Goal: Task Accomplishment & Management: Manage account settings

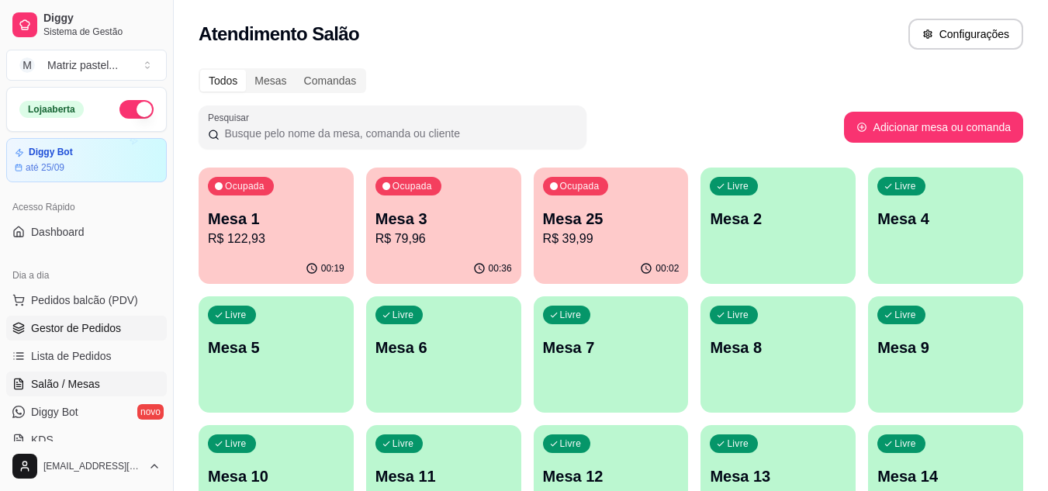
click at [50, 327] on span "Gestor de Pedidos" at bounding box center [76, 328] width 90 height 16
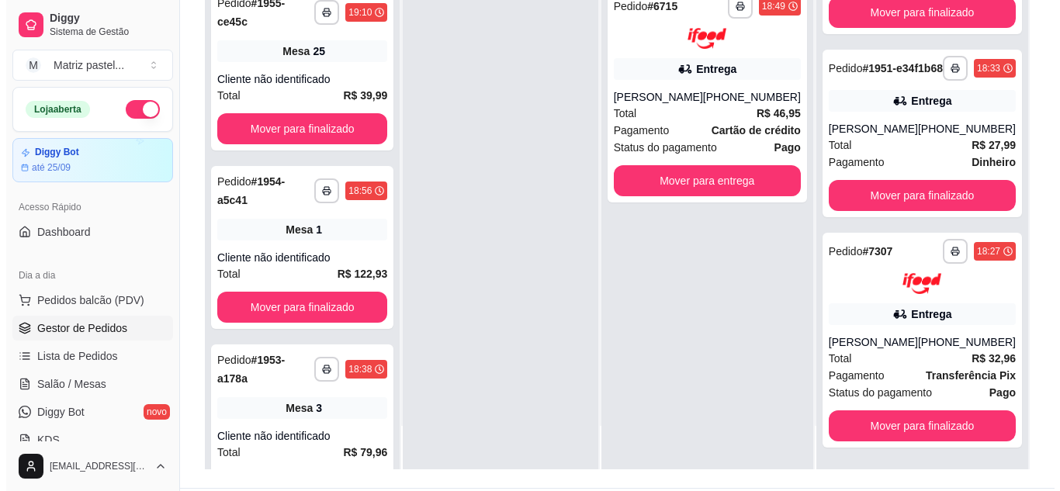
scroll to position [233, 0]
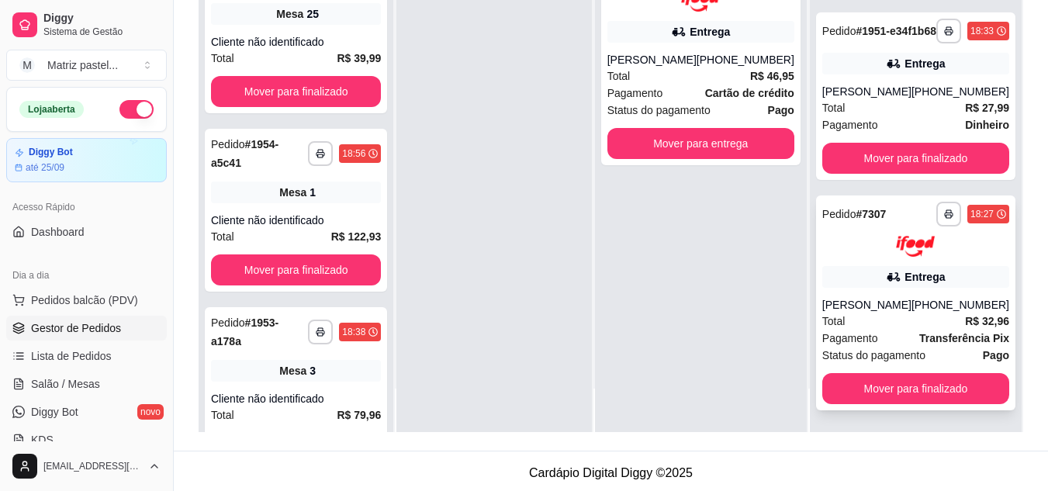
click at [858, 300] on div "[PERSON_NAME]" at bounding box center [866, 305] width 89 height 16
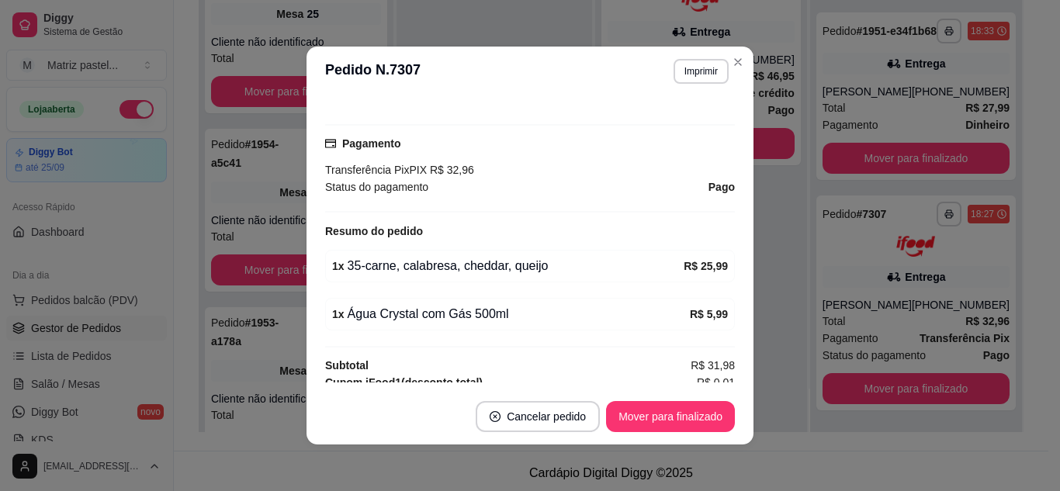
scroll to position [465, 0]
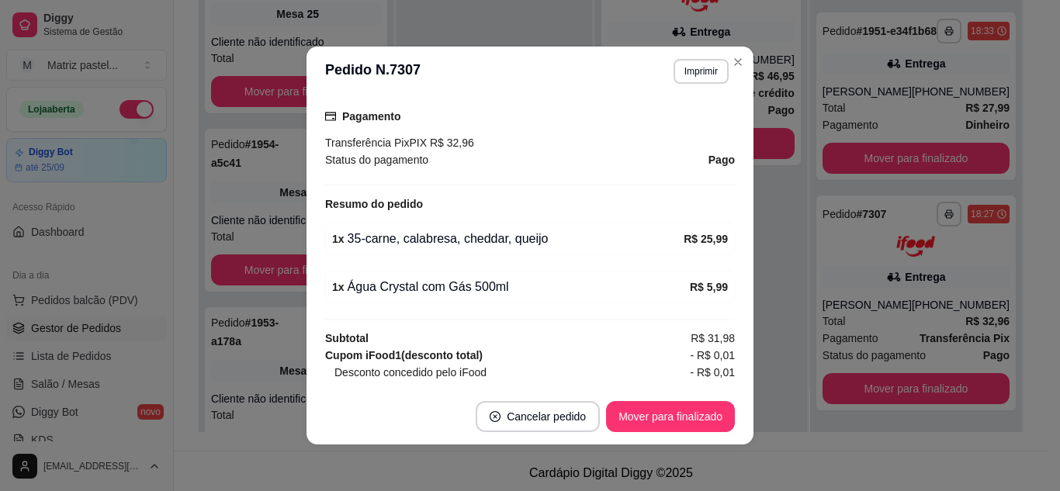
click at [662, 440] on footer "Cancelar pedido Mover para finalizado" at bounding box center [529, 417] width 447 height 56
click at [662, 427] on button "Mover para finalizado" at bounding box center [670, 416] width 129 height 31
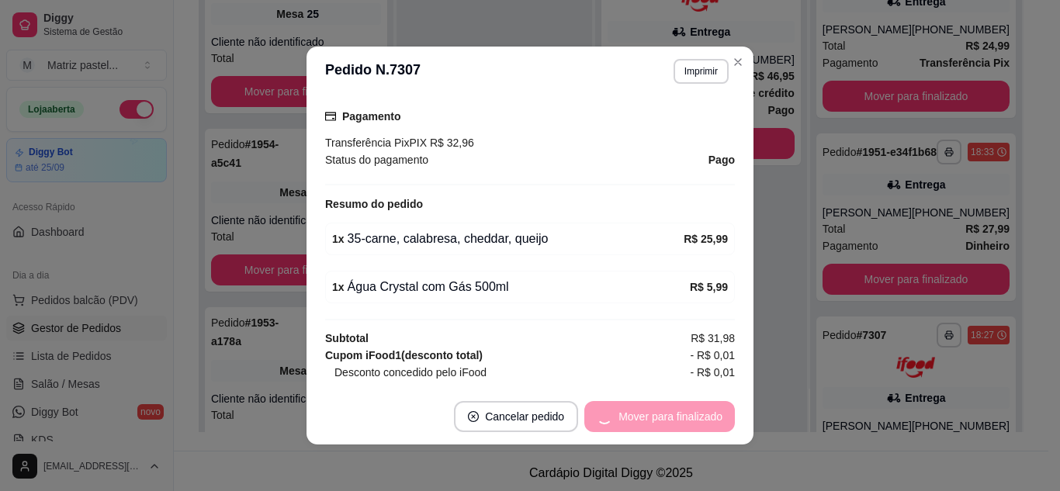
scroll to position [430, 0]
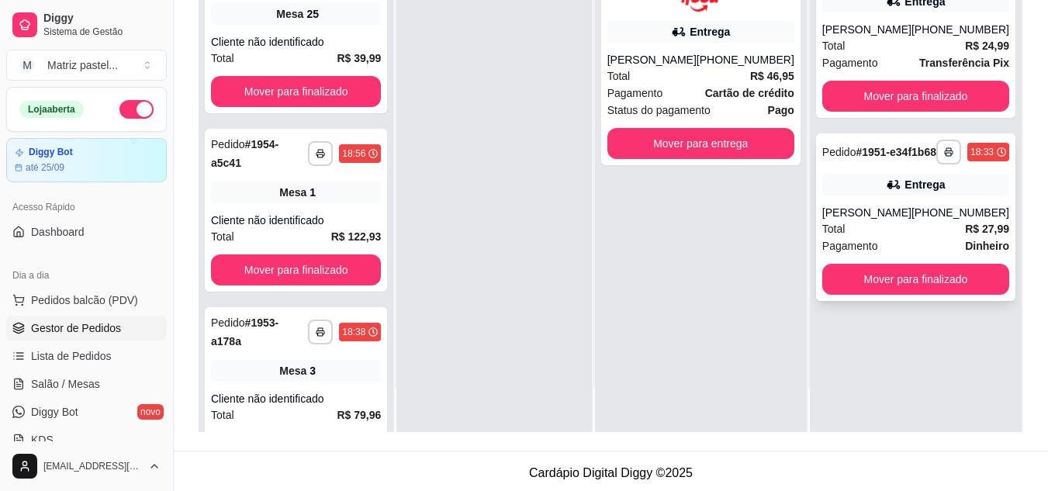
click at [890, 233] on div "Total R$ 27,99" at bounding box center [915, 228] width 187 height 17
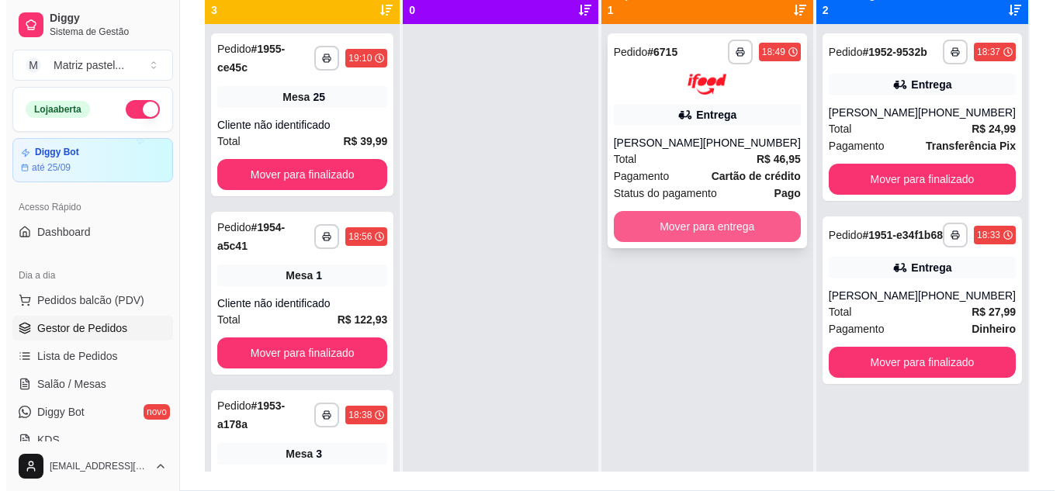
scroll to position [155, 0]
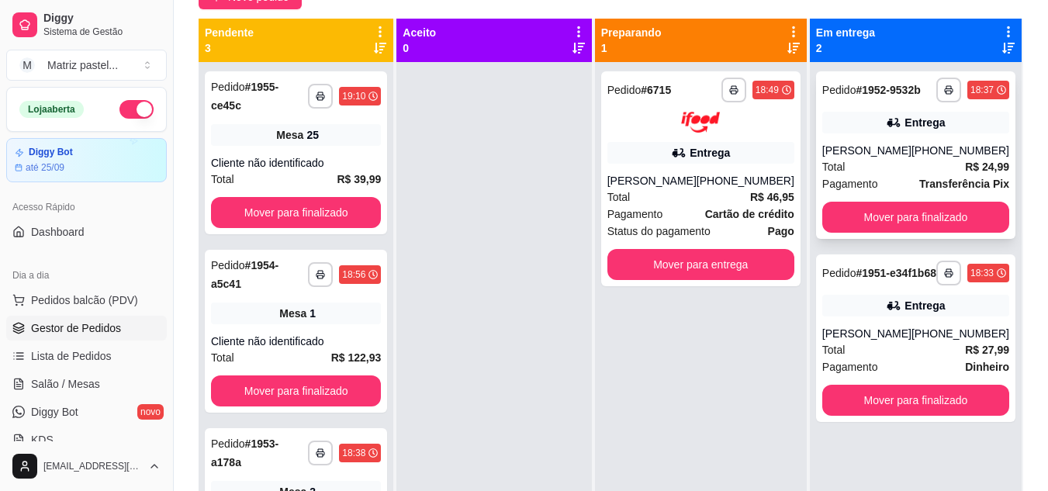
click at [847, 137] on div "**********" at bounding box center [915, 155] width 199 height 168
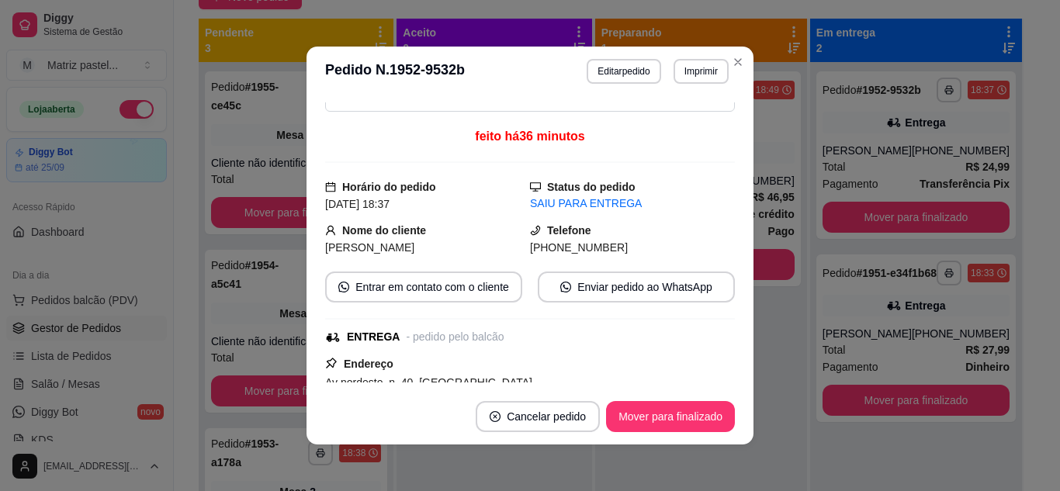
scroll to position [78, 0]
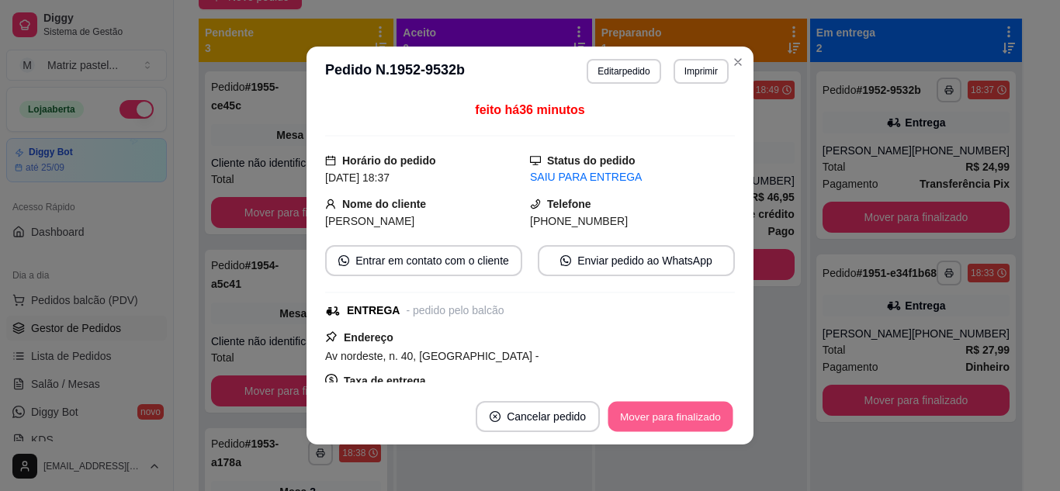
click at [659, 410] on button "Mover para finalizado" at bounding box center [670, 417] width 125 height 30
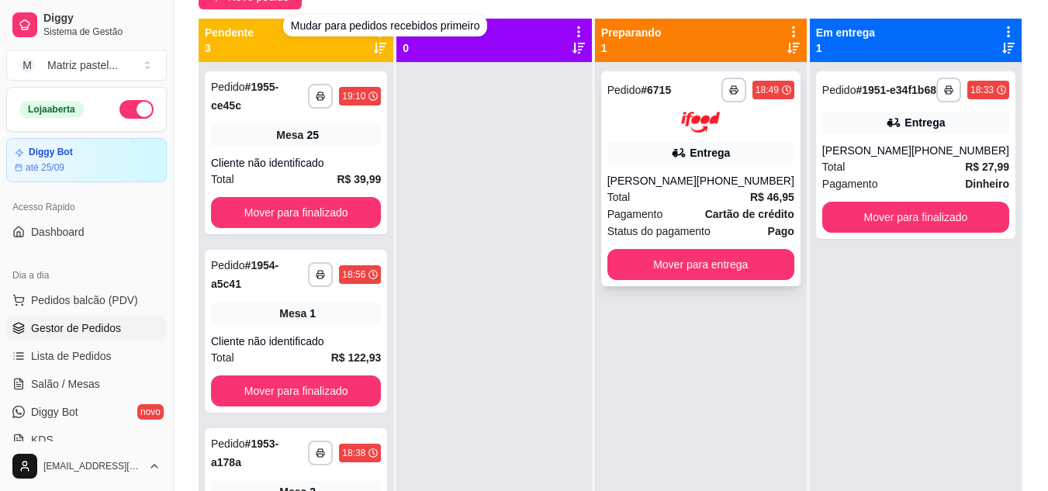
click at [644, 183] on div "[PERSON_NAME]" at bounding box center [651, 181] width 89 height 16
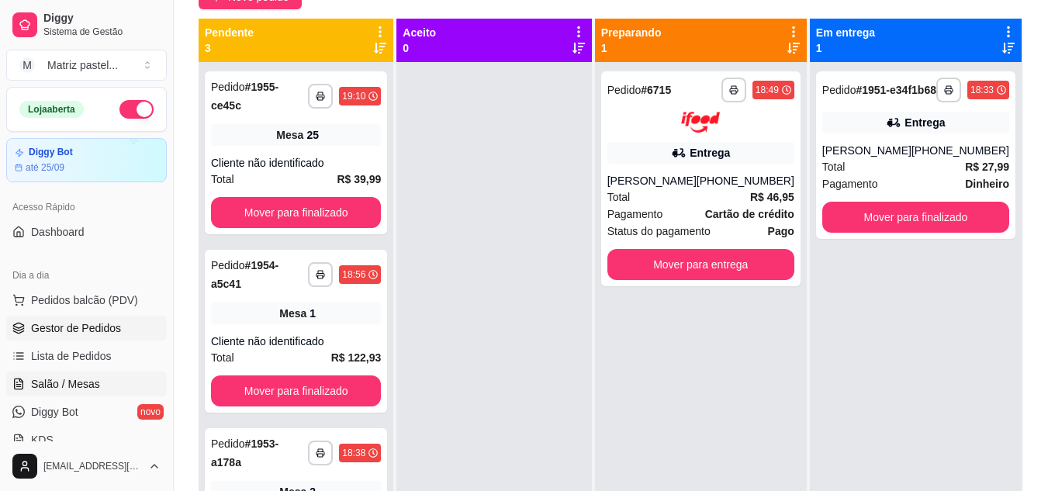
click at [77, 386] on span "Salão / Mesas" at bounding box center [65, 384] width 69 height 16
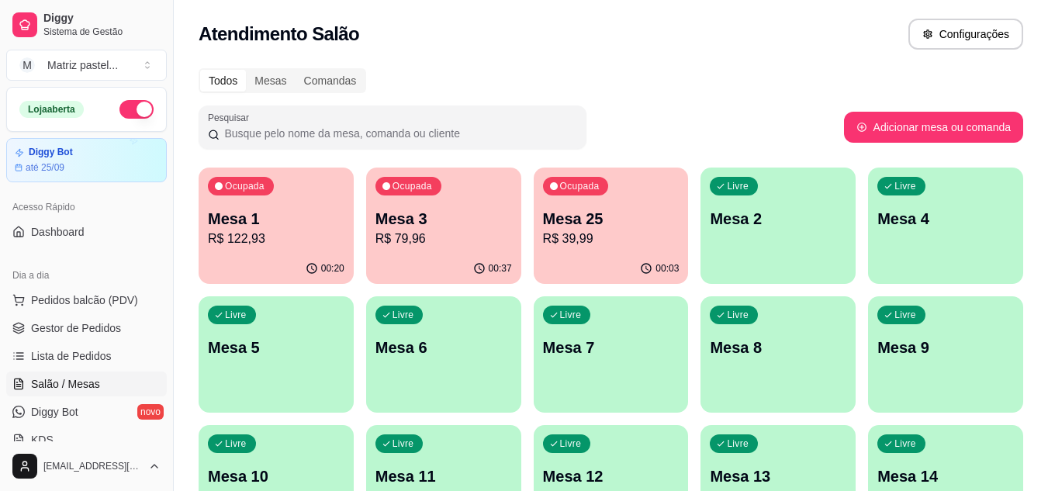
scroll to position [78, 0]
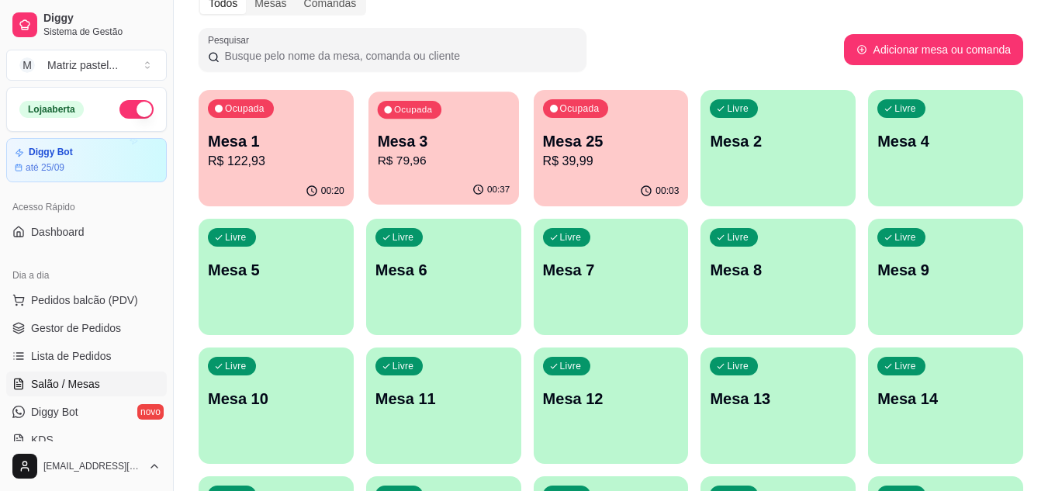
click at [420, 140] on p "Mesa 3" at bounding box center [443, 141] width 133 height 21
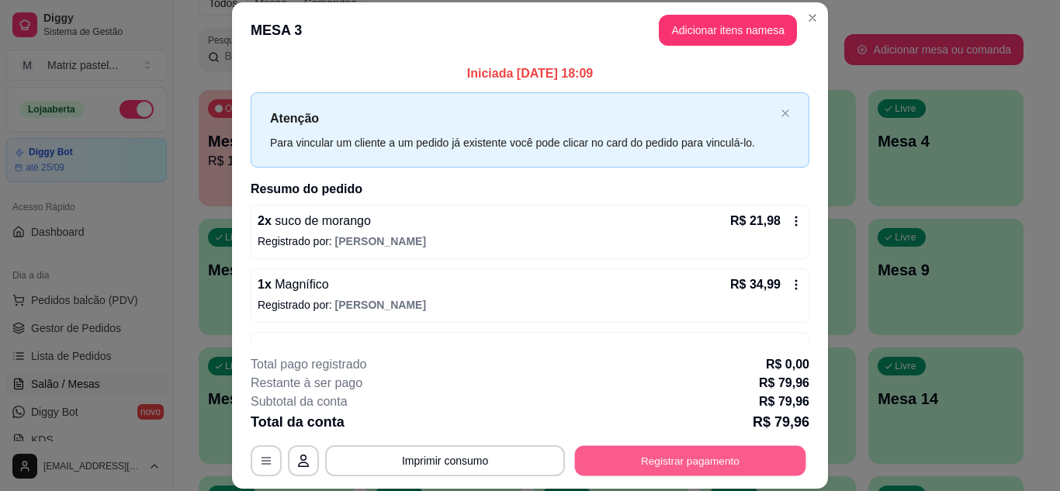
click at [673, 459] on button "Registrar pagamento" at bounding box center [690, 460] width 231 height 30
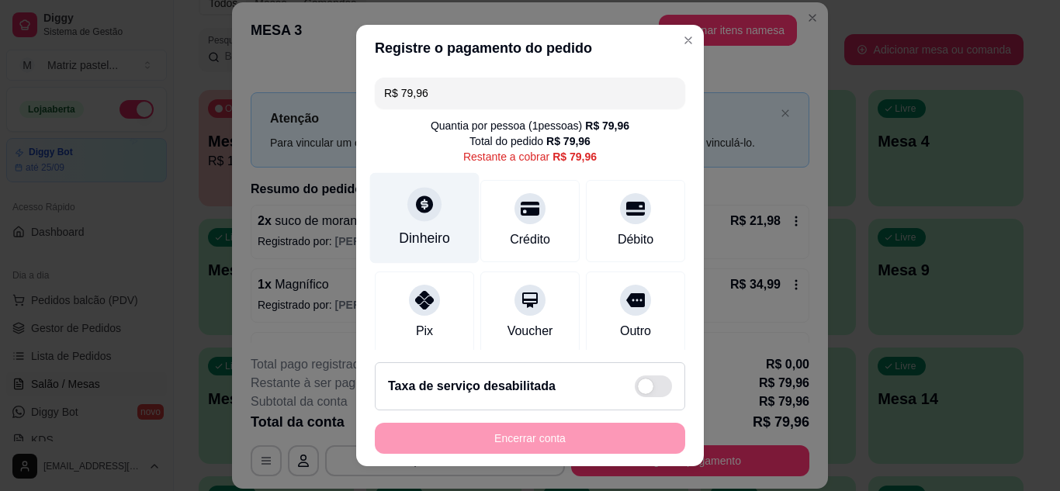
click at [429, 233] on div "Dinheiro" at bounding box center [424, 238] width 51 height 20
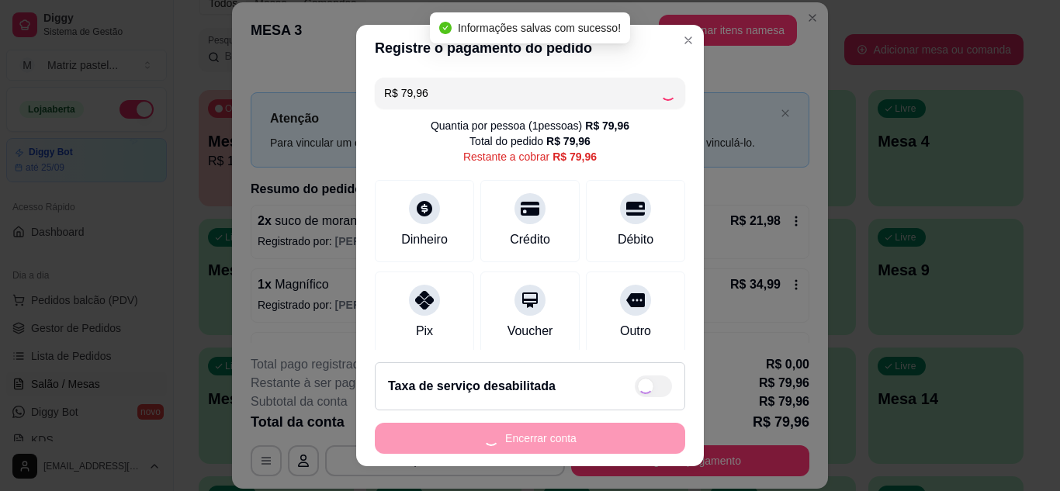
type input "R$ 0,00"
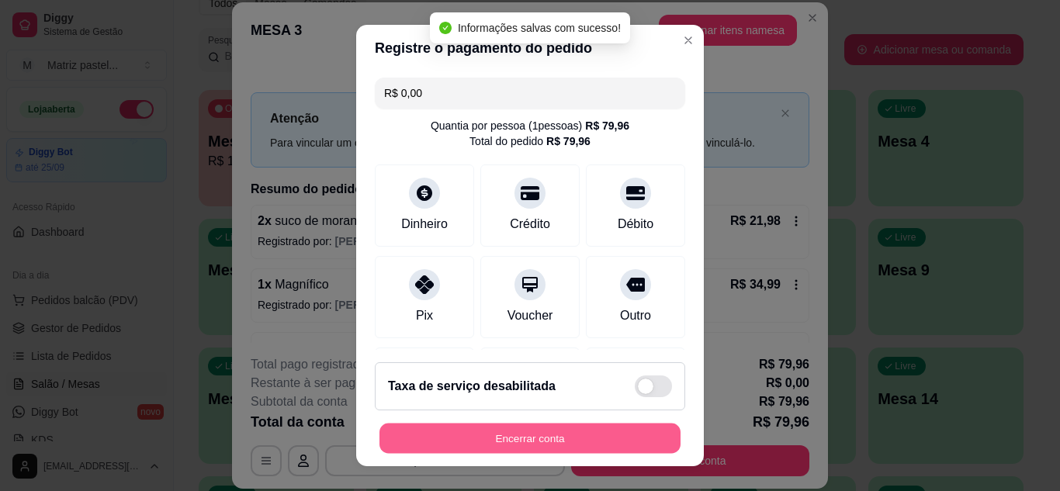
click at [528, 435] on button "Encerrar conta" at bounding box center [529, 439] width 301 height 30
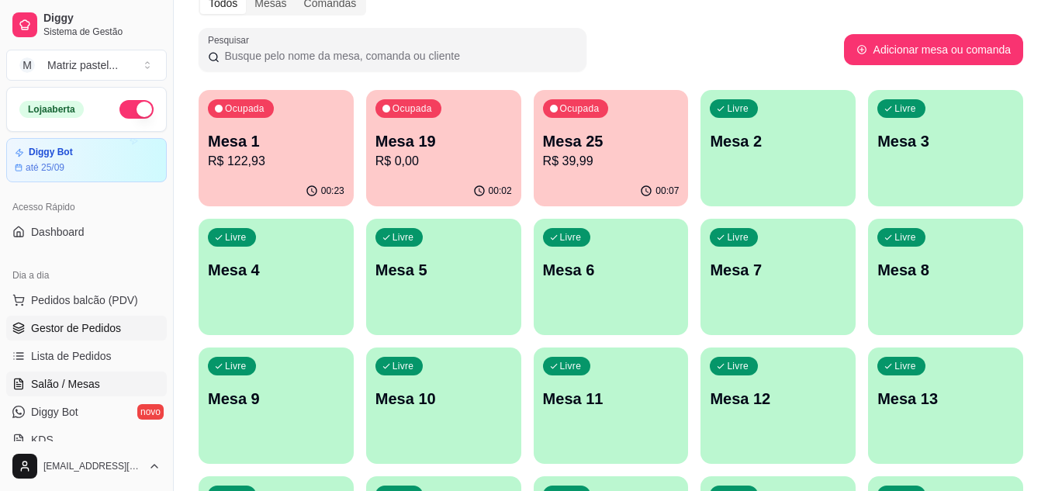
click at [36, 323] on span "Gestor de Pedidos" at bounding box center [76, 328] width 90 height 16
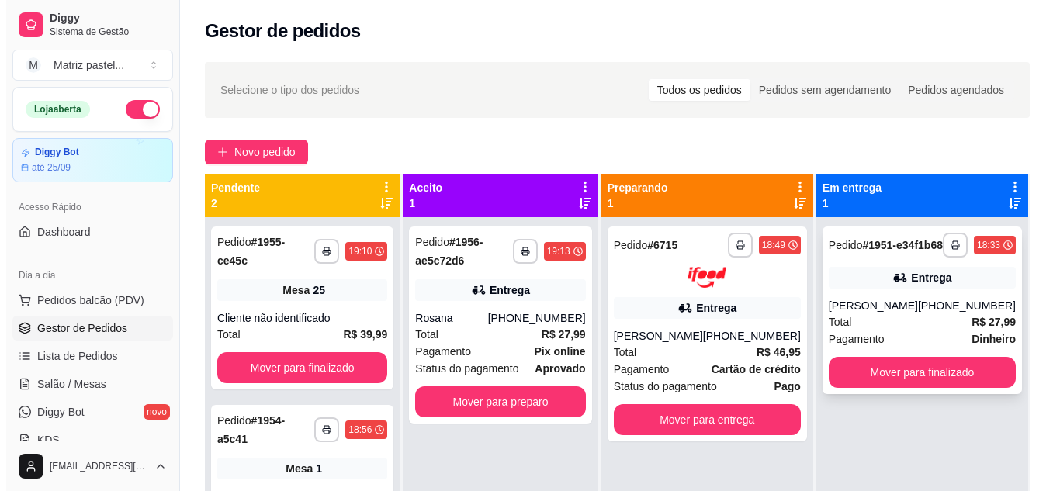
scroll to position [43, 0]
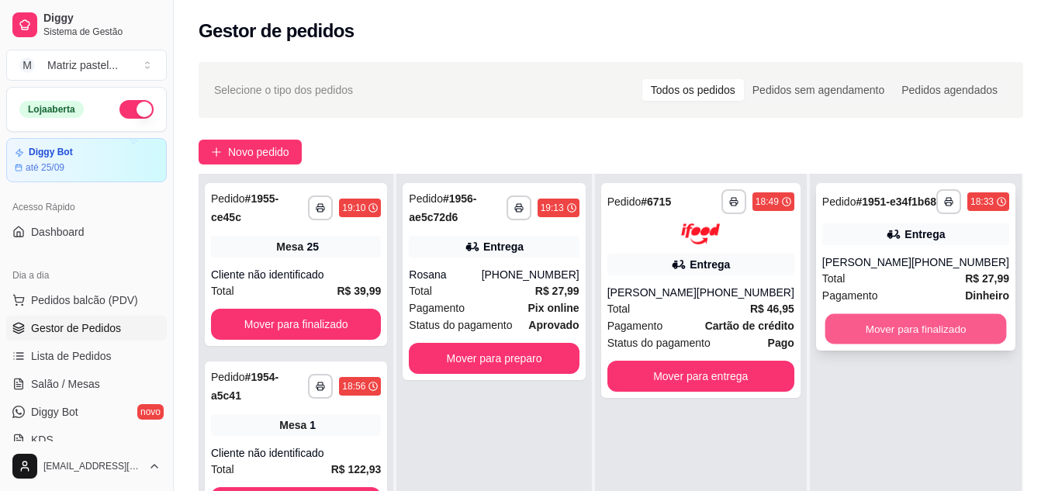
click at [883, 344] on button "Mover para finalizado" at bounding box center [916, 329] width 182 height 30
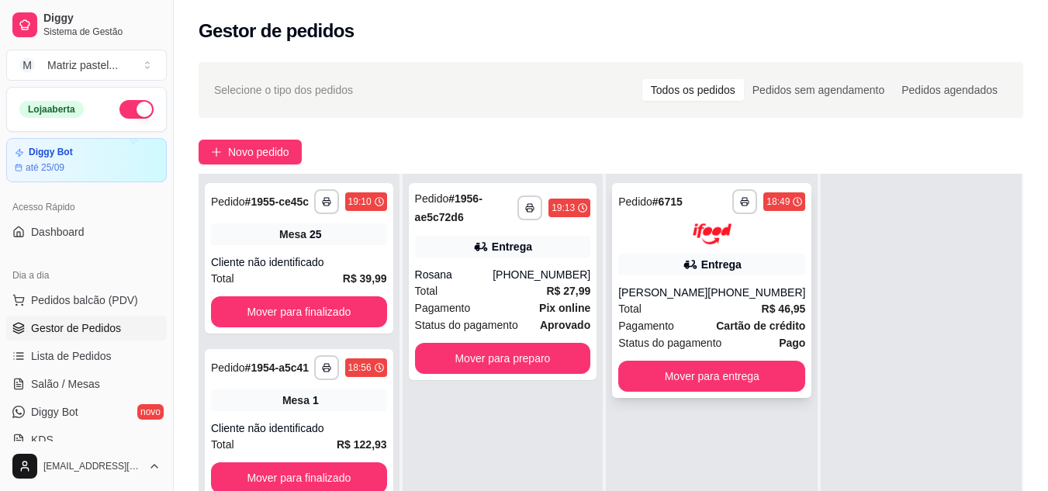
click at [648, 288] on div "[PERSON_NAME]" at bounding box center [662, 293] width 89 height 16
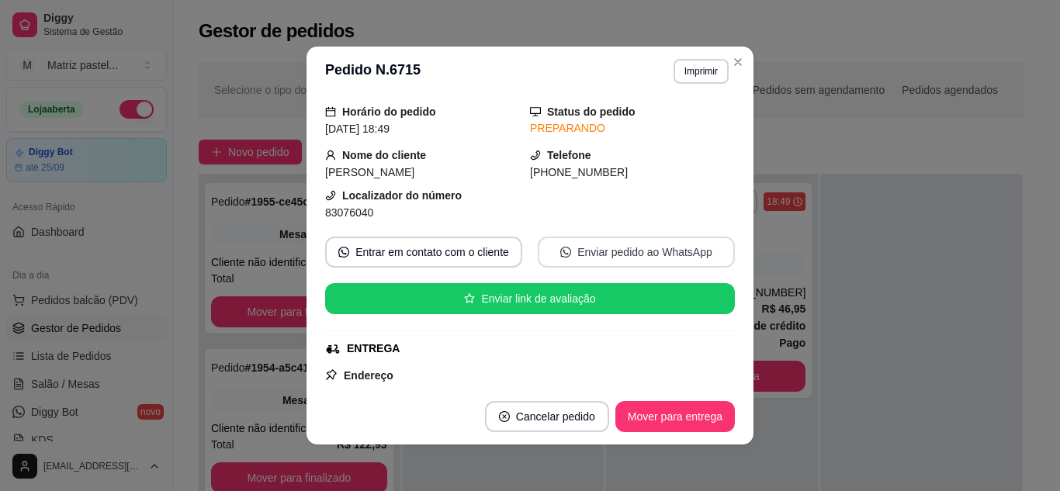
scroll to position [155, 0]
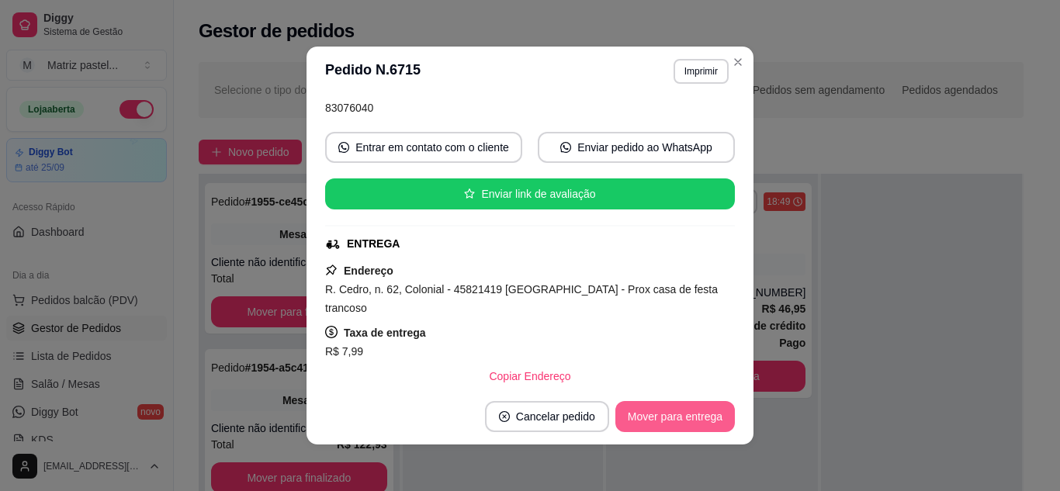
click at [668, 423] on button "Mover para entrega" at bounding box center [674, 416] width 119 height 31
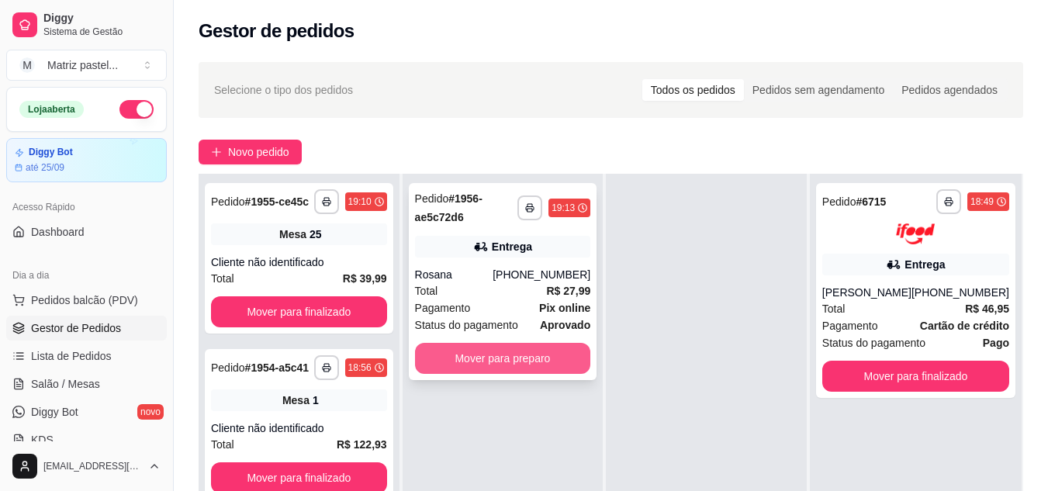
click at [538, 358] on button "Mover para preparo" at bounding box center [503, 358] width 176 height 31
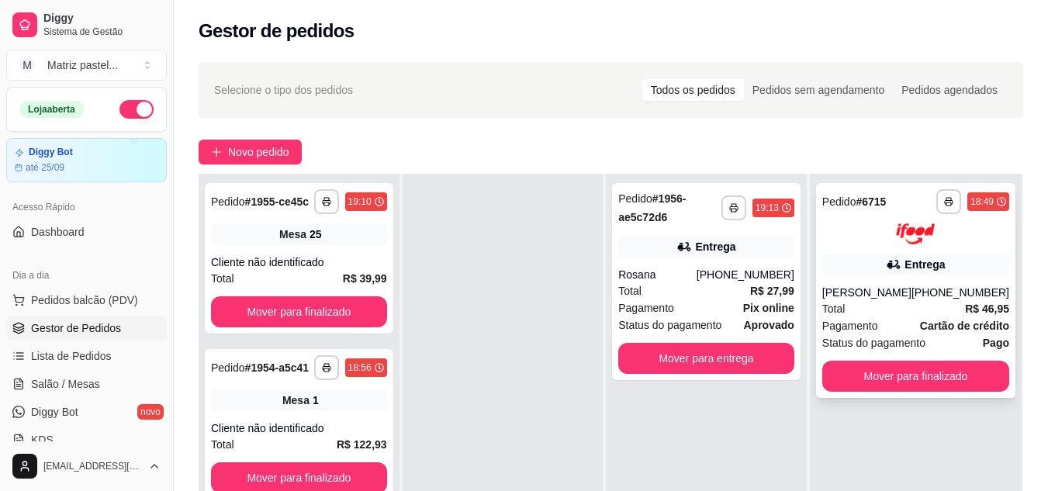
click at [905, 296] on div "[PERSON_NAME]" at bounding box center [866, 293] width 89 height 16
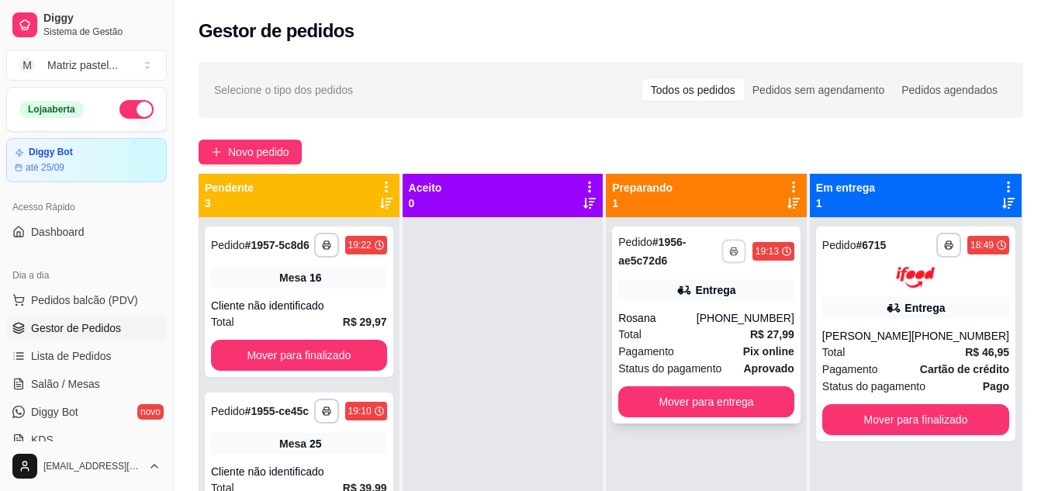
click at [727, 250] on button "button" at bounding box center [733, 251] width 24 height 24
click at [708, 309] on button "IMPRESSORA" at bounding box center [692, 305] width 112 height 25
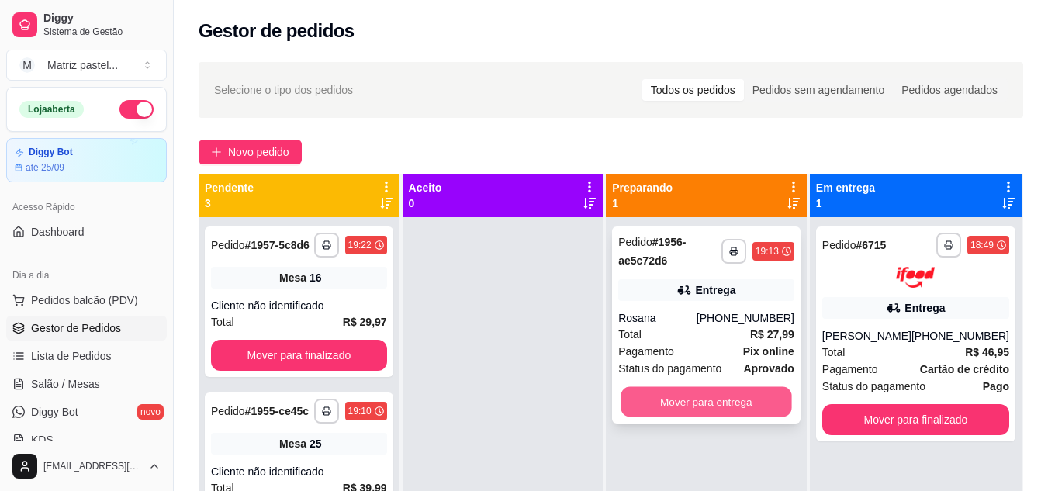
click at [716, 403] on button "Mover para entrega" at bounding box center [706, 402] width 171 height 30
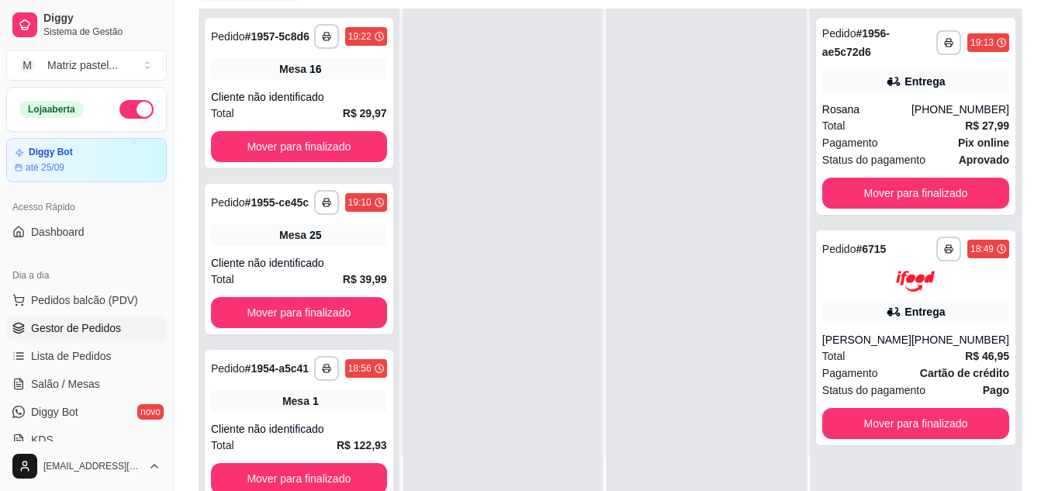
scroll to position [233, 0]
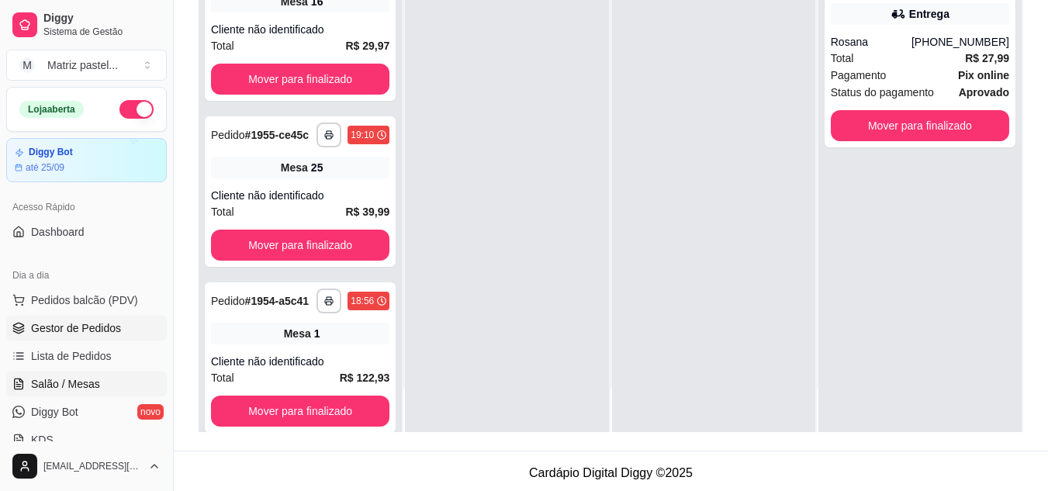
click at [83, 382] on span "Salão / Mesas" at bounding box center [65, 384] width 69 height 16
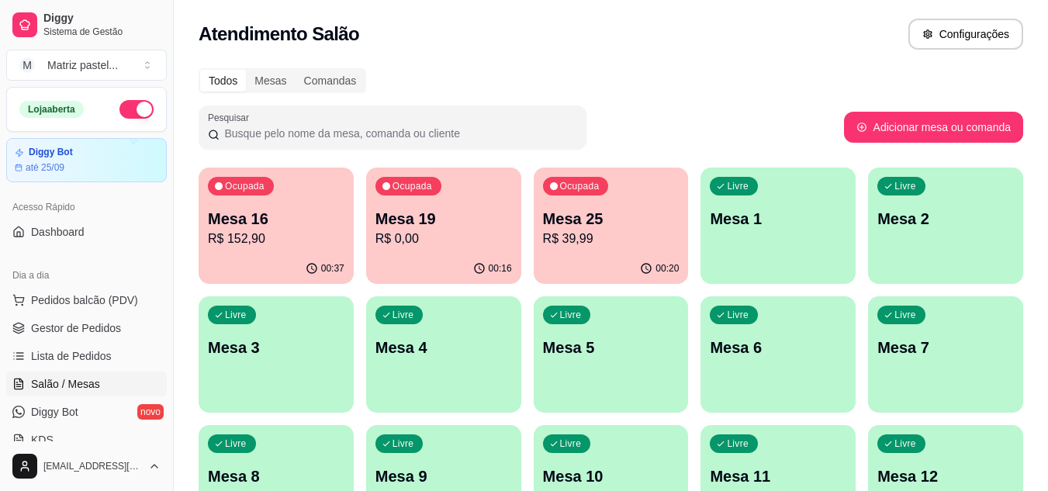
click at [592, 230] on p "R$ 39,99" at bounding box center [611, 239] width 137 height 19
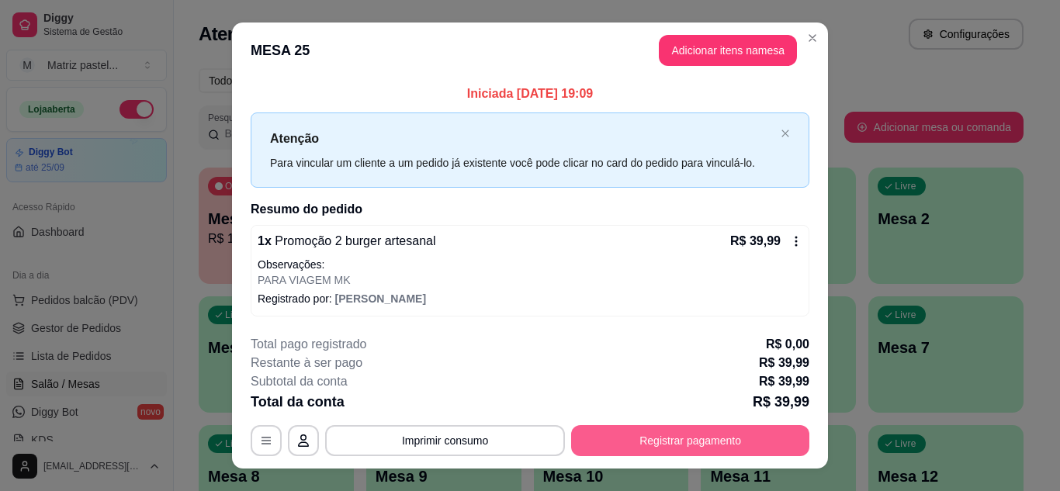
click at [638, 435] on button "Registrar pagamento" at bounding box center [690, 440] width 238 height 31
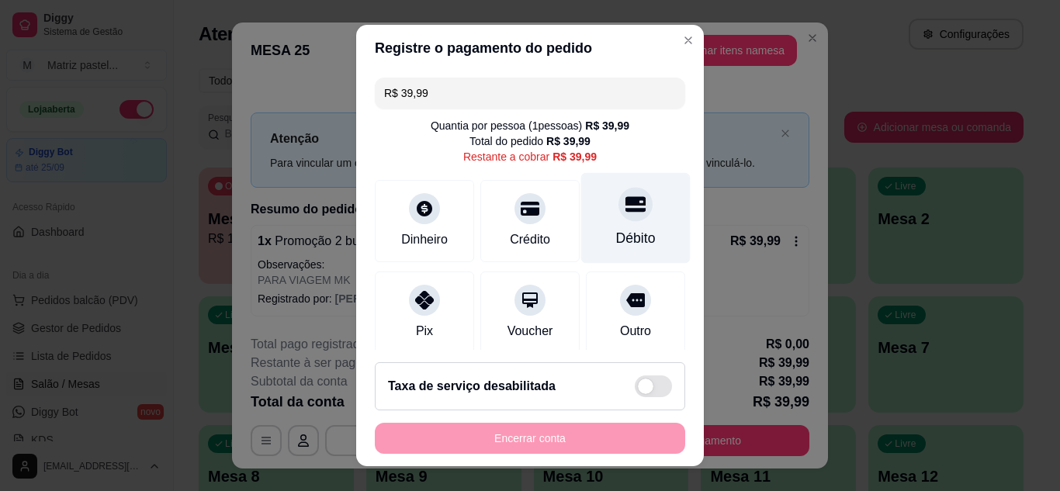
click at [617, 240] on div "Débito" at bounding box center [636, 238] width 40 height 20
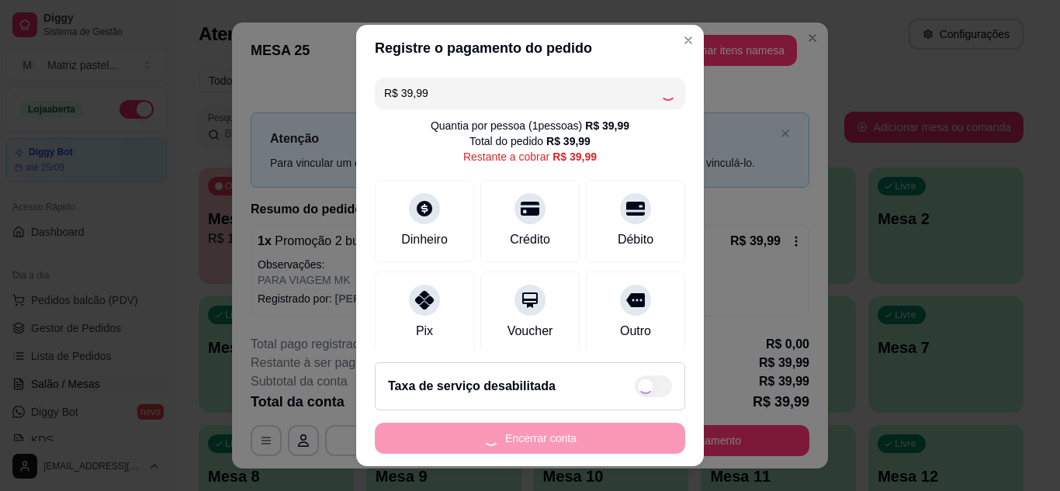
type input "R$ 0,00"
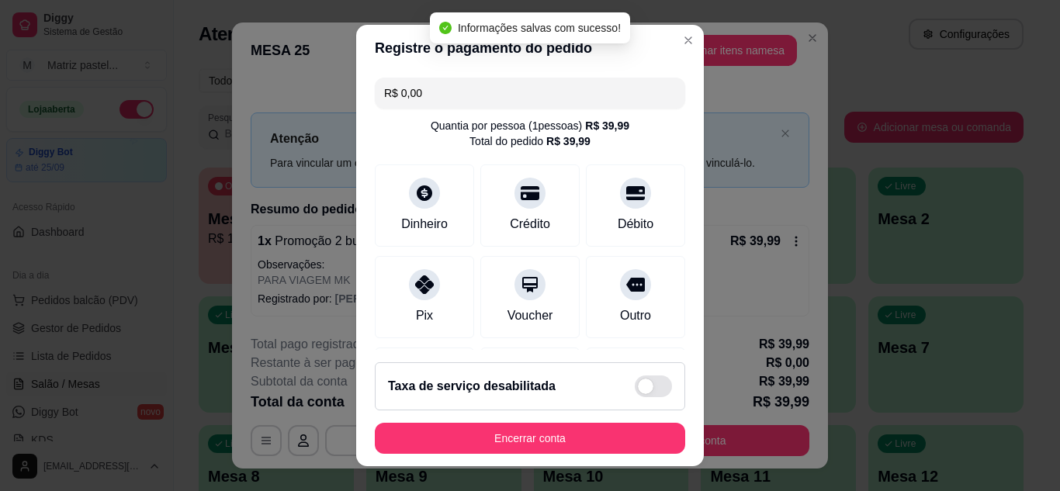
click at [518, 459] on footer "Taxa de serviço desabilitada Encerrar conta" at bounding box center [529, 408] width 347 height 116
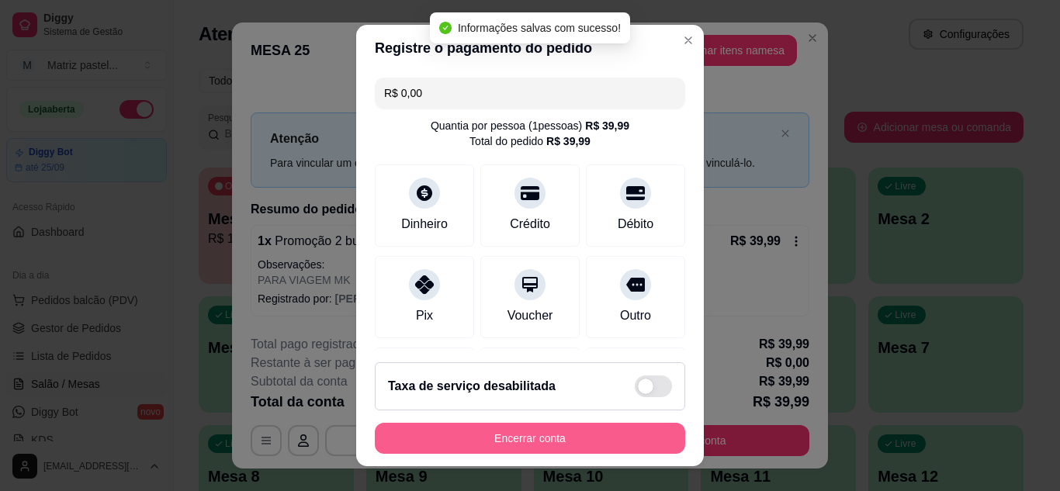
click at [518, 448] on button "Encerrar conta" at bounding box center [530, 438] width 310 height 31
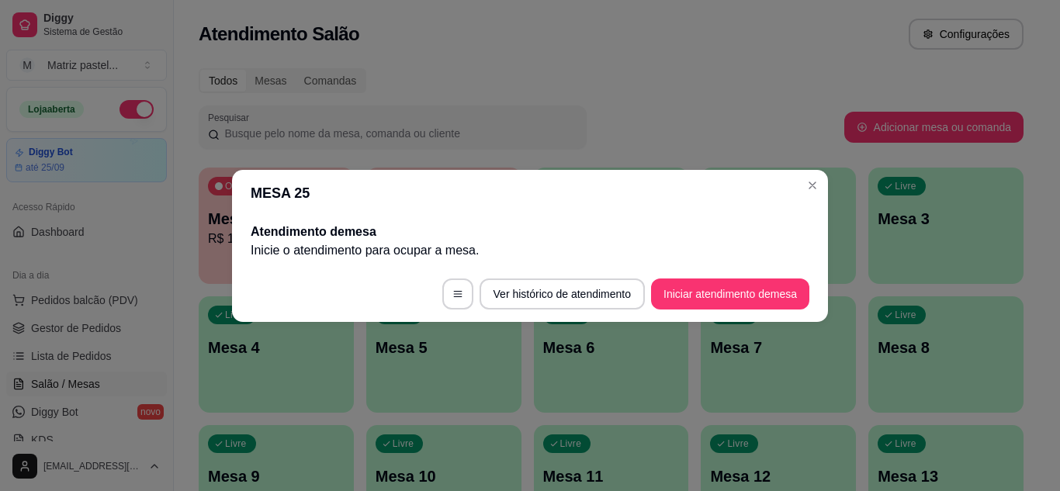
click at [817, 171] on header "MESA 25" at bounding box center [530, 193] width 596 height 47
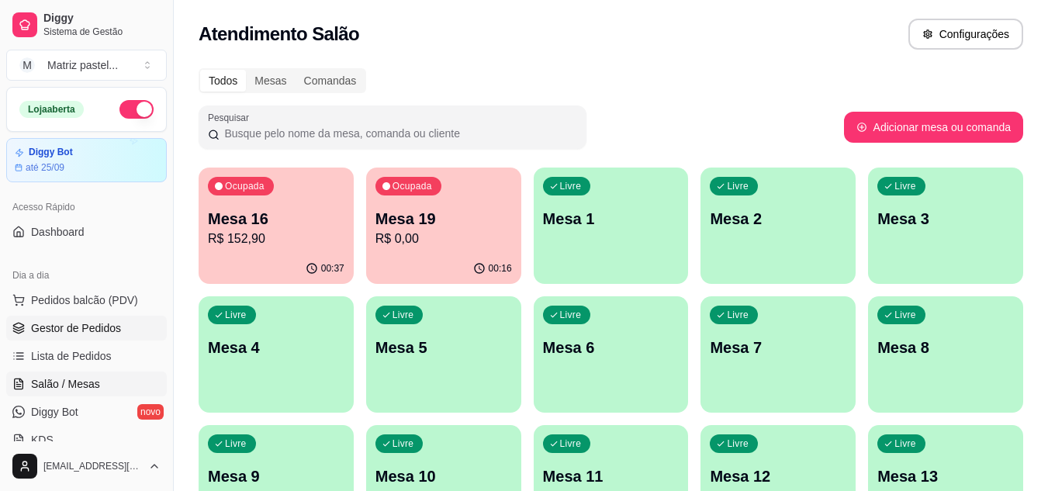
click at [91, 335] on span "Gestor de Pedidos" at bounding box center [76, 328] width 90 height 16
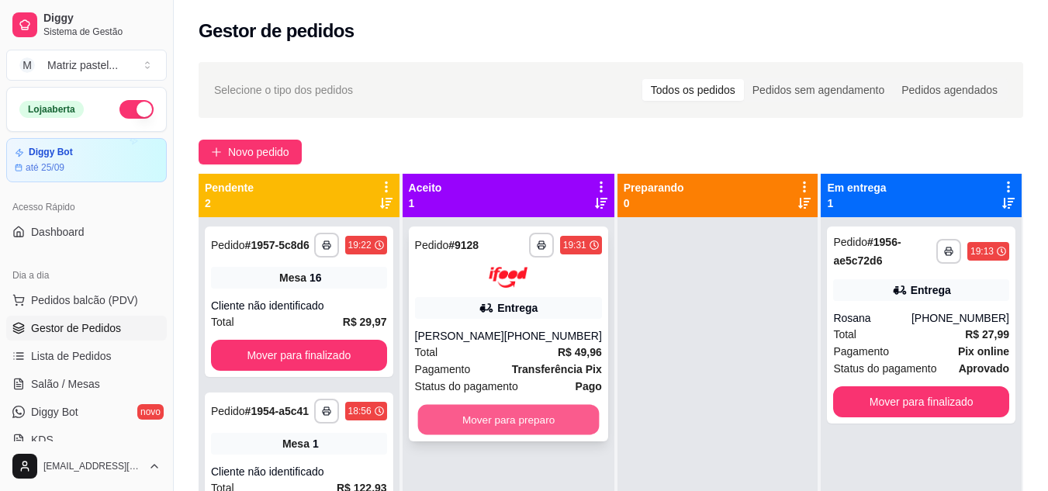
click at [541, 430] on button "Mover para preparo" at bounding box center [508, 419] width 182 height 30
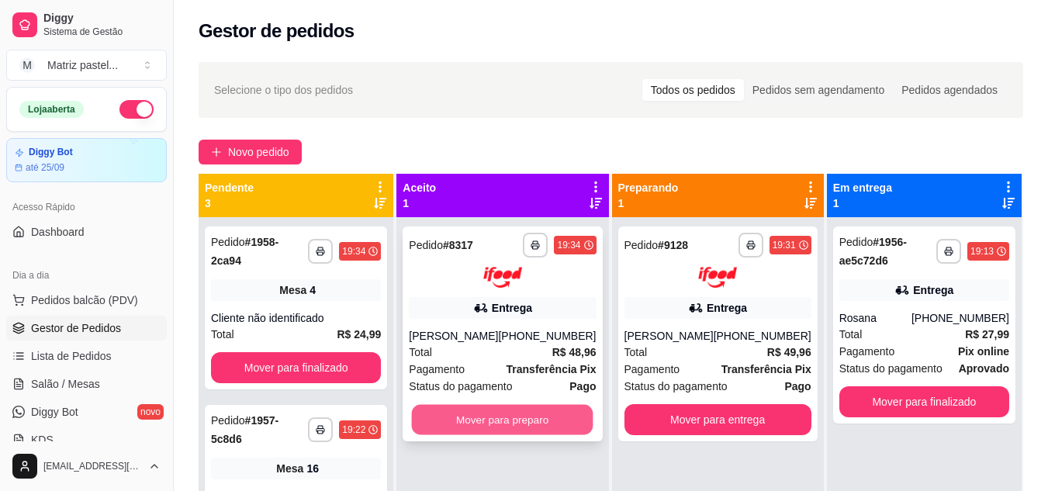
click at [517, 424] on button "Mover para preparo" at bounding box center [503, 419] width 182 height 30
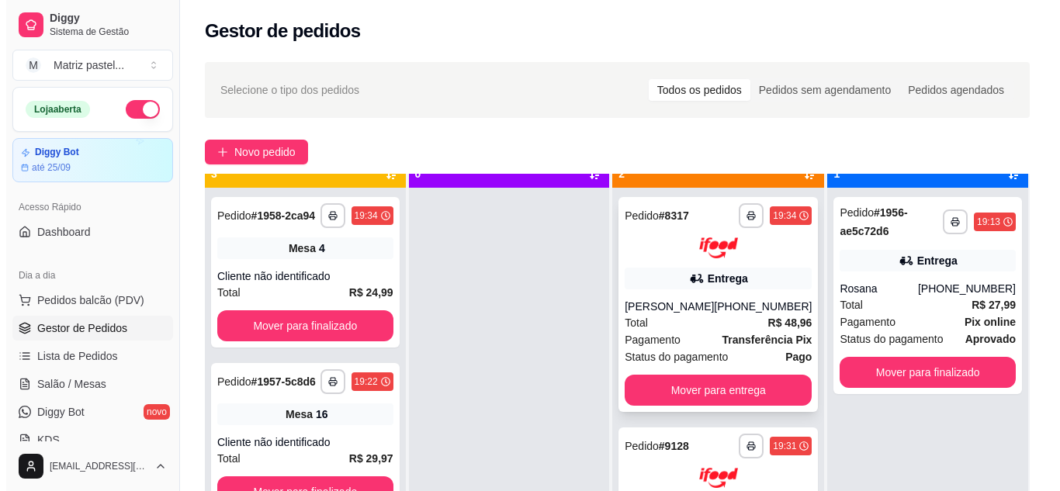
scroll to position [43, 0]
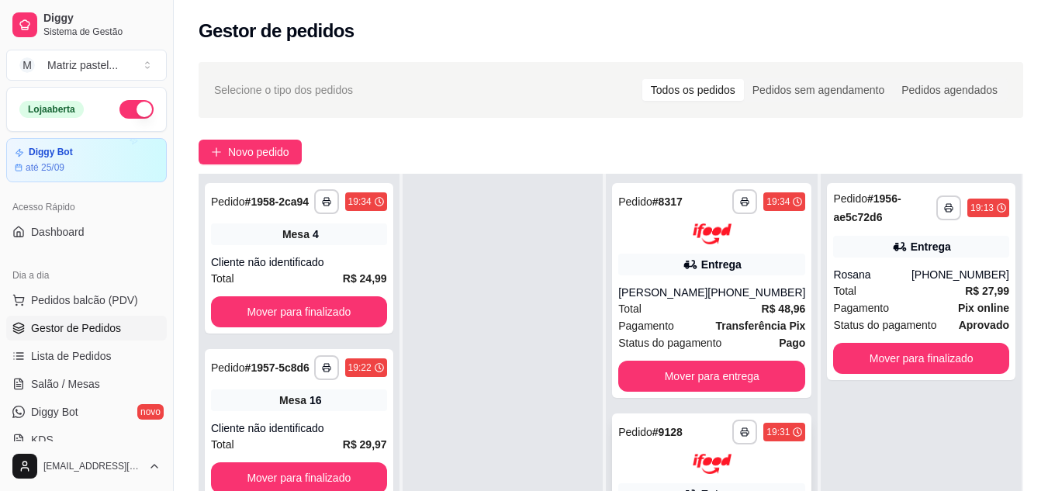
click at [673, 443] on div "**********" at bounding box center [711, 432] width 187 height 25
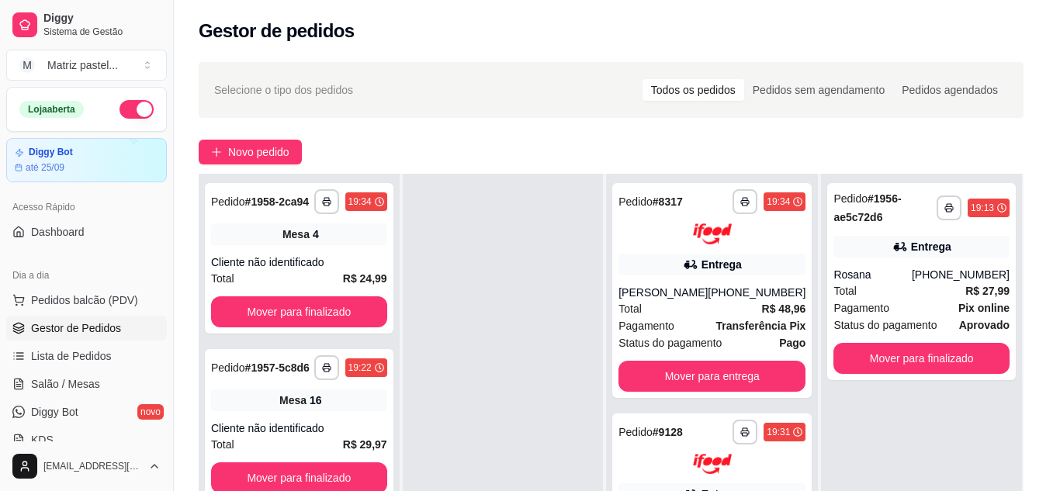
scroll to position [78, 0]
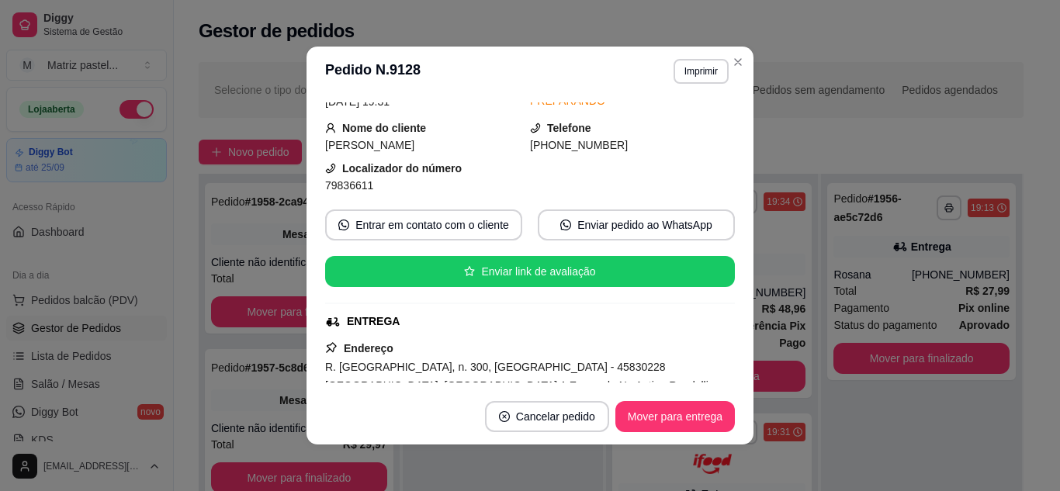
click at [745, 65] on header "**********" at bounding box center [529, 72] width 447 height 50
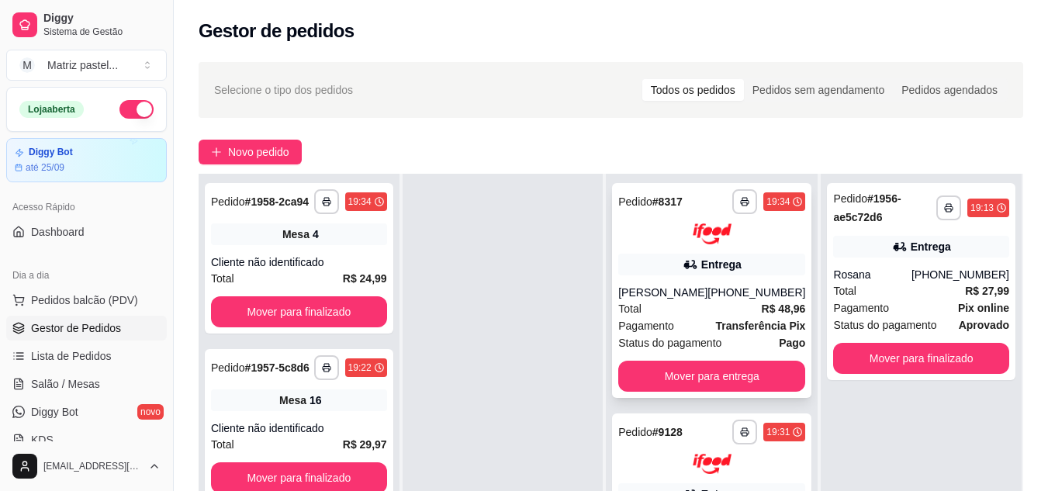
click at [695, 258] on div "Entrega" at bounding box center [711, 265] width 187 height 22
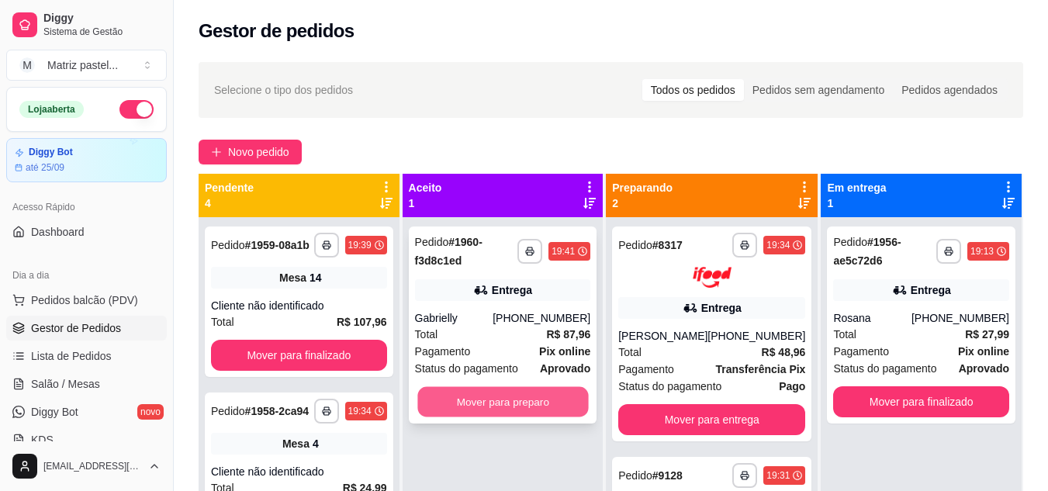
click at [545, 408] on button "Mover para preparo" at bounding box center [502, 402] width 171 height 30
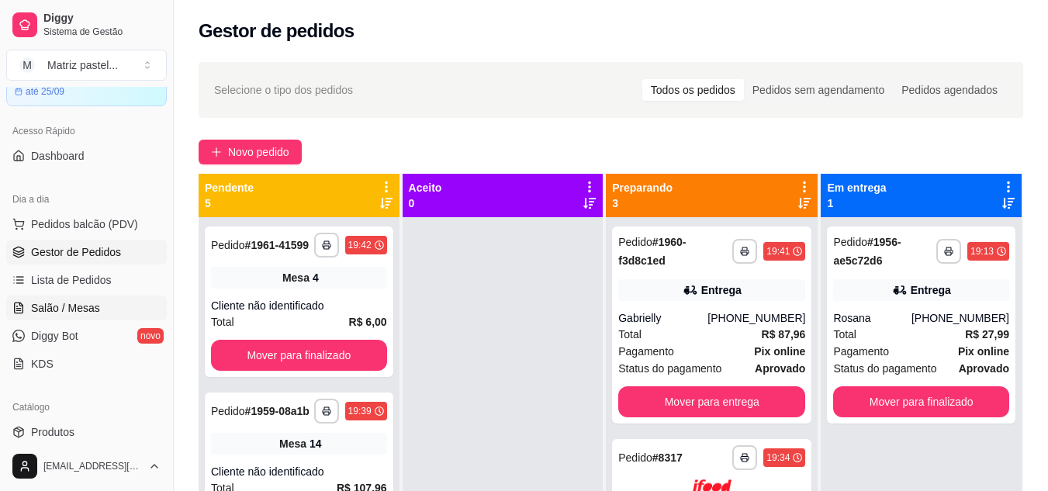
scroll to position [78, 0]
click at [78, 303] on span "Salão / Mesas" at bounding box center [65, 307] width 69 height 16
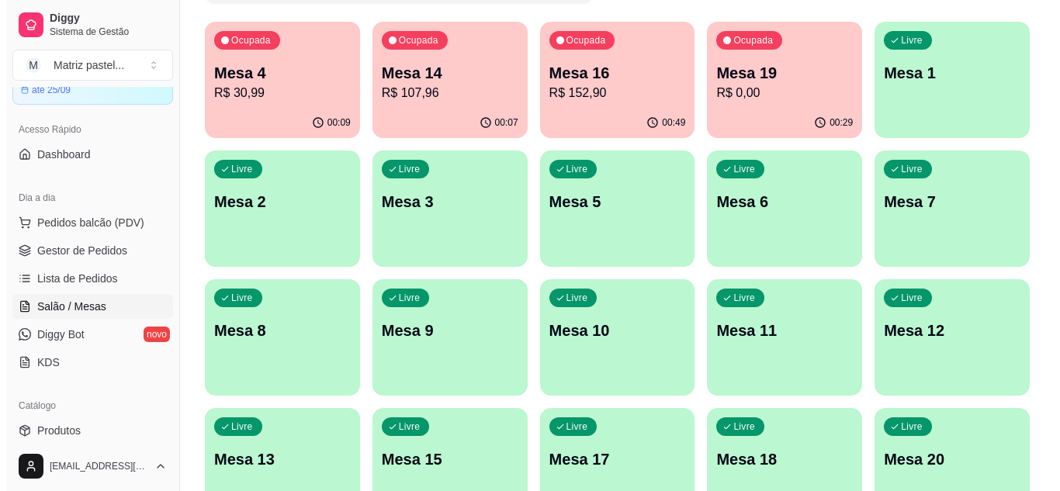
scroll to position [155, 0]
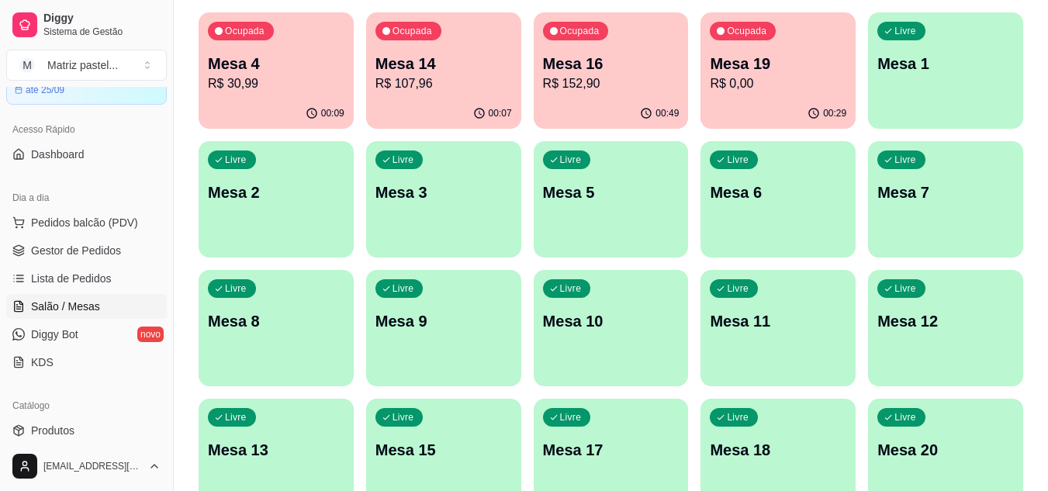
click at [584, 92] on p "R$ 152,90" at bounding box center [611, 83] width 137 height 19
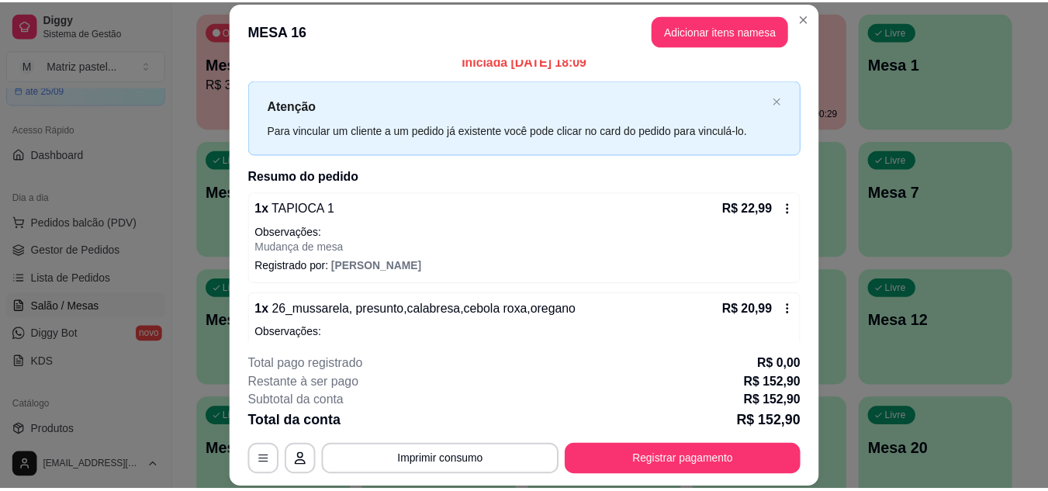
scroll to position [0, 0]
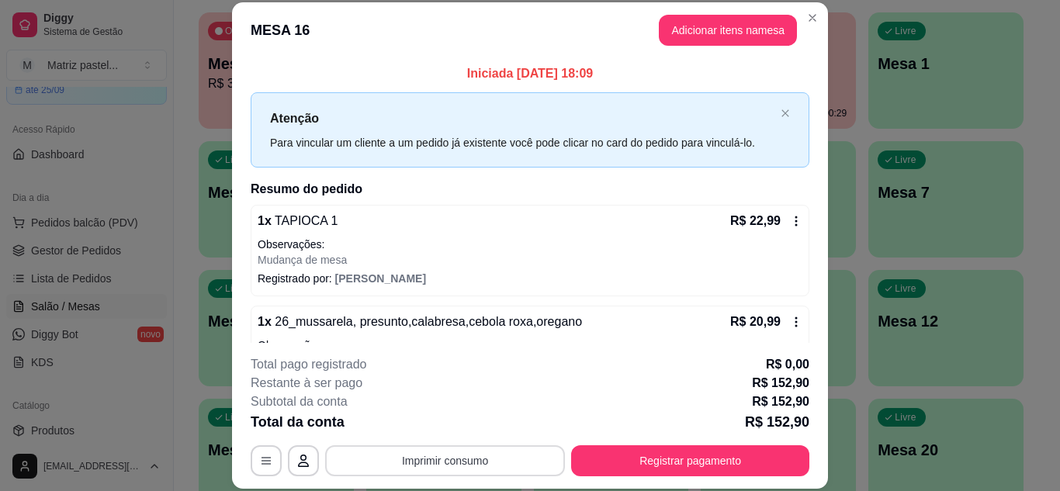
click at [493, 455] on button "Imprimir consumo" at bounding box center [445, 460] width 240 height 31
click at [463, 421] on button "IMPRESSORA" at bounding box center [443, 425] width 109 height 24
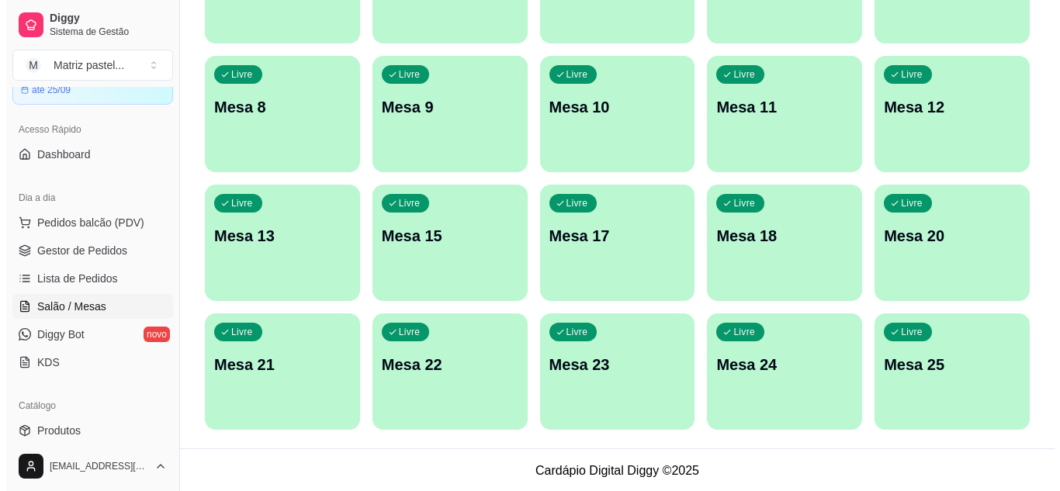
scroll to position [371, 0]
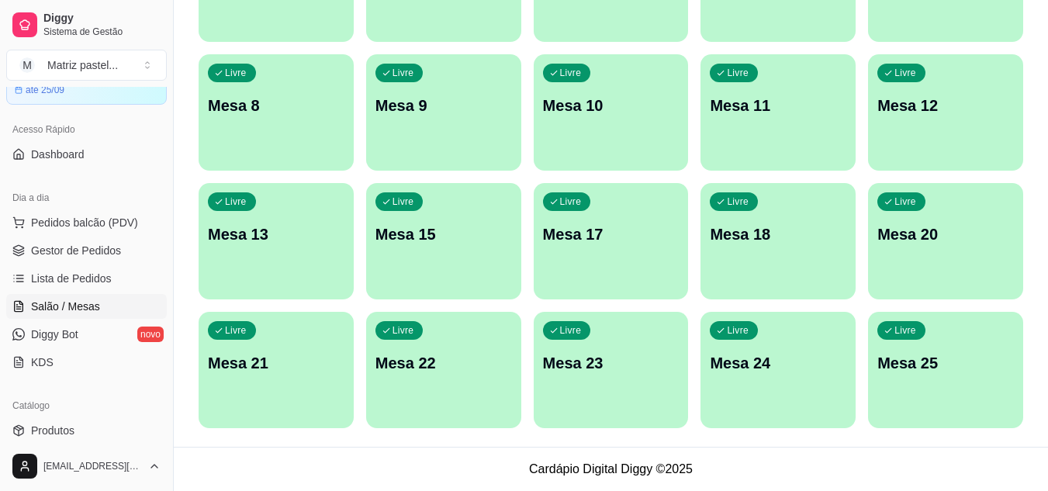
click at [929, 372] on p "Mesa 25" at bounding box center [945, 363] width 137 height 22
click at [688, 295] on div "Ocupada Mesa 4 R$ 30,99 00:10 Ocupada Mesa 14 R$ 107,96 00:07 Ocupada Mesa 16 R…" at bounding box center [611, 112] width 825 height 631
click at [899, 360] on p "Mesa 25" at bounding box center [945, 363] width 137 height 22
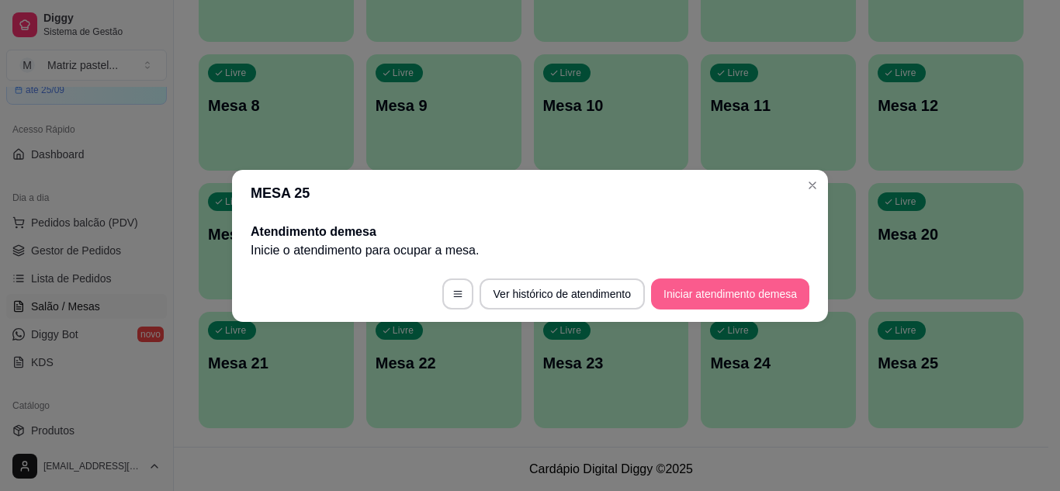
click at [745, 302] on button "Iniciar atendimento de mesa" at bounding box center [730, 293] width 158 height 31
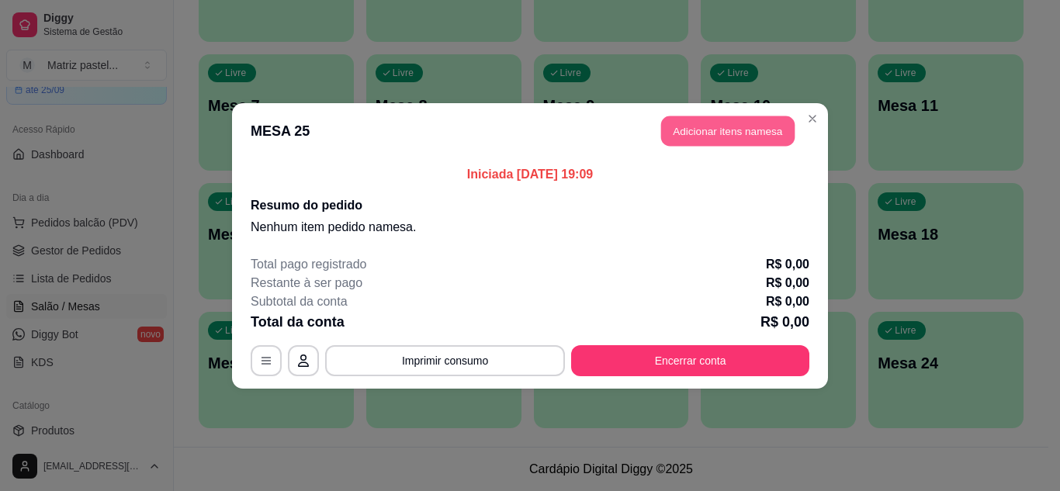
click at [714, 133] on button "Adicionar itens na mesa" at bounding box center [727, 131] width 133 height 30
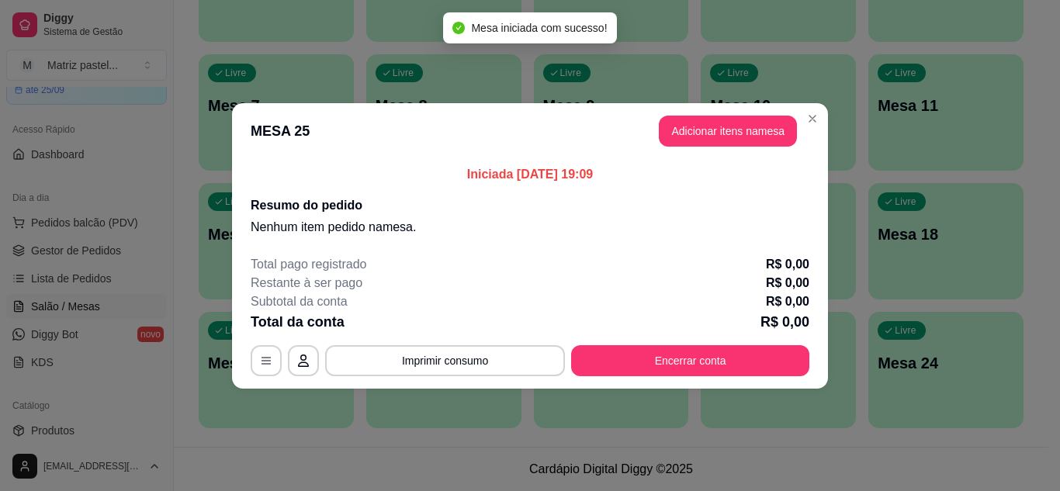
click at [310, 101] on div at bounding box center [367, 100] width 648 height 31
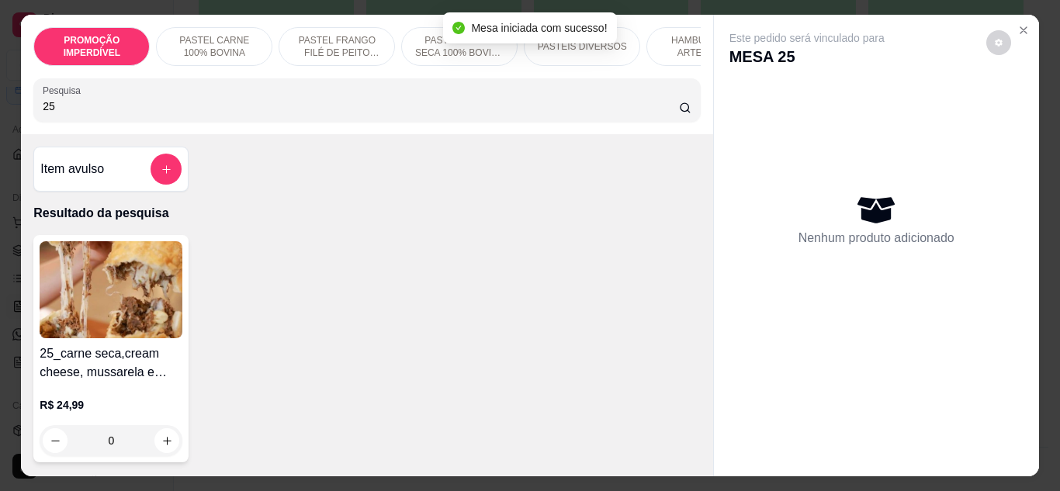
type input "25"
click at [165, 451] on div "0" at bounding box center [111, 440] width 143 height 31
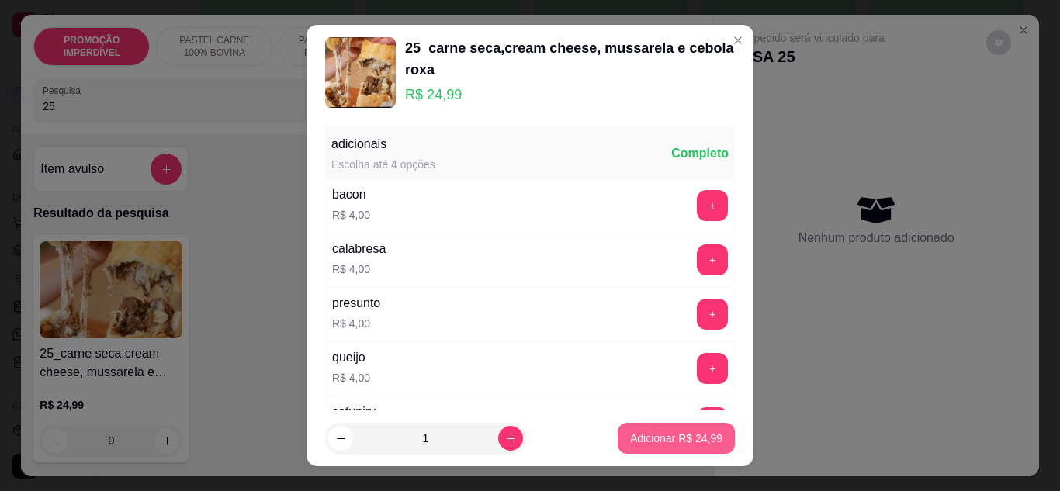
click at [665, 442] on p "Adicionar R$ 24,99" at bounding box center [676, 438] width 92 height 16
type input "1"
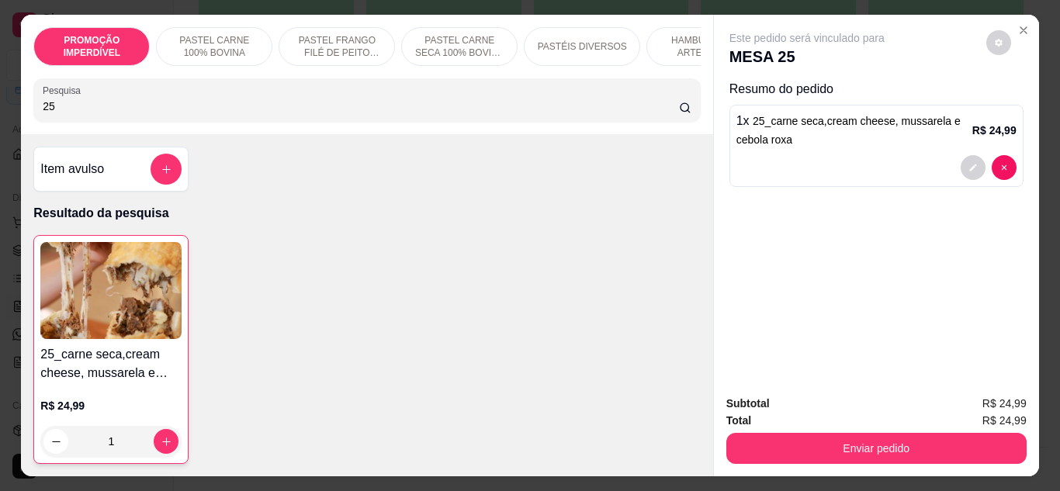
click at [224, 122] on div "Pesquisa 25" at bounding box center [366, 99] width 666 height 43
click at [223, 122] on div "Pesquisa 25" at bounding box center [366, 99] width 666 height 43
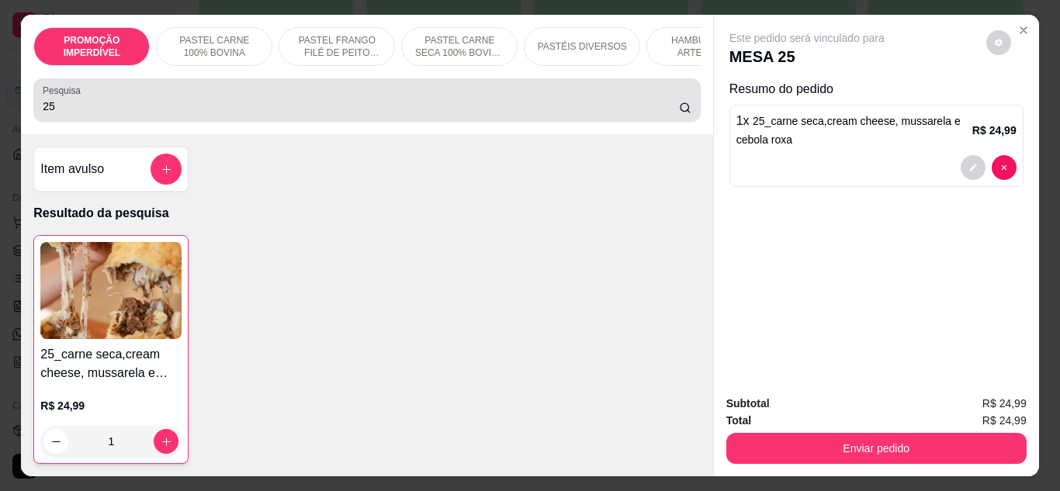
drag, startPoint x: 223, startPoint y: 122, endPoint x: 92, endPoint y: 119, distance: 131.1
click at [92, 119] on div "Pesquisa 25" at bounding box center [366, 99] width 666 height 43
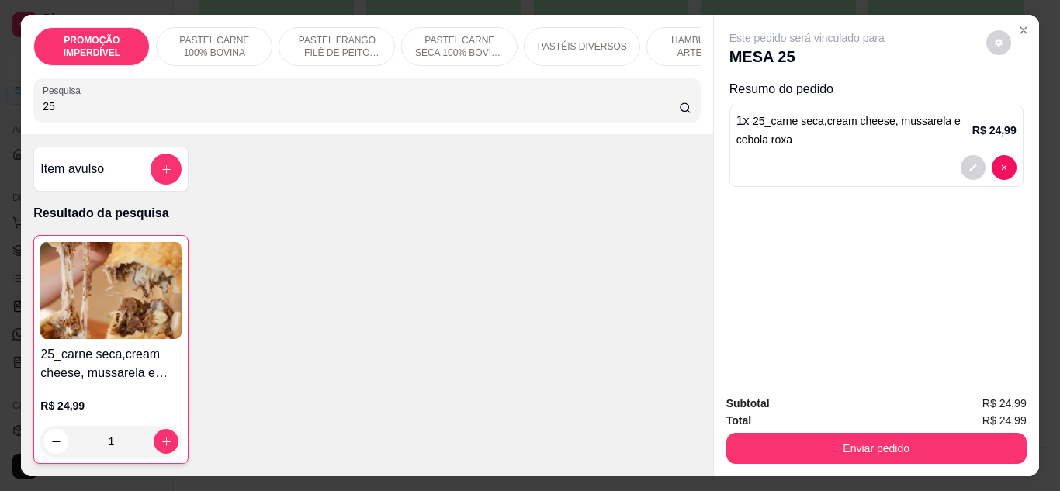
drag, startPoint x: 89, startPoint y: 119, endPoint x: 9, endPoint y: 113, distance: 80.1
click at [9, 113] on div "PROMOÇÃO IMPERDÍVEL PASTEL CARNE 100% BOVINA PASTEL FRANGO FILÉ DE PEITO DESFIA…" at bounding box center [530, 245] width 1060 height 491
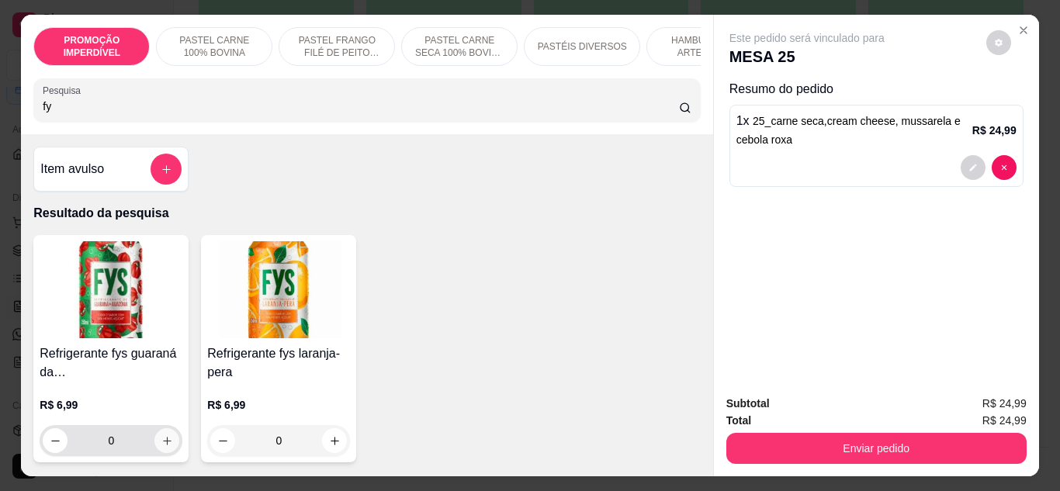
type input "fy"
click at [161, 447] on icon "increase-product-quantity" at bounding box center [167, 441] width 12 height 12
type input "1"
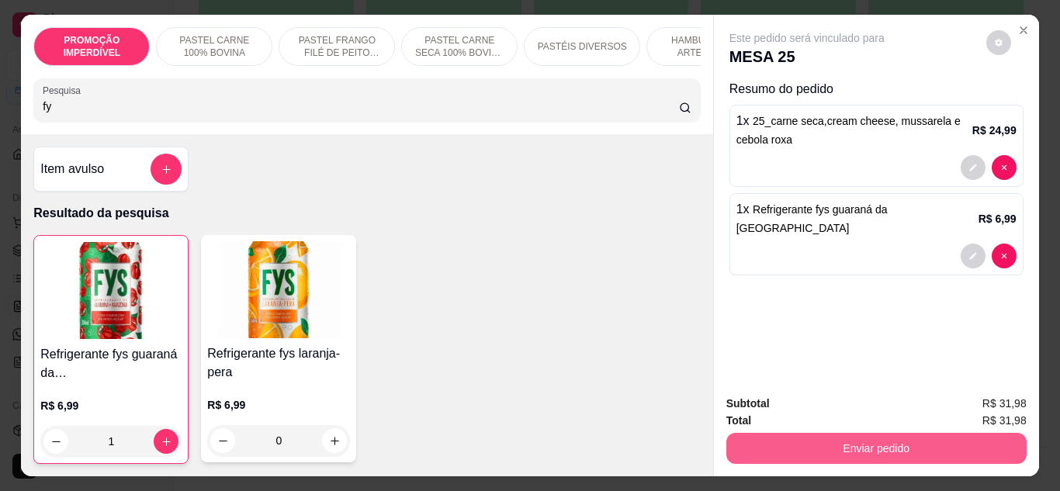
click at [786, 453] on button "Enviar pedido" at bounding box center [876, 448] width 300 height 31
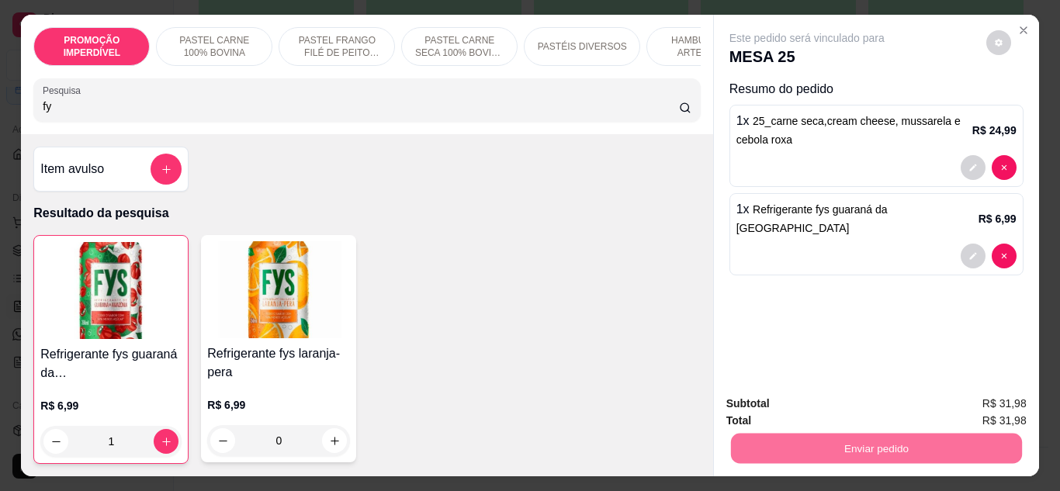
click at [959, 406] on button "Enviar pedido" at bounding box center [985, 403] width 85 height 29
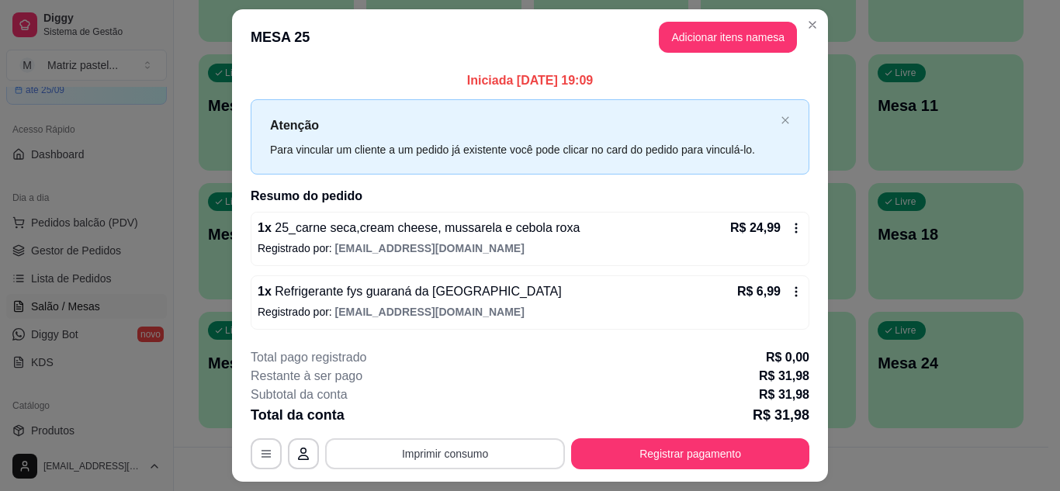
click at [475, 450] on button "Imprimir consumo" at bounding box center [445, 453] width 240 height 31
click at [445, 431] on div "Escolha a impressora IMPRESSORA" at bounding box center [444, 407] width 128 height 53
click at [448, 424] on button "IMPRESSORA" at bounding box center [444, 418] width 112 height 25
click at [794, 226] on icon at bounding box center [796, 228] width 12 height 12
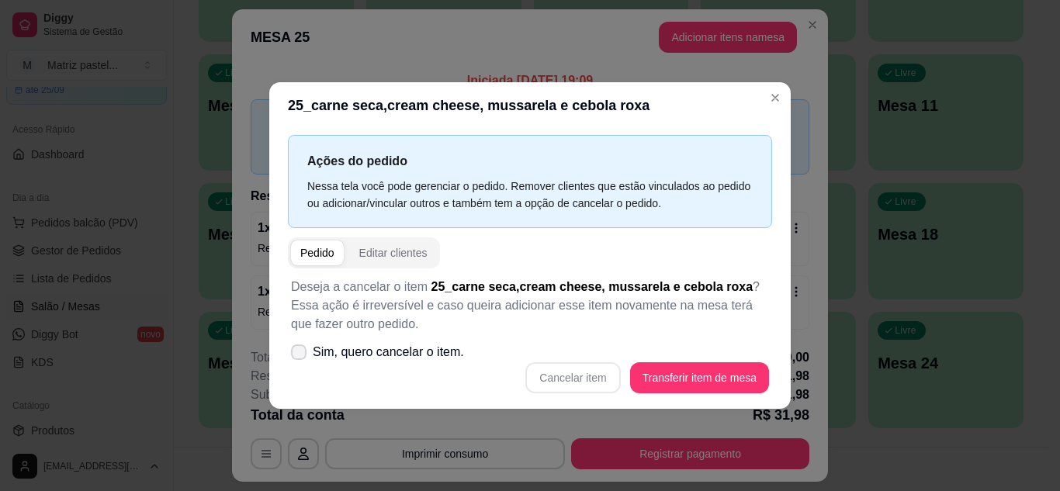
click at [430, 361] on span "Sim, quero cancelar o item." at bounding box center [388, 352] width 151 height 19
click at [300, 361] on input "Sim, quero cancelar o item." at bounding box center [295, 359] width 10 height 10
checkbox input "true"
click at [550, 372] on button "Cancelar item" at bounding box center [572, 377] width 95 height 31
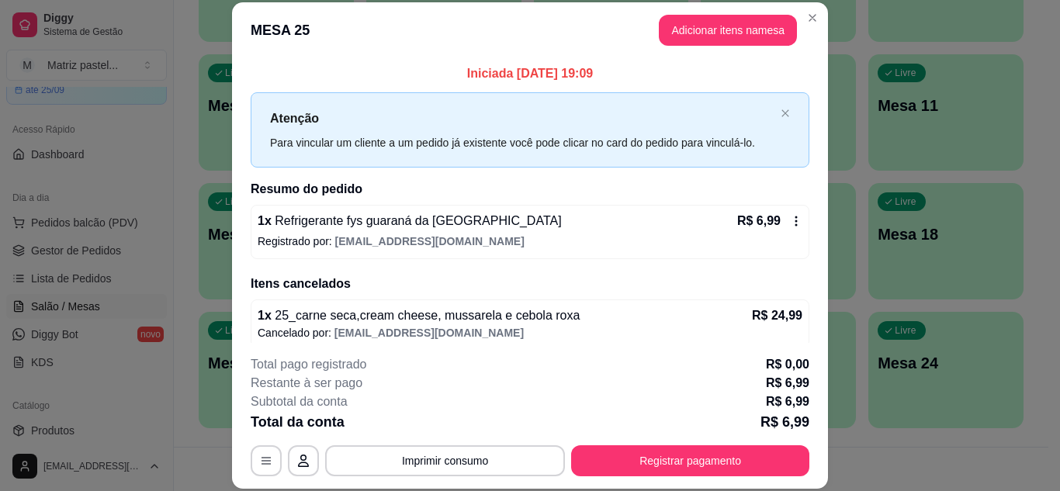
click at [790, 220] on icon at bounding box center [796, 221] width 12 height 12
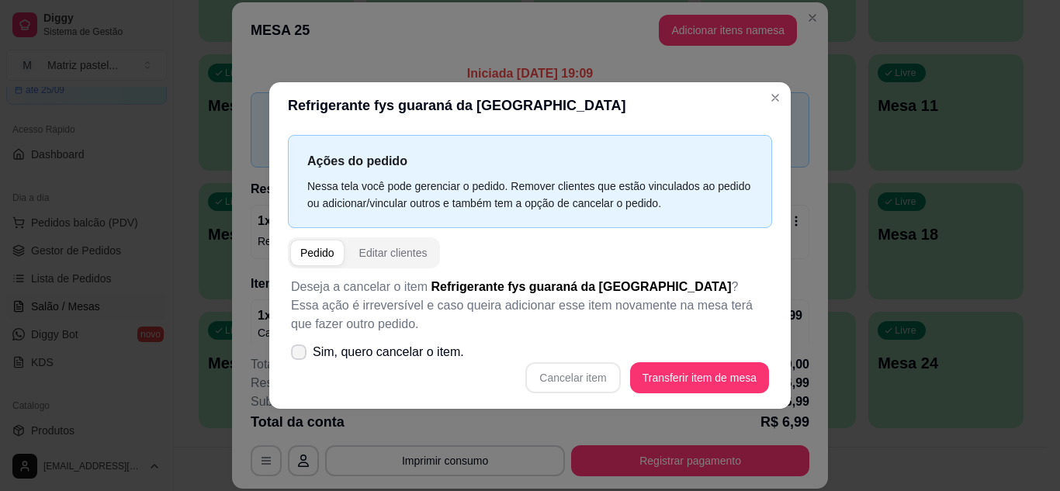
click at [450, 343] on span "Sim, quero cancelar o item." at bounding box center [388, 352] width 151 height 19
click at [300, 354] on input "Sim, quero cancelar o item." at bounding box center [295, 359] width 10 height 10
checkbox input "true"
click at [547, 367] on button "Cancelar item" at bounding box center [572, 377] width 95 height 31
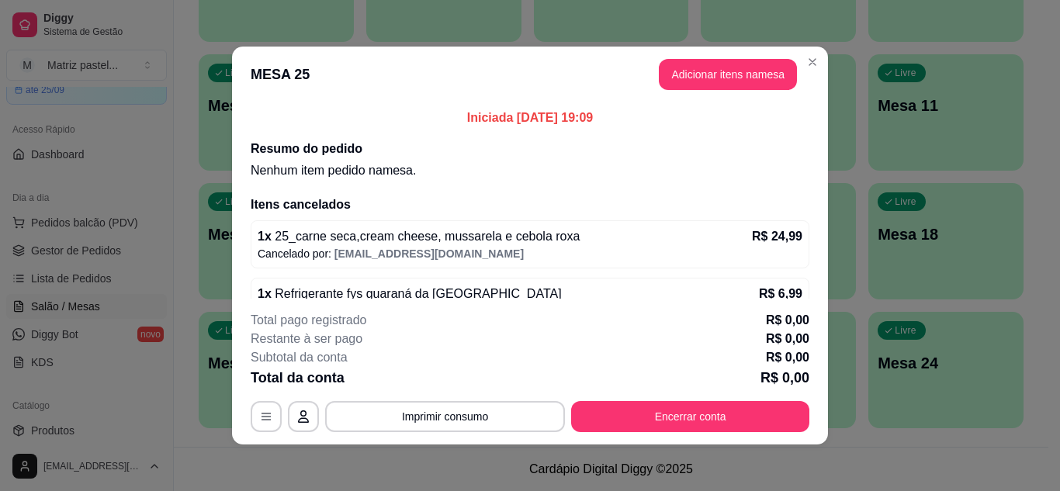
drag, startPoint x: 759, startPoint y: 94, endPoint x: 735, endPoint y: 99, distance: 23.7
click at [752, 89] on header "MESA 25 Adicionar itens na mesa" at bounding box center [530, 75] width 596 height 56
click at [733, 80] on button "Adicionar itens na mesa" at bounding box center [728, 74] width 138 height 31
click at [292, 112] on input "Pesquisa" at bounding box center [361, 107] width 636 height 16
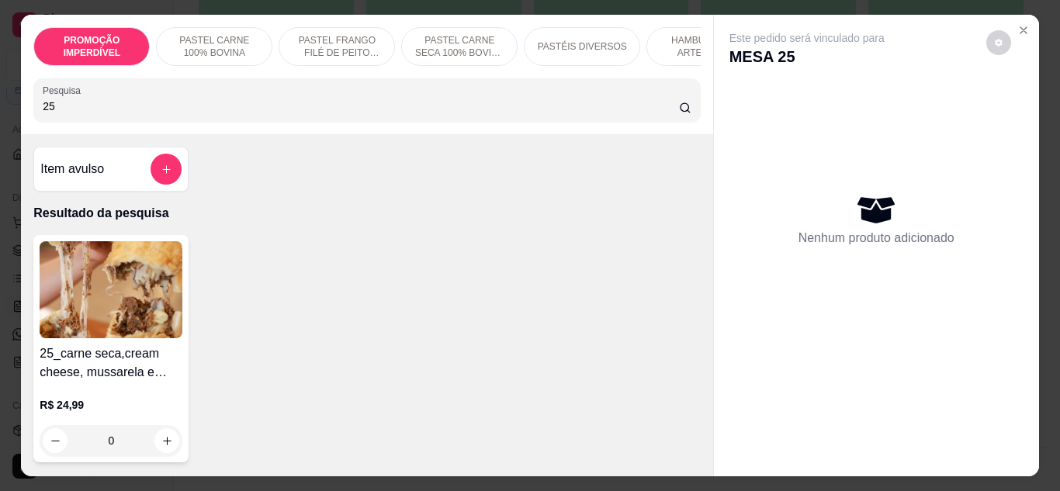
type input "25"
click at [157, 449] on div "0" at bounding box center [111, 440] width 143 height 31
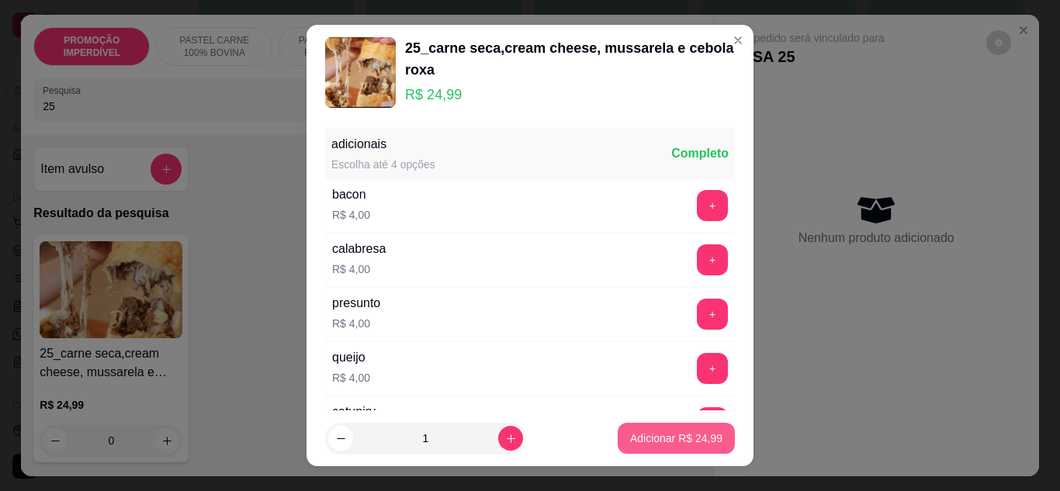
click at [630, 441] on p "Adicionar R$ 24,99" at bounding box center [676, 438] width 92 height 16
type input "1"
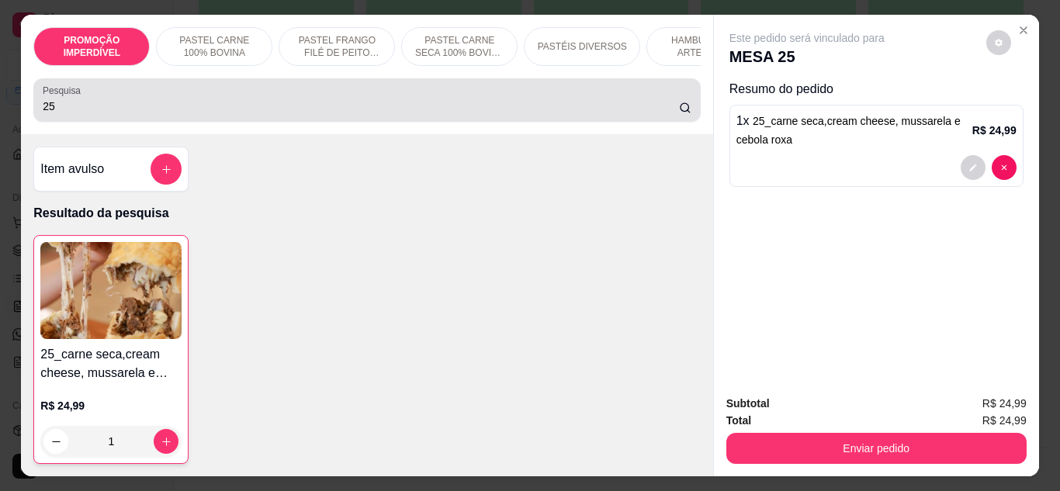
click at [220, 114] on input "25" at bounding box center [361, 107] width 636 height 16
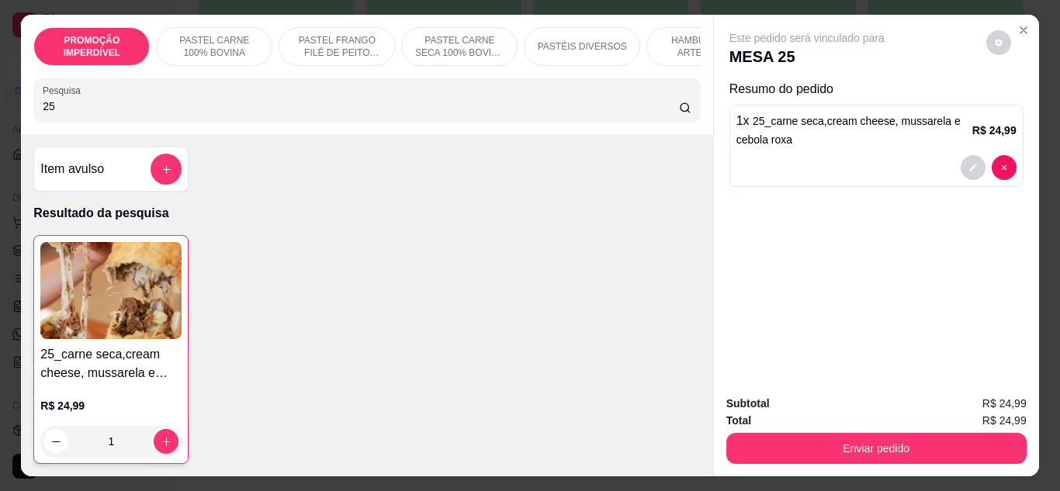
click at [220, 114] on input "25" at bounding box center [361, 107] width 636 height 16
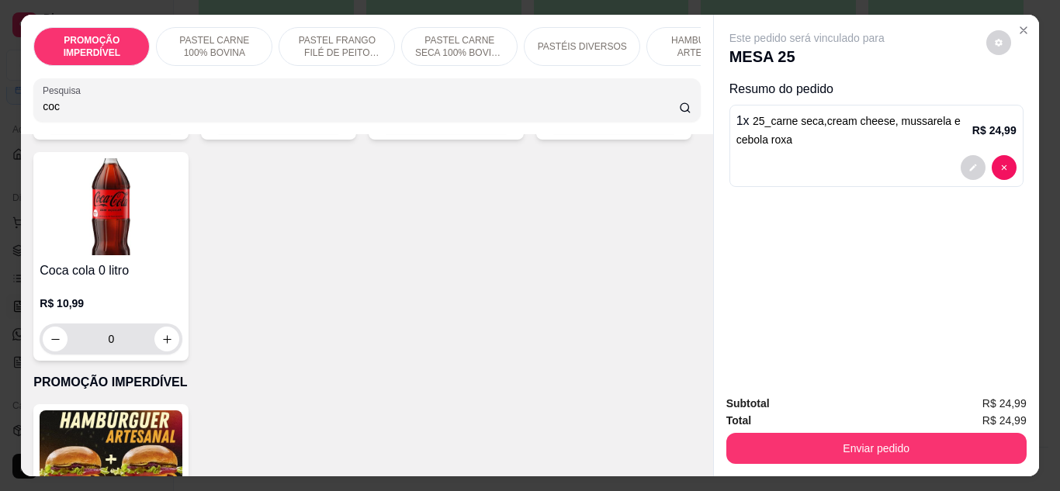
scroll to position [310, 0]
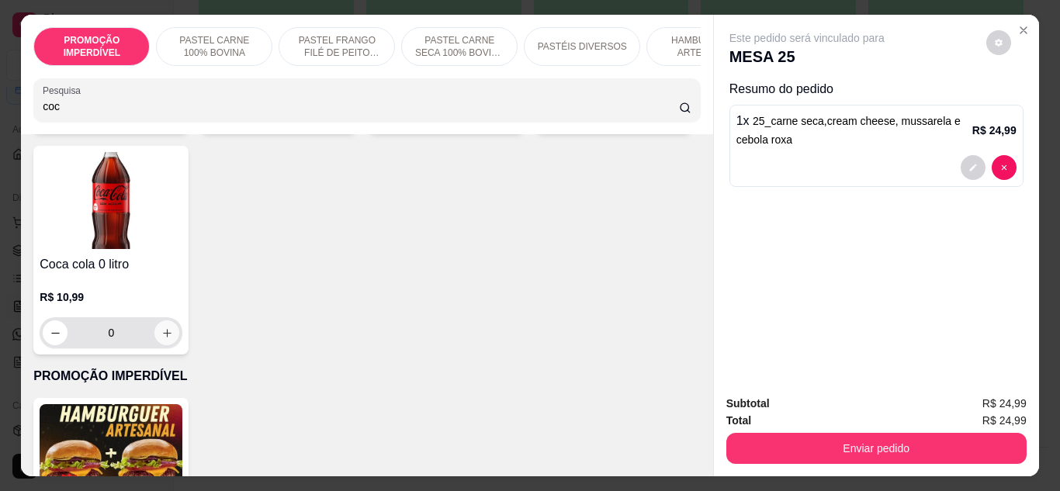
type input "coc"
click at [173, 336] on icon "increase-product-quantity" at bounding box center [167, 333] width 12 height 12
type input "1"
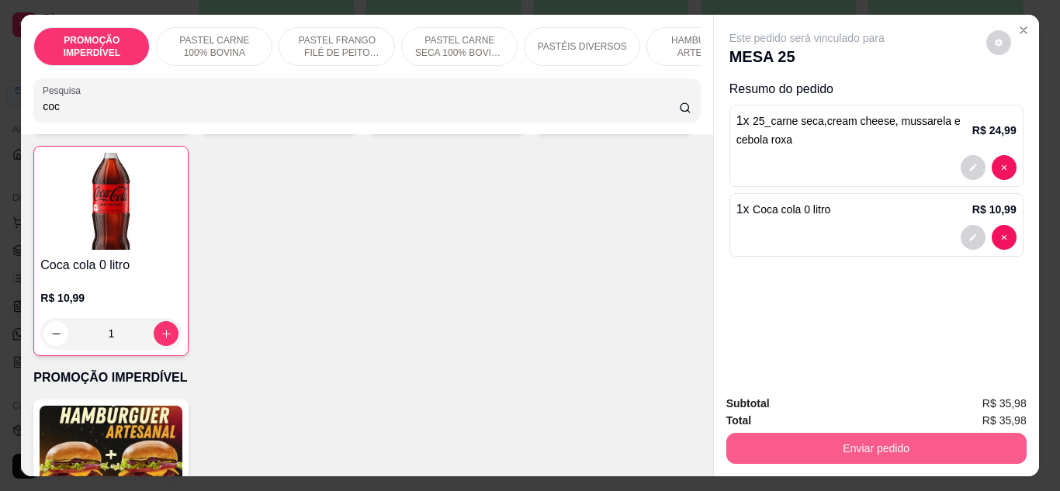
click at [800, 446] on button "Enviar pedido" at bounding box center [876, 448] width 300 height 31
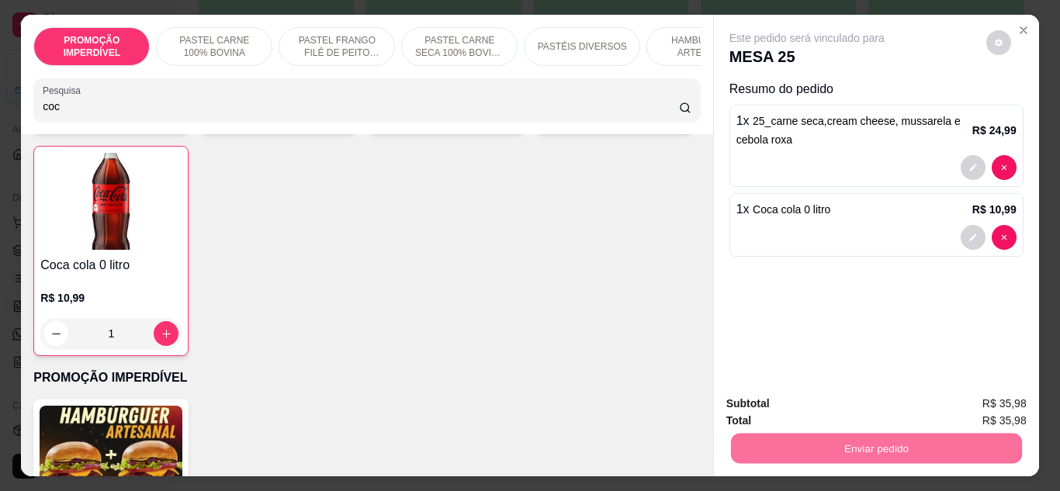
click at [960, 403] on button "Enviar pedido" at bounding box center [985, 403] width 85 height 29
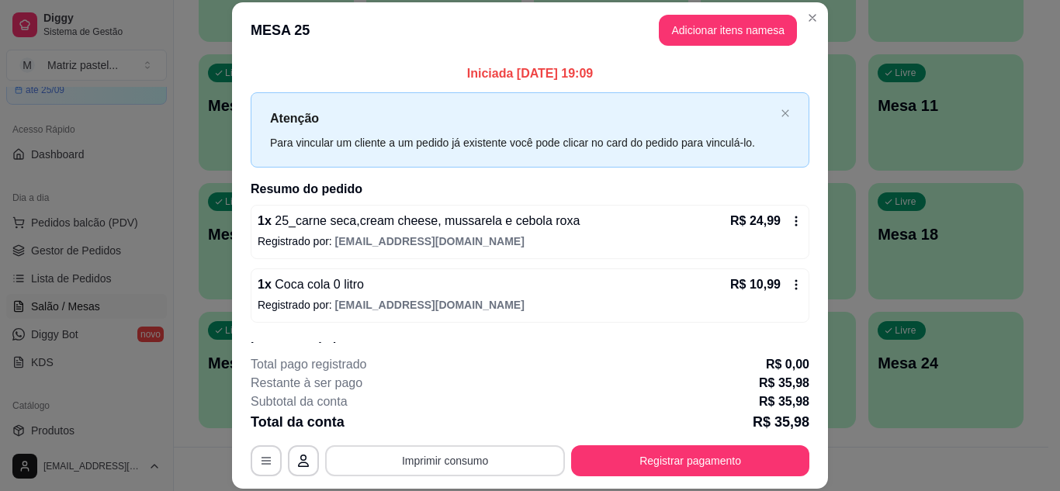
click at [502, 467] on button "Imprimir consumo" at bounding box center [445, 460] width 240 height 31
click at [484, 423] on button "IMPRESSORA" at bounding box center [444, 425] width 112 height 25
click at [790, 223] on icon at bounding box center [796, 221] width 12 height 12
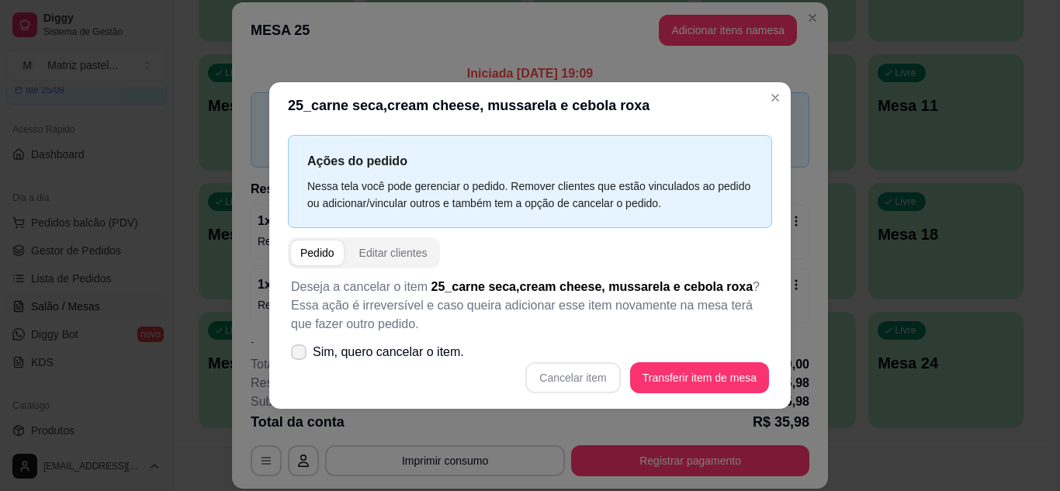
click at [375, 351] on span "Sim, quero cancelar o item." at bounding box center [388, 352] width 151 height 19
click at [300, 354] on input "Sim, quero cancelar o item." at bounding box center [295, 359] width 10 height 10
checkbox input "true"
click at [549, 375] on button "Cancelar item" at bounding box center [572, 377] width 95 height 31
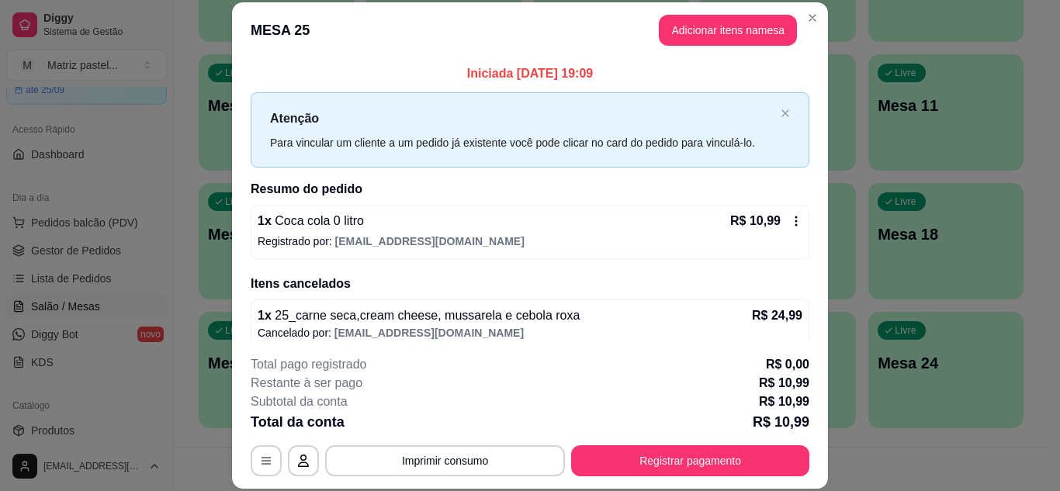
click at [769, 225] on div "R$ 10,99" at bounding box center [766, 221] width 72 height 19
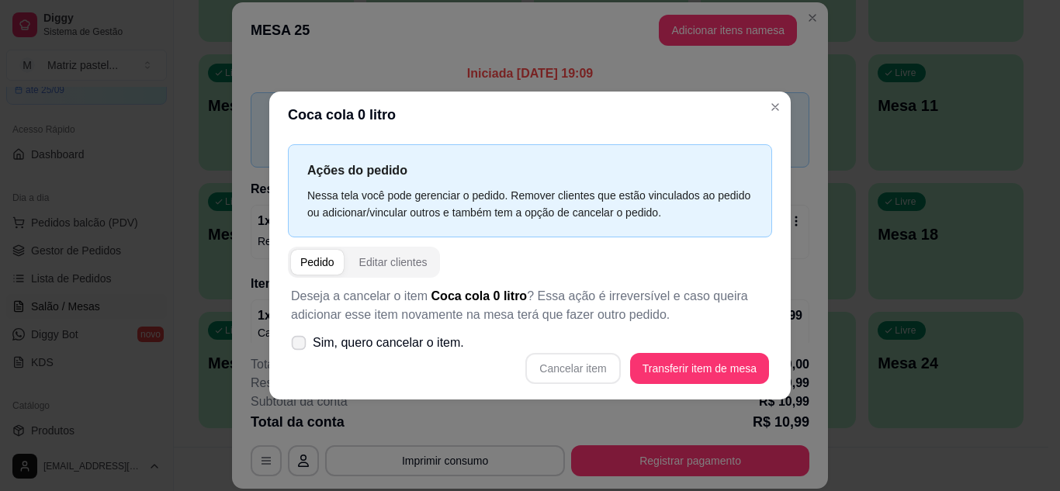
click at [407, 340] on span "Sim, quero cancelar o item." at bounding box center [388, 343] width 151 height 19
click at [300, 345] on input "Sim, quero cancelar o item." at bounding box center [295, 350] width 10 height 10
checkbox input "true"
click at [569, 370] on button "Cancelar item" at bounding box center [572, 368] width 95 height 31
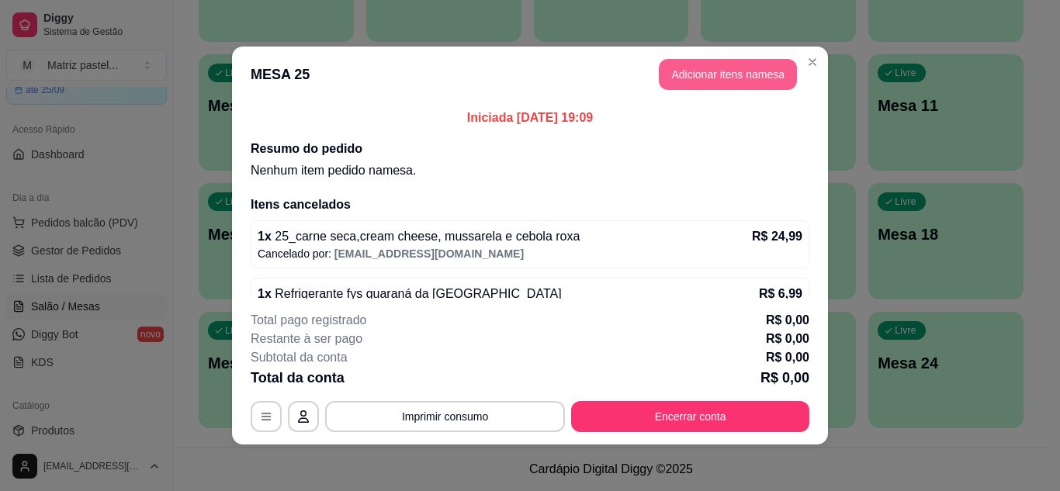
click at [736, 75] on button "Adicionar itens na mesa" at bounding box center [728, 74] width 138 height 31
click at [240, 114] on input "Pesquisa" at bounding box center [361, 107] width 636 height 16
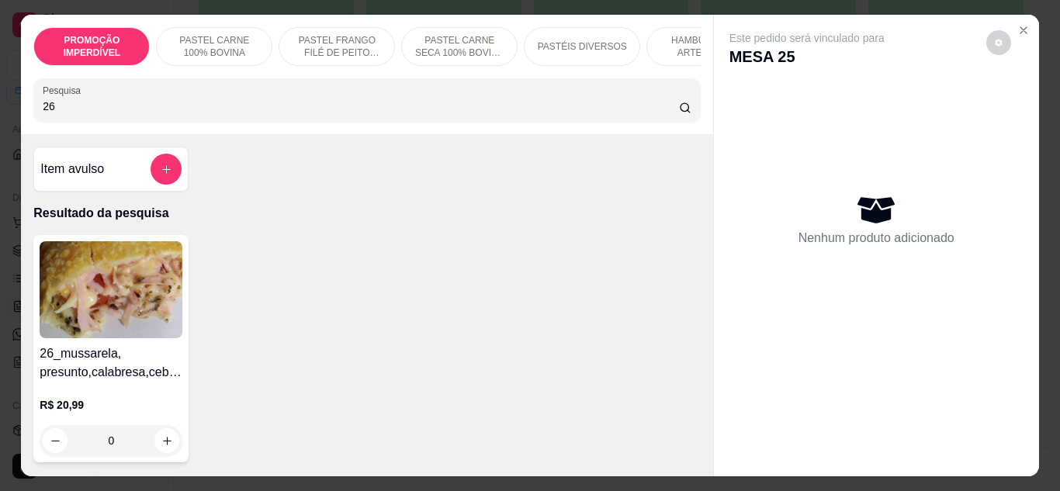
type input "26"
click at [155, 444] on div "0" at bounding box center [111, 440] width 143 height 31
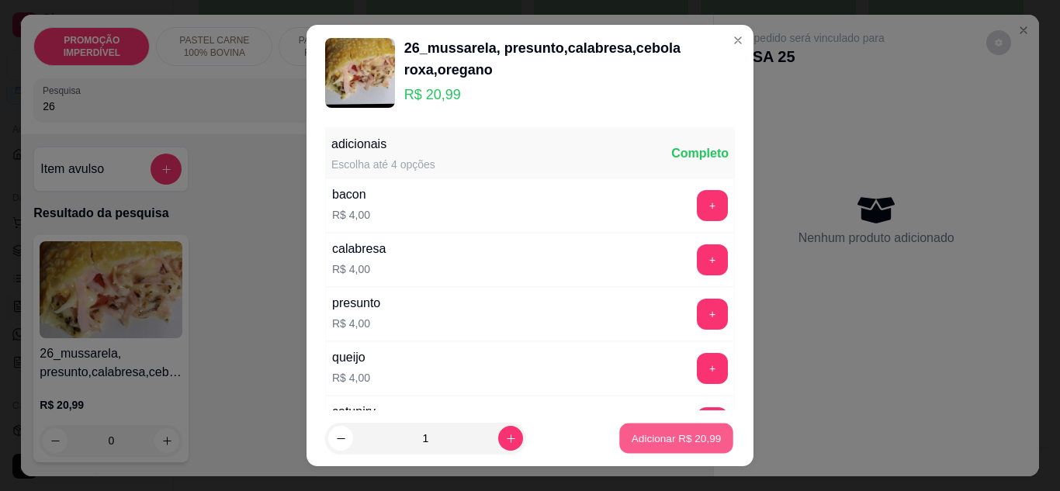
click at [654, 435] on p "Adicionar R$ 20,99" at bounding box center [676, 438] width 90 height 15
type input "1"
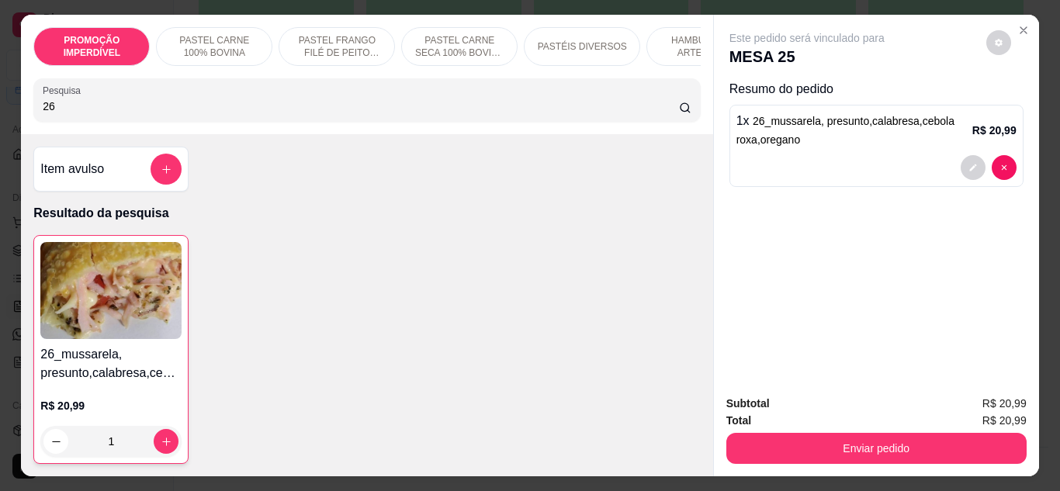
click at [207, 113] on input "26" at bounding box center [361, 107] width 636 height 16
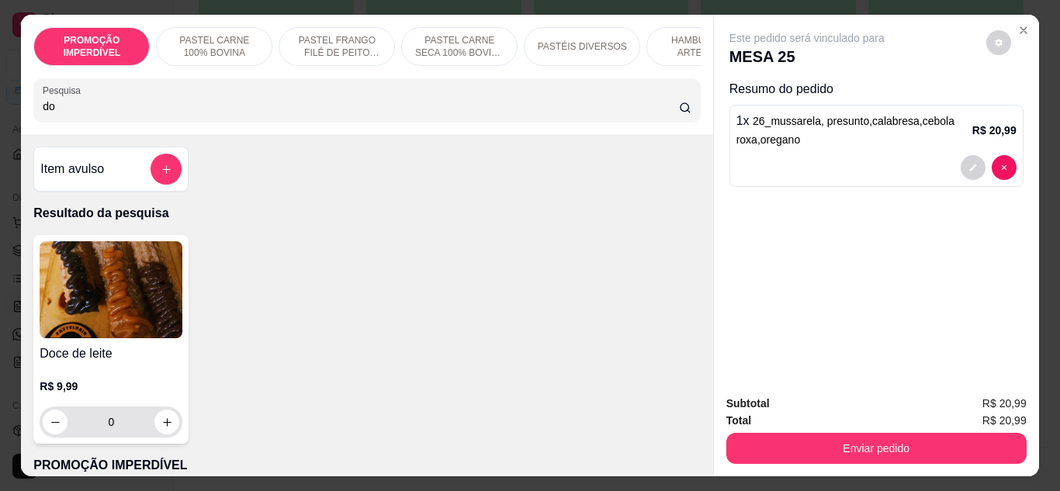
type input "do"
click at [161, 428] on icon "increase-product-quantity" at bounding box center [167, 423] width 12 height 12
type input "1"
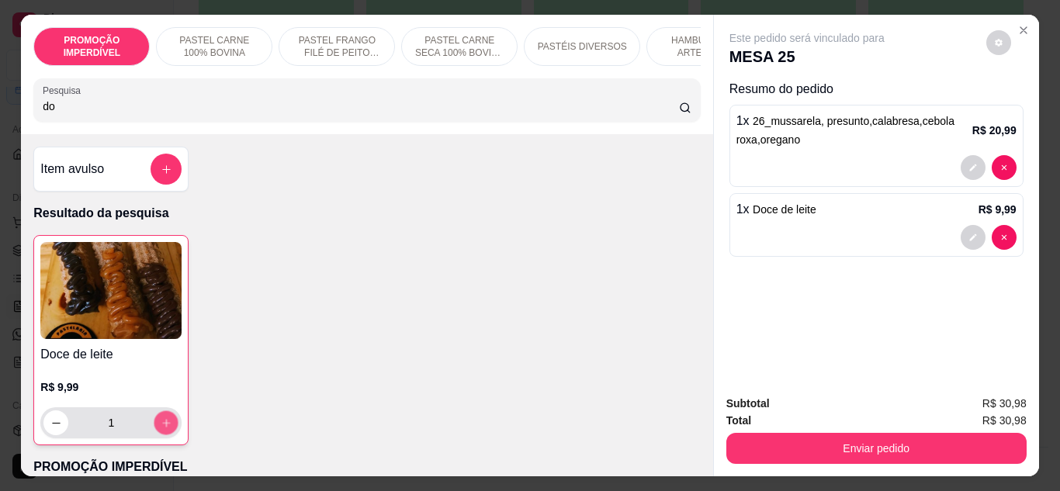
click at [161, 429] on icon "increase-product-quantity" at bounding box center [167, 423] width 12 height 12
type input "2"
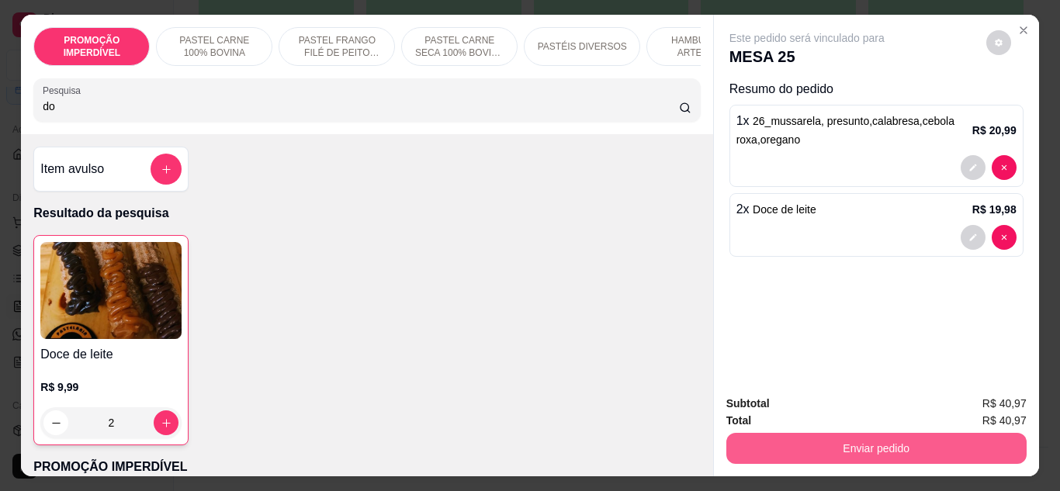
click at [814, 442] on button "Enviar pedido" at bounding box center [876, 448] width 300 height 31
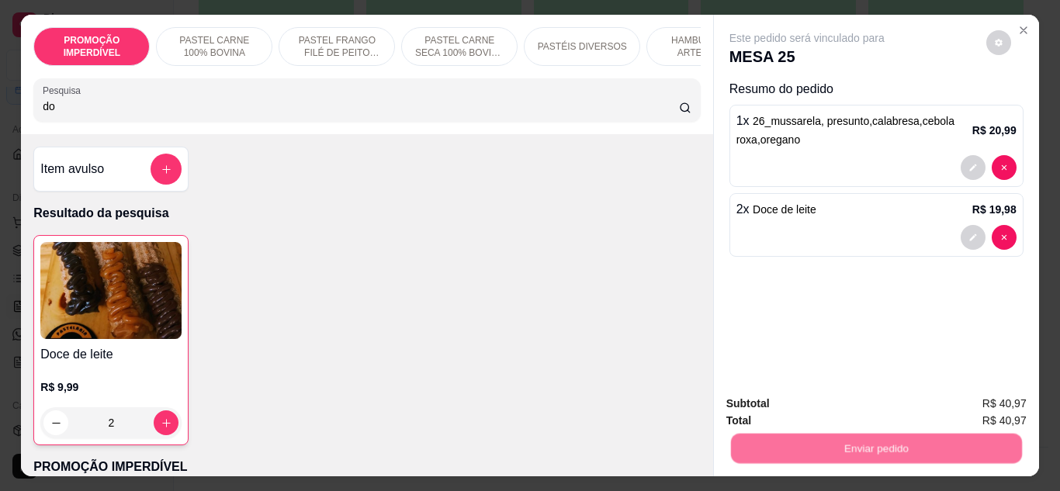
click at [838, 406] on button "Registrar cliente" at bounding box center [882, 403] width 102 height 29
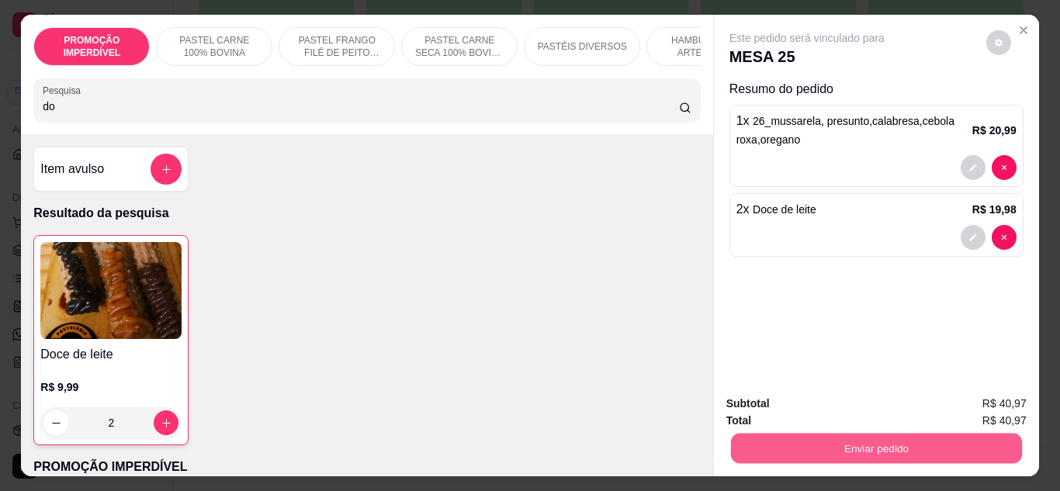
click at [873, 443] on button "Enviar pedido" at bounding box center [875, 449] width 291 height 30
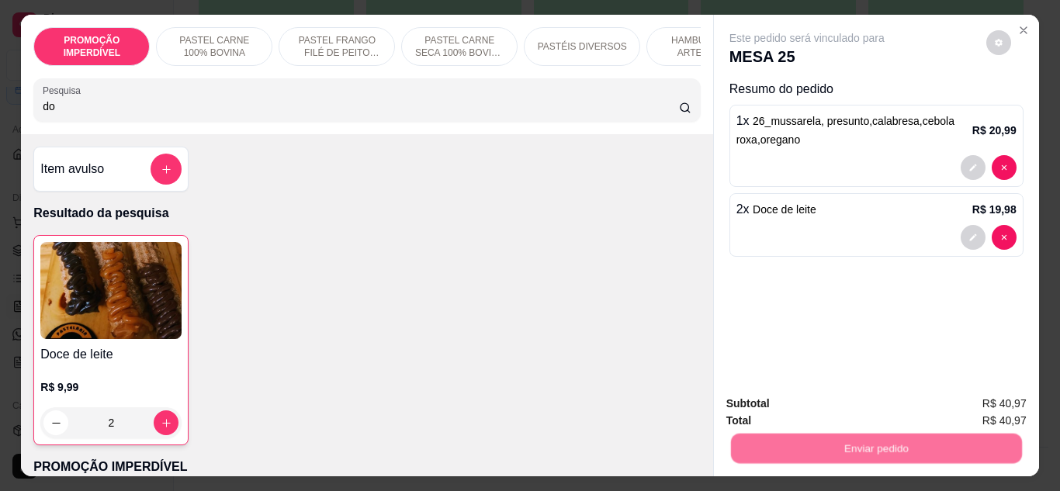
click at [987, 403] on button "Enviar pedido" at bounding box center [985, 403] width 85 height 29
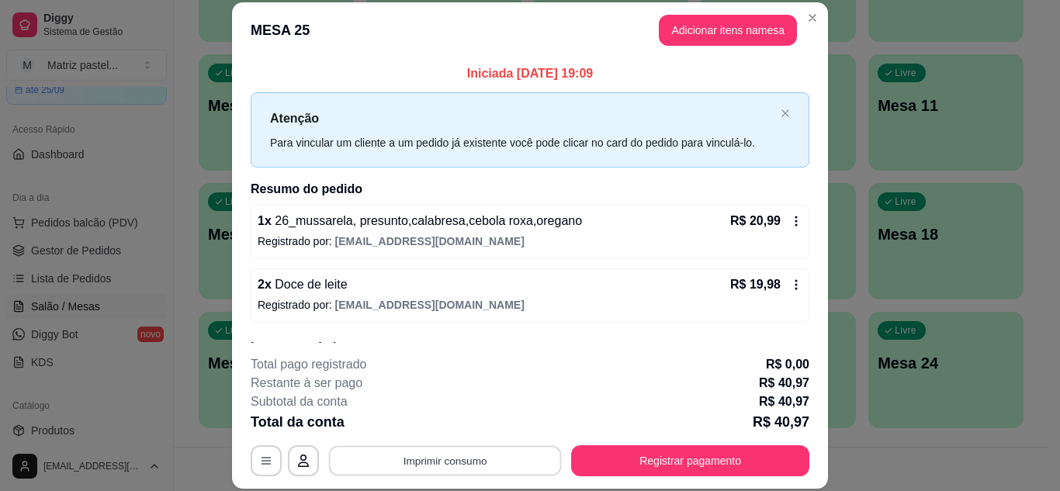
click at [478, 454] on button "Imprimir consumo" at bounding box center [445, 460] width 233 height 30
click at [417, 416] on button "IMPRESSORA" at bounding box center [443, 425] width 109 height 24
click at [779, 228] on div "R$ 20,99" at bounding box center [766, 221] width 72 height 19
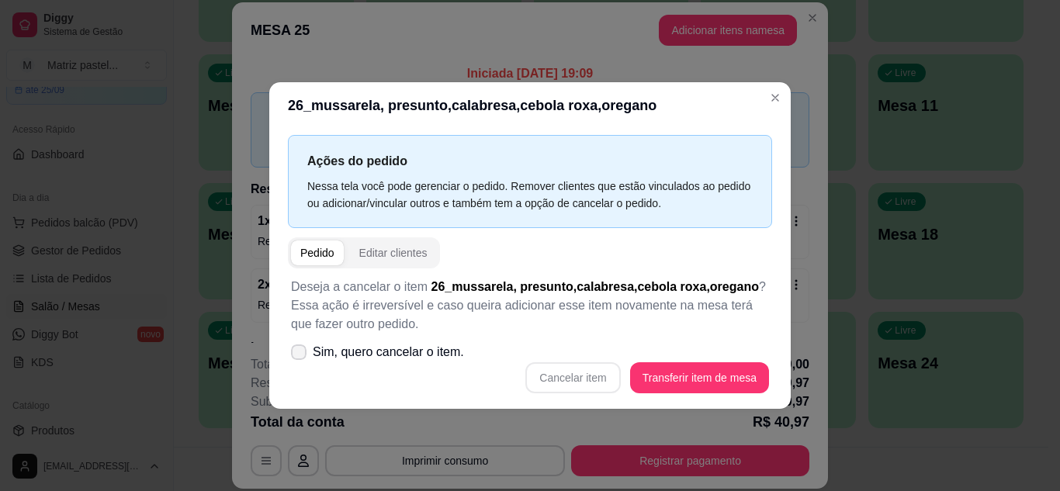
click at [383, 360] on span "Sim, quero cancelar o item." at bounding box center [388, 352] width 151 height 19
click at [300, 360] on input "Sim, quero cancelar o item." at bounding box center [295, 359] width 10 height 10
checkbox input "true"
click at [579, 375] on button "Cancelar item" at bounding box center [573, 377] width 92 height 30
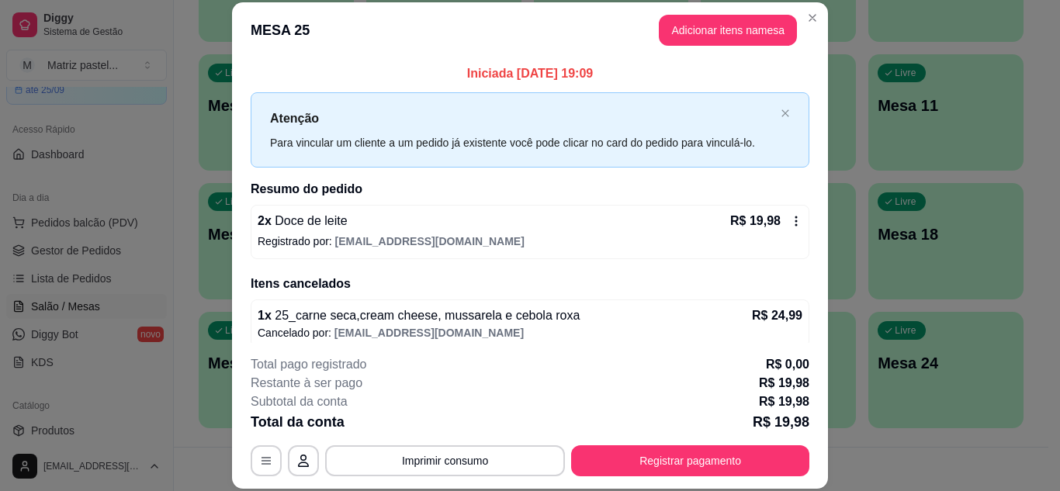
click at [790, 220] on icon at bounding box center [796, 221] width 12 height 12
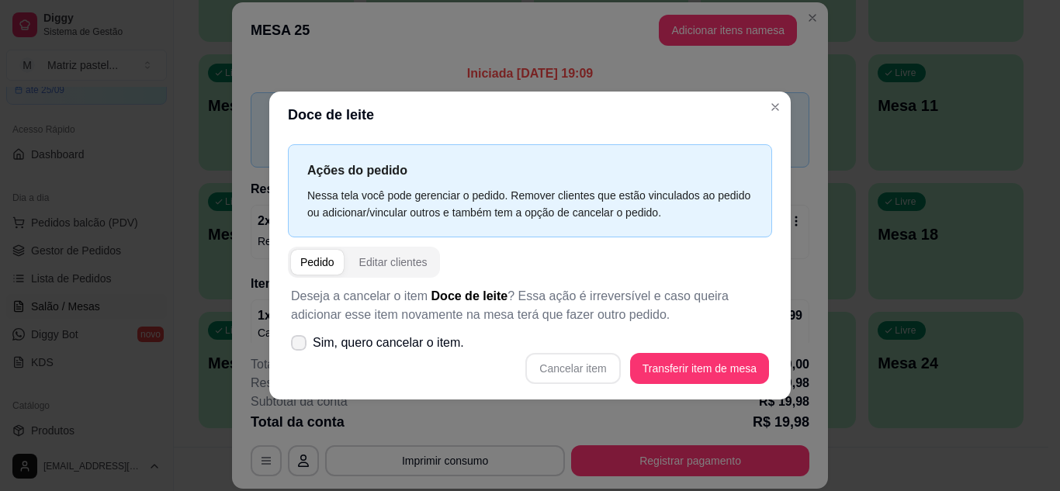
click at [424, 344] on span "Sim, quero cancelar o item." at bounding box center [388, 343] width 151 height 19
click at [300, 345] on input "Sim, quero cancelar o item." at bounding box center [295, 350] width 10 height 10
checkbox input "true"
click at [552, 355] on button "Cancelar item" at bounding box center [573, 368] width 92 height 30
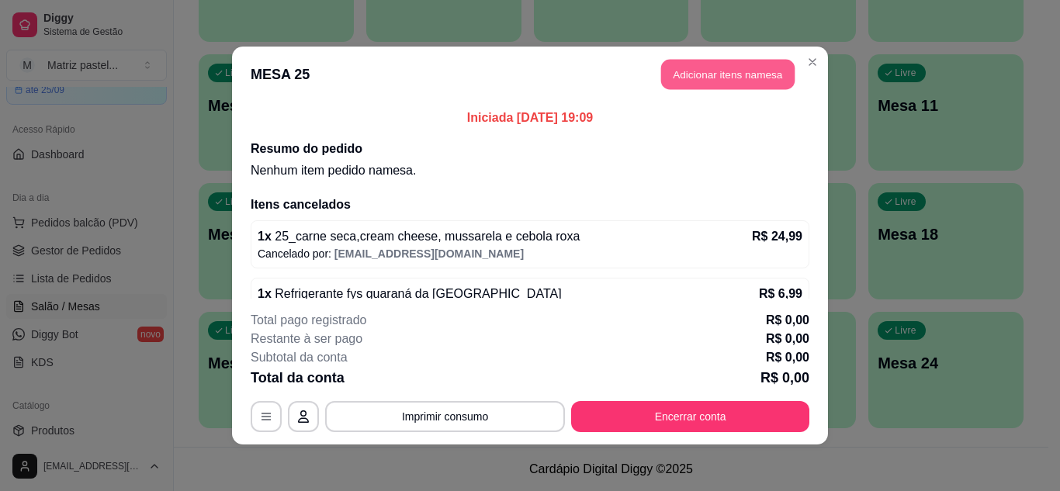
click at [759, 76] on button "Adicionar itens na mesa" at bounding box center [727, 75] width 133 height 30
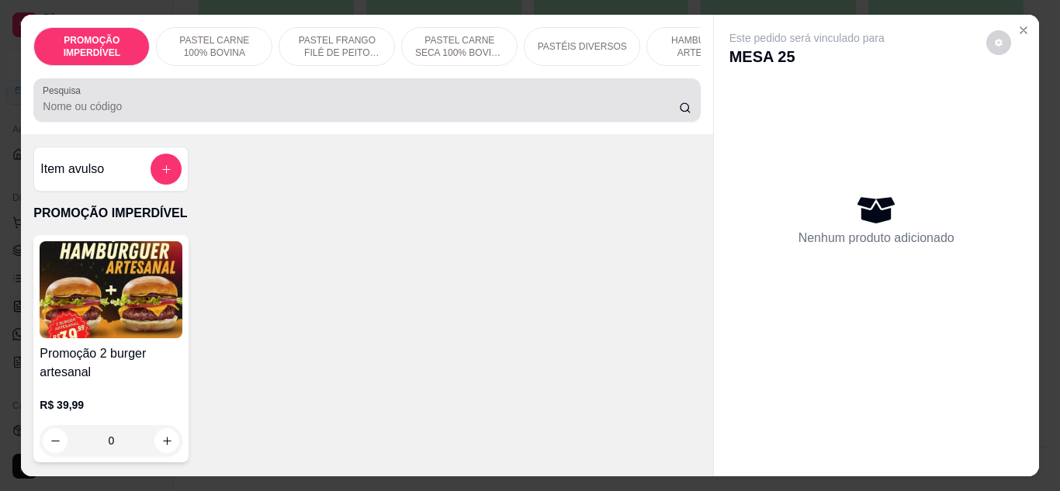
click at [366, 114] on input "Pesquisa" at bounding box center [361, 107] width 636 height 16
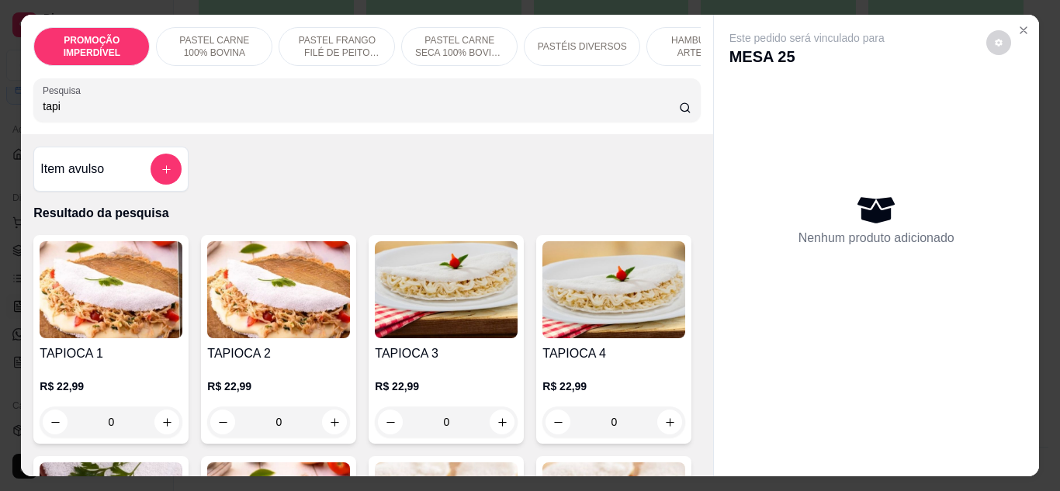
type input "tapi"
click at [161, 430] on div "0" at bounding box center [111, 421] width 143 height 31
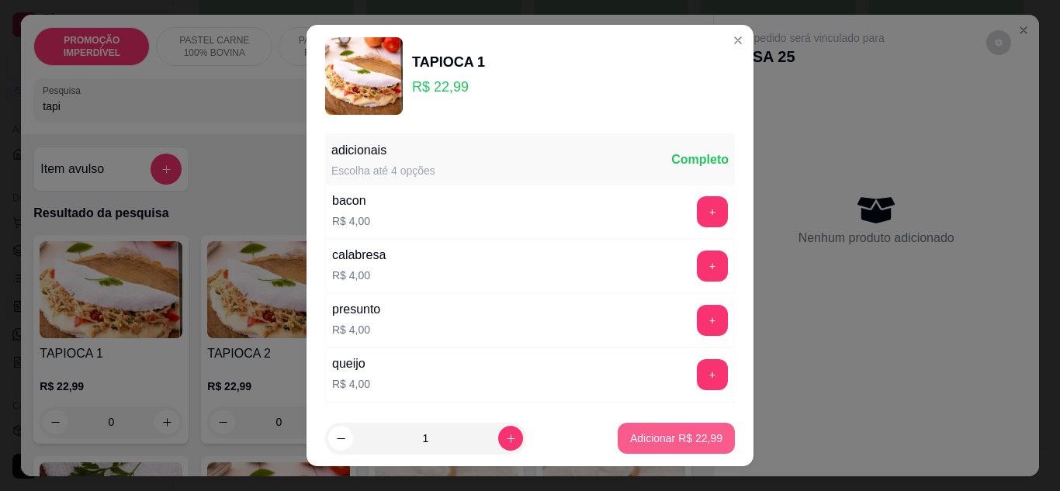
click at [633, 428] on button "Adicionar R$ 22,99" at bounding box center [675, 438] width 117 height 31
type input "1"
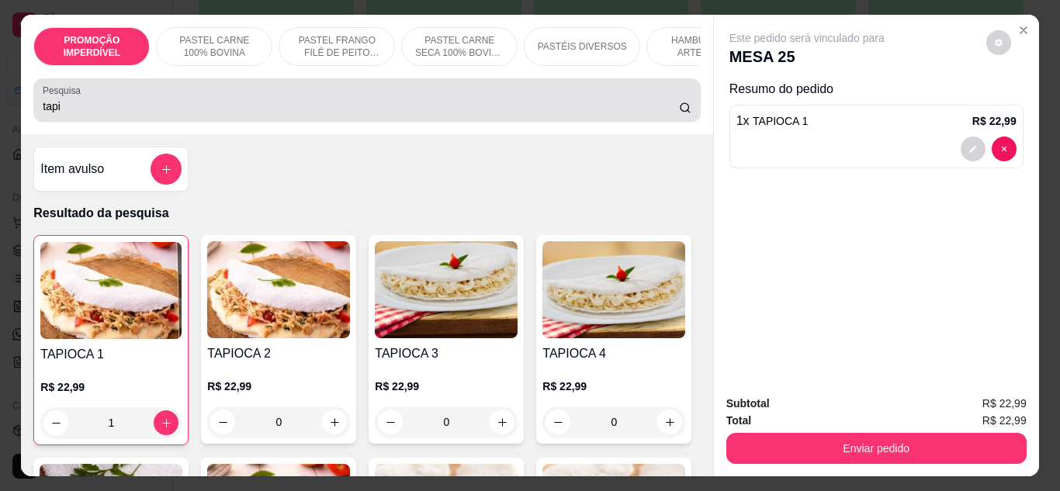
click at [171, 112] on input "tapi" at bounding box center [361, 107] width 636 height 16
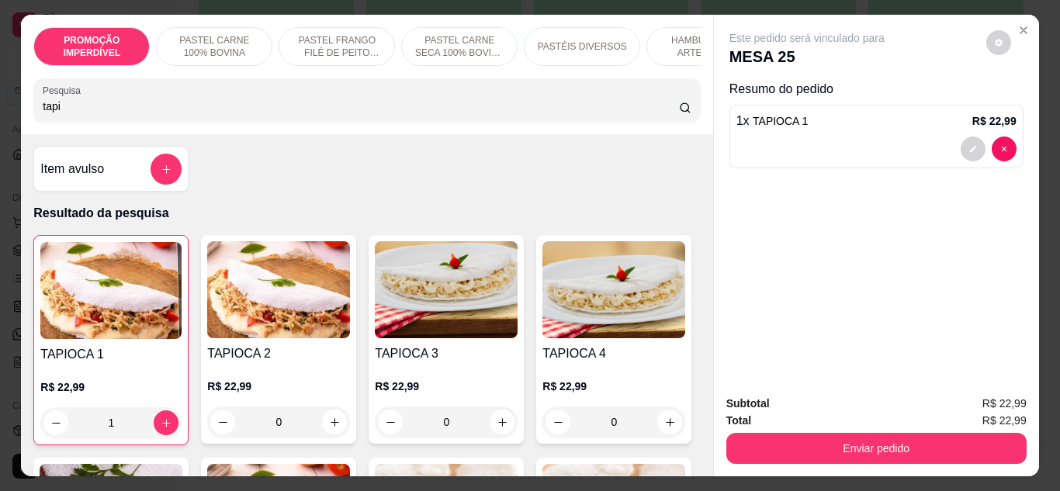
click at [171, 112] on input "tapi" at bounding box center [361, 107] width 636 height 16
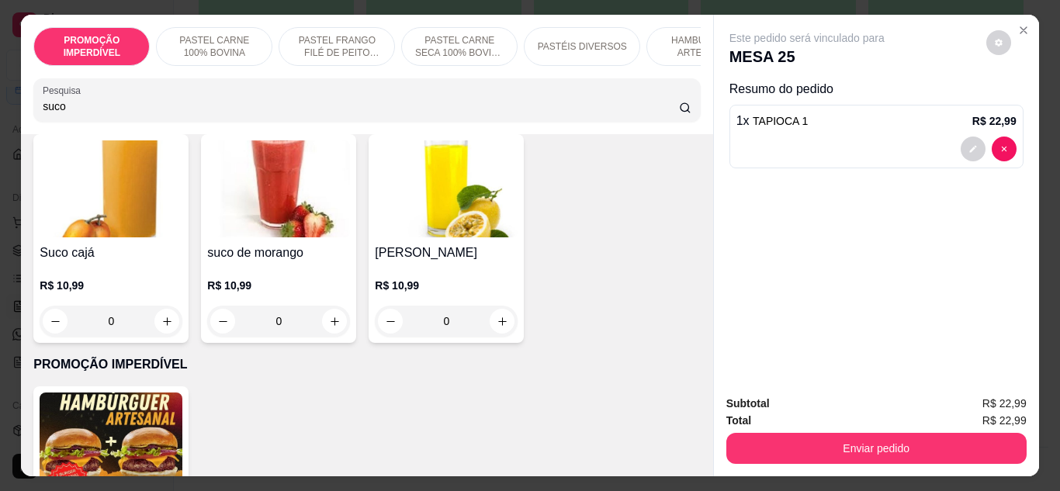
scroll to position [698, 0]
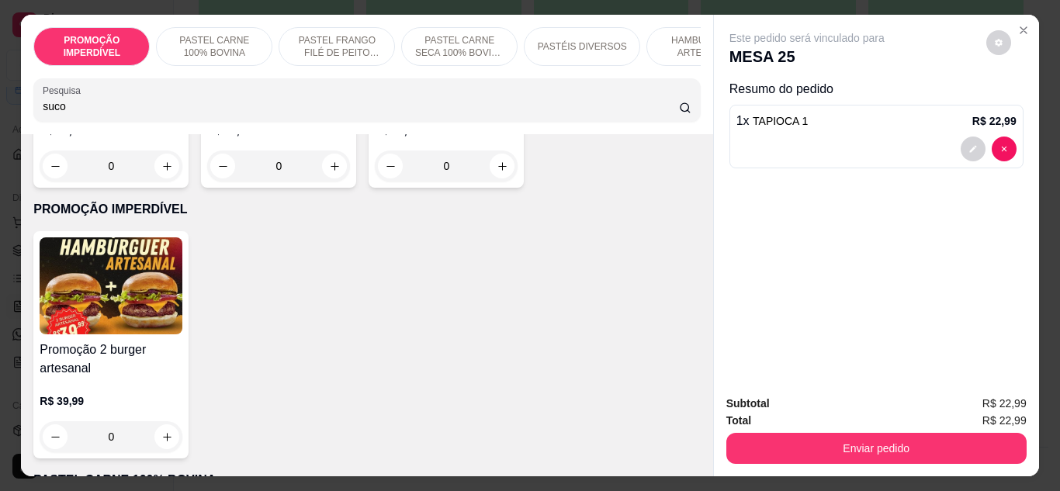
type input "suco"
click at [322, 178] on button "increase-product-quantity" at bounding box center [334, 166] width 25 height 25
type input "1"
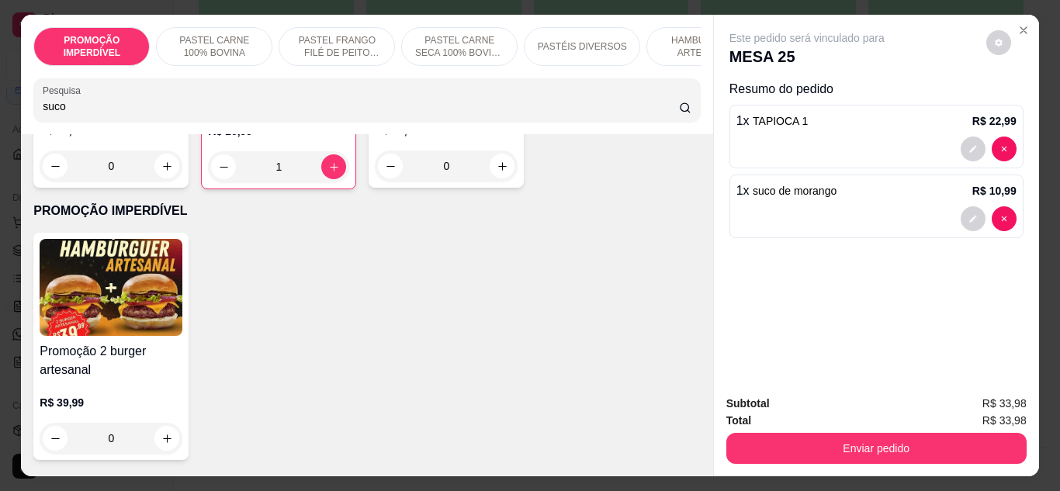
click at [83, 114] on input "suco" at bounding box center [361, 107] width 636 height 16
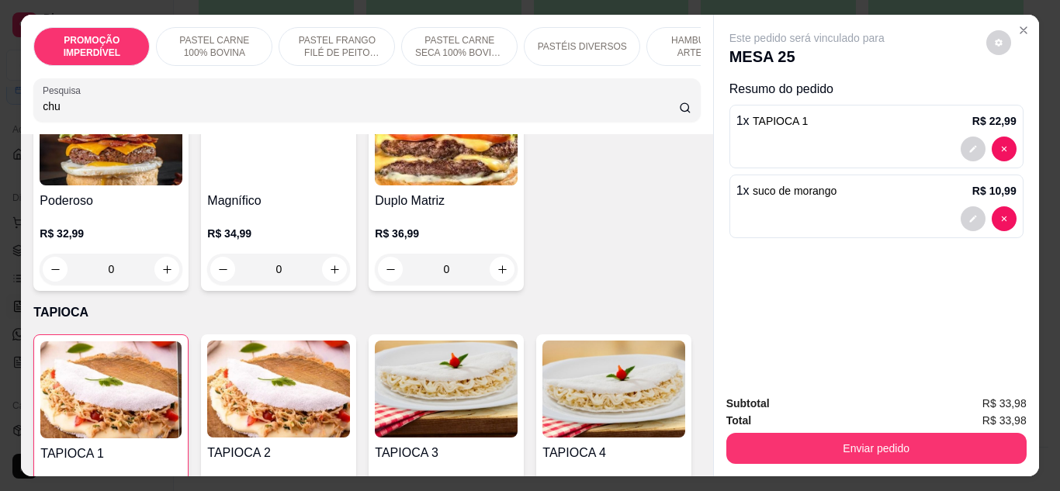
scroll to position [3823, 0]
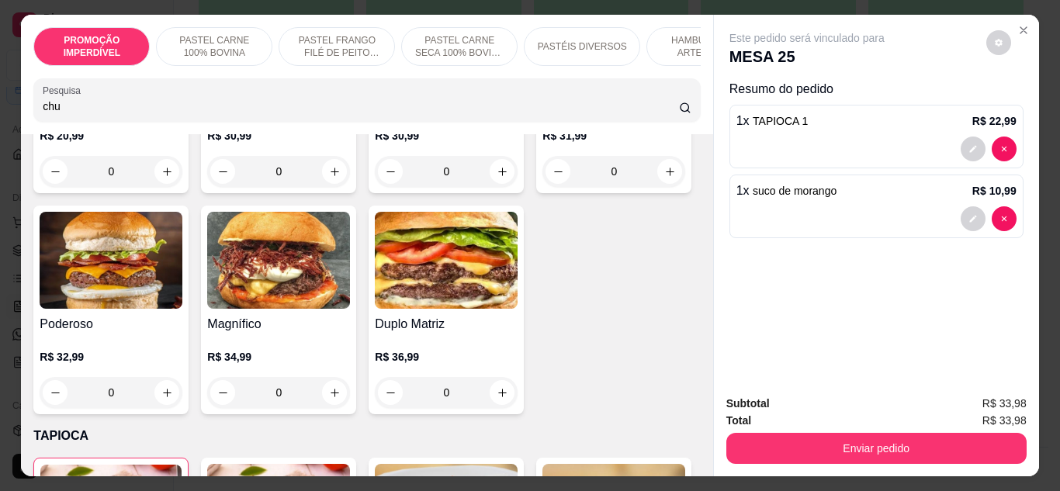
click at [99, 109] on input "chu" at bounding box center [361, 107] width 636 height 16
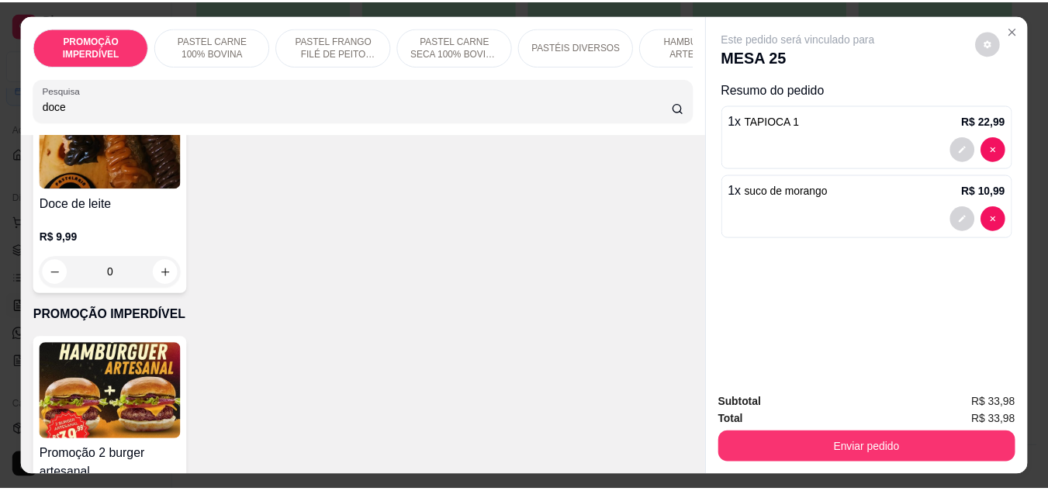
scroll to position [0, 0]
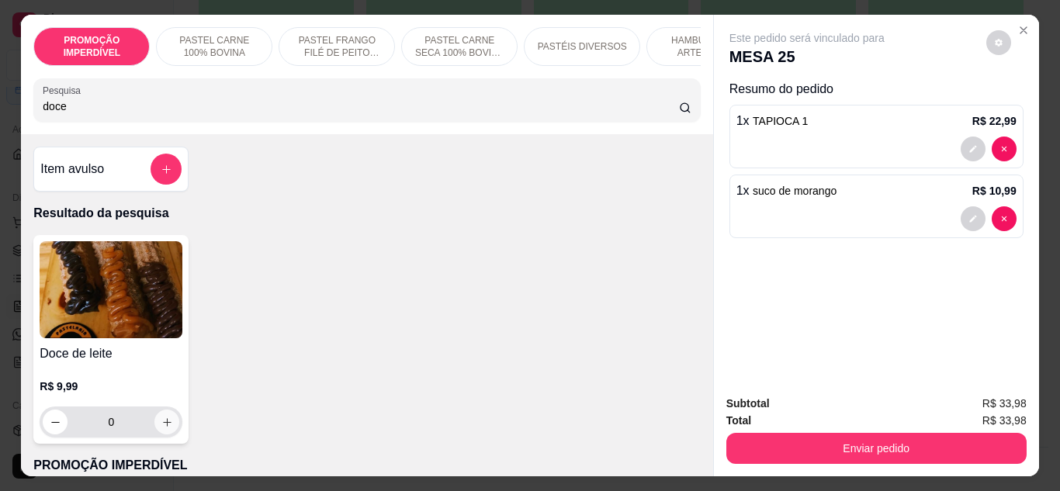
type input "doce"
click at [166, 428] on icon "increase-product-quantity" at bounding box center [167, 423] width 12 height 12
type input "1"
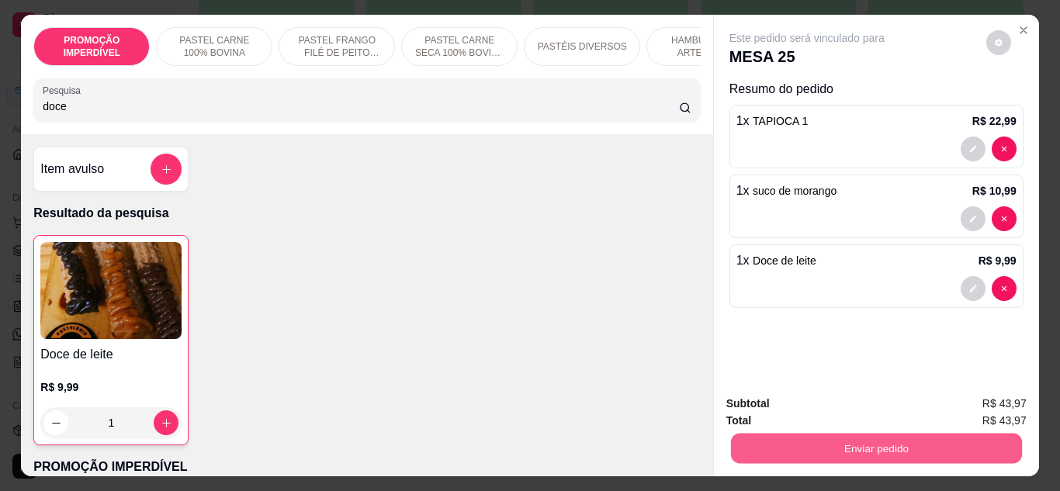
click at [951, 434] on button "Enviar pedido" at bounding box center [875, 449] width 291 height 30
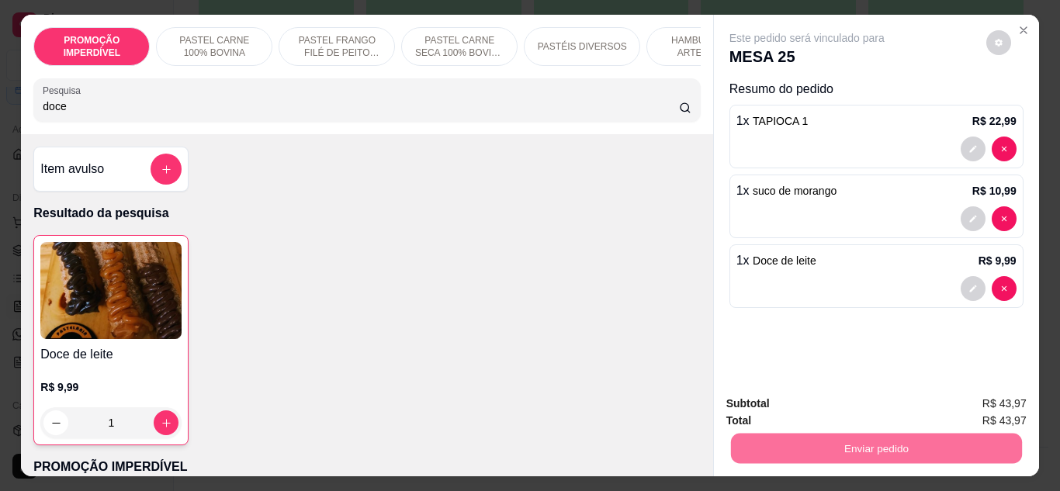
click at [985, 403] on button "Enviar pedido" at bounding box center [985, 403] width 85 height 29
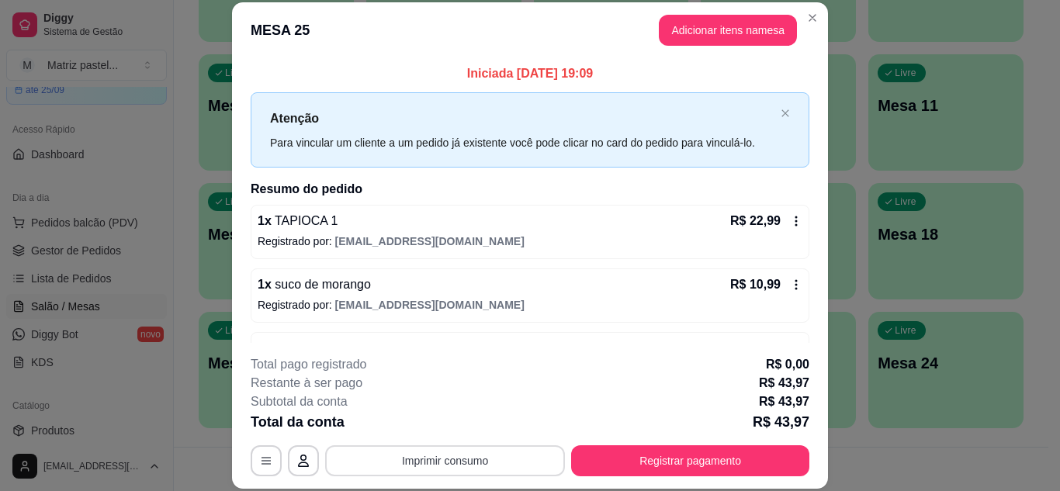
click at [488, 458] on button "Imprimir consumo" at bounding box center [445, 460] width 240 height 31
click at [466, 431] on button "IMPRESSORA" at bounding box center [444, 425] width 112 height 25
click at [790, 227] on icon at bounding box center [796, 221] width 12 height 12
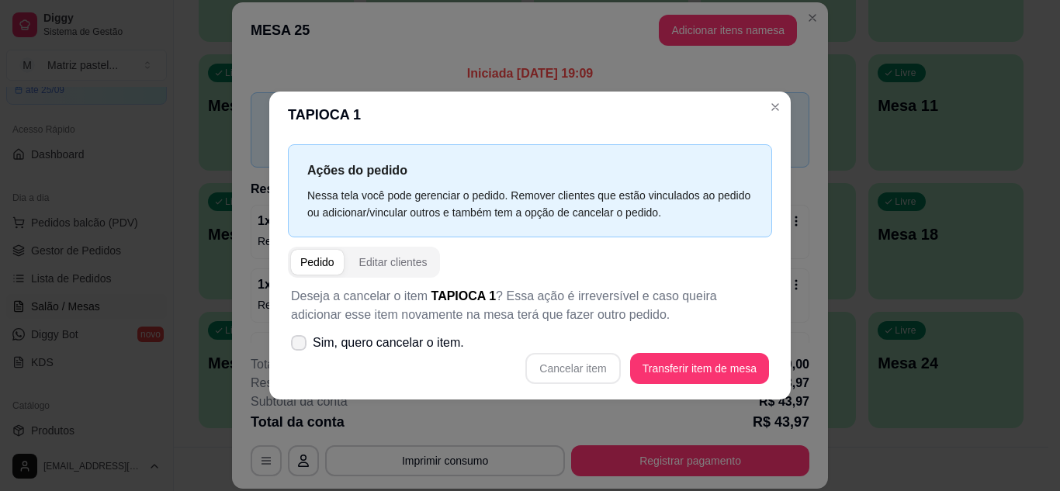
click at [432, 341] on span "Sim, quero cancelar o item." at bounding box center [388, 343] width 151 height 19
click at [300, 345] on input "Sim, quero cancelar o item." at bounding box center [295, 350] width 10 height 10
checkbox input "true"
click at [558, 362] on button "Cancelar item" at bounding box center [573, 368] width 92 height 30
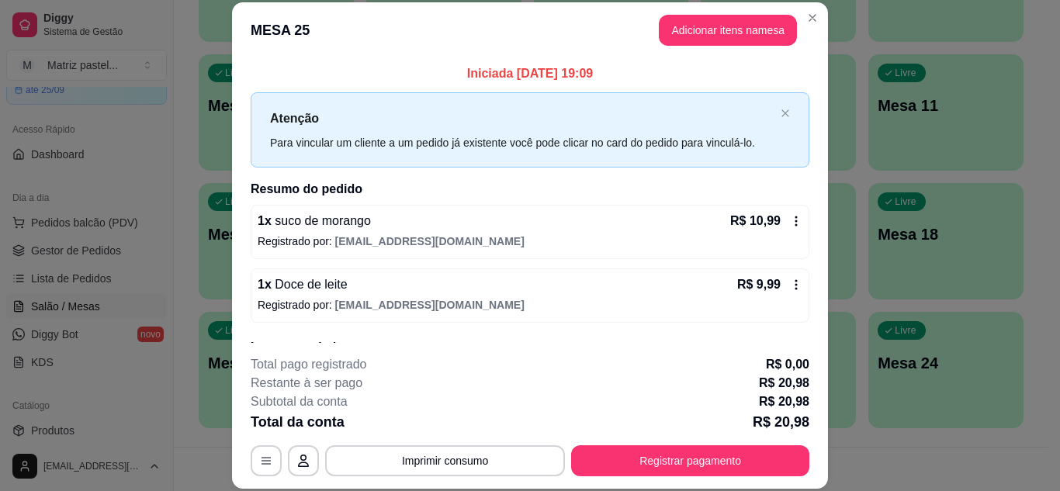
click at [759, 216] on p "R$ 10,99" at bounding box center [755, 221] width 50 height 19
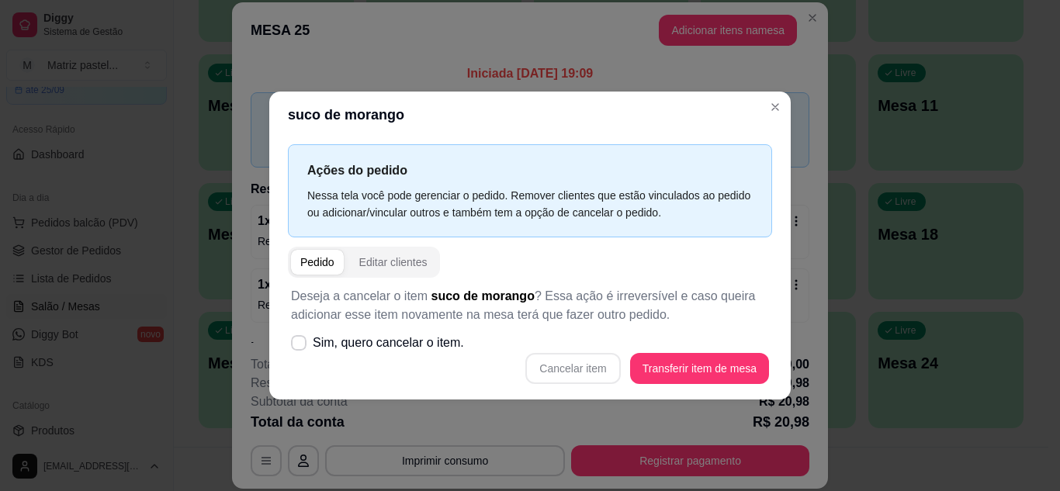
click at [369, 359] on div "Cancelar item Transferir item de mesa" at bounding box center [530, 368] width 478 height 31
click at [395, 344] on span "Sim, quero cancelar o item." at bounding box center [388, 343] width 151 height 19
click at [300, 345] on input "Sim, quero cancelar o item." at bounding box center [295, 350] width 10 height 10
checkbox input "true"
click at [555, 369] on button "Cancelar item" at bounding box center [573, 368] width 92 height 30
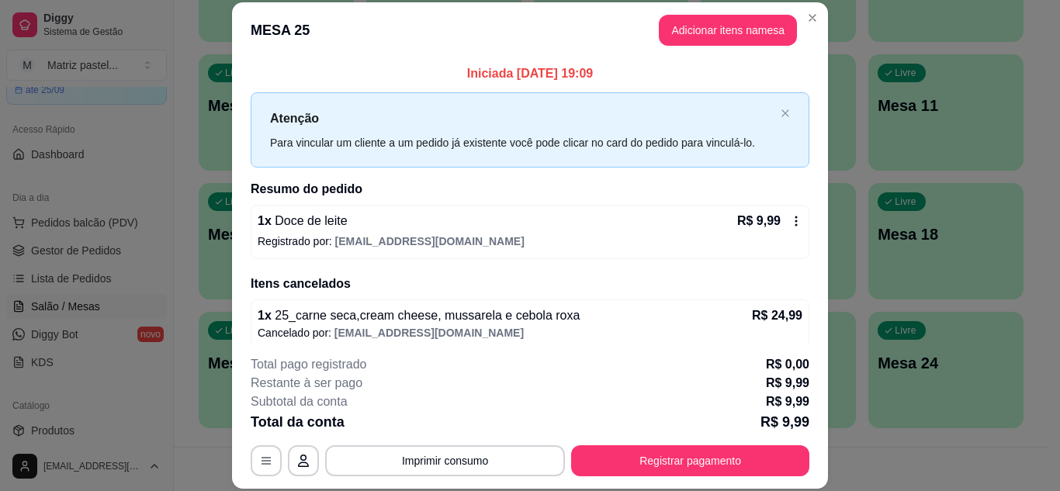
click at [770, 220] on div "R$ 9,99" at bounding box center [769, 221] width 65 height 19
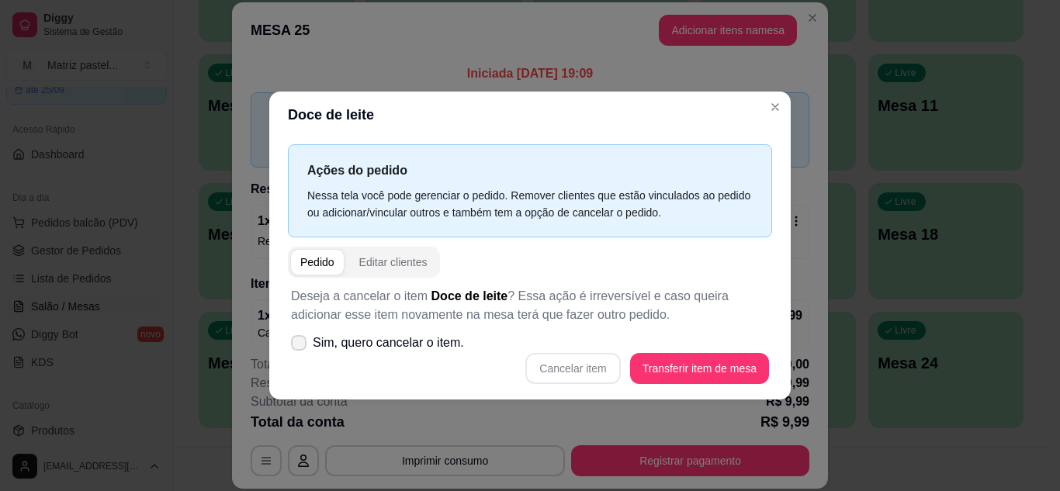
click at [365, 337] on span "Sim, quero cancelar o item." at bounding box center [388, 343] width 151 height 19
click at [300, 345] on input "Sim, quero cancelar o item." at bounding box center [295, 350] width 10 height 10
checkbox input "true"
click at [586, 375] on button "Cancelar item" at bounding box center [572, 368] width 95 height 31
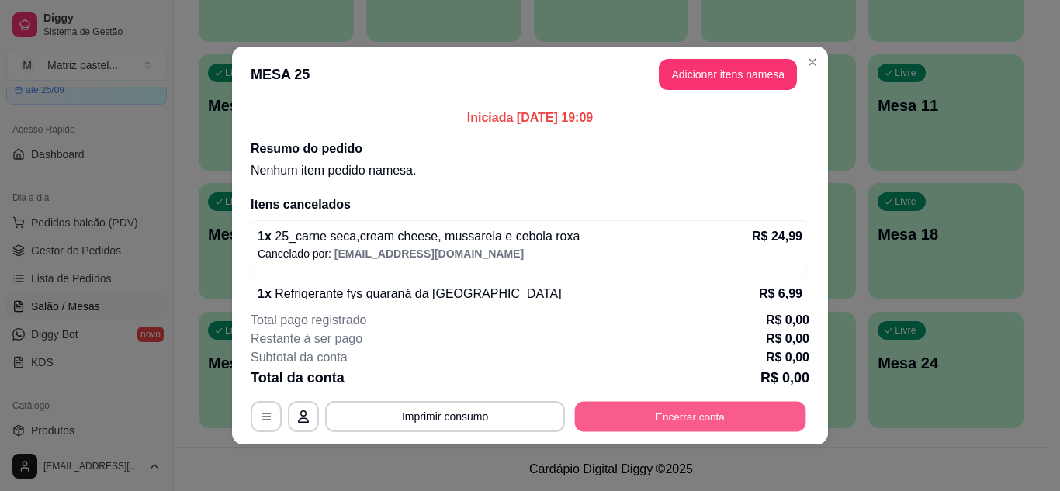
click at [645, 405] on button "Encerrar conta" at bounding box center [690, 417] width 231 height 30
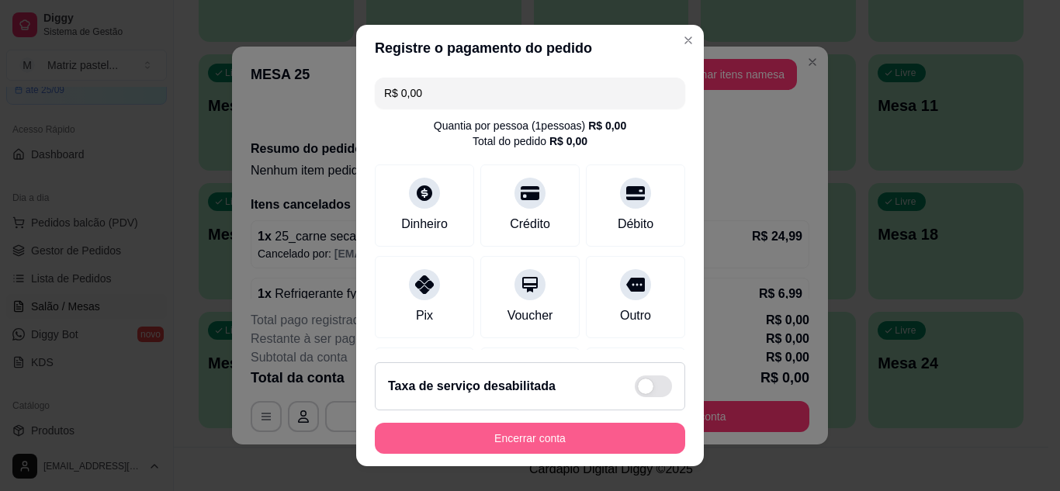
click at [506, 439] on button "Encerrar conta" at bounding box center [530, 438] width 310 height 31
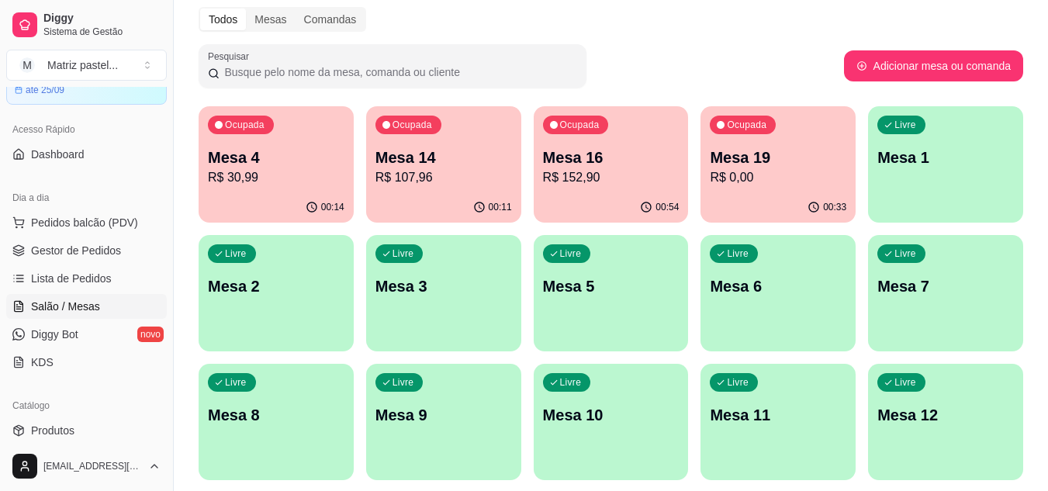
scroll to position [61, 0]
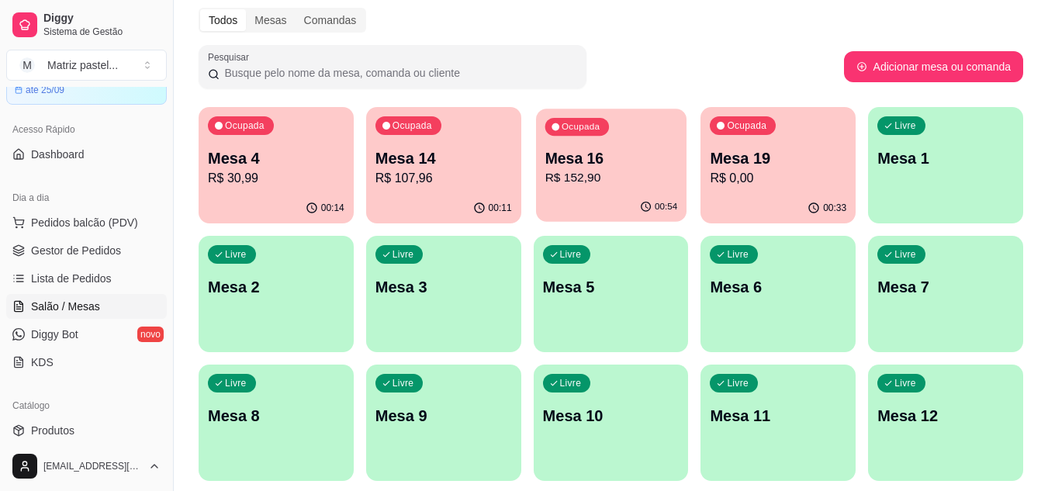
click at [627, 200] on div "00:54" at bounding box center [611, 206] width 150 height 29
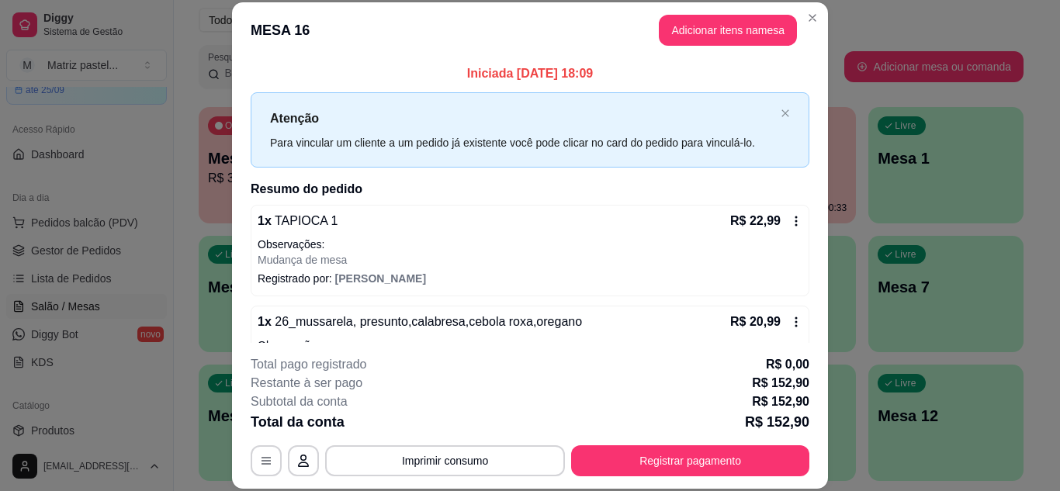
click at [669, 445] on div "**********" at bounding box center [530, 460] width 558 height 31
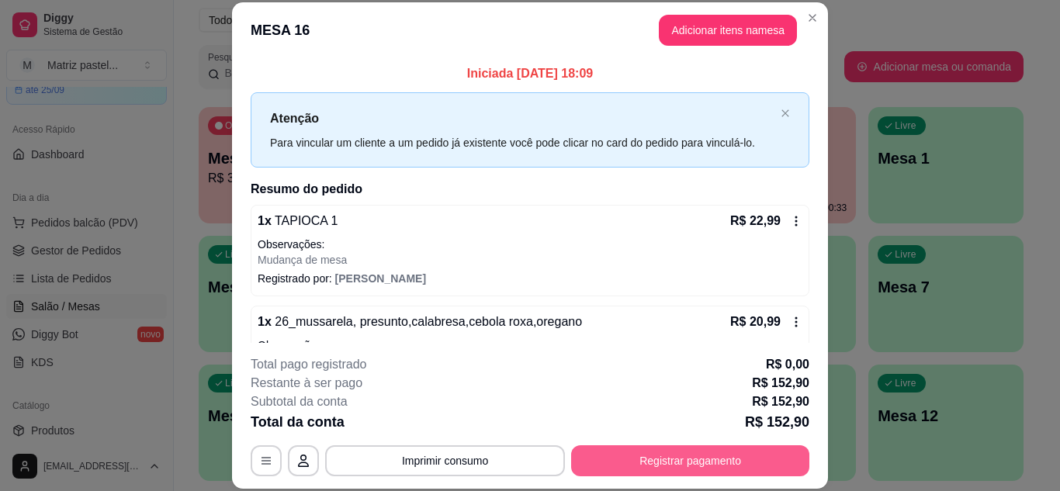
click at [670, 463] on button "Registrar pagamento" at bounding box center [690, 460] width 238 height 31
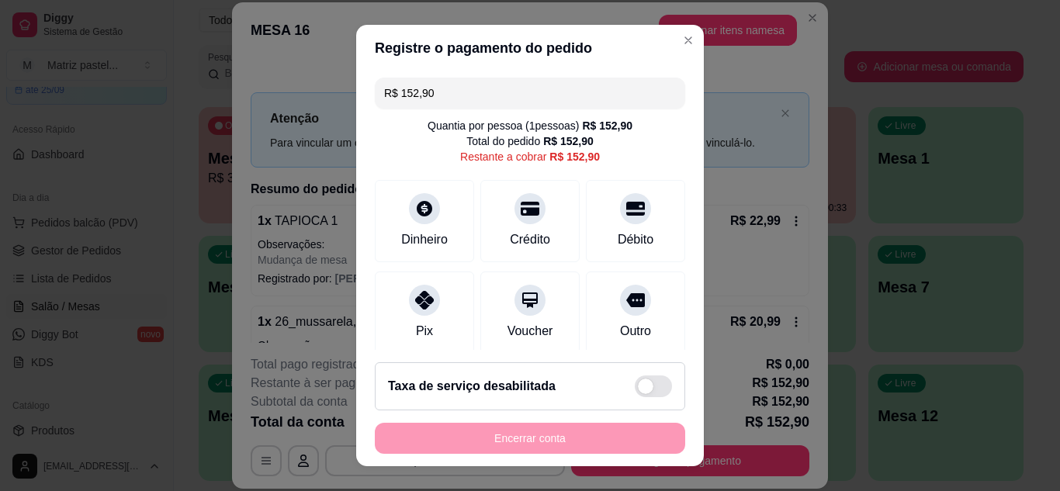
click at [483, 101] on input "R$ 152,90" at bounding box center [530, 93] width 292 height 31
type input "R$ 43,97"
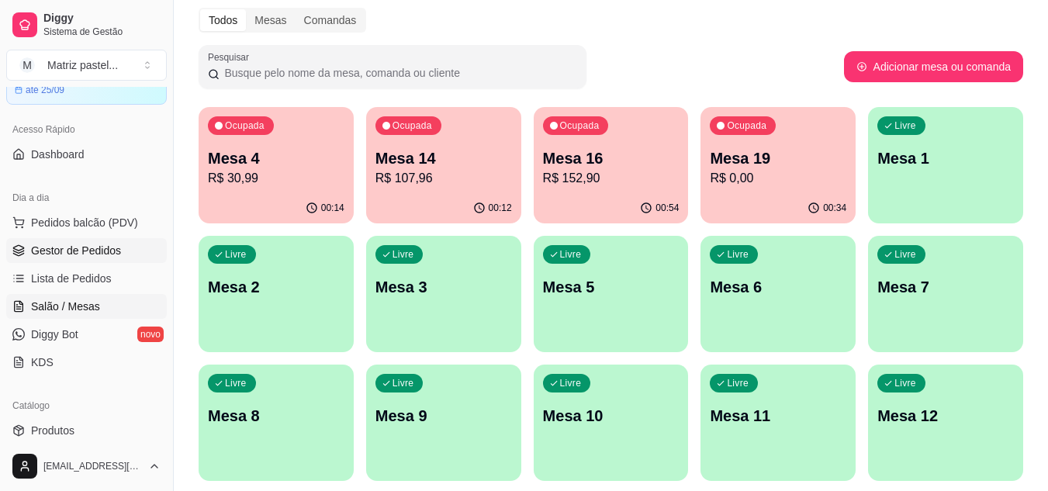
click at [84, 252] on span "Gestor de Pedidos" at bounding box center [76, 251] width 90 height 16
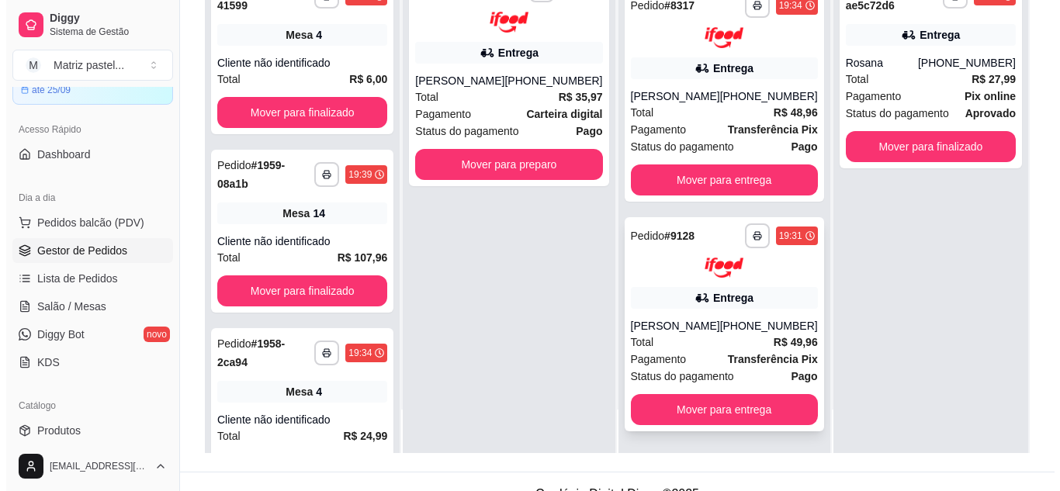
scroll to position [233, 0]
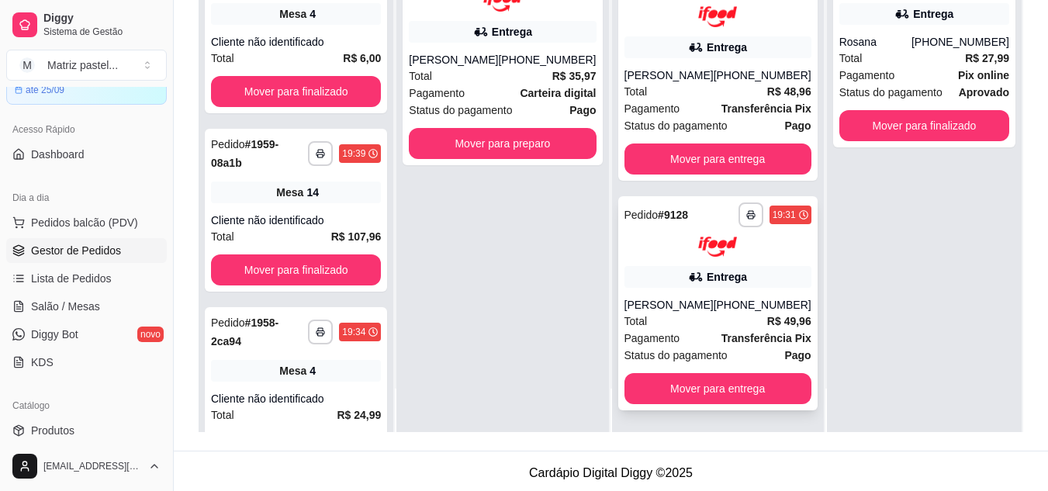
click at [688, 277] on icon at bounding box center [696, 277] width 16 height 16
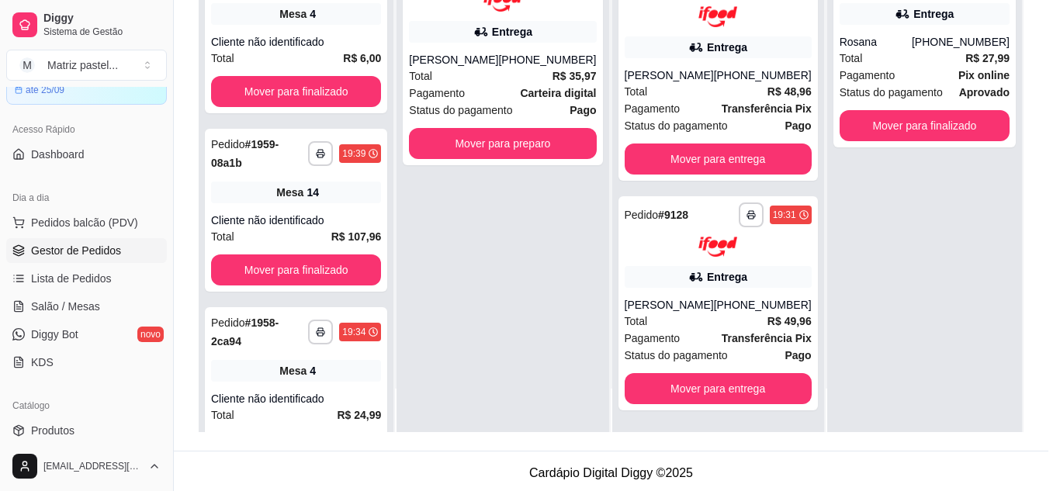
scroll to position [155, 0]
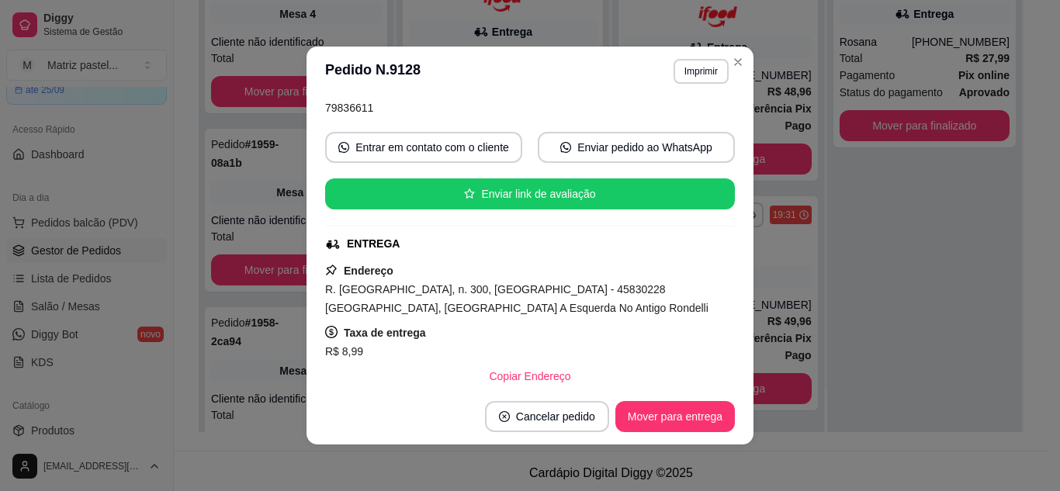
click at [691, 54] on header "**********" at bounding box center [529, 72] width 447 height 50
click at [697, 73] on button "Imprimir" at bounding box center [700, 71] width 55 height 25
click at [681, 126] on button "IMPRESSORA" at bounding box center [668, 125] width 109 height 24
click at [745, 62] on header "**********" at bounding box center [529, 72] width 447 height 50
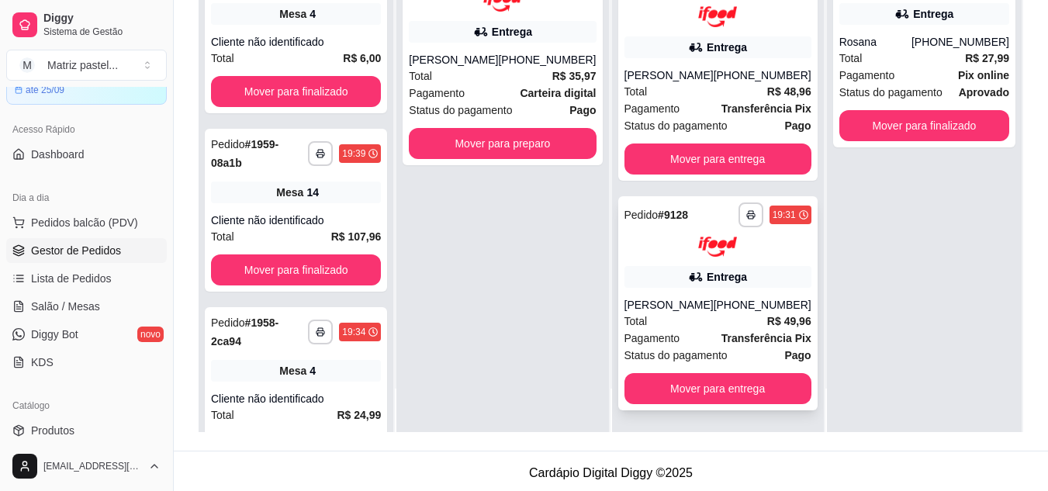
click at [681, 268] on div "Entrega" at bounding box center [717, 277] width 187 height 22
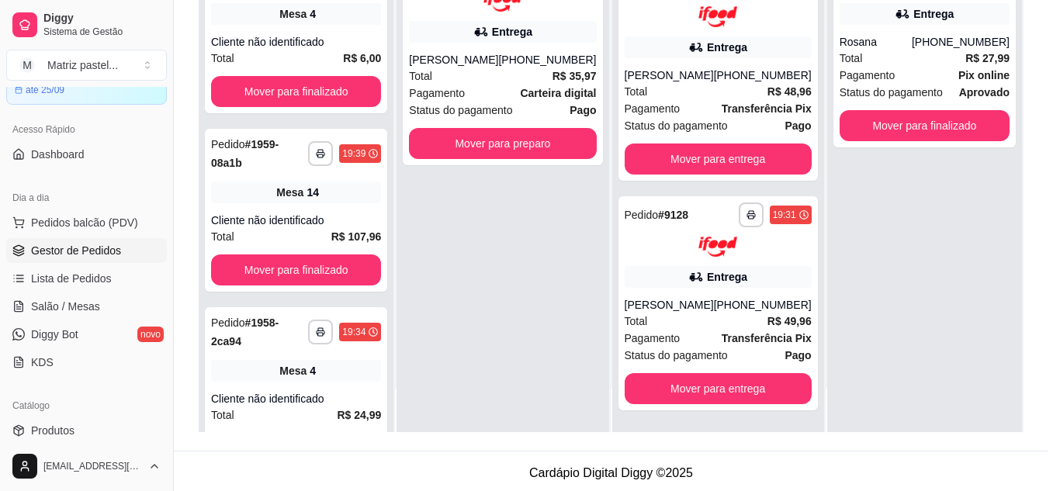
scroll to position [78, 0]
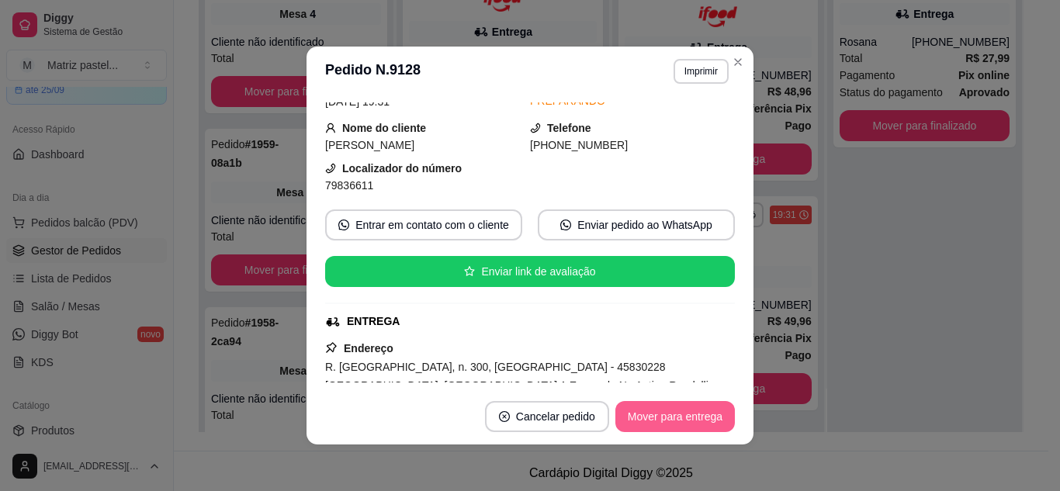
click at [683, 409] on button "Mover para entrega" at bounding box center [674, 416] width 119 height 31
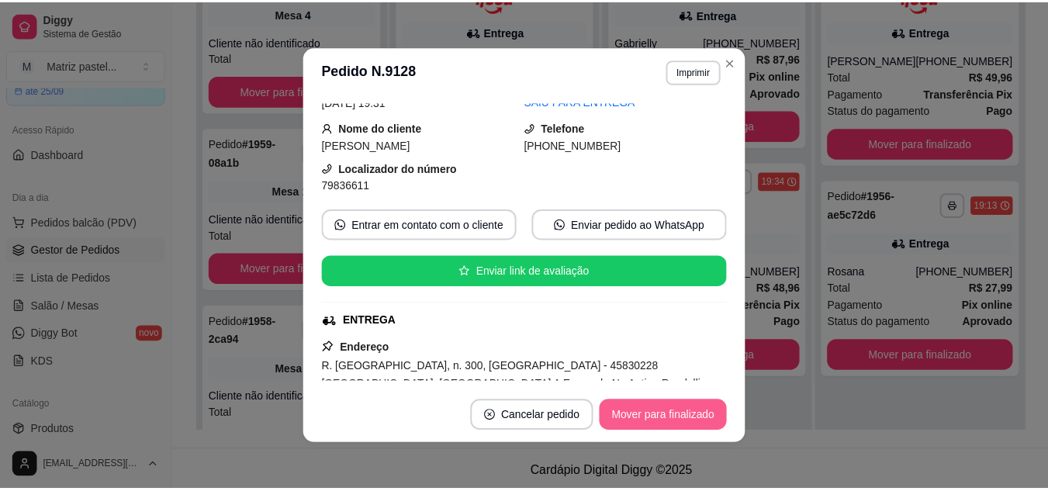
scroll to position [0, 0]
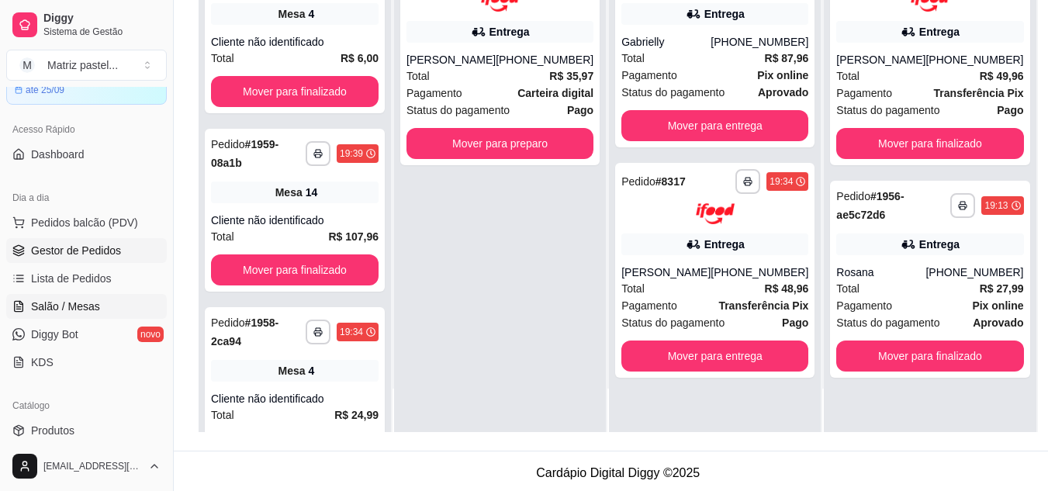
click at [99, 313] on link "Salão / Mesas" at bounding box center [86, 306] width 161 height 25
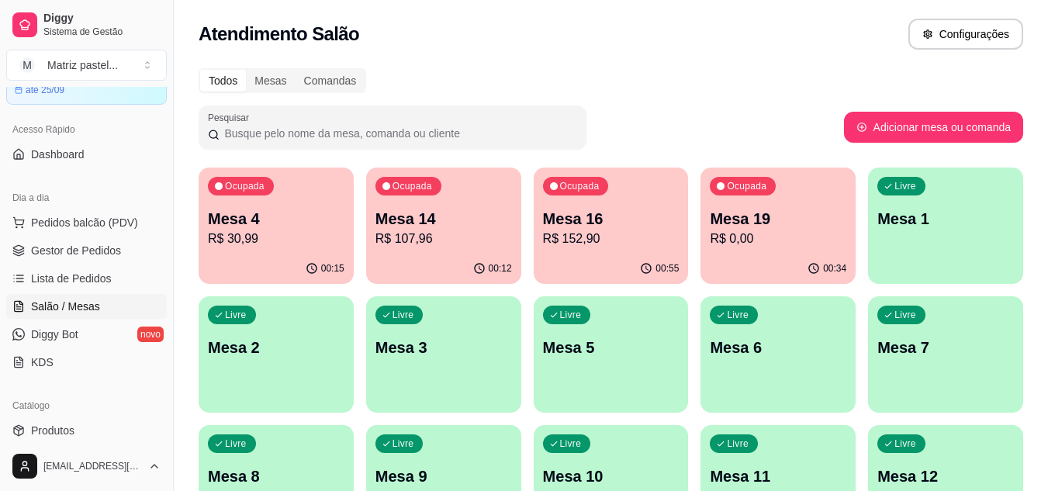
click at [611, 239] on p "R$ 152,90" at bounding box center [611, 239] width 137 height 19
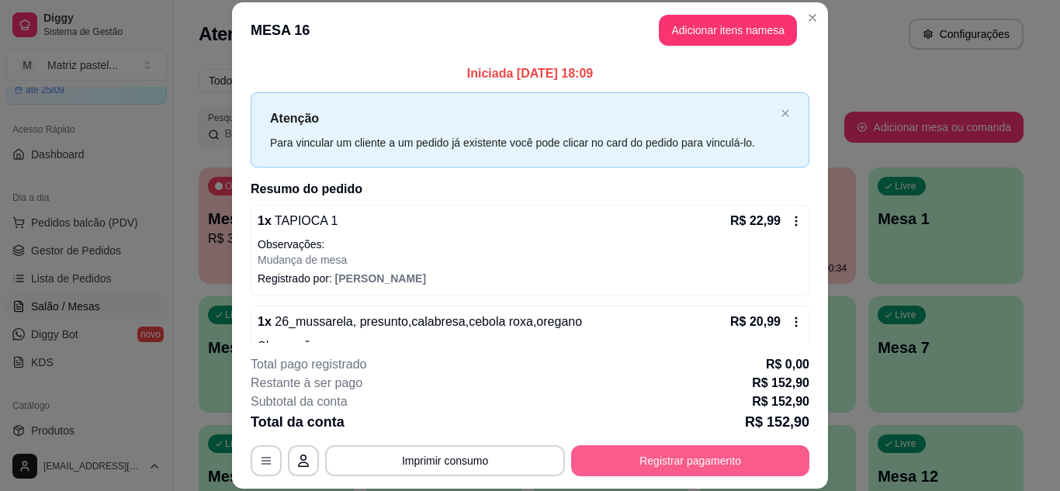
click at [682, 453] on button "Registrar pagamento" at bounding box center [690, 460] width 238 height 31
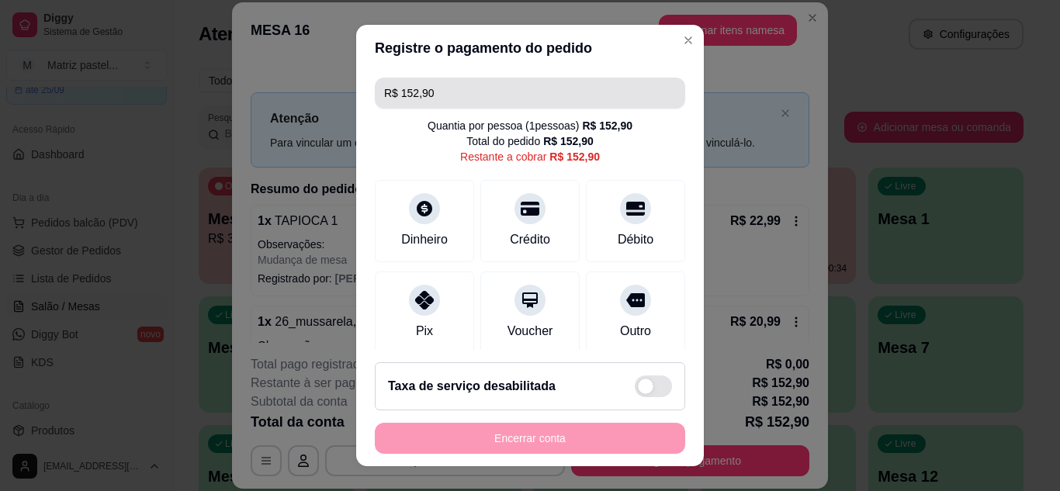
click at [458, 97] on input "R$ 152,90" at bounding box center [530, 93] width 292 height 31
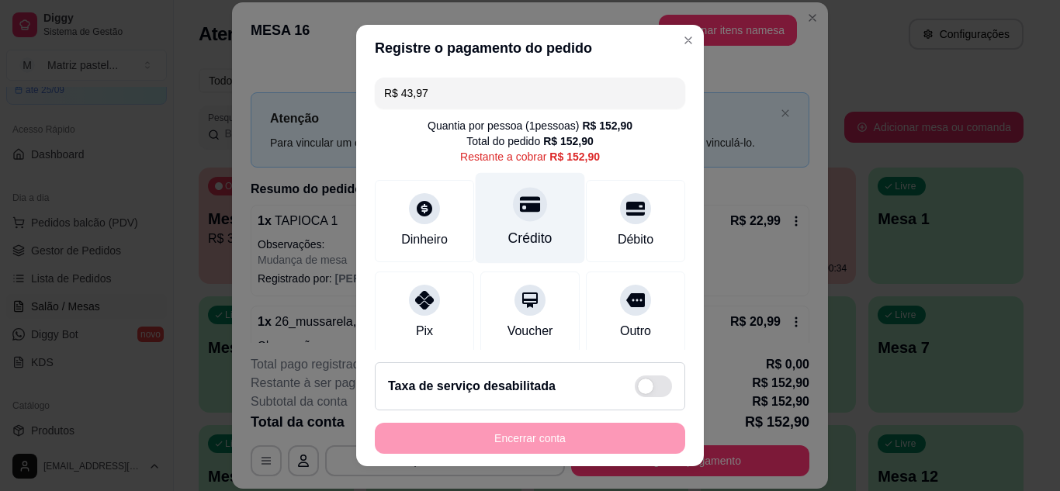
click at [516, 220] on div at bounding box center [530, 204] width 34 height 34
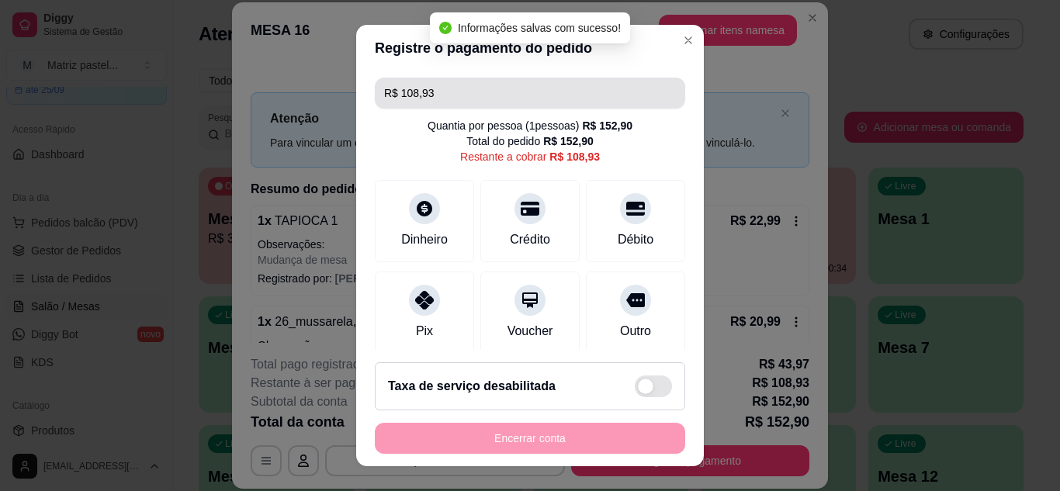
click at [471, 92] on input "R$ 108,93" at bounding box center [530, 93] width 292 height 31
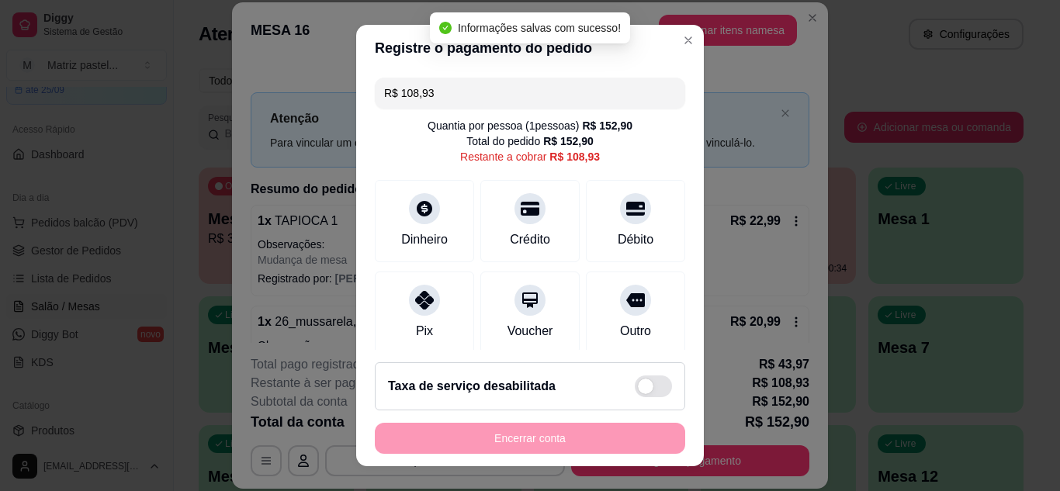
click at [471, 92] on input "R$ 108,93" at bounding box center [530, 93] width 292 height 31
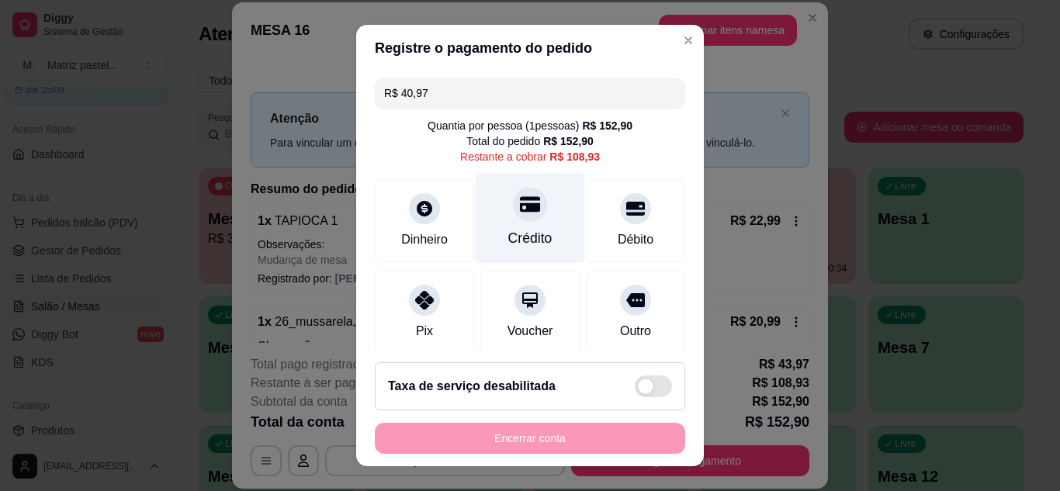
click at [519, 245] on div "Crédito" at bounding box center [530, 238] width 44 height 20
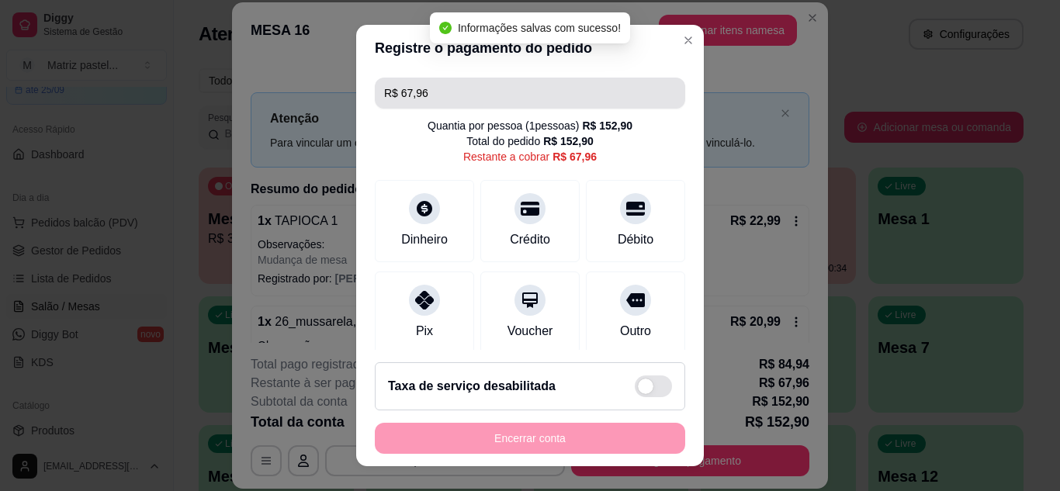
click at [477, 88] on input "R$ 67,96" at bounding box center [530, 93] width 292 height 31
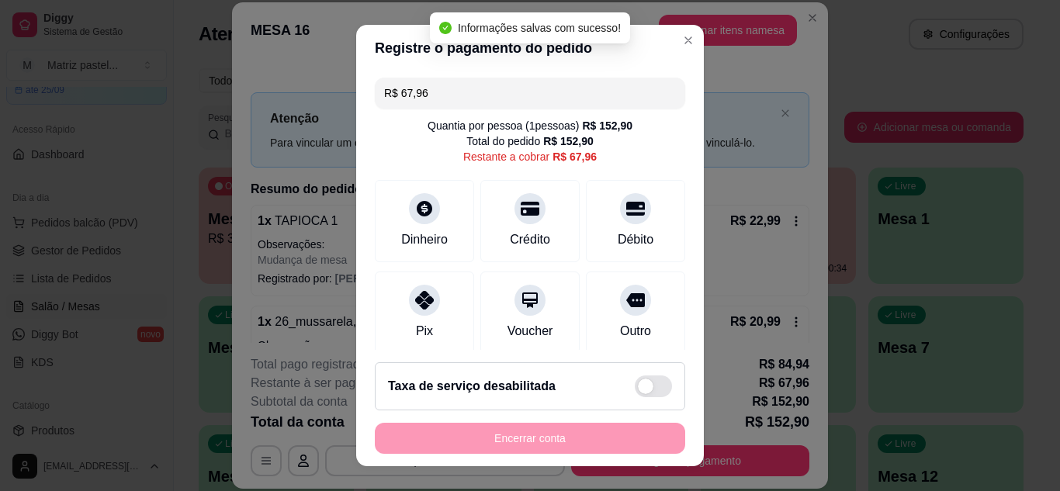
click at [477, 88] on input "R$ 67,96" at bounding box center [530, 93] width 292 height 31
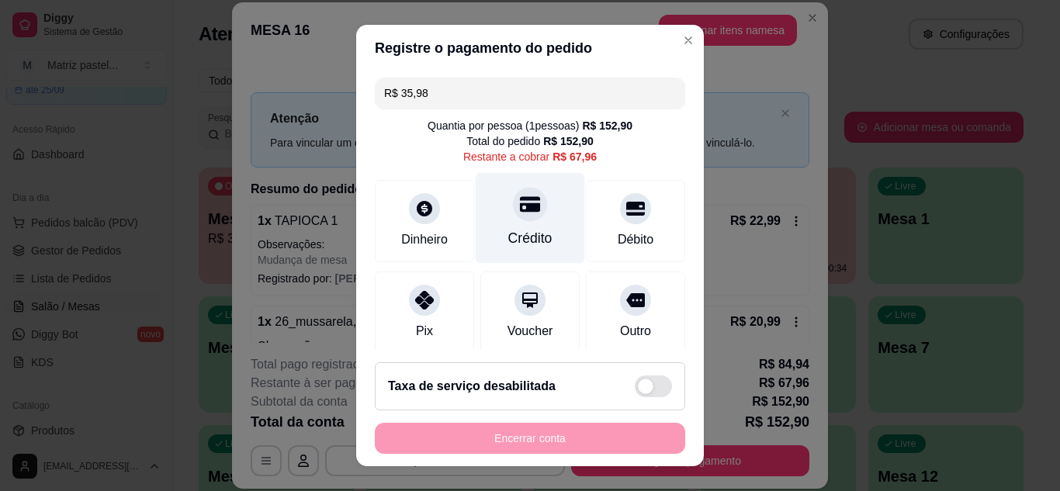
click at [520, 209] on icon at bounding box center [530, 204] width 20 height 20
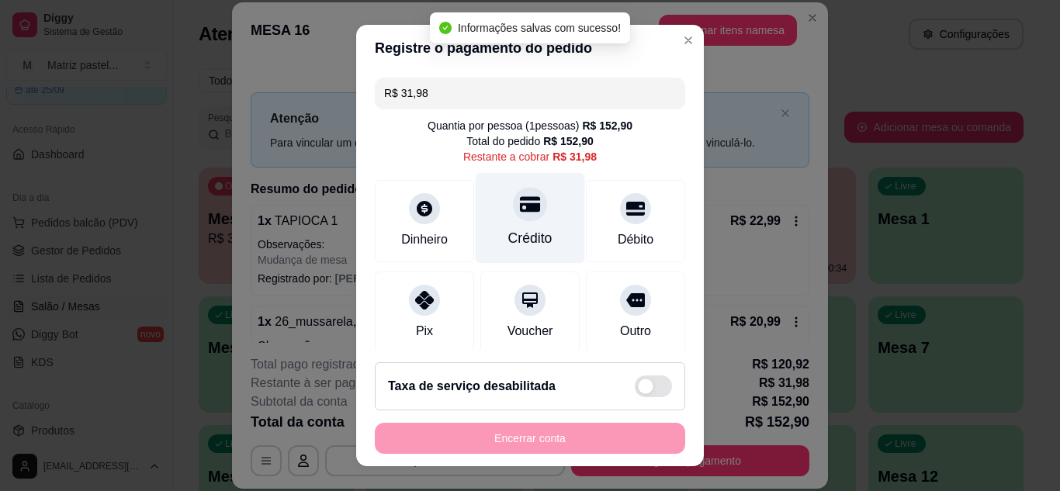
click at [520, 209] on icon at bounding box center [530, 204] width 20 height 20
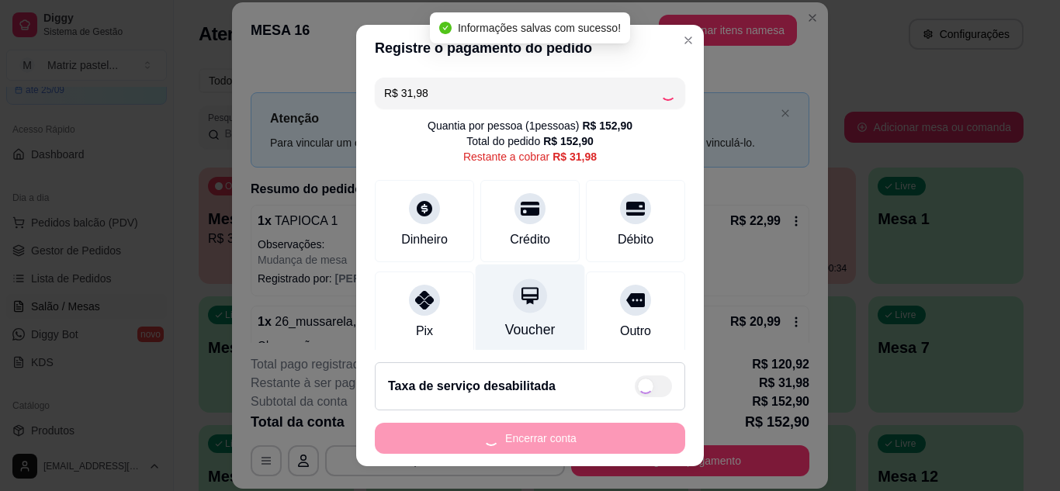
type input "R$ 0,00"
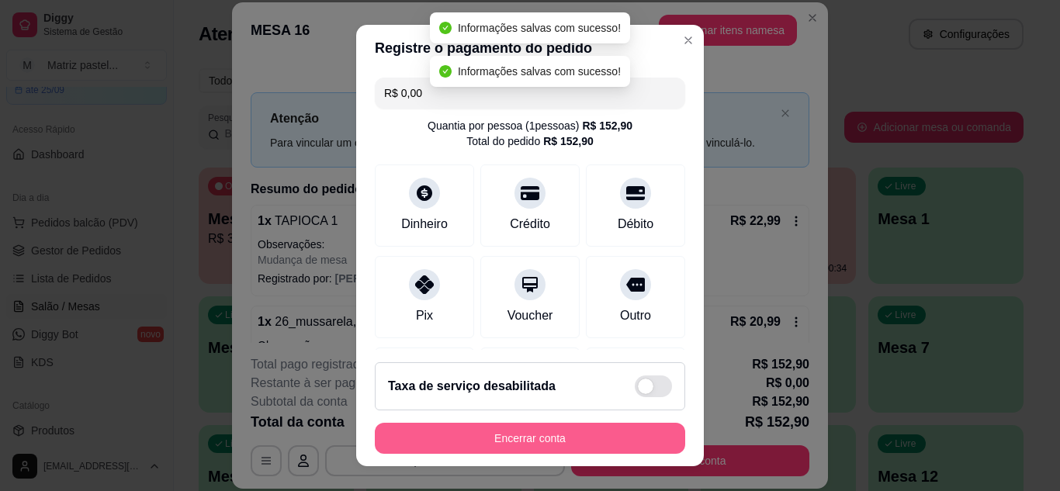
click at [532, 430] on button "Encerrar conta" at bounding box center [530, 438] width 310 height 31
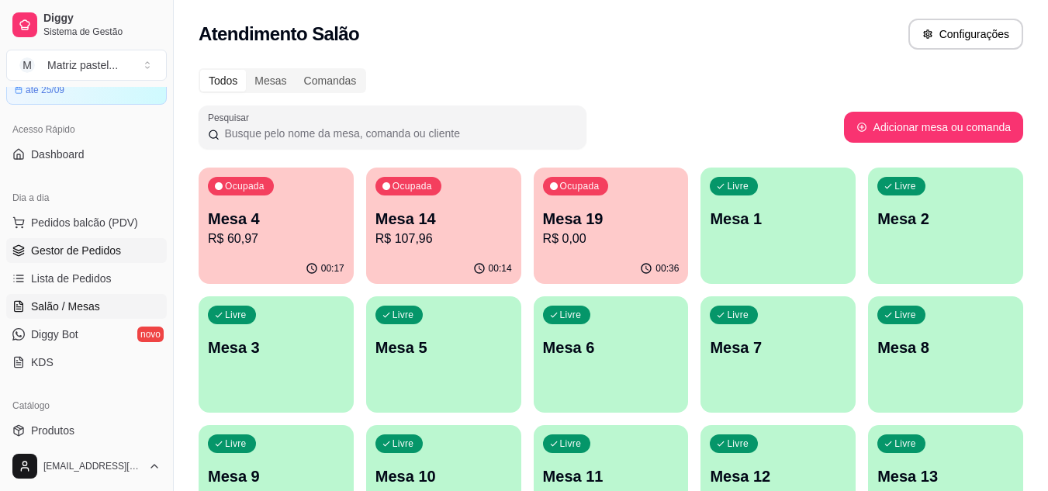
click at [91, 256] on span "Gestor de Pedidos" at bounding box center [76, 251] width 90 height 16
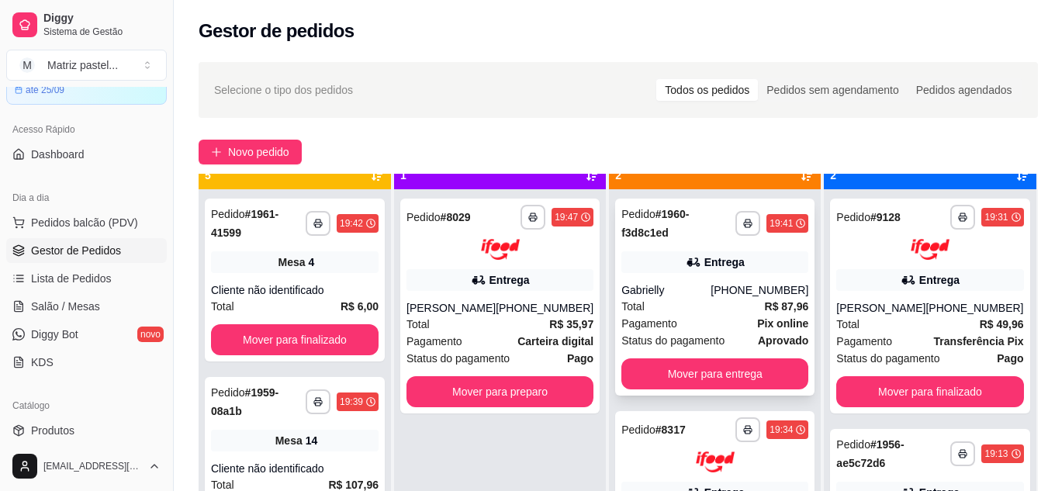
scroll to position [43, 0]
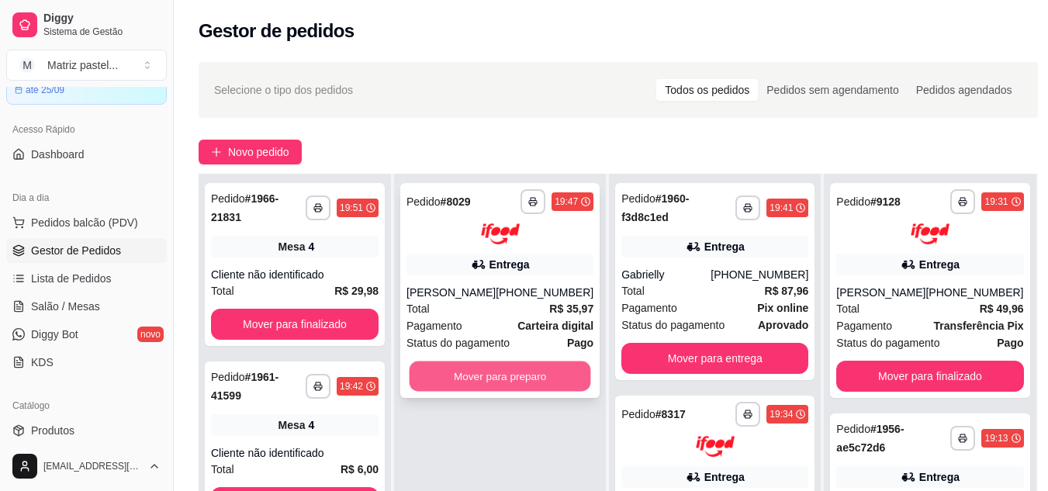
click at [478, 373] on button "Mover para preparo" at bounding box center [501, 376] width 182 height 30
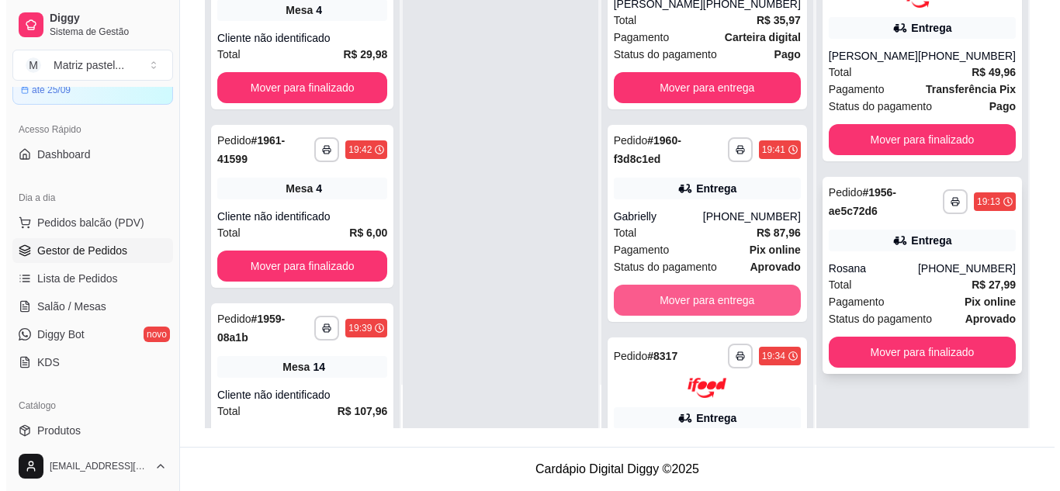
scroll to position [78, 0]
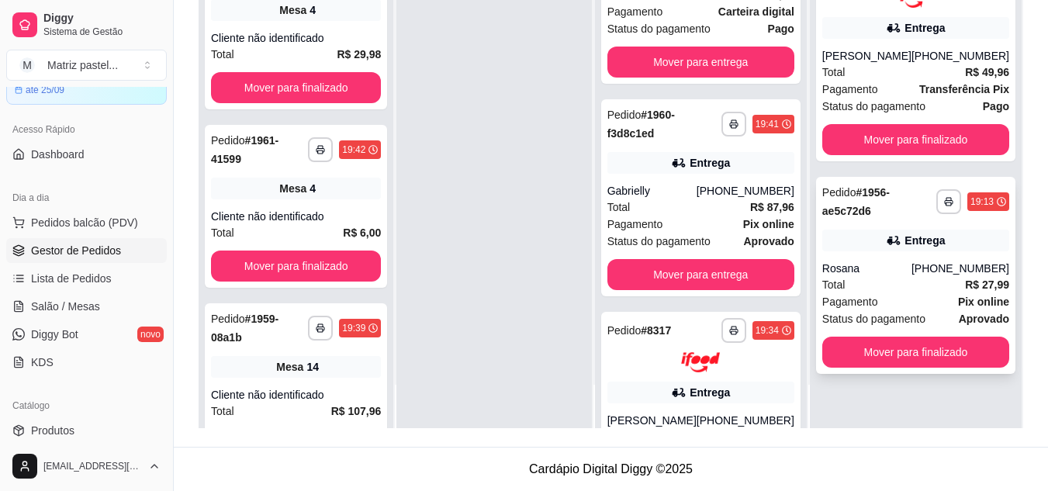
click at [868, 264] on div "Rosana" at bounding box center [866, 269] width 89 height 16
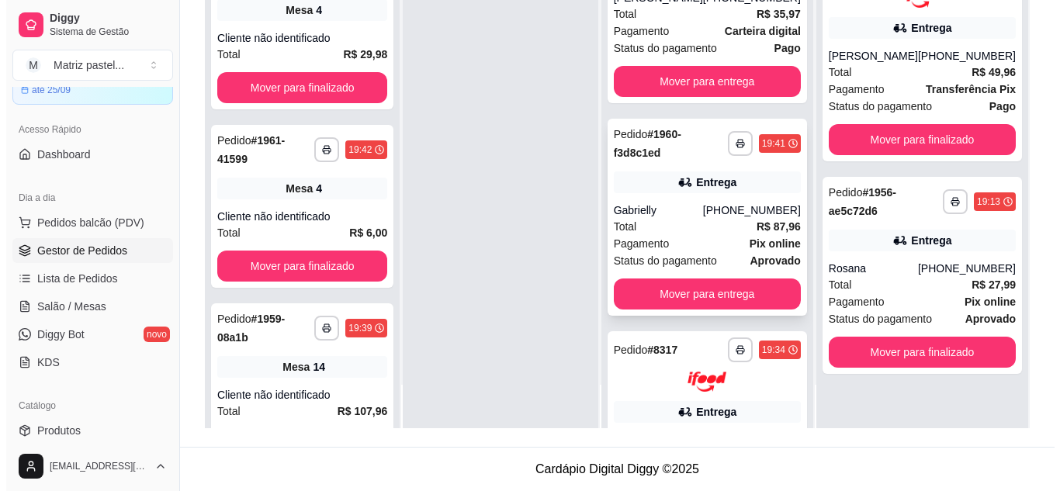
scroll to position [42, 0]
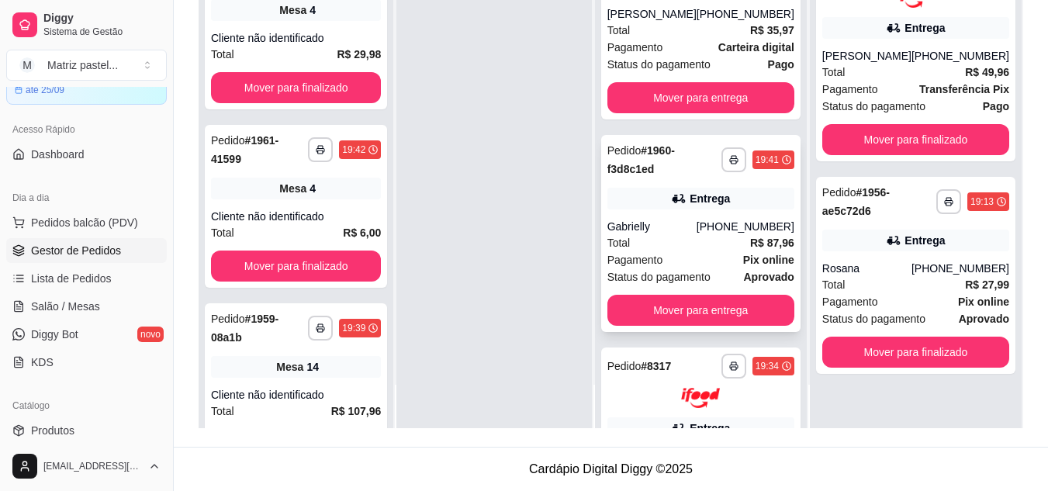
click at [677, 213] on div "**********" at bounding box center [700, 233] width 199 height 197
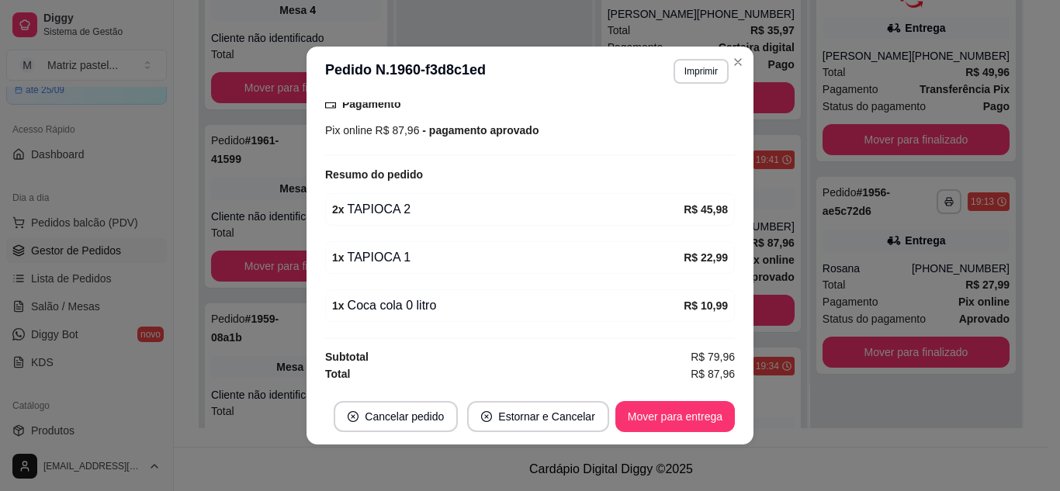
scroll to position [3, 0]
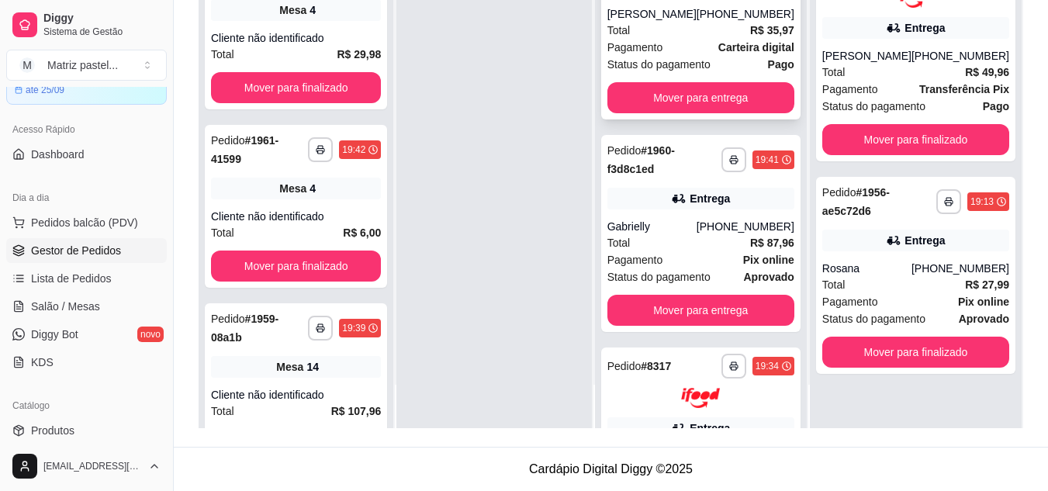
click at [733, 46] on strong "Carteira digital" at bounding box center [756, 47] width 76 height 12
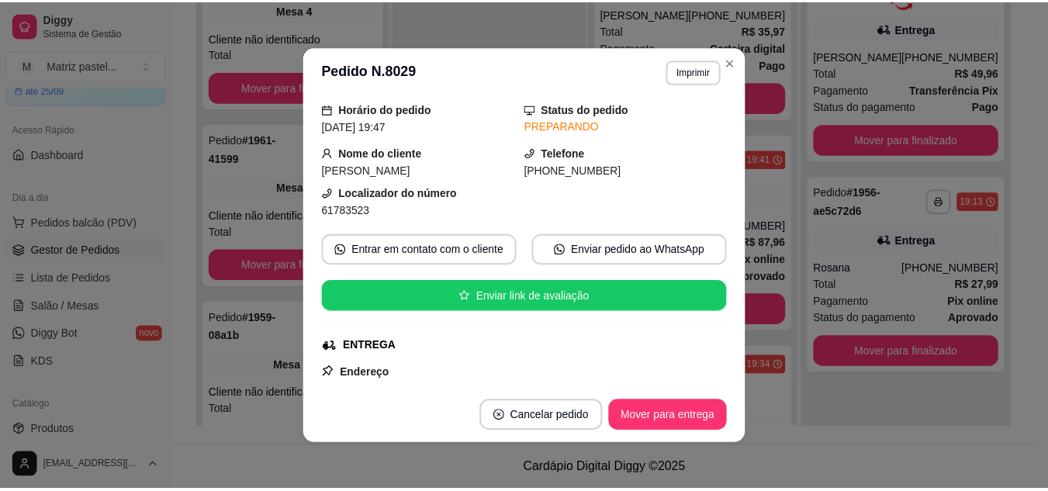
scroll to position [78, 0]
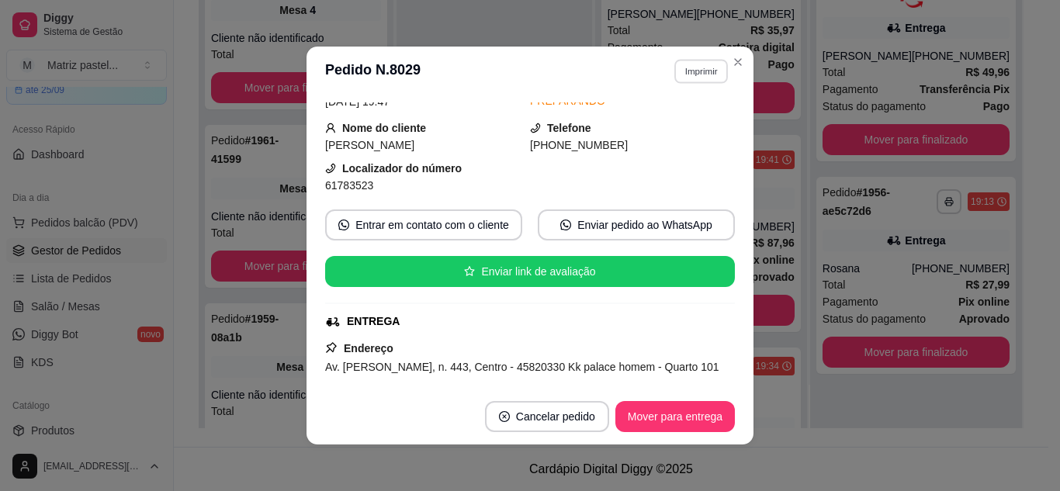
click at [685, 61] on button "Imprimir" at bounding box center [701, 71] width 54 height 24
click at [670, 126] on button "IMPRESSORA" at bounding box center [668, 125] width 112 height 25
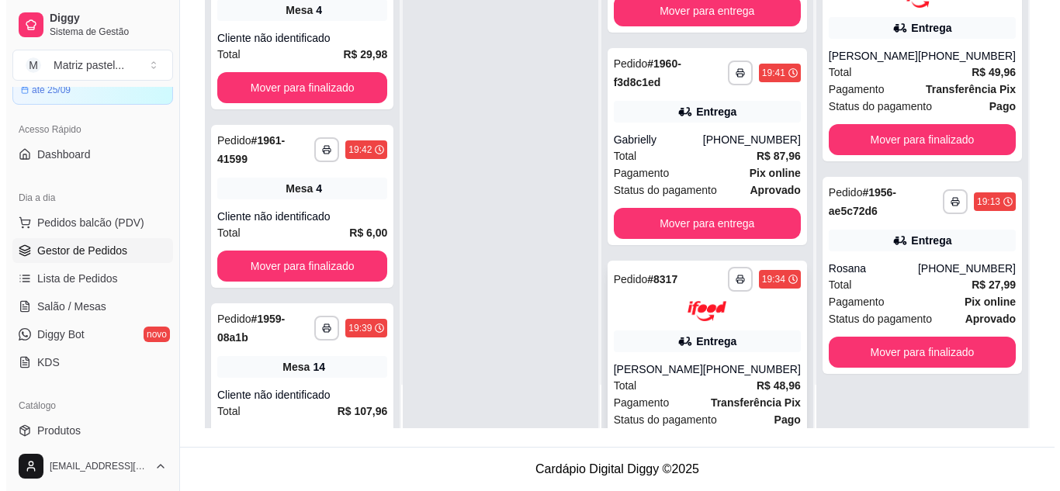
scroll to position [197, 0]
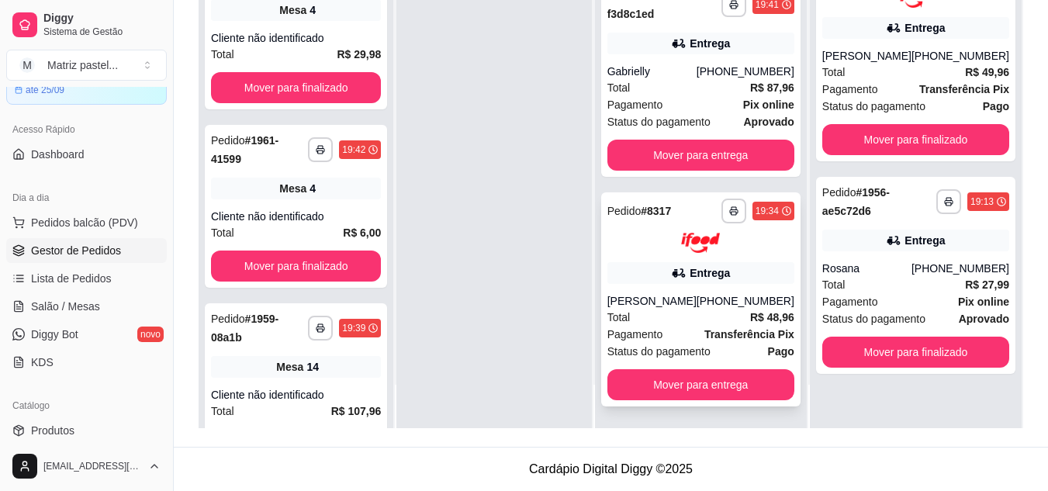
click at [665, 266] on div "Entrega" at bounding box center [700, 273] width 187 height 22
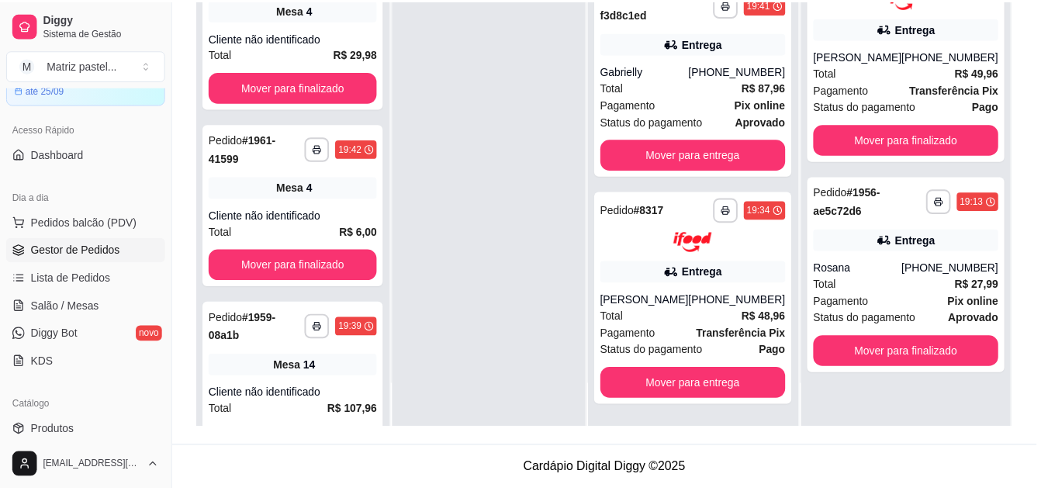
scroll to position [78, 0]
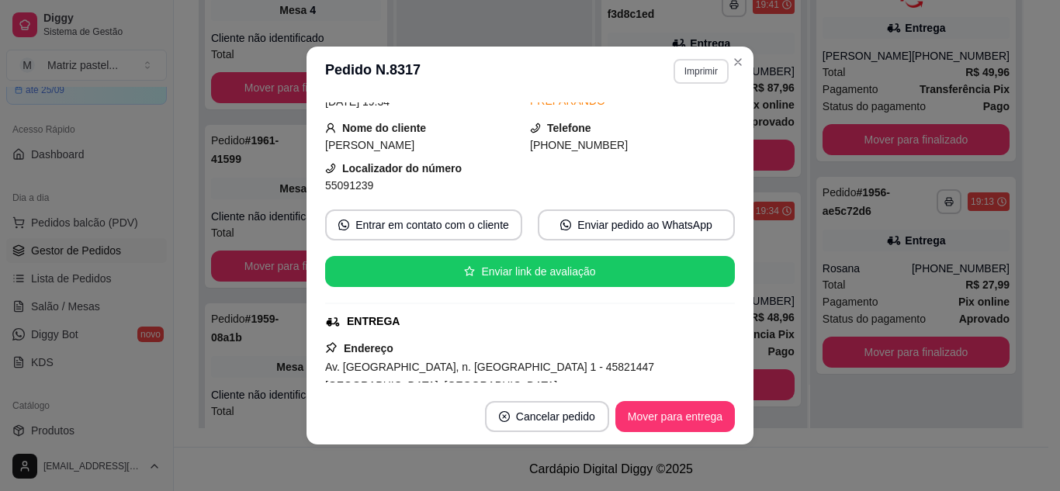
click at [707, 79] on button "Imprimir" at bounding box center [700, 71] width 55 height 25
click at [691, 126] on button "IMPRESSORA" at bounding box center [667, 125] width 112 height 25
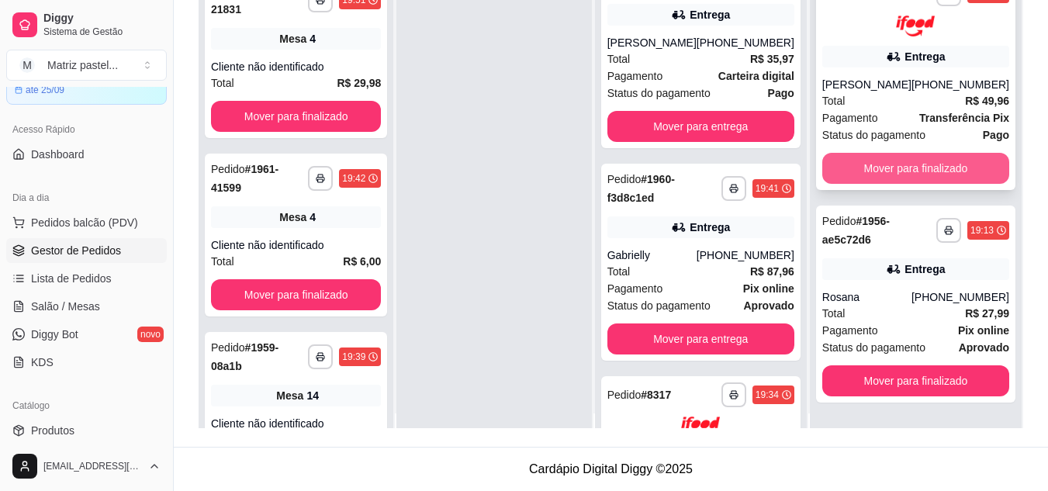
scroll to position [0, 0]
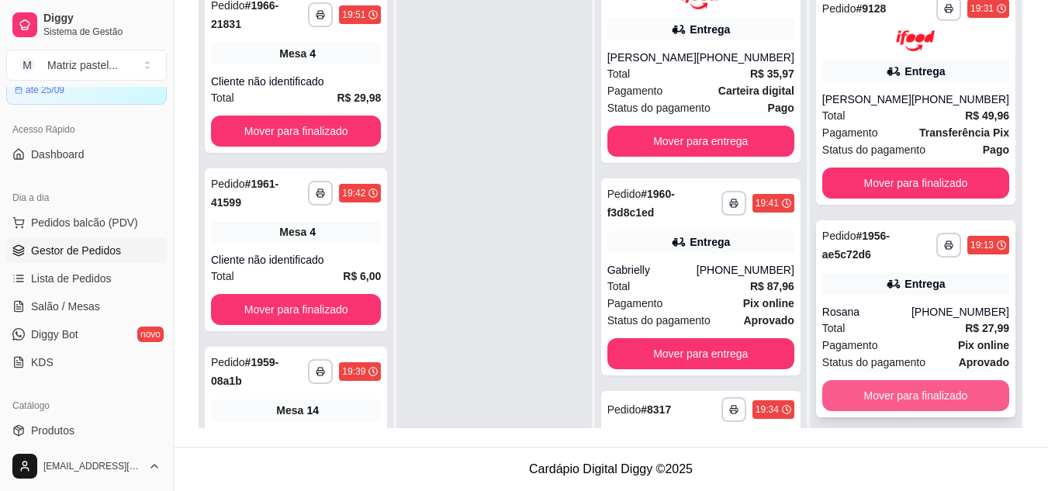
click at [897, 391] on button "Mover para finalizado" at bounding box center [915, 395] width 187 height 31
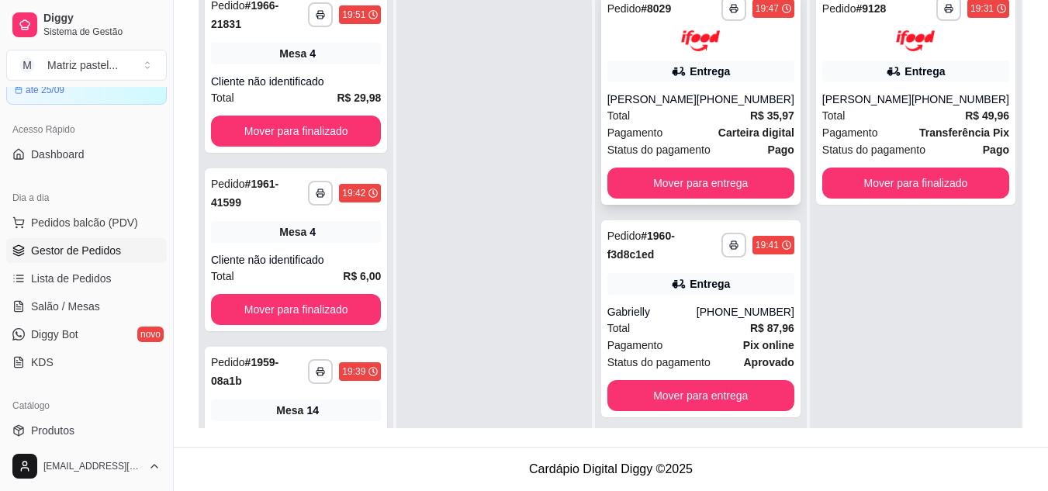
click at [727, 55] on div "**********" at bounding box center [700, 97] width 199 height 215
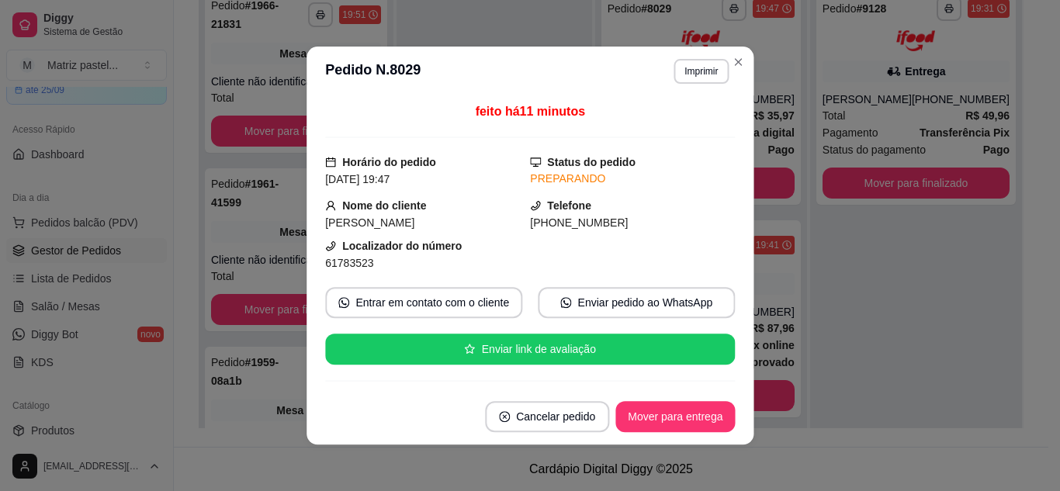
scroll to position [78, 0]
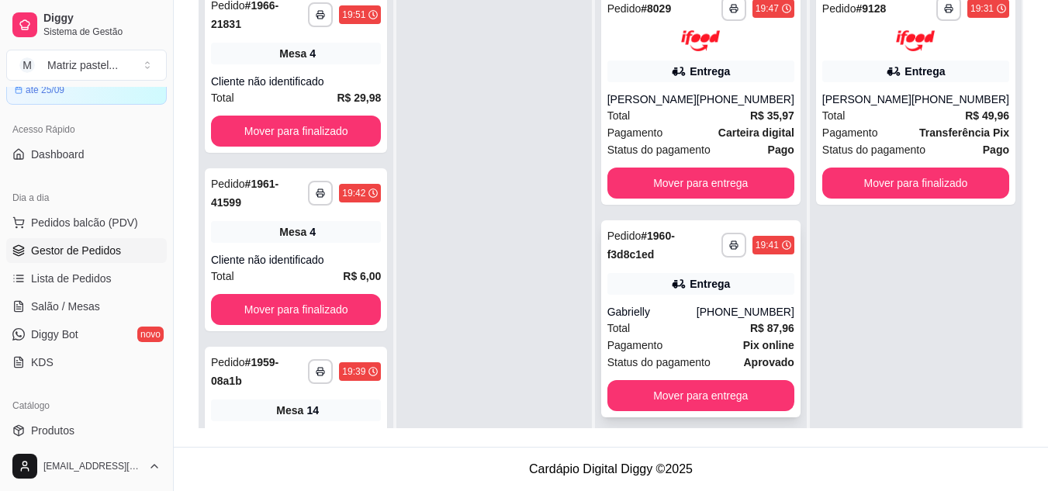
click at [676, 306] on div "Gabrielly" at bounding box center [651, 312] width 89 height 16
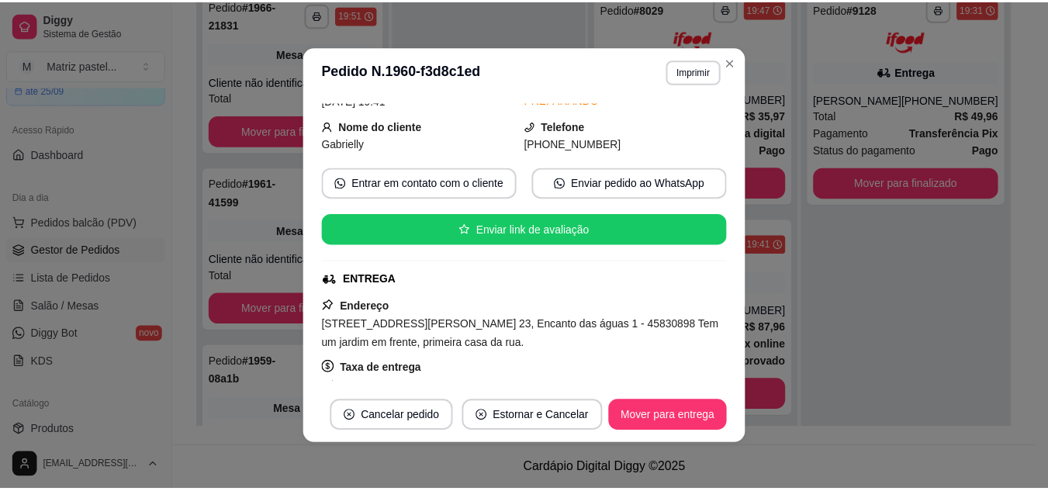
scroll to position [231, 0]
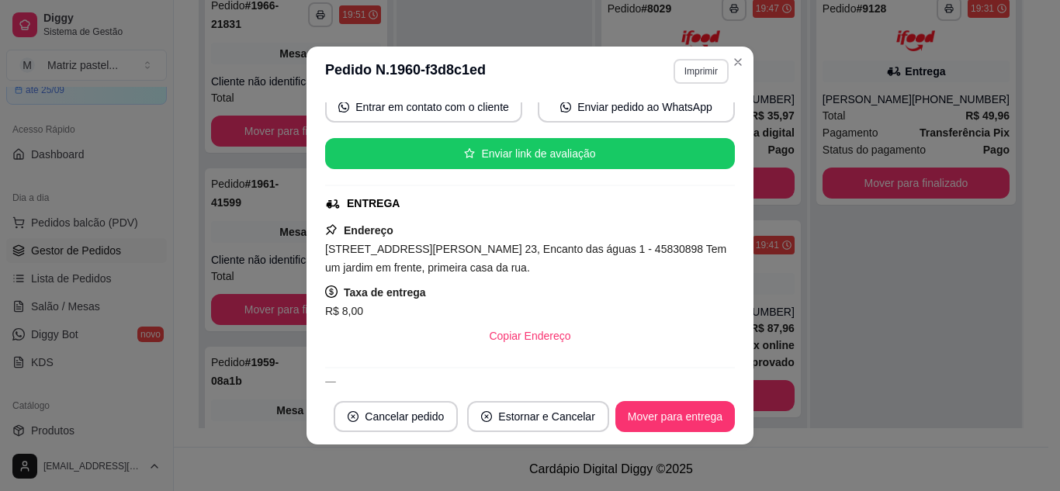
click at [673, 74] on button "Imprimir" at bounding box center [700, 71] width 55 height 25
click at [669, 119] on button "IMPRESSORA" at bounding box center [667, 125] width 112 height 25
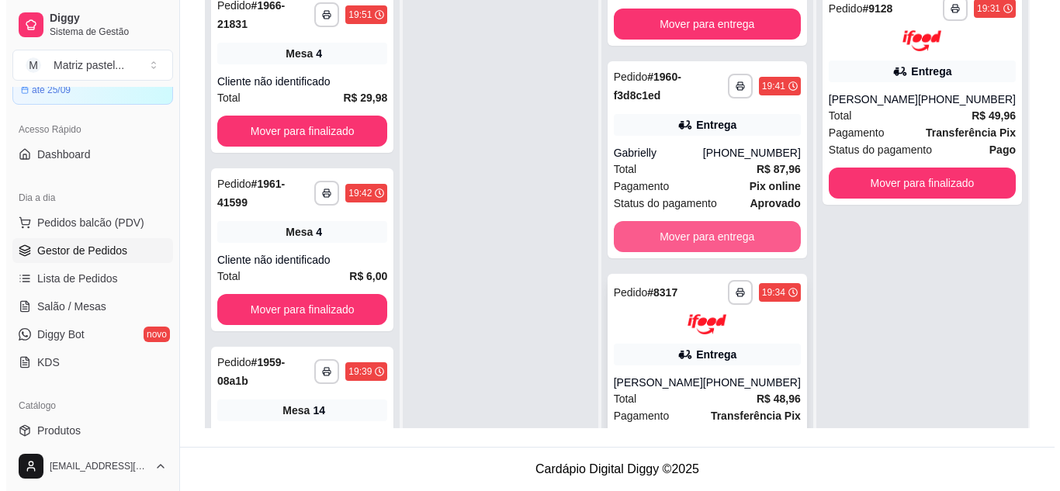
scroll to position [197, 0]
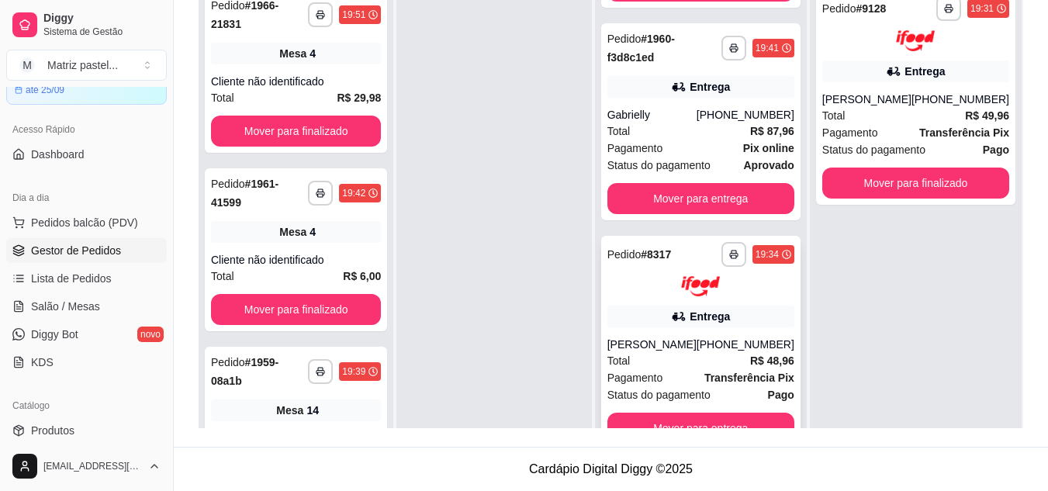
click at [683, 316] on icon at bounding box center [678, 316] width 11 height 9
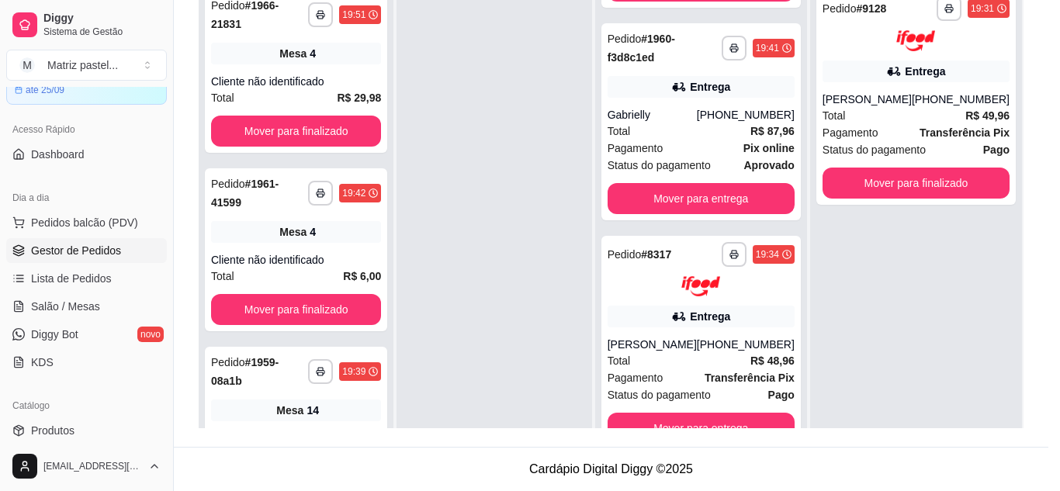
scroll to position [155, 0]
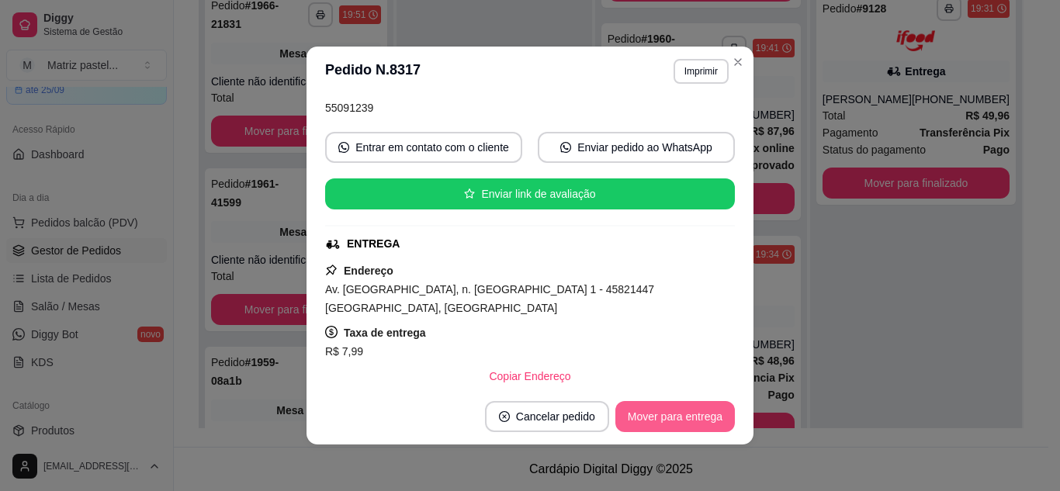
click at [648, 420] on button "Mover para entrega" at bounding box center [674, 416] width 119 height 31
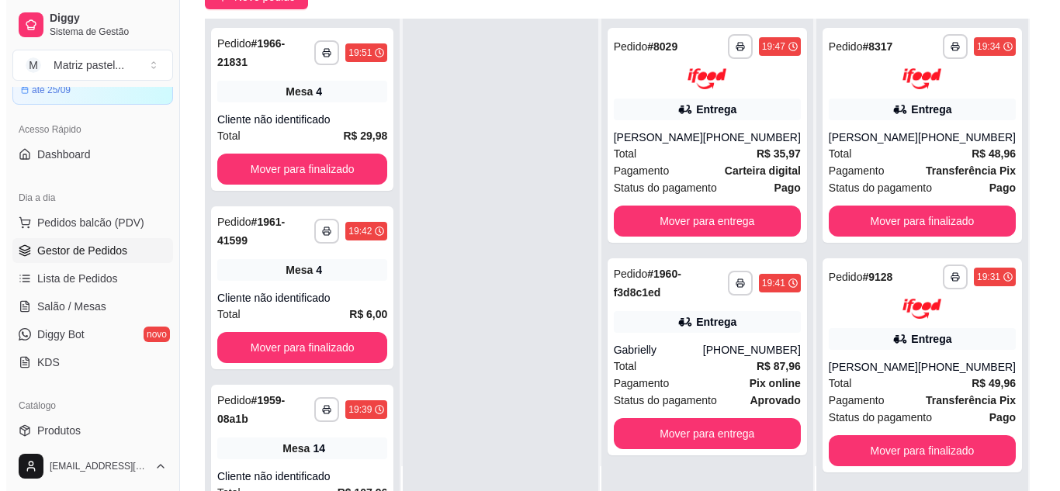
scroll to position [237, 0]
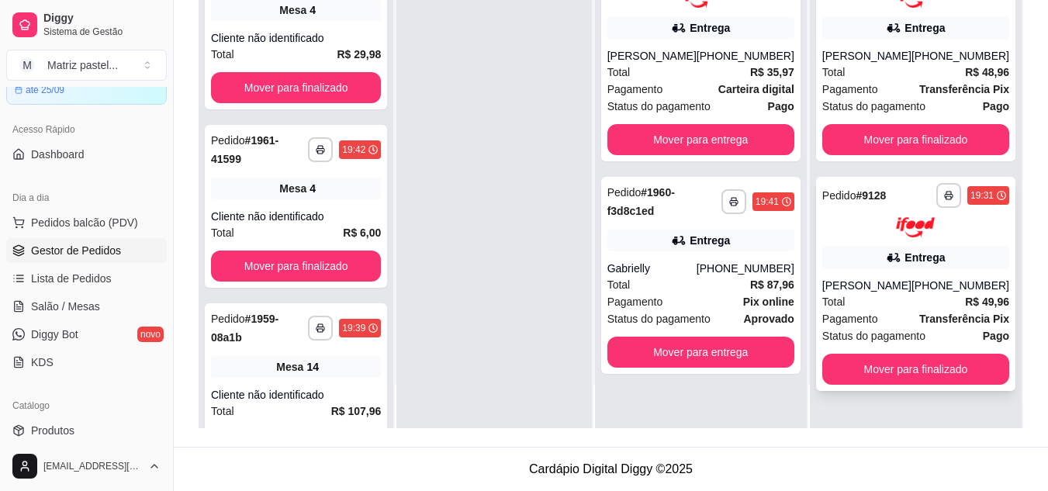
click at [898, 269] on div "**********" at bounding box center [915, 284] width 199 height 215
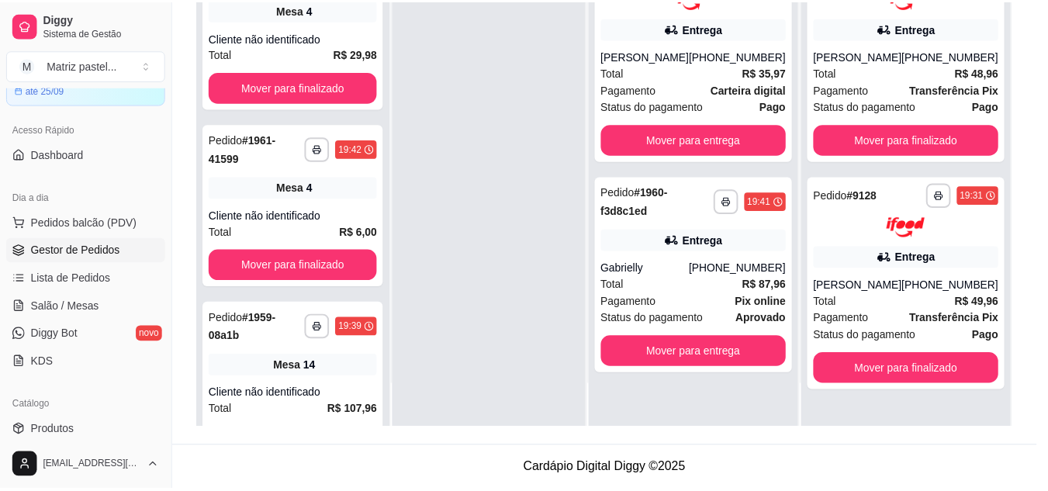
scroll to position [78, 0]
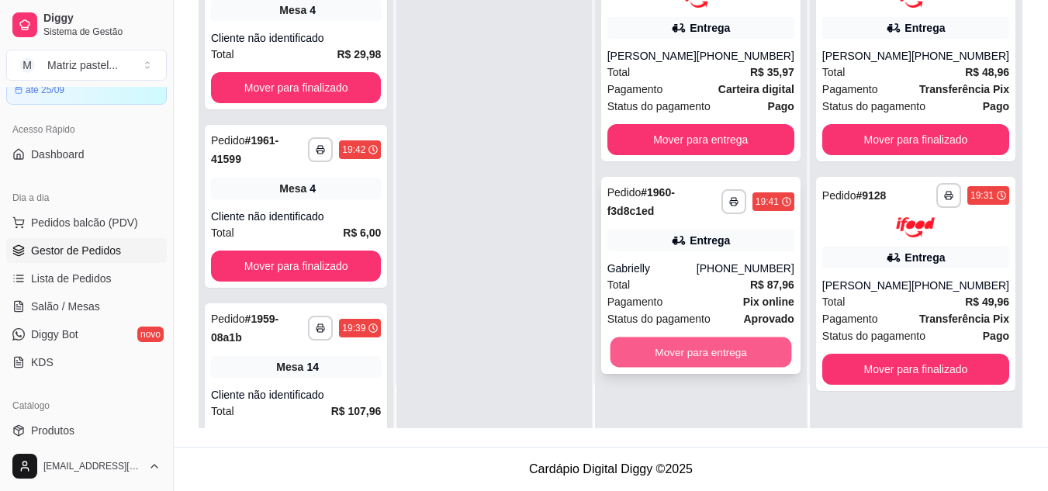
click at [677, 341] on button "Mover para entrega" at bounding box center [701, 352] width 182 height 30
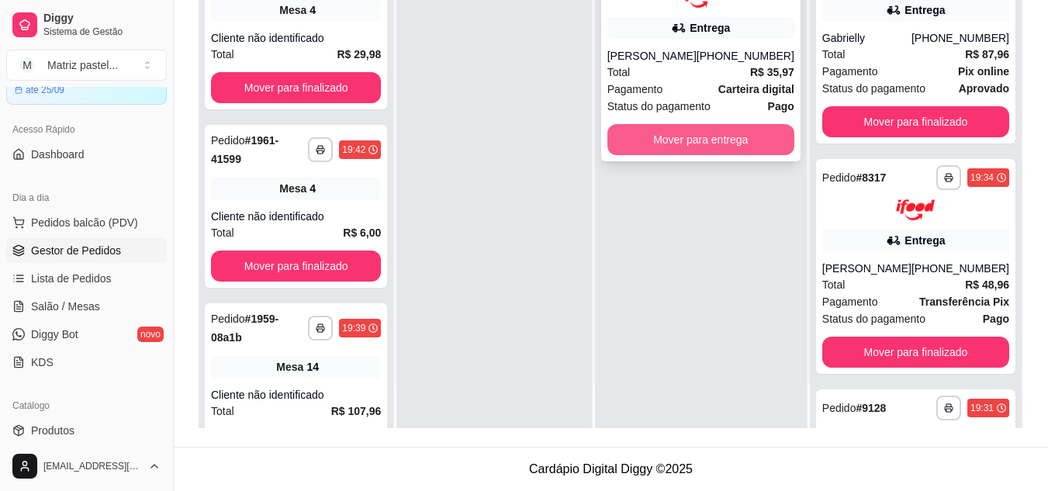
click at [724, 145] on button "Mover para entrega" at bounding box center [700, 139] width 187 height 31
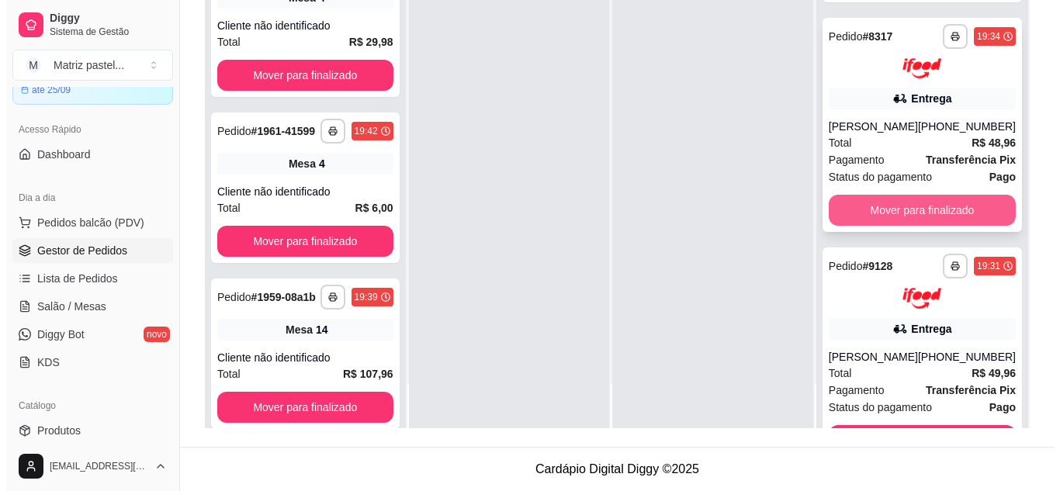
scroll to position [427, 0]
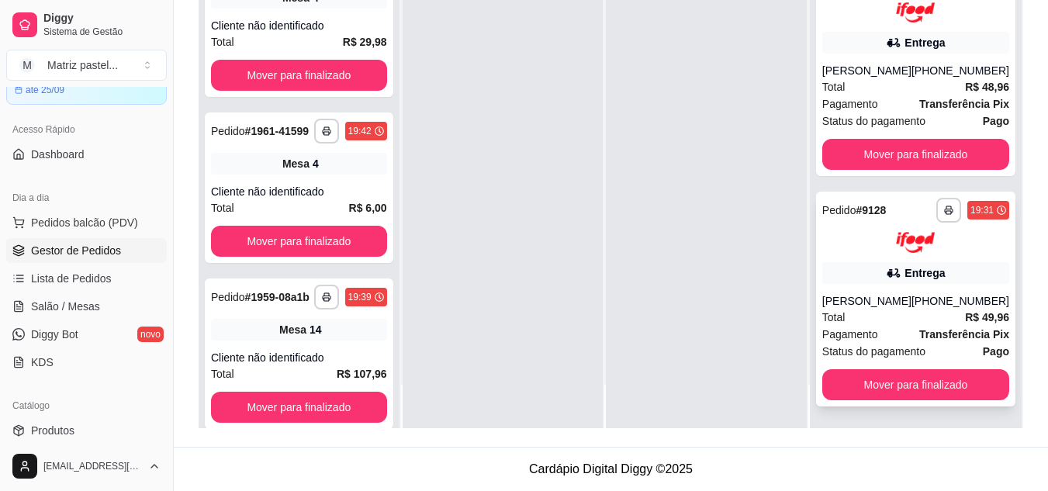
click at [852, 285] on div "**********" at bounding box center [915, 299] width 199 height 215
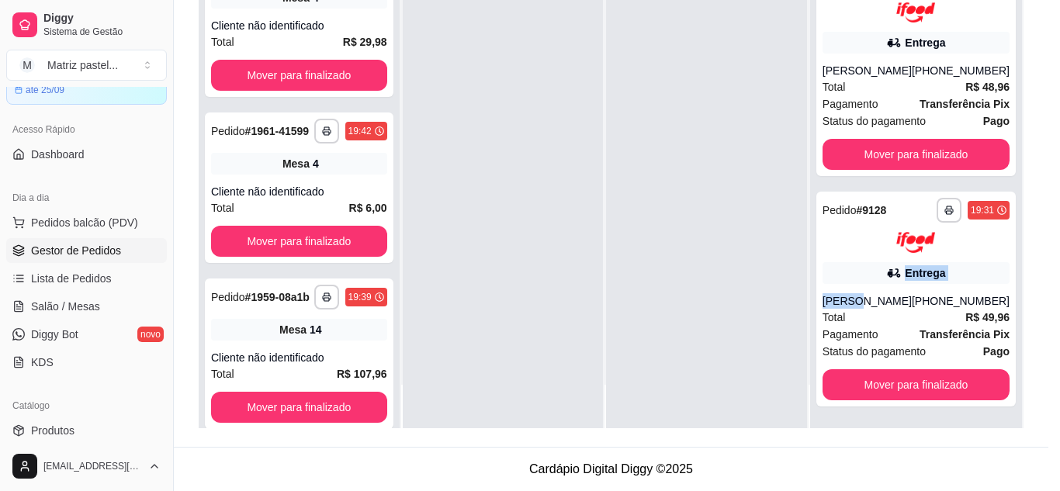
scroll to position [78, 0]
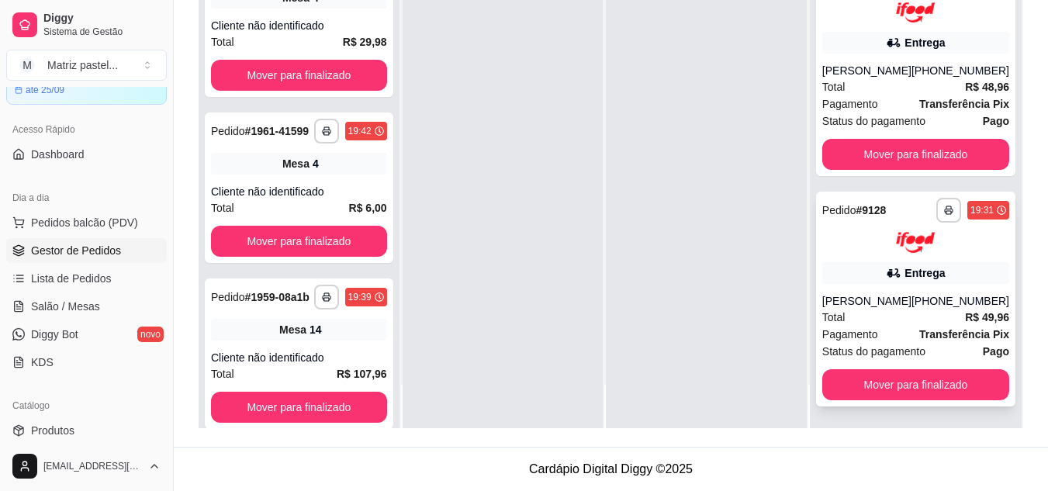
click at [870, 267] on div "Entrega" at bounding box center [915, 273] width 187 height 22
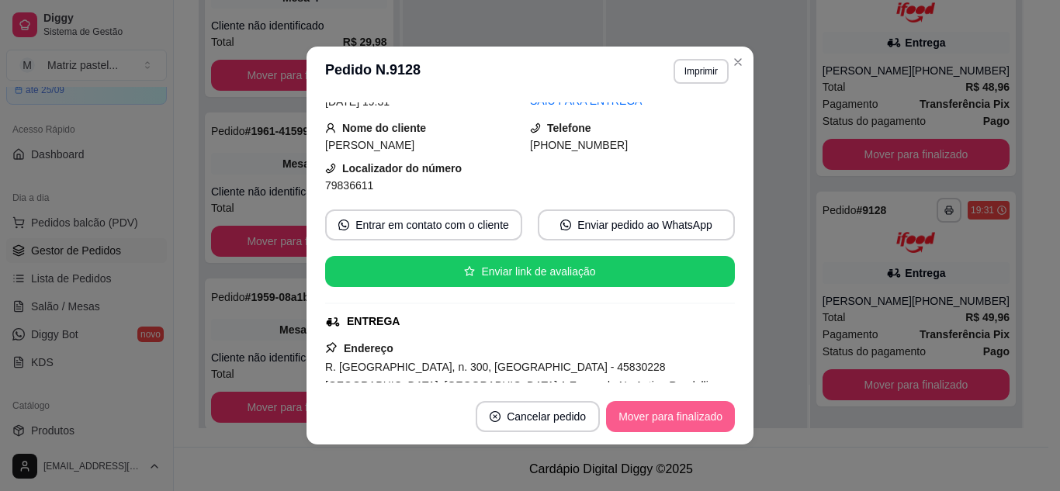
click at [693, 414] on button "Mover para finalizado" at bounding box center [670, 416] width 129 height 31
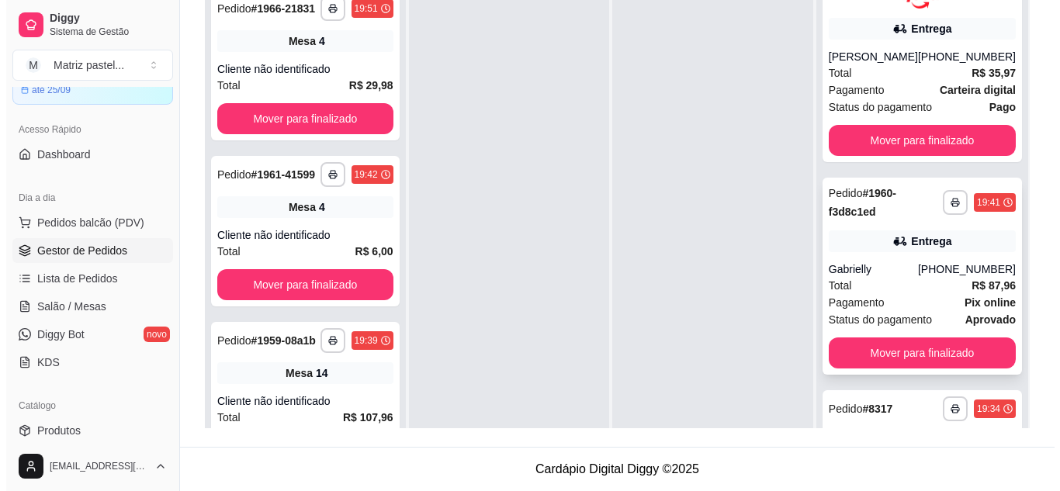
scroll to position [197, 0]
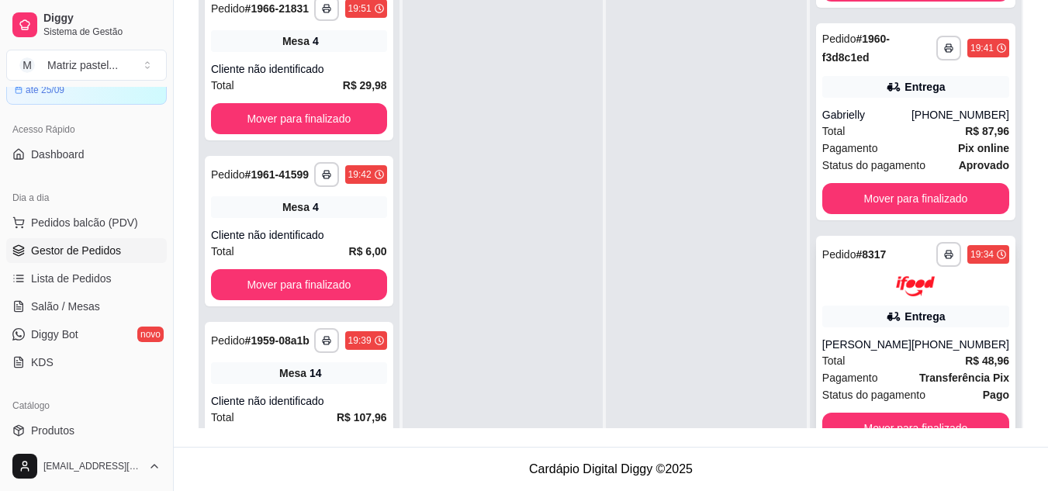
click at [863, 355] on div "Total R$ 48,96" at bounding box center [915, 360] width 187 height 17
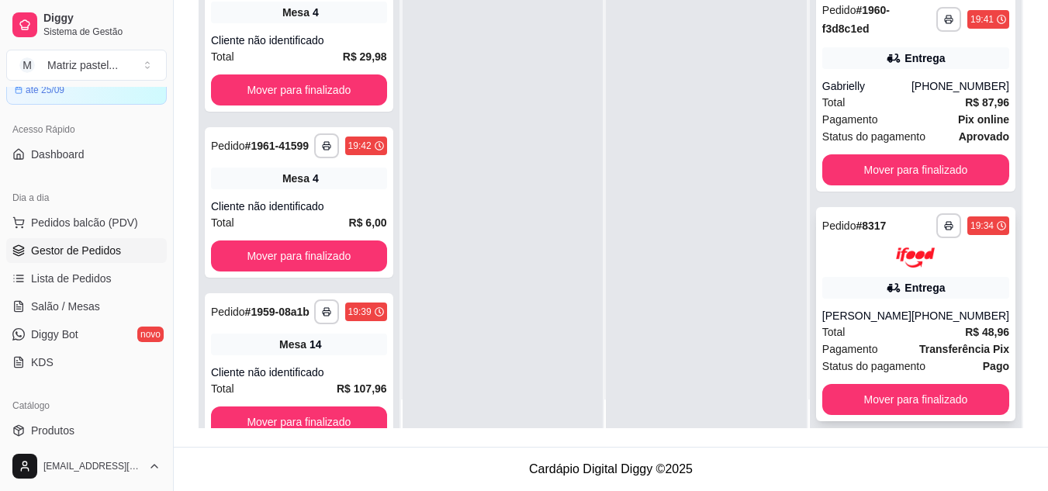
scroll to position [43, 0]
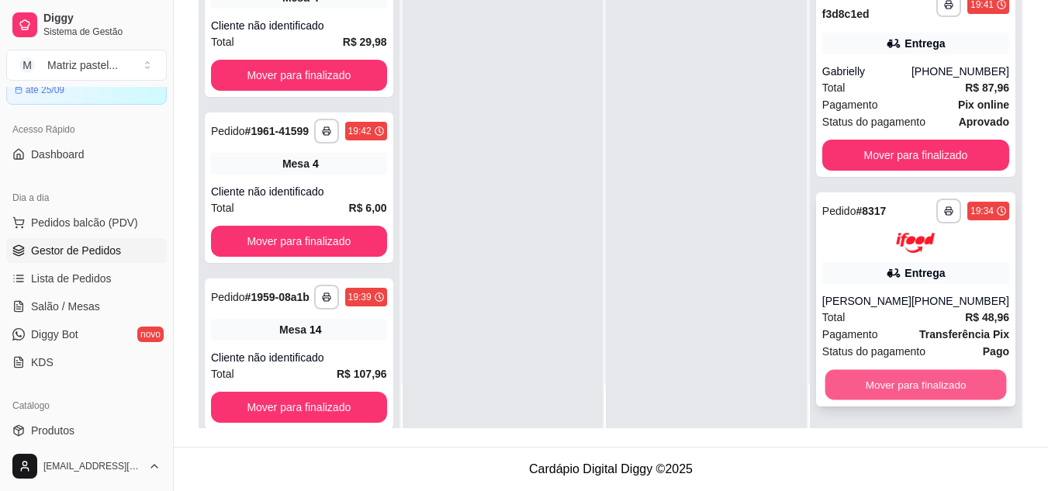
click at [864, 372] on button "Mover para finalizado" at bounding box center [916, 385] width 182 height 30
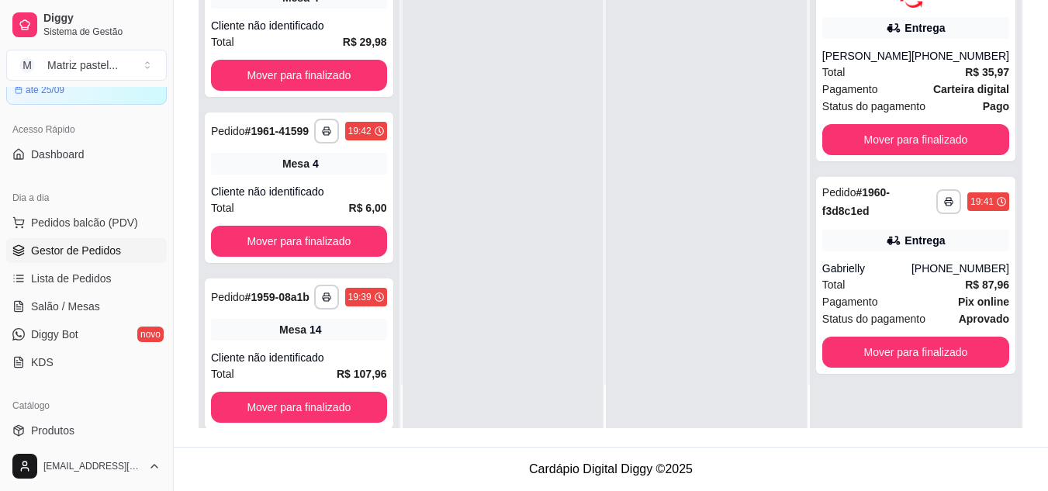
scroll to position [0, 0]
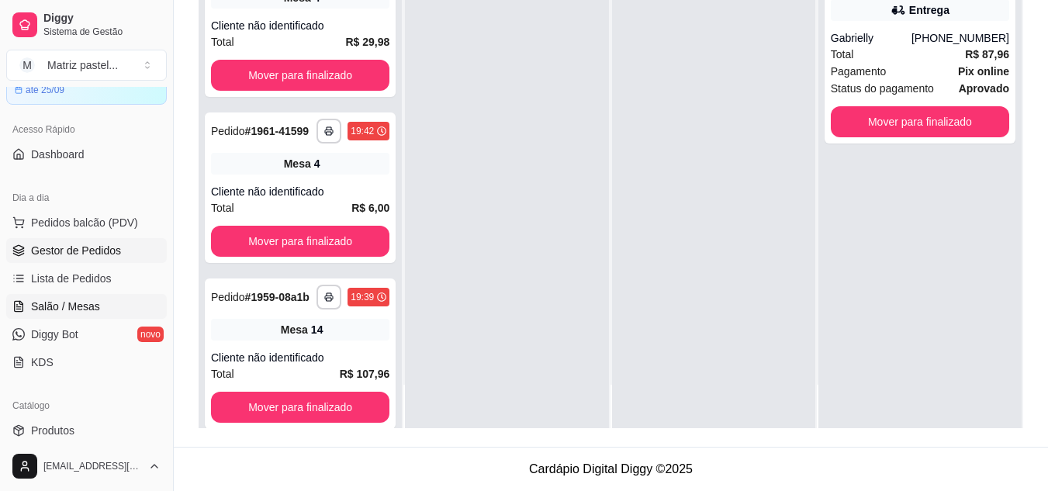
click at [83, 303] on span "Salão / Mesas" at bounding box center [65, 307] width 69 height 16
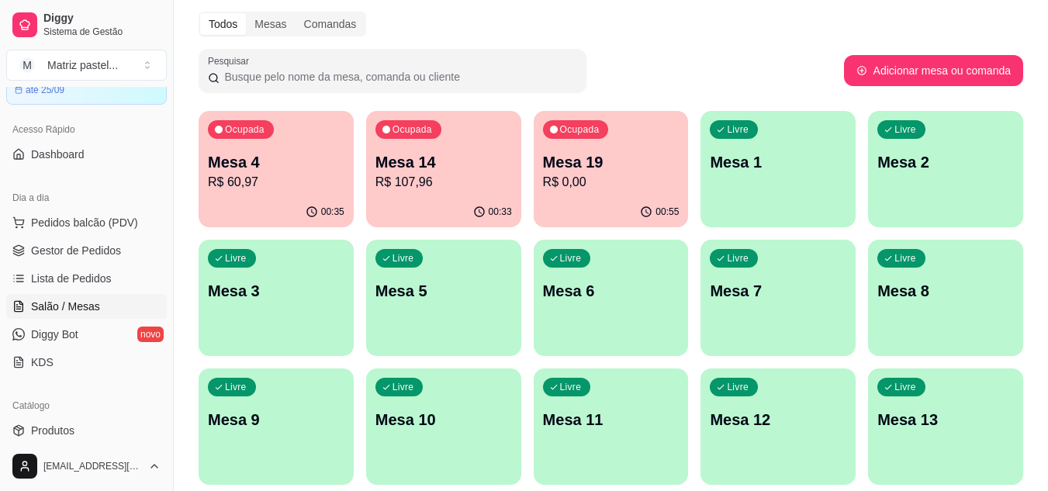
scroll to position [78, 0]
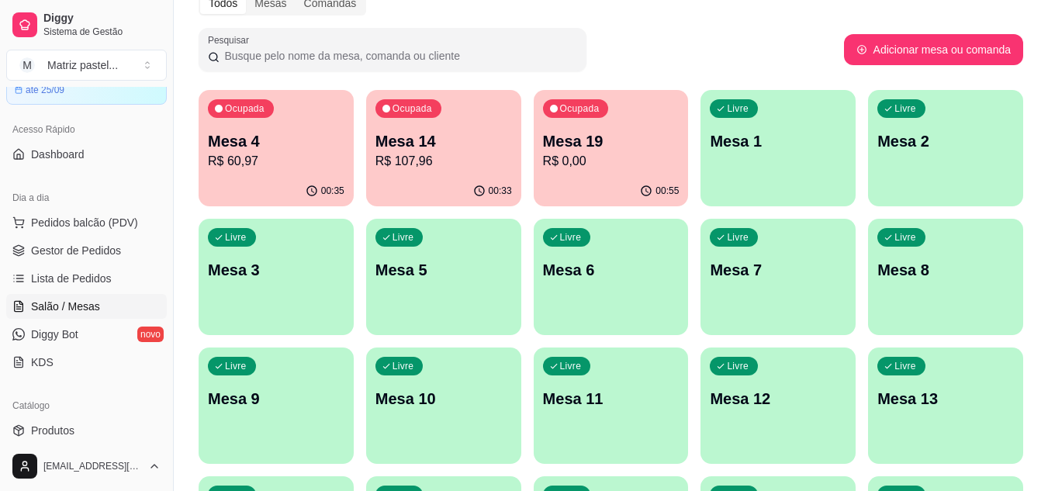
click at [282, 164] on p "R$ 60,97" at bounding box center [276, 161] width 137 height 19
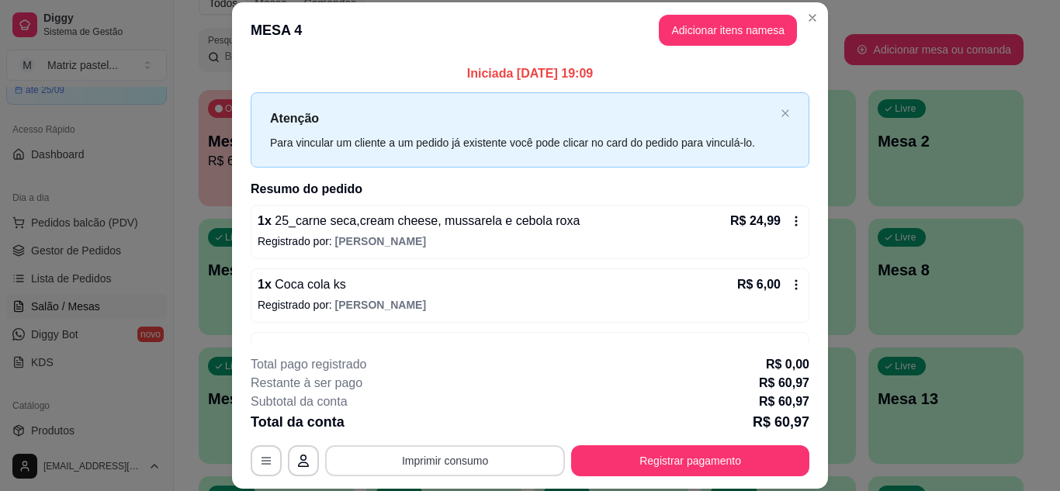
click at [427, 452] on button "Imprimir consumo" at bounding box center [445, 460] width 240 height 31
click at [450, 429] on button "IMPRESSORA" at bounding box center [443, 425] width 109 height 24
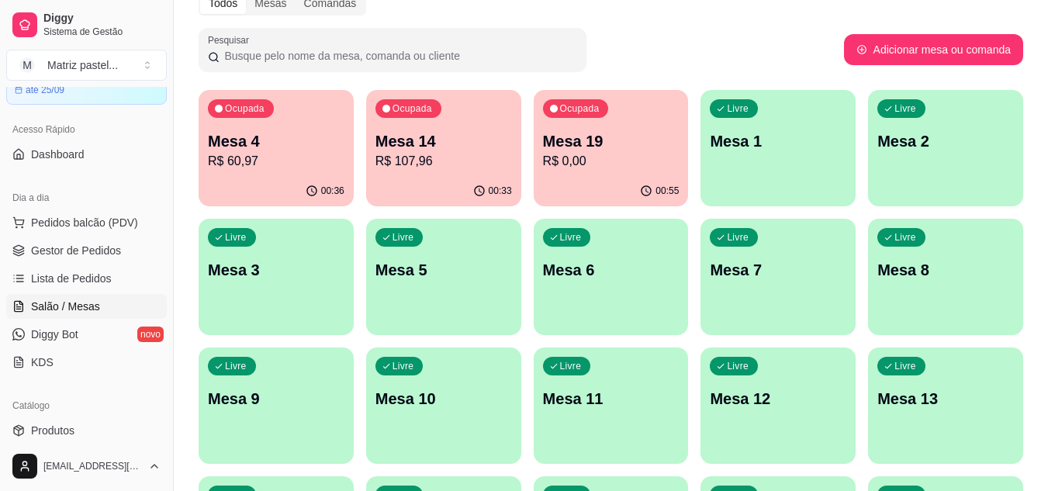
click at [462, 172] on div "Ocupada Mesa 14 R$ 107,96" at bounding box center [443, 133] width 155 height 86
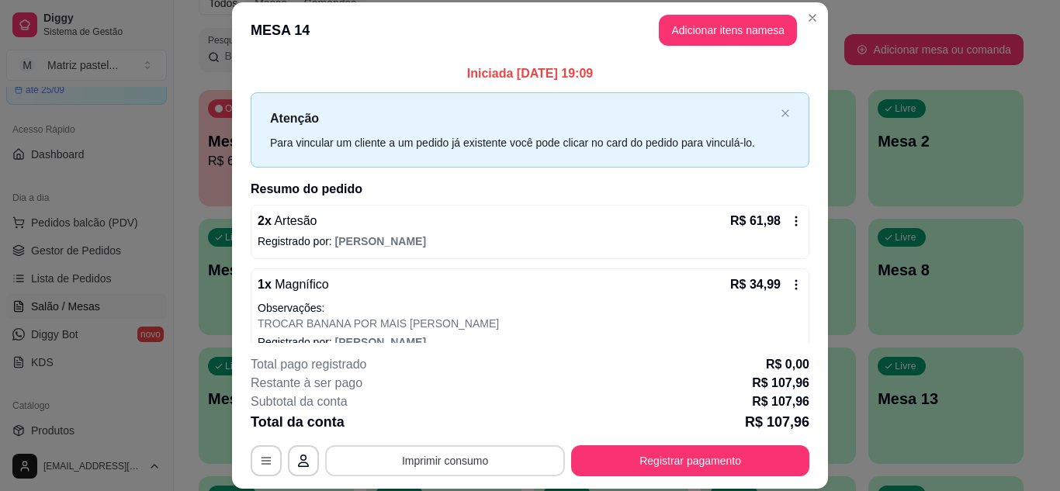
click at [447, 464] on button "Imprimir consumo" at bounding box center [445, 460] width 240 height 31
click at [449, 429] on button "IMPRESSORA" at bounding box center [444, 425] width 112 height 25
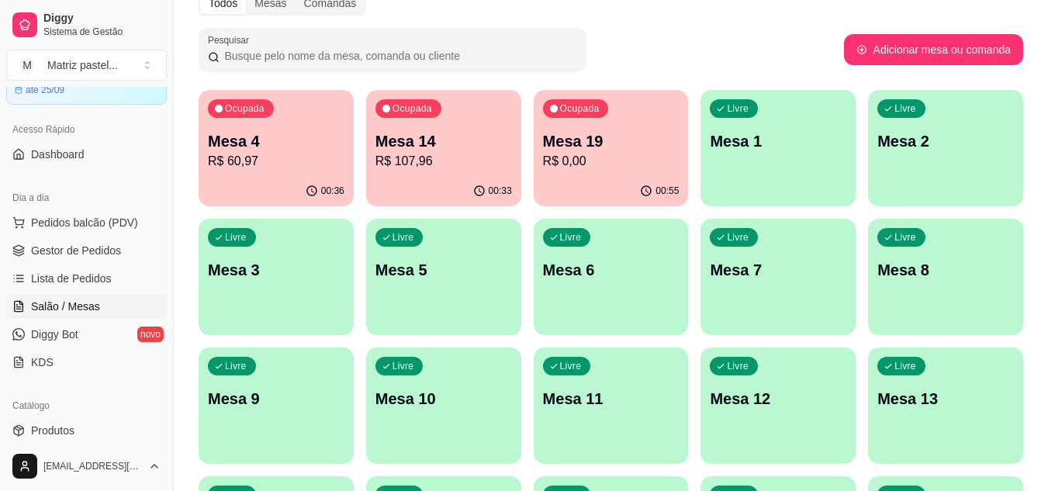
click at [258, 175] on div "Ocupada Mesa 4 R$ 60,97" at bounding box center [276, 133] width 155 height 86
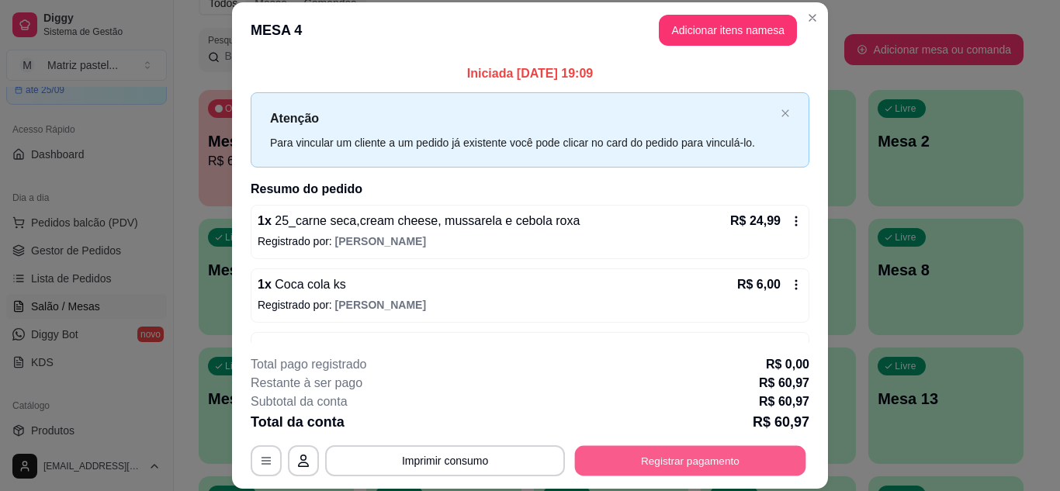
click at [625, 455] on button "Registrar pagamento" at bounding box center [690, 460] width 231 height 30
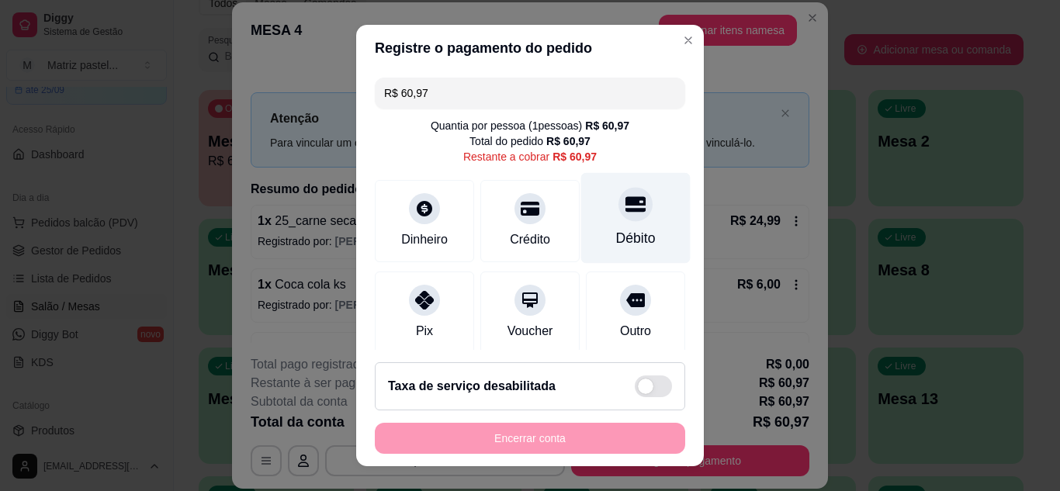
click at [600, 219] on div "Débito" at bounding box center [635, 217] width 109 height 91
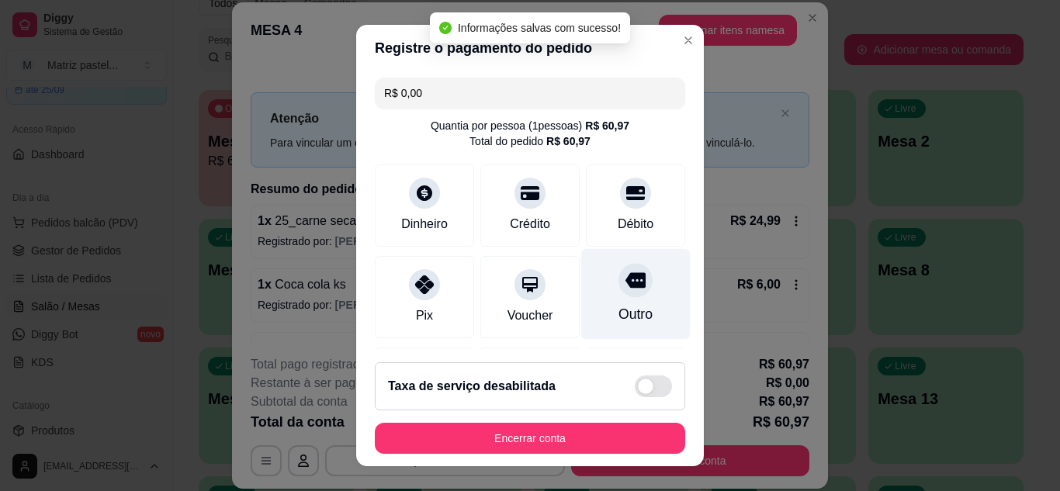
type input "R$ 0,00"
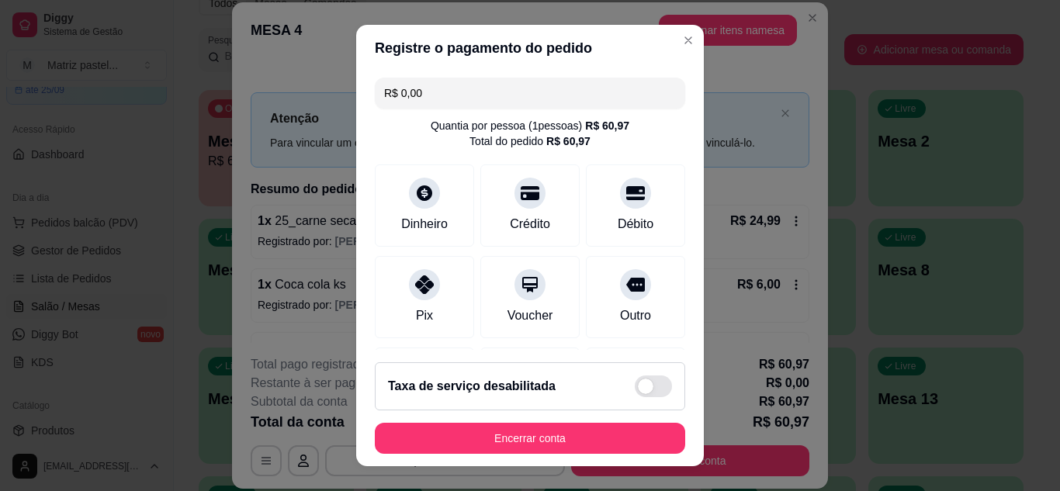
click at [550, 446] on button "Encerrar conta" at bounding box center [530, 438] width 310 height 31
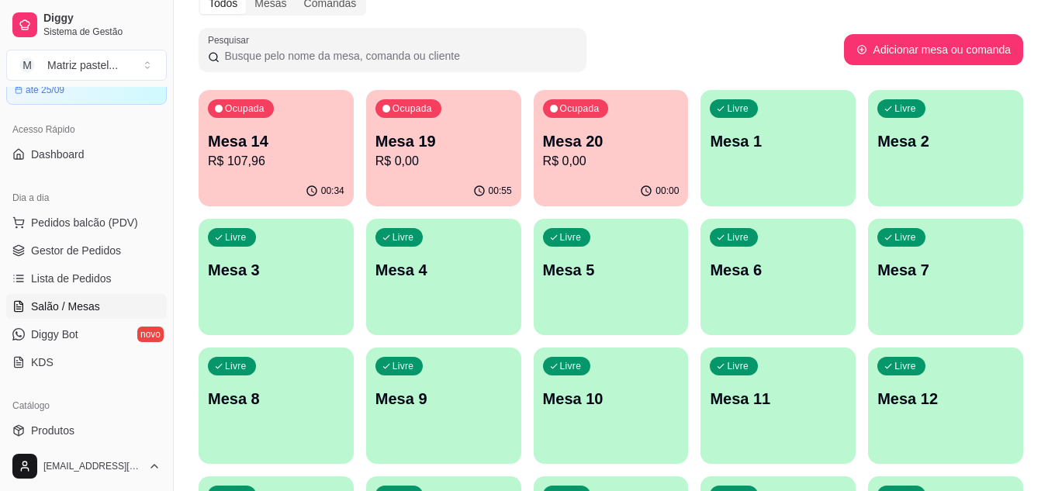
click at [275, 185] on div "00:34" at bounding box center [276, 191] width 155 height 30
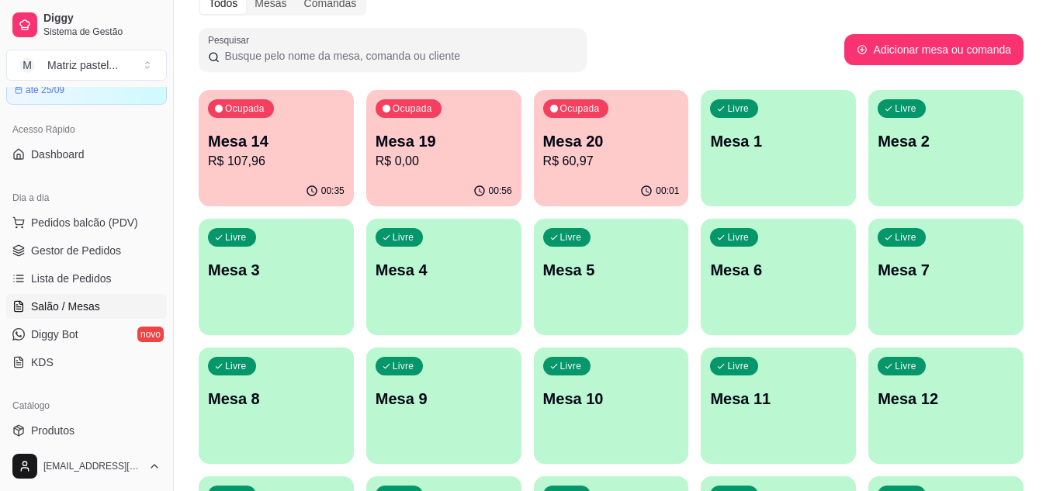
click at [627, 441] on div "**********" at bounding box center [530, 415] width 558 height 121
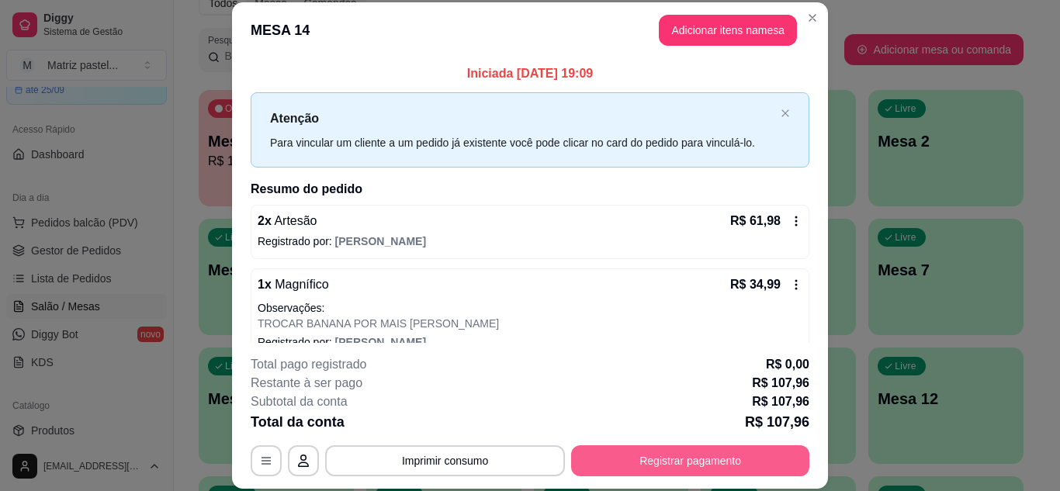
click at [614, 450] on button "Registrar pagamento" at bounding box center [690, 460] width 238 height 31
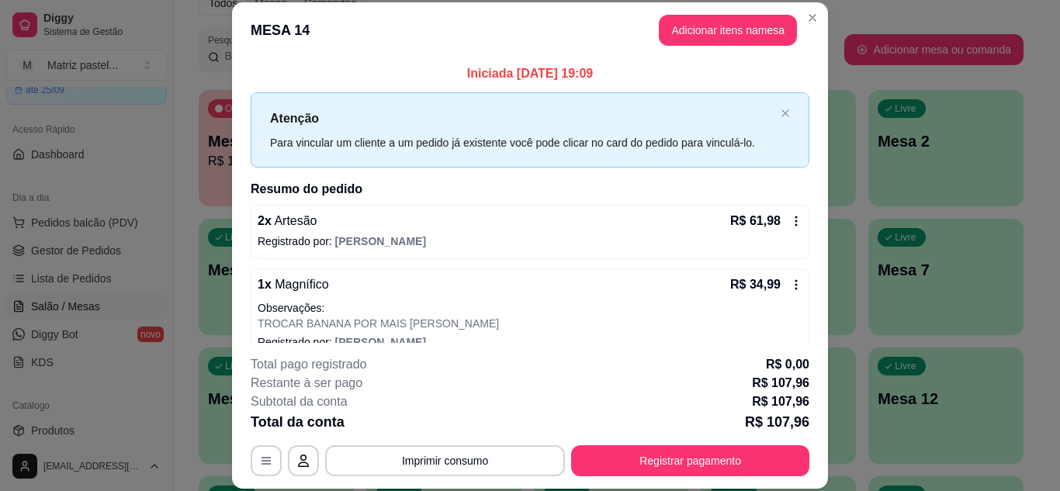
click at [484, 193] on div "Crédito" at bounding box center [529, 217] width 109 height 91
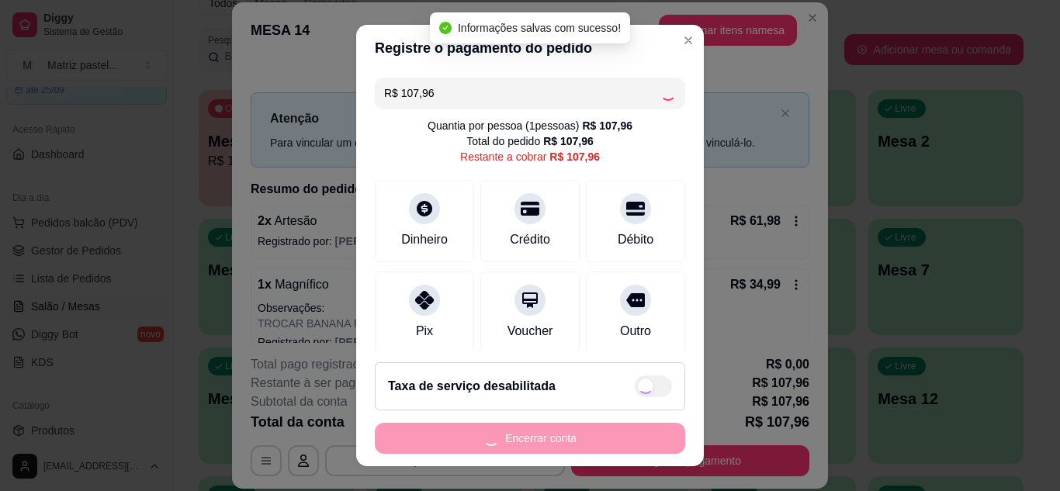
type input "R$ 0,00"
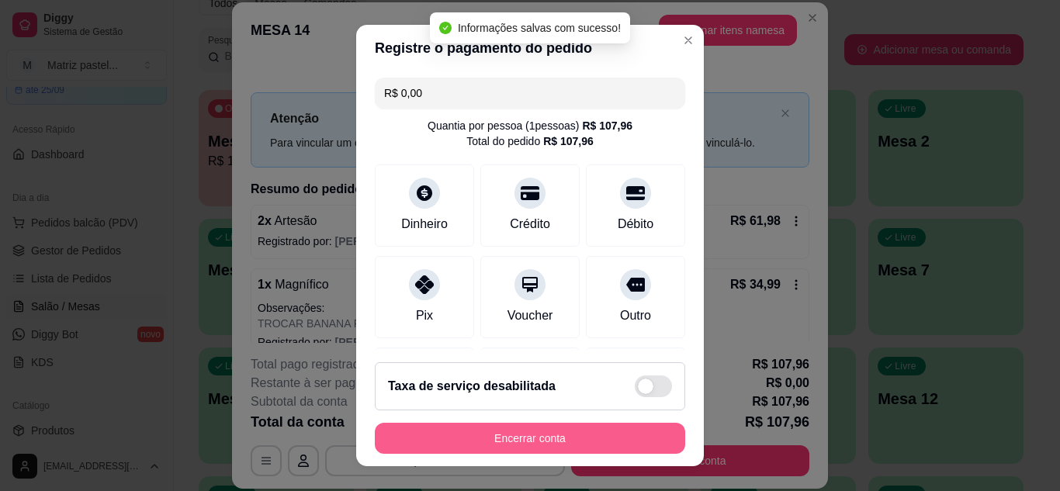
click at [518, 430] on button "Encerrar conta" at bounding box center [530, 438] width 310 height 31
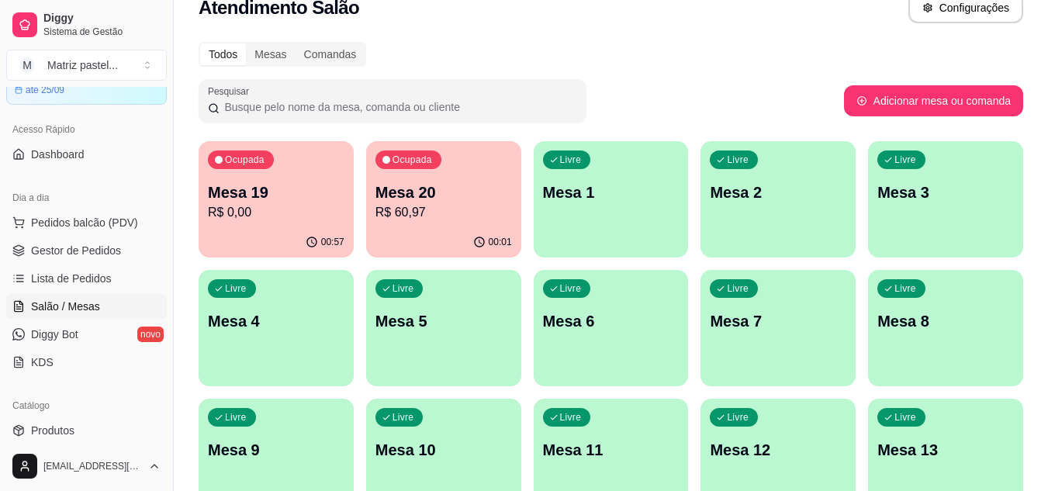
scroll to position [0, 0]
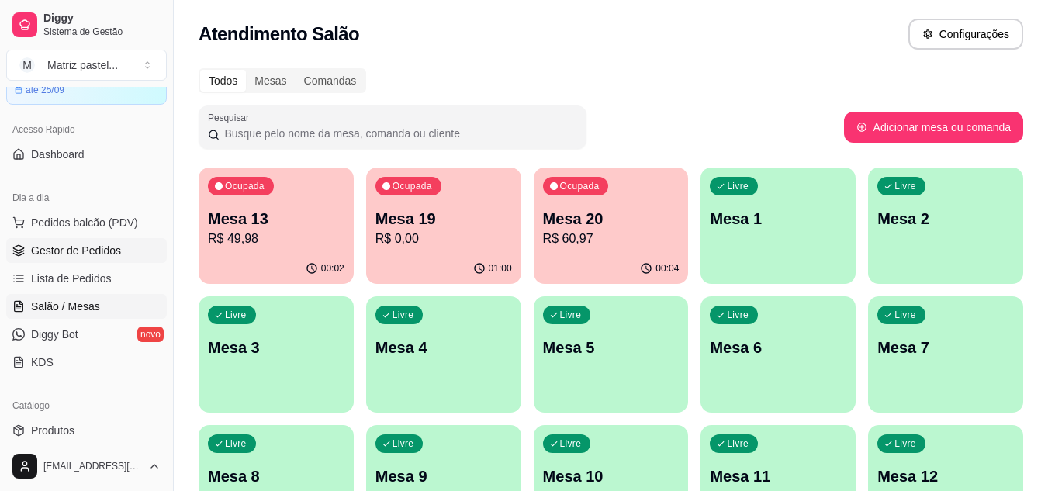
click at [56, 244] on span "Gestor de Pedidos" at bounding box center [76, 251] width 90 height 16
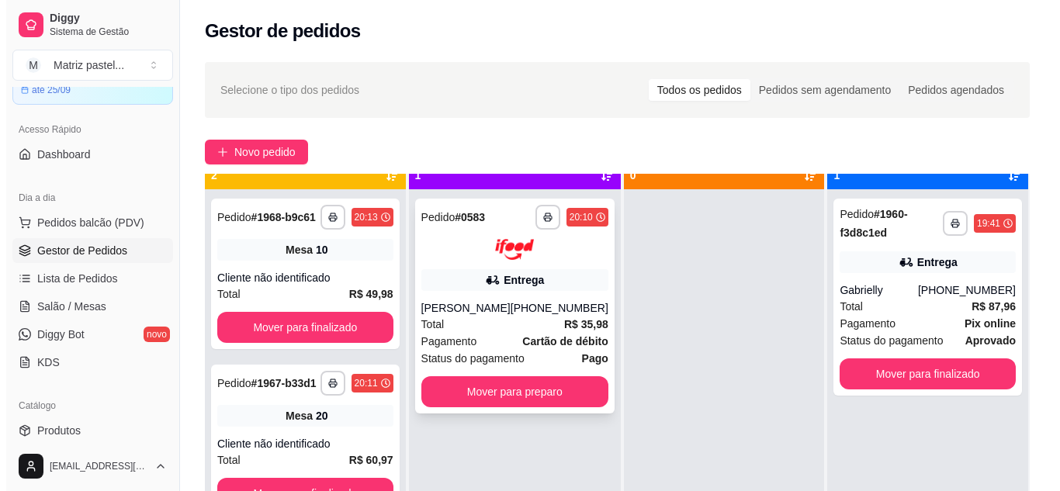
scroll to position [43, 0]
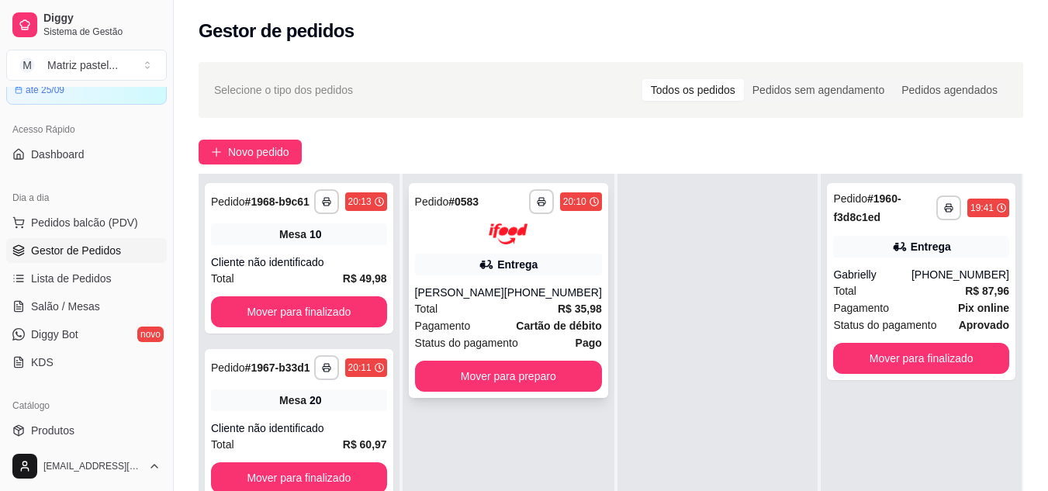
click at [483, 384] on button "Mover para preparo" at bounding box center [508, 376] width 187 height 31
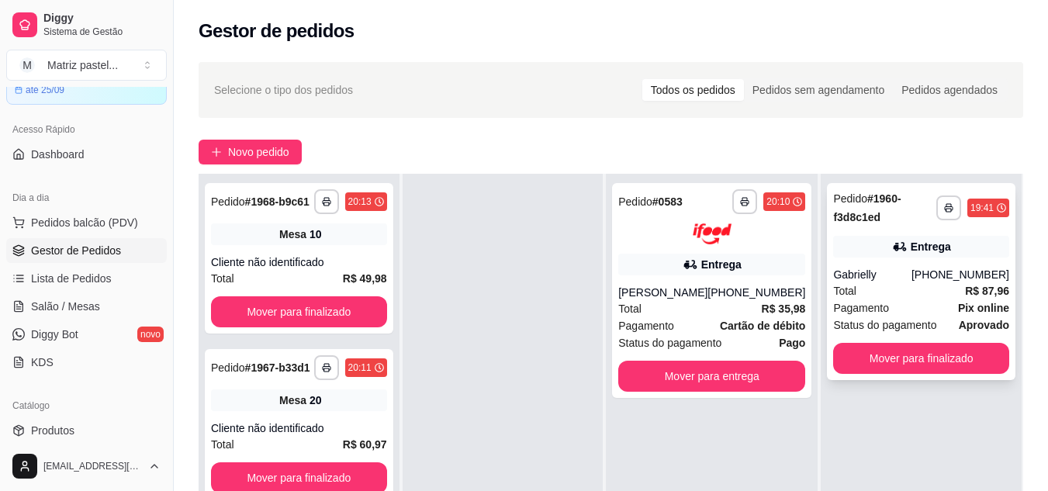
click at [943, 317] on div "Status do pagamento aprovado" at bounding box center [921, 324] width 176 height 17
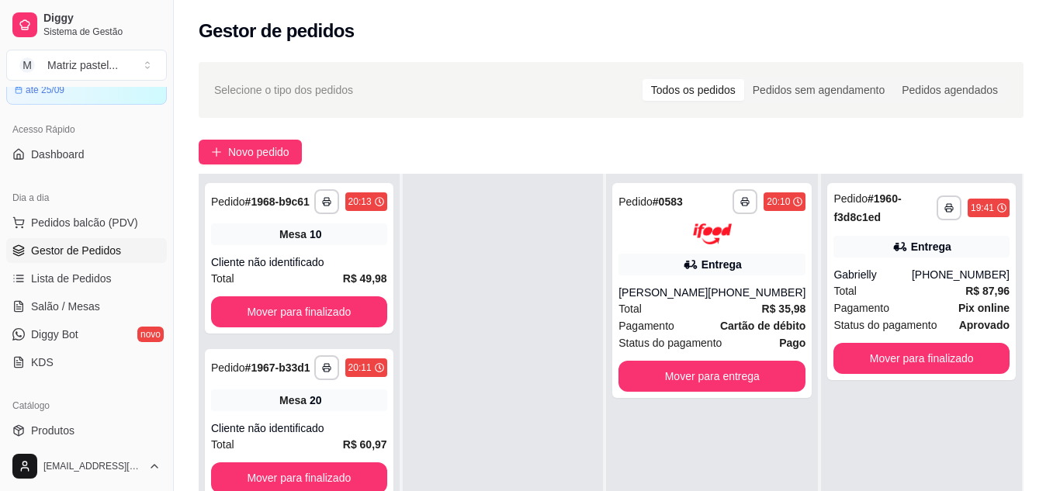
scroll to position [154, 0]
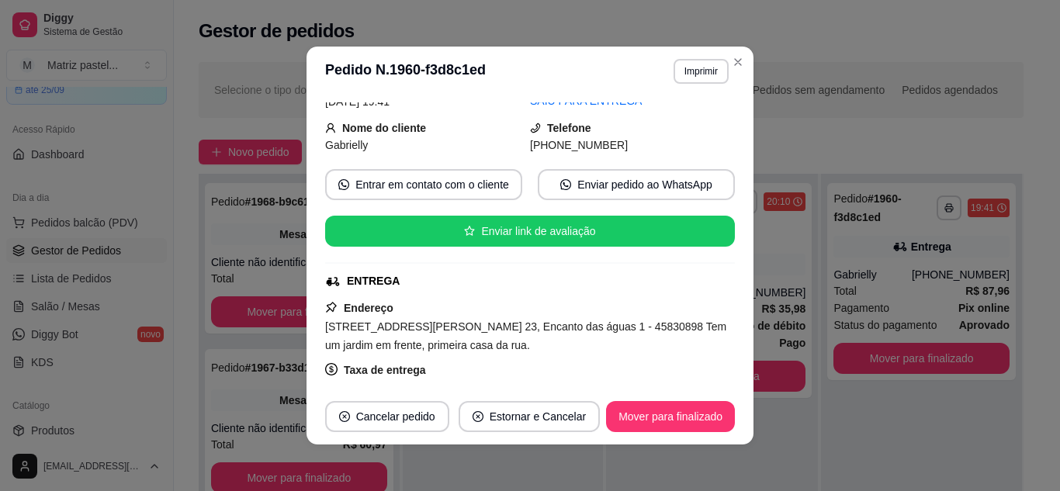
click at [630, 414] on button "Mover para finalizado" at bounding box center [670, 416] width 129 height 31
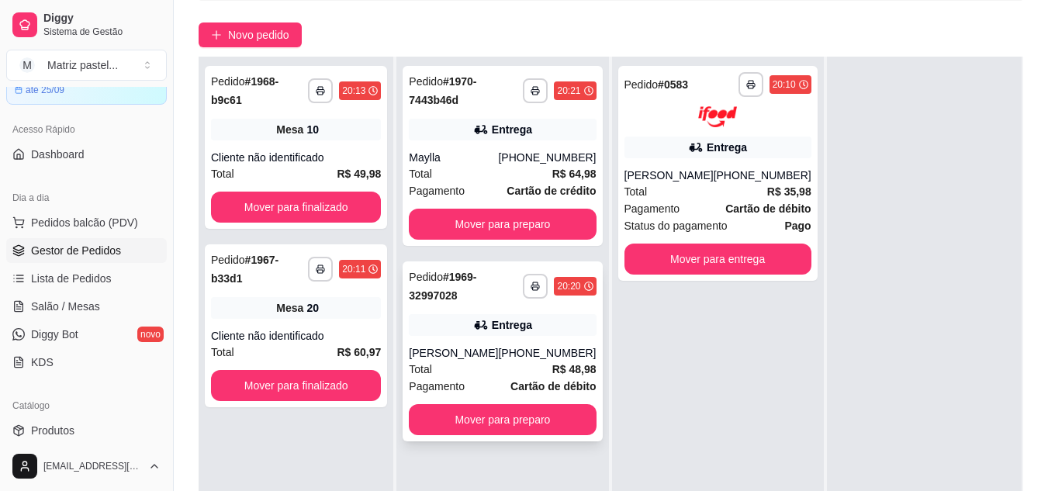
scroll to position [155, 0]
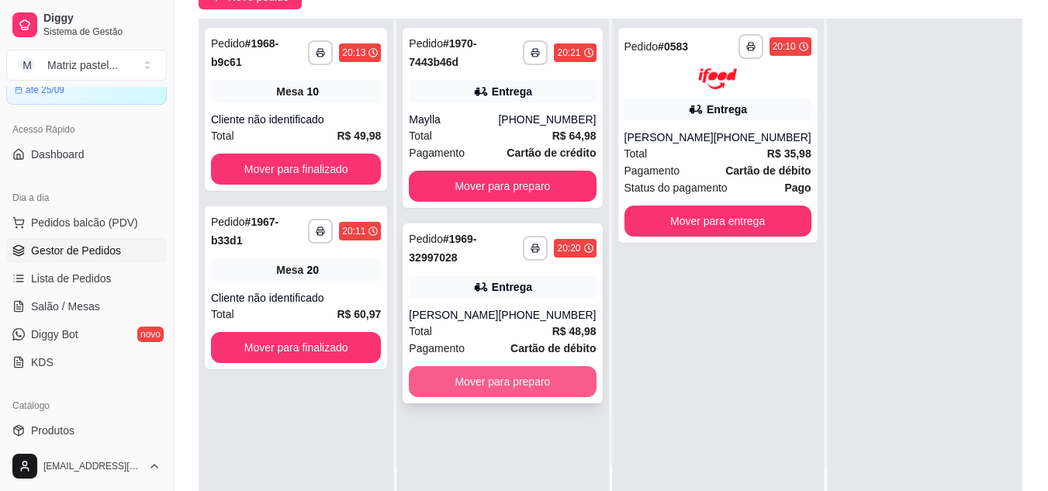
click at [537, 387] on button "Mover para preparo" at bounding box center [502, 381] width 187 height 31
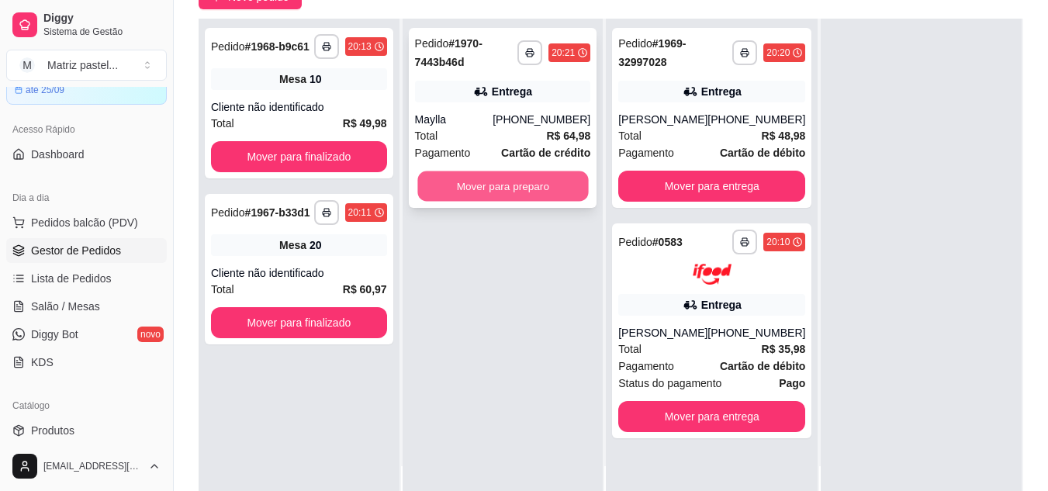
click at [501, 188] on button "Mover para preparo" at bounding box center [502, 186] width 171 height 30
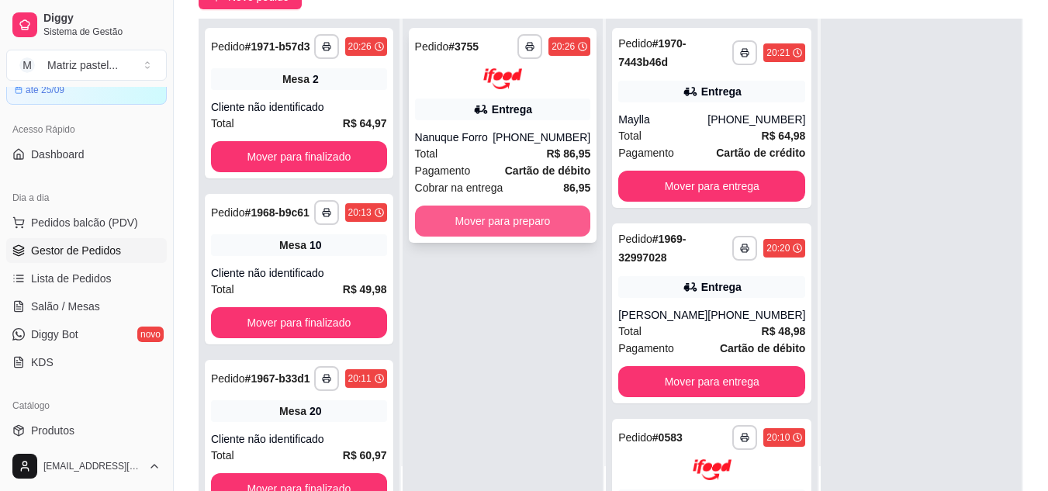
click at [465, 233] on button "Mover para preparo" at bounding box center [503, 221] width 176 height 31
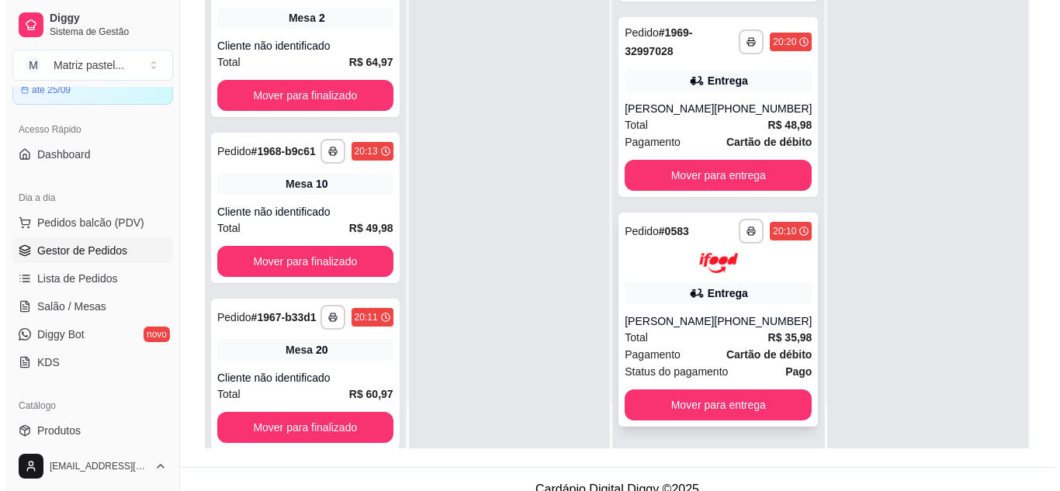
scroll to position [233, 0]
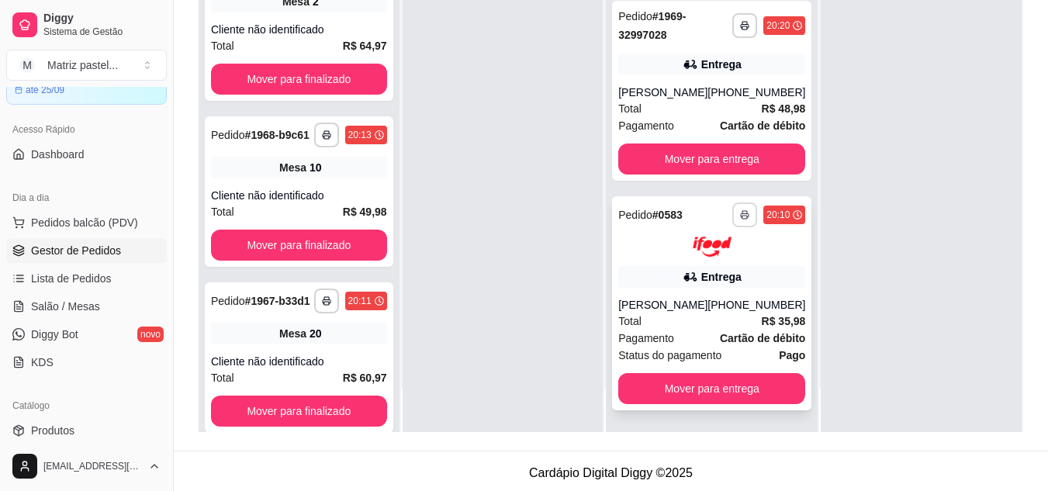
click at [732, 202] on button "button" at bounding box center [744, 214] width 25 height 25
click at [701, 252] on button "IMPRESSORA" at bounding box center [680, 253] width 112 height 25
click at [693, 85] on div "[PERSON_NAME]" at bounding box center [662, 93] width 89 height 16
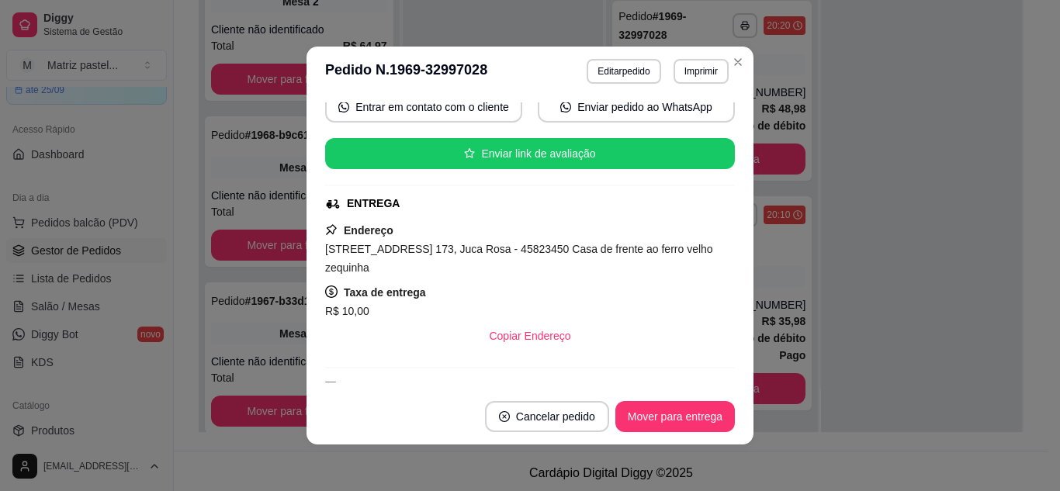
scroll to position [155, 0]
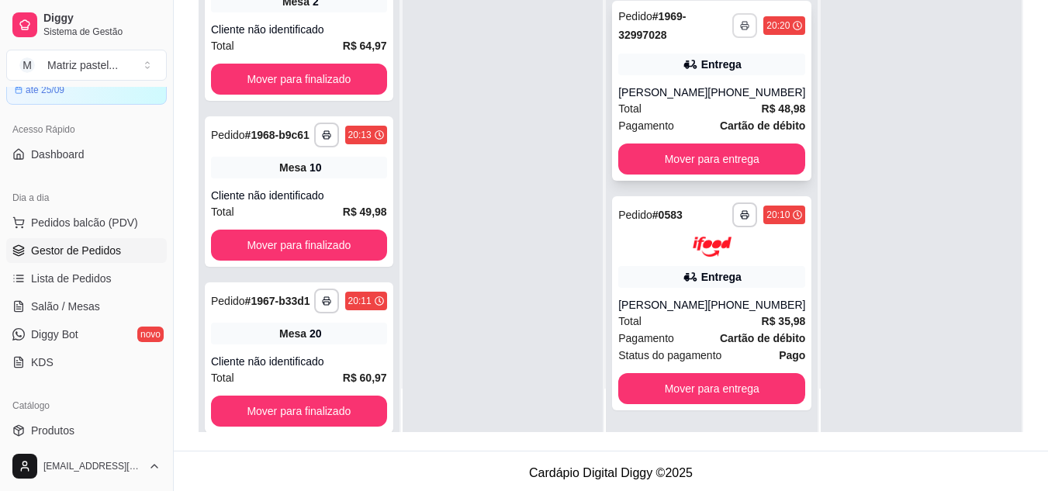
click at [732, 18] on button "button" at bounding box center [744, 25] width 25 height 25
click at [687, 67] on button "IMPRESSORA" at bounding box center [680, 64] width 112 height 25
click at [651, 237] on div at bounding box center [711, 247] width 187 height 21
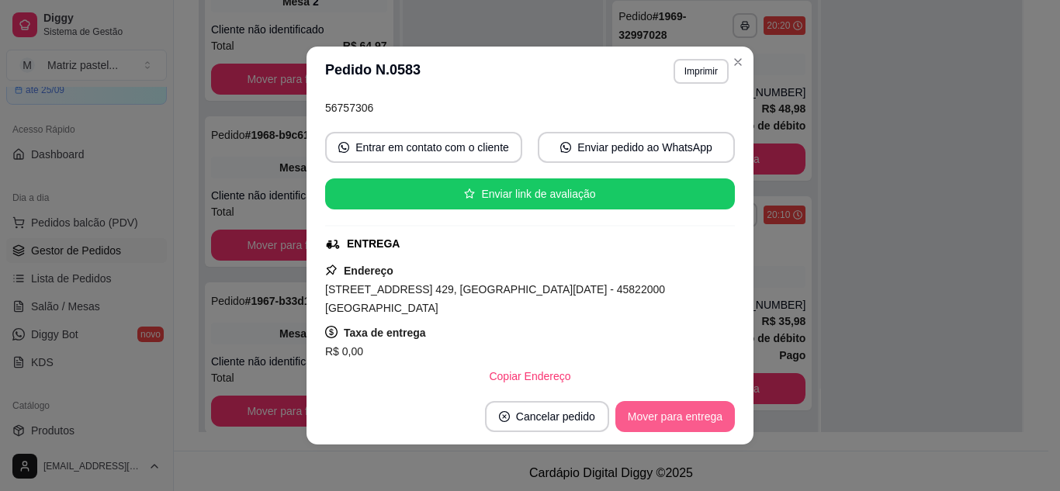
click at [619, 411] on button "Mover para entrega" at bounding box center [674, 416] width 119 height 31
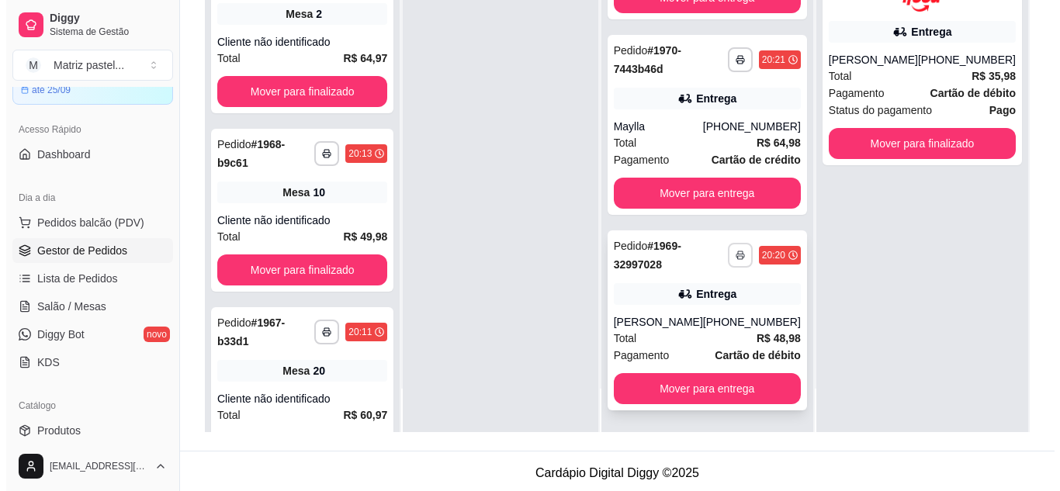
scroll to position [237, 0]
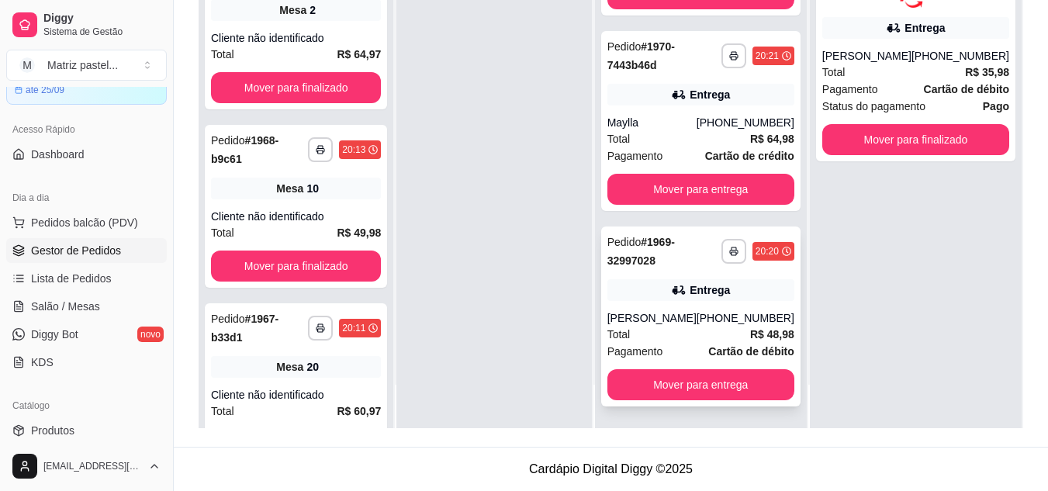
click at [684, 307] on div "**********" at bounding box center [700, 316] width 199 height 180
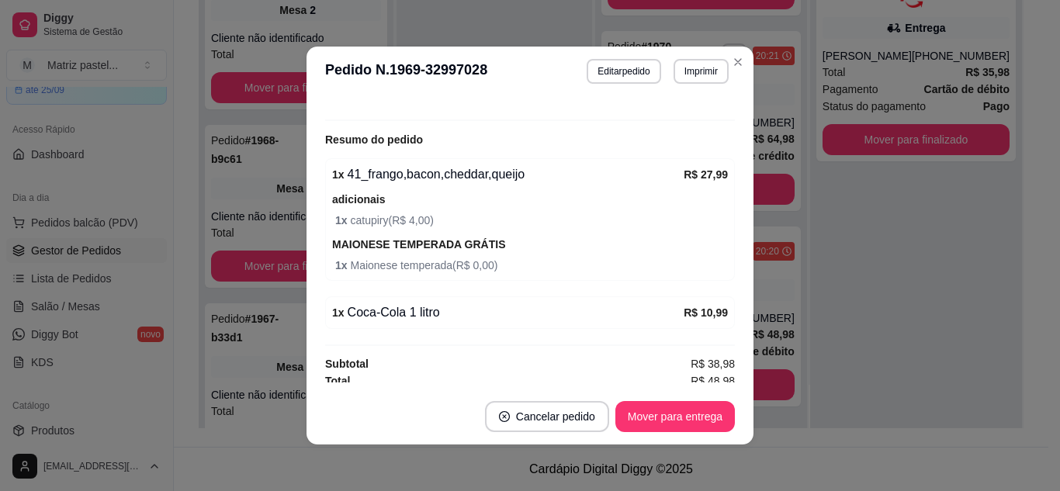
scroll to position [555, 0]
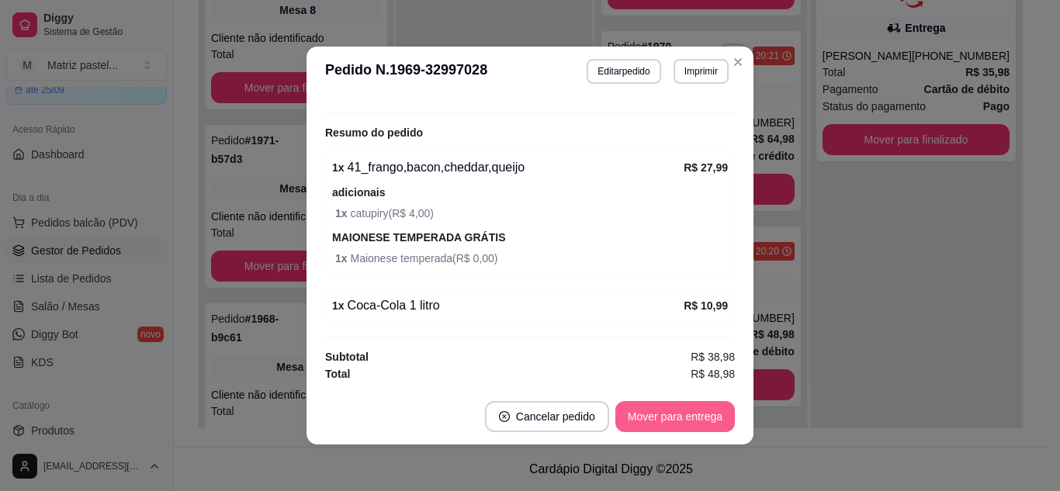
click at [688, 423] on button "Mover para entrega" at bounding box center [674, 416] width 119 height 31
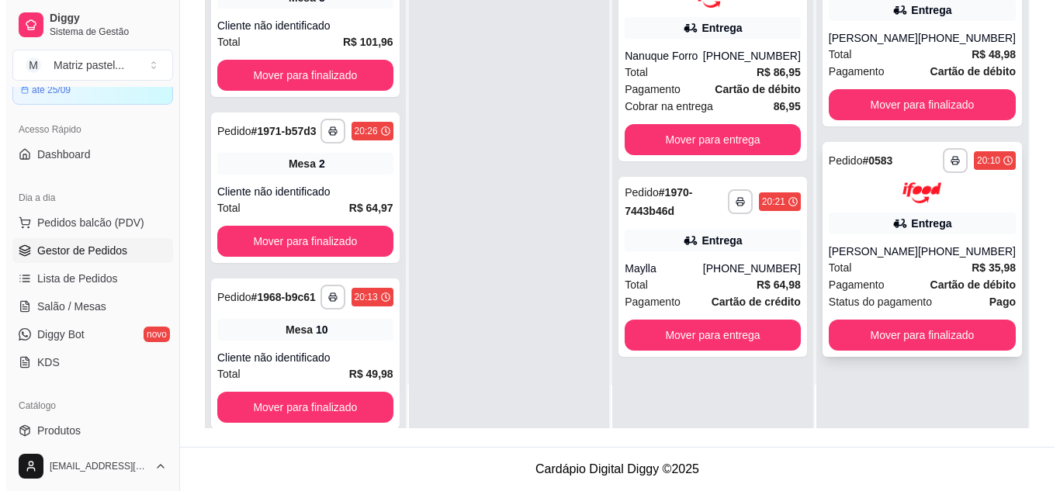
scroll to position [0, 0]
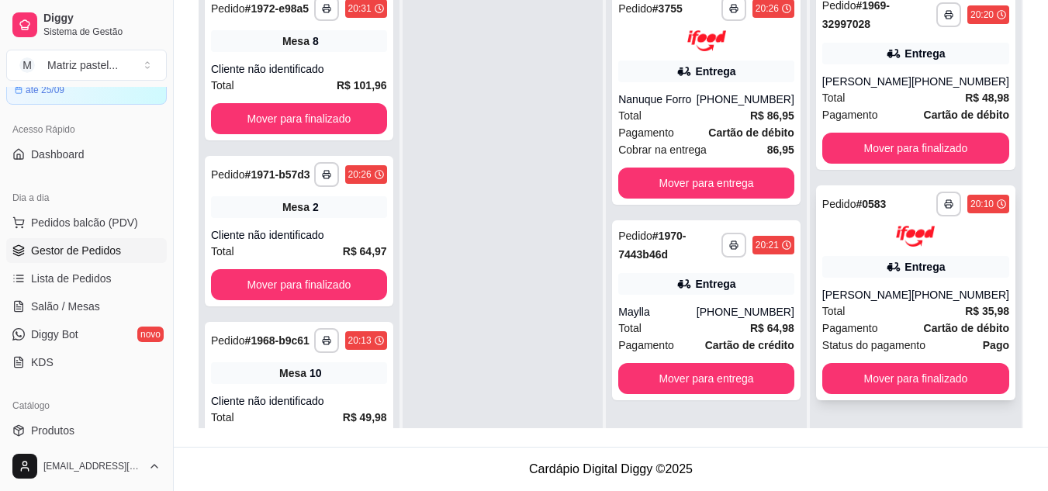
click at [890, 268] on icon at bounding box center [894, 267] width 16 height 16
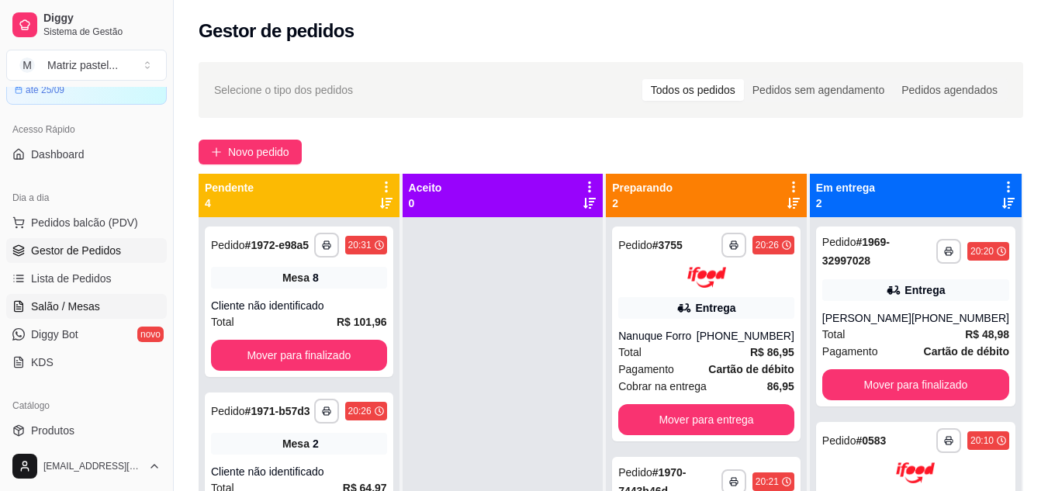
click at [99, 310] on link "Salão / Mesas" at bounding box center [86, 306] width 161 height 25
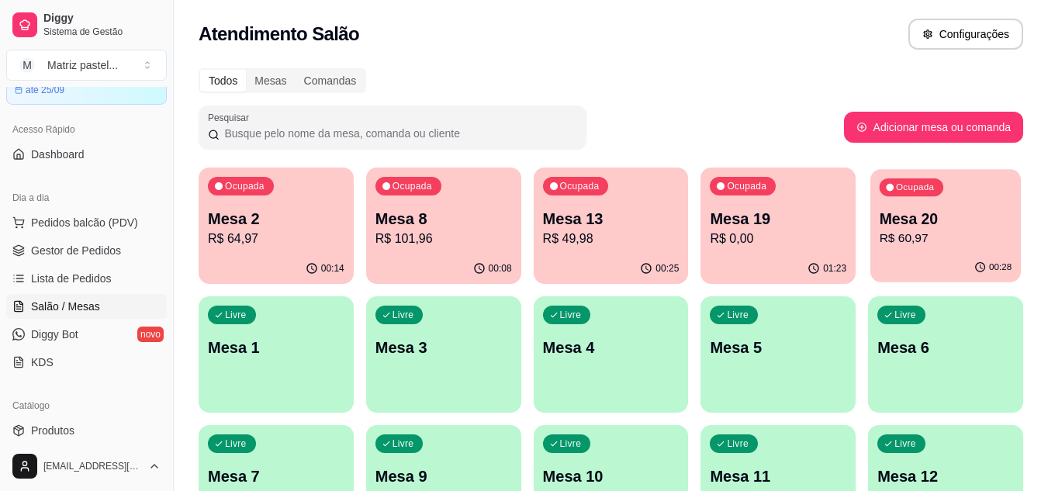
click at [947, 238] on p "R$ 60,97" at bounding box center [946, 239] width 133 height 18
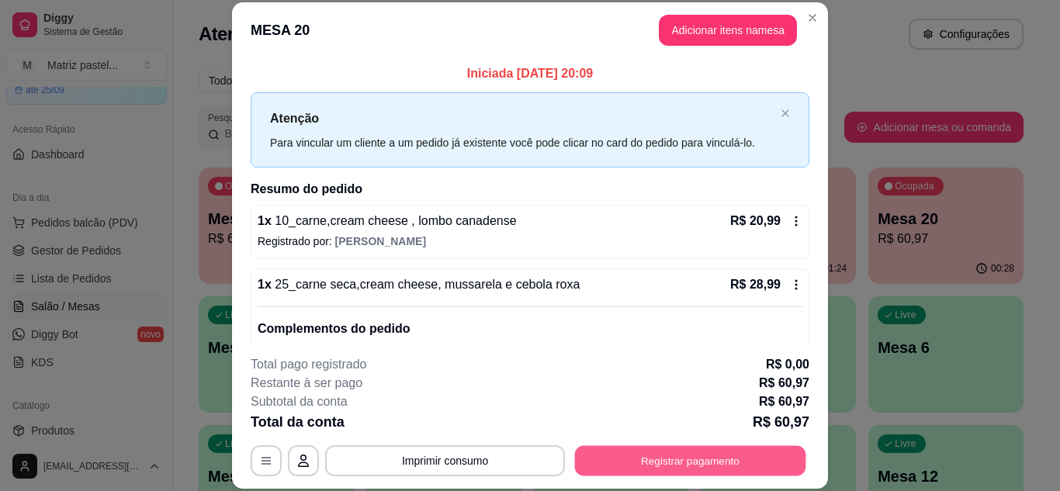
click at [631, 457] on button "Registrar pagamento" at bounding box center [690, 460] width 231 height 30
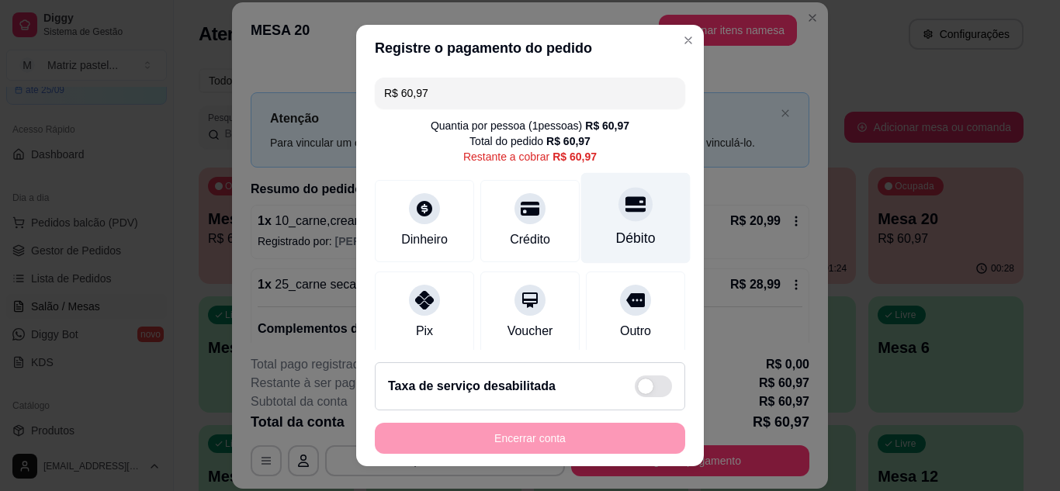
click at [614, 226] on div "Débito" at bounding box center [635, 217] width 109 height 91
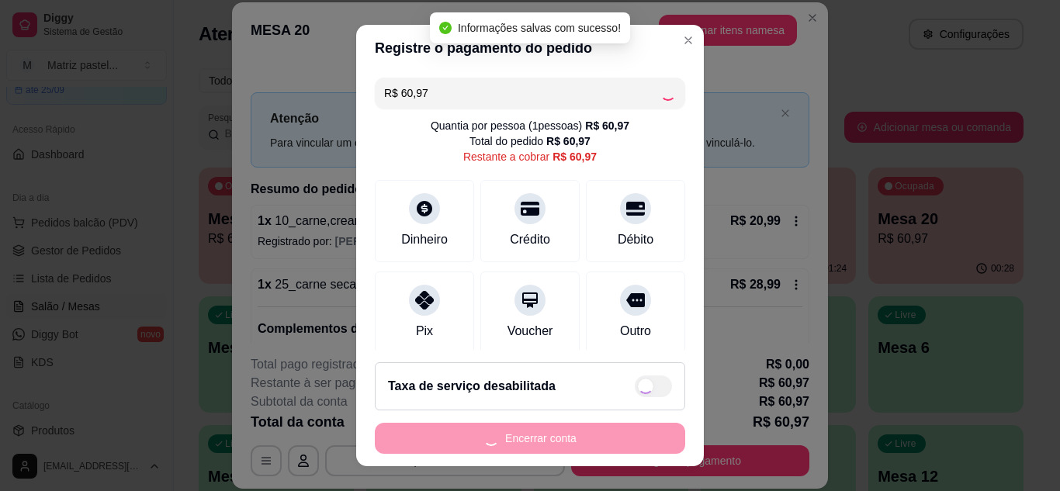
type input "R$ 0,00"
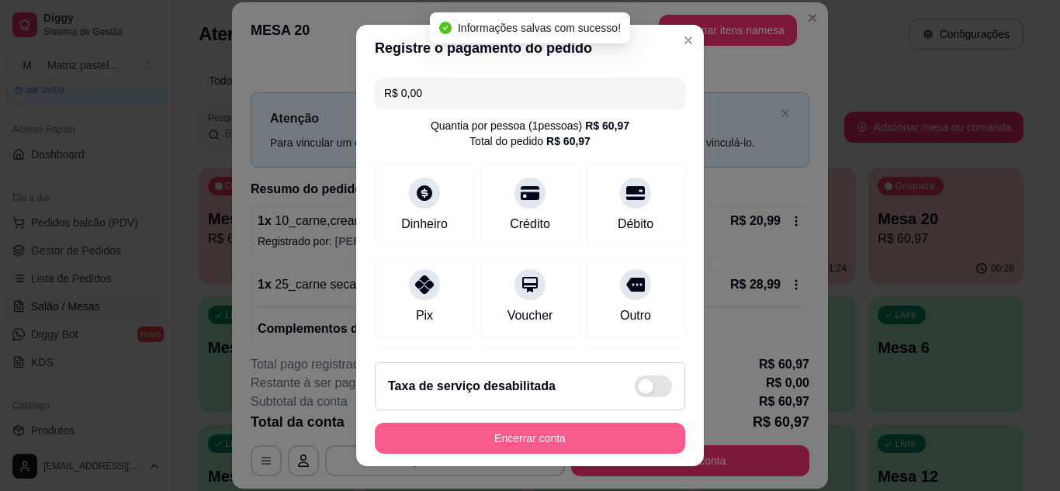
click at [545, 441] on button "Encerrar conta" at bounding box center [530, 438] width 310 height 31
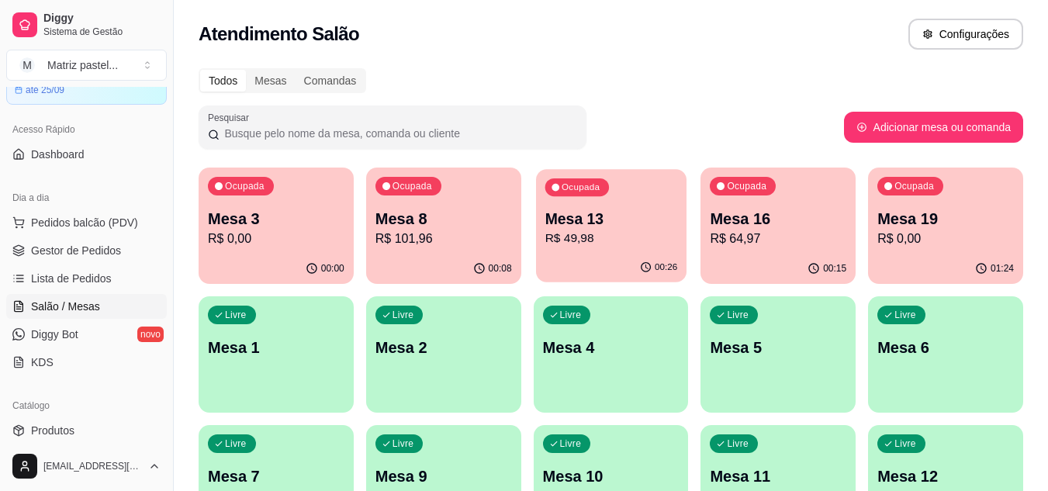
click at [576, 251] on div "Ocupada Mesa 13 R$ 49,98" at bounding box center [611, 211] width 150 height 84
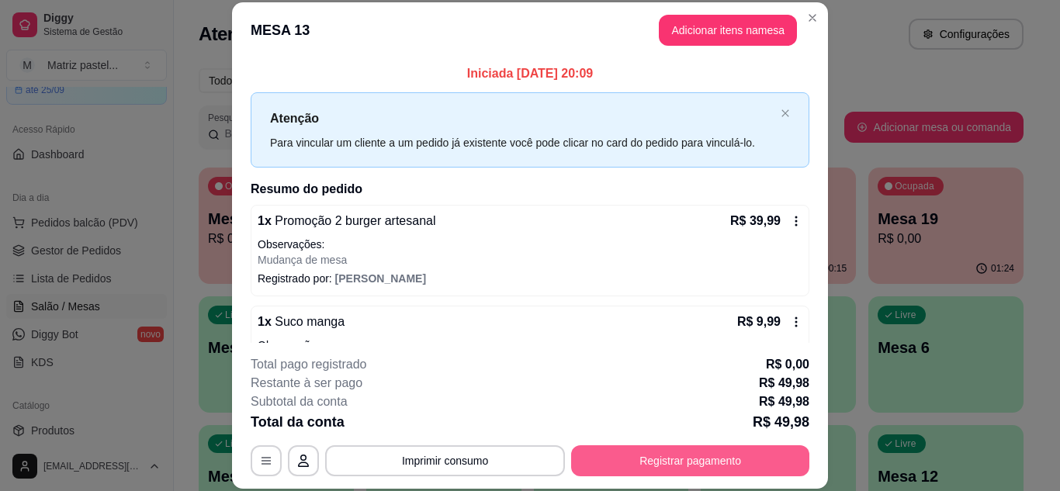
click at [714, 459] on button "Registrar pagamento" at bounding box center [690, 460] width 238 height 31
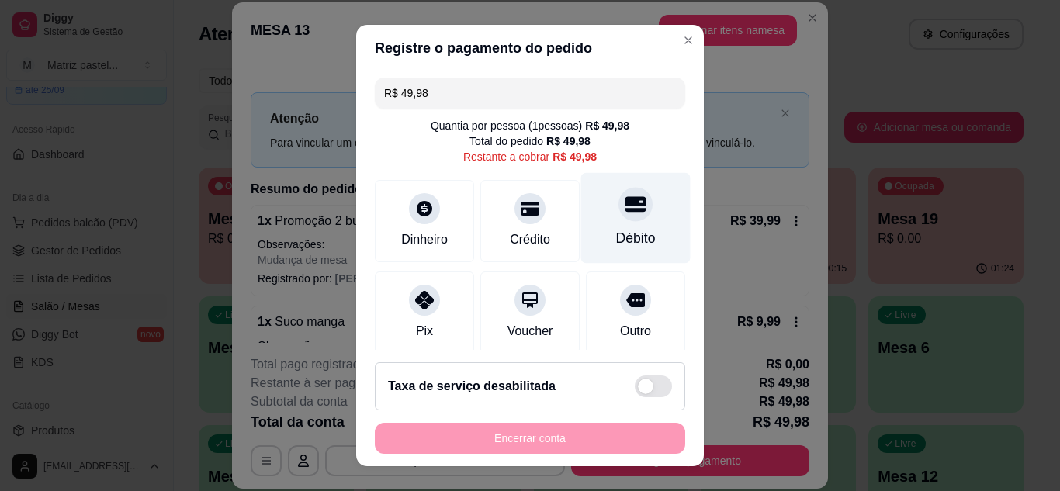
click at [622, 207] on div at bounding box center [635, 204] width 34 height 34
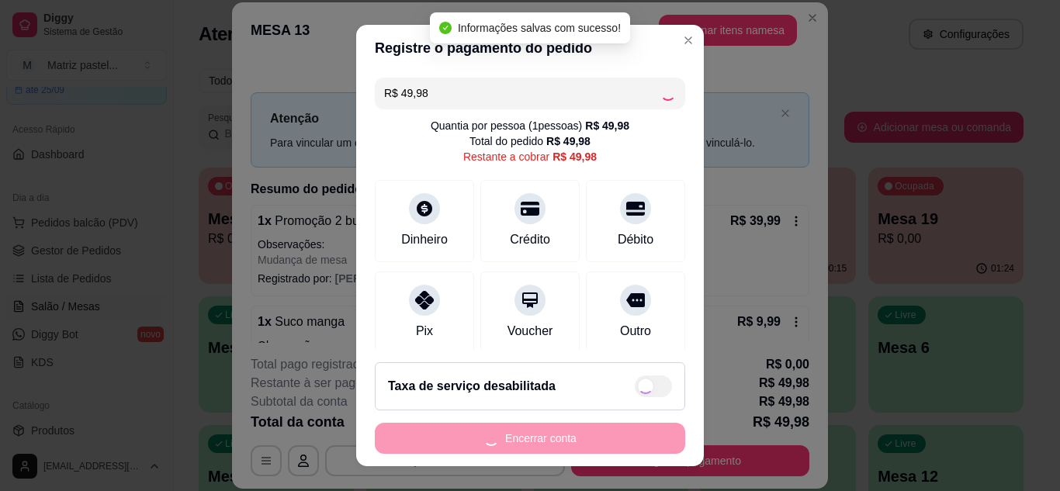
type input "R$ 0,00"
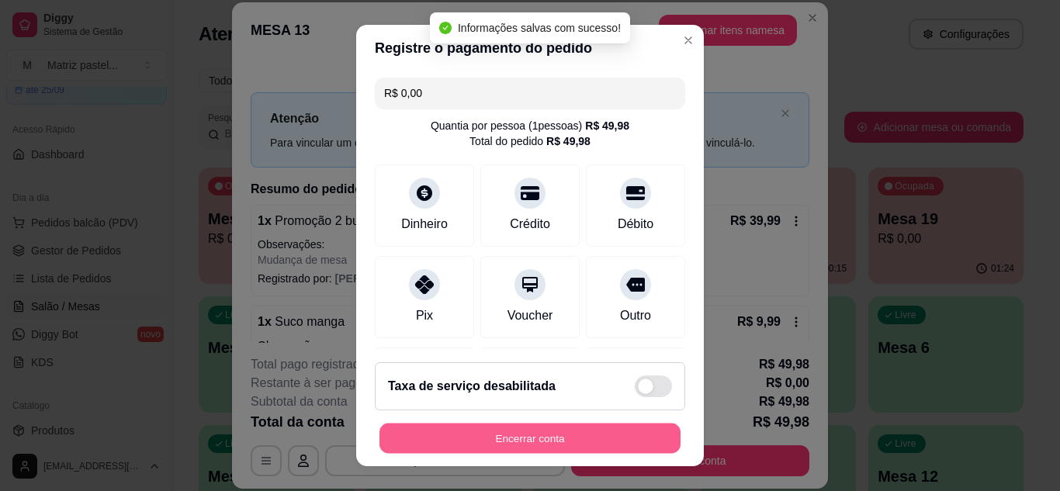
click at [555, 446] on button "Encerrar conta" at bounding box center [529, 439] width 301 height 30
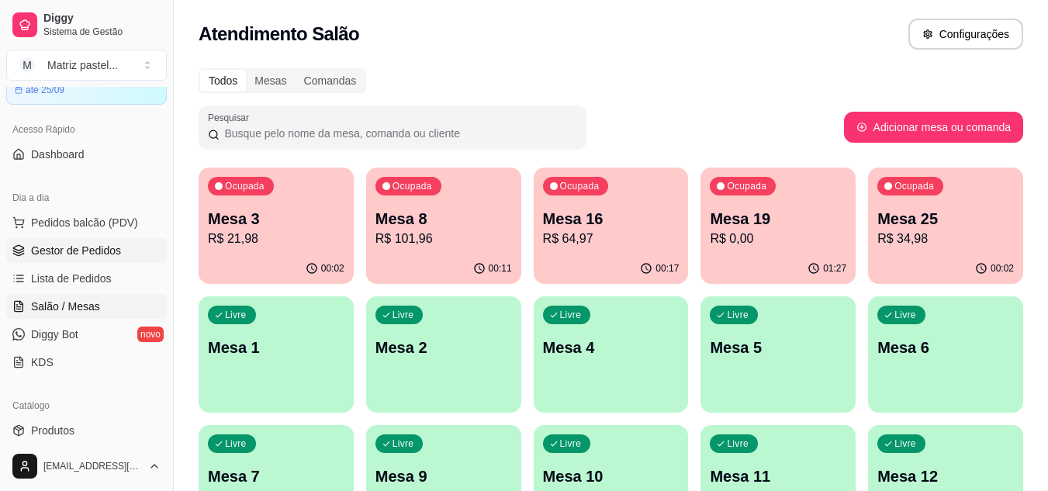
click at [55, 250] on span "Gestor de Pedidos" at bounding box center [76, 251] width 90 height 16
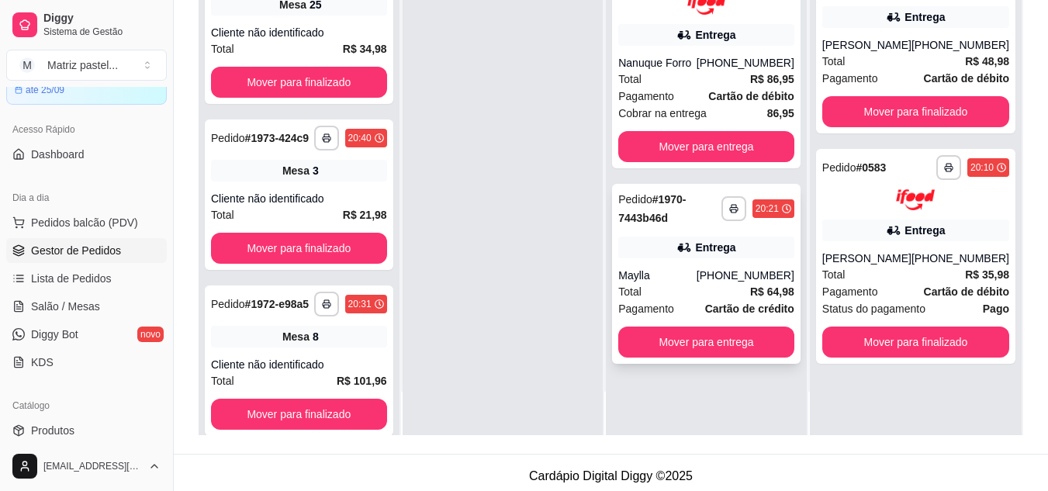
scroll to position [237, 0]
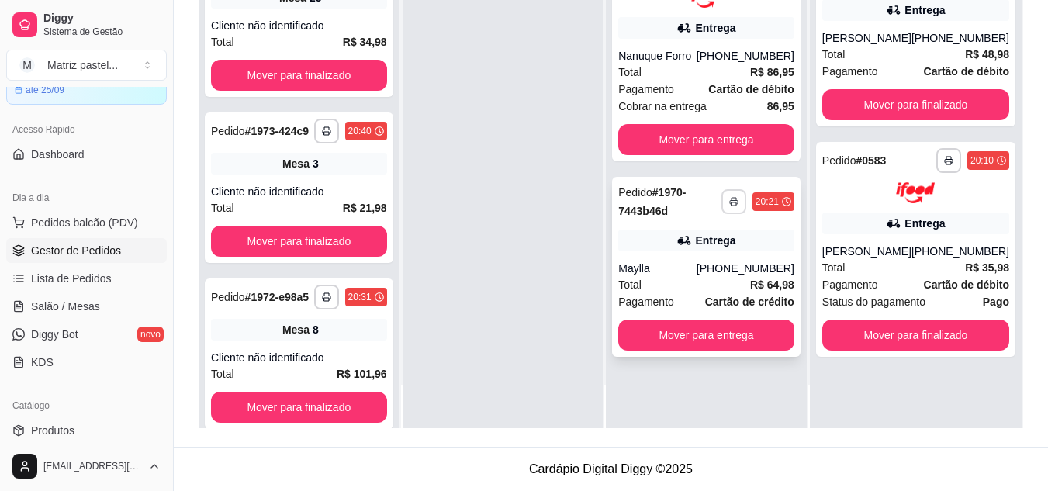
click at [730, 202] on icon "button" at bounding box center [733, 201] width 9 height 9
click at [706, 250] on button "IMPRESSORA" at bounding box center [692, 256] width 112 height 25
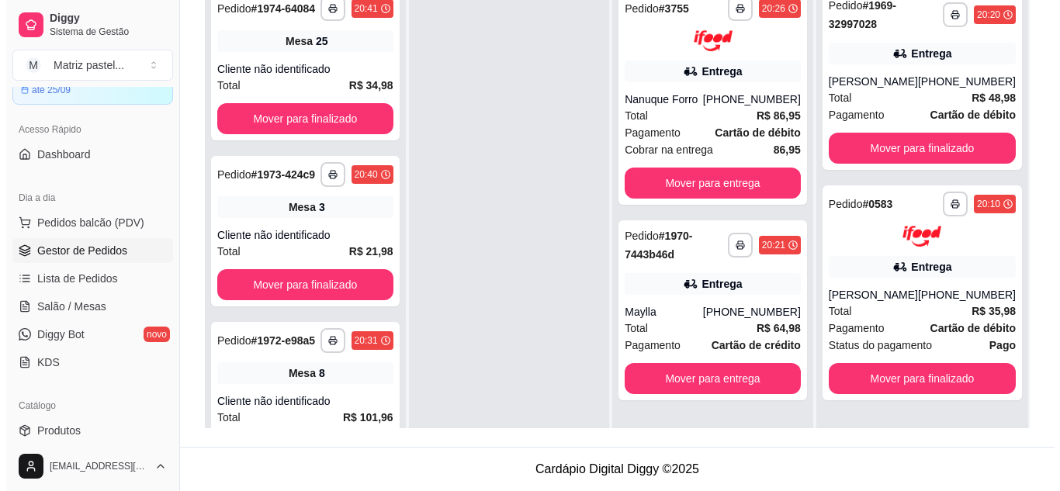
scroll to position [159, 0]
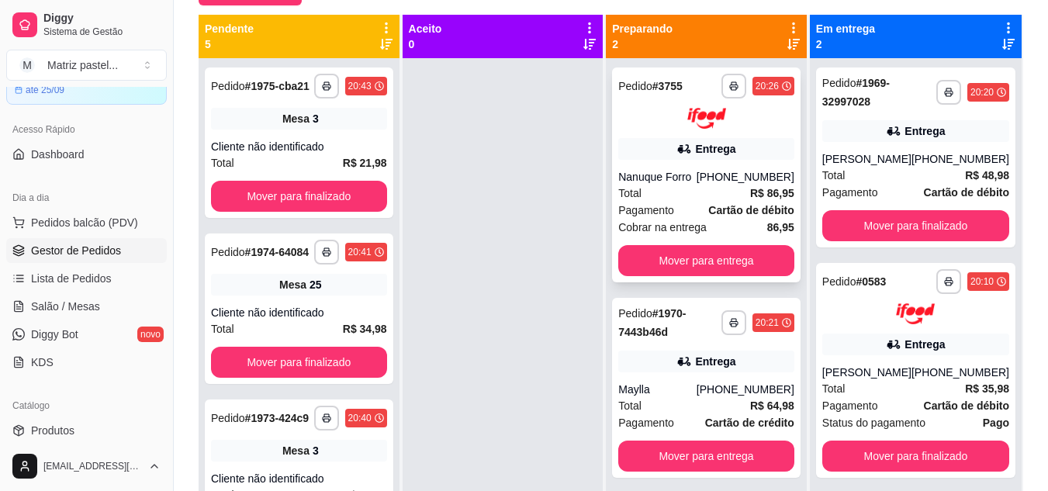
click at [738, 161] on div "**********" at bounding box center [706, 174] width 188 height 215
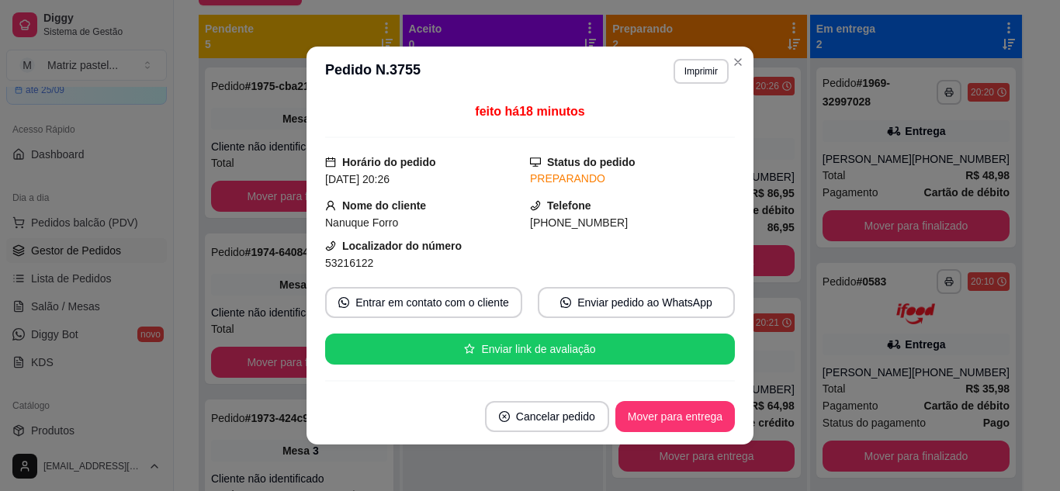
click at [699, 377] on div "feito há 18 minutos Horário do pedido [DATE] 20:26 Status do pedido PREPARANDO …" at bounding box center [530, 242] width 410 height 280
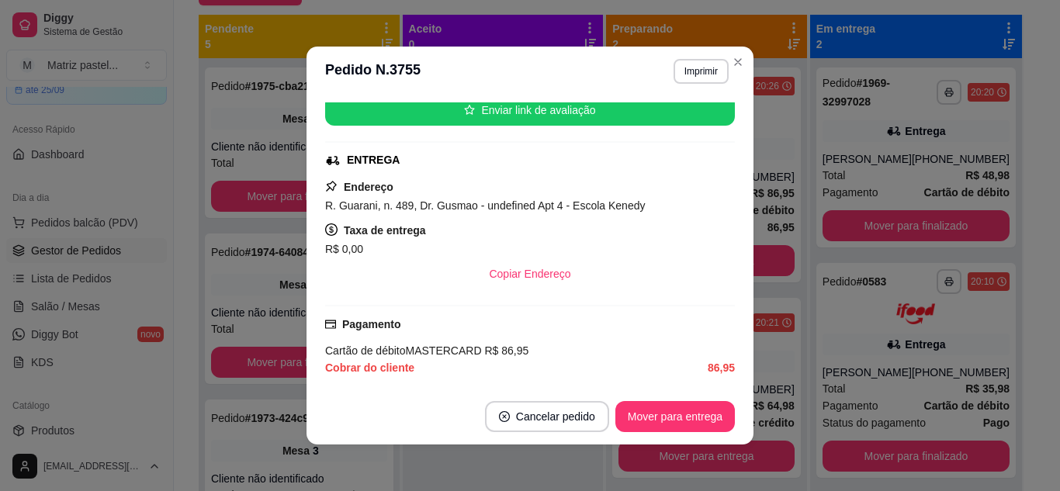
scroll to position [248, 0]
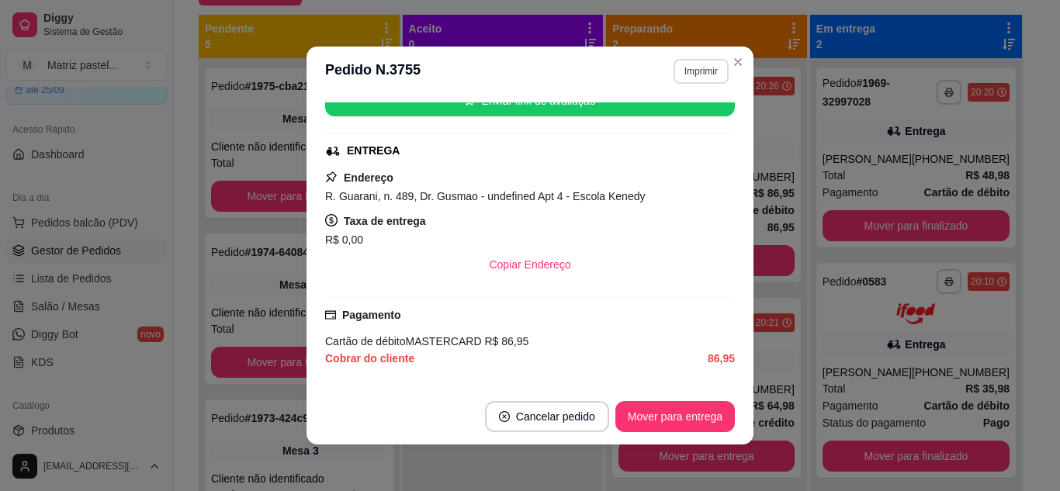
click at [694, 78] on button "Imprimir" at bounding box center [700, 71] width 55 height 25
click at [678, 129] on button "IMPRESSORA" at bounding box center [667, 125] width 112 height 25
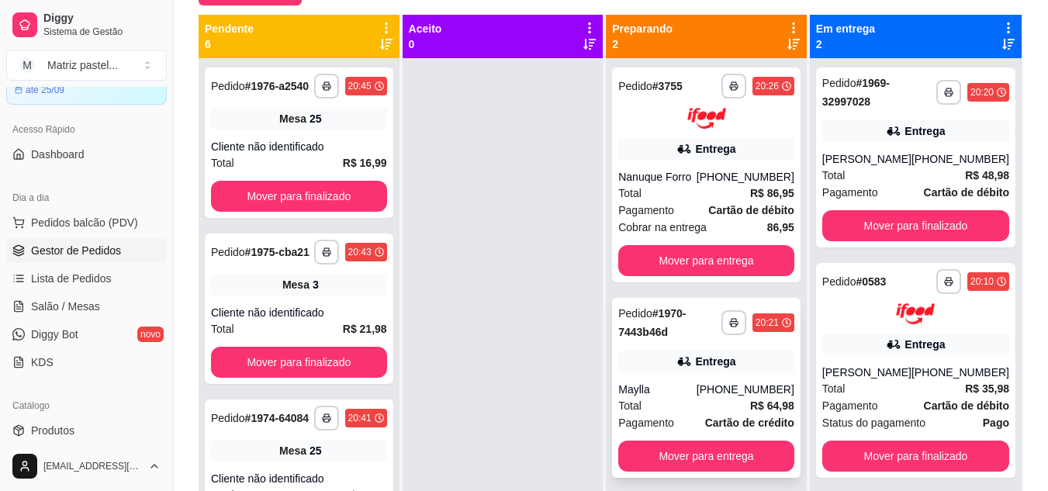
click at [780, 325] on div "20:21" at bounding box center [773, 322] width 42 height 19
click at [762, 101] on div "**********" at bounding box center [706, 101] width 176 height 55
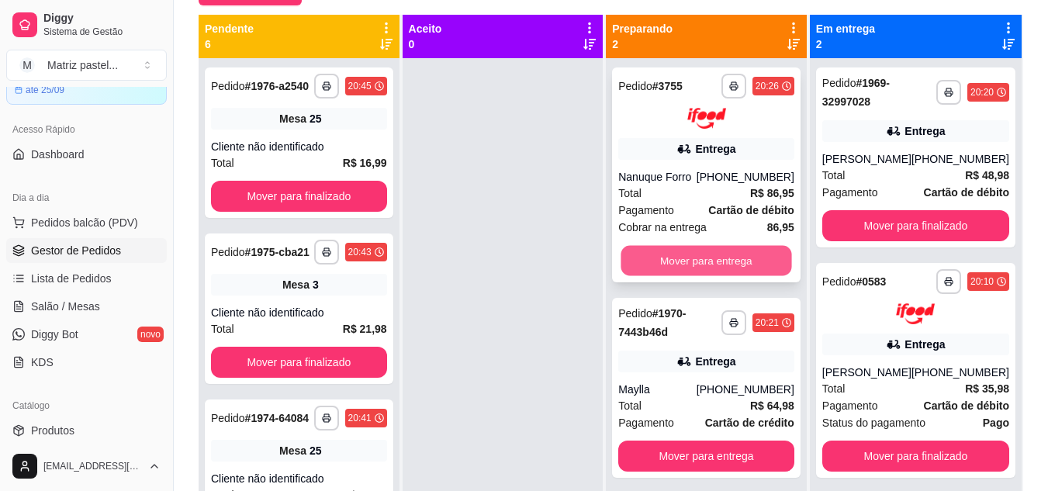
click at [740, 261] on button "Mover para entrega" at bounding box center [706, 260] width 171 height 30
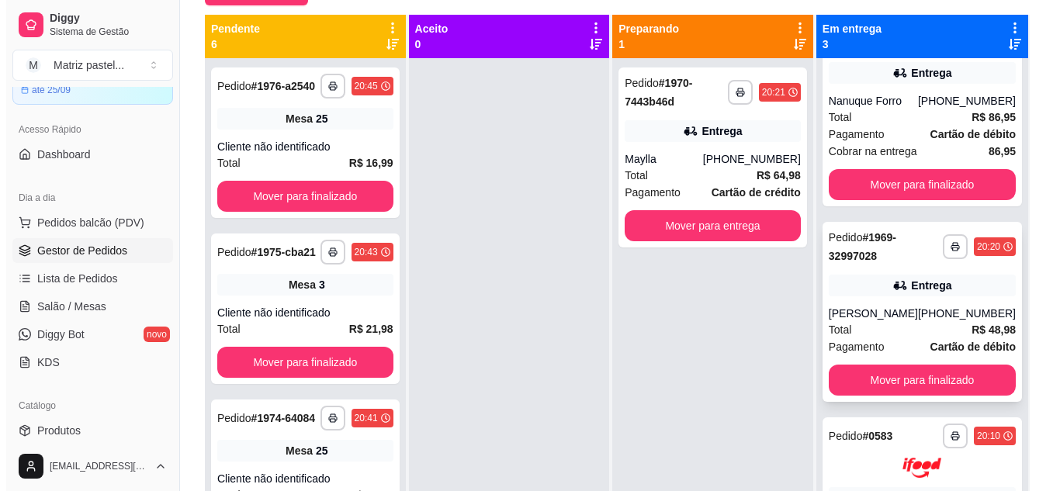
scroll to position [0, 0]
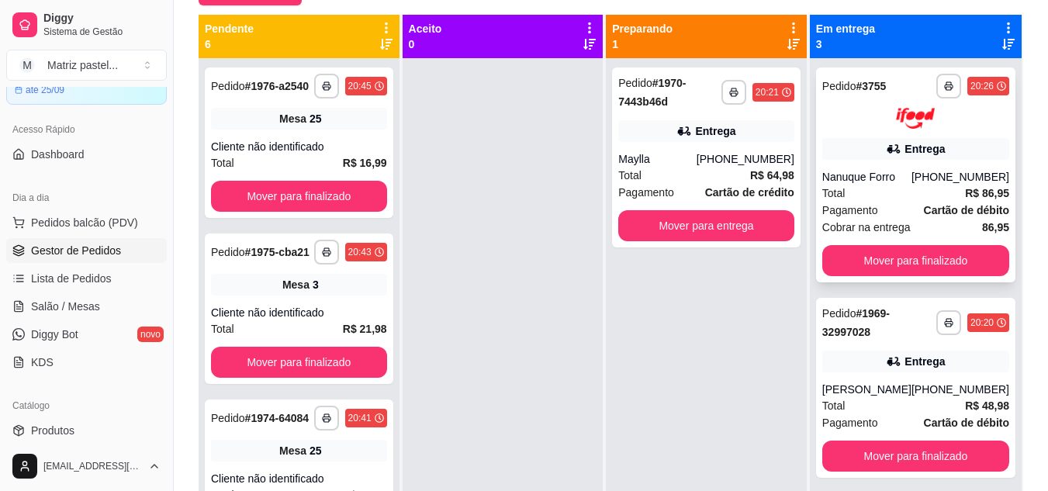
click at [970, 85] on div "20:26" at bounding box center [981, 86] width 23 height 12
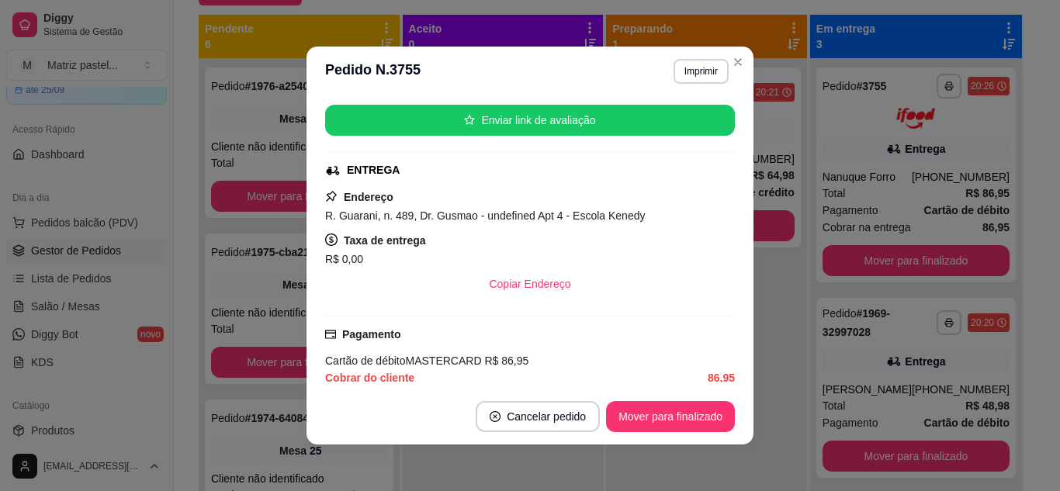
scroll to position [248, 0]
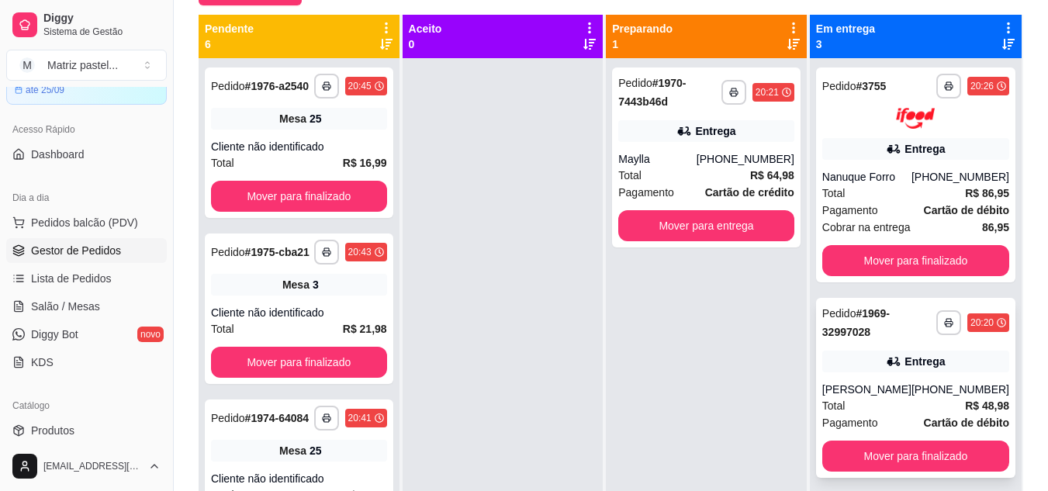
click at [970, 327] on div "20:20" at bounding box center [981, 322] width 23 height 12
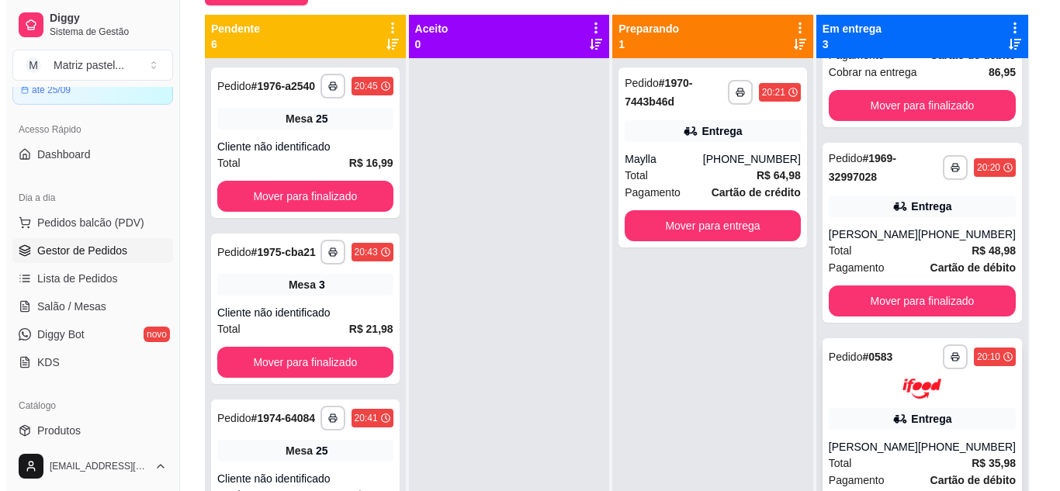
scroll to position [195, 0]
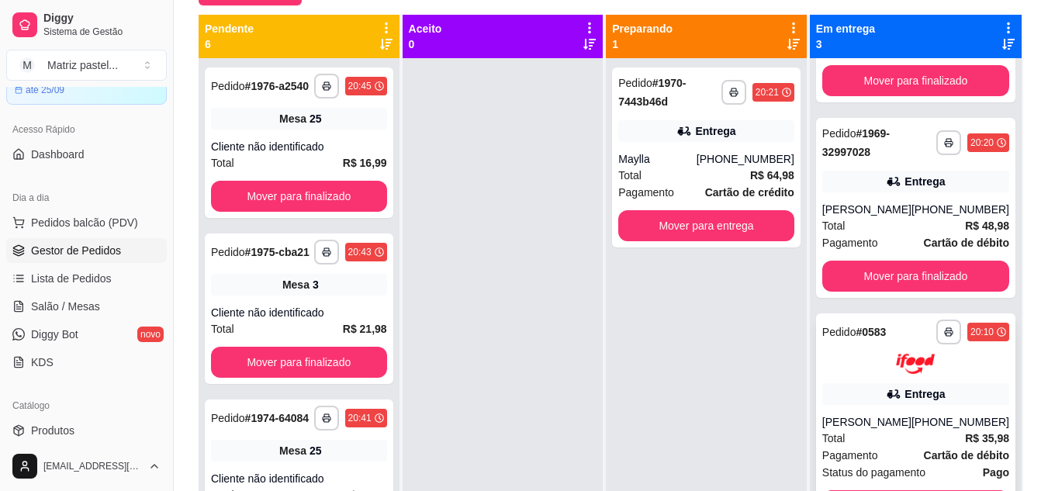
click at [970, 326] on div "20:10" at bounding box center [981, 332] width 23 height 12
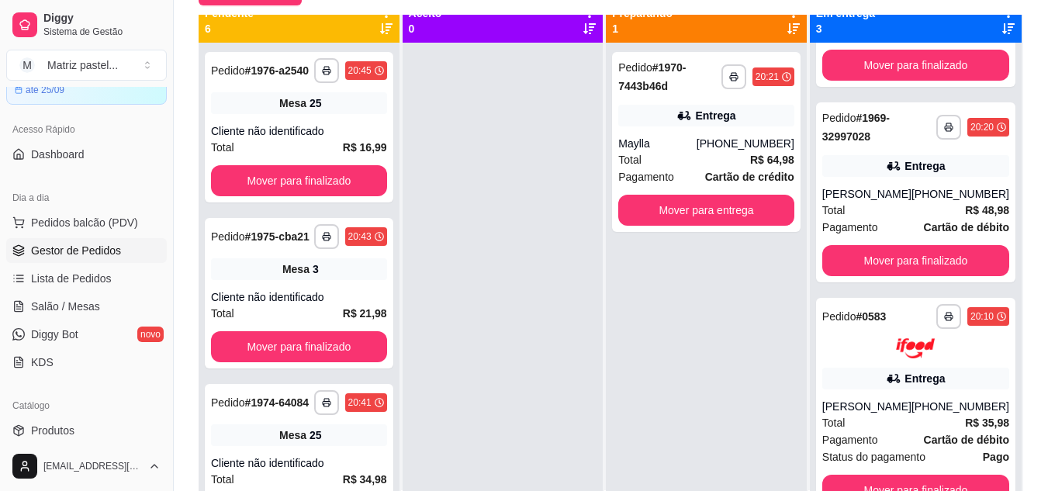
scroll to position [0, 0]
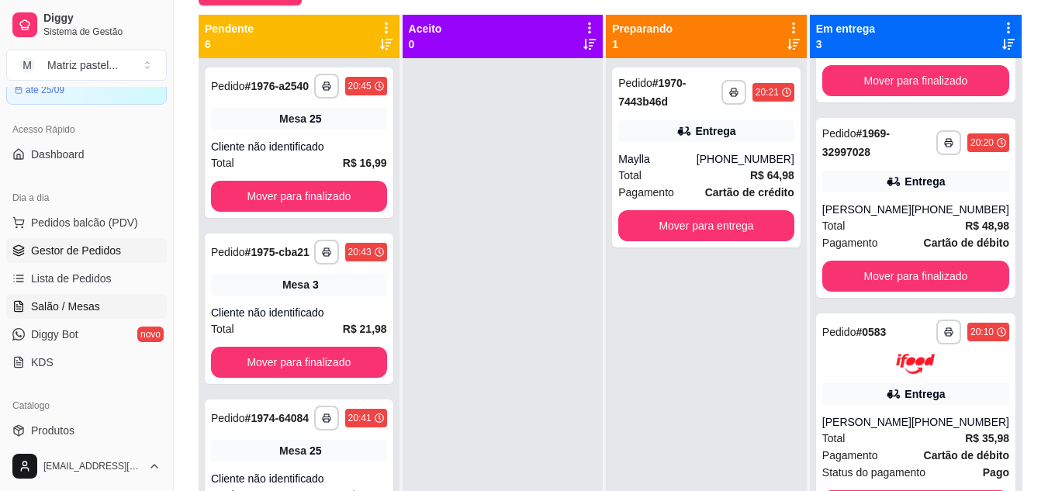
click at [71, 313] on span "Salão / Mesas" at bounding box center [65, 307] width 69 height 16
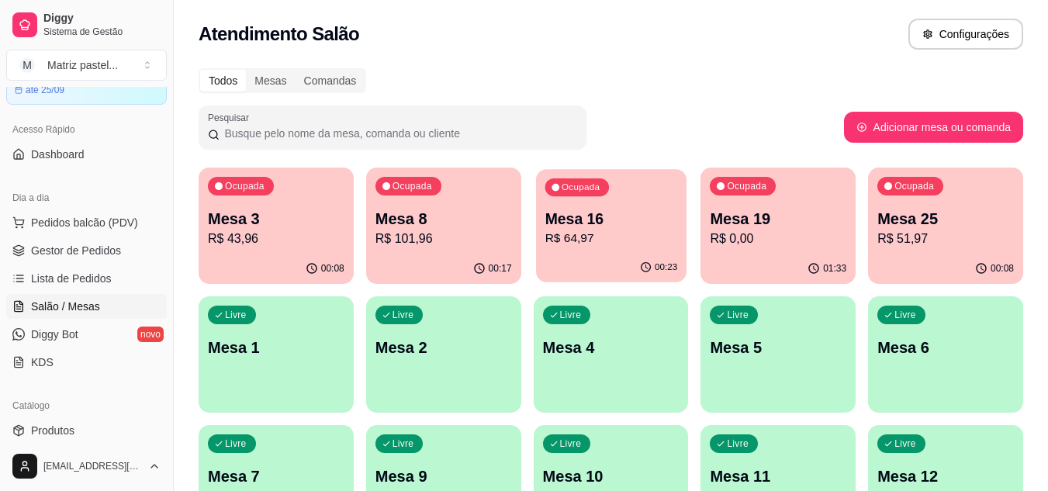
click at [638, 228] on p "Mesa 16" at bounding box center [611, 219] width 133 height 21
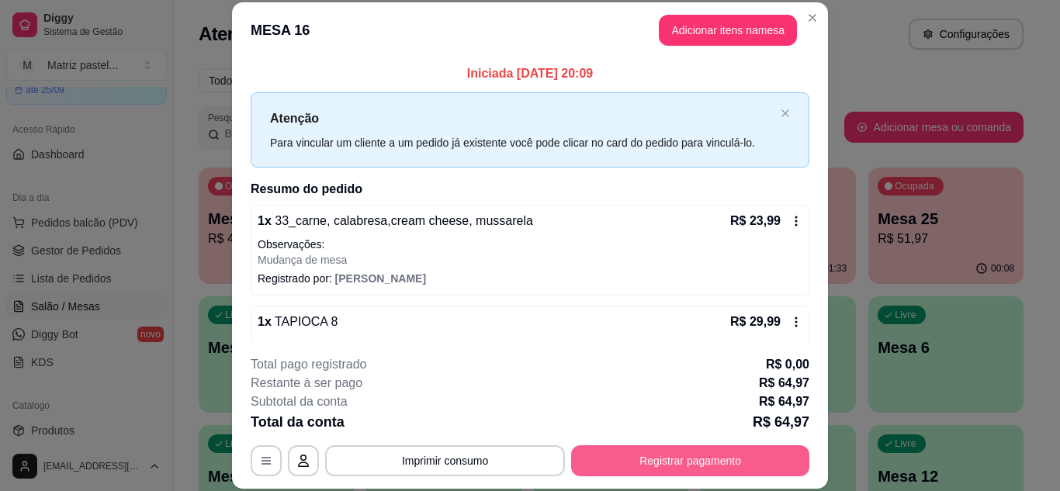
click at [676, 458] on button "Registrar pagamento" at bounding box center [690, 460] width 238 height 31
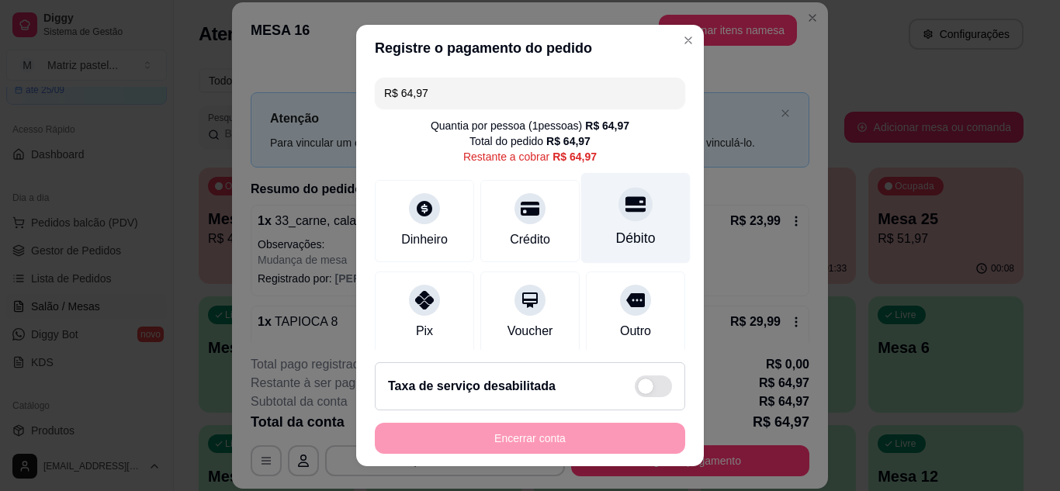
click at [625, 211] on icon at bounding box center [635, 204] width 20 height 16
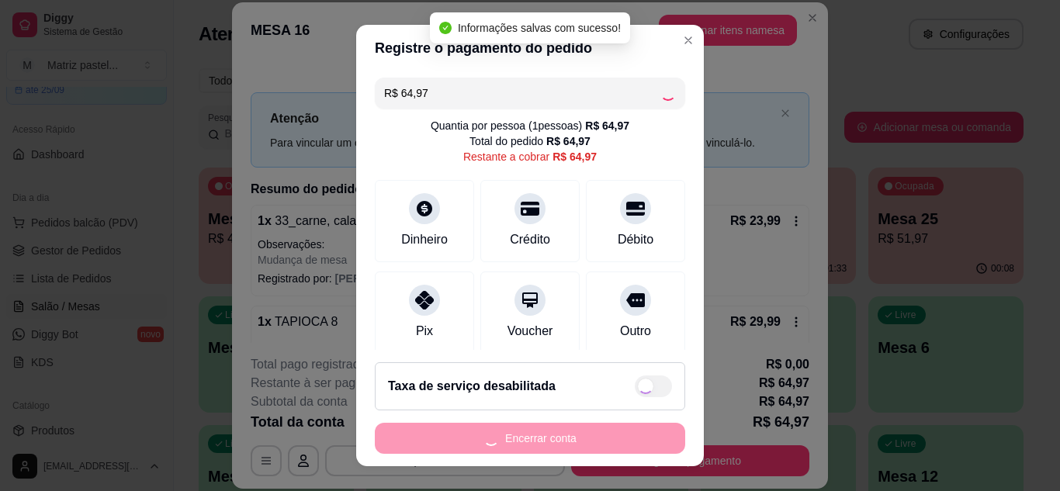
type input "R$ 0,00"
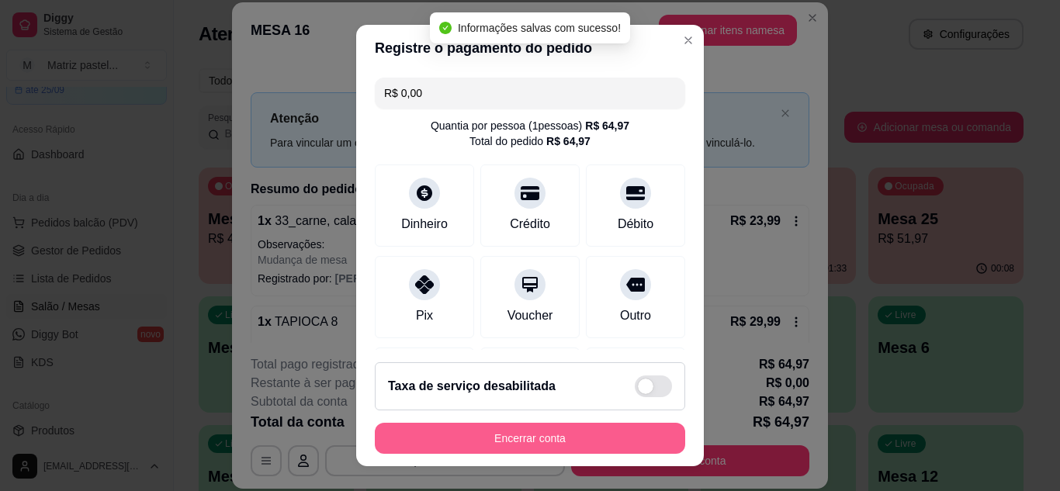
click at [549, 435] on button "Encerrar conta" at bounding box center [530, 438] width 310 height 31
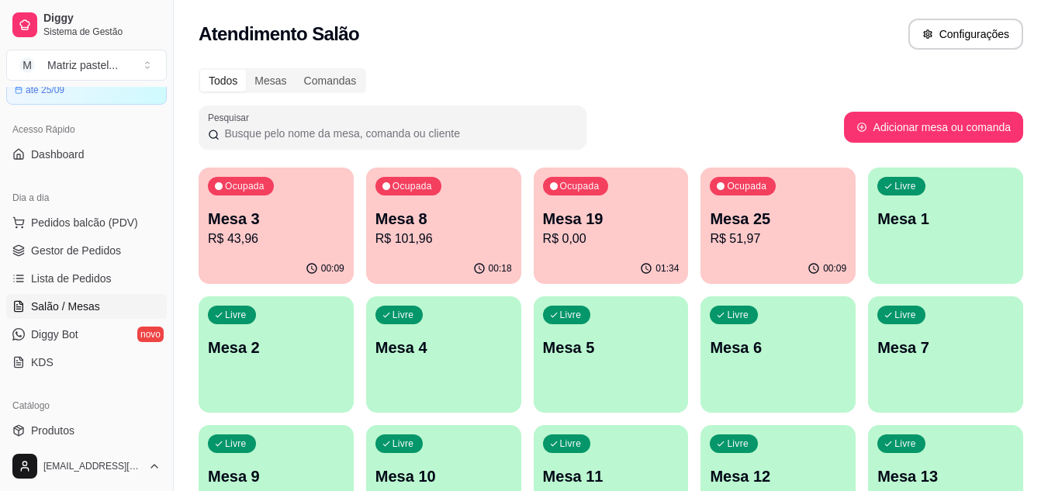
click at [272, 229] on div "Mesa 3 R$ 43,96" at bounding box center [276, 228] width 137 height 40
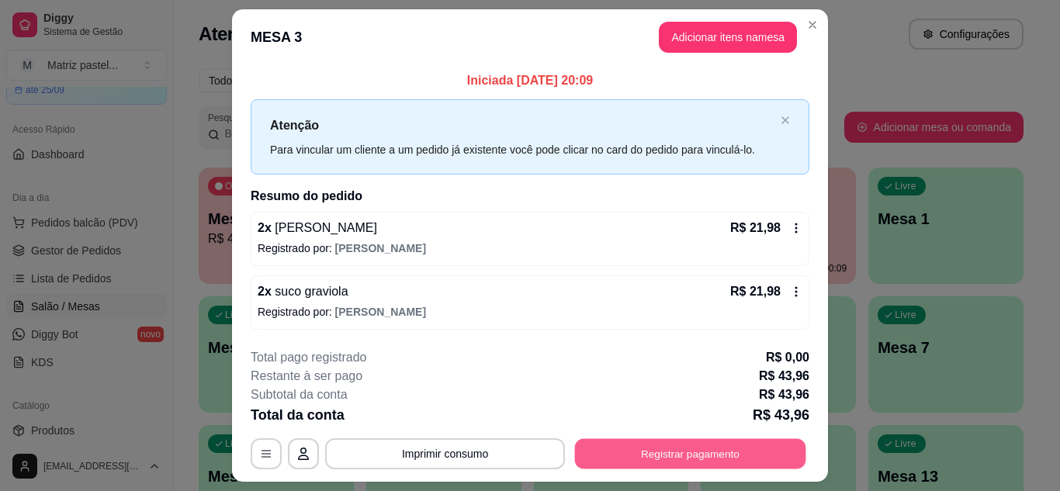
click at [631, 452] on button "Registrar pagamento" at bounding box center [690, 454] width 231 height 30
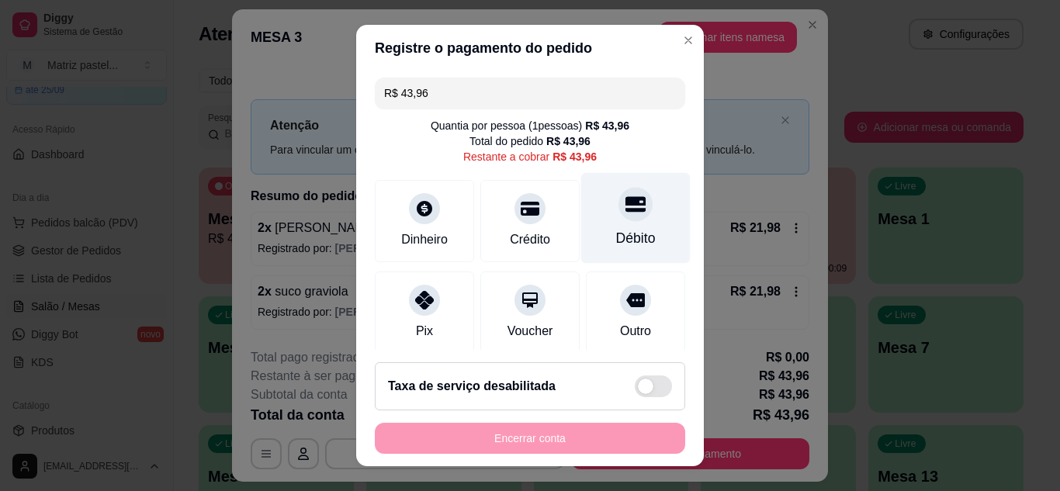
click at [618, 220] on div at bounding box center [635, 204] width 34 height 34
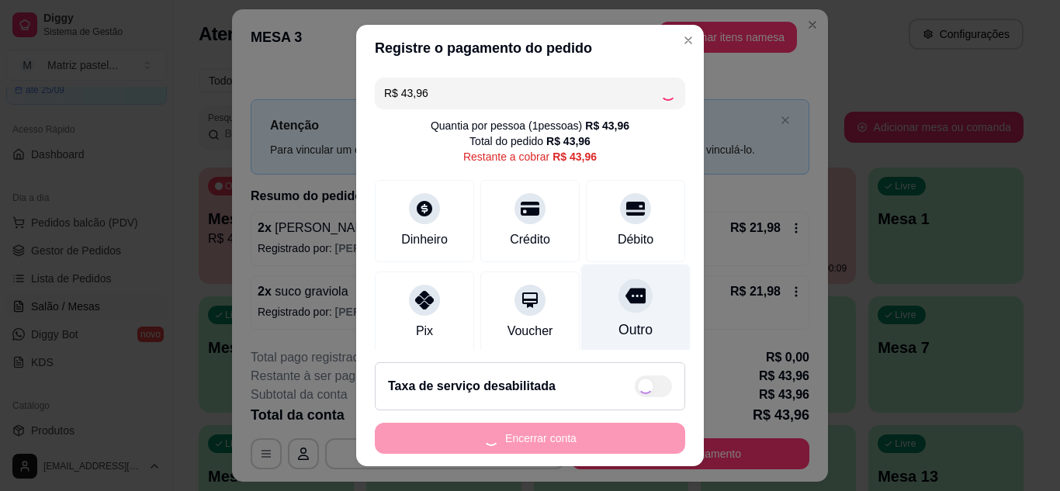
type input "R$ 0,00"
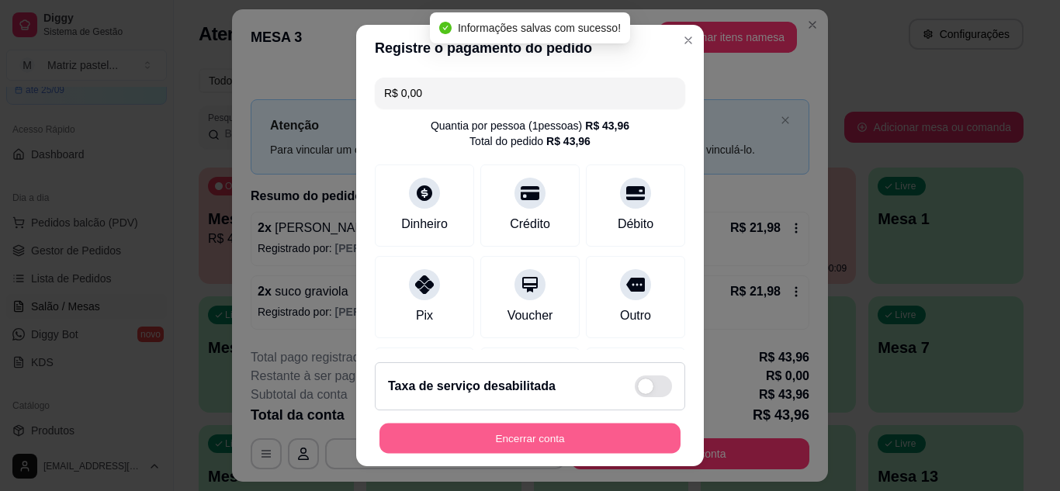
click at [545, 437] on button "Encerrar conta" at bounding box center [529, 439] width 301 height 30
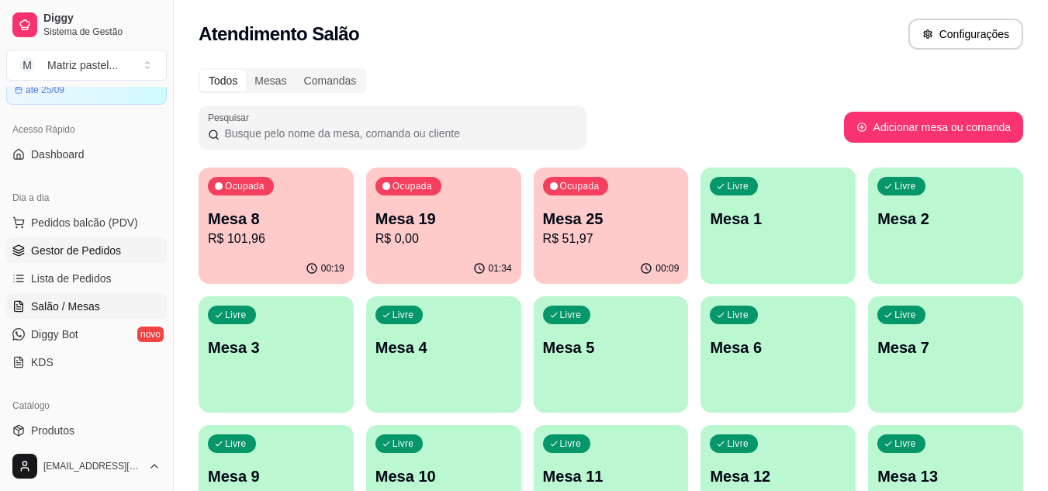
click at [109, 247] on span "Gestor de Pedidos" at bounding box center [76, 251] width 90 height 16
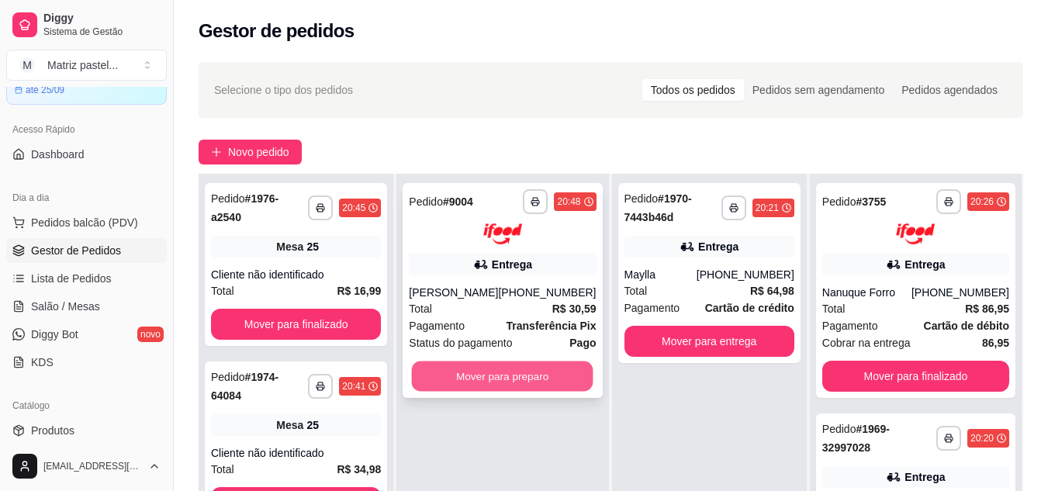
click at [505, 378] on button "Mover para preparo" at bounding box center [503, 376] width 182 height 30
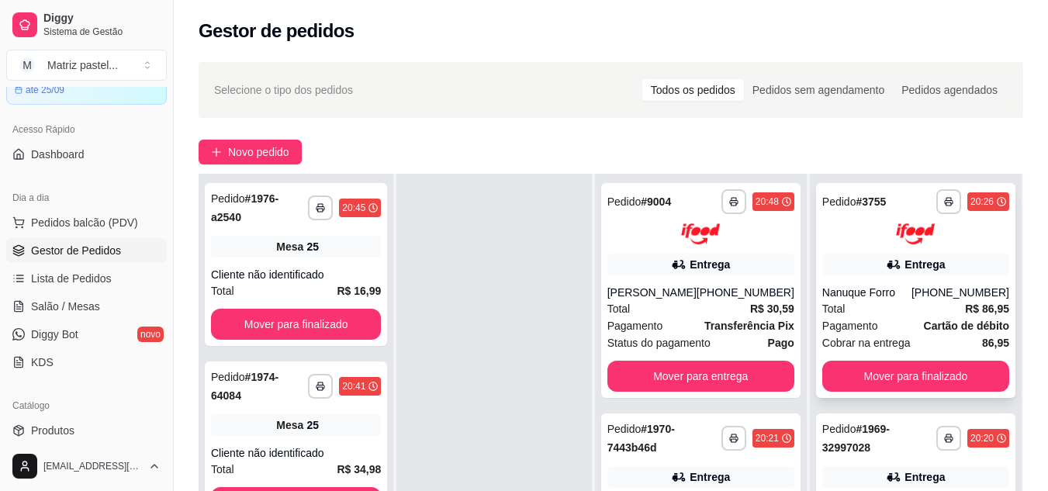
click at [967, 208] on div "20:26" at bounding box center [988, 201] width 42 height 19
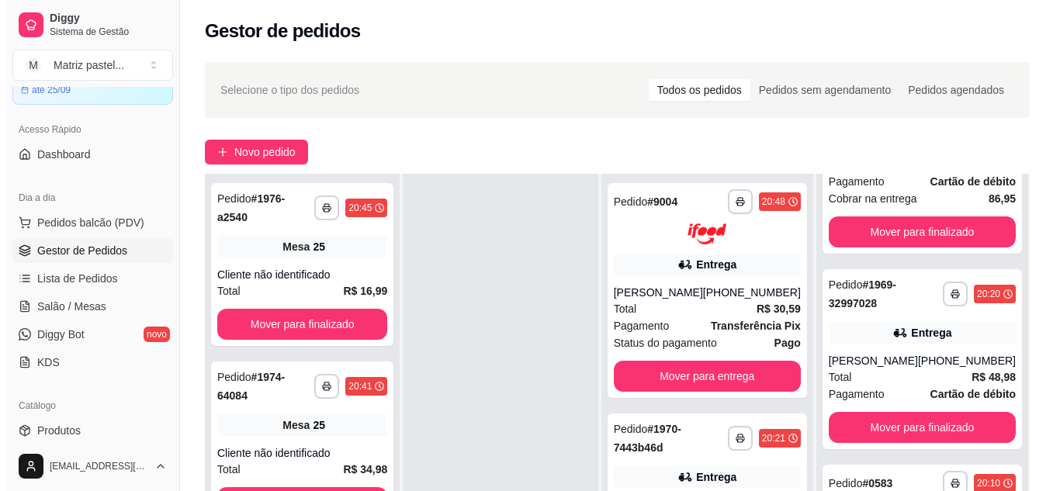
scroll to position [195, 0]
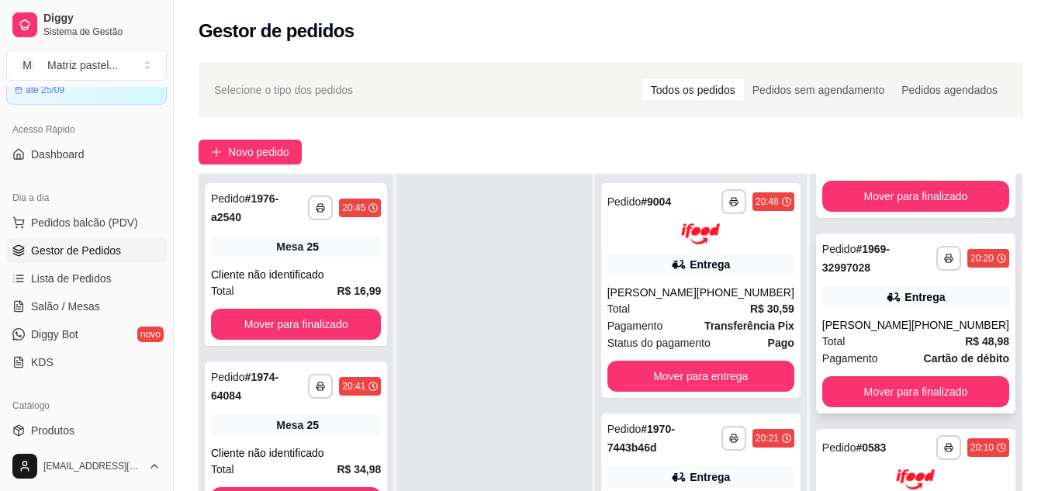
click at [970, 252] on div "20:20" at bounding box center [981, 258] width 23 height 12
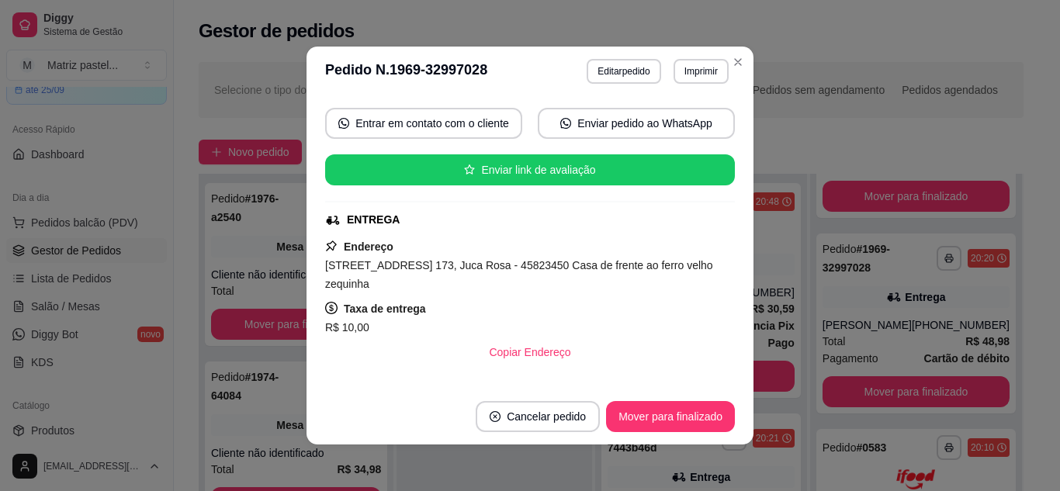
scroll to position [217, 0]
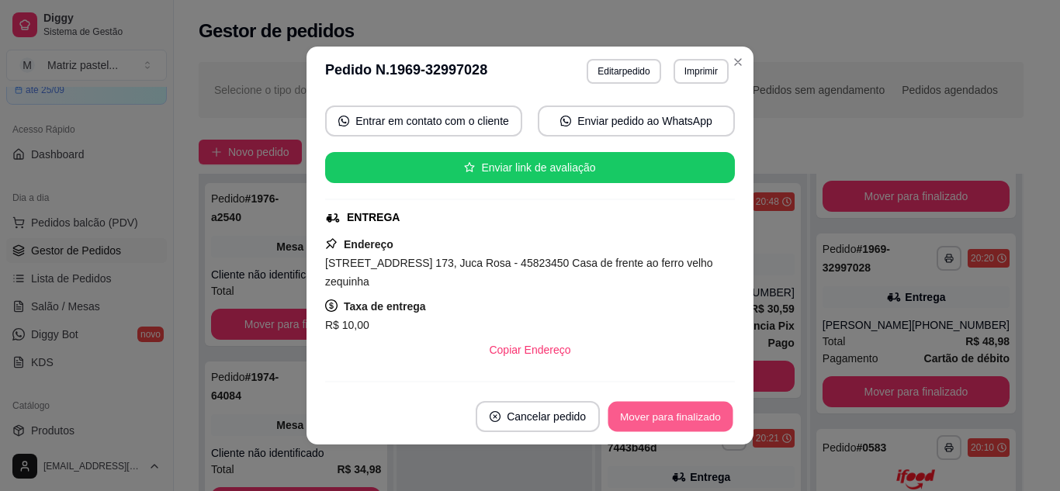
click at [692, 412] on button "Mover para finalizado" at bounding box center [670, 417] width 125 height 30
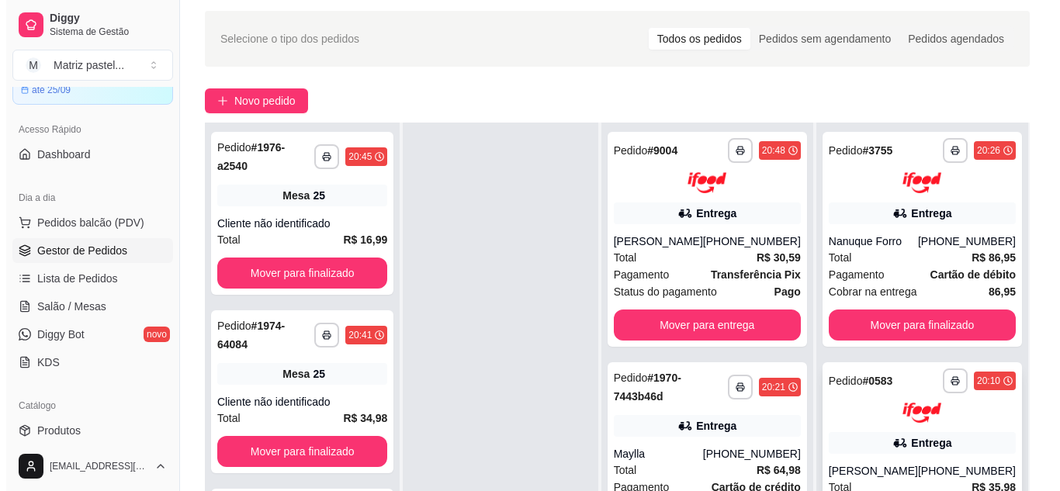
scroll to position [237, 0]
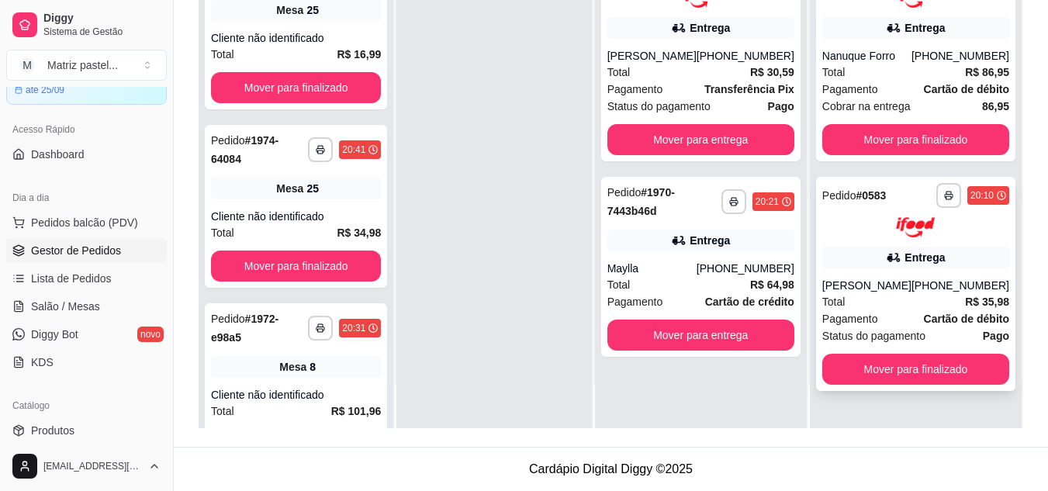
click at [971, 276] on div "**********" at bounding box center [915, 284] width 199 height 215
click at [973, 195] on div "20:10" at bounding box center [981, 195] width 23 height 12
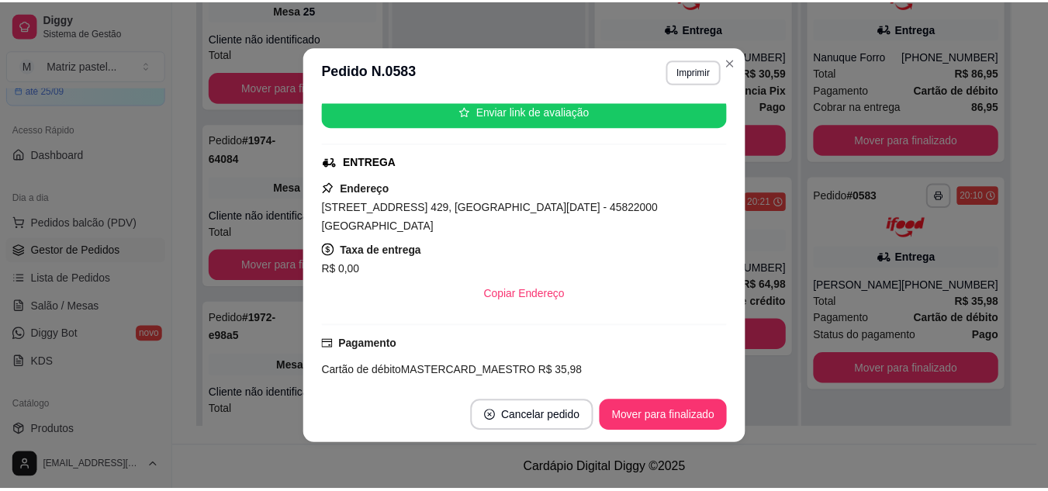
scroll to position [248, 0]
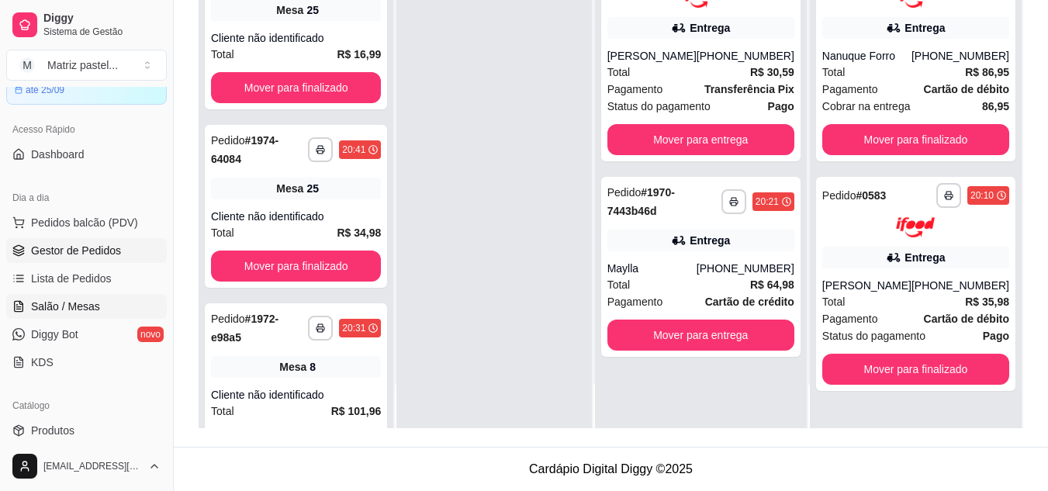
click at [71, 309] on span "Salão / Mesas" at bounding box center [65, 307] width 69 height 16
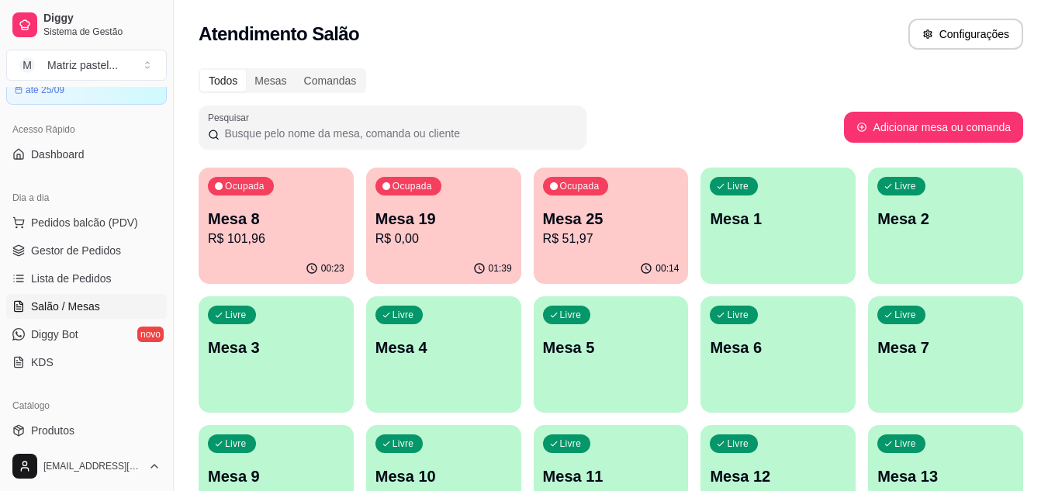
click at [636, 238] on p "R$ 51,97" at bounding box center [611, 239] width 137 height 19
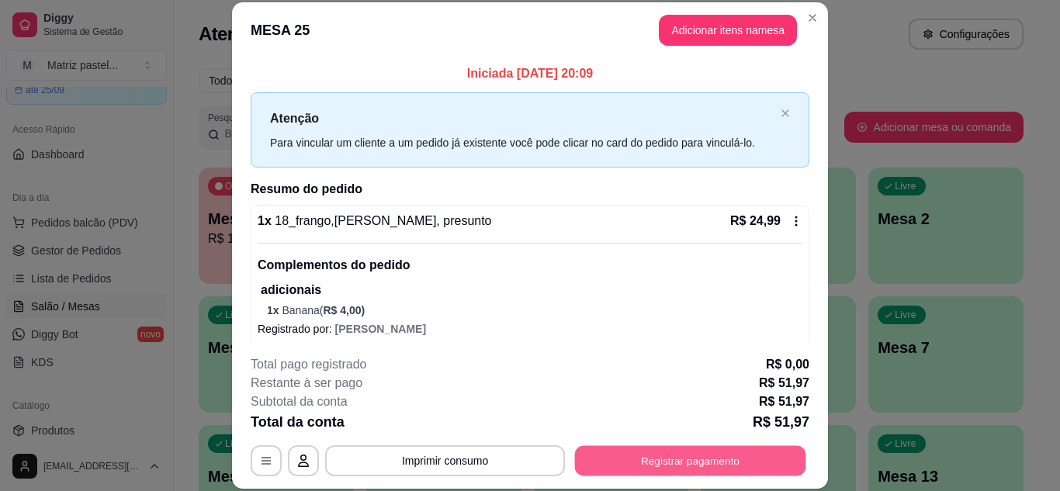
click at [683, 461] on button "Registrar pagamento" at bounding box center [690, 460] width 231 height 30
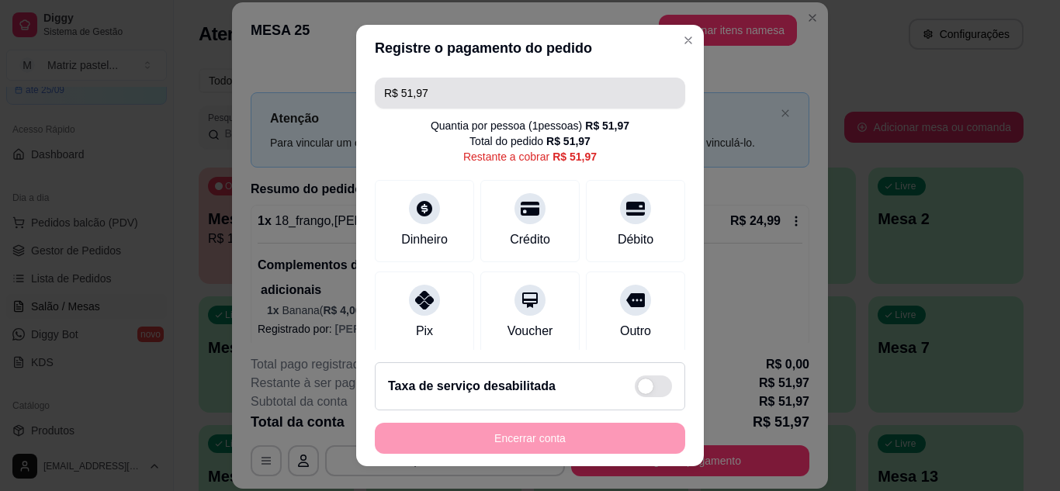
click at [467, 93] on input "R$ 51,97" at bounding box center [530, 93] width 292 height 31
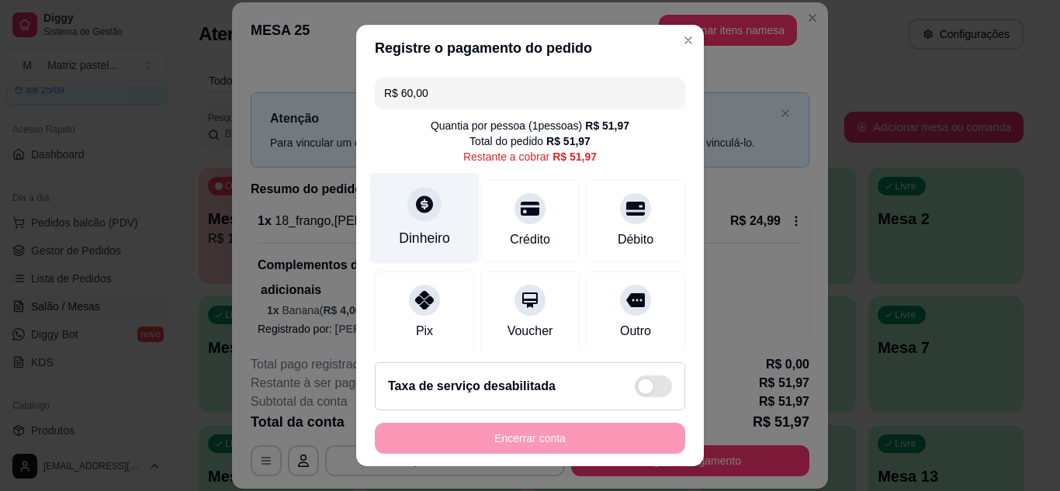
click at [418, 210] on icon at bounding box center [424, 203] width 17 height 17
click at [468, 93] on input "R$ 60,00" at bounding box center [530, 93] width 292 height 31
type input "R$ 51,97"
click at [421, 204] on icon at bounding box center [424, 203] width 17 height 17
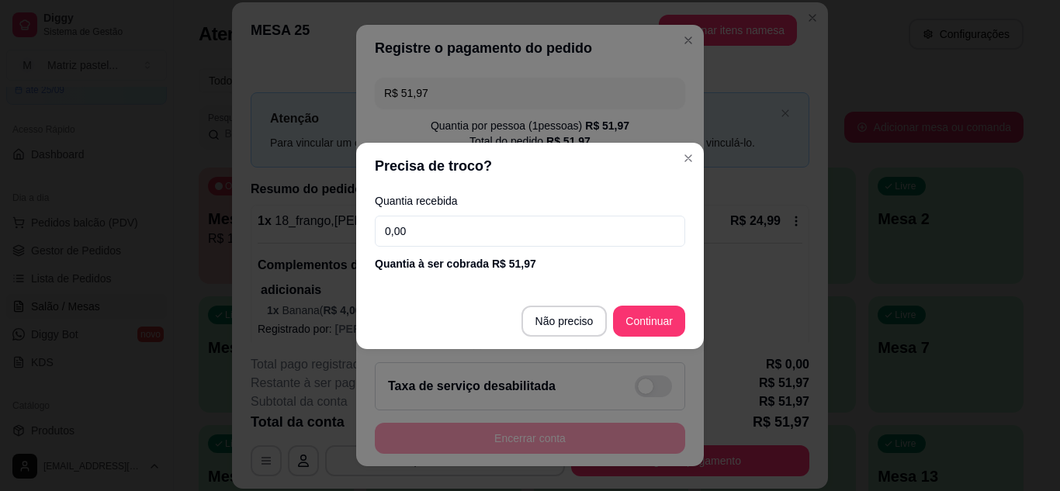
click at [464, 231] on input "0,00" at bounding box center [530, 231] width 310 height 31
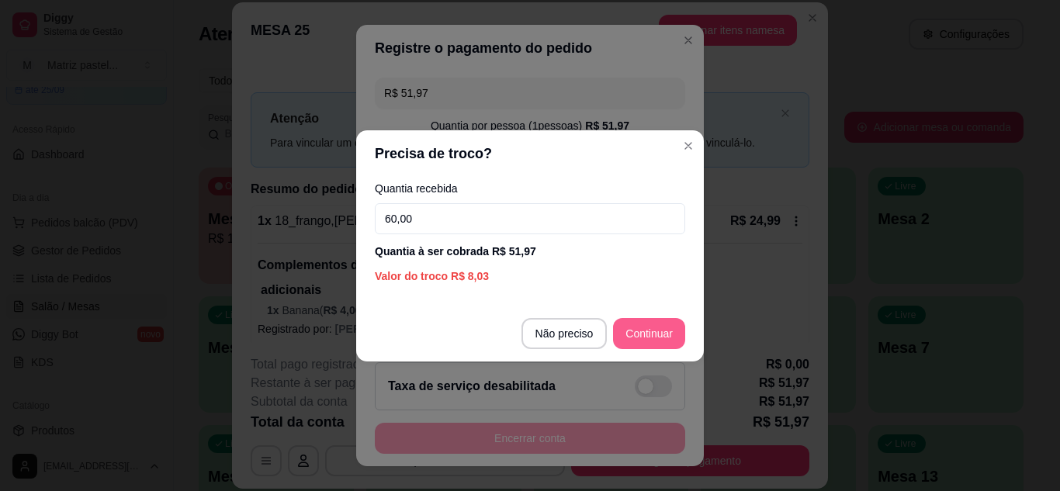
type input "60,00"
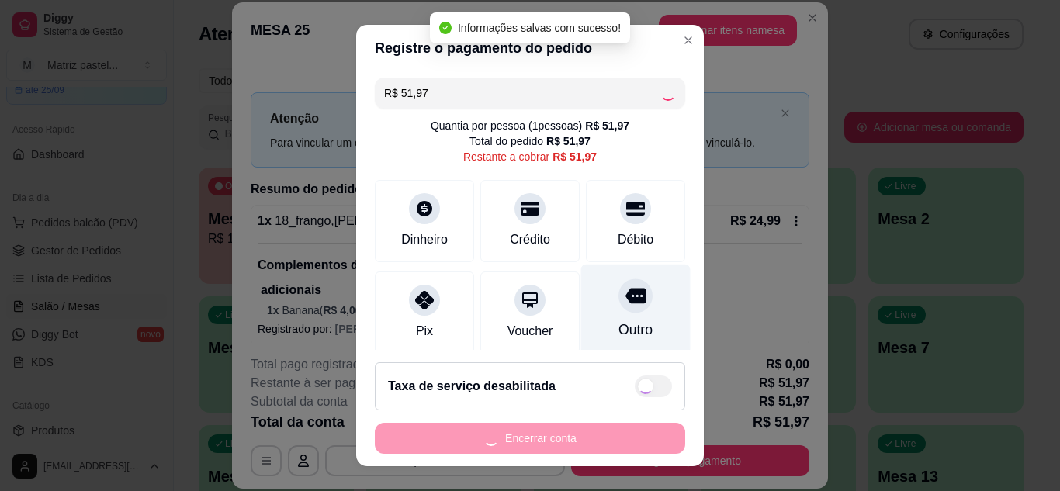
type input "R$ 0,00"
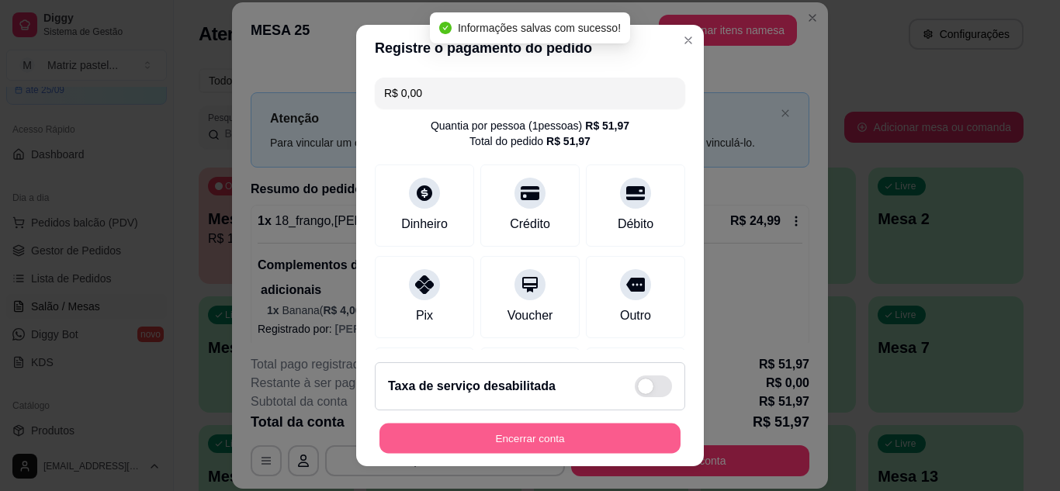
click at [558, 434] on button "Encerrar conta" at bounding box center [529, 439] width 301 height 30
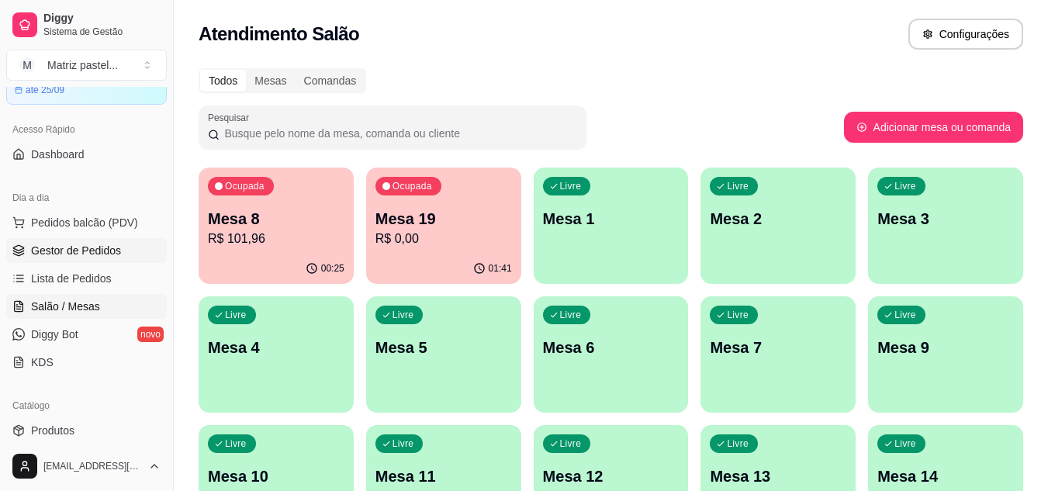
click at [82, 247] on span "Gestor de Pedidos" at bounding box center [76, 251] width 90 height 16
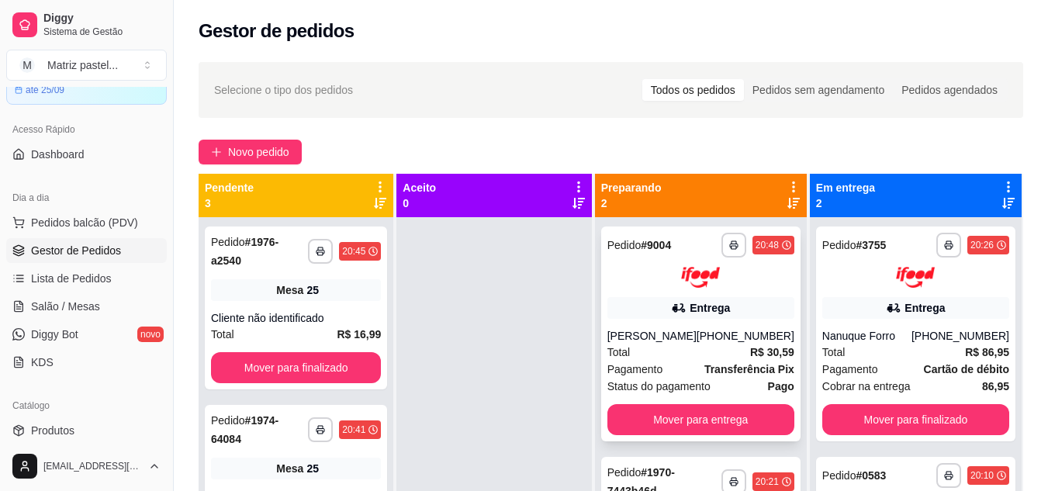
click at [774, 244] on div "20:48" at bounding box center [766, 245] width 23 height 12
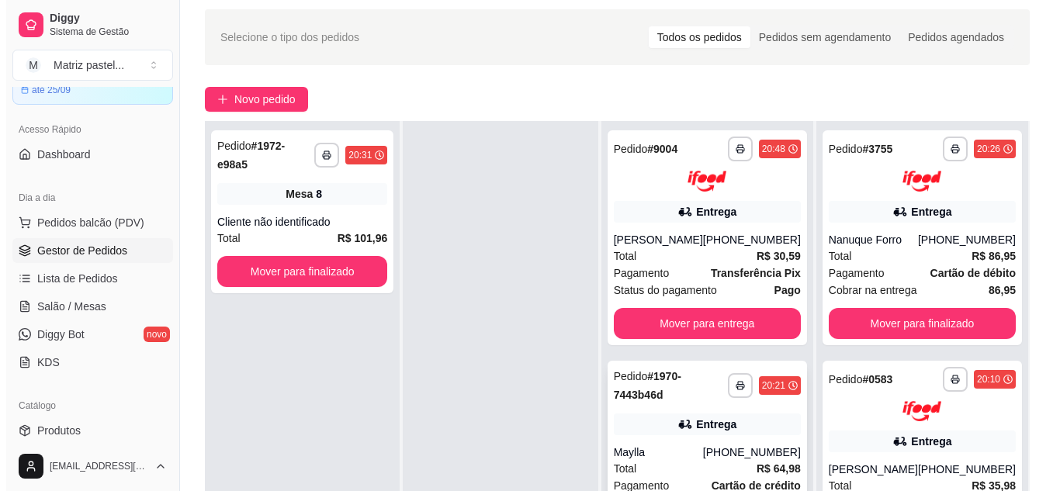
scroll to position [233, 0]
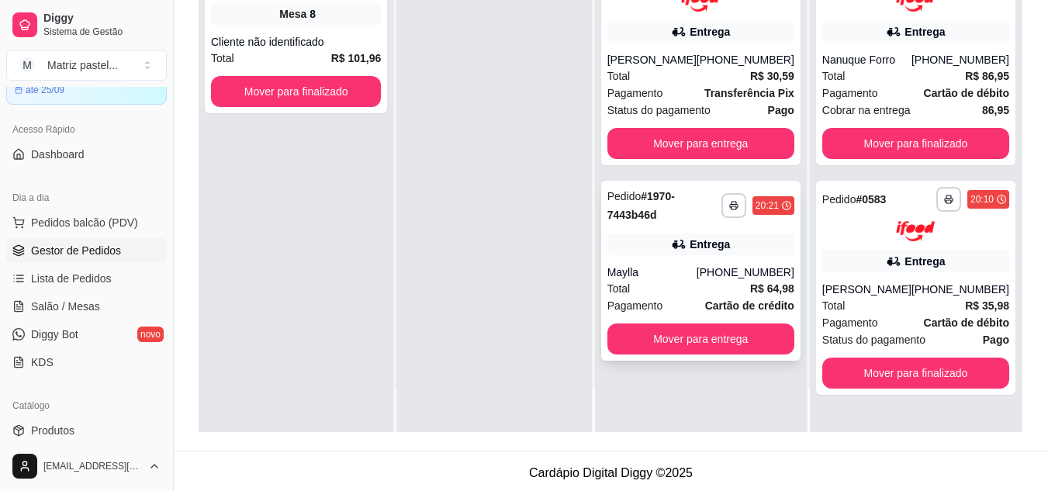
click at [767, 197] on div "20:21" at bounding box center [773, 205] width 42 height 19
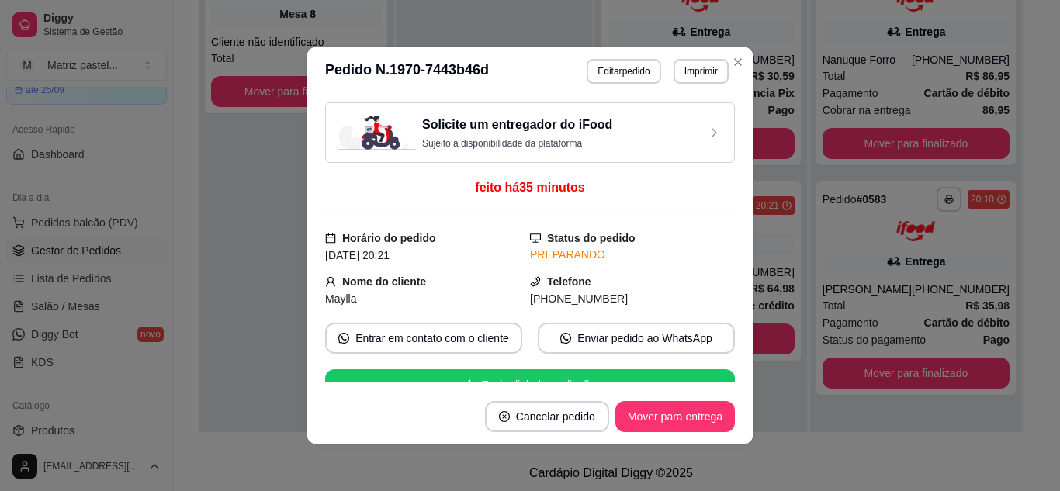
click at [729, 369] on div "Solicite um entregador do iFood Sujeito a disponibilidade da plataforma feito h…" at bounding box center [529, 242] width 447 height 292
click at [728, 375] on div "Solicite um entregador do iFood Sujeito a disponibilidade da plataforma feito h…" at bounding box center [530, 242] width 410 height 280
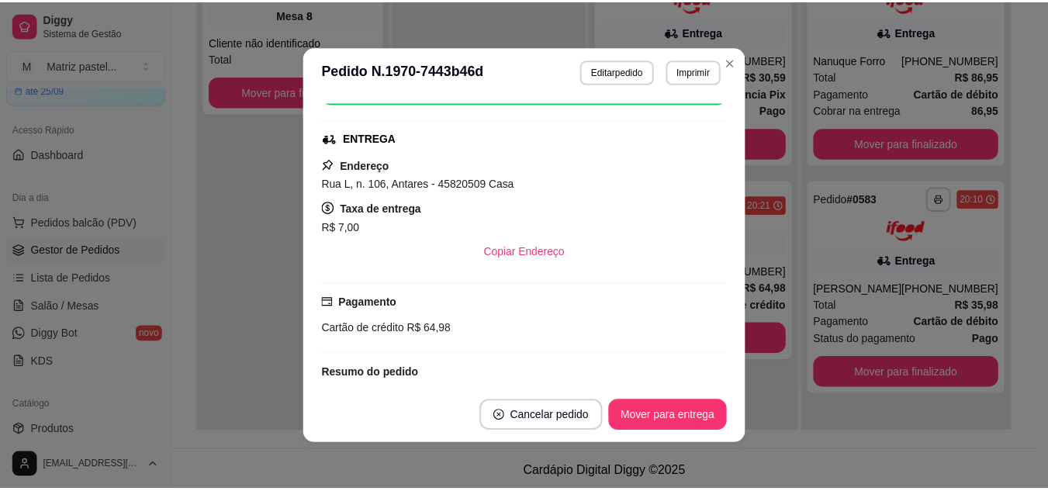
scroll to position [310, 0]
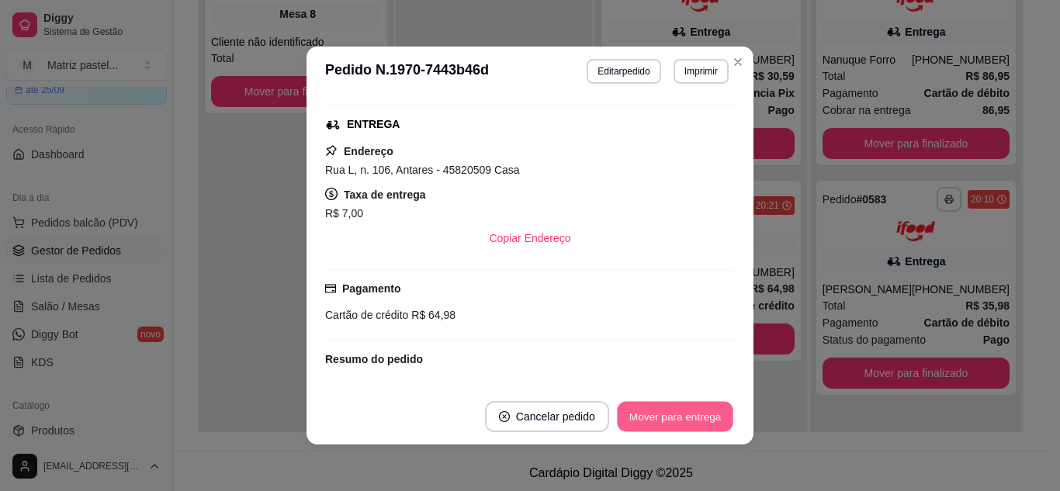
click at [668, 420] on button "Mover para entrega" at bounding box center [675, 417] width 116 height 30
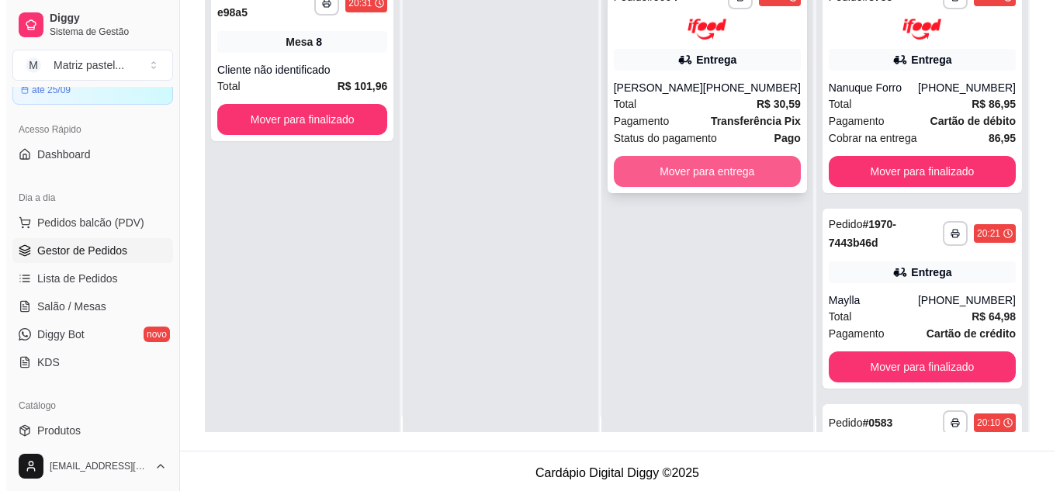
scroll to position [0, 0]
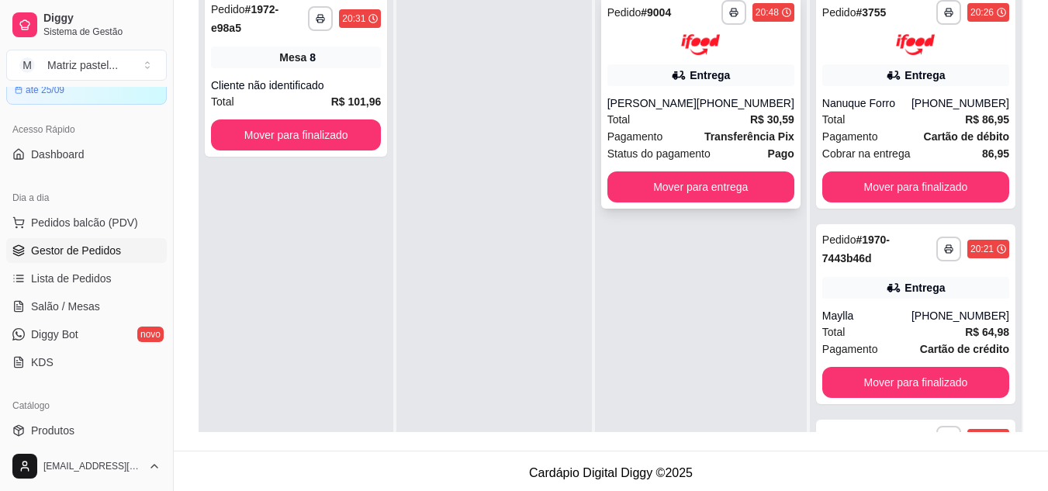
click at [768, 11] on div "20:48" at bounding box center [766, 12] width 23 height 12
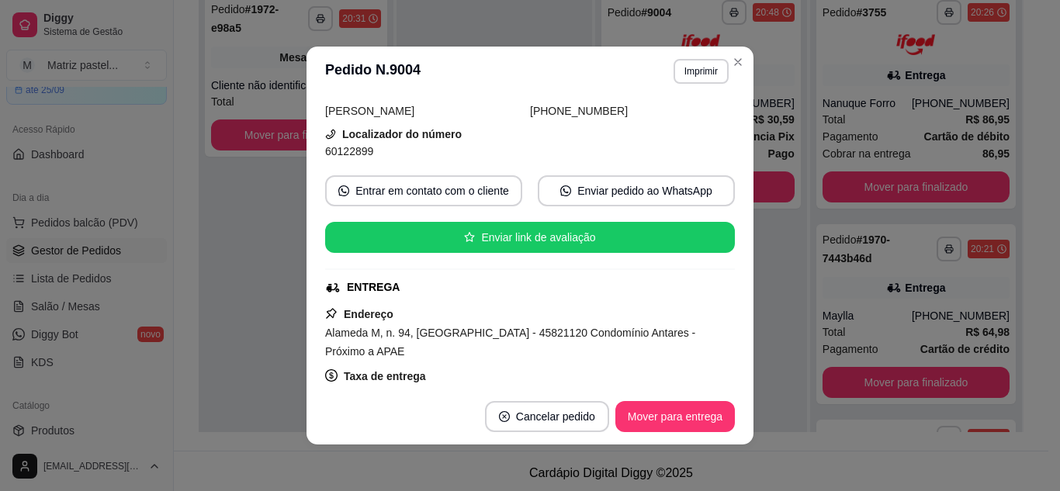
scroll to position [217, 0]
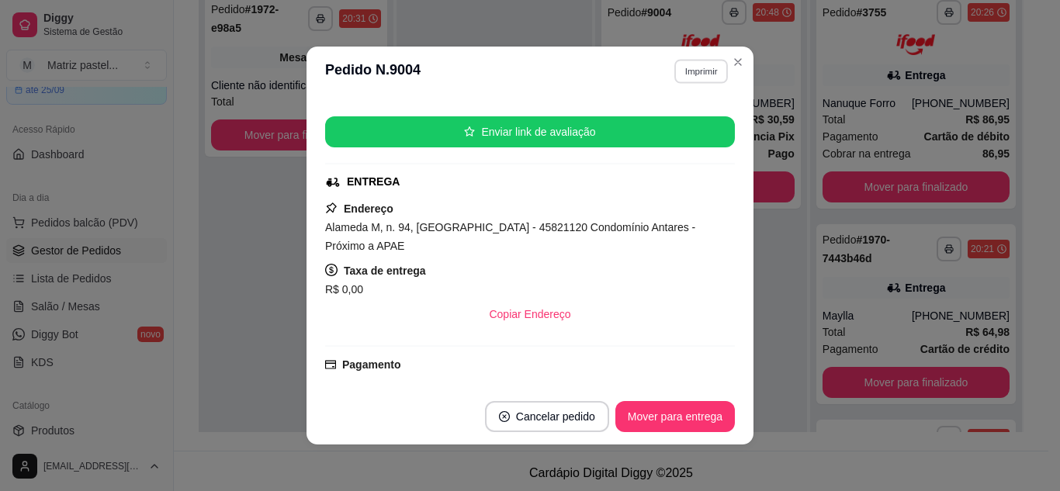
click at [697, 65] on button "Imprimir" at bounding box center [701, 71] width 54 height 24
click at [669, 127] on button "IMPRESSORA" at bounding box center [667, 125] width 112 height 25
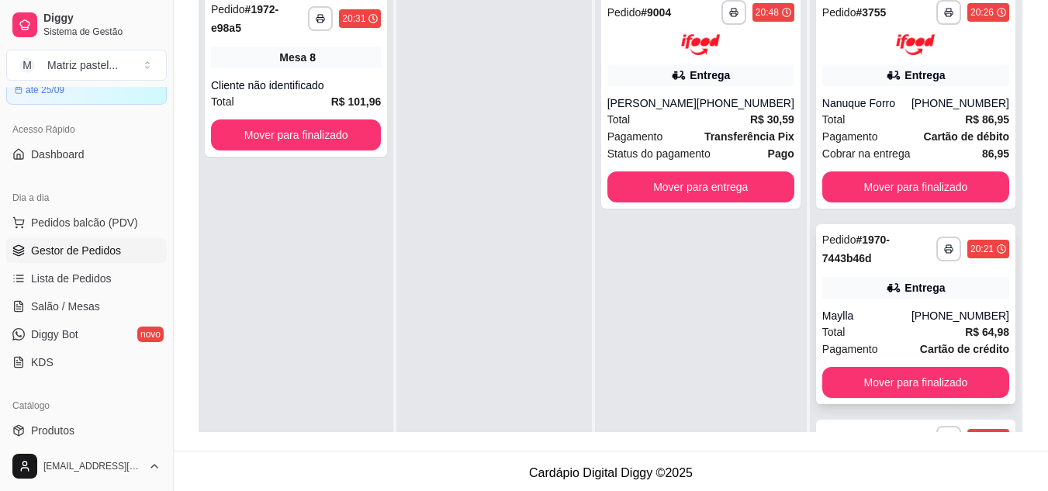
click at [970, 247] on div "20:21" at bounding box center [981, 249] width 23 height 12
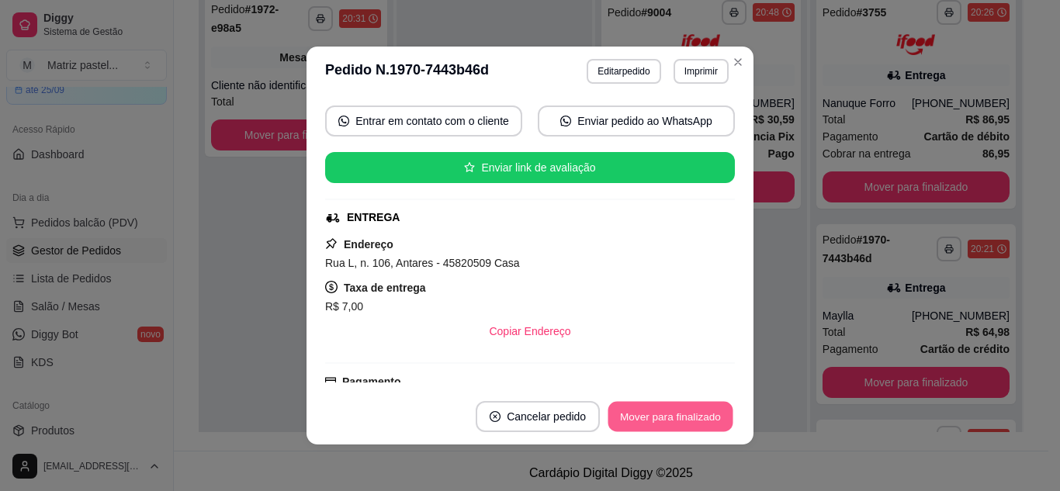
click at [676, 410] on button "Mover para finalizado" at bounding box center [670, 417] width 125 height 30
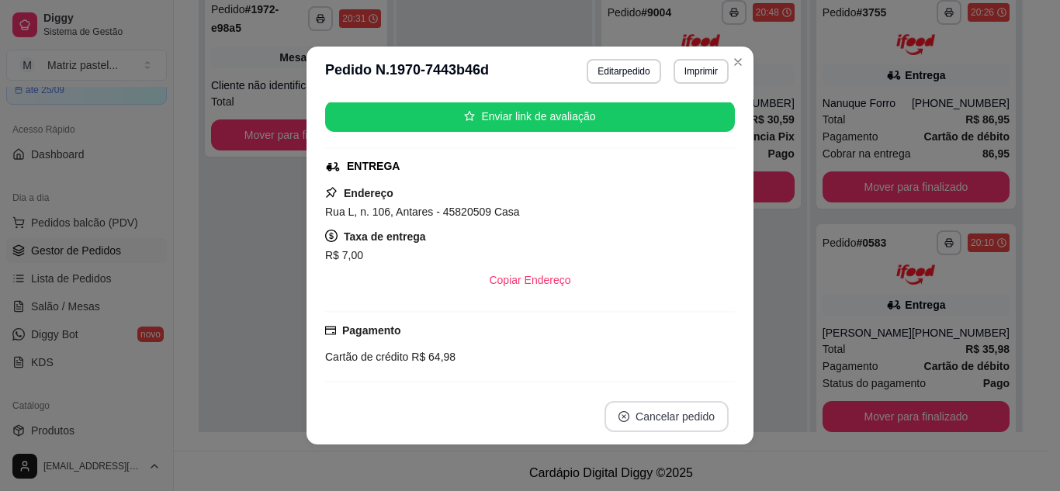
scroll to position [166, 0]
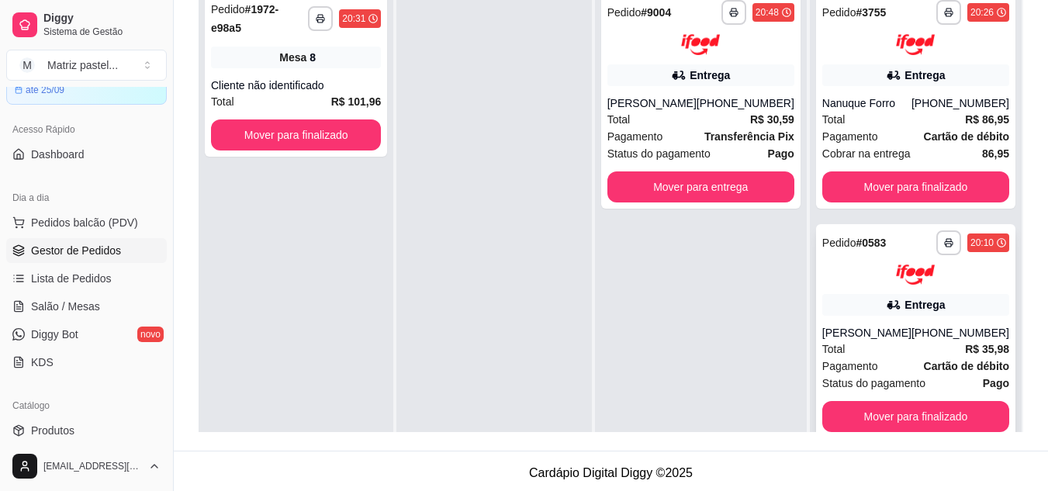
click at [974, 242] on div "20:10" at bounding box center [981, 243] width 23 height 12
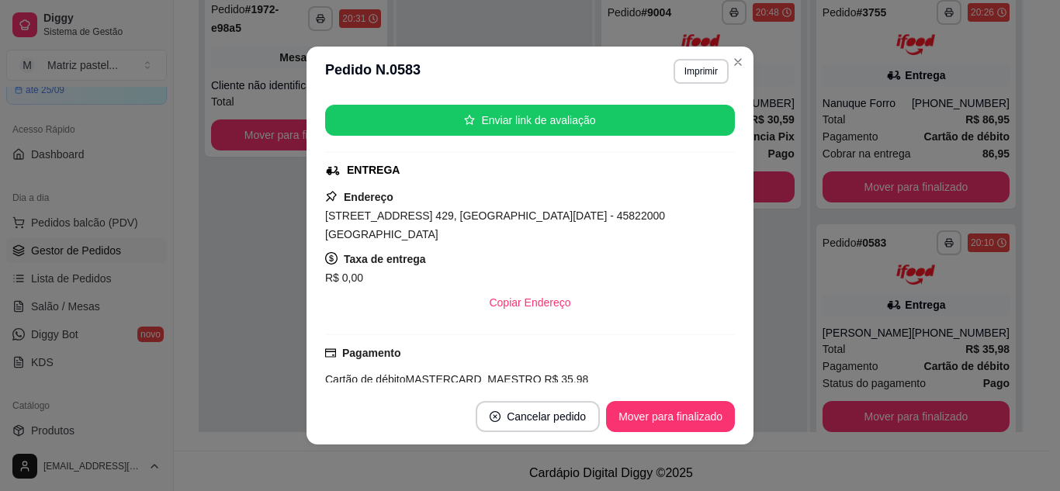
scroll to position [248, 0]
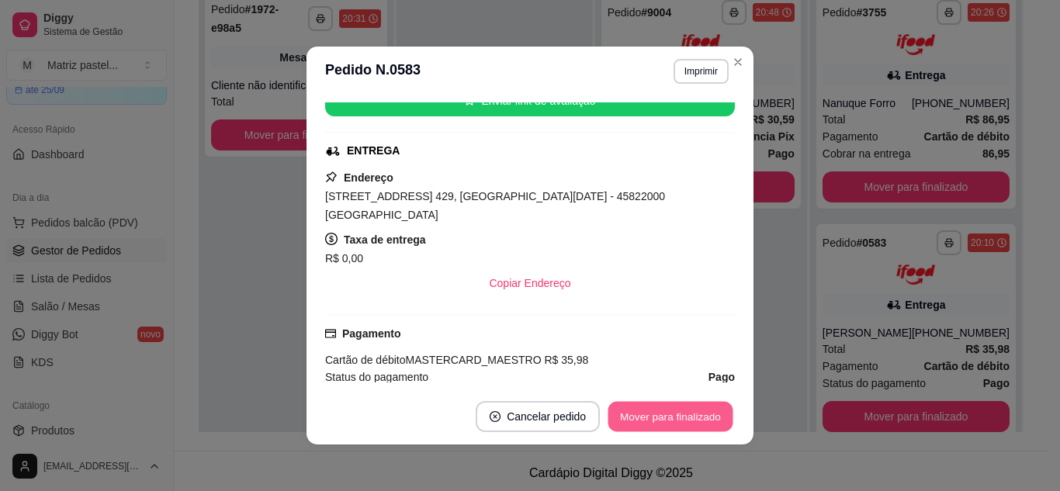
click at [655, 417] on button "Mover para finalizado" at bounding box center [670, 417] width 125 height 30
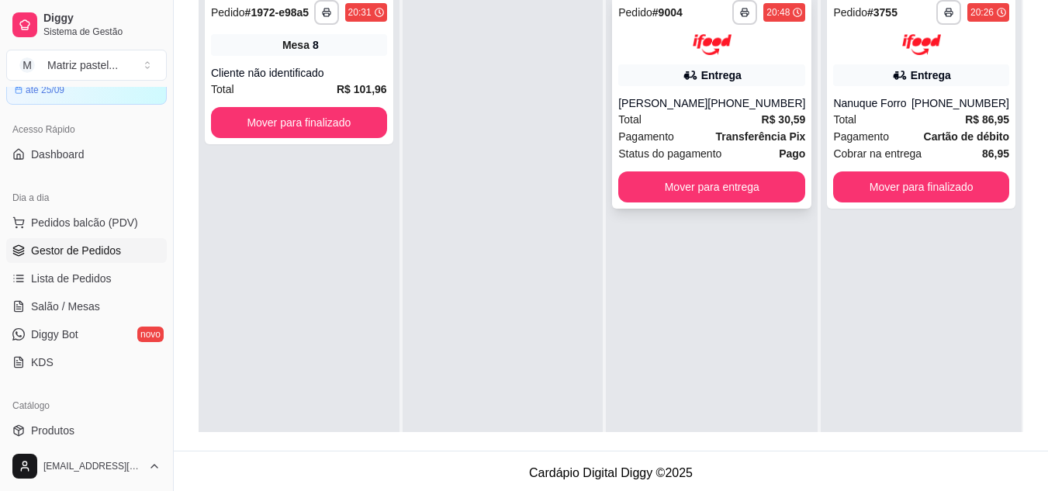
click at [769, 14] on div "20:48" at bounding box center [777, 12] width 23 height 12
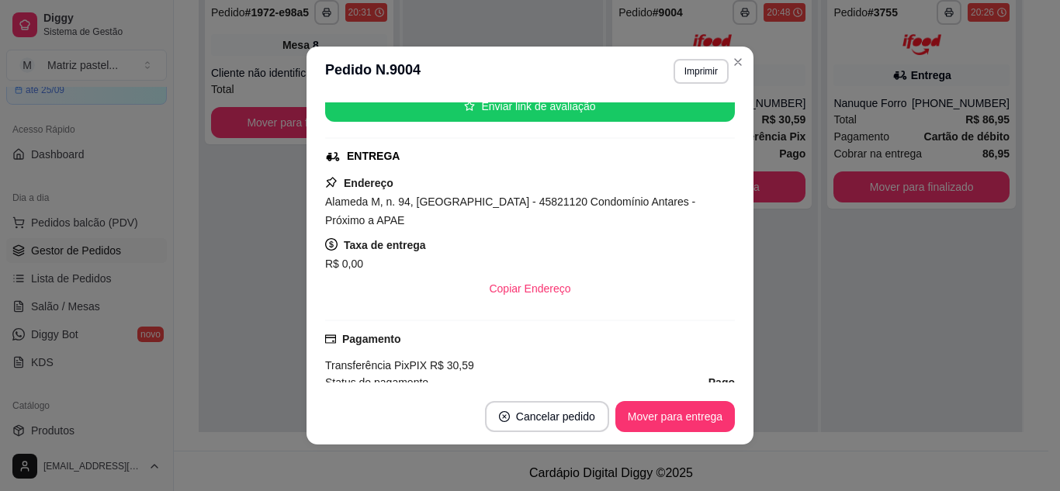
scroll to position [248, 0]
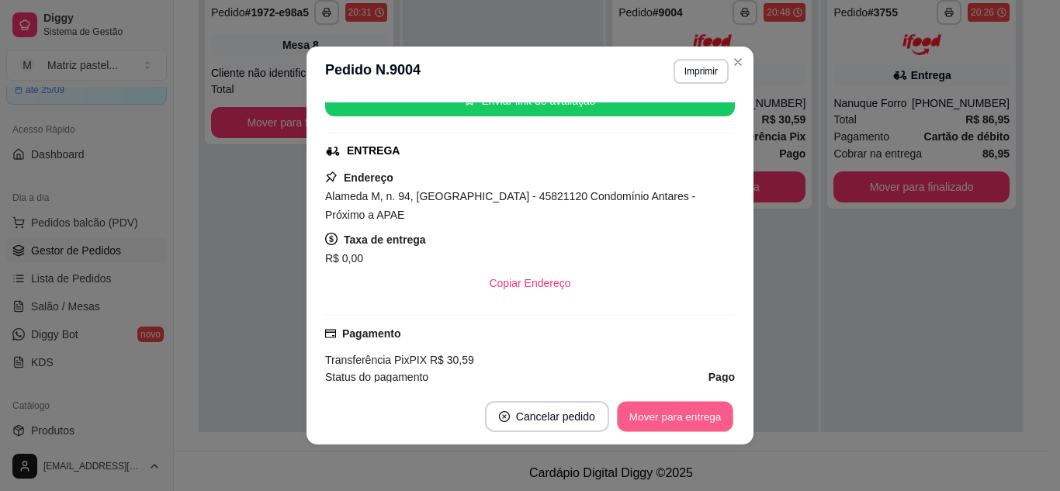
click at [662, 412] on button "Mover para entrega" at bounding box center [675, 417] width 116 height 30
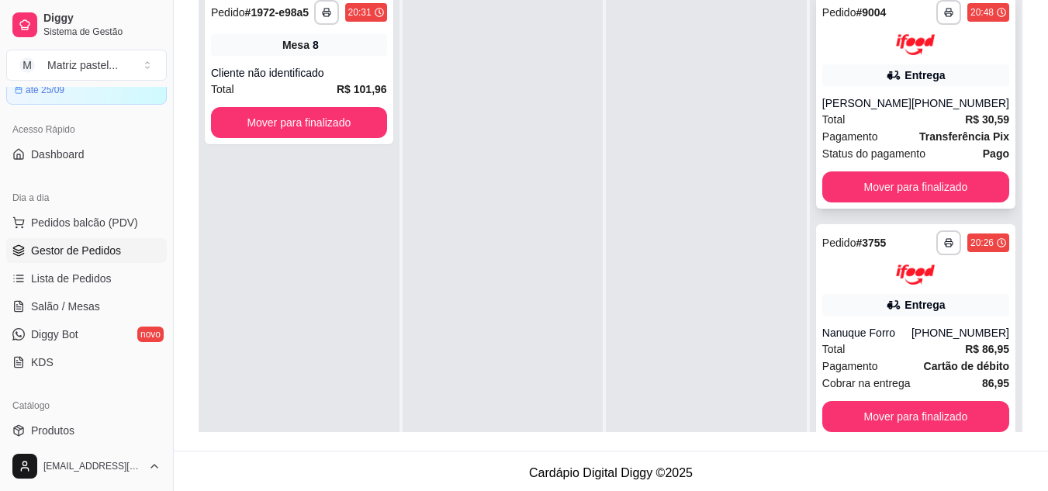
click at [972, 12] on div "20:48" at bounding box center [981, 12] width 23 height 12
click at [970, 247] on div "20:26" at bounding box center [981, 243] width 23 height 12
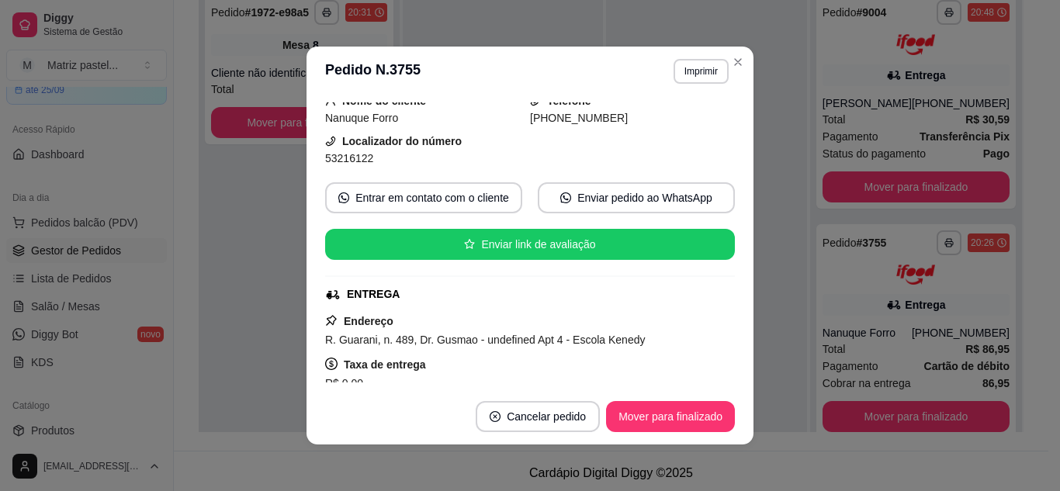
scroll to position [155, 0]
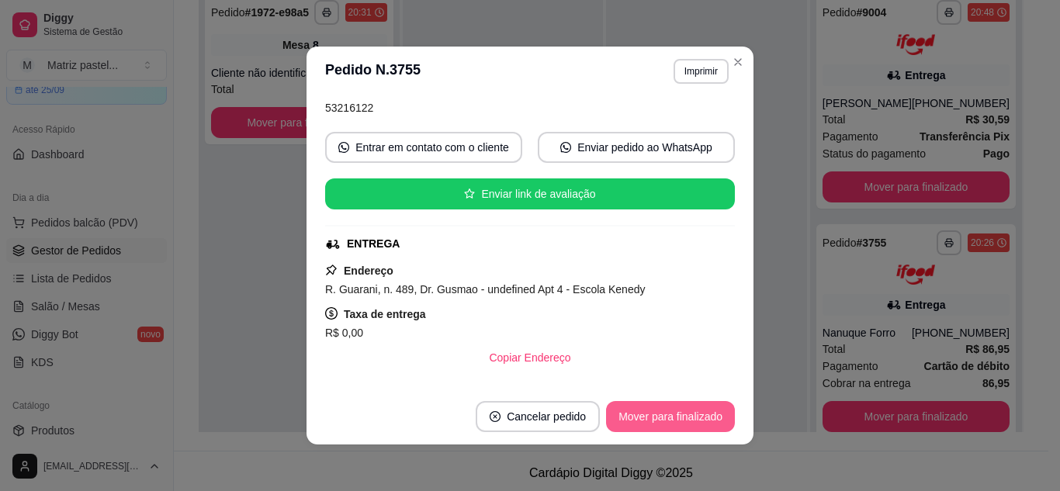
click at [686, 410] on button "Mover para finalizado" at bounding box center [670, 416] width 129 height 31
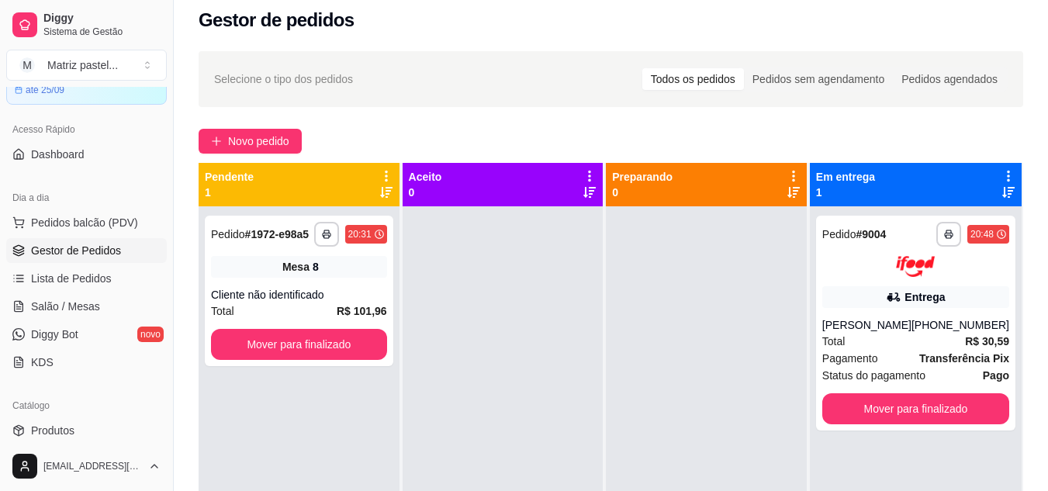
scroll to position [0, 0]
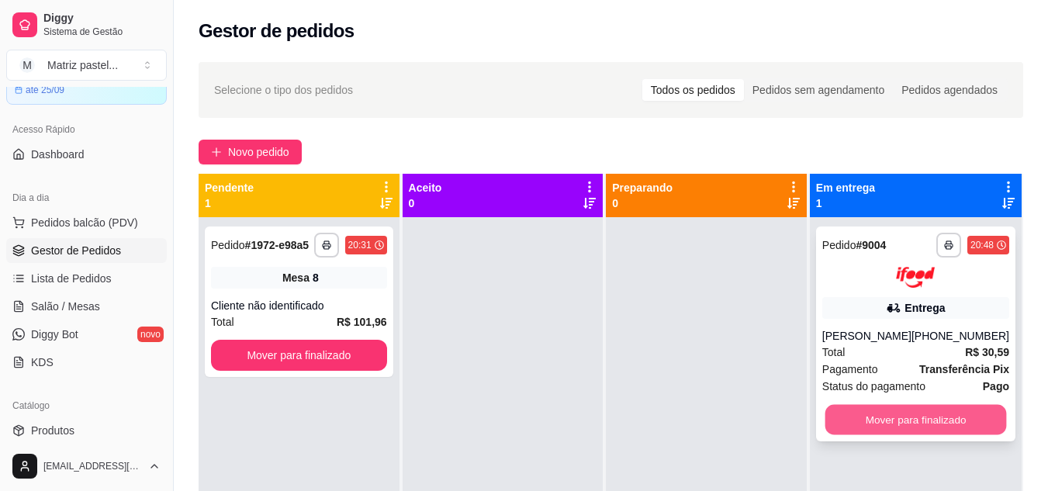
click at [901, 416] on button "Mover para finalizado" at bounding box center [916, 419] width 182 height 30
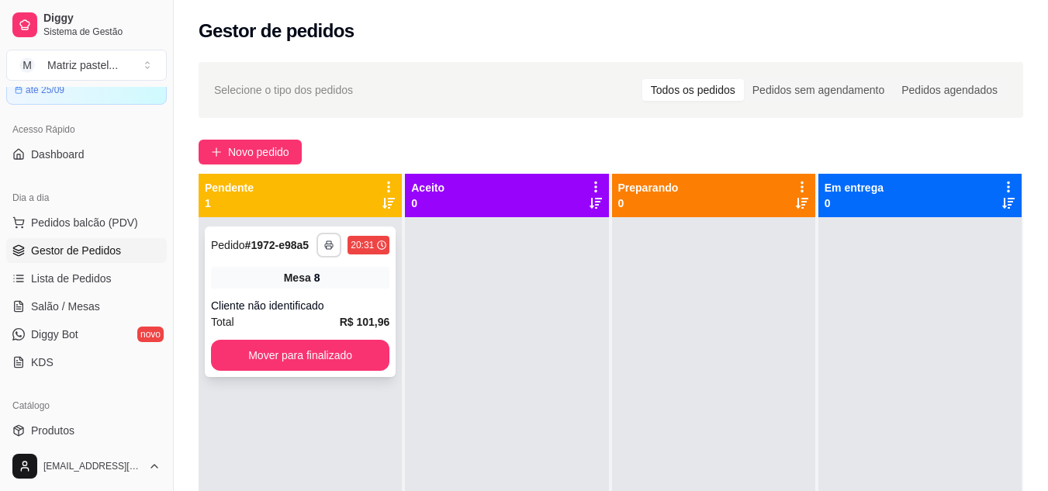
click at [332, 244] on button "button" at bounding box center [328, 245] width 25 height 25
click at [309, 294] on button "IMPRESSORA" at bounding box center [285, 299] width 112 height 25
click at [282, 251] on div "**********" at bounding box center [300, 245] width 178 height 25
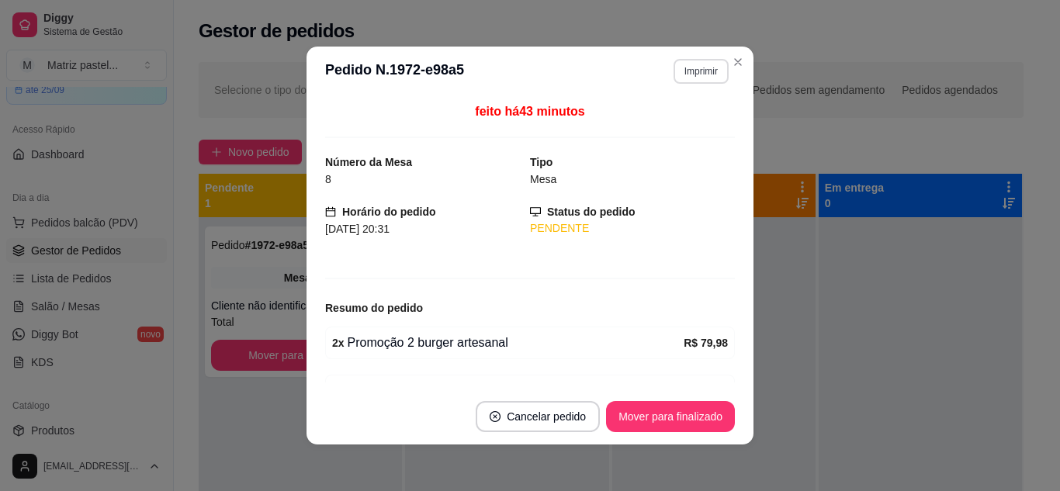
click at [687, 71] on button "Imprimir" at bounding box center [700, 71] width 55 height 25
click at [654, 126] on button "IMPRESSORA" at bounding box center [668, 125] width 109 height 24
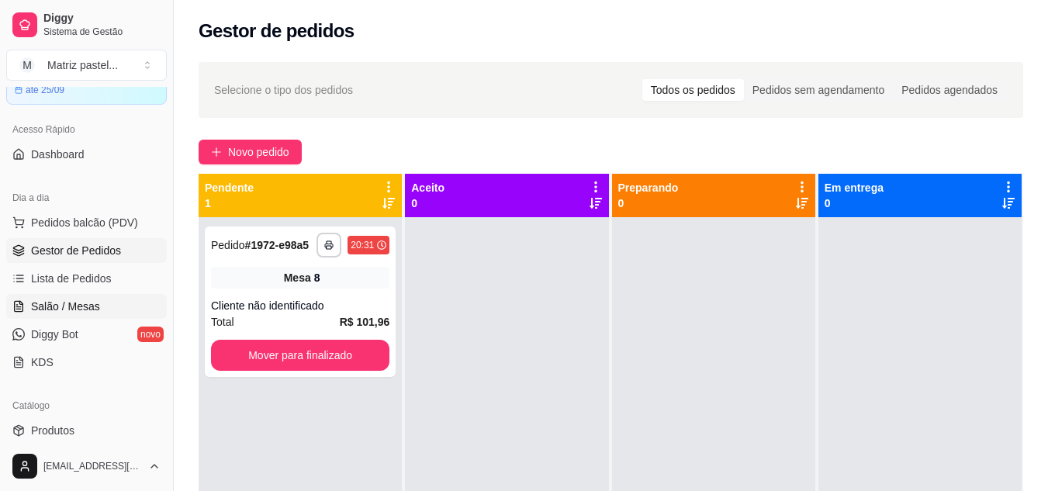
click at [99, 306] on link "Salão / Mesas" at bounding box center [86, 306] width 161 height 25
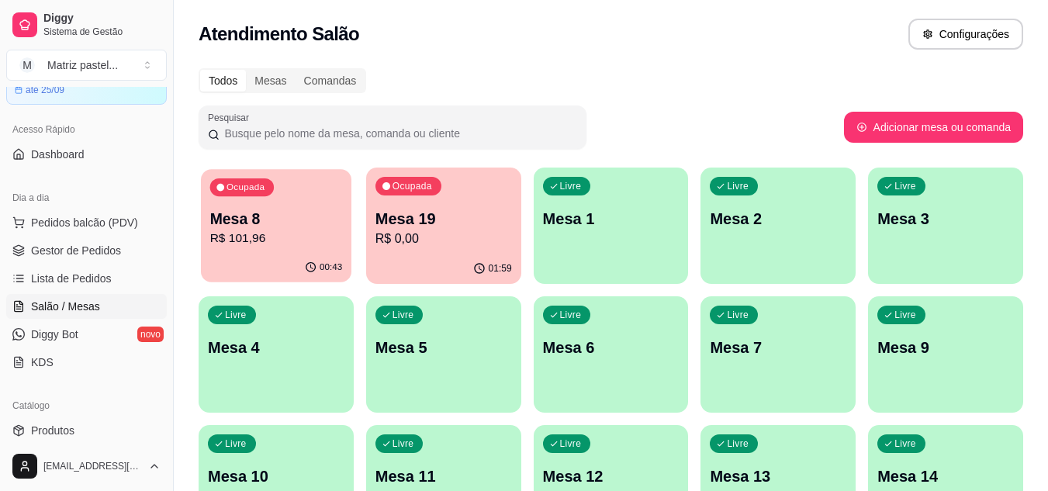
click at [258, 216] on p "Mesa 8" at bounding box center [276, 219] width 133 height 21
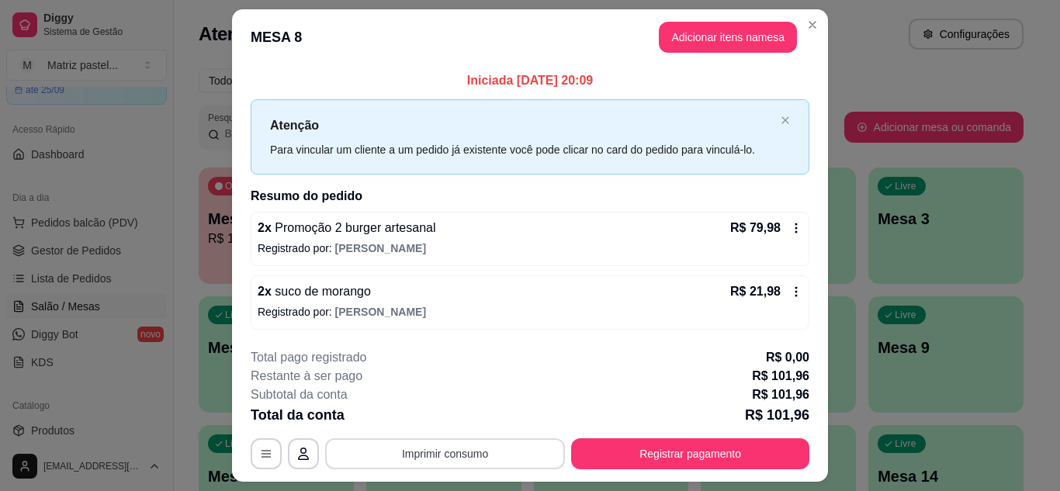
click at [468, 451] on button "Imprimir consumo" at bounding box center [445, 453] width 240 height 31
click at [451, 426] on button "IMPRESSORA" at bounding box center [443, 418] width 109 height 24
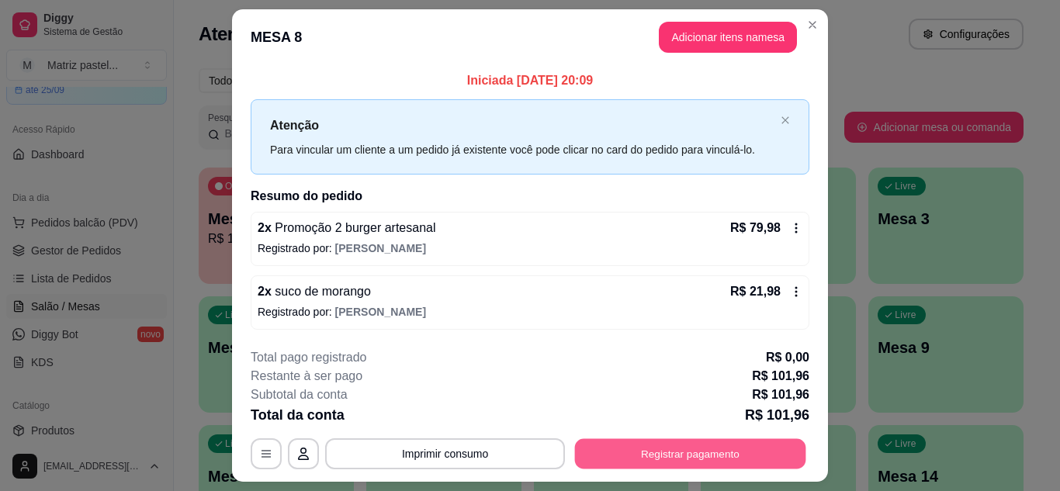
click at [697, 451] on button "Registrar pagamento" at bounding box center [690, 454] width 231 height 30
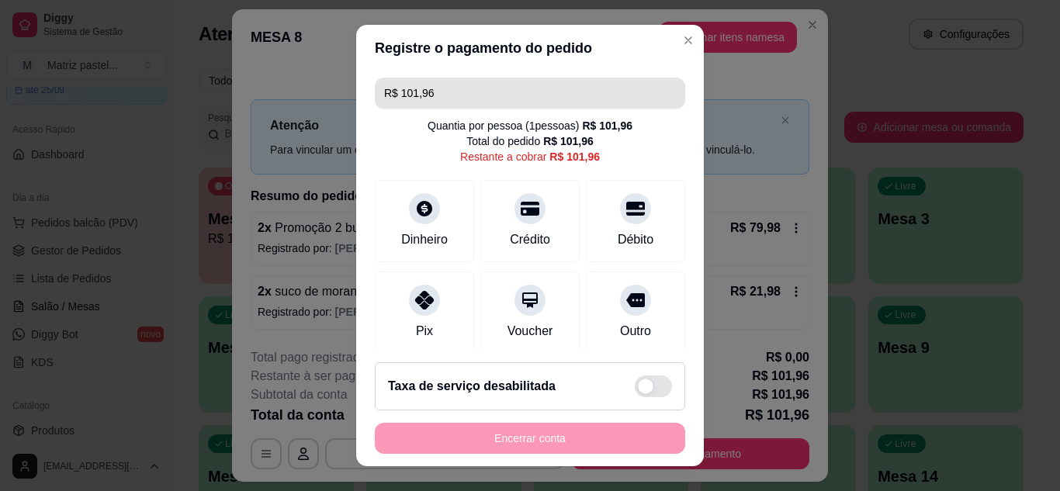
click at [501, 95] on input "R$ 101,96" at bounding box center [530, 93] width 292 height 31
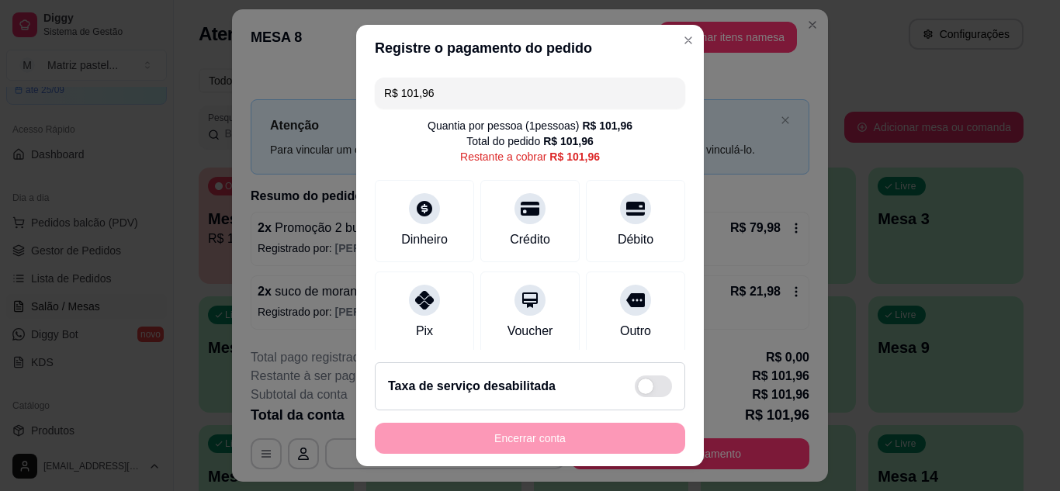
click at [501, 95] on input "R$ 101,96" at bounding box center [530, 93] width 292 height 31
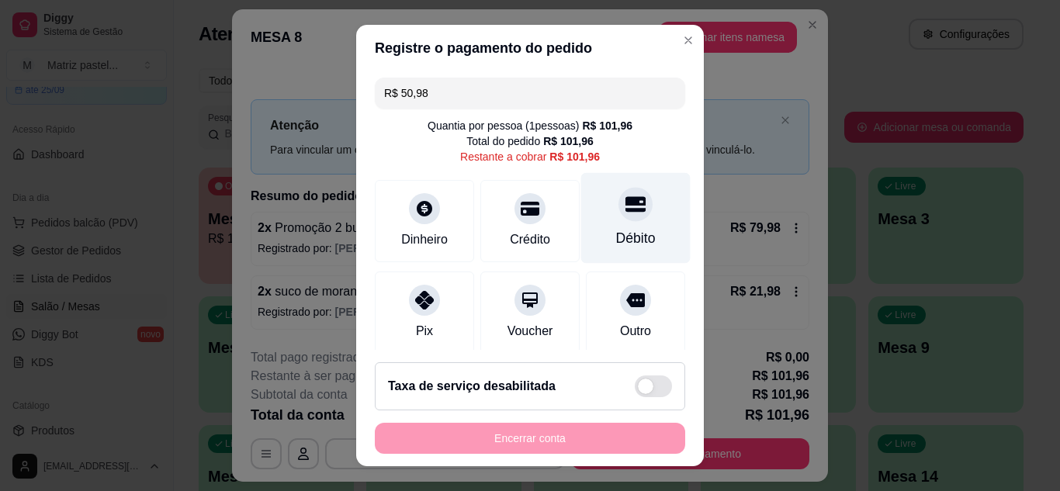
click at [597, 226] on div "Débito" at bounding box center [635, 217] width 109 height 91
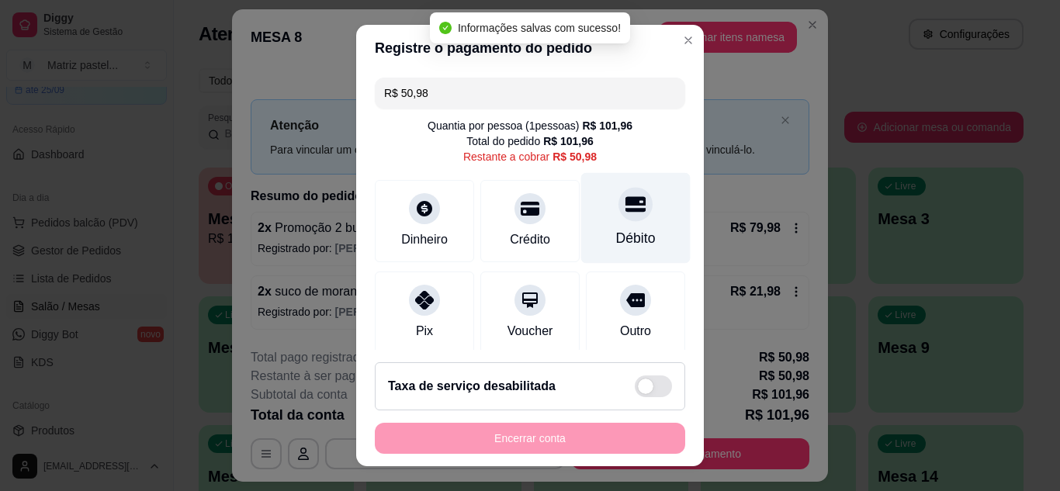
click at [616, 244] on div "Débito" at bounding box center [636, 238] width 40 height 20
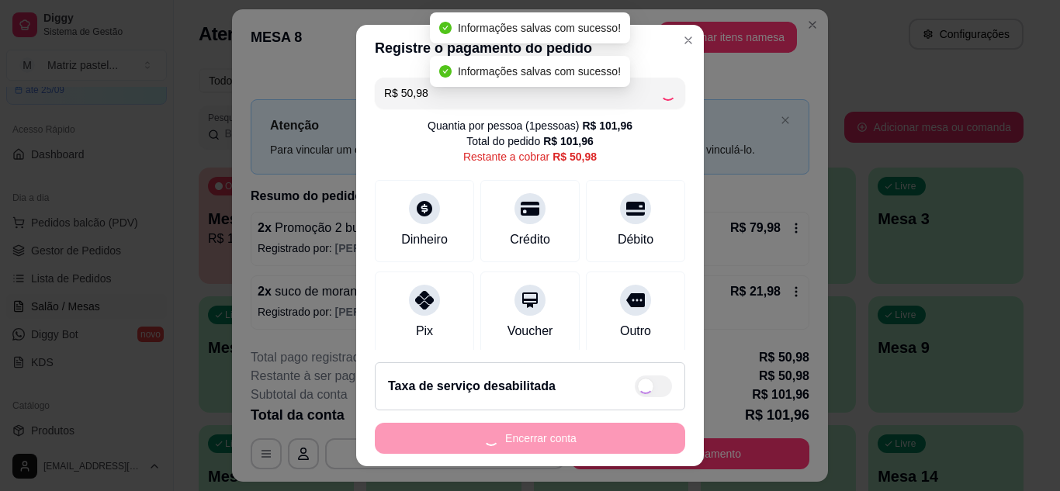
type input "R$ 0,00"
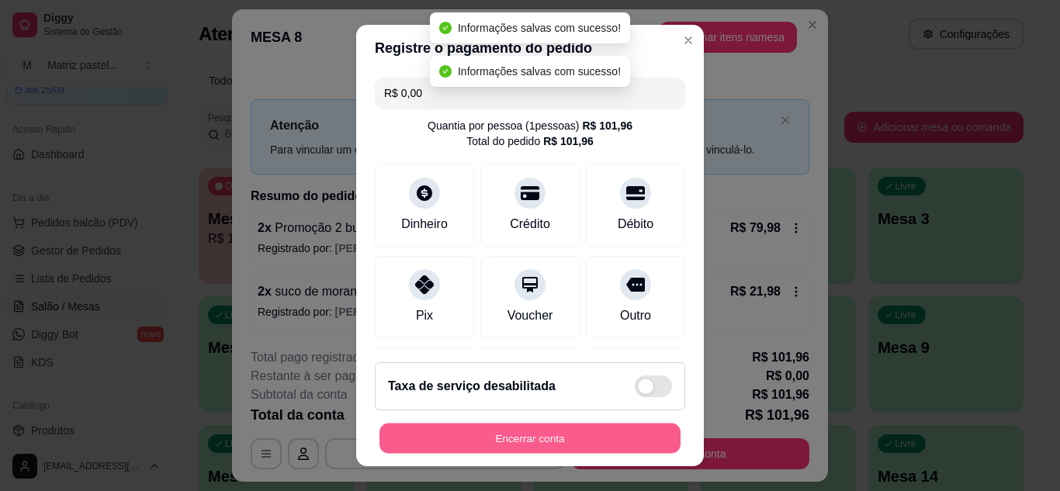
click at [591, 451] on button "Encerrar conta" at bounding box center [529, 439] width 301 height 30
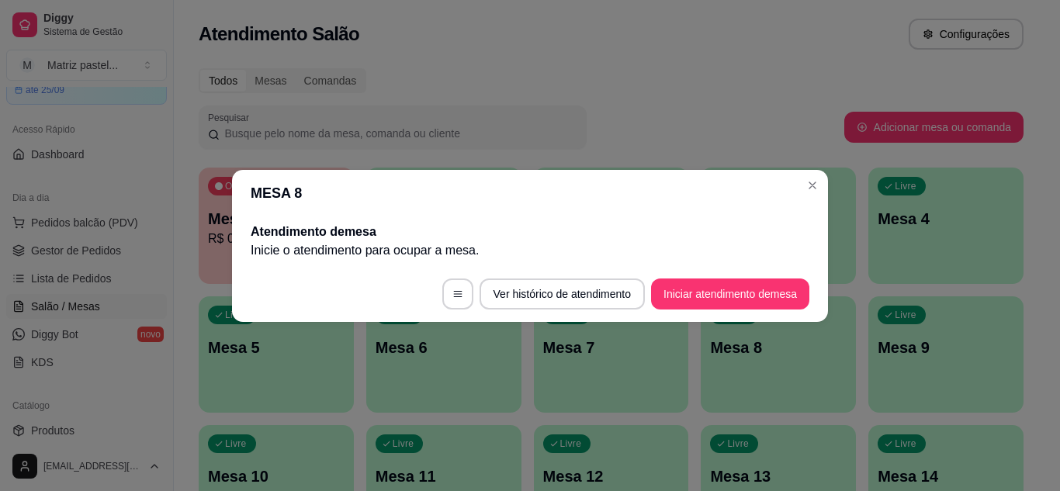
click at [807, 170] on header "MESA 8" at bounding box center [530, 193] width 596 height 47
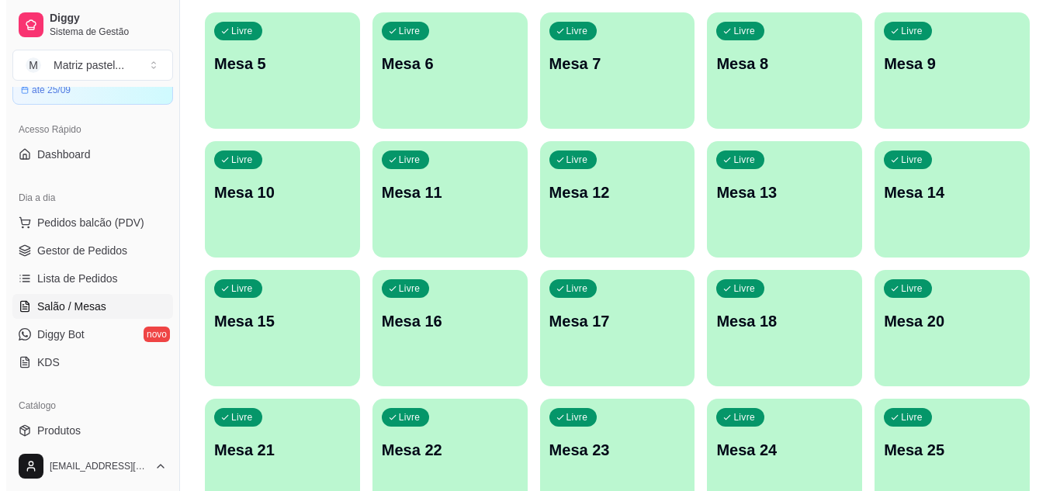
scroll to position [371, 0]
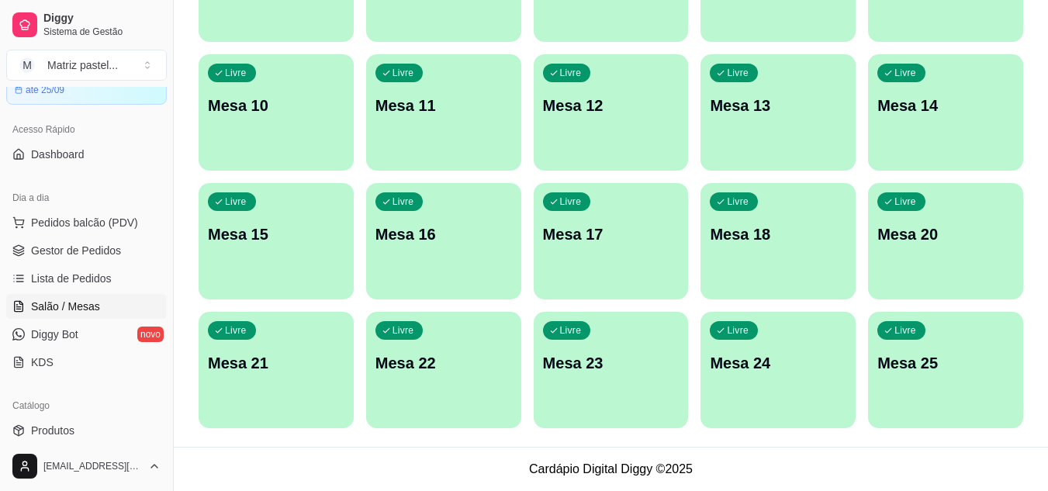
click at [911, 385] on div "Livre Mesa 25" at bounding box center [945, 361] width 155 height 98
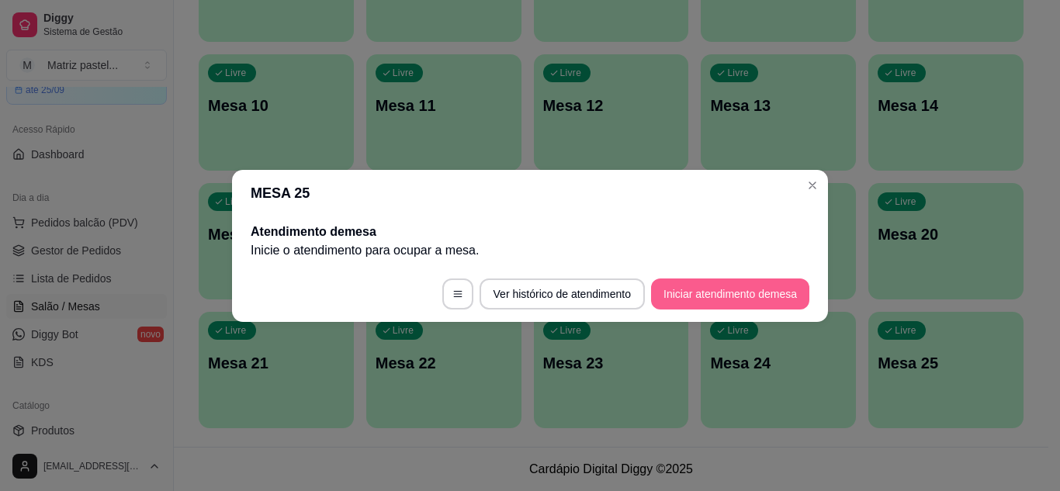
click at [703, 284] on button "Iniciar atendimento de mesa" at bounding box center [730, 293] width 158 height 31
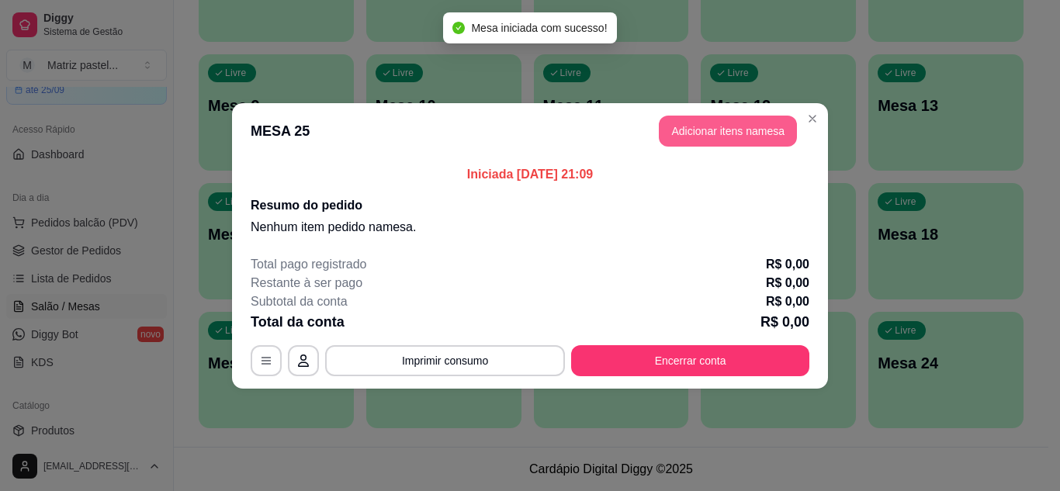
click at [704, 126] on button "Adicionar itens na mesa" at bounding box center [728, 131] width 138 height 31
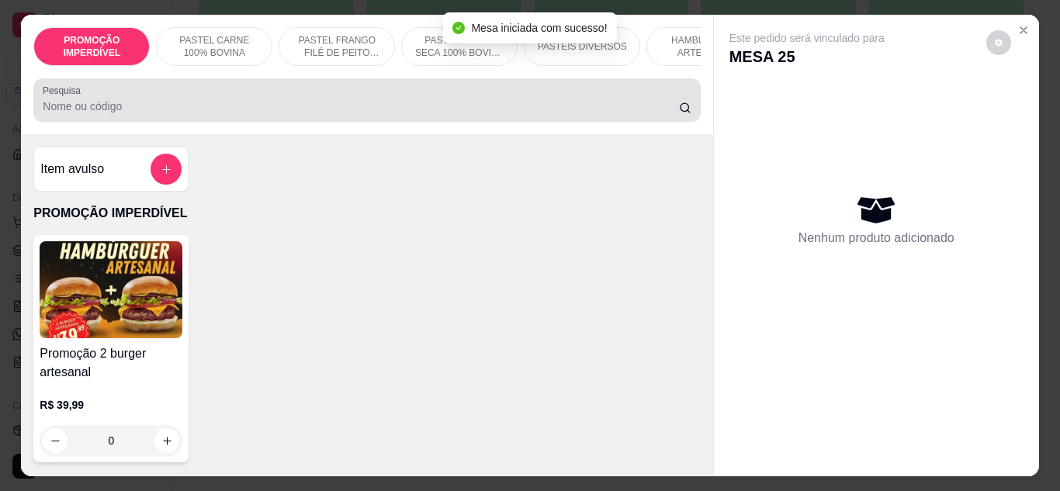
click at [354, 104] on input "Pesquisa" at bounding box center [361, 107] width 636 height 16
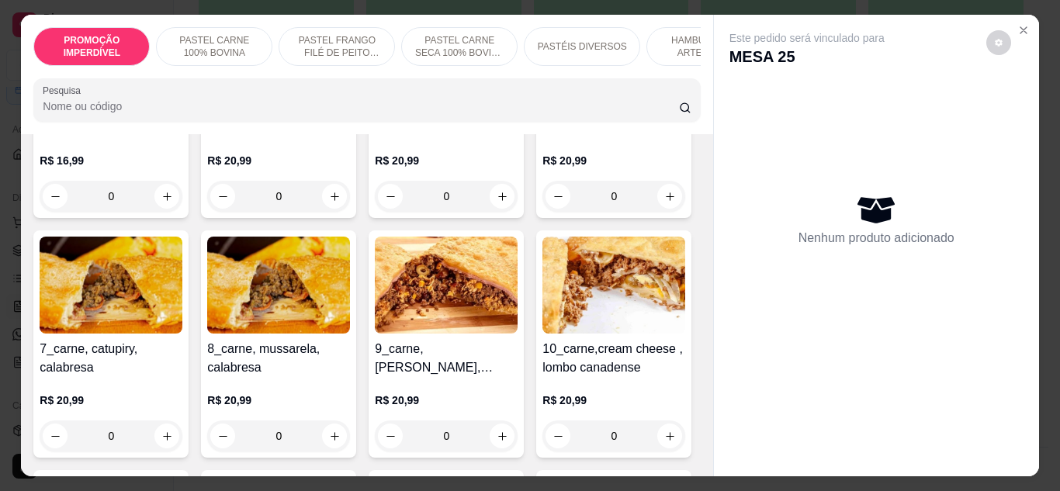
scroll to position [543, 0]
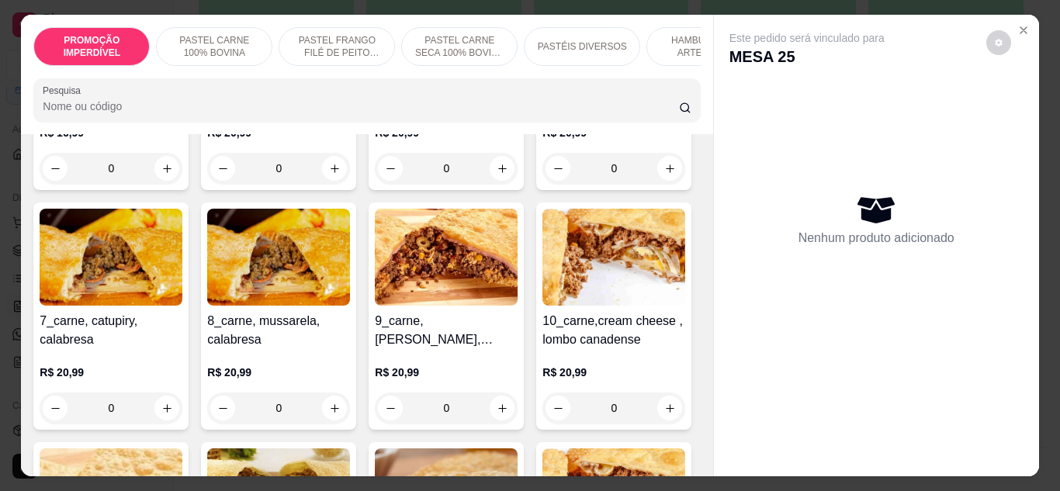
click at [97, 112] on input "Pesquisa" at bounding box center [361, 107] width 636 height 16
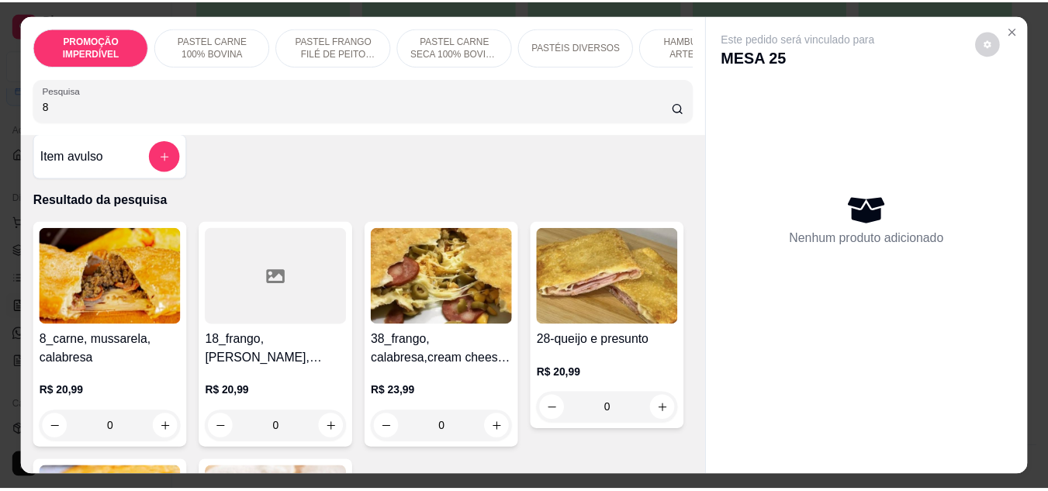
scroll to position [0, 0]
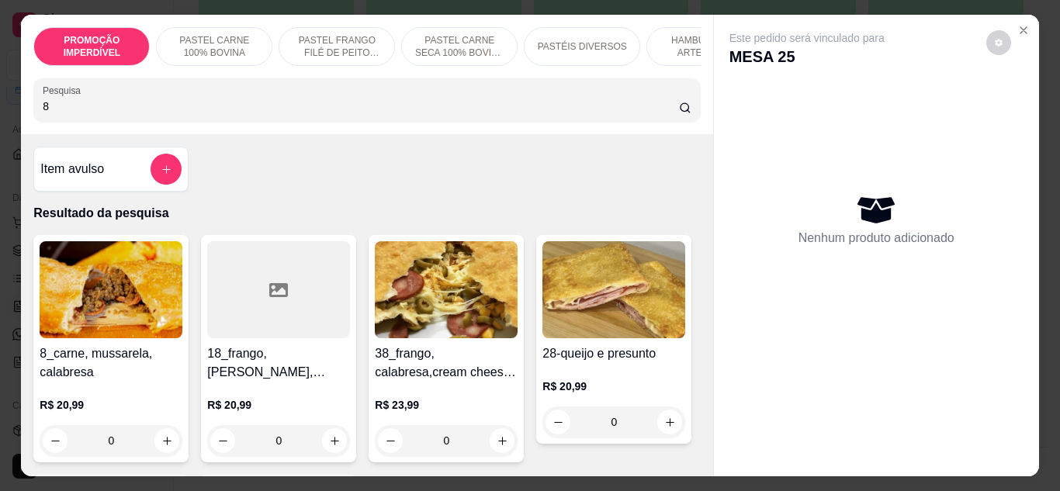
type input "8"
click at [164, 451] on div "0" at bounding box center [111, 440] width 143 height 31
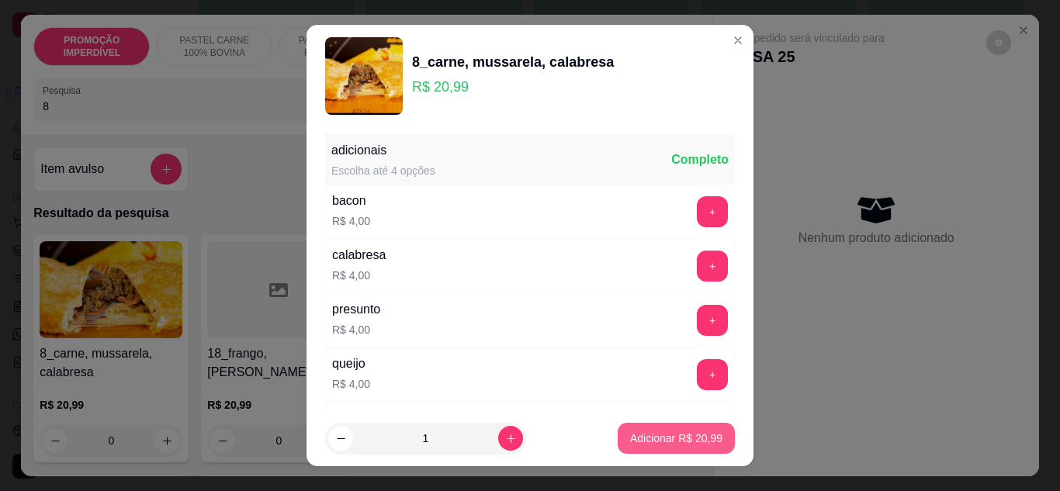
click at [693, 447] on button "Adicionar R$ 20,99" at bounding box center [675, 438] width 117 height 31
type input "1"
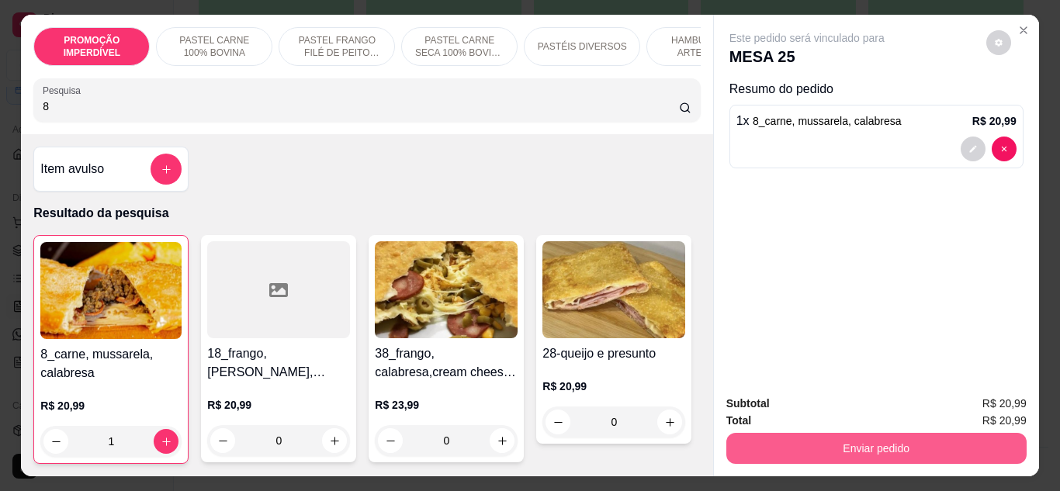
click at [779, 443] on button "Enviar pedido" at bounding box center [876, 448] width 300 height 31
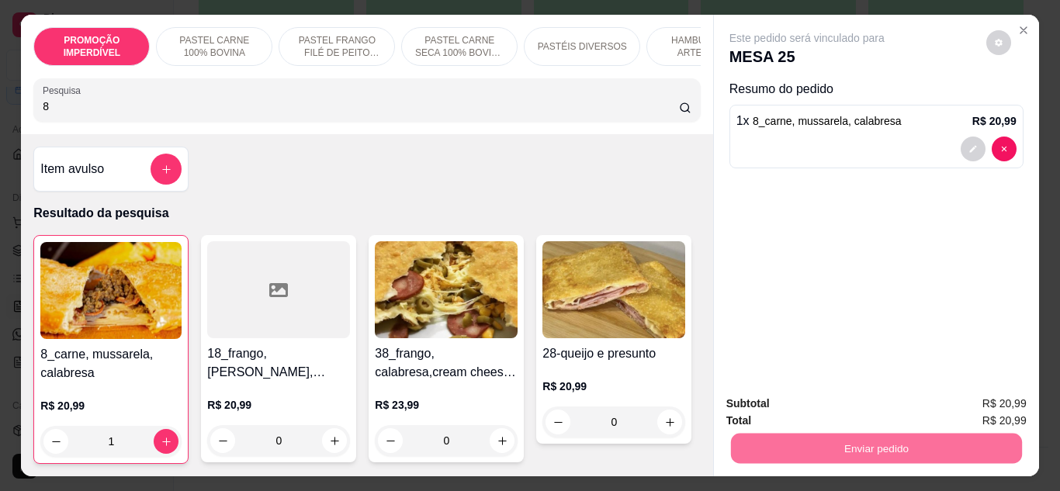
click at [991, 403] on button "Enviar pedido" at bounding box center [986, 403] width 88 height 29
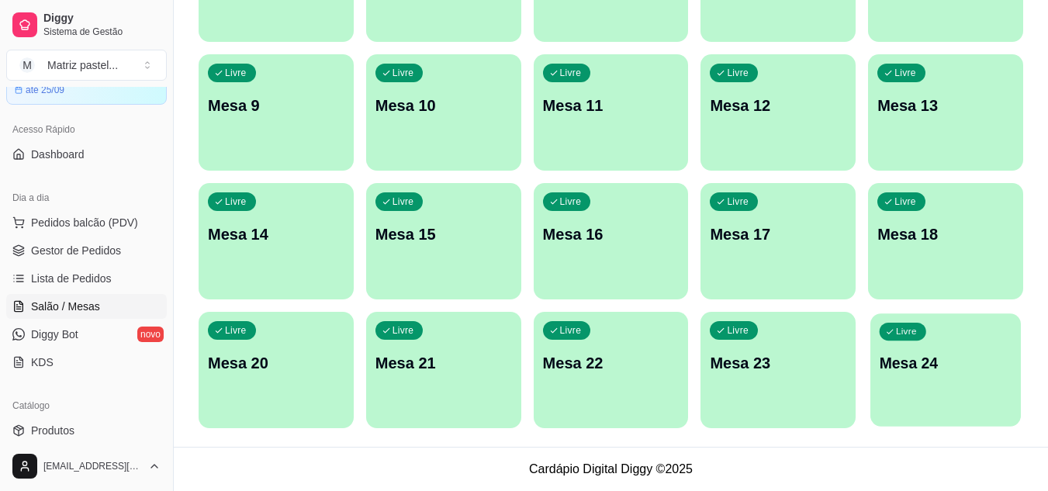
click at [901, 394] on div "Livre Mesa 24" at bounding box center [945, 360] width 150 height 95
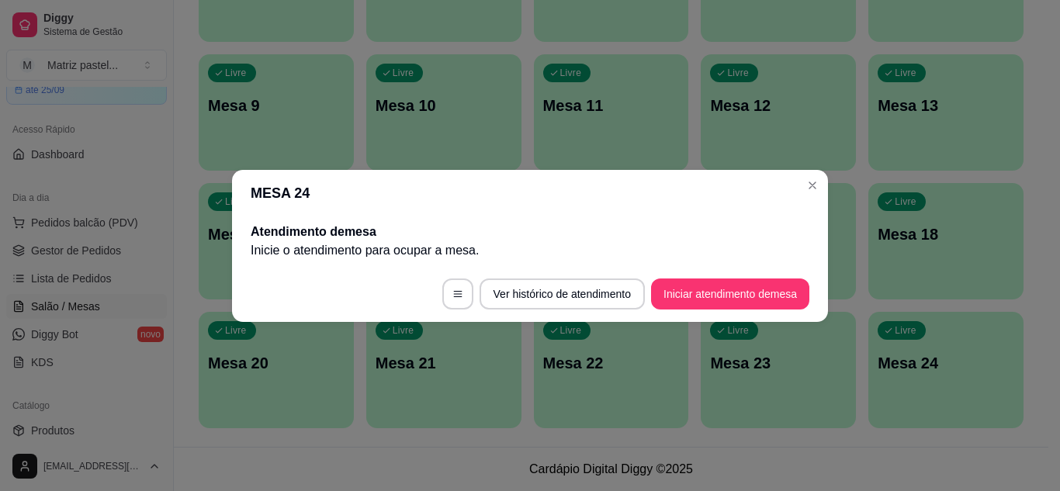
click at [707, 309] on footer "Ver histórico de atendimento Iniciar atendimento de mesa" at bounding box center [530, 294] width 596 height 56
click at [705, 292] on button "Iniciar atendimento de mesa" at bounding box center [730, 293] width 158 height 31
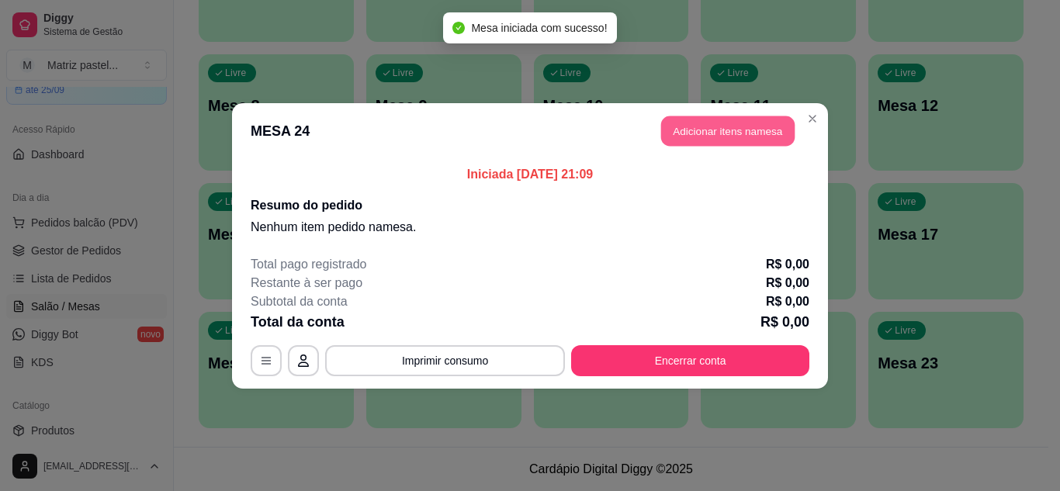
click at [696, 122] on button "Adicionar itens na mesa" at bounding box center [727, 131] width 133 height 30
click at [330, 99] on div at bounding box center [367, 100] width 648 height 31
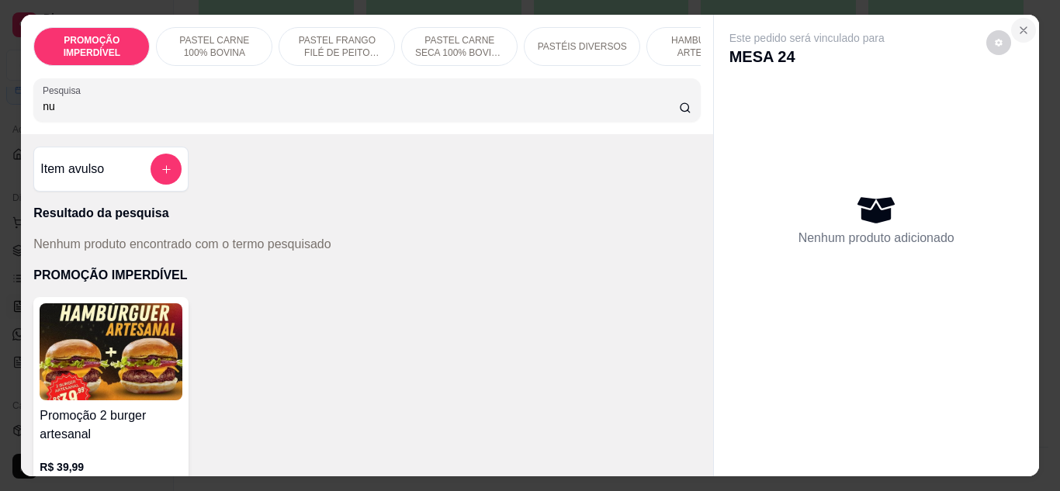
type input "nu"
click at [1016, 18] on button "Close" at bounding box center [1023, 30] width 25 height 25
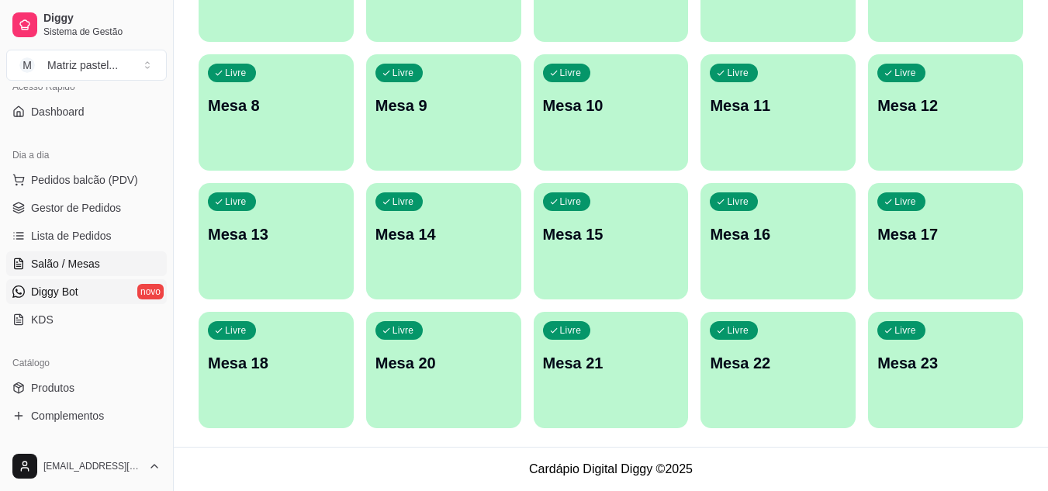
scroll to position [155, 0]
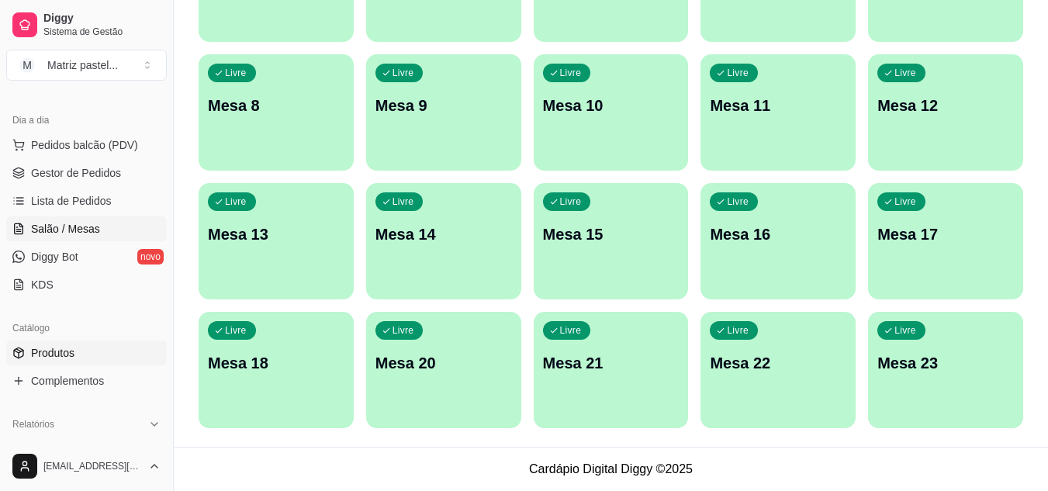
click at [47, 352] on span "Produtos" at bounding box center [52, 353] width 43 height 16
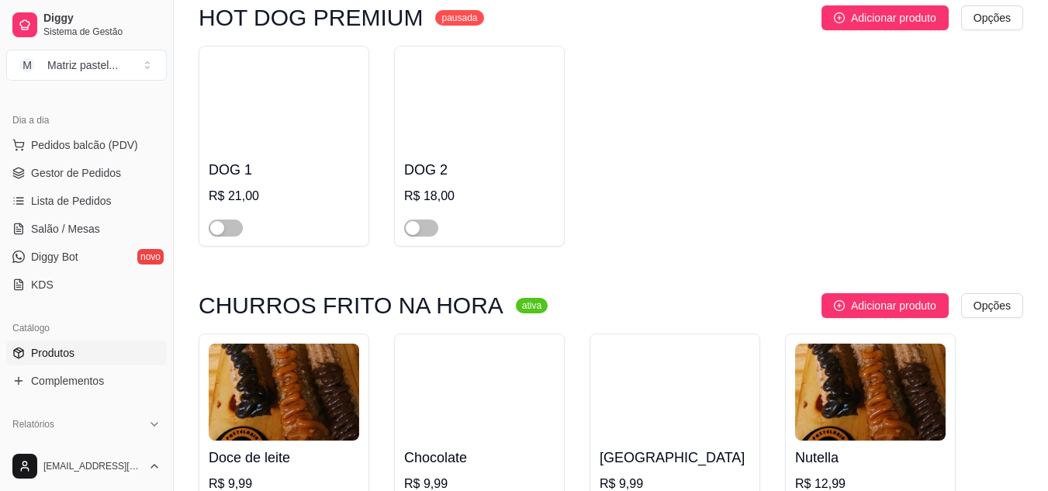
scroll to position [6337, 0]
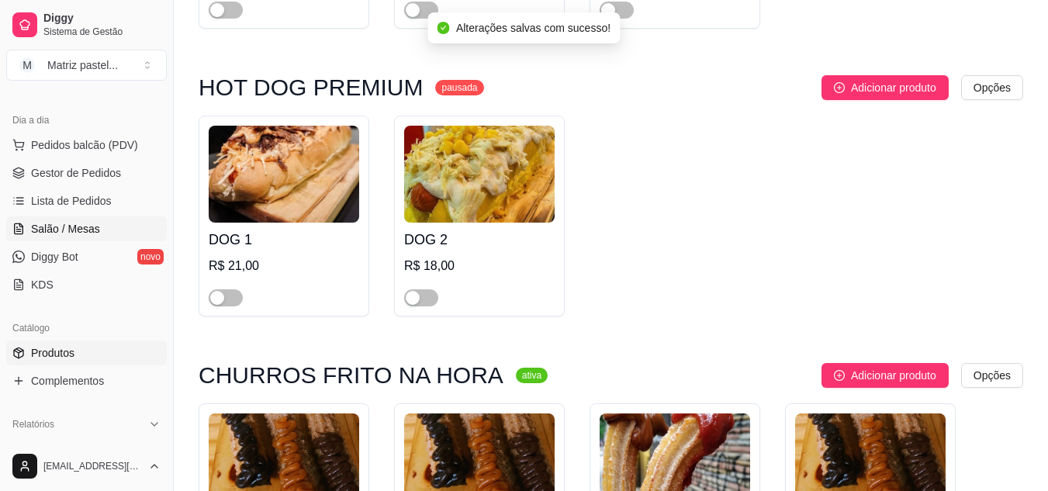
click at [57, 233] on span "Salão / Mesas" at bounding box center [65, 229] width 69 height 16
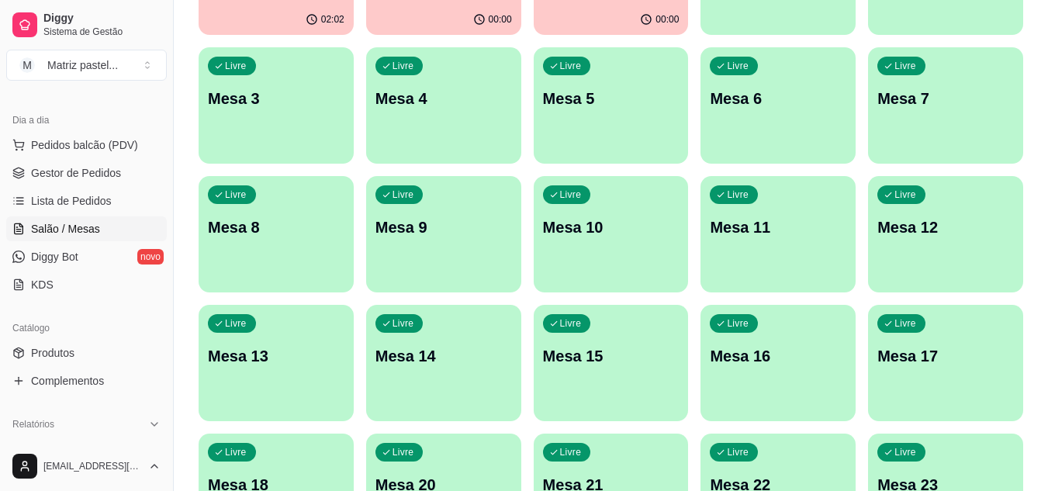
scroll to position [371, 0]
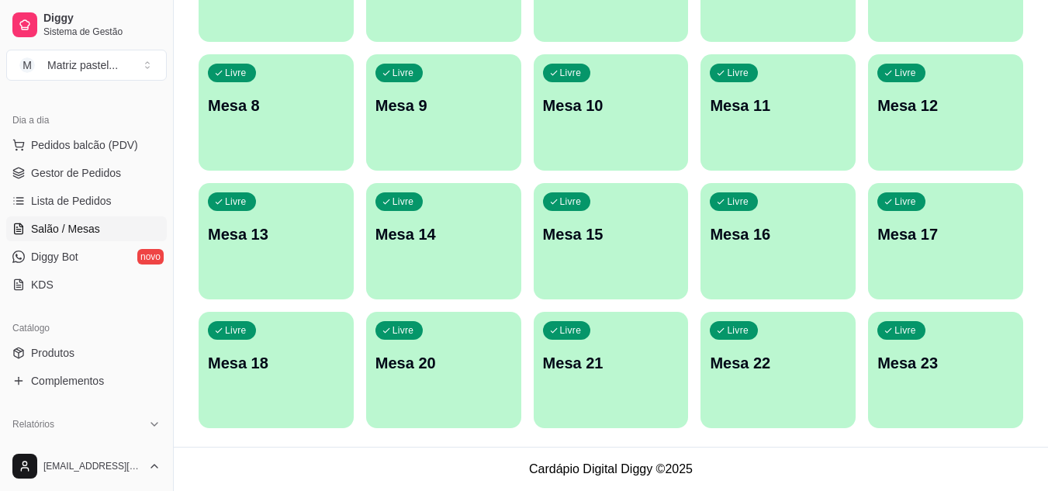
click at [912, 364] on p "Mesa 23" at bounding box center [945, 363] width 137 height 22
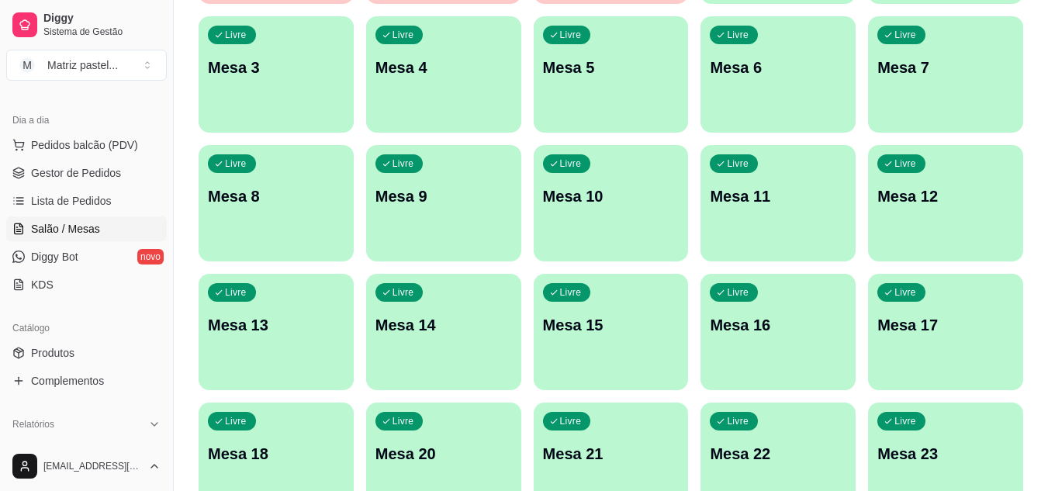
scroll to position [138, 0]
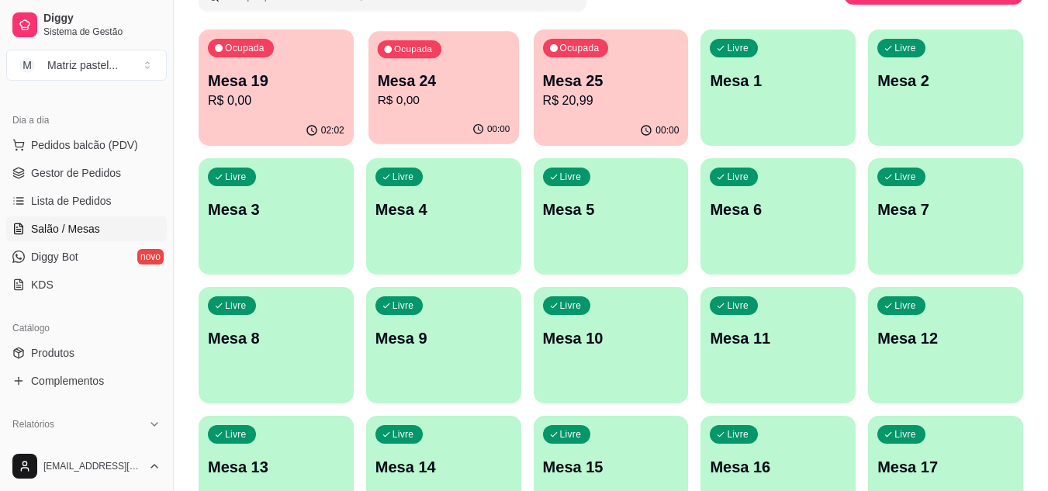
click at [415, 95] on p "R$ 0,00" at bounding box center [443, 101] width 133 height 18
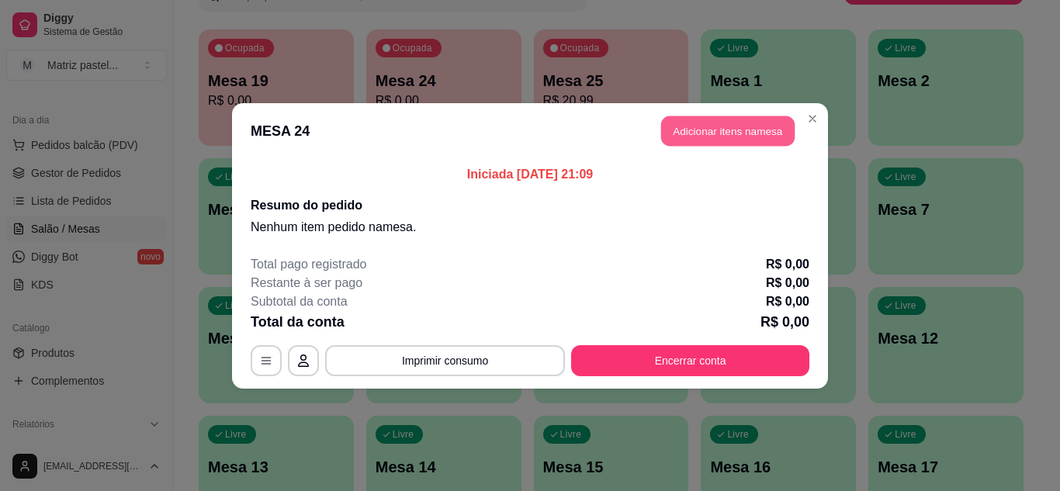
click at [752, 126] on button "Adicionar itens na mesa" at bounding box center [727, 131] width 133 height 30
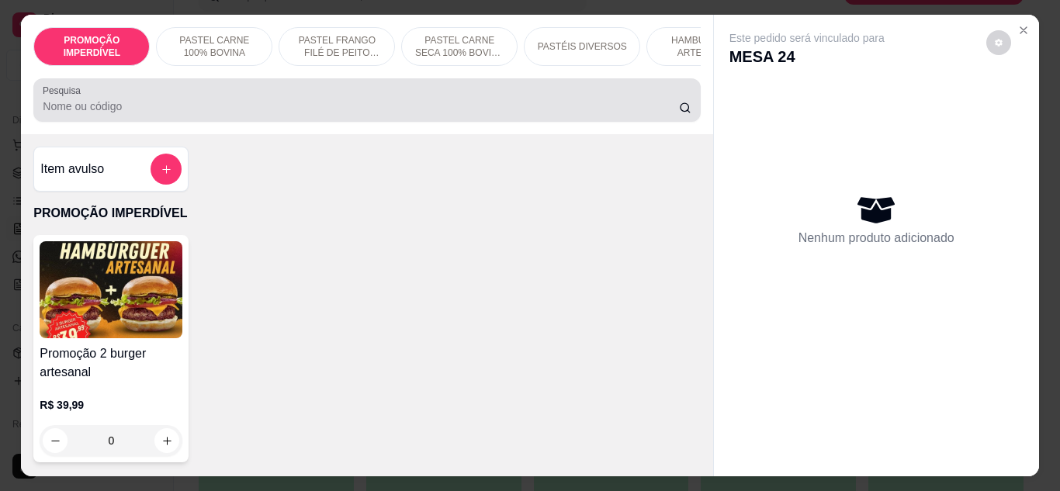
click at [324, 116] on div at bounding box center [367, 100] width 648 height 31
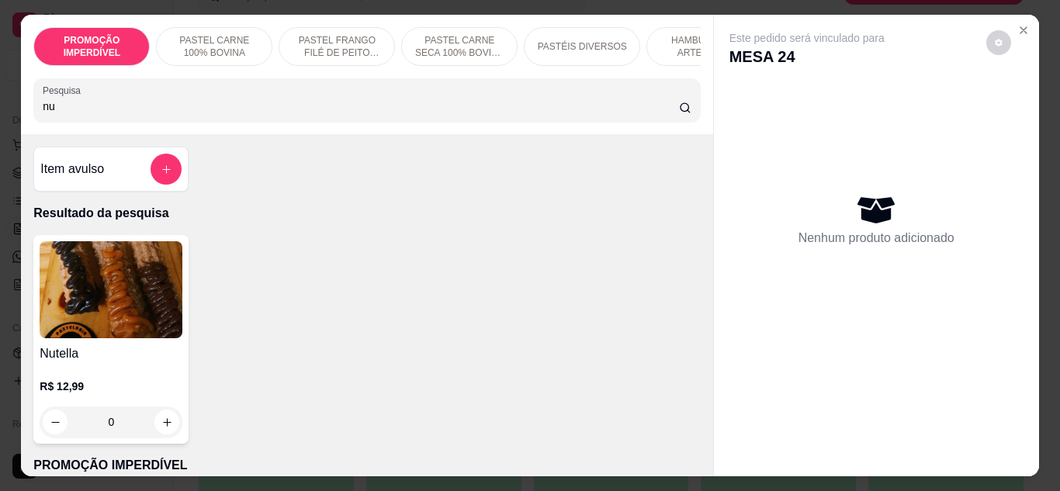
type input "nu"
click at [170, 421] on button "increase-product-quantity" at bounding box center [167, 422] width 24 height 24
type input "1"
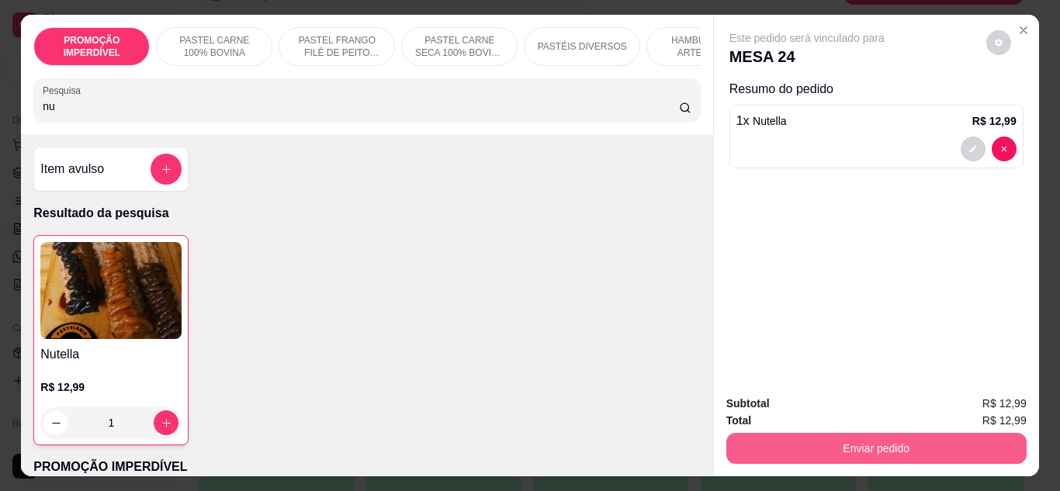
click at [897, 434] on button "Enviar pedido" at bounding box center [876, 448] width 300 height 31
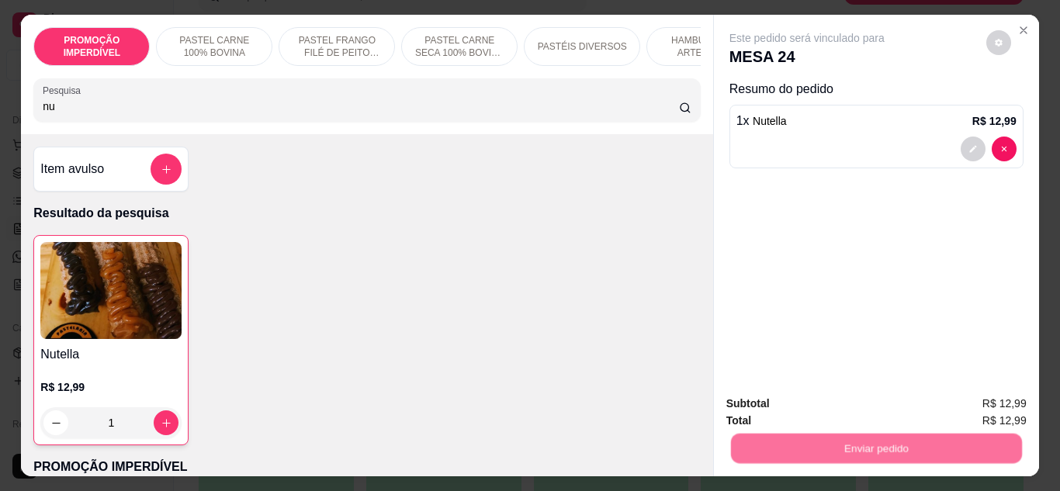
click at [859, 402] on button "Registrar cliente" at bounding box center [881, 403] width 99 height 29
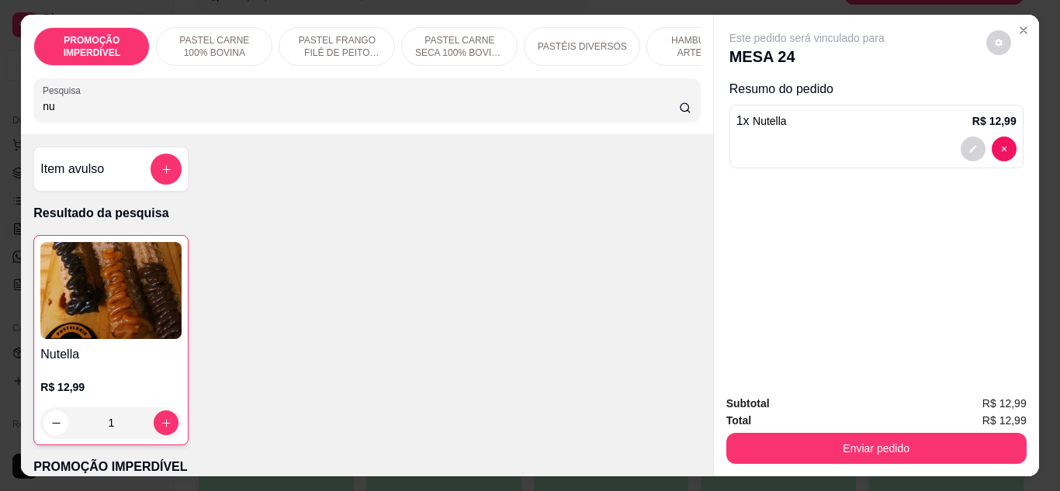
drag, startPoint x: 827, startPoint y: 426, endPoint x: 827, endPoint y: 435, distance: 9.3
click at [827, 435] on div "Enviar pedido" at bounding box center [876, 446] width 300 height 35
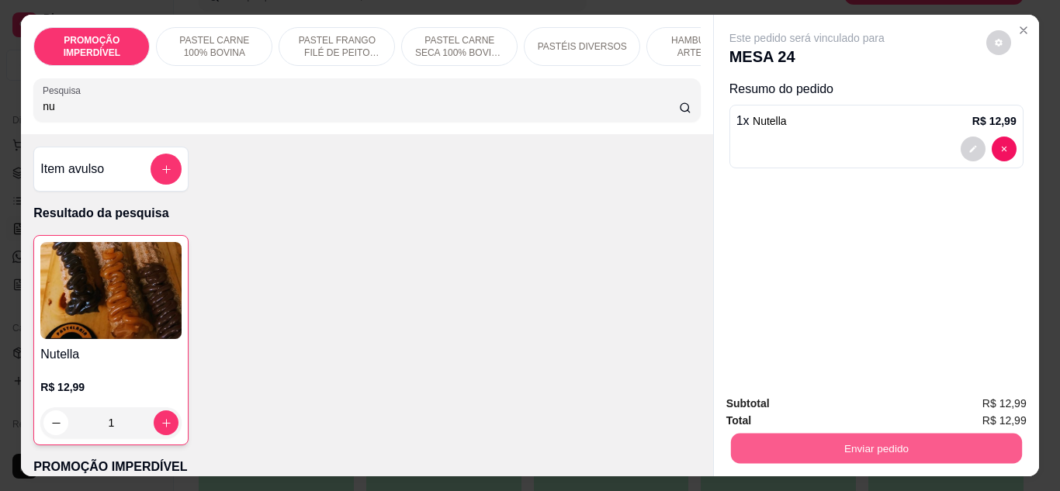
click at [911, 437] on button "Enviar pedido" at bounding box center [875, 449] width 291 height 30
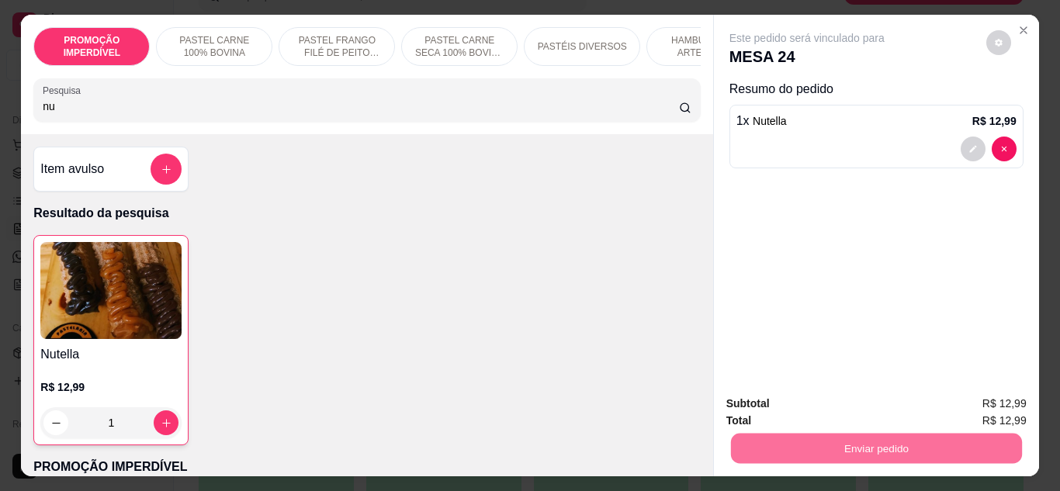
click at [958, 396] on button "Enviar pedido" at bounding box center [986, 404] width 88 height 29
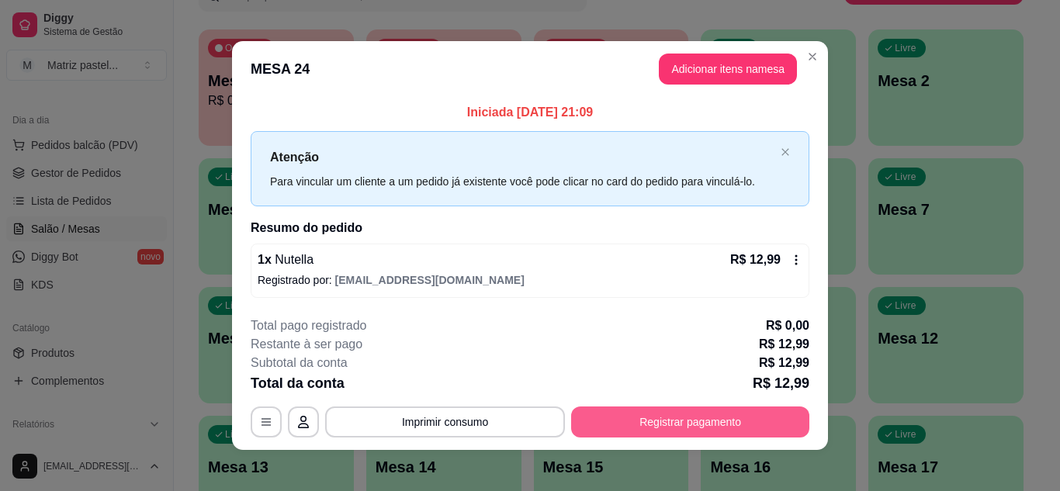
click at [731, 420] on button "Registrar pagamento" at bounding box center [690, 421] width 238 height 31
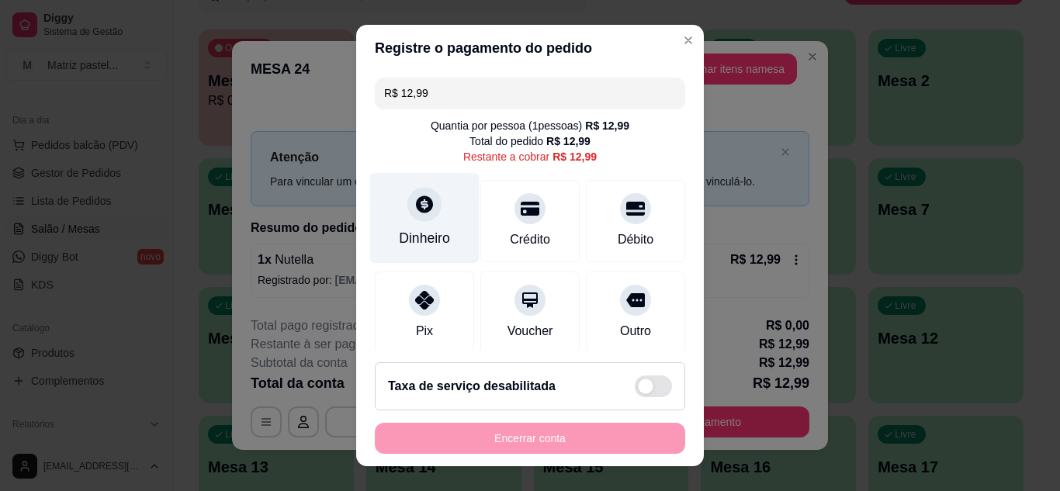
click at [421, 213] on icon at bounding box center [424, 204] width 20 height 20
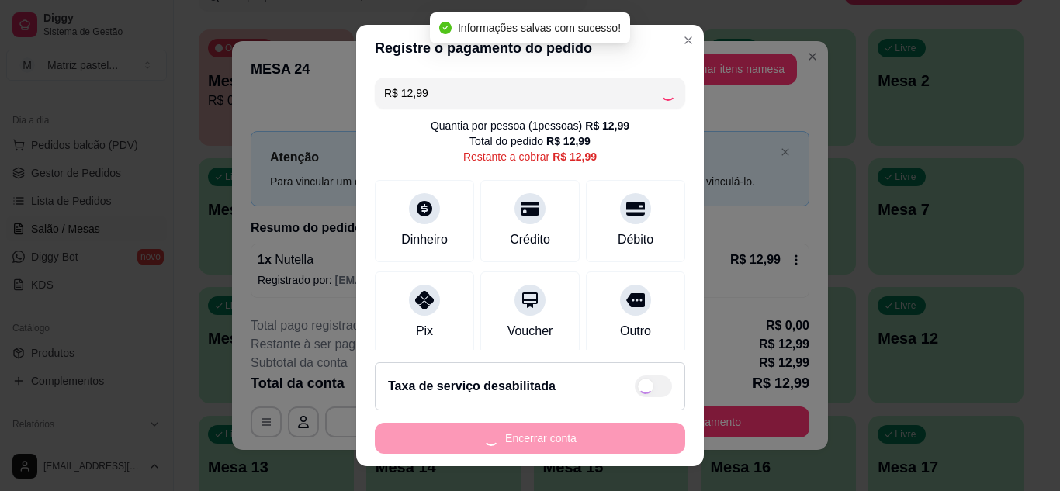
type input "R$ 0,00"
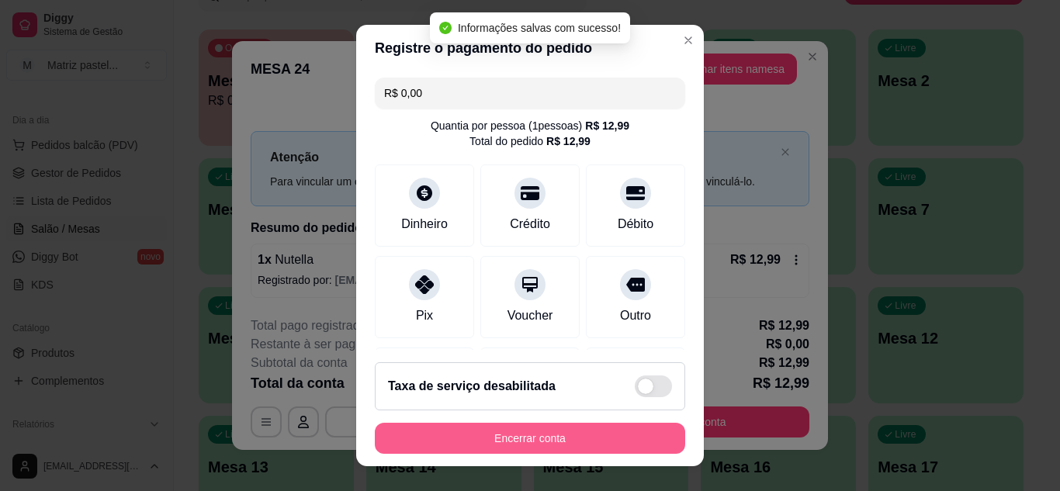
click at [598, 428] on button "Encerrar conta" at bounding box center [530, 438] width 310 height 31
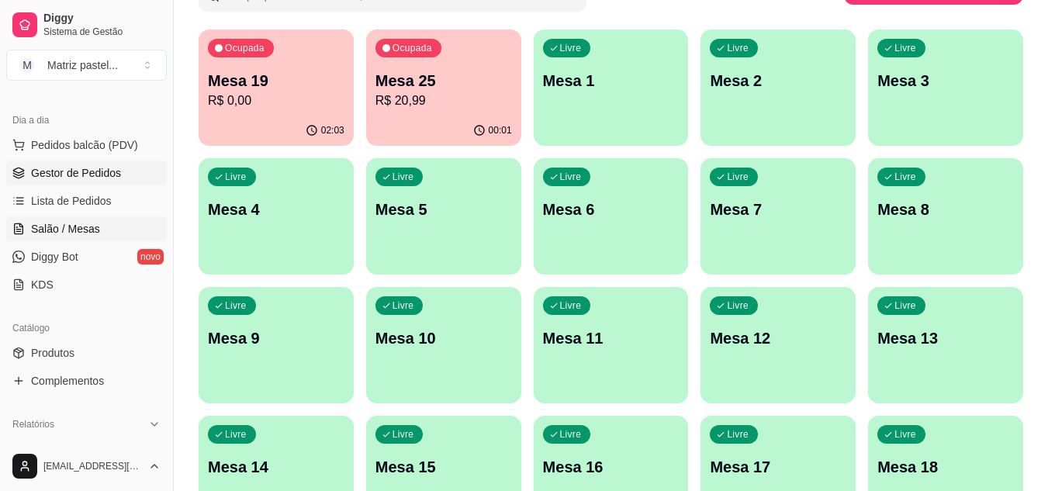
click at [71, 178] on span "Gestor de Pedidos" at bounding box center [76, 173] width 90 height 16
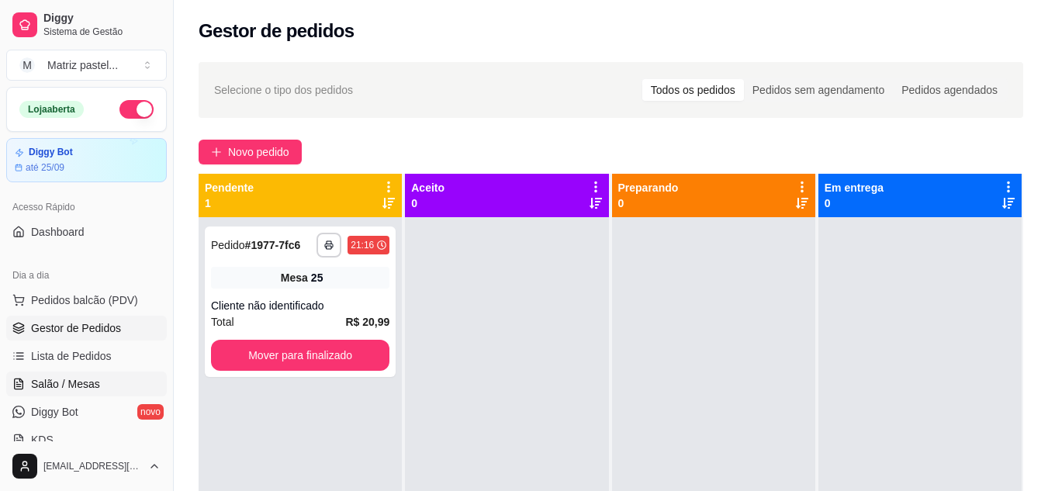
click at [88, 378] on span "Salão / Mesas" at bounding box center [65, 384] width 69 height 16
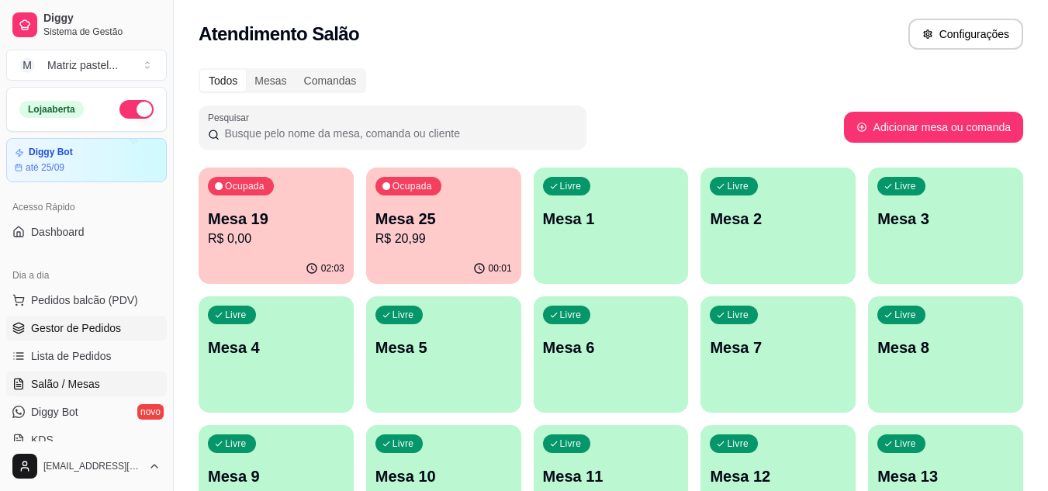
click at [82, 322] on span "Gestor de Pedidos" at bounding box center [76, 328] width 90 height 16
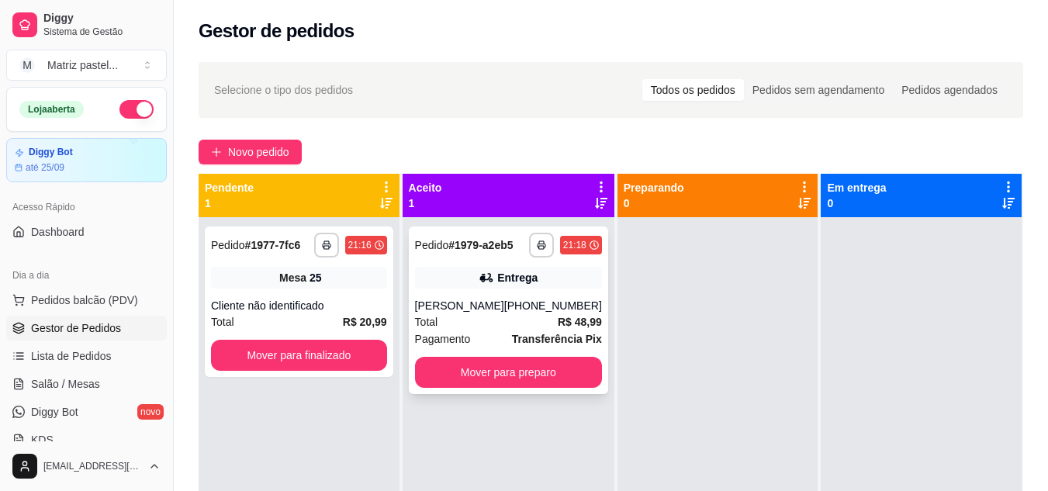
click at [504, 283] on div "Entrega" at bounding box center [517, 278] width 40 height 16
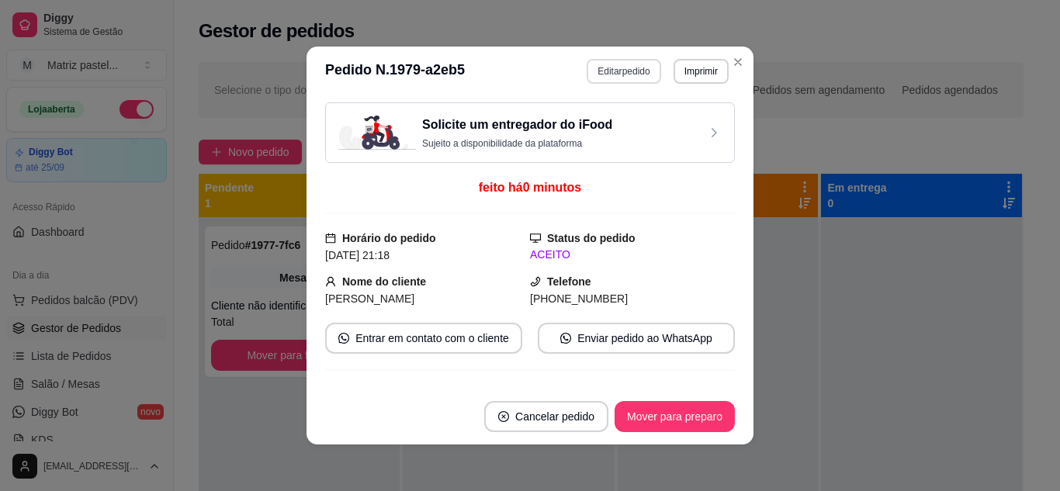
click at [628, 72] on button "Editar pedido" at bounding box center [623, 71] width 74 height 25
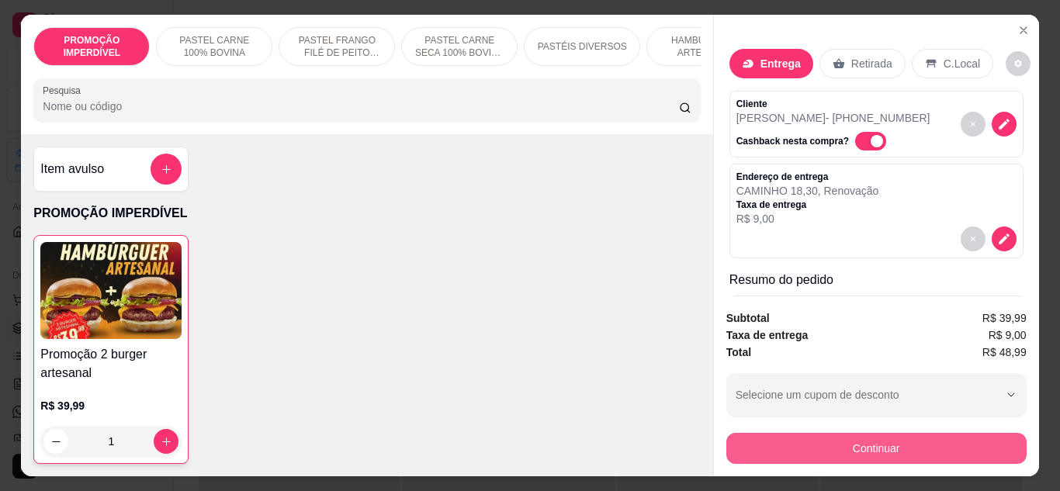
click at [880, 450] on button "Continuar" at bounding box center [876, 448] width 300 height 31
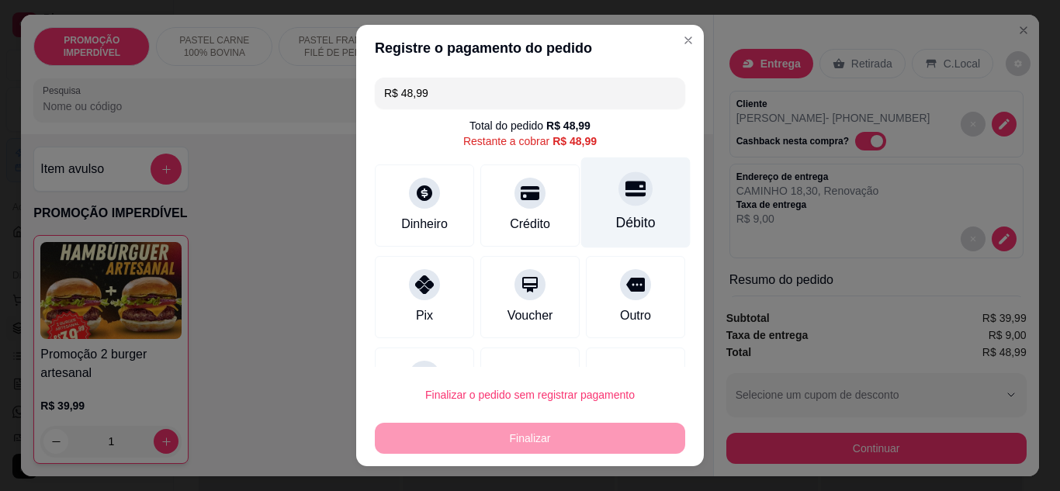
click at [616, 213] on div "Débito" at bounding box center [636, 223] width 40 height 20
type input "R$ 0,00"
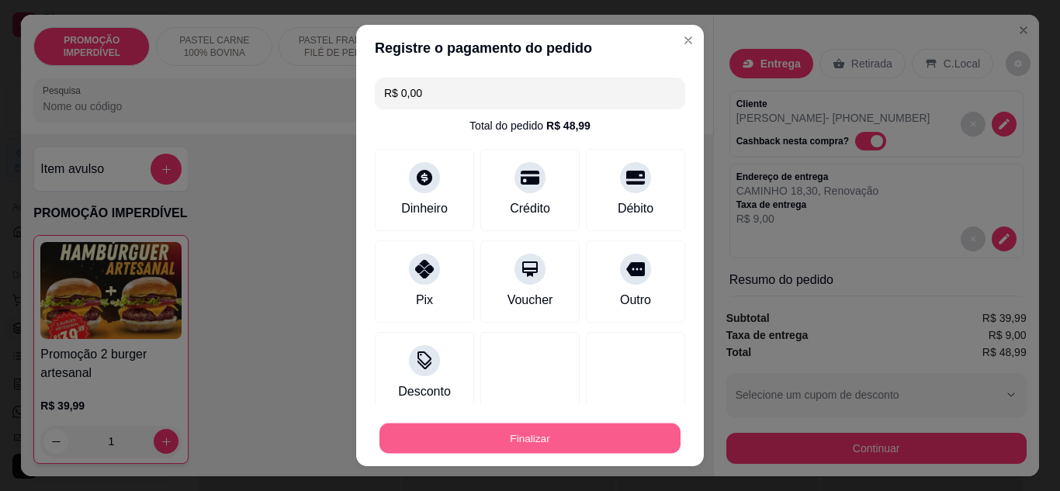
click at [540, 432] on button "Finalizar" at bounding box center [529, 439] width 301 height 30
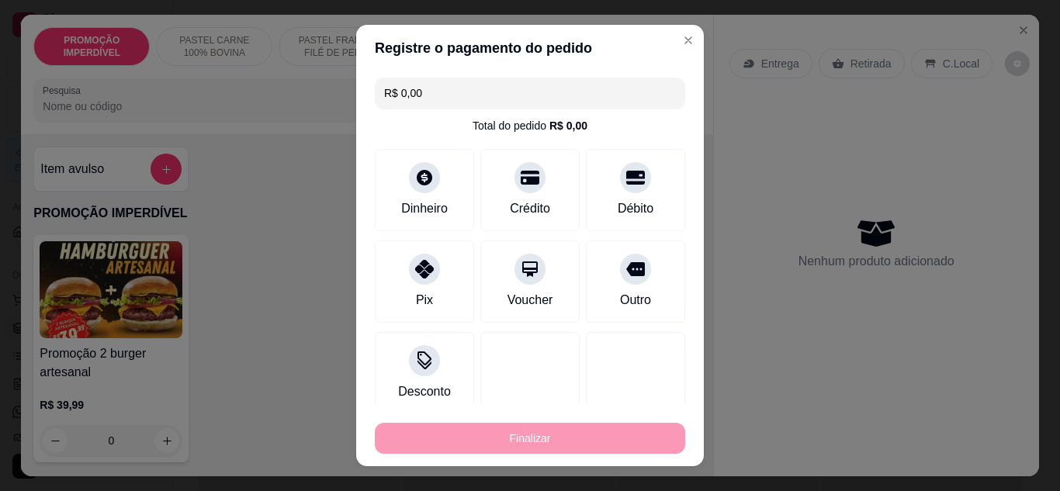
type input "0"
type input "-R$ 48,99"
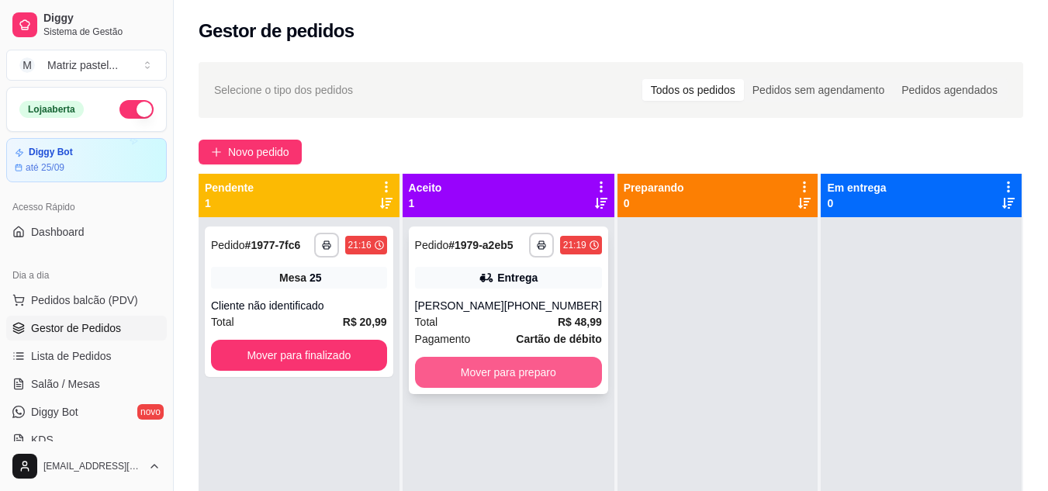
click at [496, 375] on button "Mover para preparo" at bounding box center [508, 372] width 187 height 31
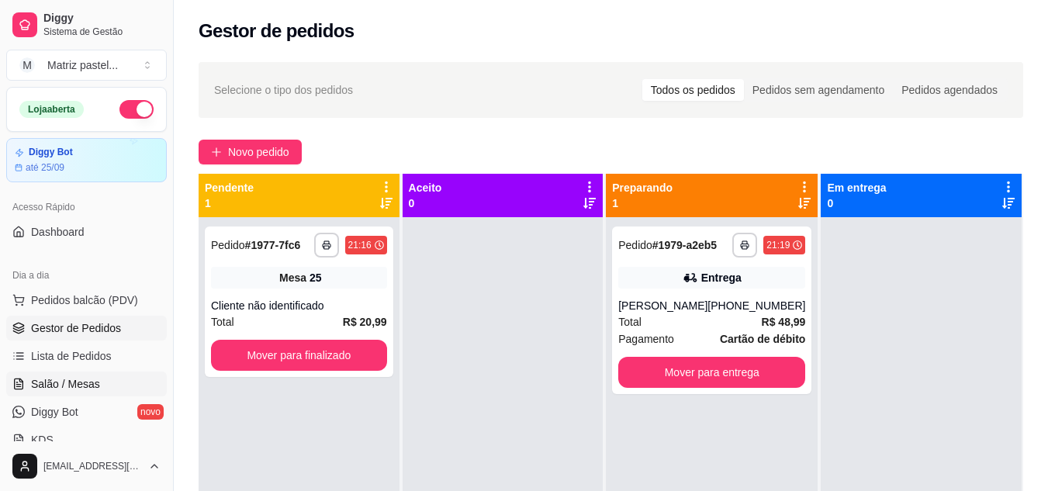
click at [41, 384] on span "Salão / Mesas" at bounding box center [65, 384] width 69 height 16
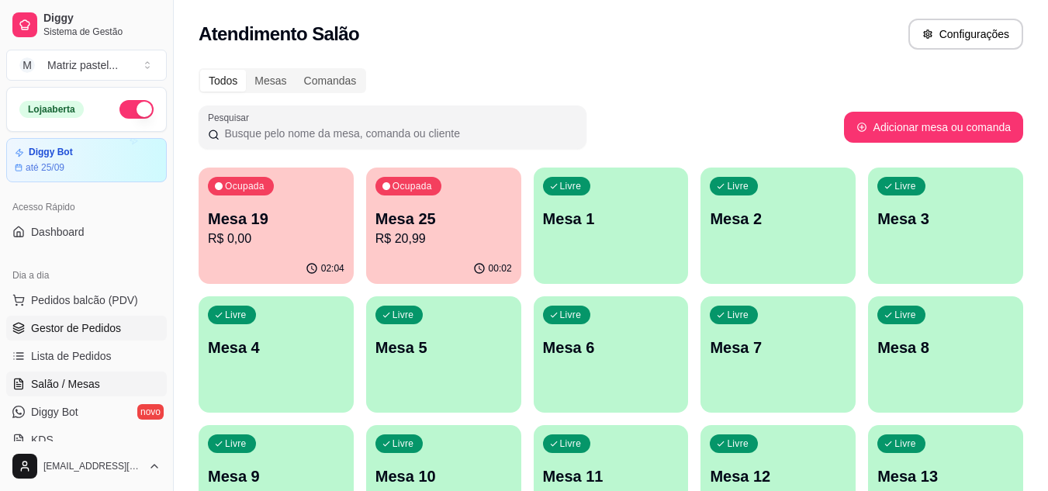
click at [109, 337] on link "Gestor de Pedidos" at bounding box center [86, 328] width 161 height 25
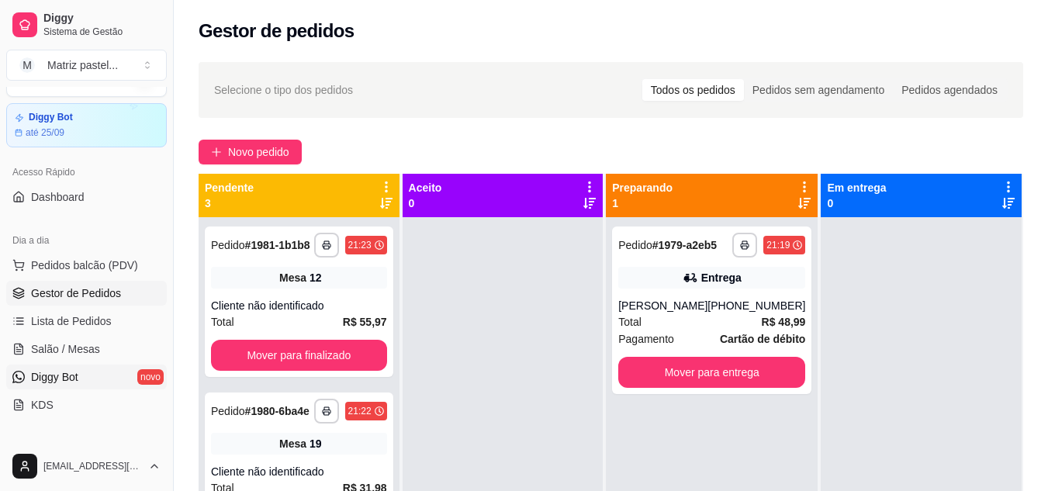
scroll to position [78, 0]
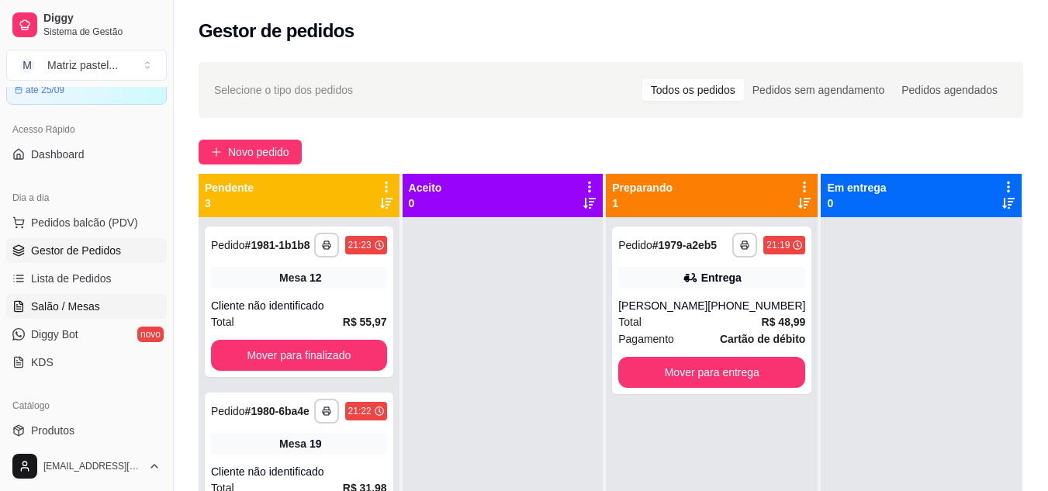
drag, startPoint x: 61, startPoint y: 310, endPoint x: 67, endPoint y: 305, distance: 8.2
click at [61, 310] on span "Salão / Mesas" at bounding box center [65, 307] width 69 height 16
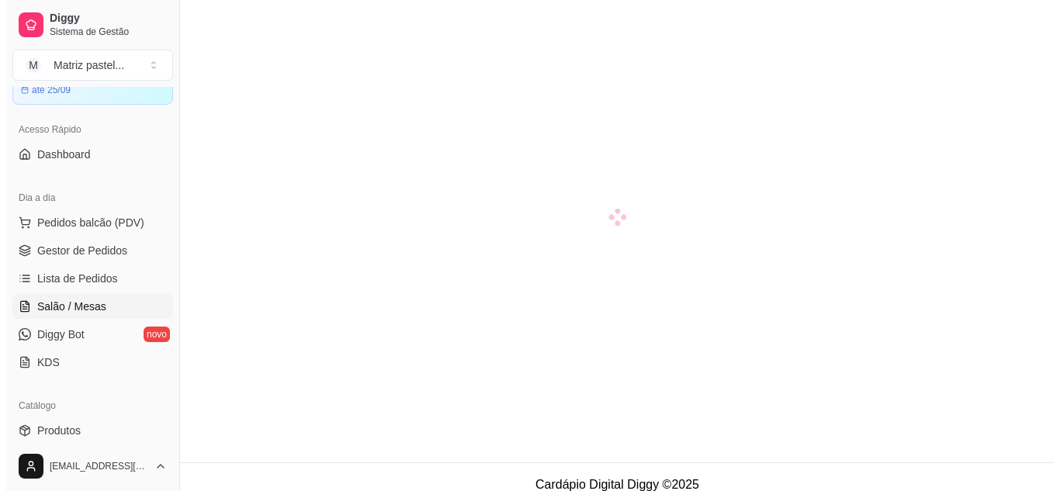
scroll to position [44, 0]
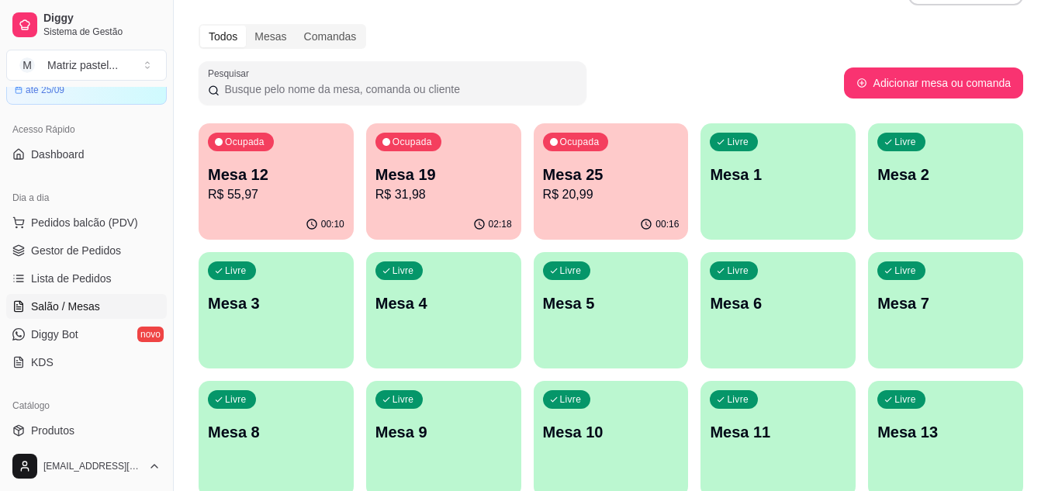
click at [613, 179] on p "Mesa 25" at bounding box center [611, 175] width 137 height 22
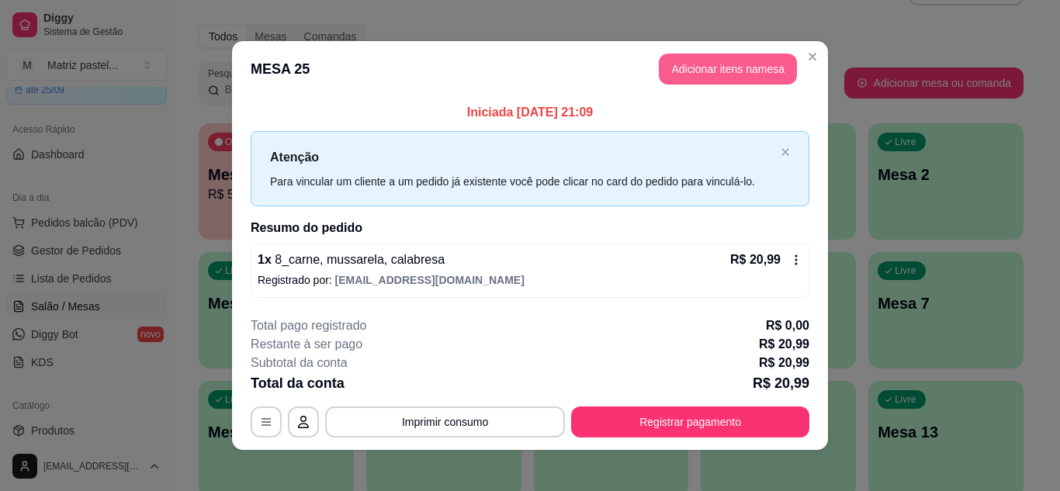
click at [741, 51] on header "MESA 25 Adicionar itens na mesa" at bounding box center [530, 69] width 596 height 56
click at [737, 65] on button "Adicionar itens na mesa" at bounding box center [728, 69] width 138 height 31
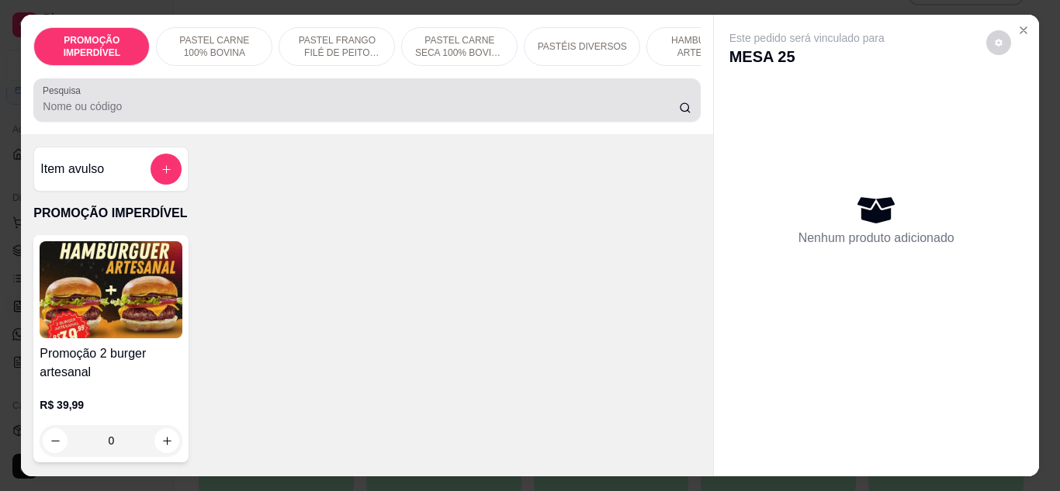
click at [485, 122] on div "Pesquisa" at bounding box center [366, 99] width 666 height 43
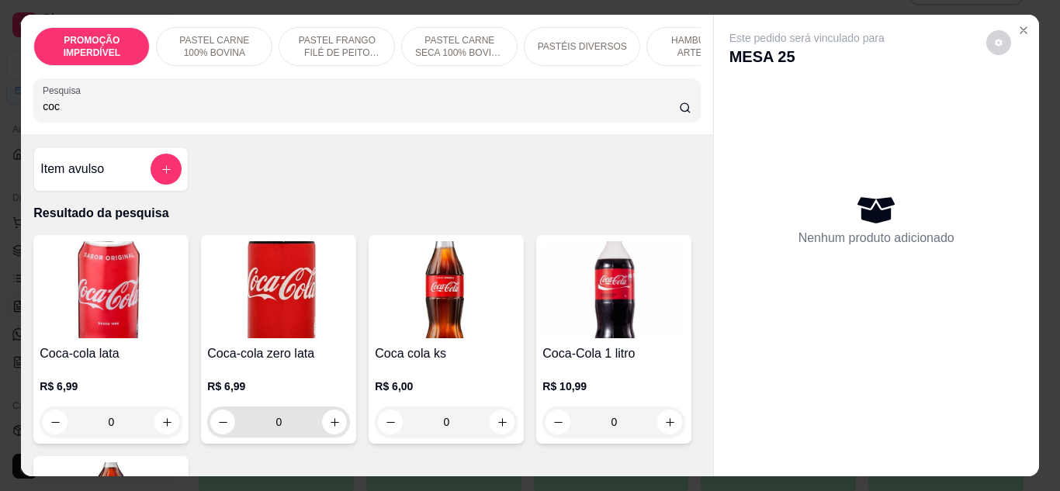
type input "coc"
click at [329, 424] on icon "increase-product-quantity" at bounding box center [335, 423] width 12 height 12
type input "1"
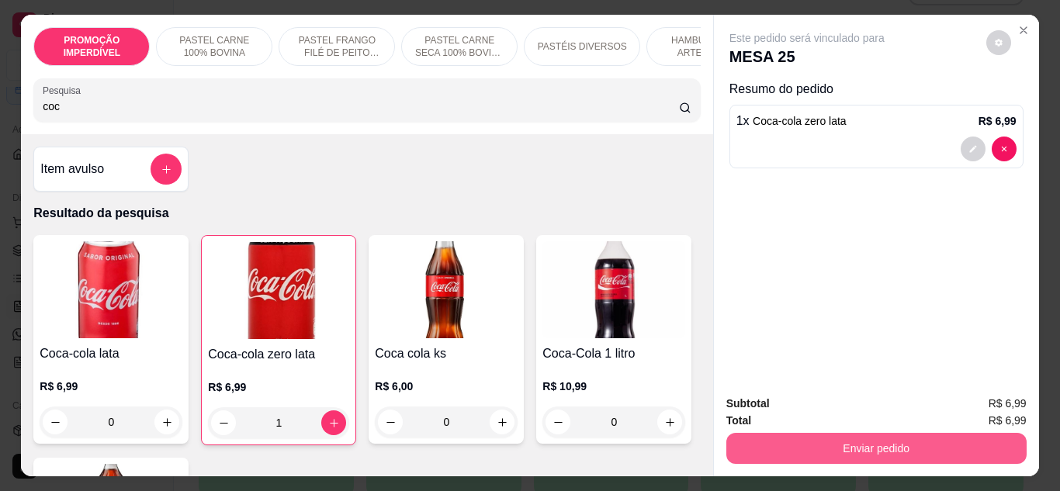
click at [876, 447] on button "Enviar pedido" at bounding box center [876, 448] width 300 height 31
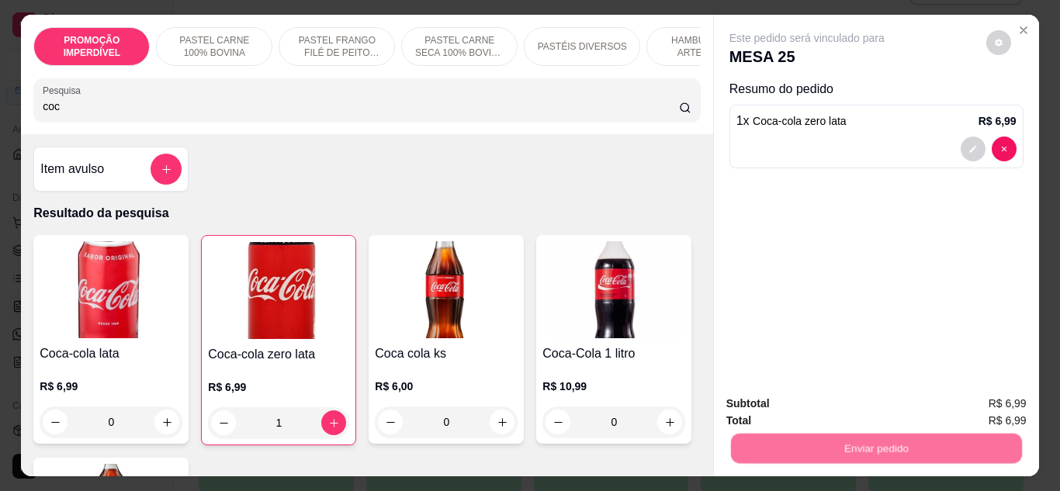
click at [973, 402] on button "Enviar pedido" at bounding box center [985, 403] width 85 height 29
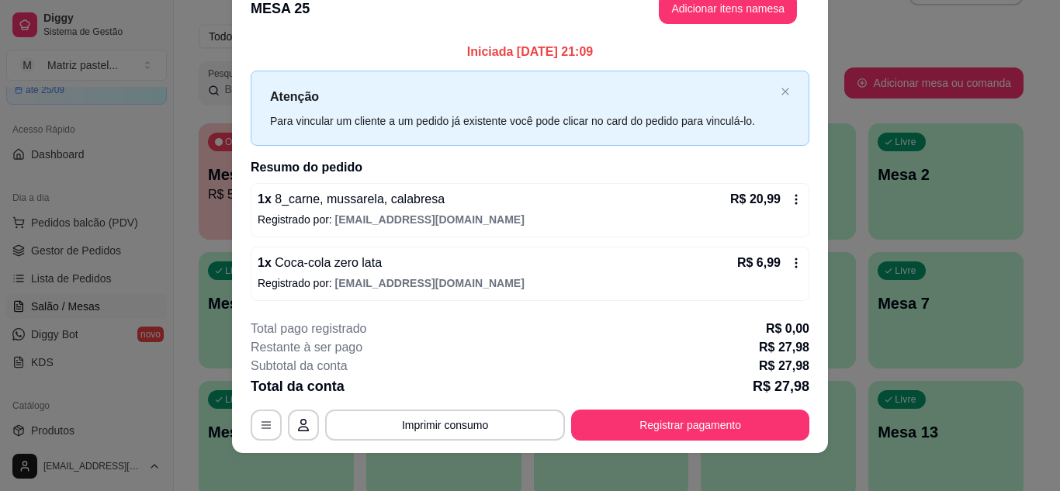
scroll to position [40, 0]
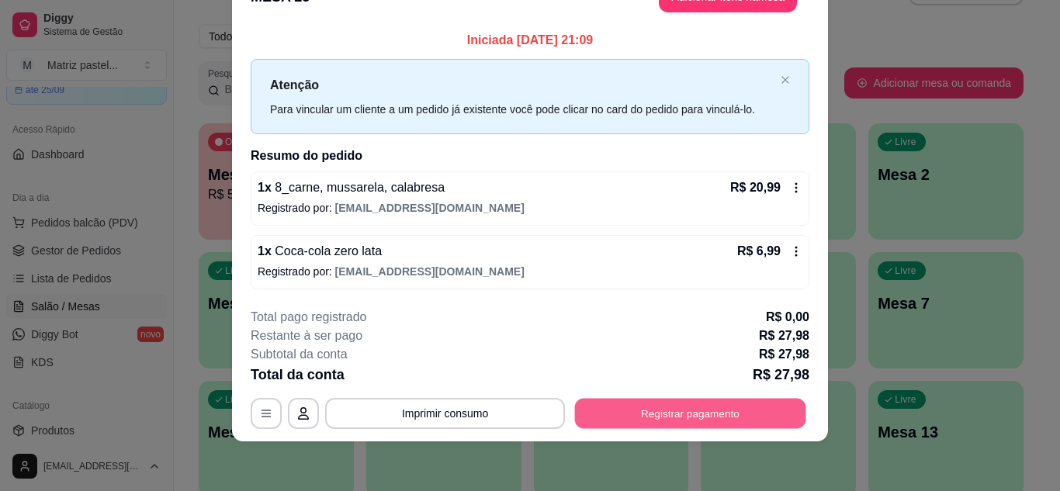
click at [688, 429] on div "**********" at bounding box center [530, 413] width 558 height 31
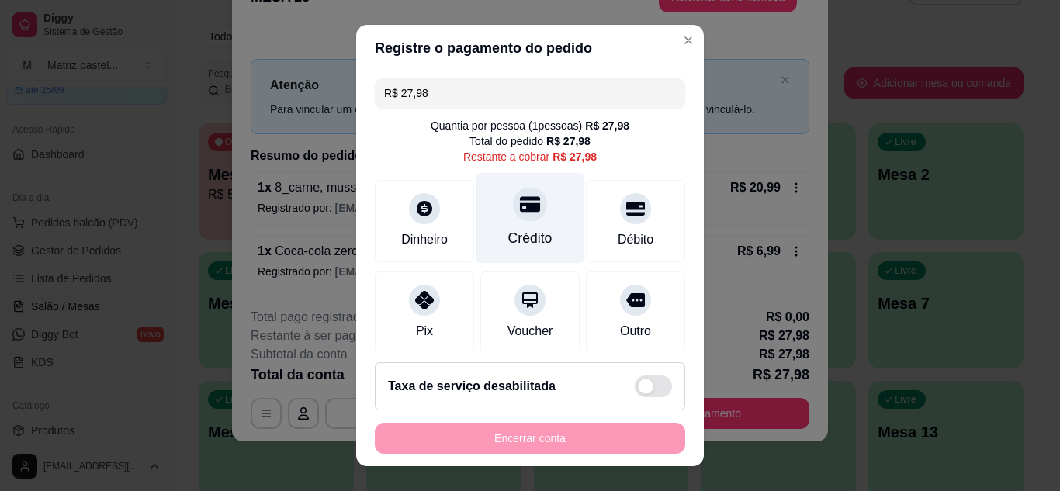
click at [536, 216] on div "Crédito" at bounding box center [529, 217] width 109 height 91
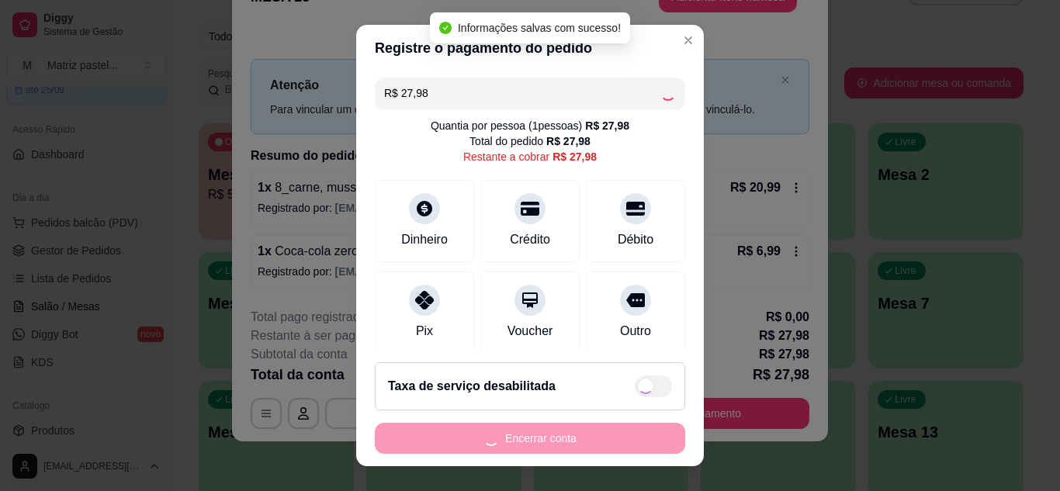
type input "R$ 0,00"
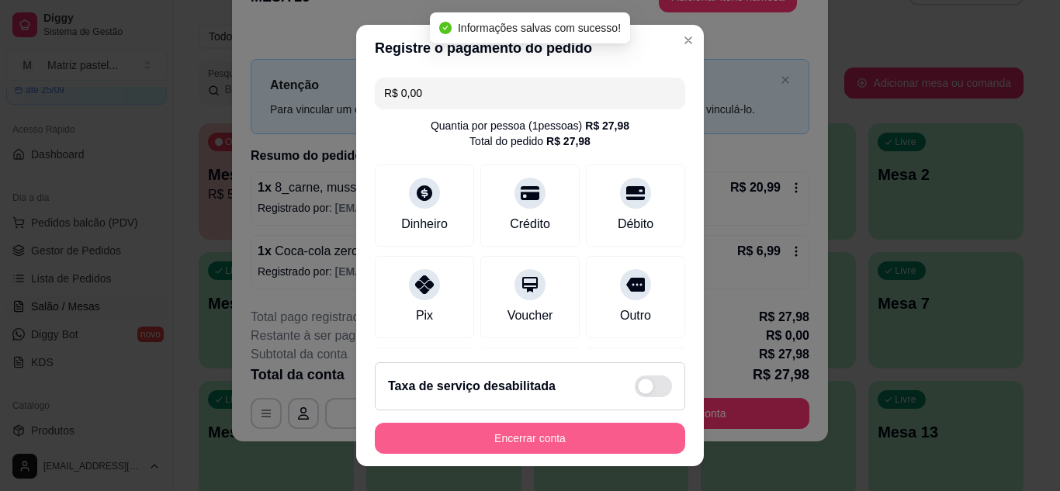
click at [525, 441] on button "Encerrar conta" at bounding box center [530, 438] width 310 height 31
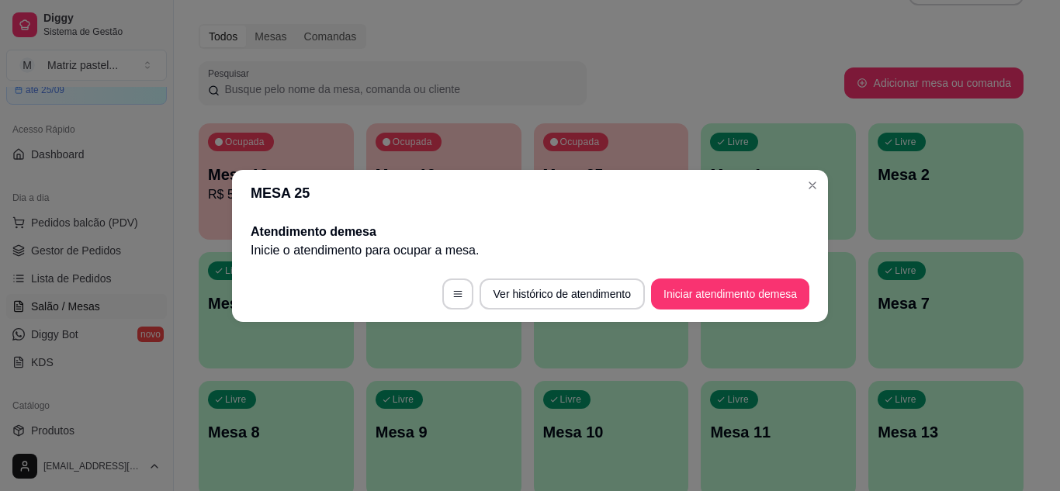
scroll to position [0, 0]
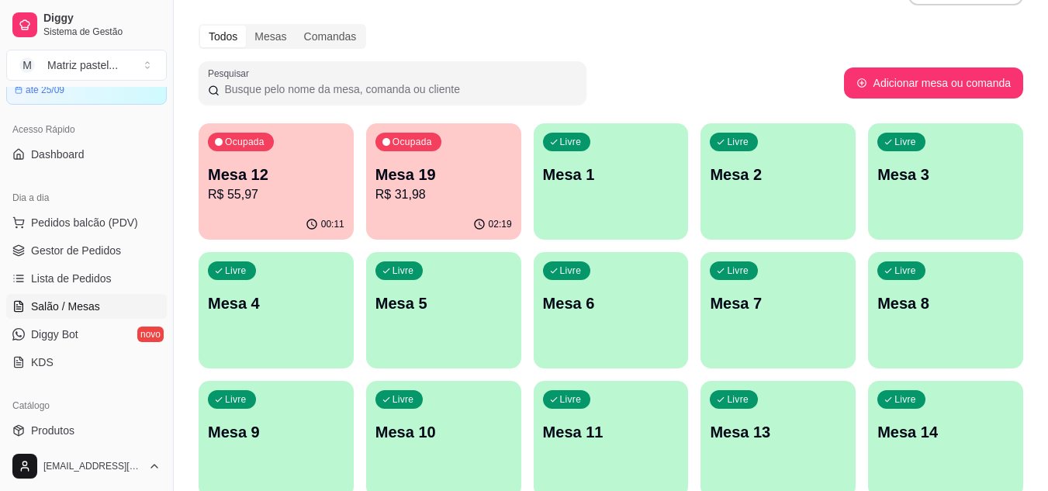
click at [437, 218] on div "02:19" at bounding box center [443, 224] width 155 height 30
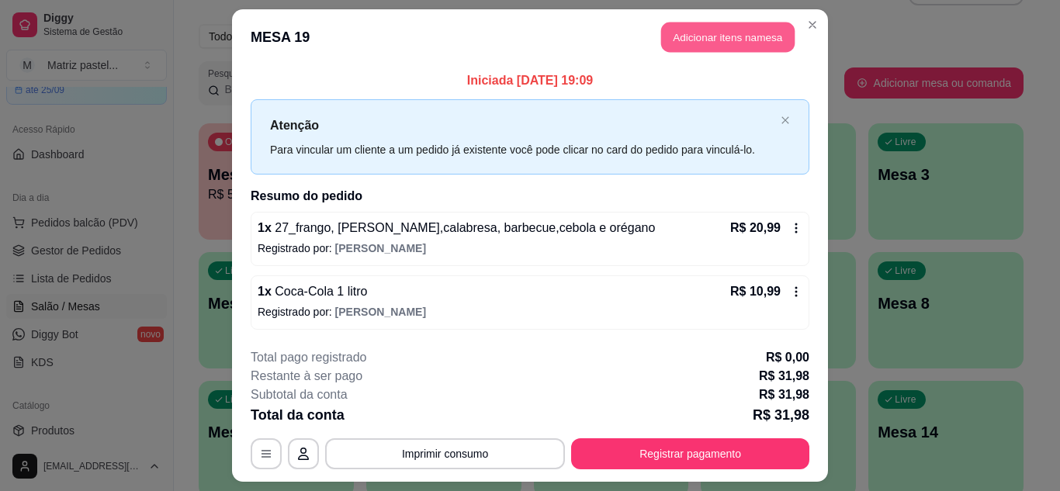
click at [684, 43] on button "Adicionar itens na mesa" at bounding box center [727, 37] width 133 height 30
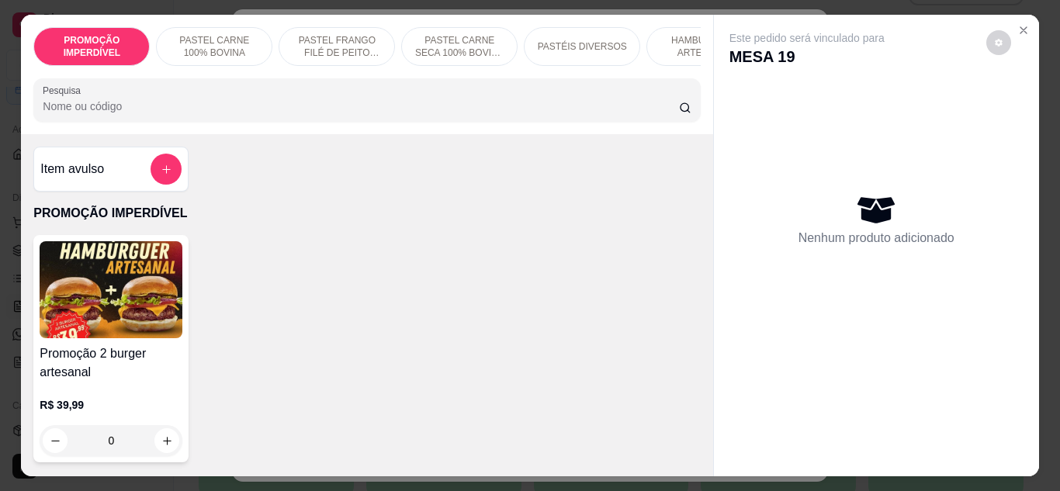
click at [336, 111] on input "Pesquisa" at bounding box center [361, 107] width 636 height 16
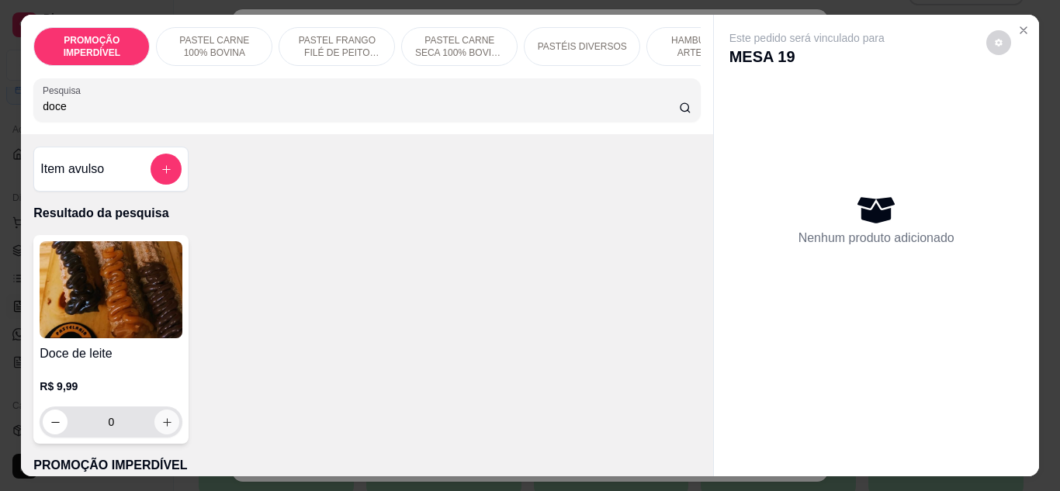
type input "doce"
click at [161, 428] on icon "increase-product-quantity" at bounding box center [167, 423] width 12 height 12
type input "1"
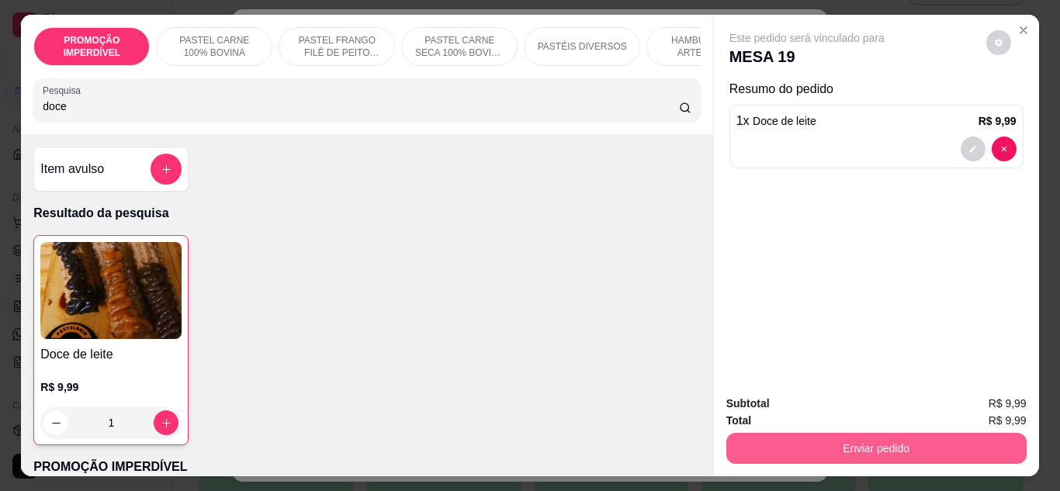
click at [809, 450] on button "Enviar pedido" at bounding box center [876, 448] width 300 height 31
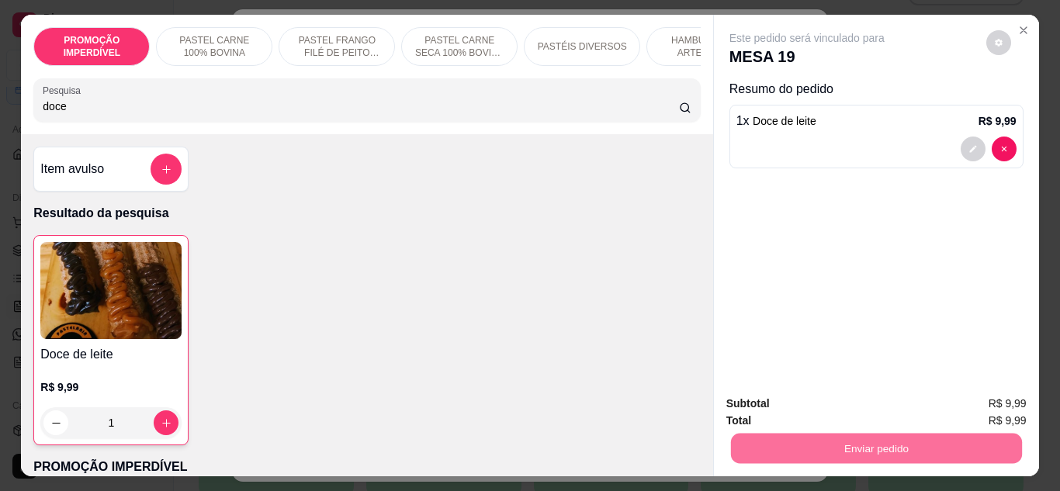
click at [976, 403] on button "Enviar pedido" at bounding box center [985, 403] width 85 height 29
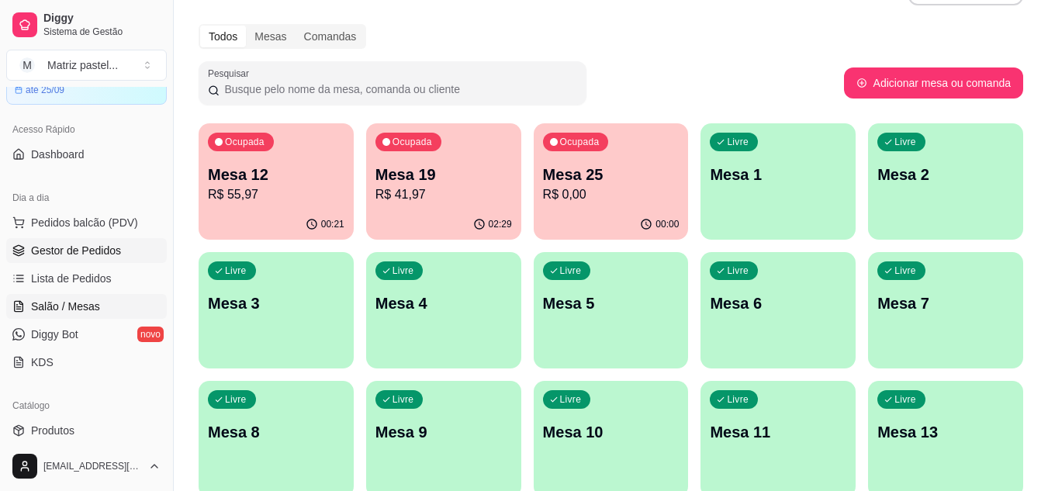
click at [74, 257] on span "Gestor de Pedidos" at bounding box center [76, 251] width 90 height 16
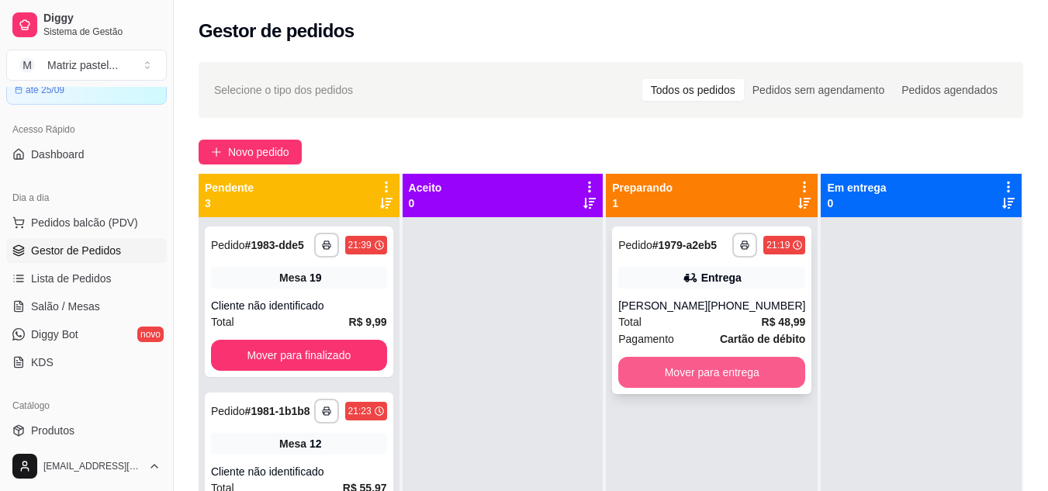
click at [644, 364] on button "Mover para entrega" at bounding box center [711, 372] width 187 height 31
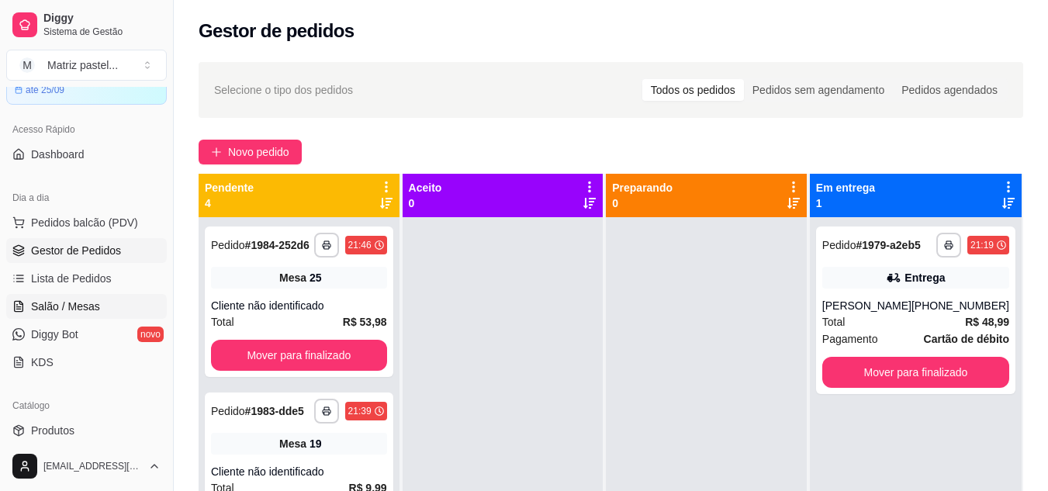
click at [43, 306] on span "Salão / Mesas" at bounding box center [65, 307] width 69 height 16
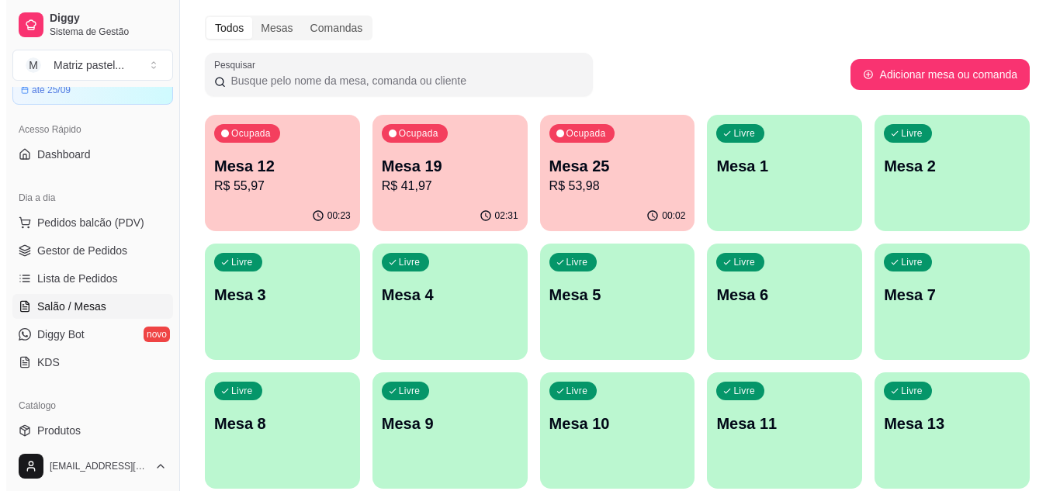
scroll to position [78, 0]
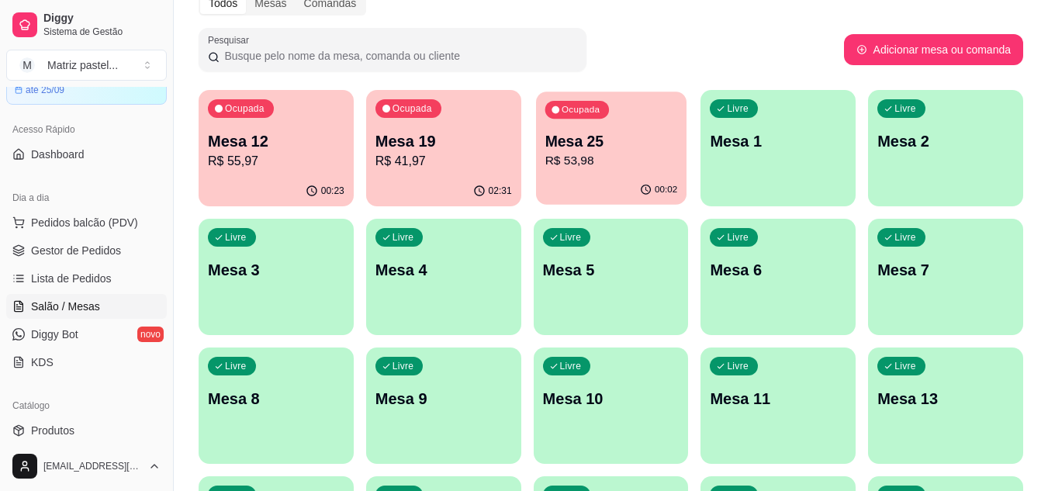
click at [584, 154] on p "R$ 53,98" at bounding box center [611, 161] width 133 height 18
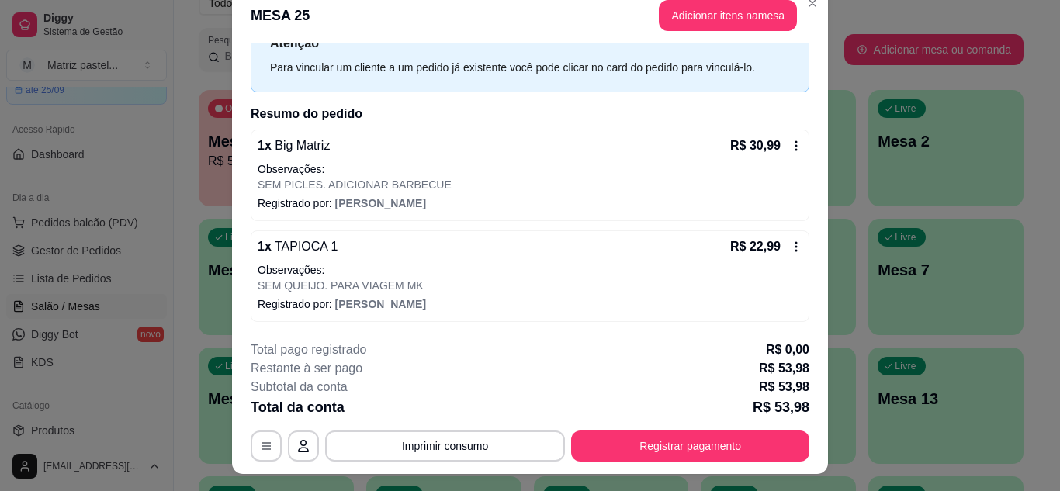
scroll to position [0, 0]
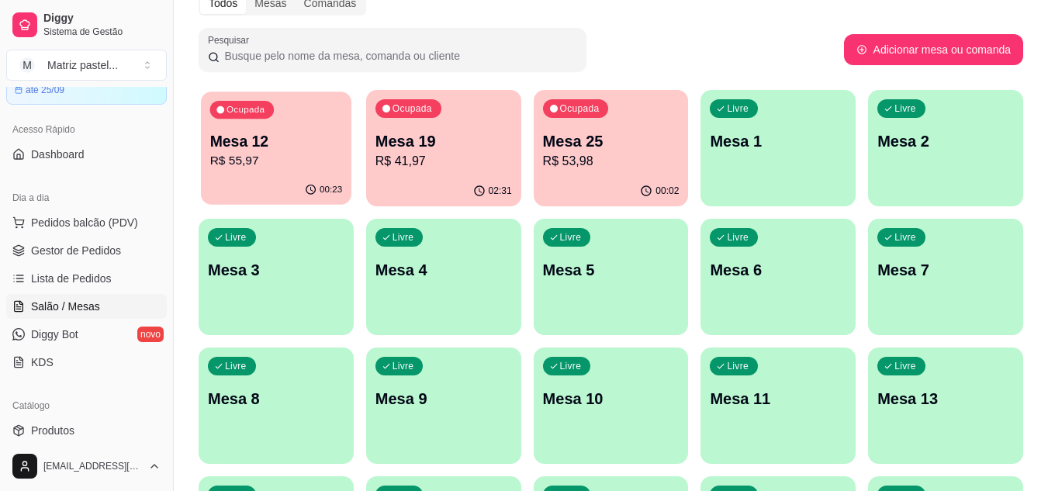
click at [256, 133] on p "Mesa 12" at bounding box center [276, 141] width 133 height 21
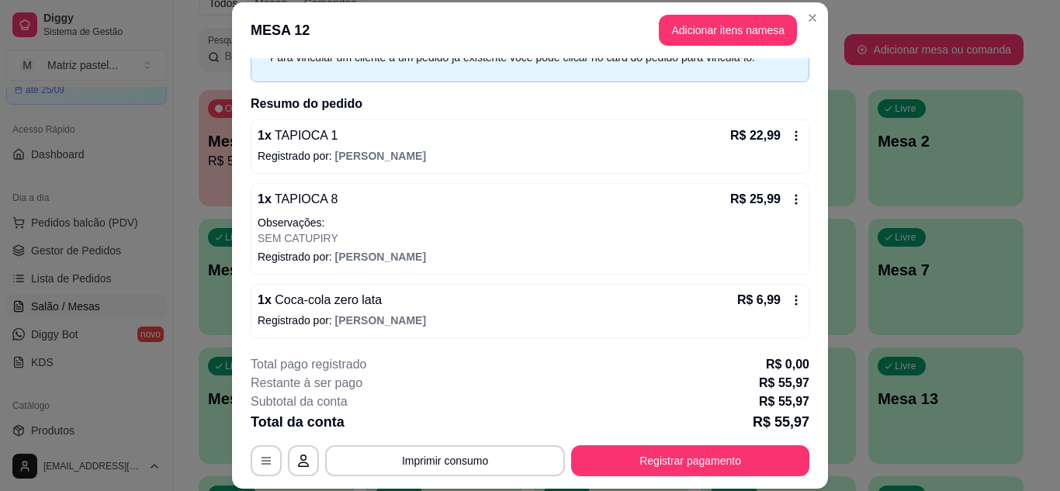
scroll to position [87, 0]
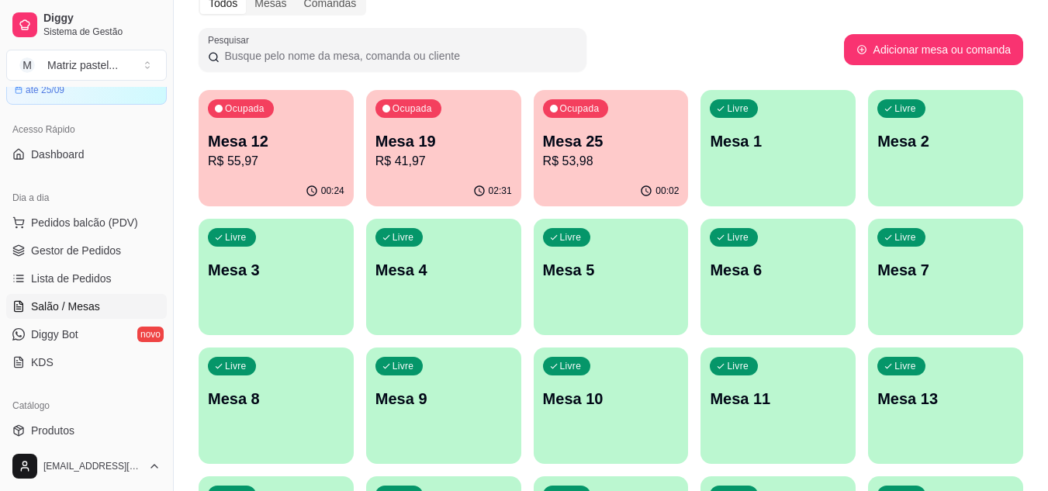
click at [431, 157] on p "R$ 41,97" at bounding box center [443, 161] width 137 height 19
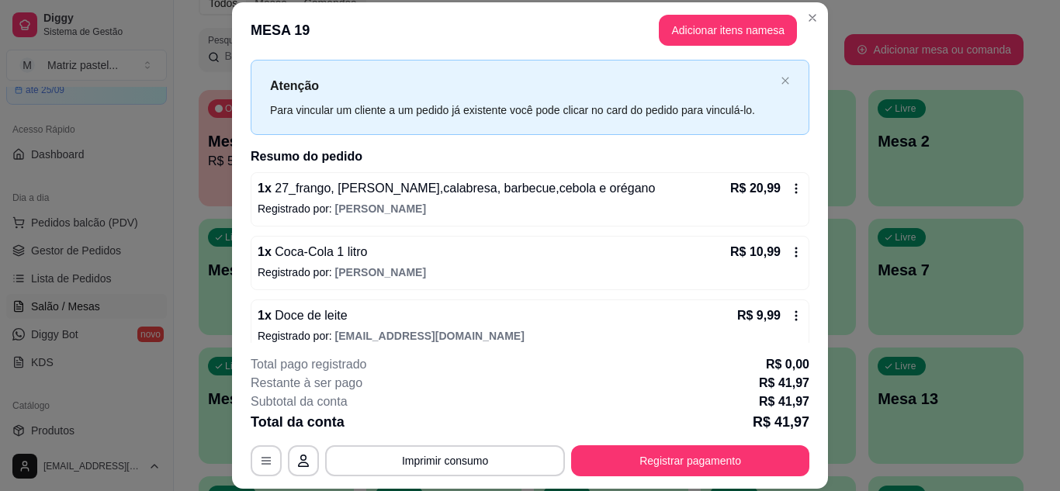
scroll to position [50, 0]
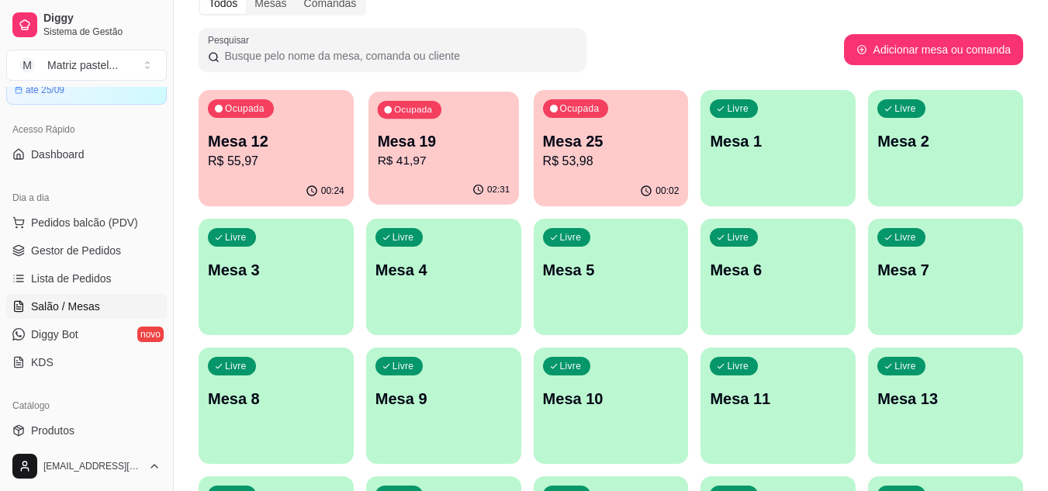
click at [469, 174] on div "Ocupada Mesa 19 R$ 41,97" at bounding box center [443, 134] width 150 height 84
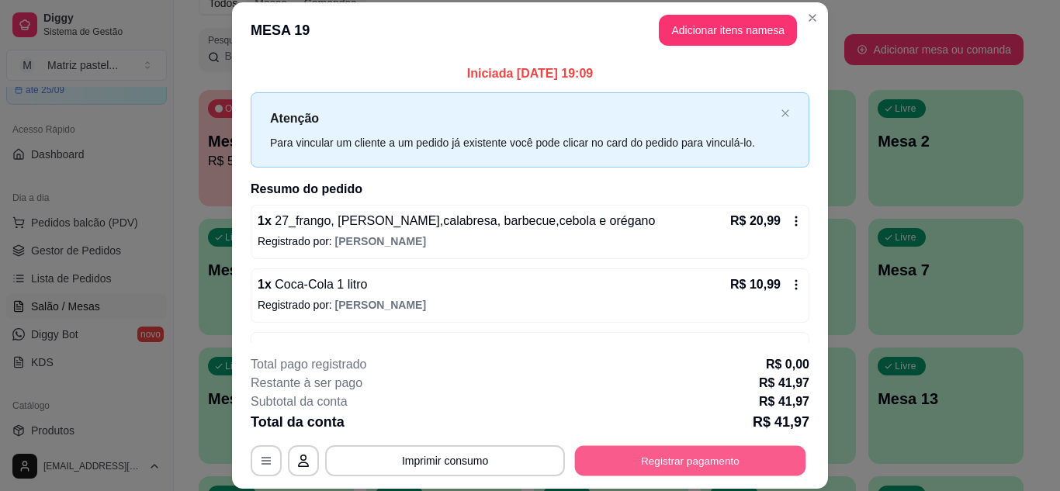
click at [646, 458] on button "Registrar pagamento" at bounding box center [690, 460] width 231 height 30
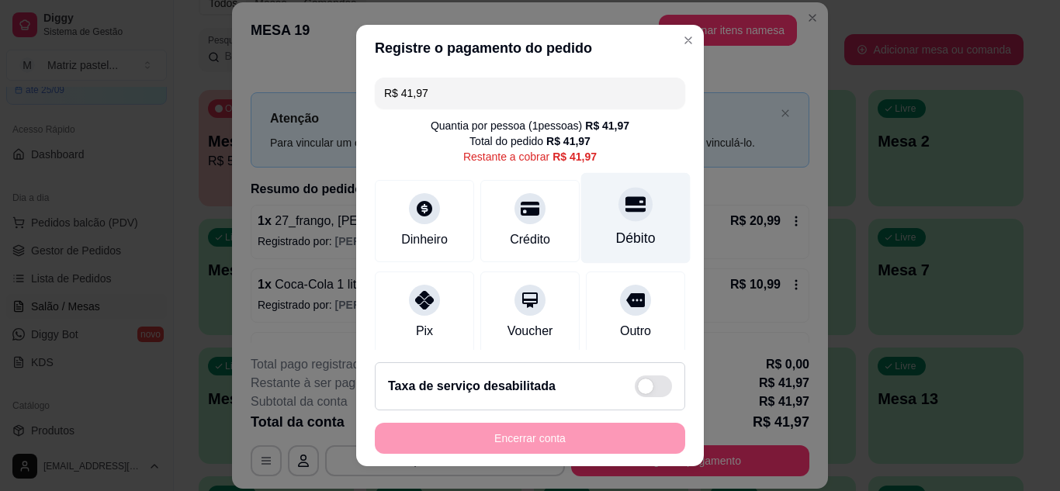
click at [623, 202] on div at bounding box center [635, 204] width 34 height 34
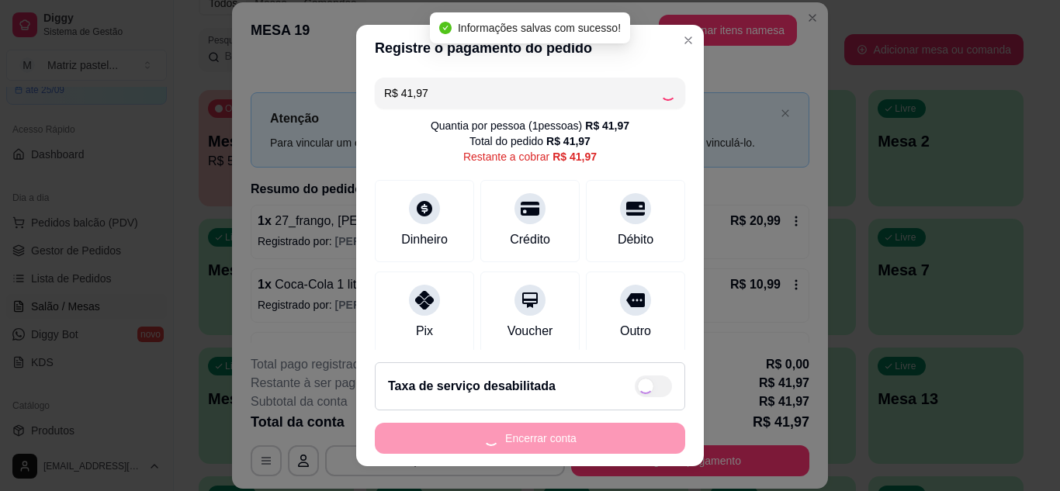
type input "R$ 0,00"
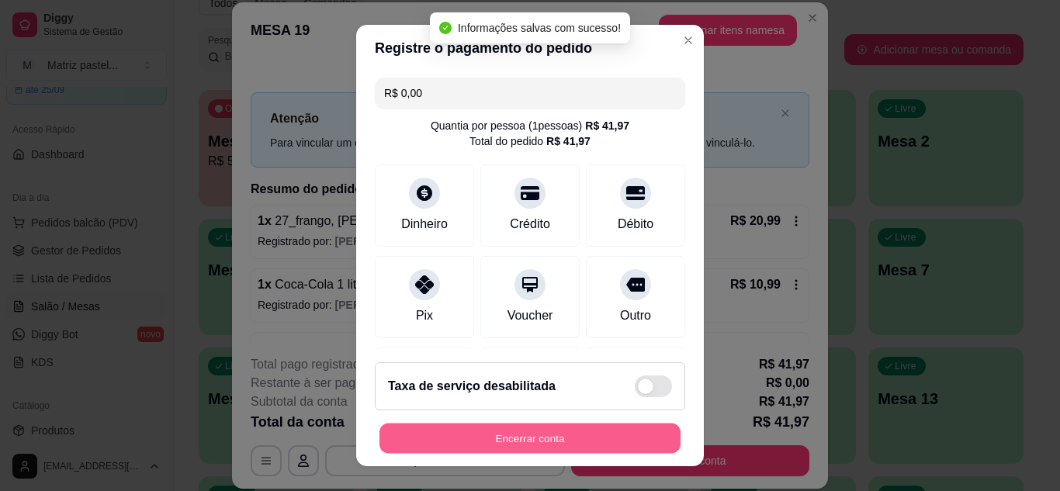
click at [537, 434] on button "Encerrar conta" at bounding box center [529, 439] width 301 height 30
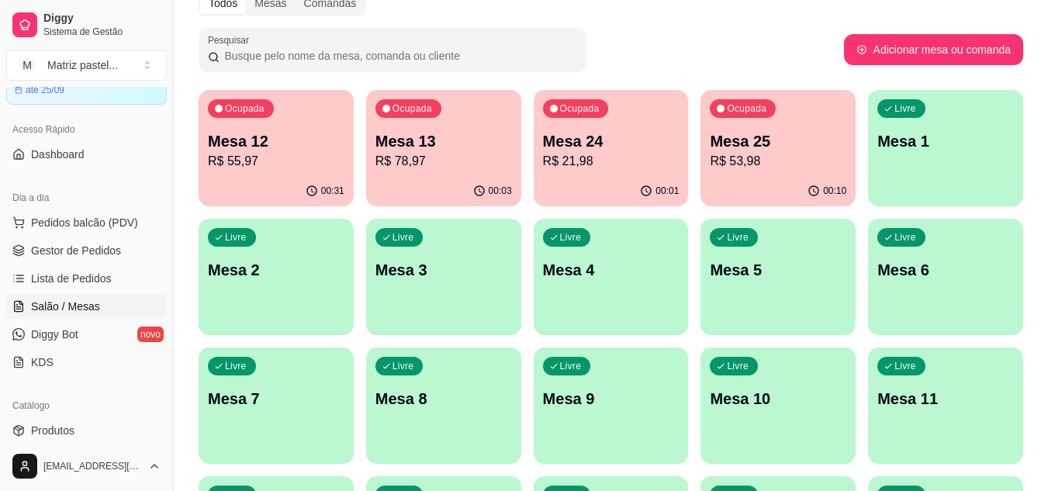
click at [600, 163] on p "R$ 21,98" at bounding box center [611, 161] width 137 height 19
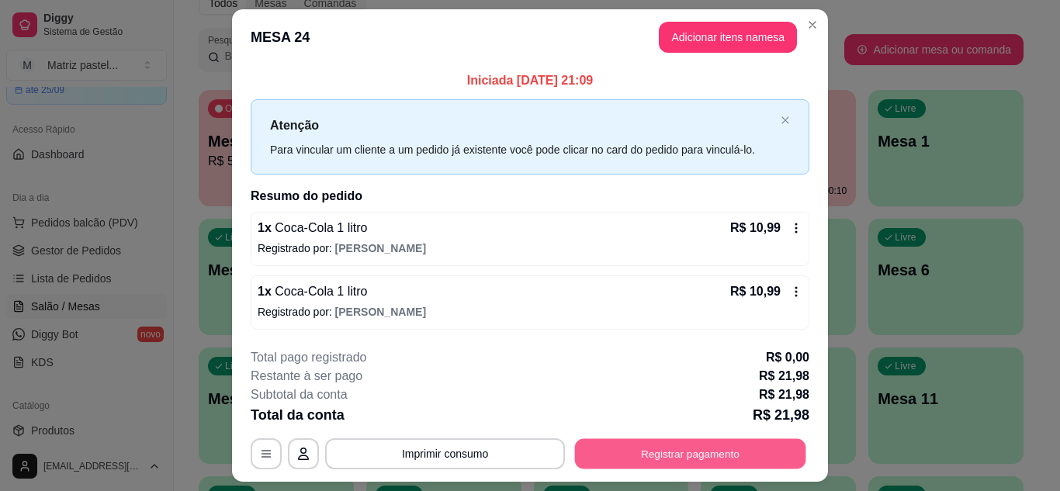
click at [704, 451] on button "Registrar pagamento" at bounding box center [690, 454] width 231 height 30
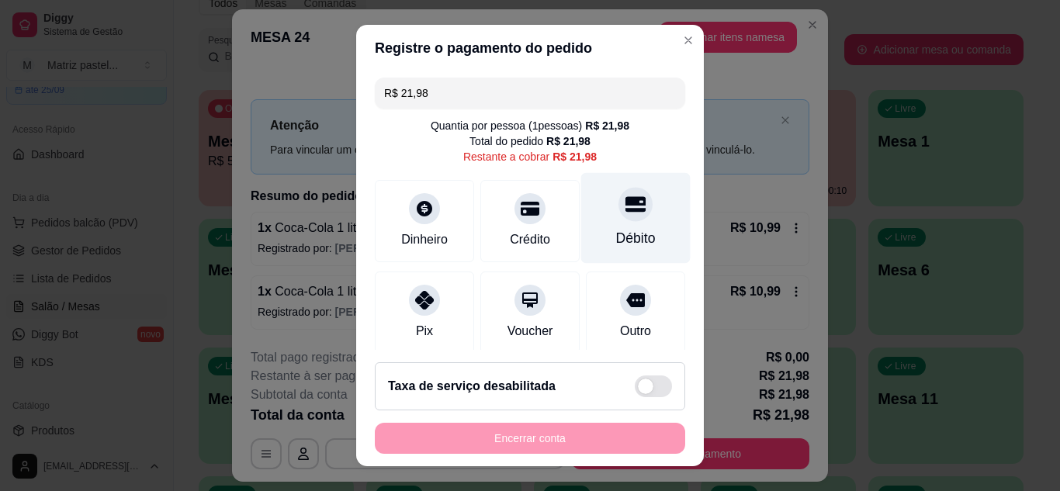
click at [585, 191] on div "Débito" at bounding box center [635, 217] width 109 height 91
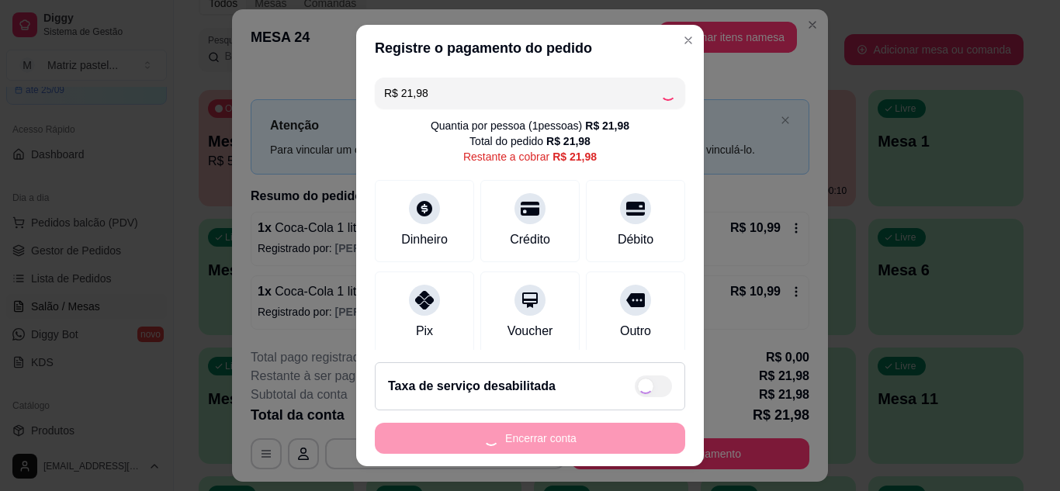
type input "R$ 0,00"
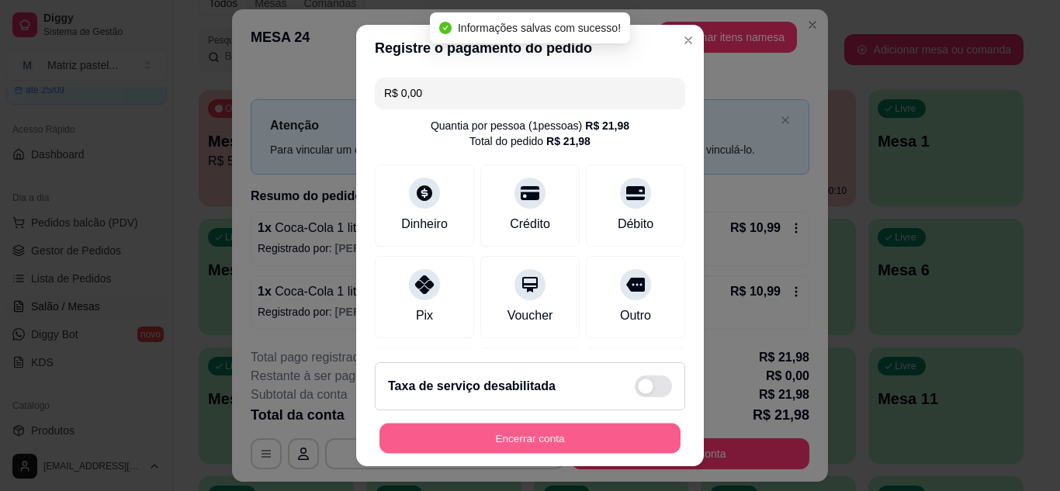
click at [588, 434] on button "Encerrar conta" at bounding box center [529, 439] width 301 height 30
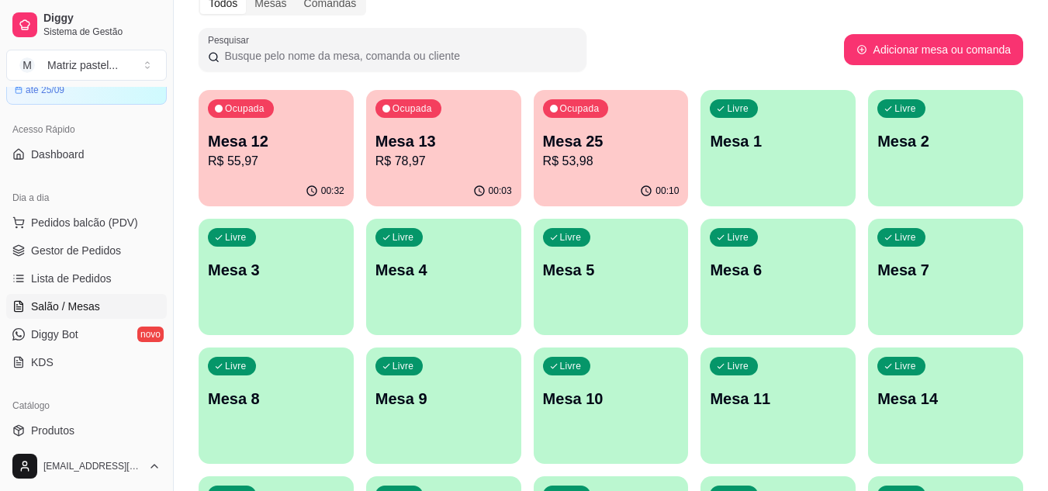
click at [257, 171] on div "Ocupada Mesa 12 R$ 55,97" at bounding box center [276, 133] width 155 height 86
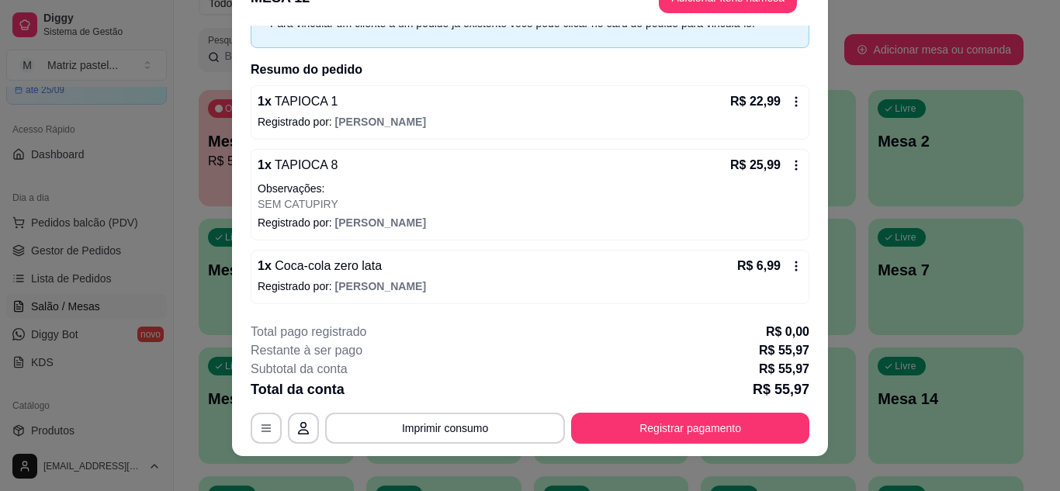
scroll to position [47, 0]
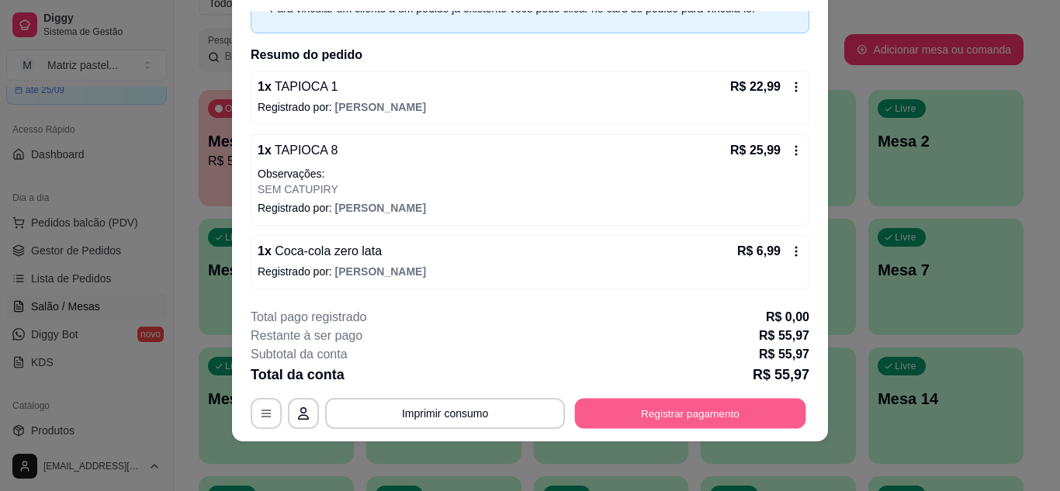
click at [666, 424] on button "Registrar pagamento" at bounding box center [690, 413] width 231 height 30
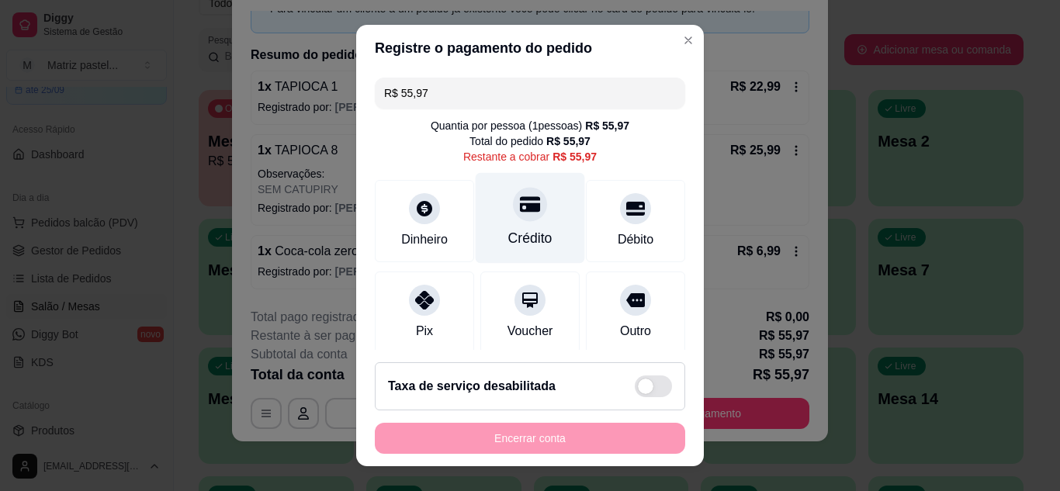
click at [525, 225] on div "Crédito" at bounding box center [529, 217] width 109 height 91
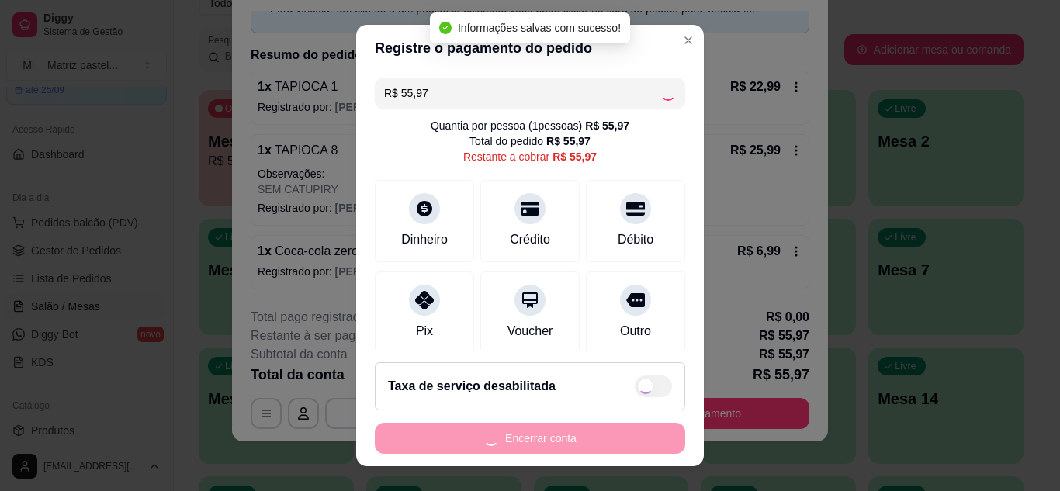
type input "R$ 0,00"
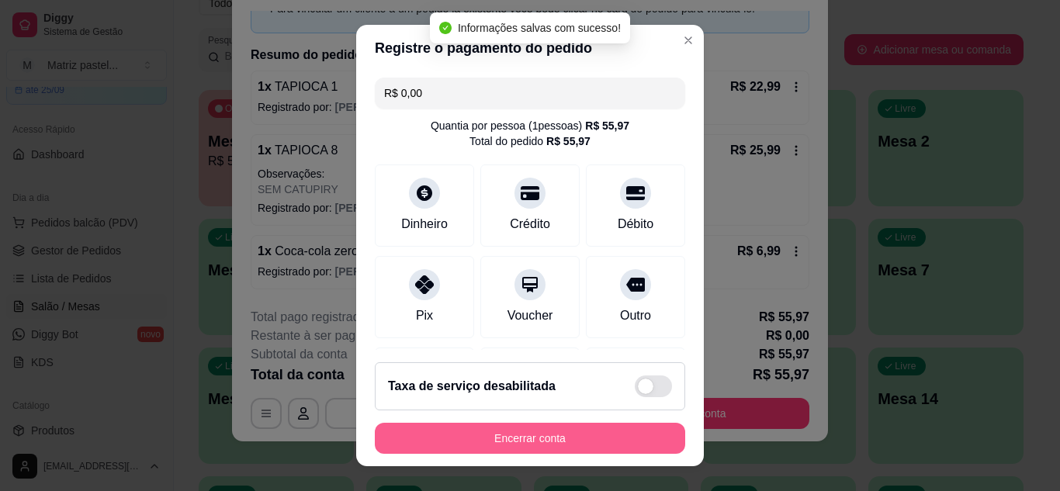
click at [519, 454] on div "Encerrar conta" at bounding box center [530, 438] width 310 height 31
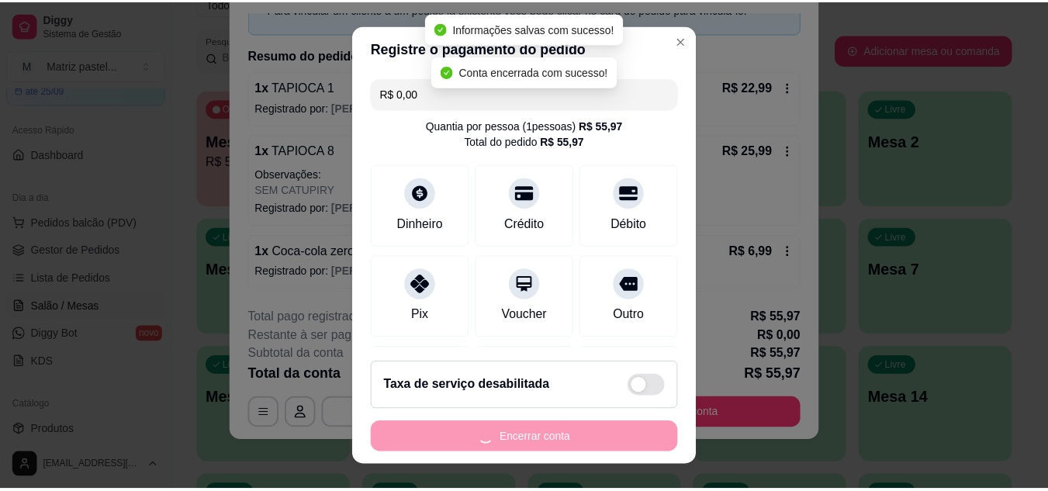
scroll to position [0, 0]
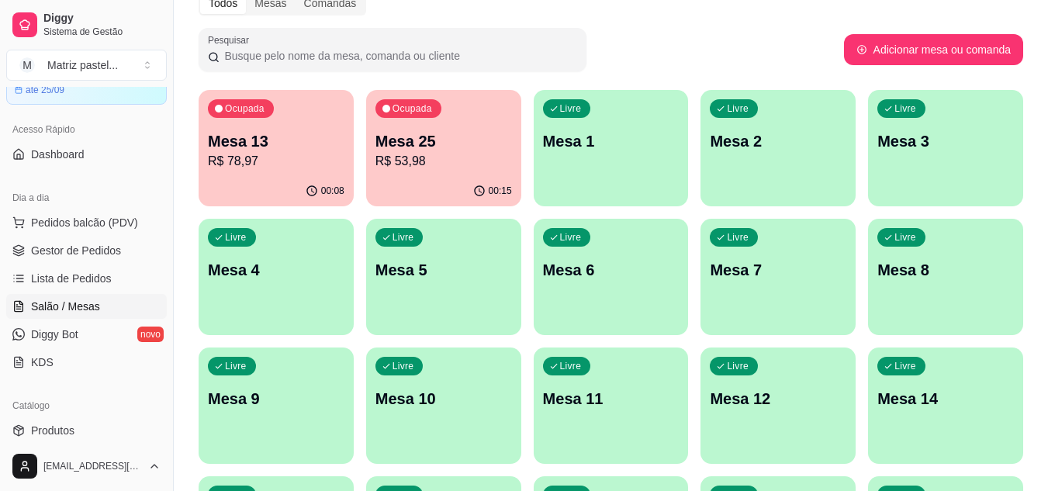
click at [88, 264] on ul "Pedidos balcão (PDV) Gestor de Pedidos Lista de Pedidos Salão / Mesas Diggy Bot…" at bounding box center [86, 292] width 161 height 164
click at [105, 253] on span "Gestor de Pedidos" at bounding box center [76, 251] width 90 height 16
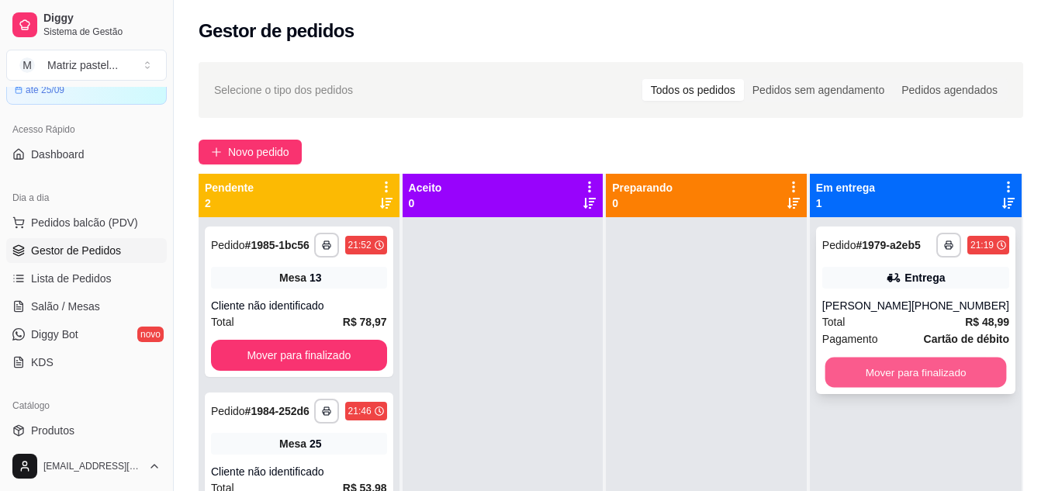
click at [915, 367] on button "Mover para finalizado" at bounding box center [916, 373] width 182 height 30
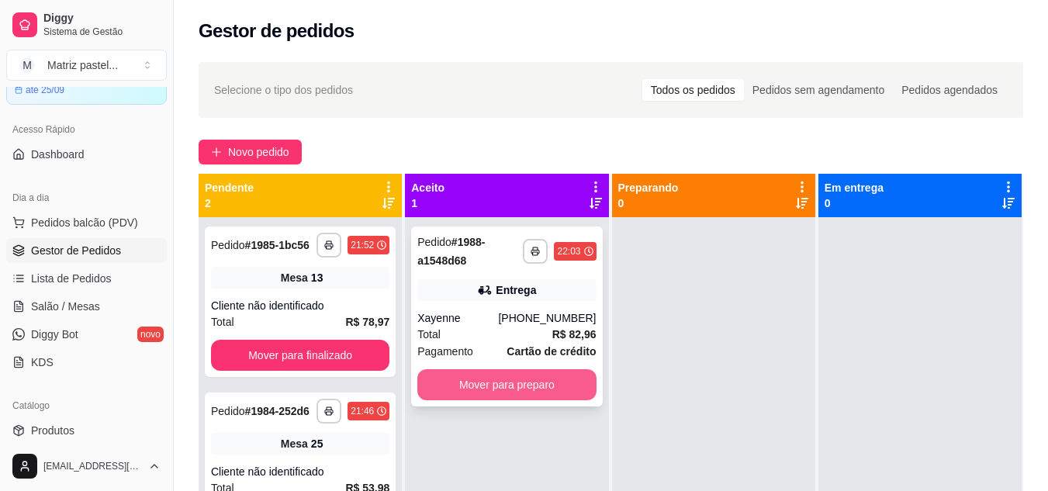
click at [497, 388] on button "Mover para preparo" at bounding box center [506, 384] width 178 height 31
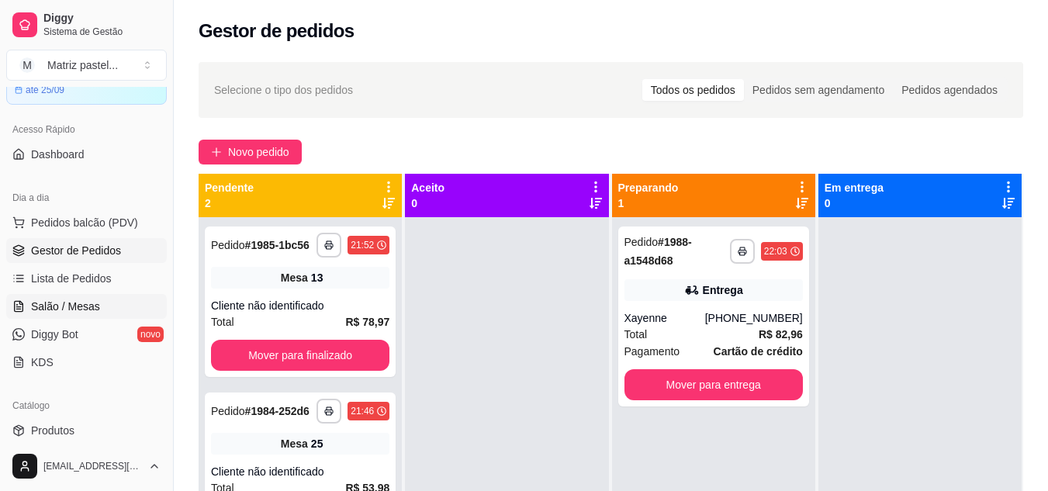
click at [83, 304] on span "Salão / Mesas" at bounding box center [65, 307] width 69 height 16
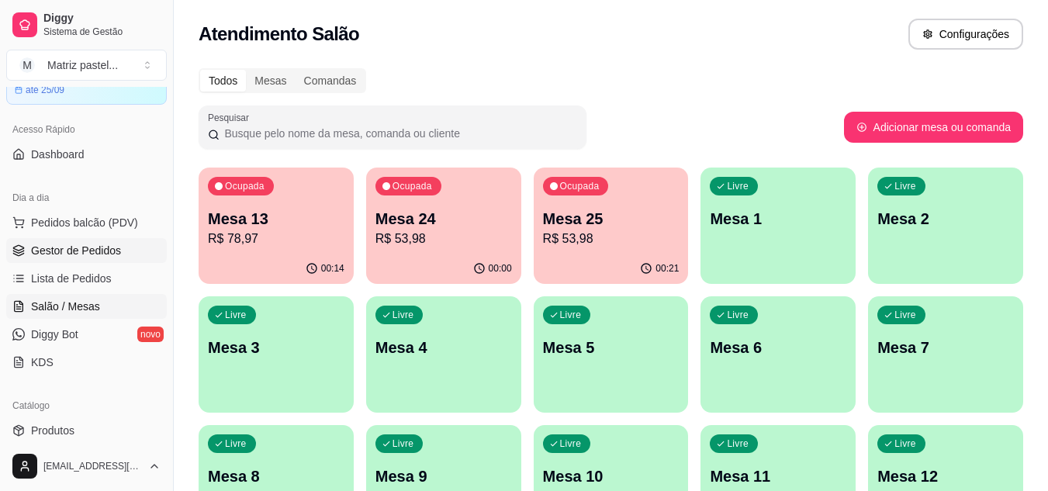
click at [102, 246] on span "Gestor de Pedidos" at bounding box center [76, 251] width 90 height 16
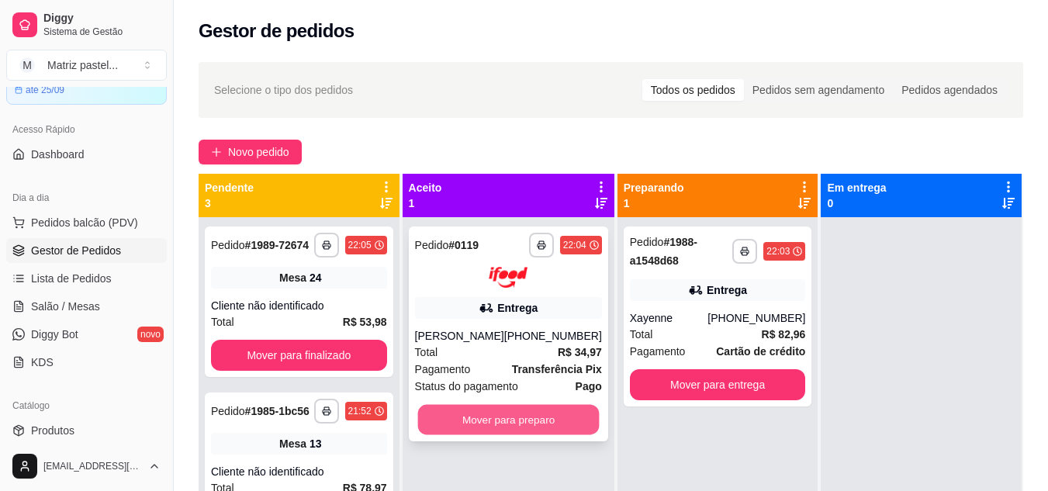
click at [546, 411] on button "Mover para preparo" at bounding box center [508, 419] width 182 height 30
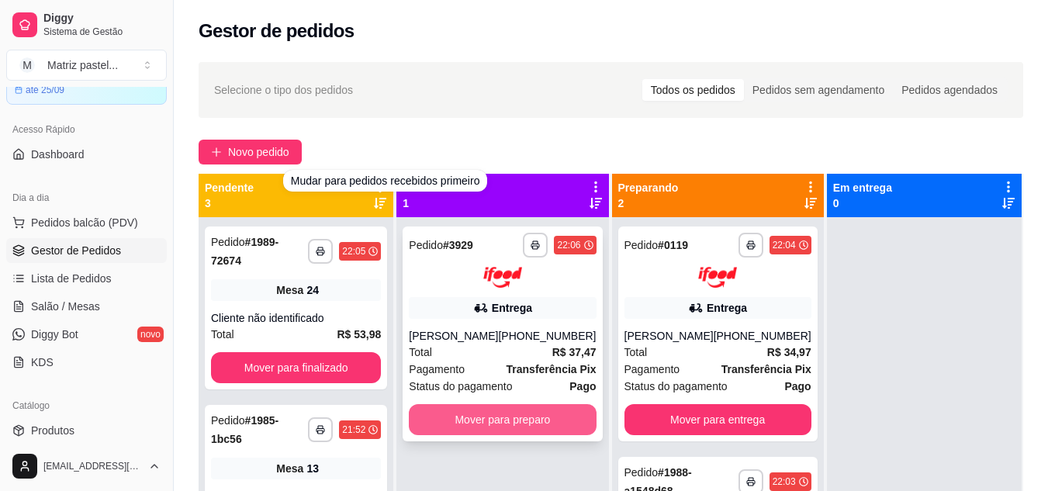
click at [469, 418] on button "Mover para preparo" at bounding box center [502, 419] width 187 height 31
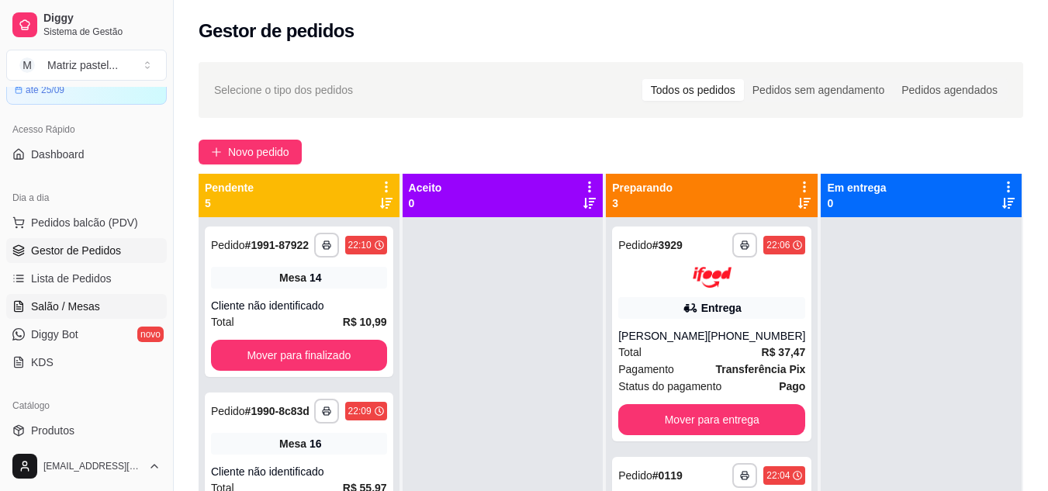
click at [71, 310] on span "Salão / Mesas" at bounding box center [65, 307] width 69 height 16
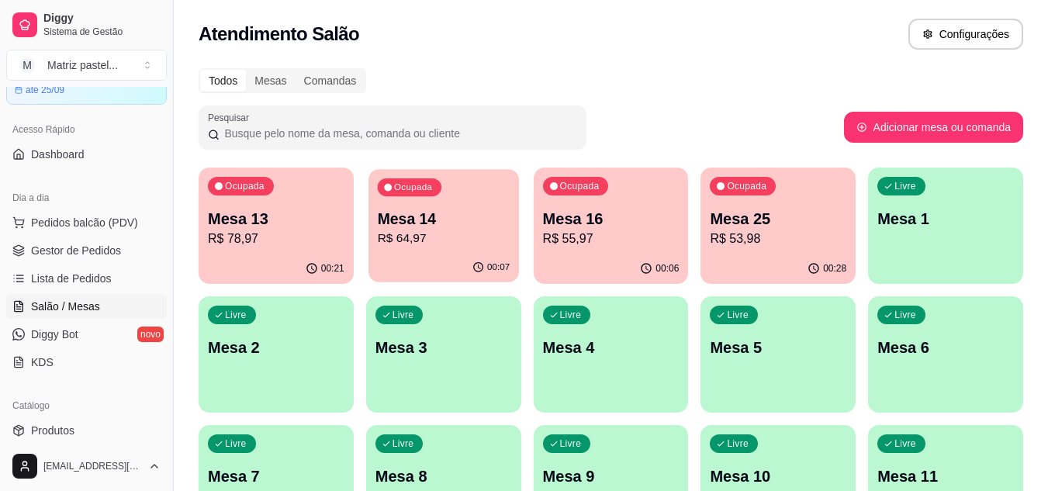
click at [462, 240] on p "R$ 64,97" at bounding box center [443, 239] width 133 height 18
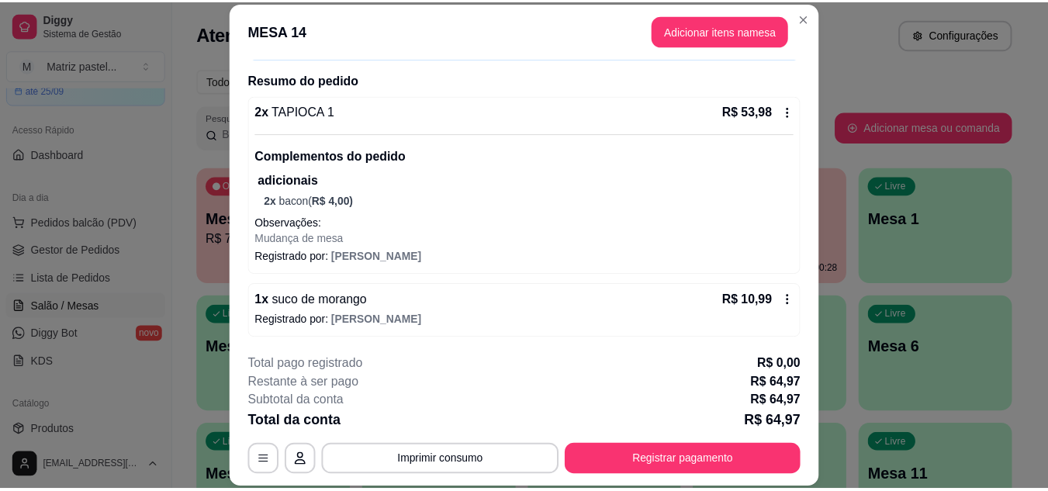
scroll to position [111, 0]
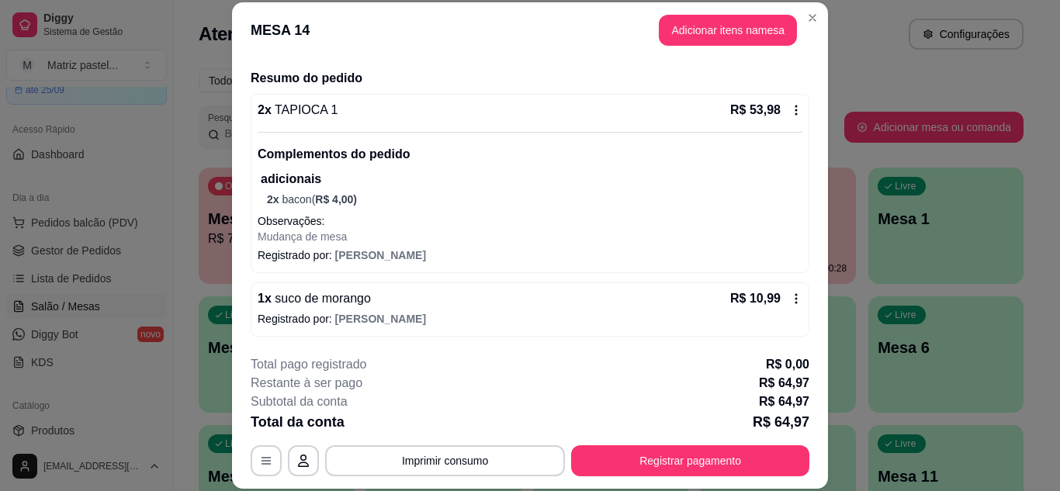
click at [788, 305] on div "1 x suco de morango R$ 10,99 Registrado por: [PERSON_NAME]" at bounding box center [530, 309] width 558 height 54
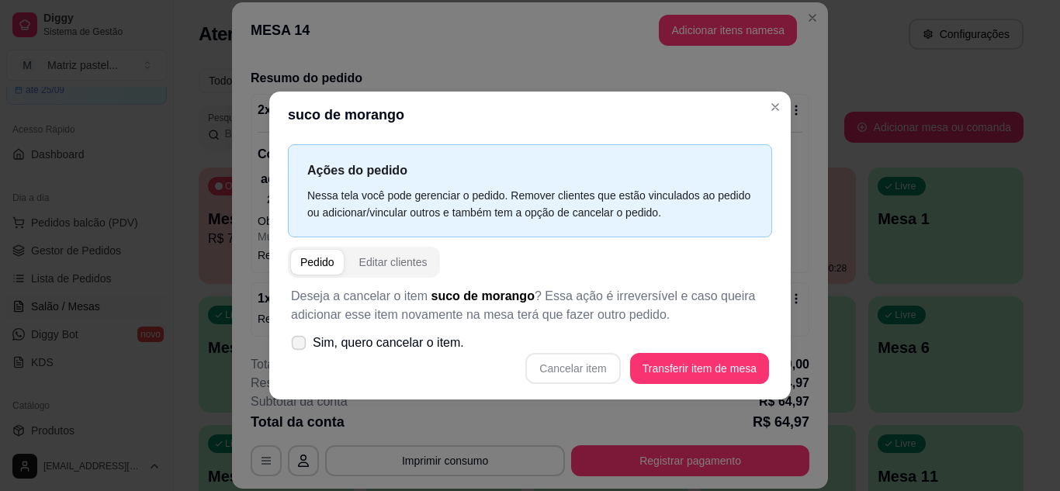
click at [399, 349] on span "Sim, quero cancelar o item." at bounding box center [388, 343] width 151 height 19
click at [300, 349] on input "Sim, quero cancelar o item." at bounding box center [295, 350] width 10 height 10
checkbox input "true"
click at [555, 364] on button "Cancelar item" at bounding box center [572, 368] width 95 height 31
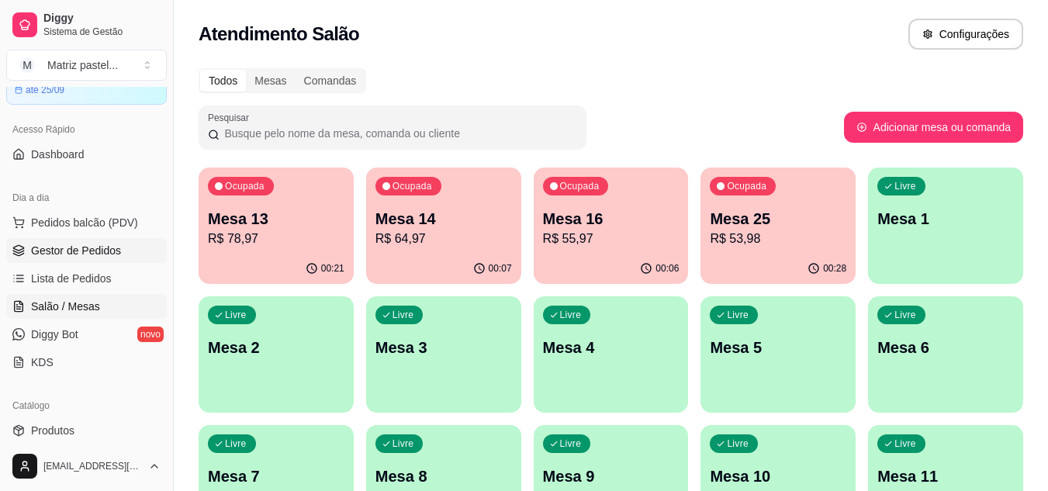
click at [78, 259] on link "Gestor de Pedidos" at bounding box center [86, 250] width 161 height 25
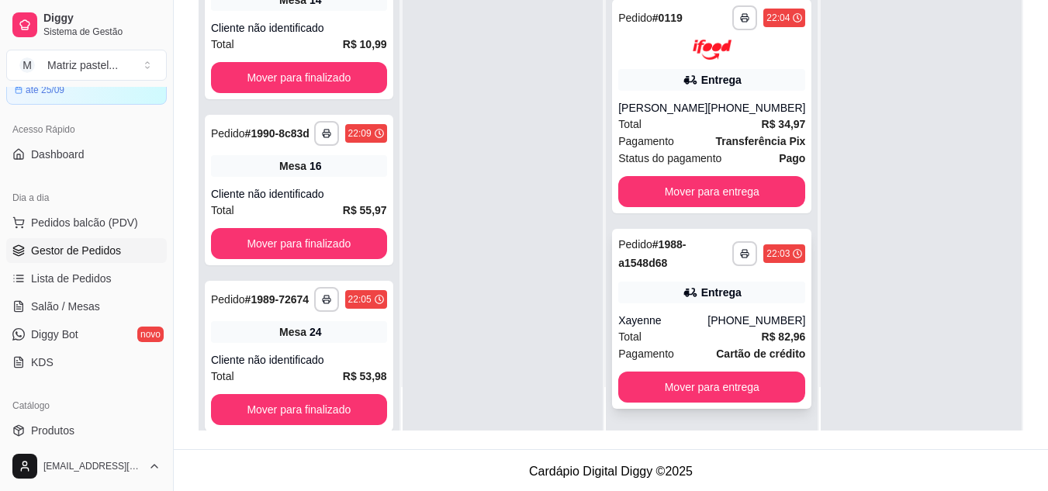
scroll to position [237, 0]
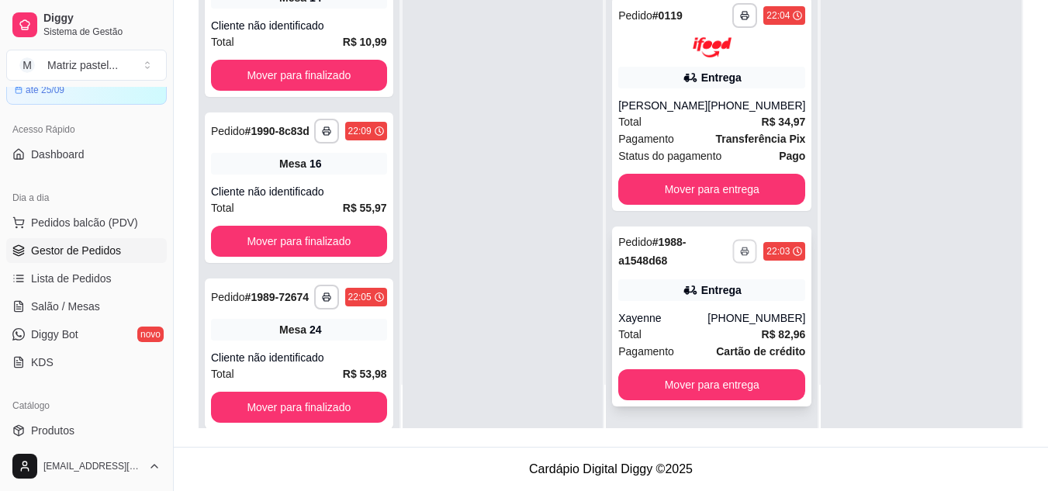
click at [733, 254] on button "button" at bounding box center [745, 252] width 24 height 24
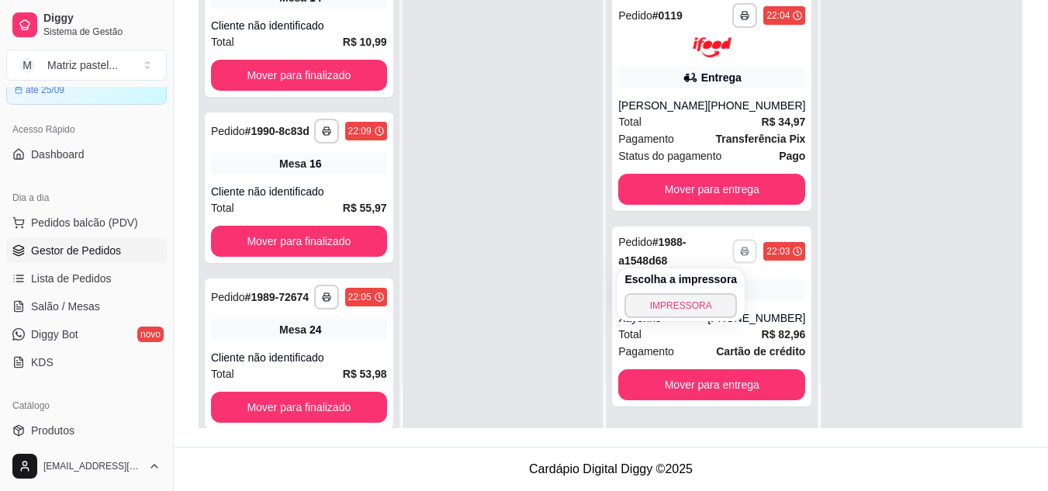
click at [698, 296] on button "IMPRESSORA" at bounding box center [680, 305] width 112 height 25
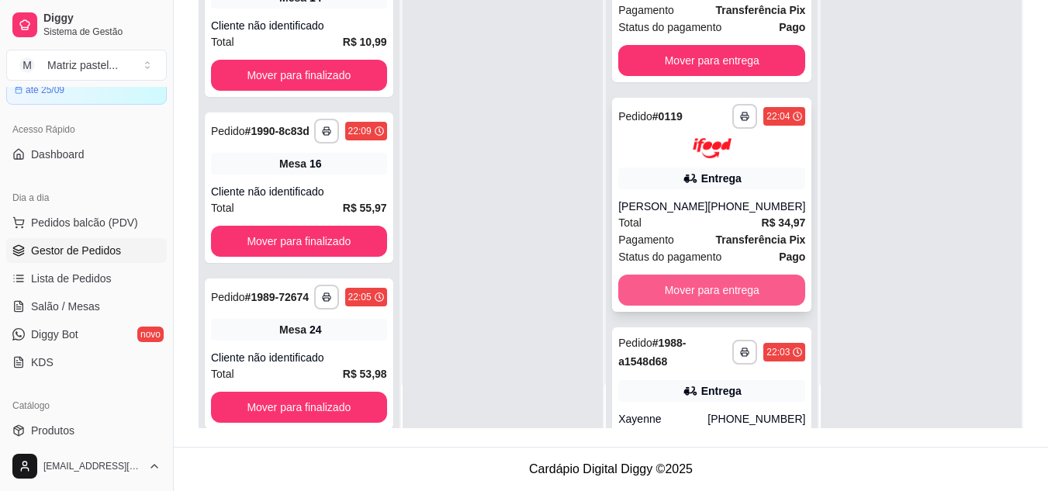
scroll to position [40, 0]
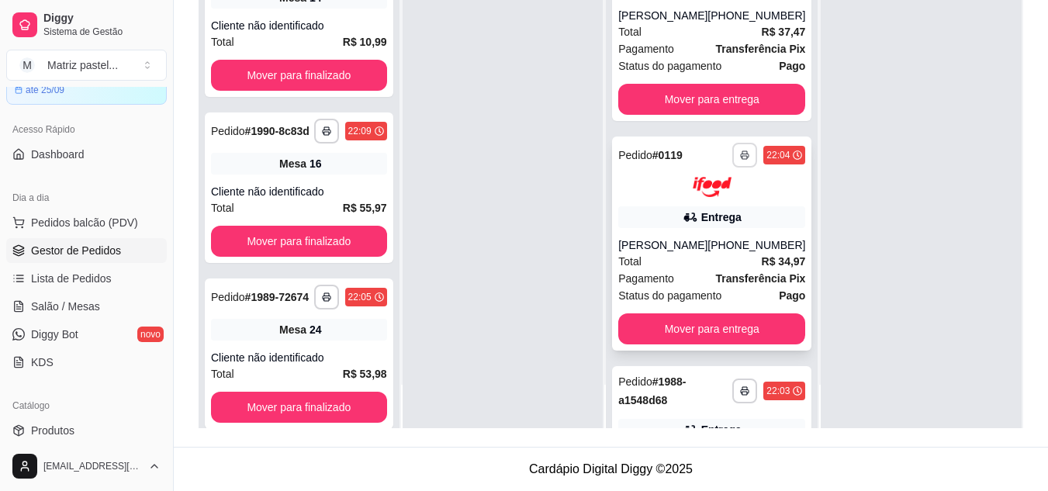
click at [732, 157] on button "button" at bounding box center [744, 155] width 25 height 25
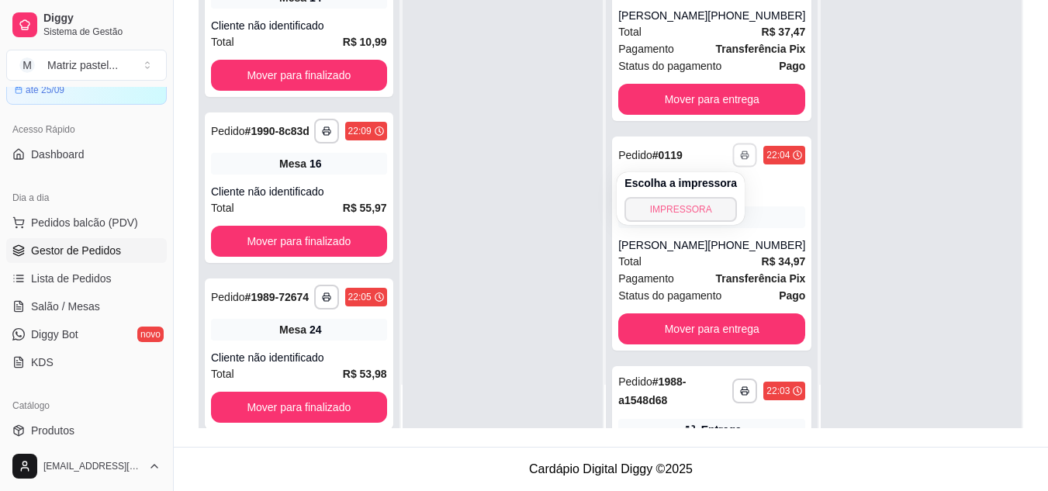
click at [693, 203] on button "IMPRESSORA" at bounding box center [680, 209] width 112 height 25
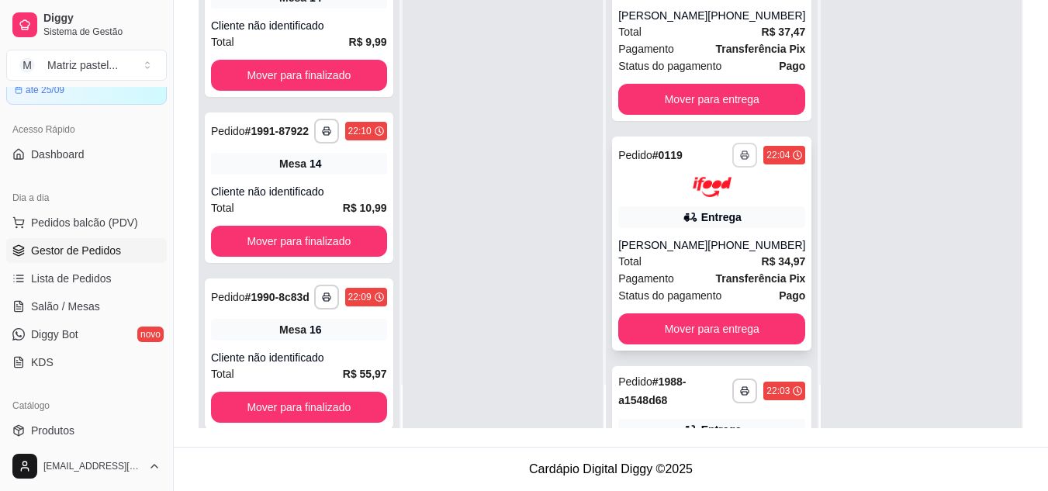
click at [732, 160] on button "button" at bounding box center [744, 155] width 25 height 25
click at [690, 214] on button "IMPRESSORA" at bounding box center [681, 209] width 109 height 24
click at [49, 299] on span "Salão / Mesas" at bounding box center [65, 307] width 69 height 16
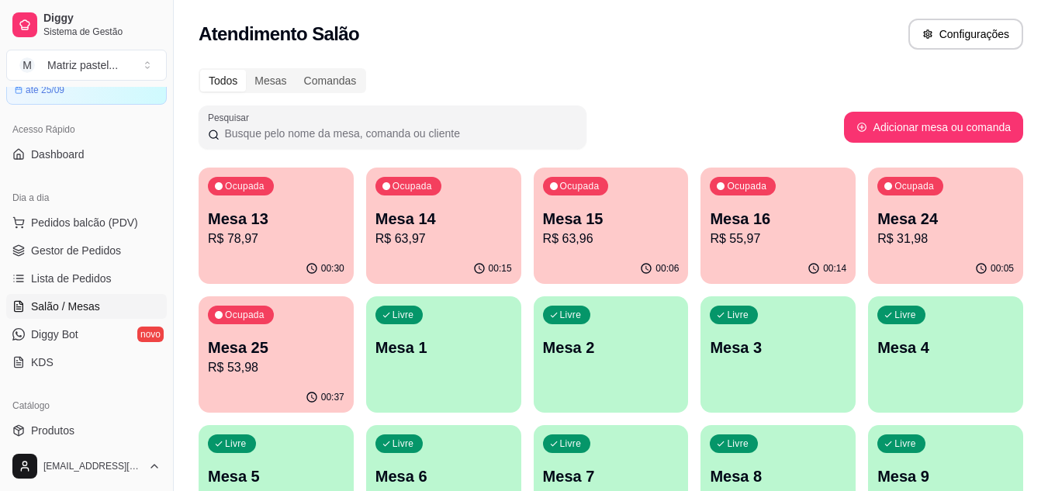
click at [330, 243] on p "R$ 78,97" at bounding box center [276, 239] width 137 height 19
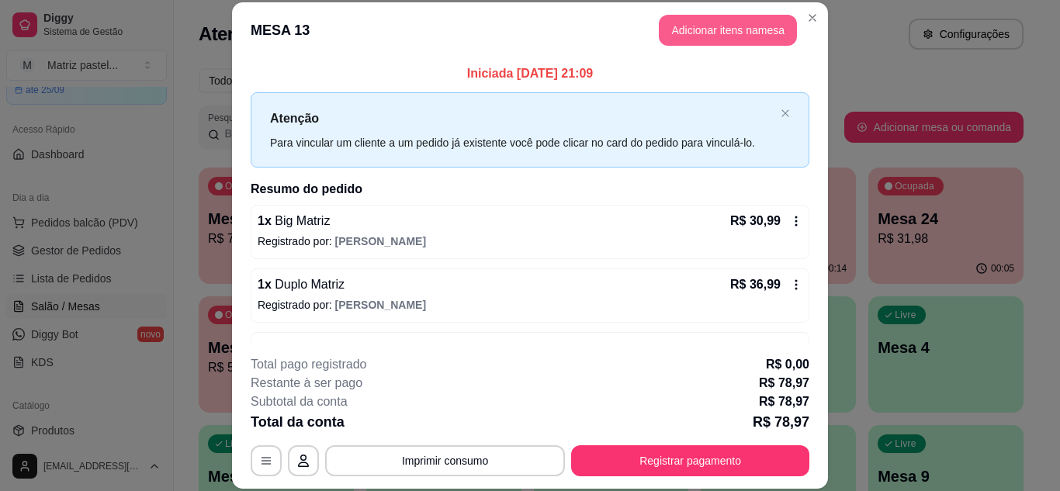
click at [742, 43] on button "Adicionar itens na mesa" at bounding box center [728, 30] width 138 height 31
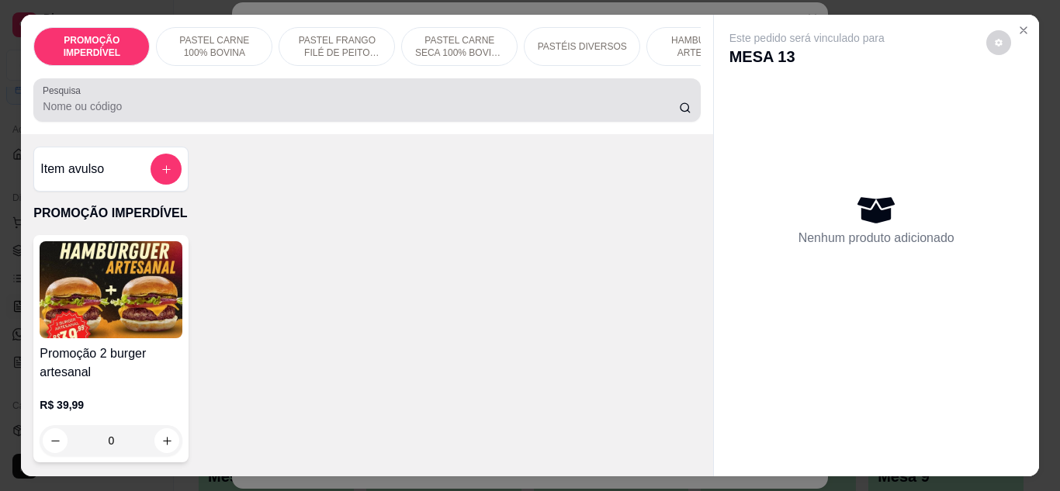
click at [301, 97] on div at bounding box center [367, 100] width 648 height 31
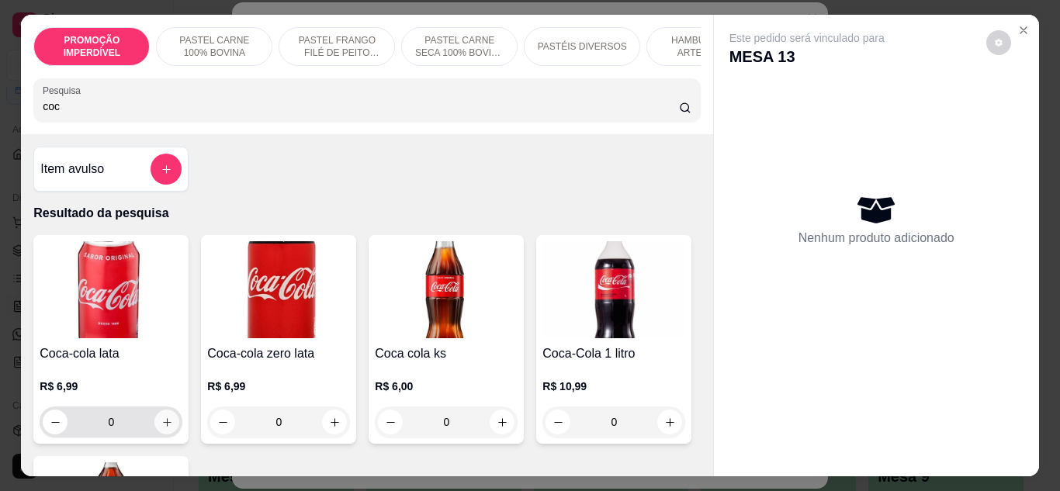
type input "coc"
click at [161, 434] on button "increase-product-quantity" at bounding box center [166, 422] width 25 height 25
type input "1"
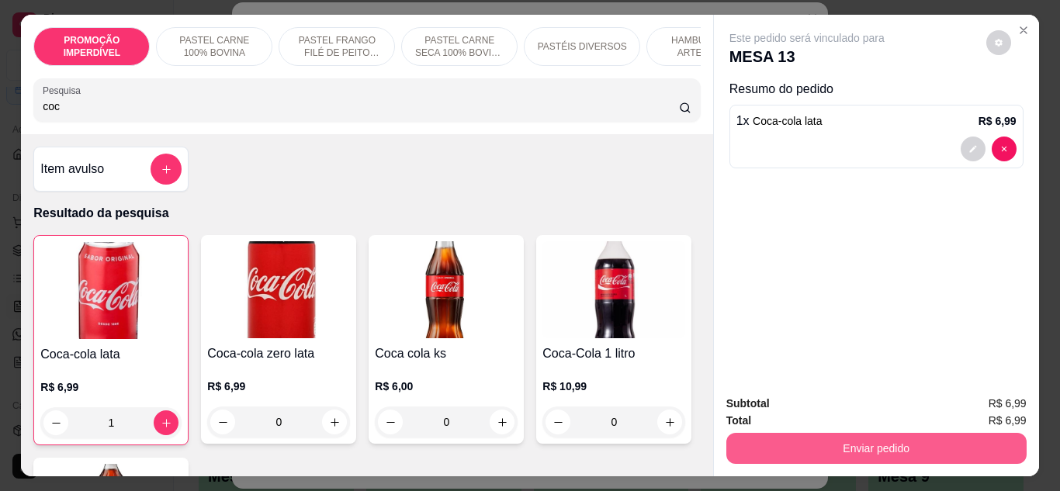
click at [796, 448] on button "Enviar pedido" at bounding box center [876, 448] width 300 height 31
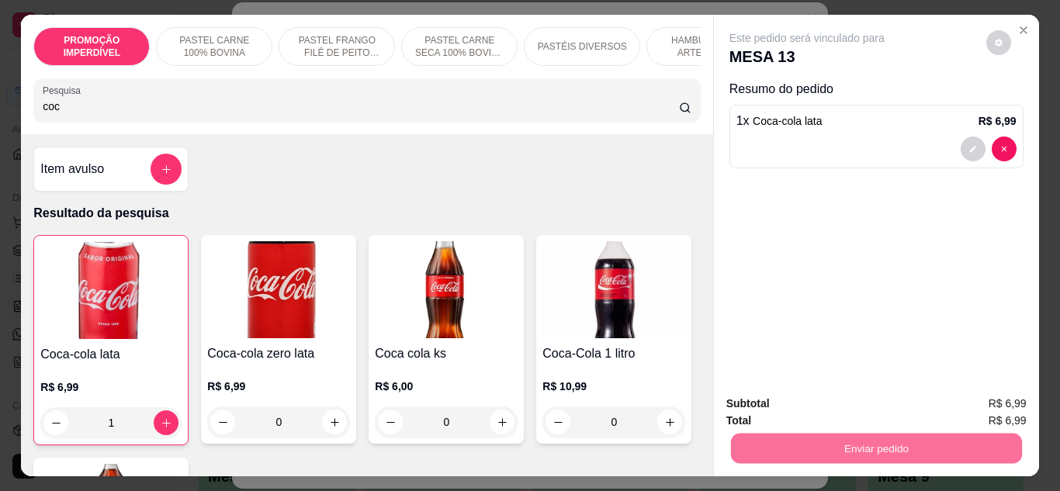
click at [969, 400] on button "Enviar pedido" at bounding box center [985, 403] width 85 height 29
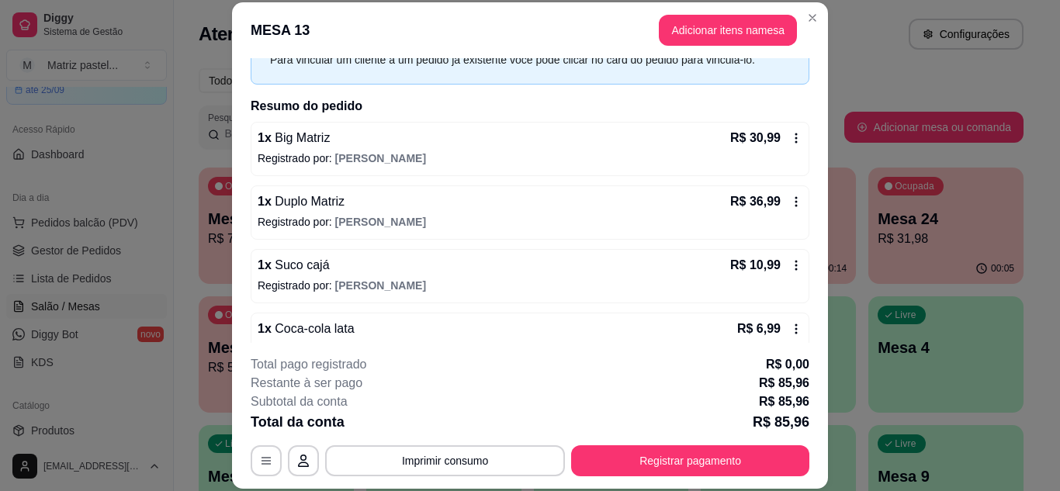
scroll to position [113, 0]
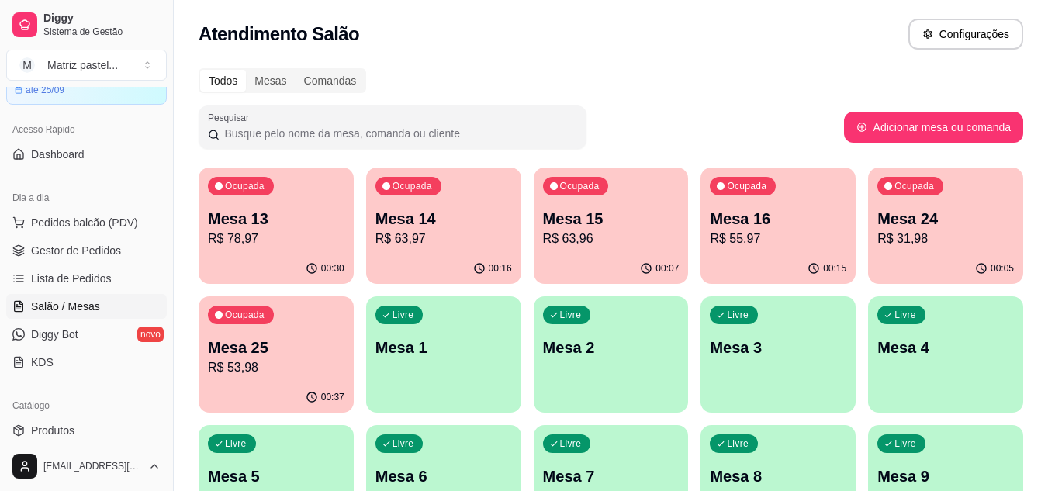
click at [955, 246] on p "R$ 31,98" at bounding box center [945, 239] width 137 height 19
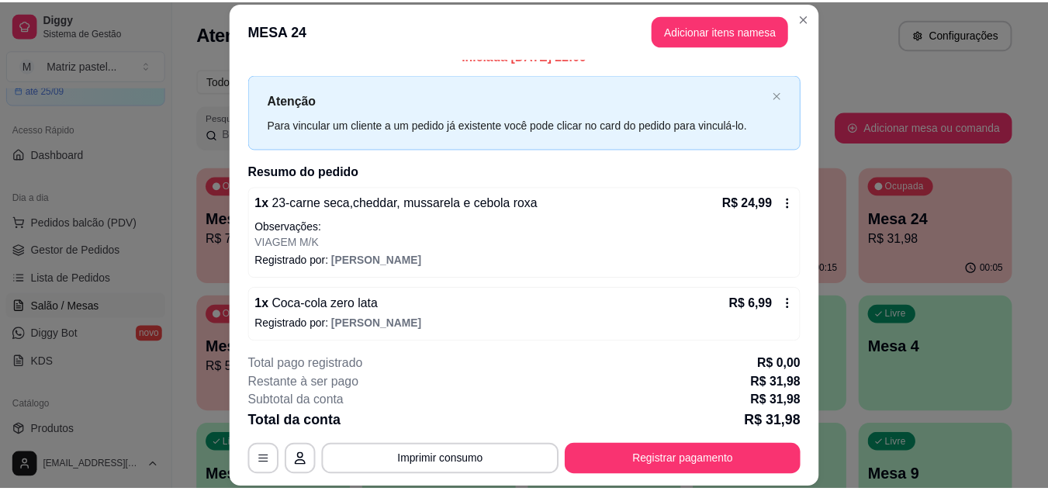
scroll to position [23, 0]
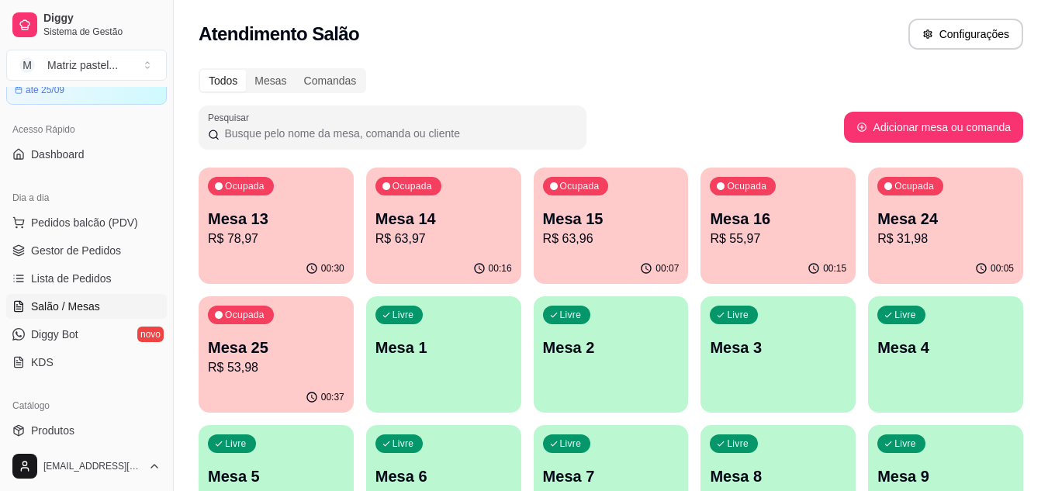
click at [921, 247] on p "R$ 31,98" at bounding box center [945, 239] width 137 height 19
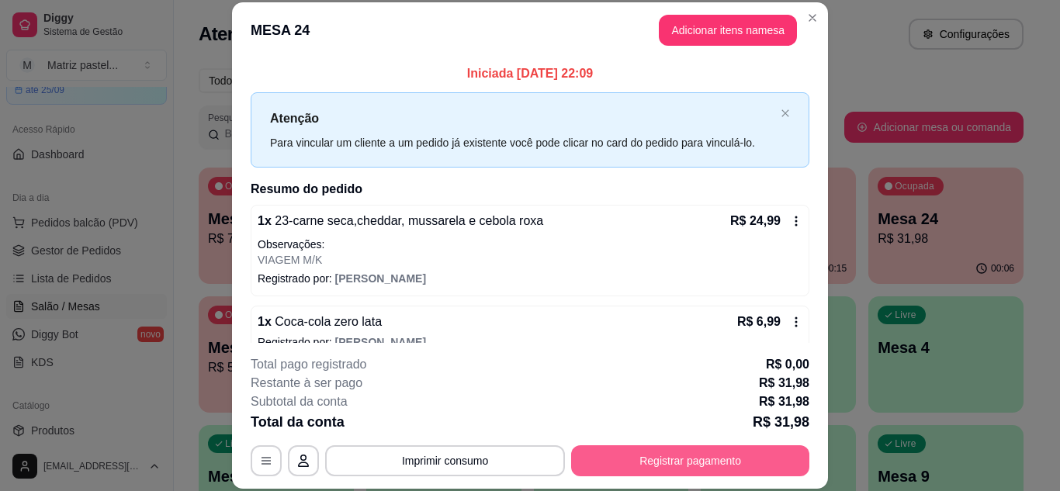
click at [673, 461] on button "Registrar pagamento" at bounding box center [690, 460] width 238 height 31
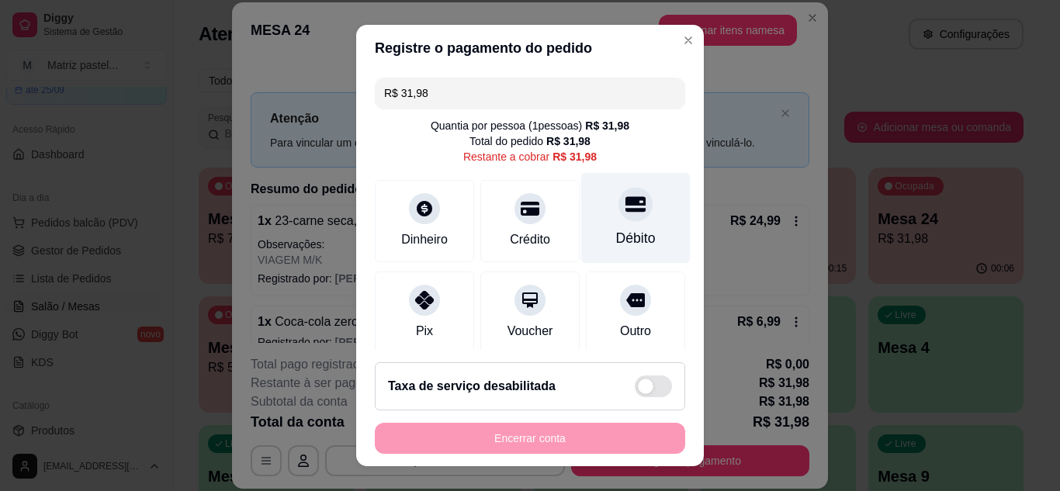
click at [631, 233] on div "Débito" at bounding box center [635, 217] width 109 height 91
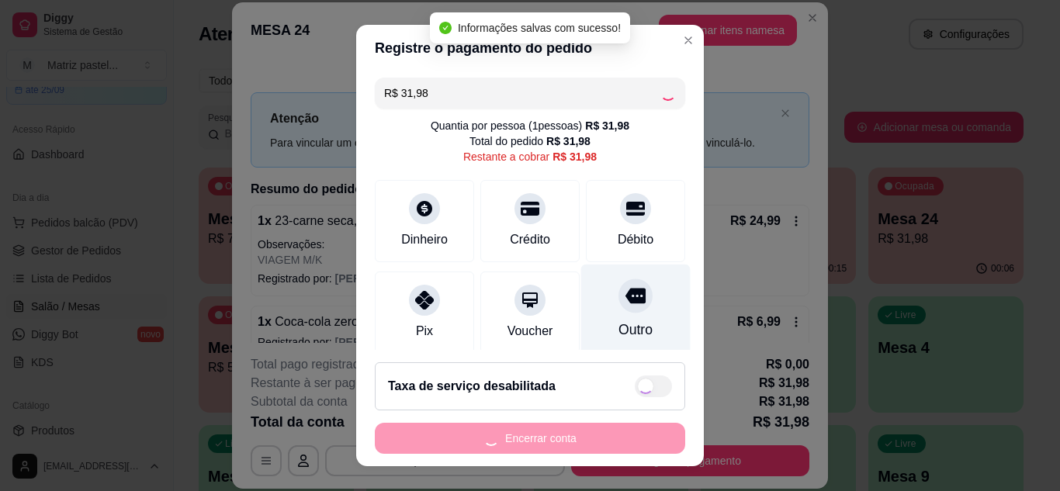
type input "R$ 0,00"
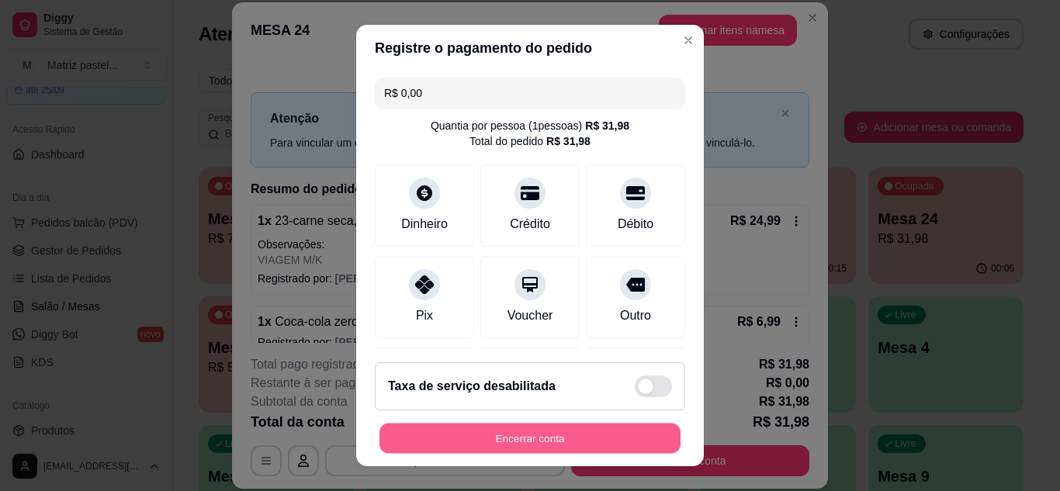
click at [563, 438] on button "Encerrar conta" at bounding box center [529, 439] width 301 height 30
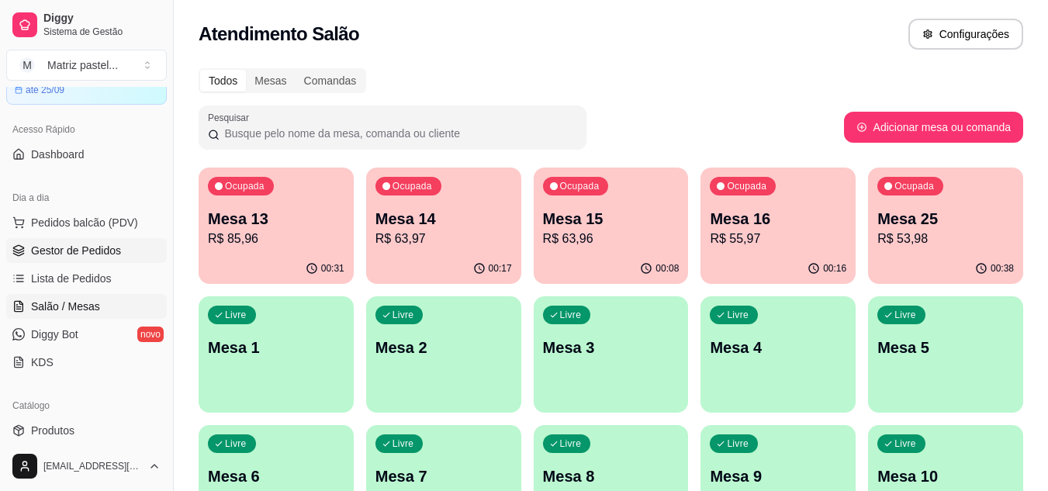
click at [96, 256] on span "Gestor de Pedidos" at bounding box center [76, 251] width 90 height 16
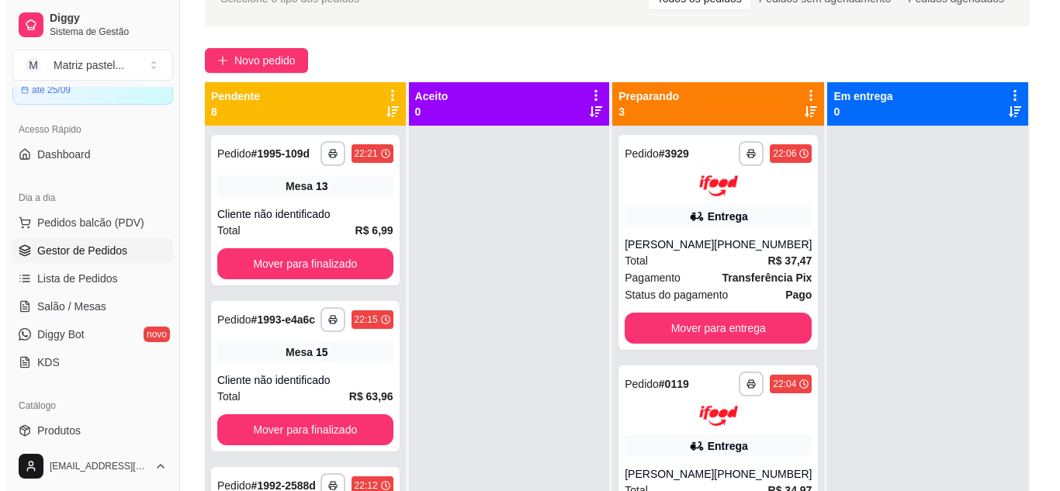
scroll to position [78, 0]
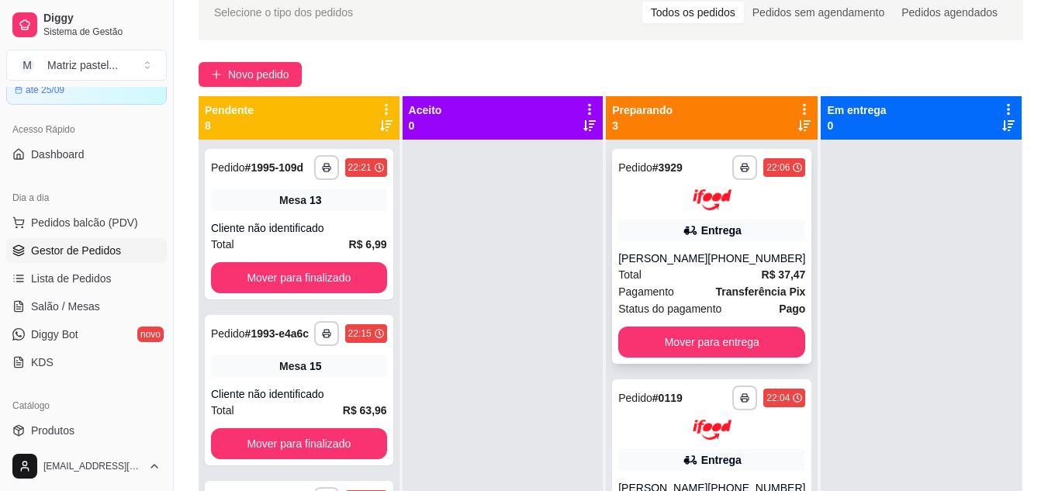
click at [702, 220] on div "Entrega" at bounding box center [711, 231] width 187 height 22
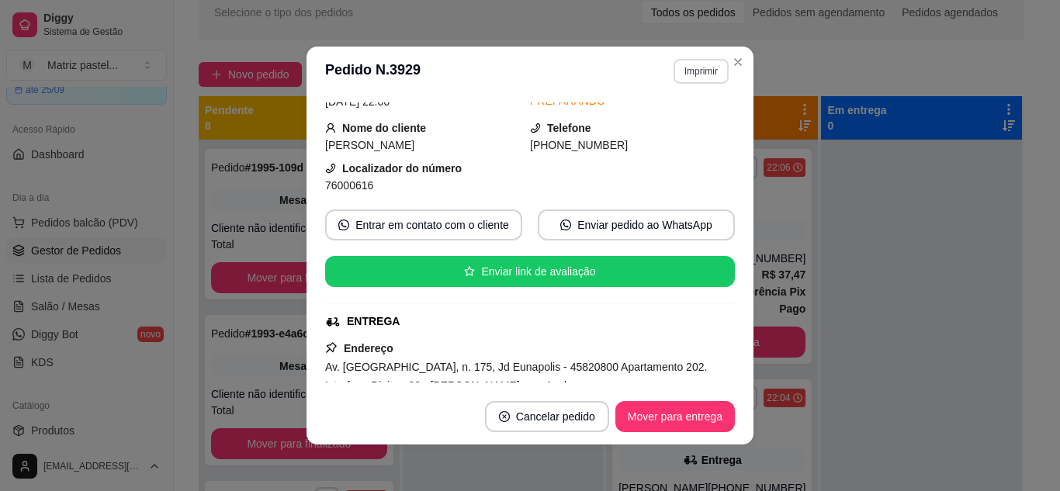
click at [716, 68] on button "Imprimir" at bounding box center [700, 71] width 55 height 25
click at [691, 122] on button "IMPRESSORA" at bounding box center [668, 125] width 109 height 24
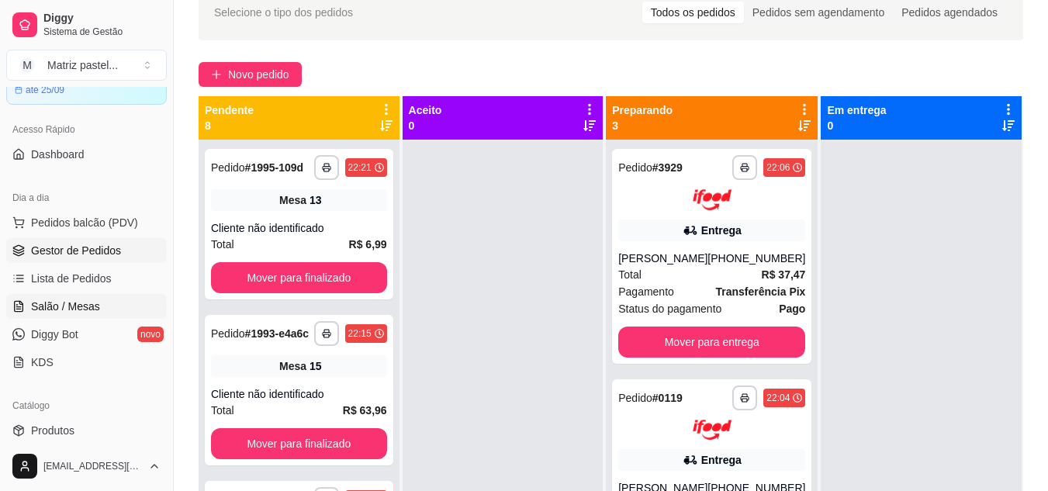
click at [40, 301] on span "Salão / Mesas" at bounding box center [65, 307] width 69 height 16
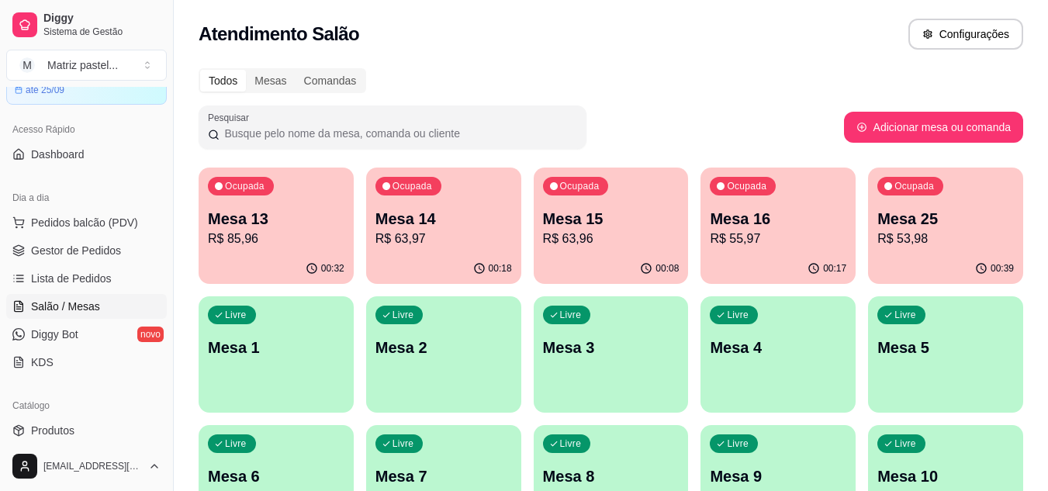
click at [263, 247] on p "R$ 85,96" at bounding box center [276, 239] width 137 height 19
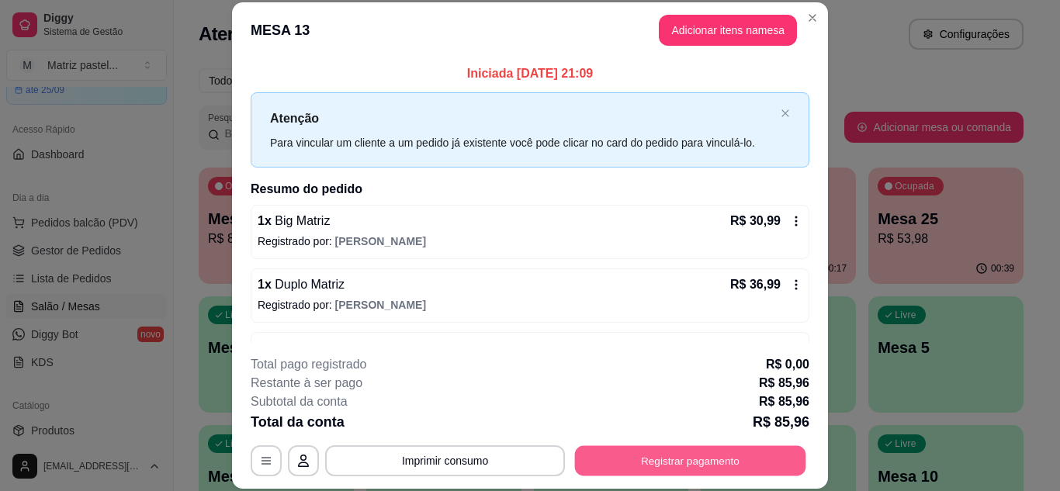
click at [612, 451] on button "Registrar pagamento" at bounding box center [690, 460] width 231 height 30
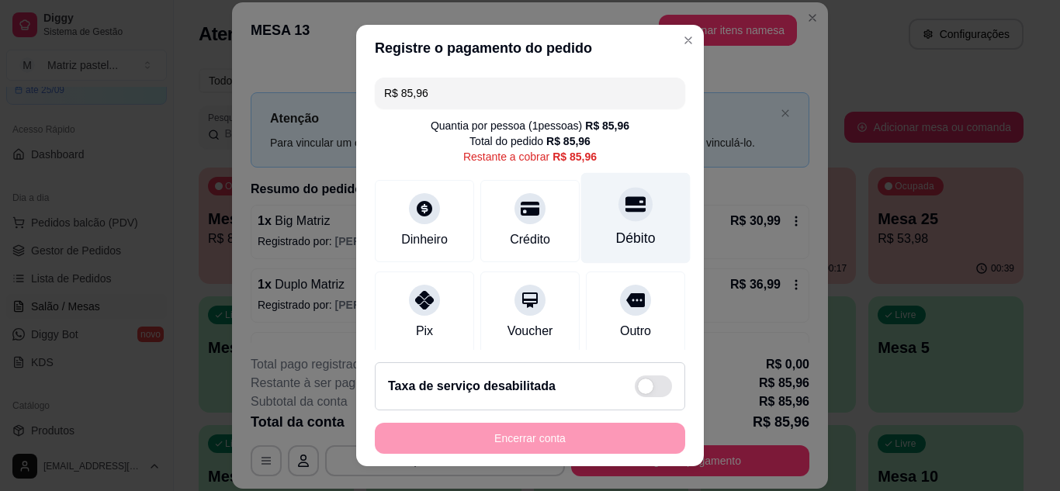
click at [630, 220] on div "Débito" at bounding box center [635, 217] width 109 height 91
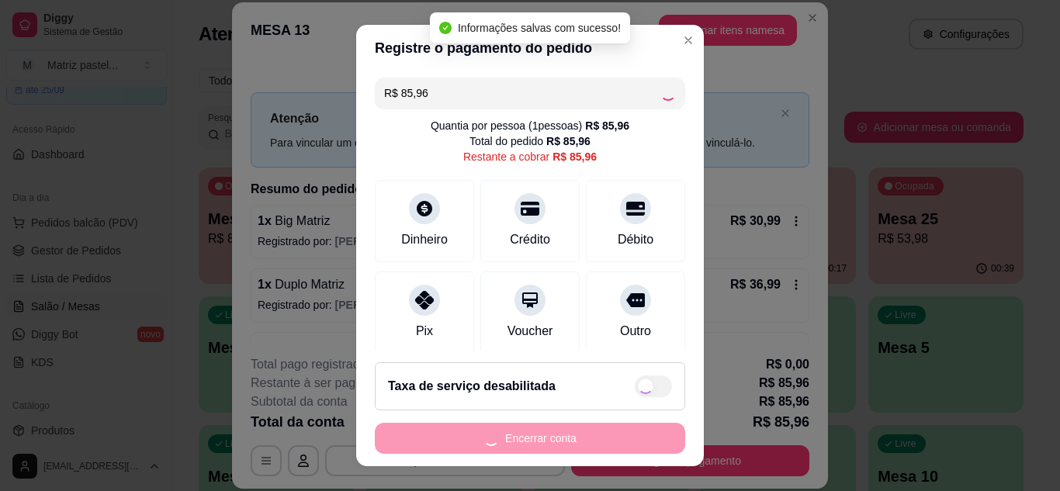
type input "R$ 0,00"
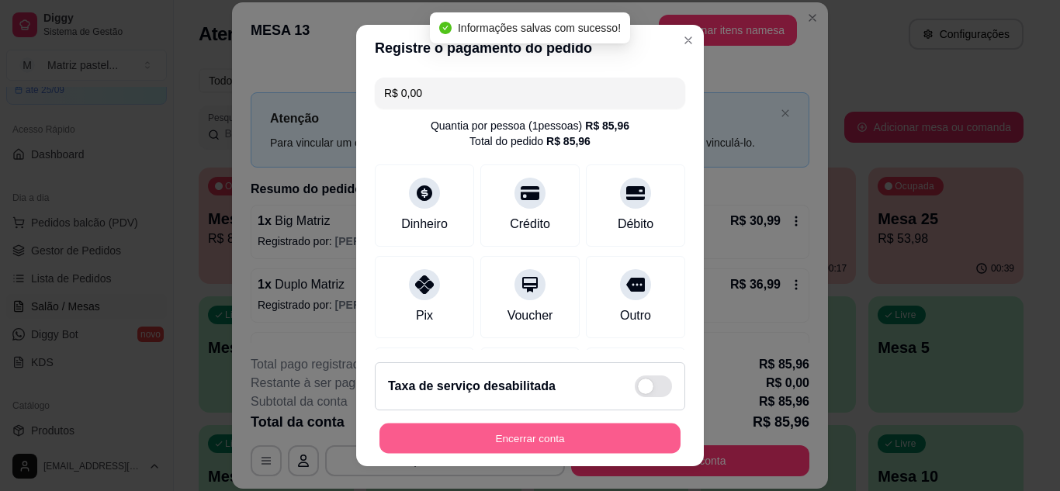
click at [566, 438] on button "Encerrar conta" at bounding box center [529, 439] width 301 height 30
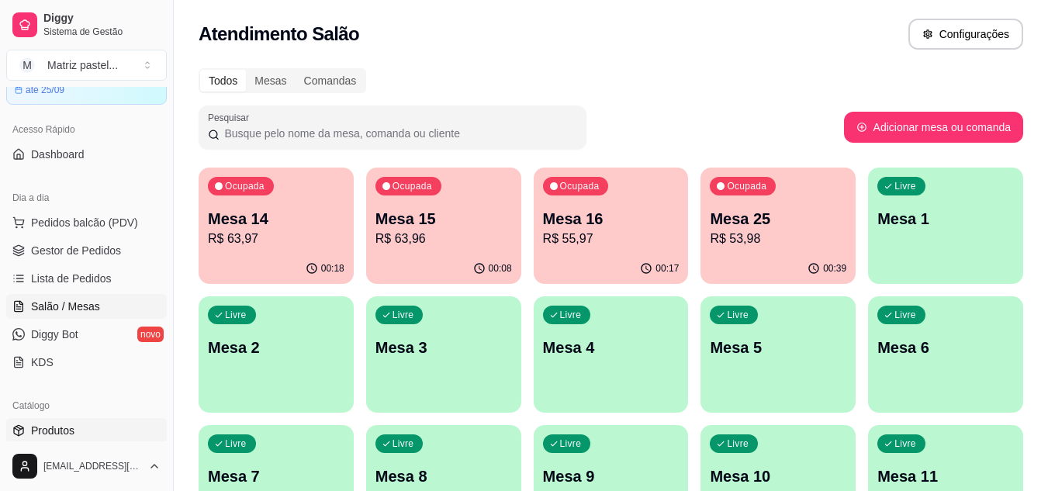
click at [59, 430] on span "Produtos" at bounding box center [52, 431] width 43 height 16
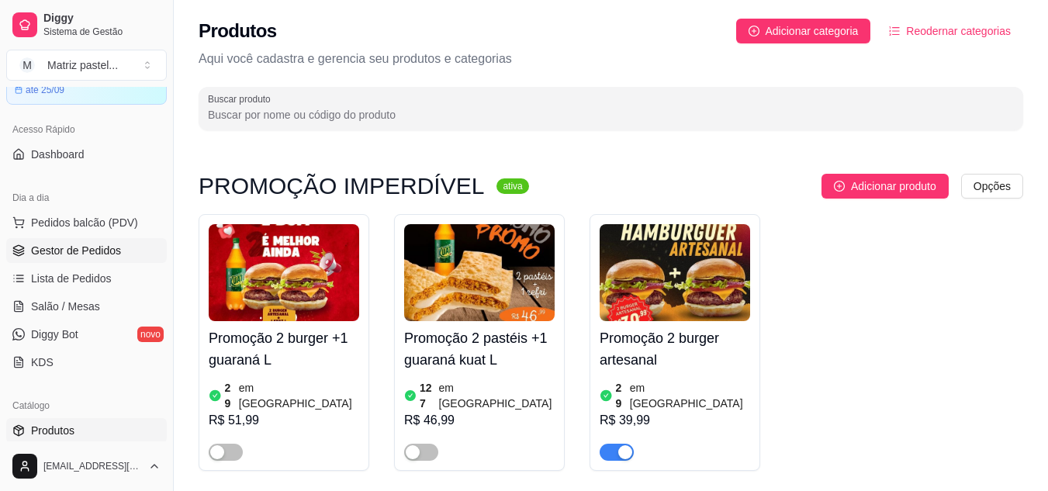
click at [64, 244] on span "Gestor de Pedidos" at bounding box center [76, 251] width 90 height 16
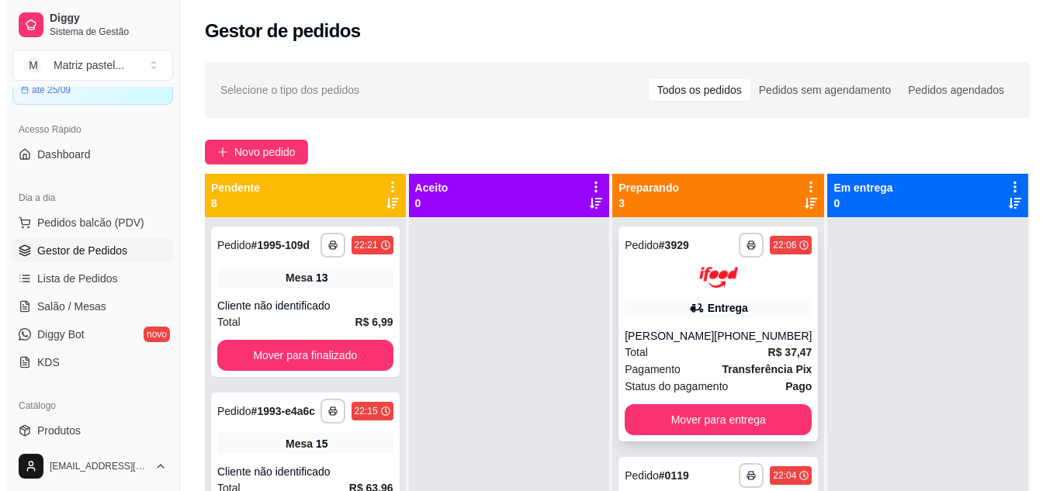
scroll to position [78, 0]
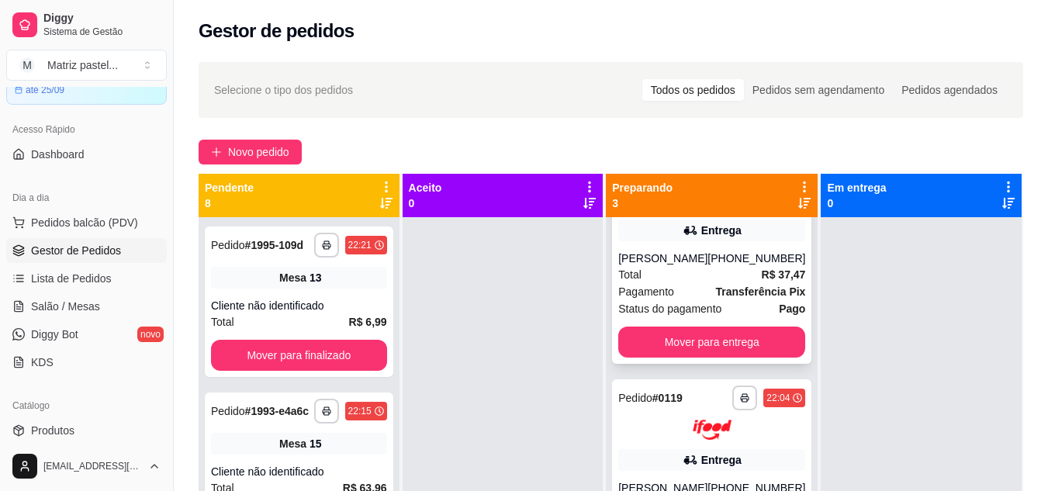
click at [668, 280] on div "Total R$ 37,47" at bounding box center [711, 274] width 187 height 17
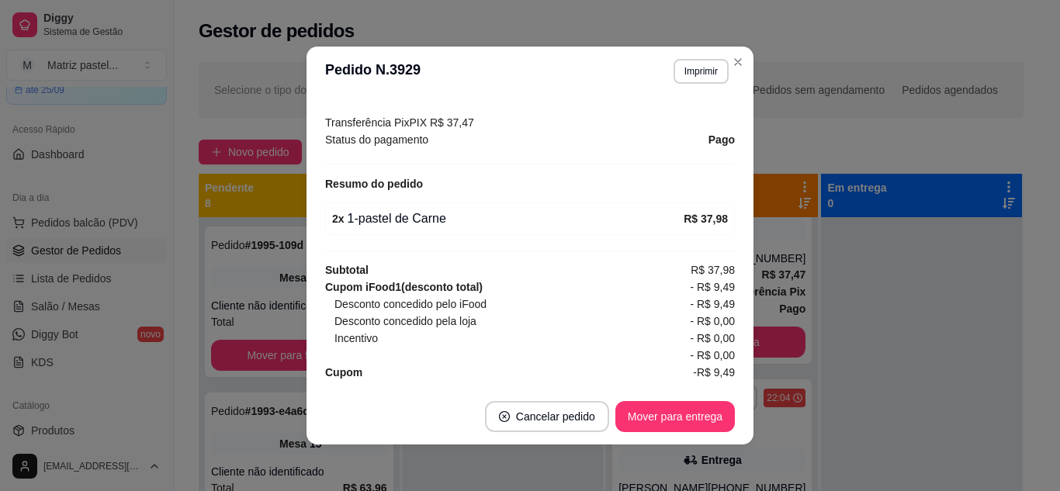
scroll to position [501, 0]
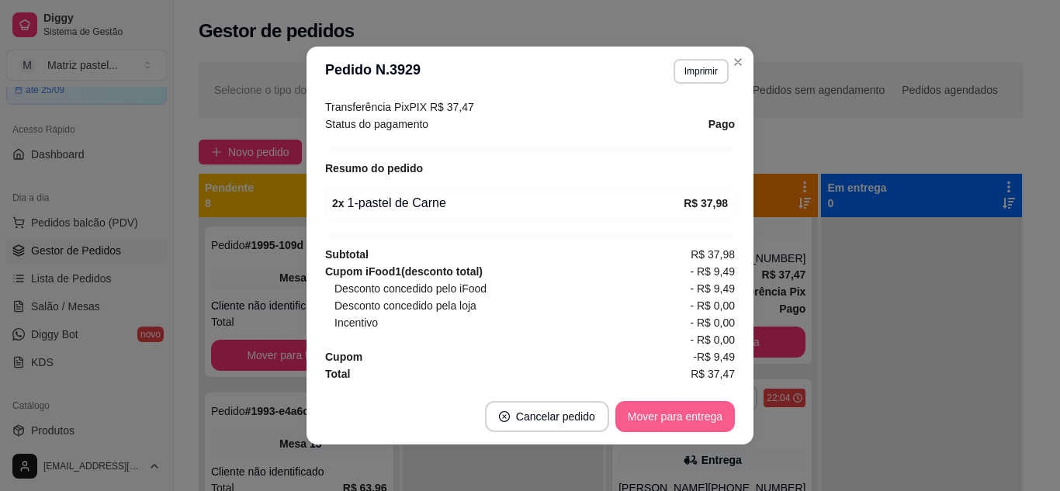
click at [648, 411] on button "Mover para entrega" at bounding box center [674, 416] width 119 height 31
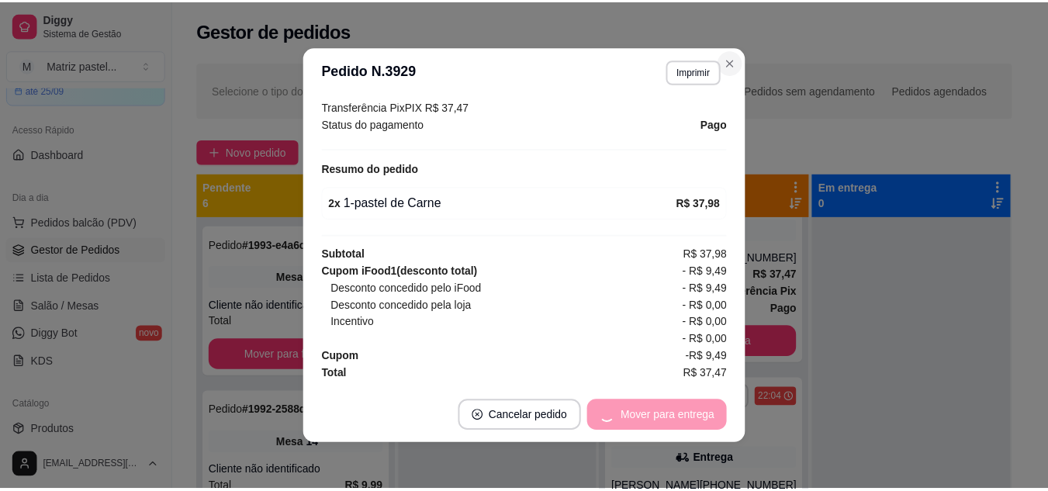
scroll to position [0, 0]
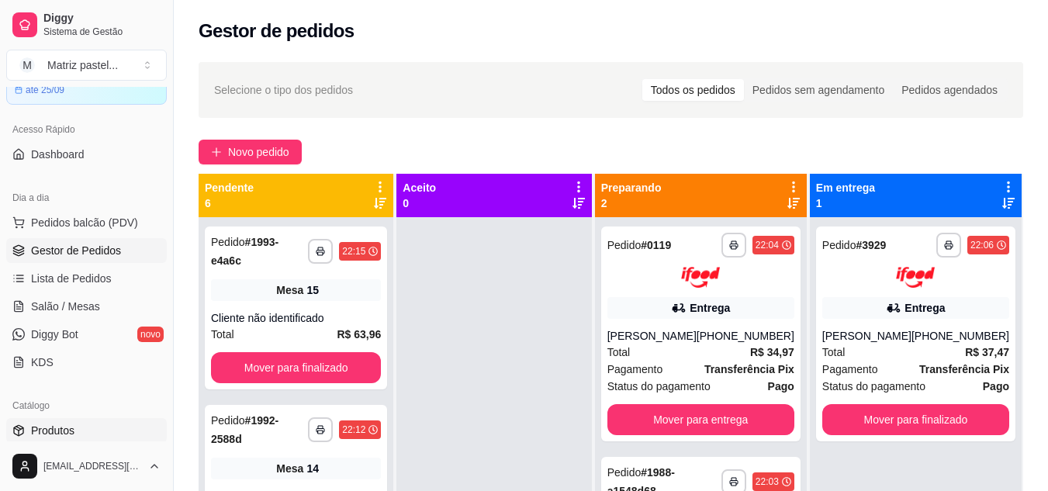
click at [72, 426] on span "Produtos" at bounding box center [52, 431] width 43 height 16
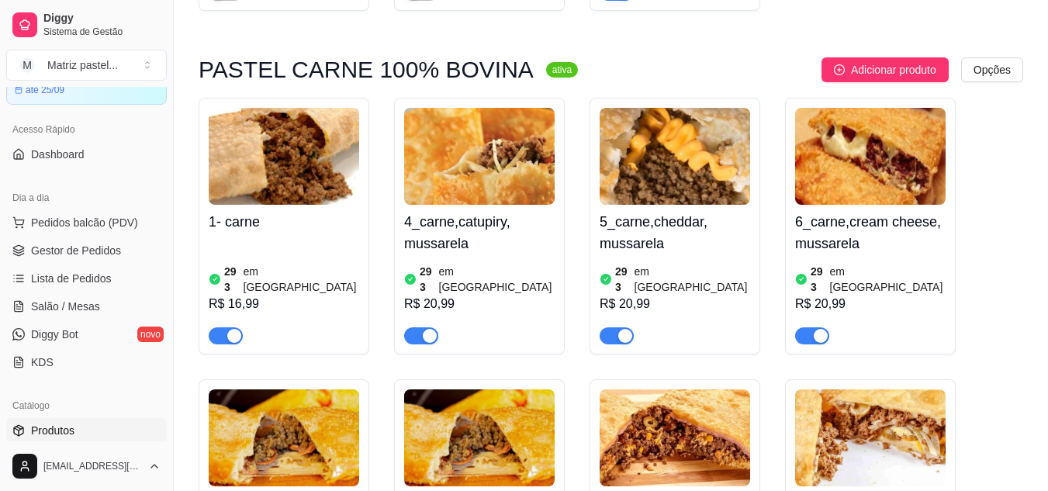
scroll to position [465, 0]
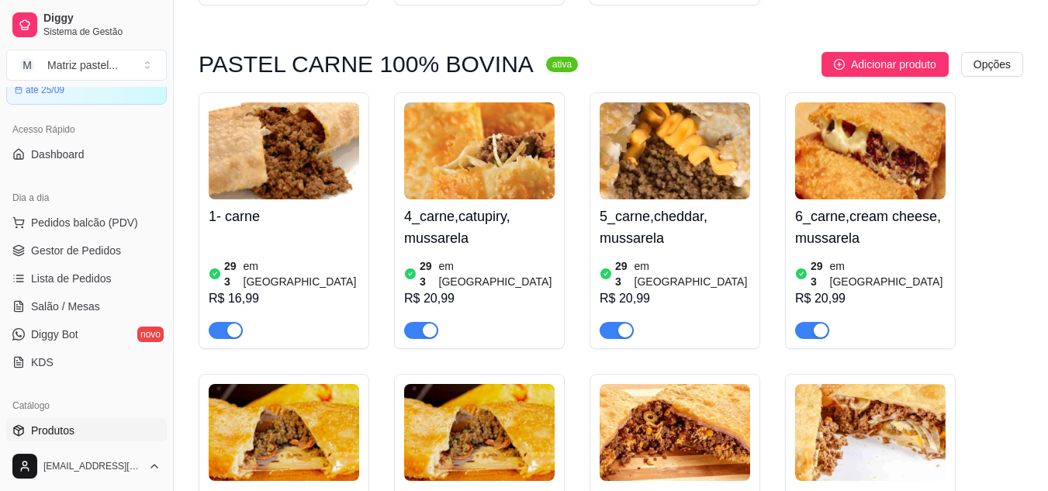
click at [624, 323] on div "button" at bounding box center [625, 330] width 14 height 14
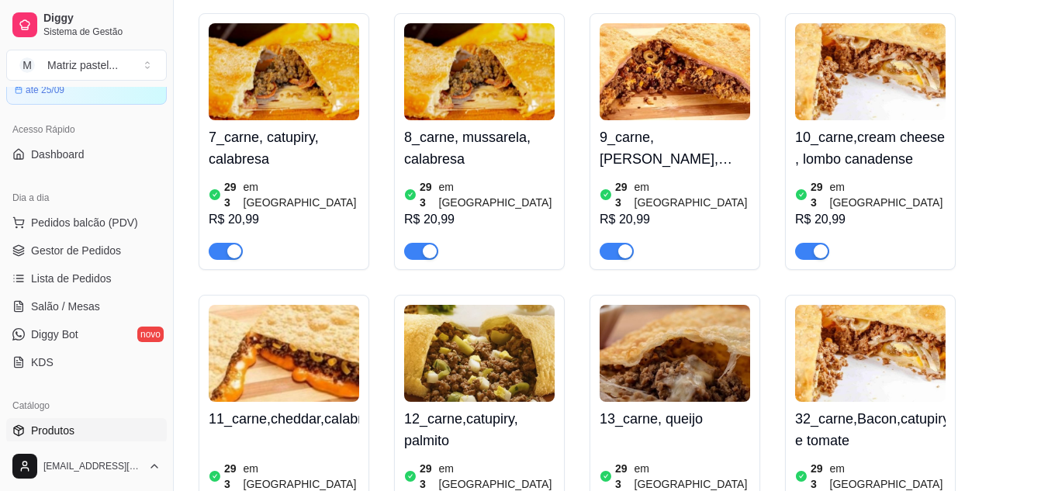
scroll to position [853, 0]
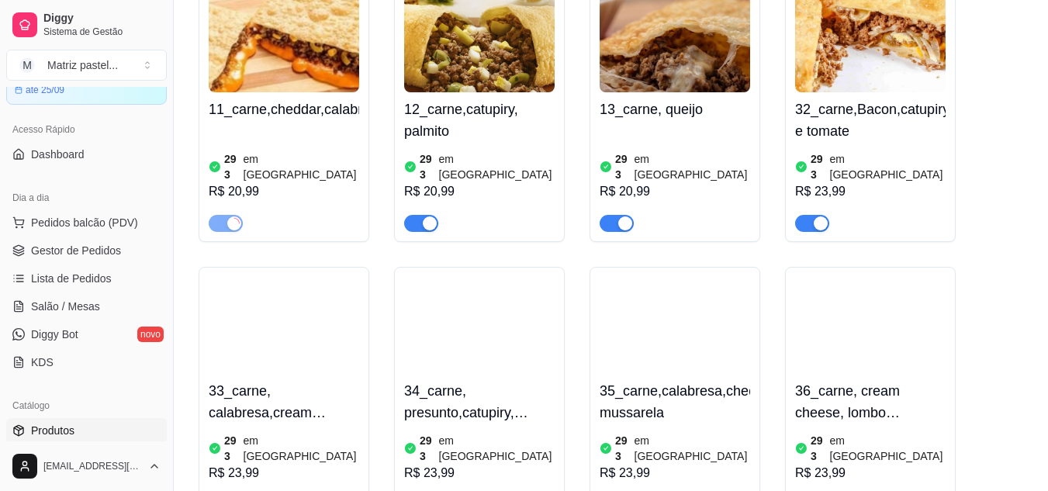
scroll to position [1163, 0]
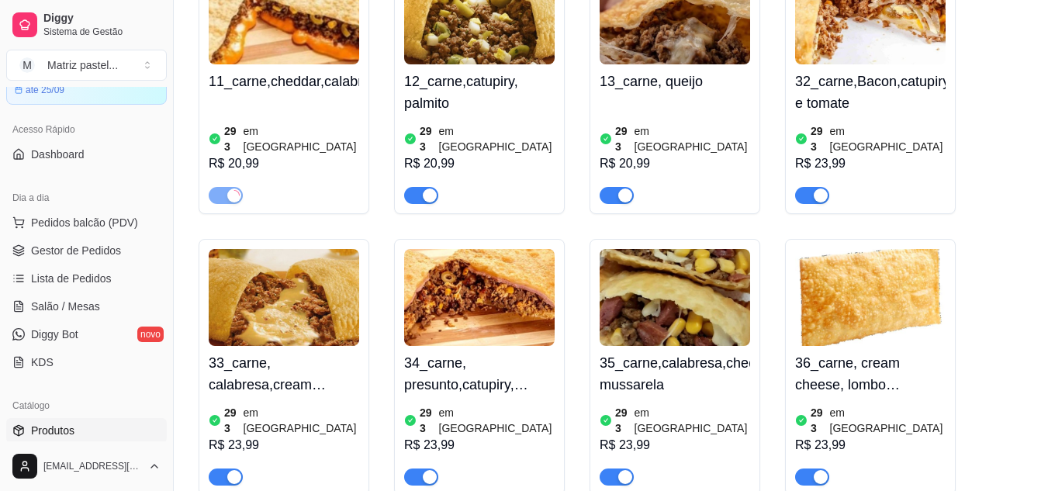
click at [622, 470] on div "button" at bounding box center [625, 477] width 14 height 14
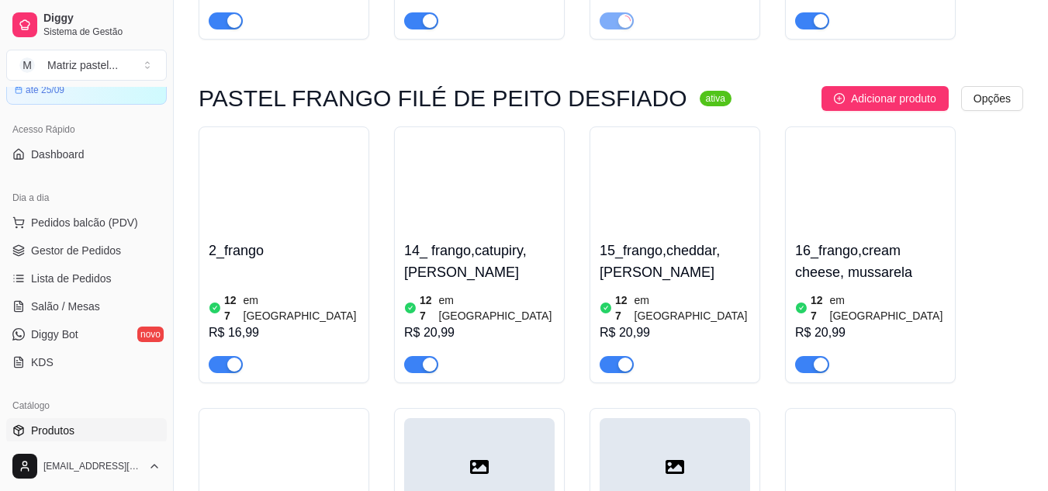
scroll to position [1629, 0]
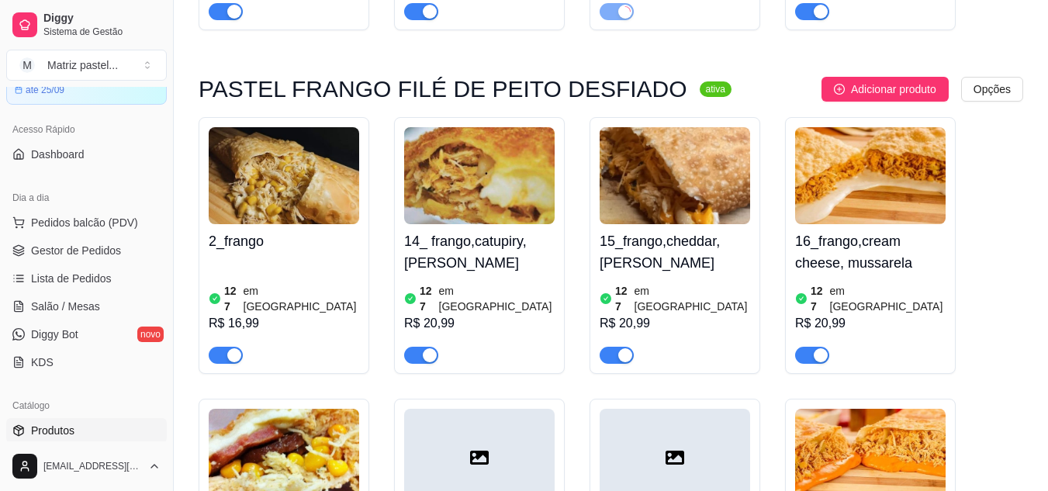
click at [621, 348] on div "button" at bounding box center [625, 355] width 14 height 14
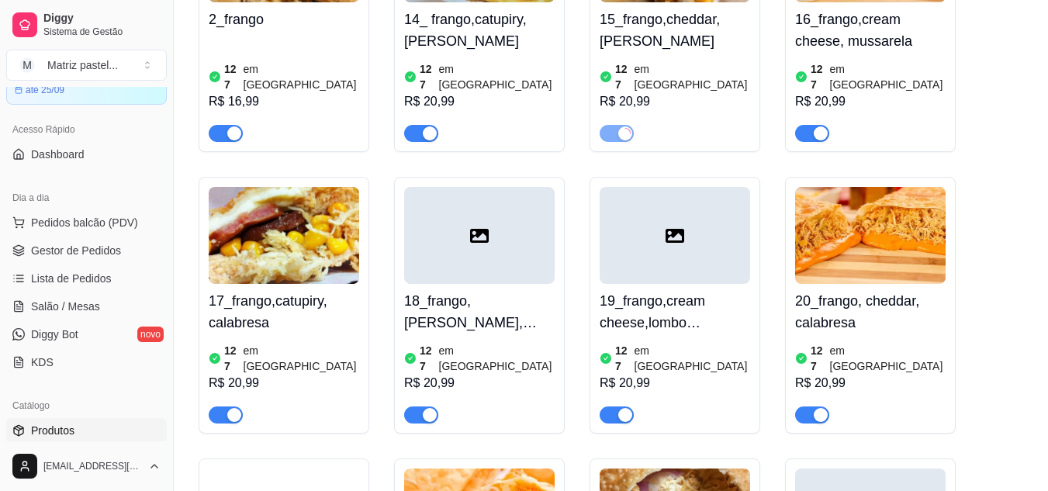
scroll to position [1862, 0]
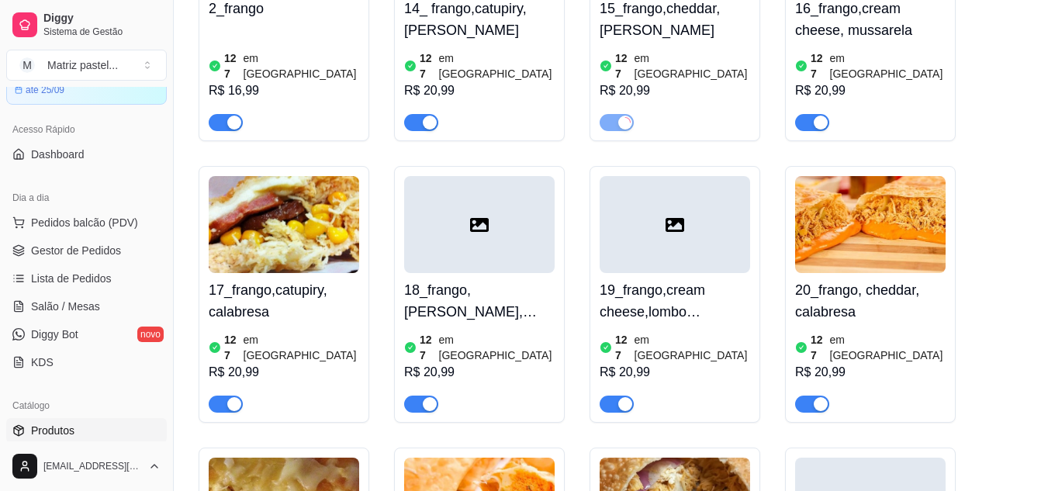
click at [811, 396] on span "button" at bounding box center [812, 404] width 34 height 17
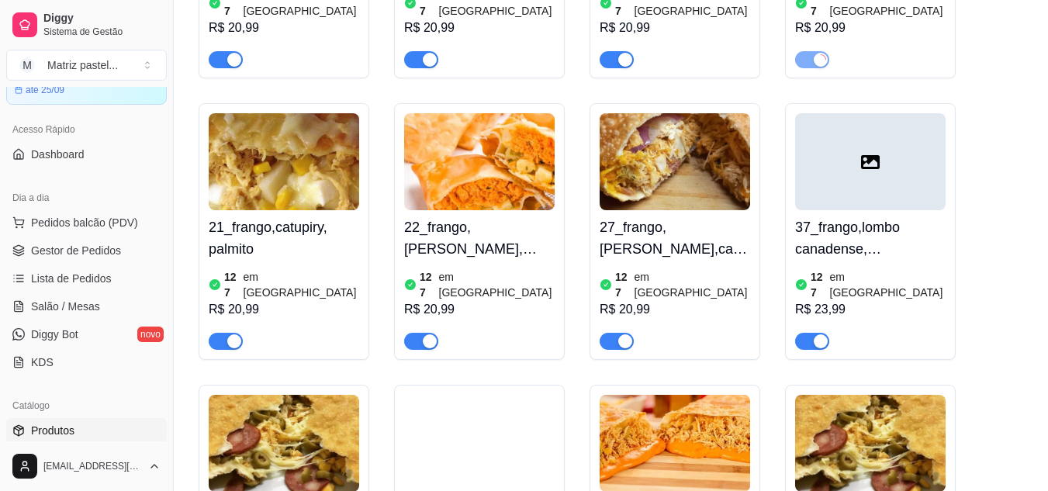
scroll to position [2249, 0]
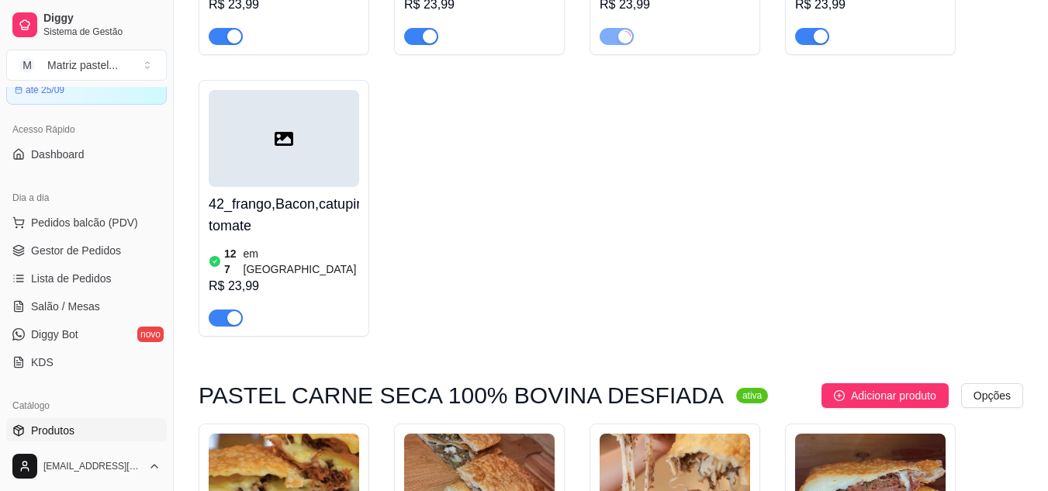
scroll to position [2948, 0]
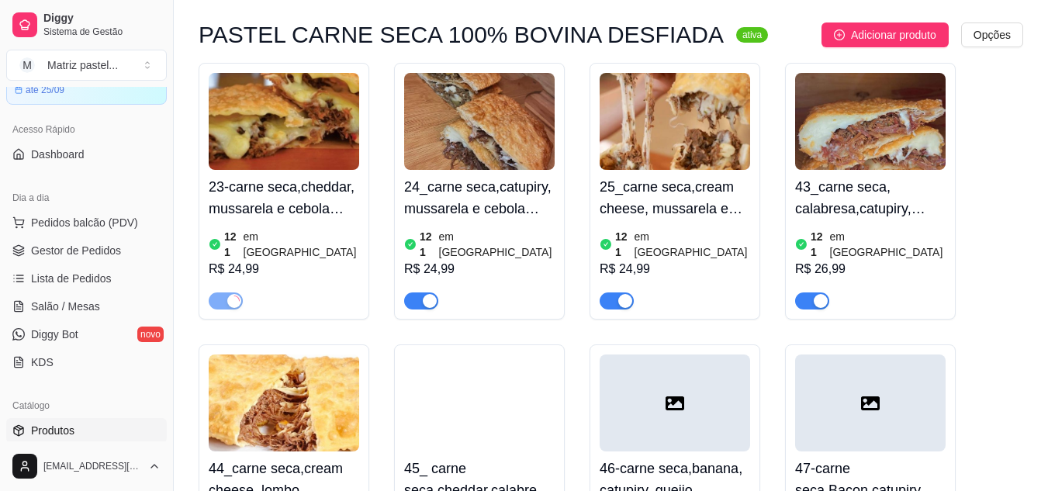
scroll to position [3180, 0]
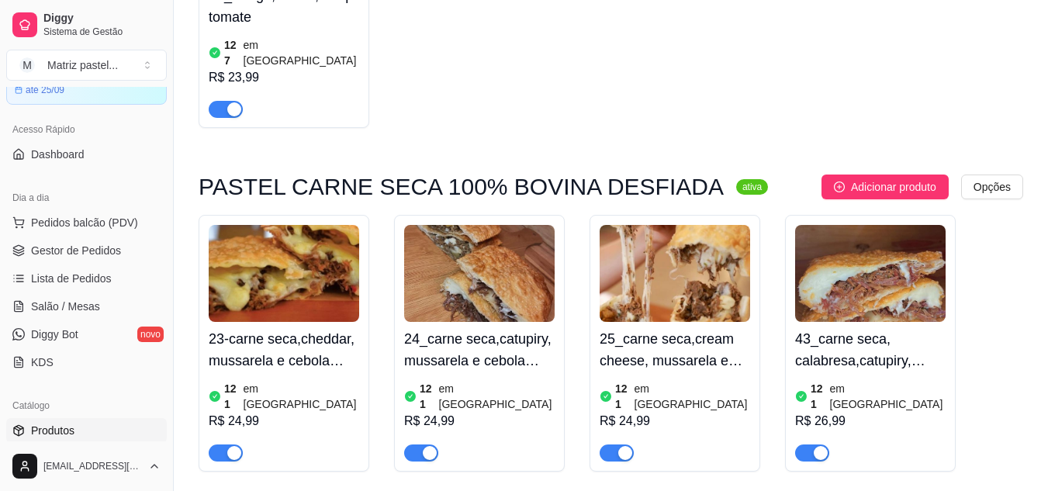
scroll to position [2948, 0]
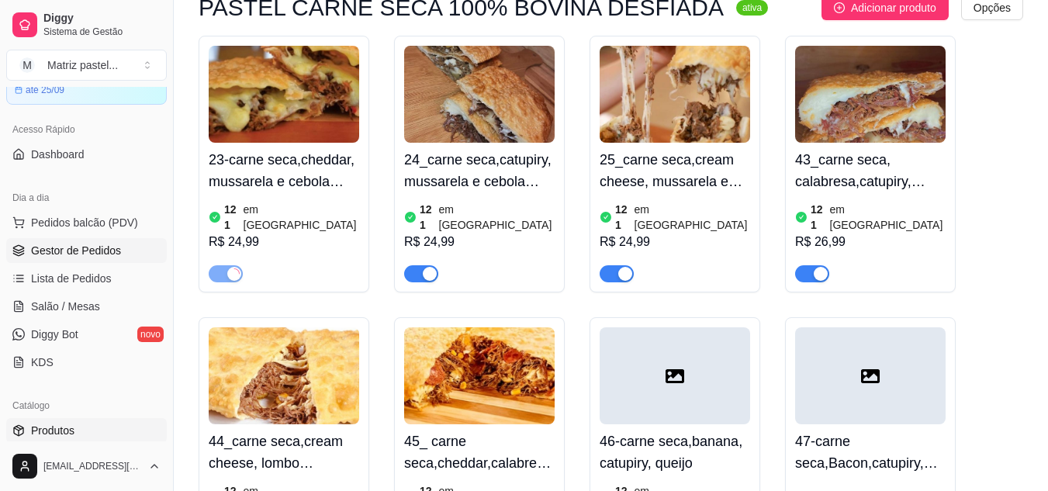
click at [61, 243] on span "Gestor de Pedidos" at bounding box center [76, 251] width 90 height 16
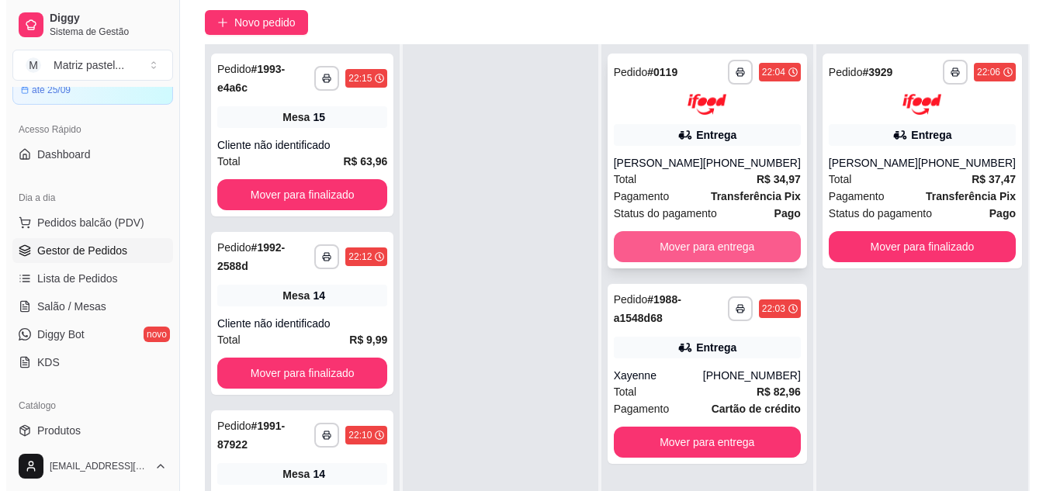
scroll to position [155, 0]
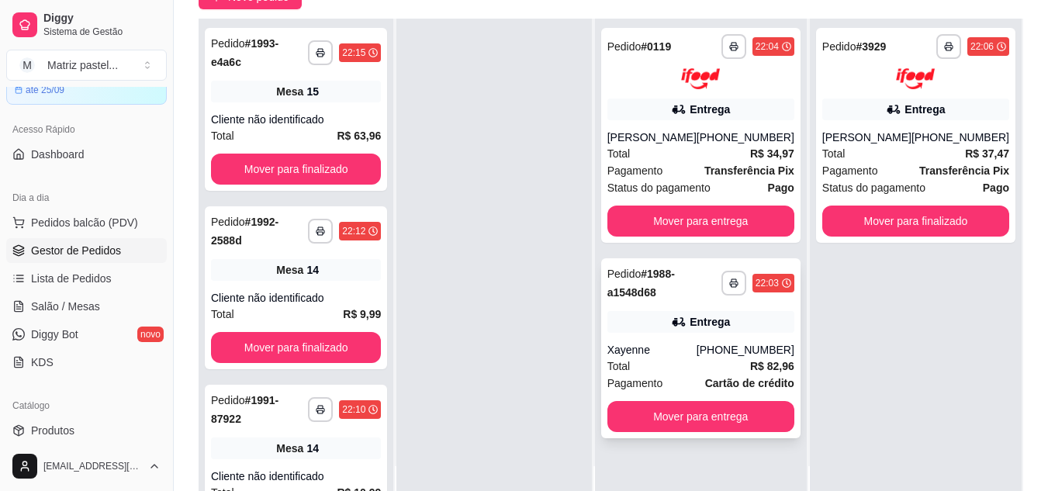
click at [706, 339] on div "**********" at bounding box center [700, 348] width 199 height 180
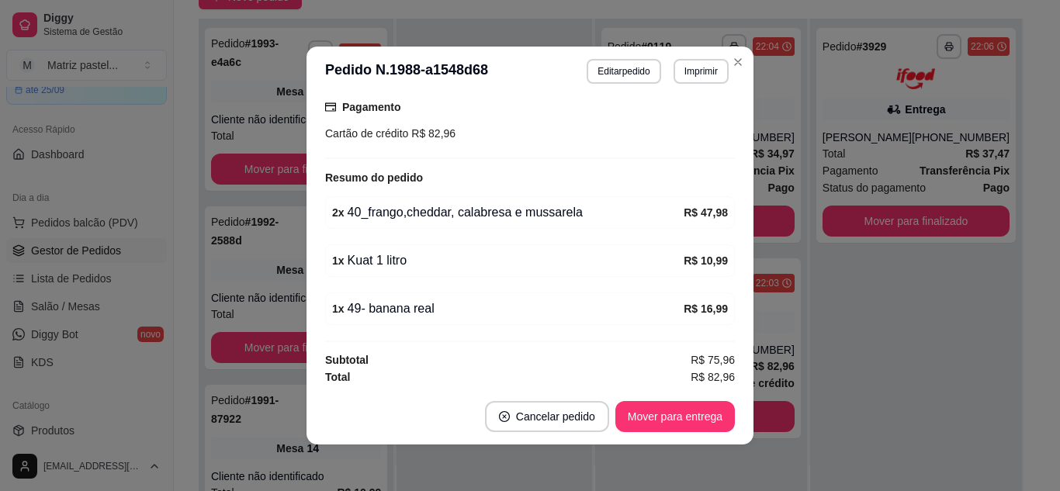
scroll to position [495, 0]
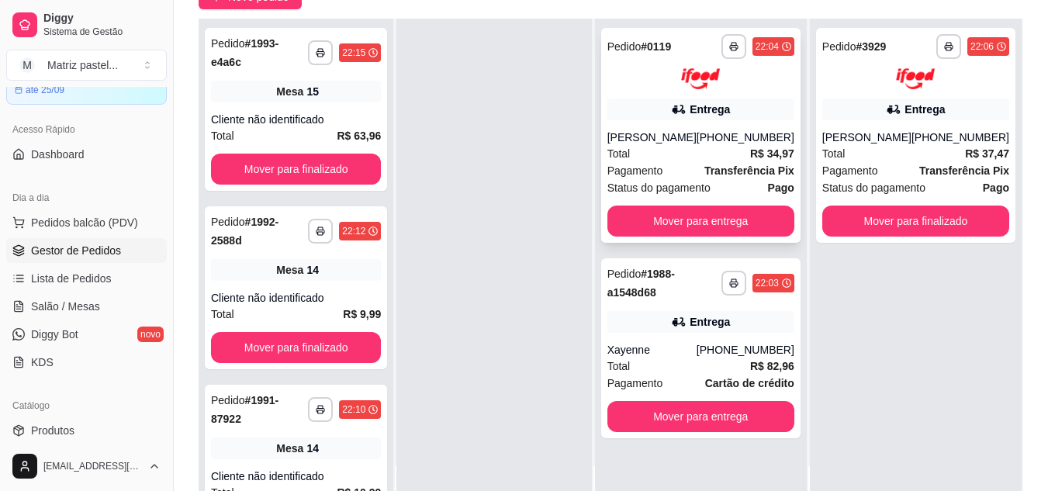
click at [689, 130] on div "[PERSON_NAME]" at bounding box center [651, 138] width 89 height 16
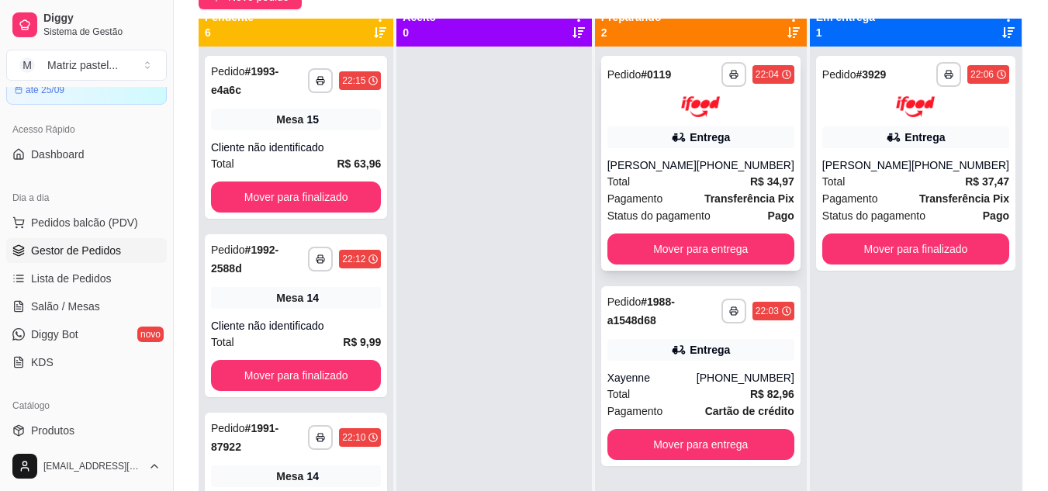
scroll to position [0, 0]
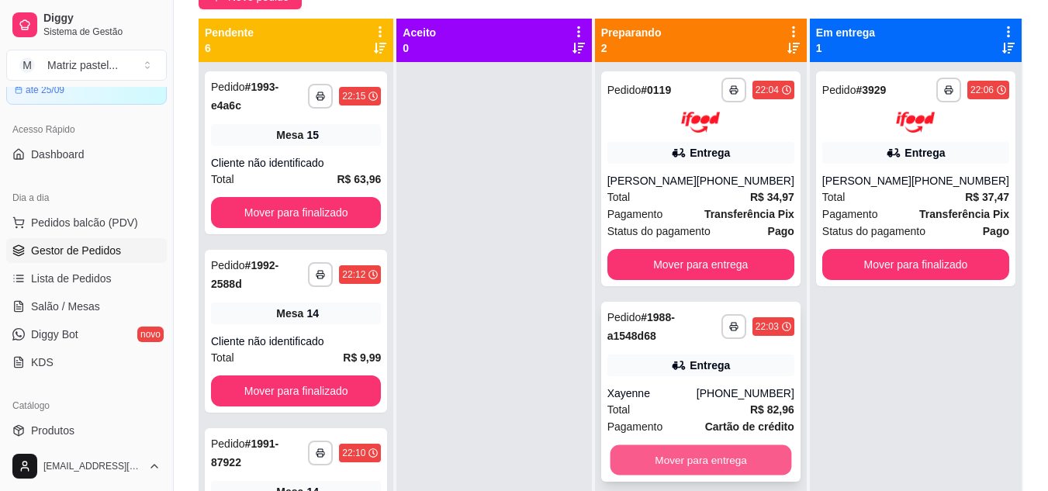
click at [661, 453] on button "Mover para entrega" at bounding box center [701, 459] width 182 height 30
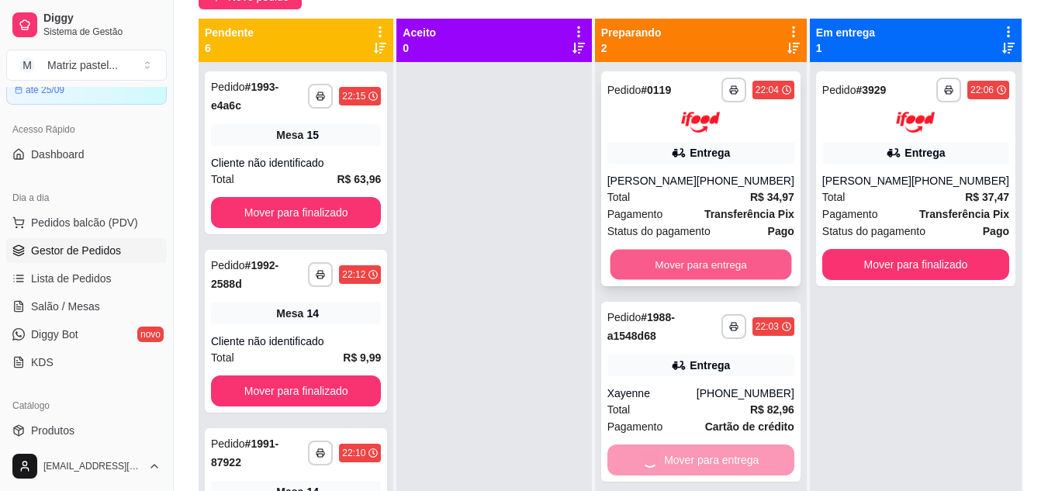
click at [736, 265] on button "Mover para entrega" at bounding box center [701, 264] width 182 height 30
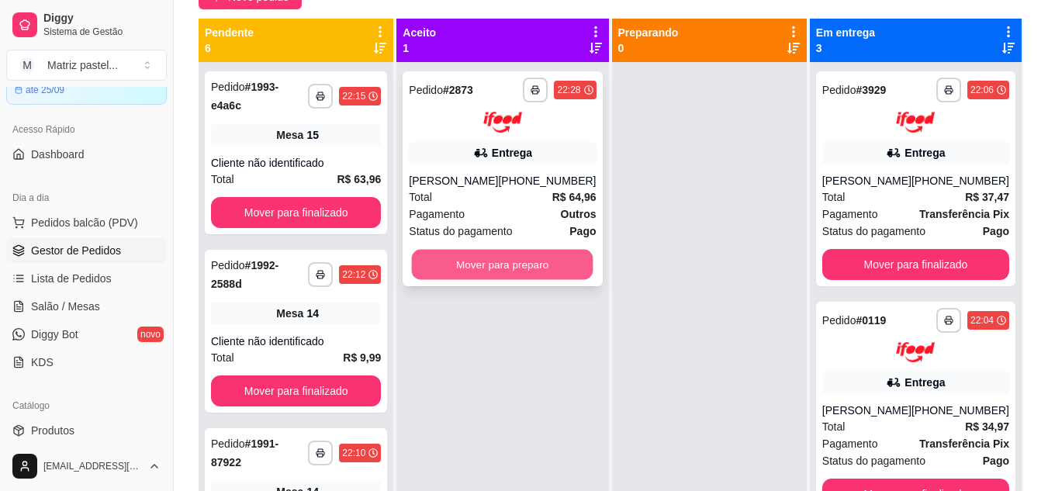
click at [468, 263] on button "Mover para preparo" at bounding box center [503, 264] width 182 height 30
click at [515, 269] on button "Mover para preparo" at bounding box center [502, 264] width 187 height 31
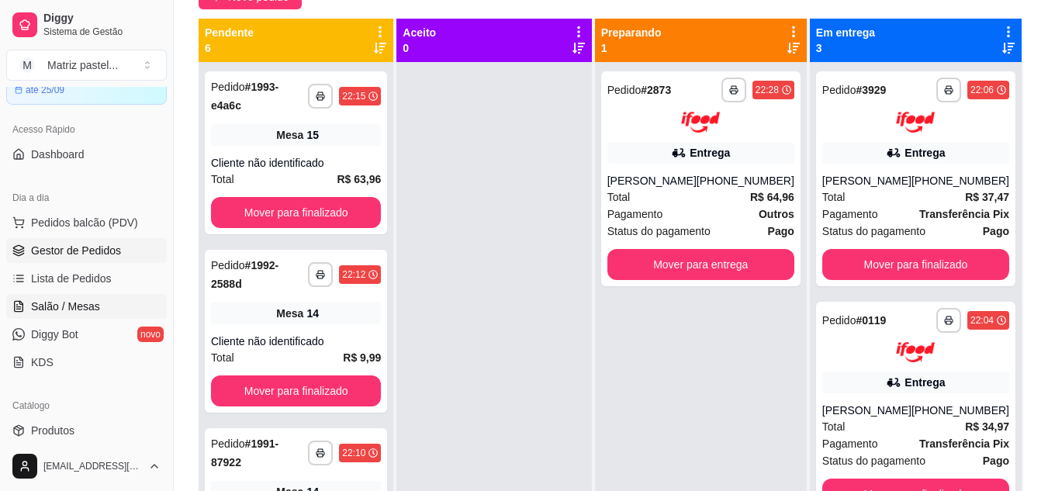
click at [40, 305] on span "Salão / Mesas" at bounding box center [65, 307] width 69 height 16
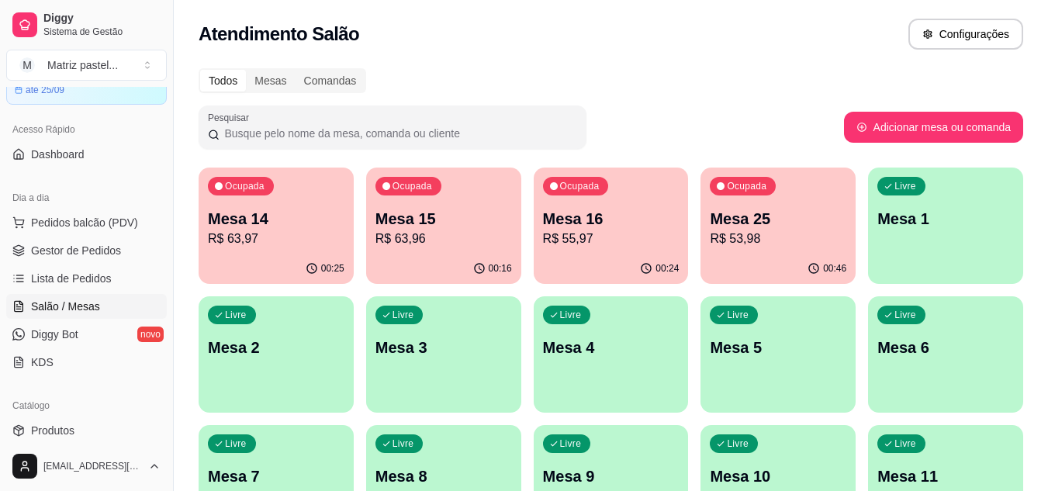
click at [287, 236] on p "R$ 63,97" at bounding box center [276, 239] width 137 height 19
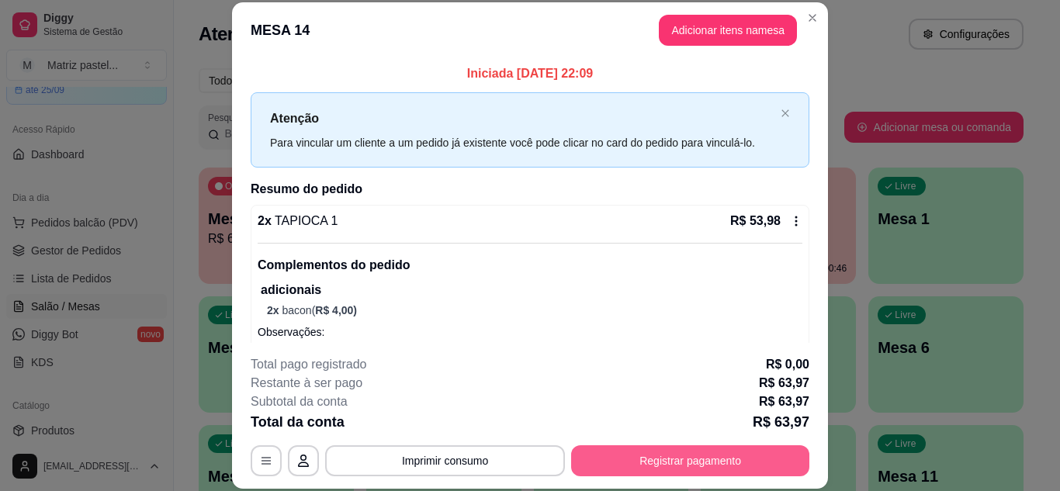
click at [737, 451] on button "Registrar pagamento" at bounding box center [690, 460] width 238 height 31
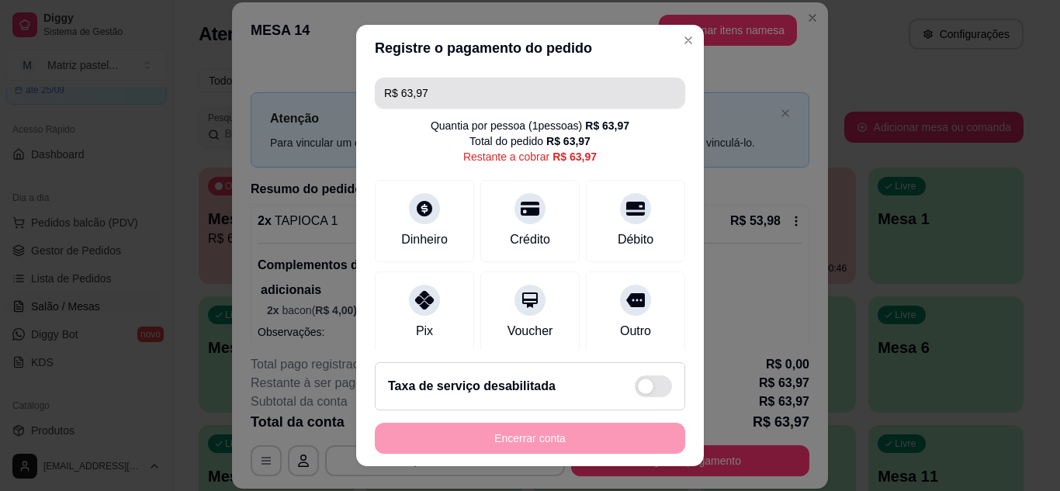
click at [504, 85] on input "R$ 63,97" at bounding box center [530, 93] width 292 height 31
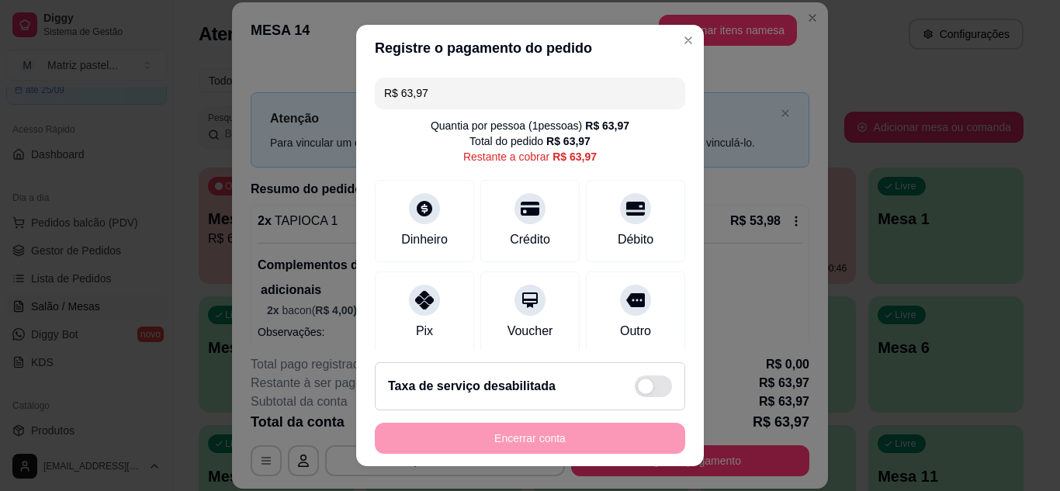
click at [504, 85] on input "R$ 63,97" at bounding box center [530, 93] width 292 height 31
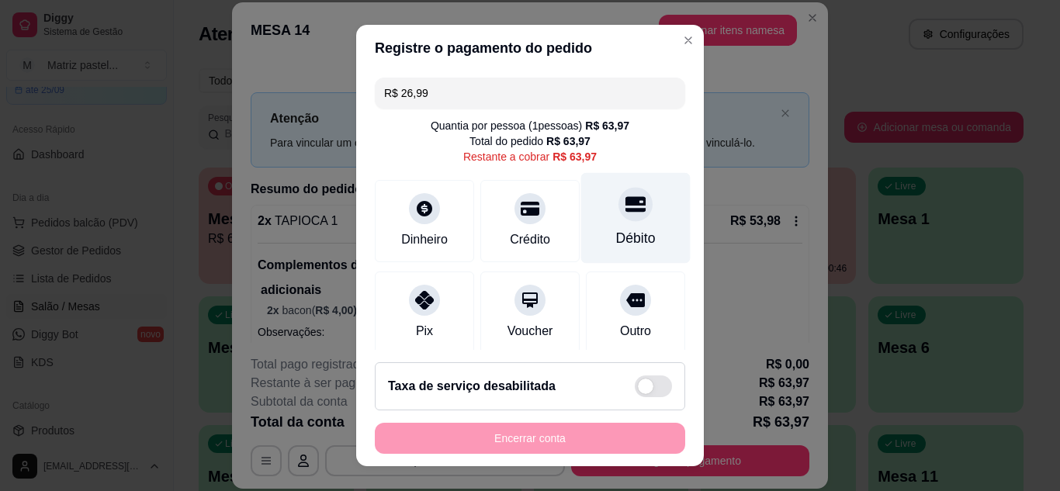
click at [616, 229] on div "Débito" at bounding box center [636, 238] width 40 height 20
drag, startPoint x: 633, startPoint y: 220, endPoint x: 633, endPoint y: 228, distance: 8.5
click at [633, 228] on div "Débito" at bounding box center [635, 217] width 109 height 91
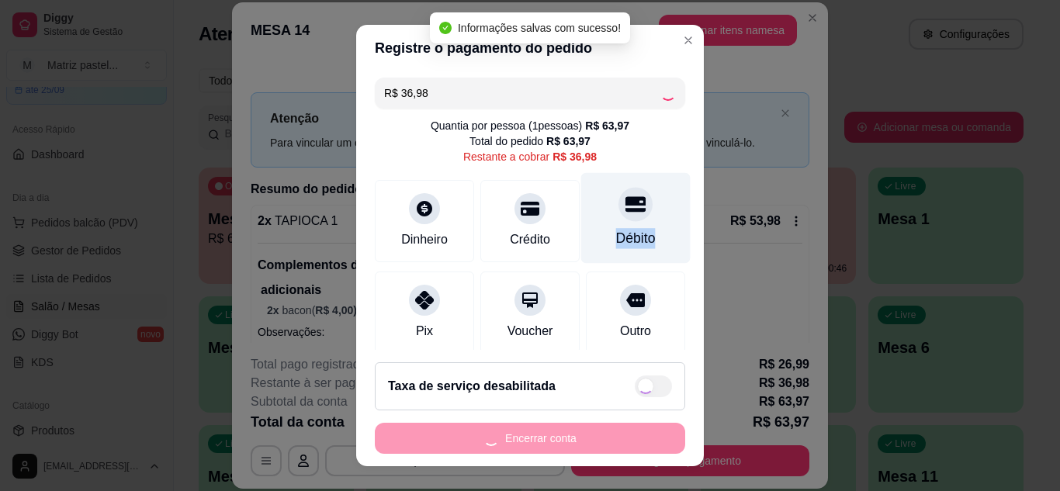
type input "R$ 0,00"
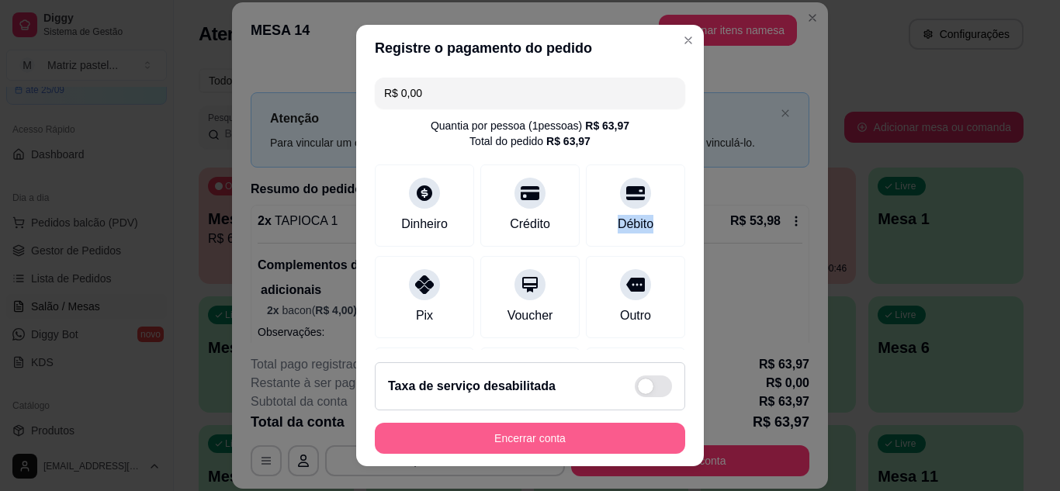
click at [482, 432] on button "Encerrar conta" at bounding box center [530, 438] width 310 height 31
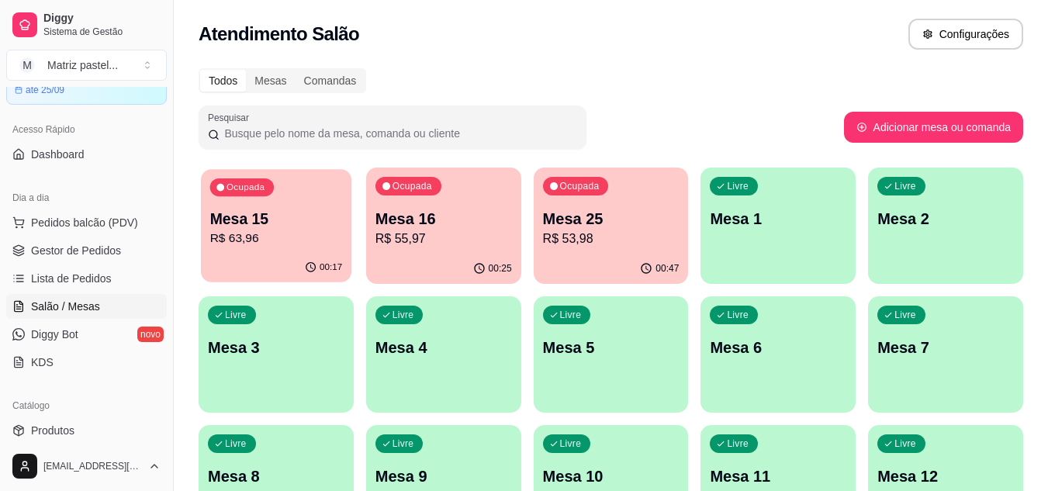
click at [289, 252] on div "Ocupada Mesa 15 R$ 63,96" at bounding box center [276, 211] width 150 height 84
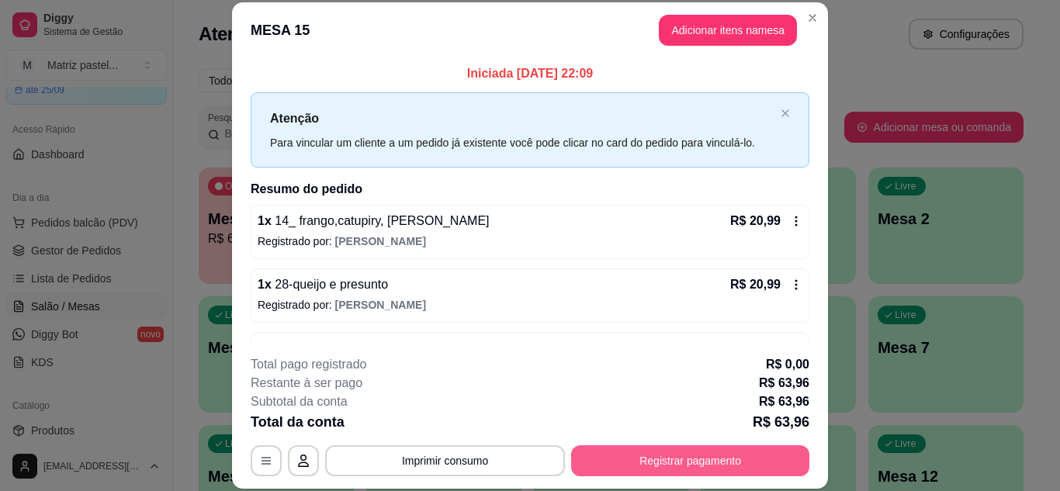
click at [776, 462] on button "Registrar pagamento" at bounding box center [690, 460] width 238 height 31
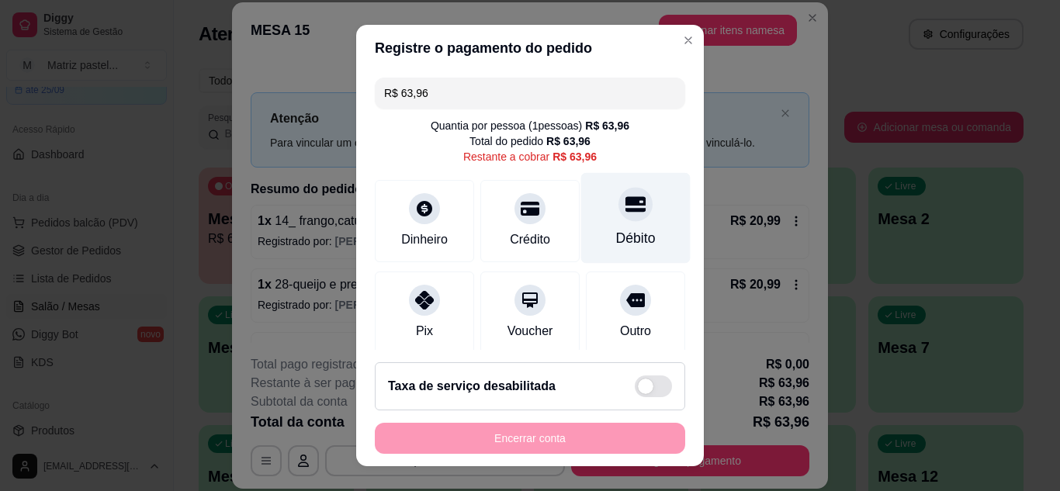
click at [643, 198] on div "Débito" at bounding box center [635, 217] width 109 height 91
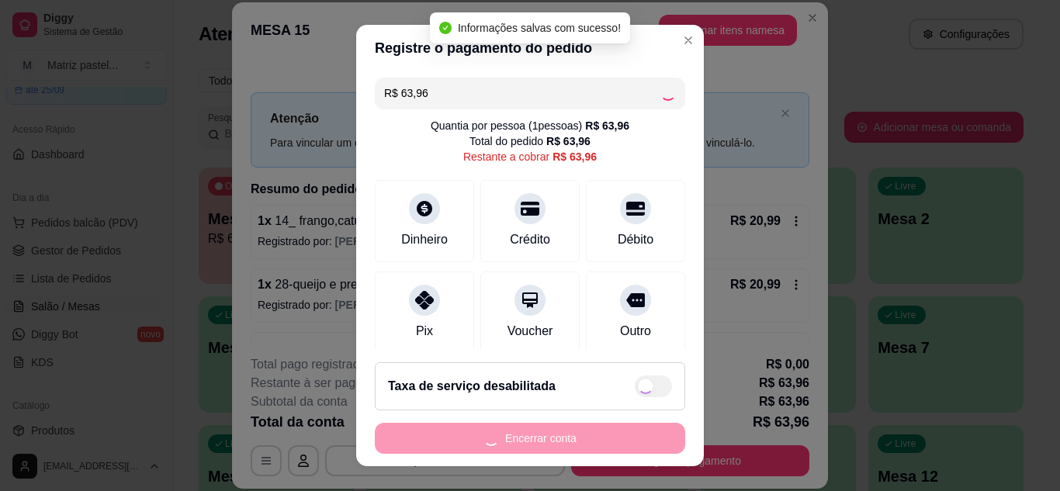
type input "R$ 0,00"
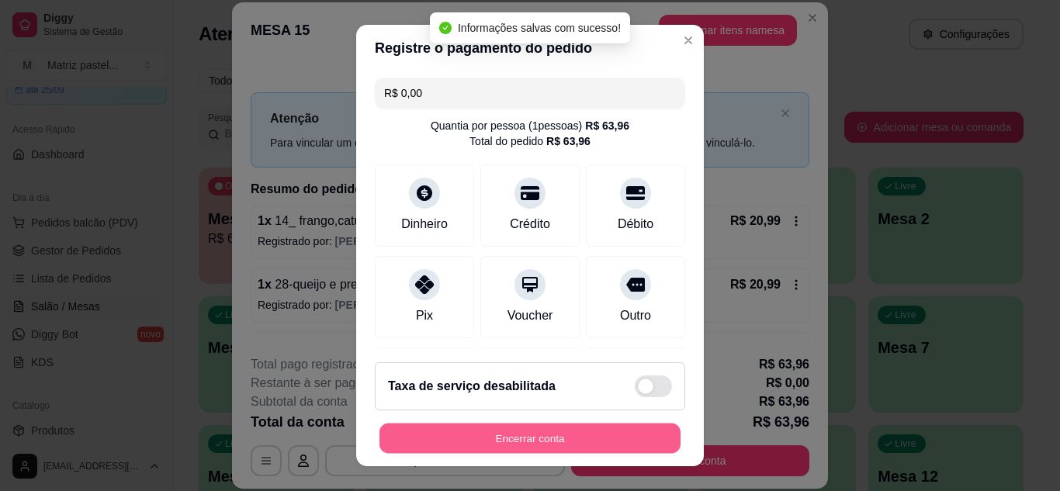
click at [592, 441] on button "Encerrar conta" at bounding box center [529, 439] width 301 height 30
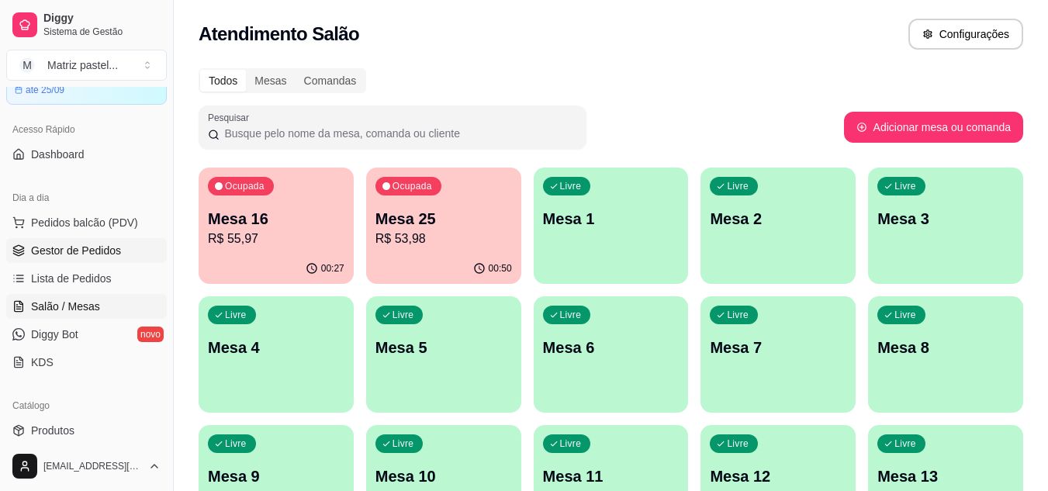
click at [109, 243] on span "Gestor de Pedidos" at bounding box center [76, 251] width 90 height 16
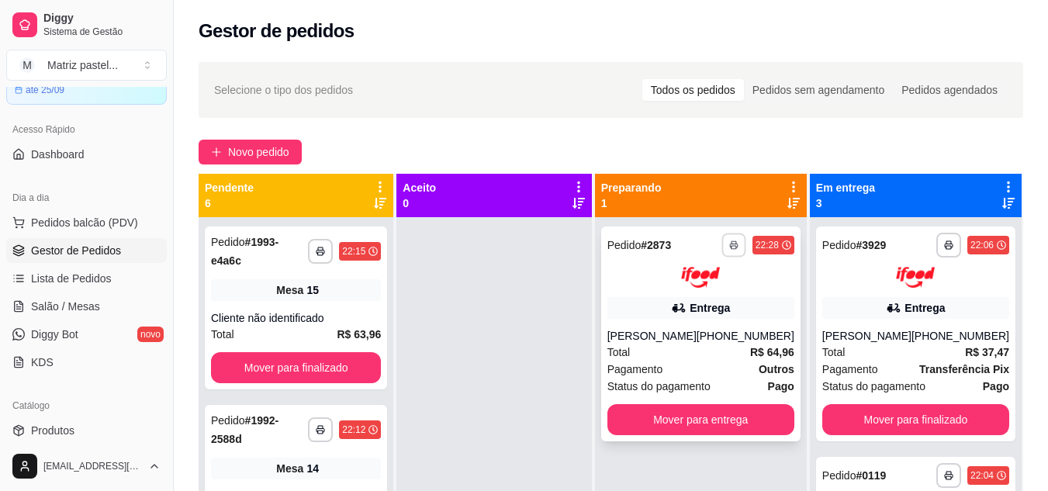
click at [730, 243] on icon "button" at bounding box center [733, 244] width 9 height 9
click at [721, 285] on div "Escolha a impressora IMPRESSORA" at bounding box center [692, 288] width 128 height 53
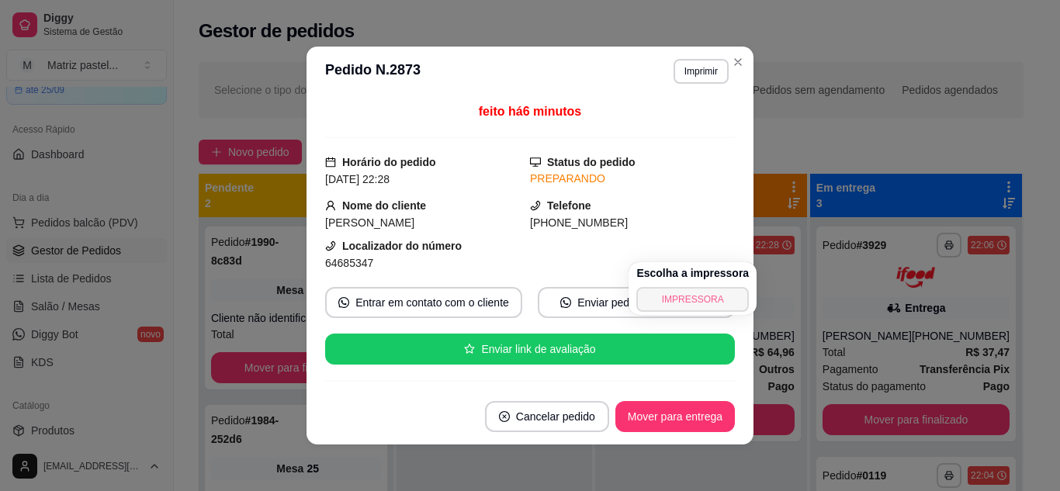
click at [725, 295] on button "IMPRESSORA" at bounding box center [692, 299] width 112 height 25
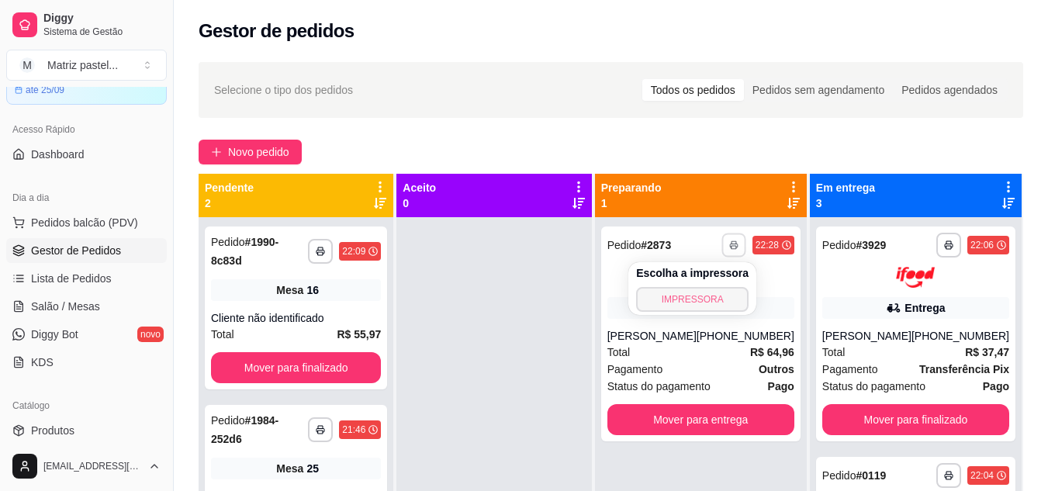
click at [662, 297] on button "IMPRESSORA" at bounding box center [692, 299] width 112 height 25
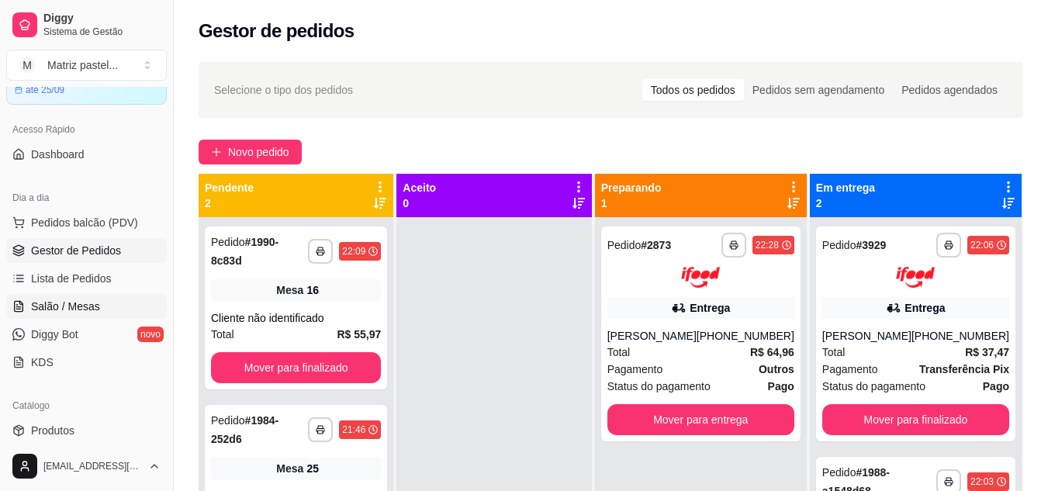
click at [88, 311] on span "Salão / Mesas" at bounding box center [65, 307] width 69 height 16
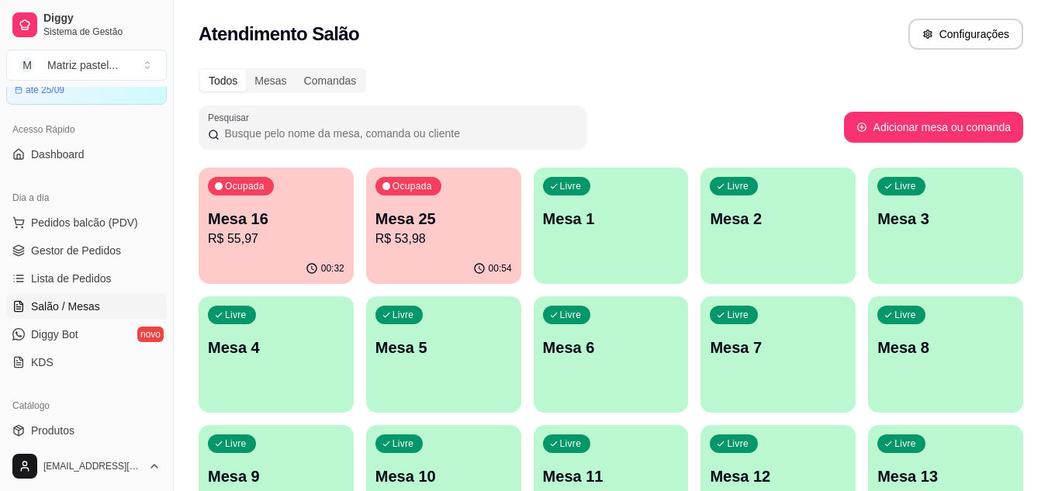
click at [308, 256] on div "00:32" at bounding box center [276, 269] width 155 height 30
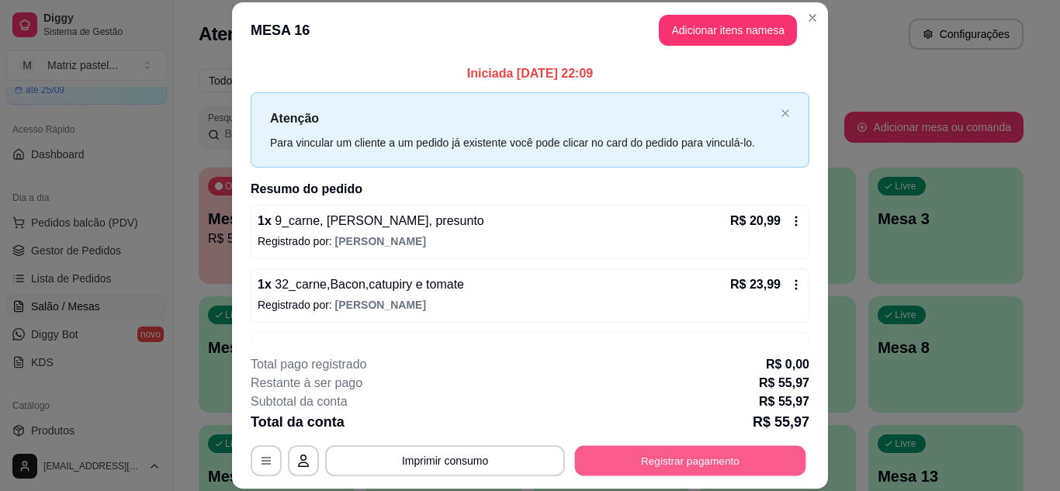
click at [686, 458] on button "Registrar pagamento" at bounding box center [690, 460] width 231 height 30
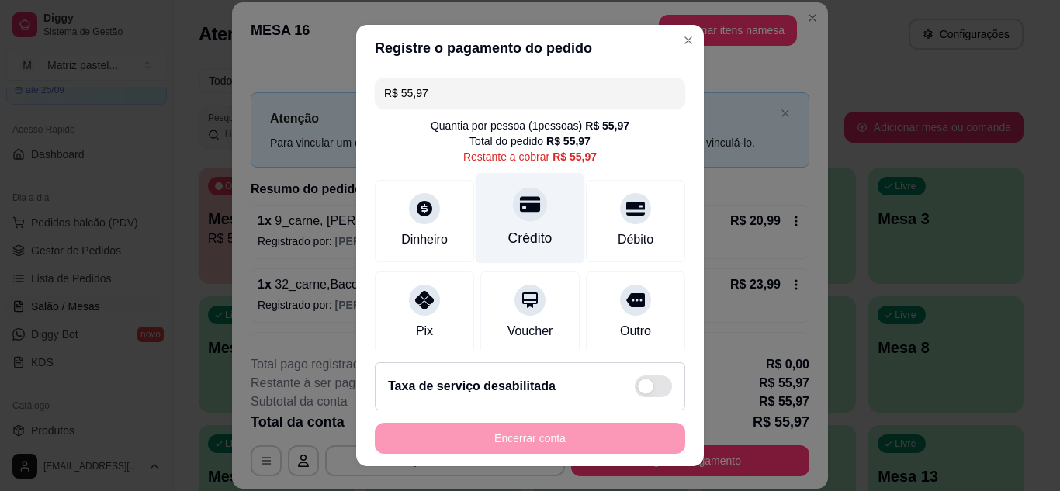
click at [514, 240] on div "Crédito" at bounding box center [530, 238] width 44 height 20
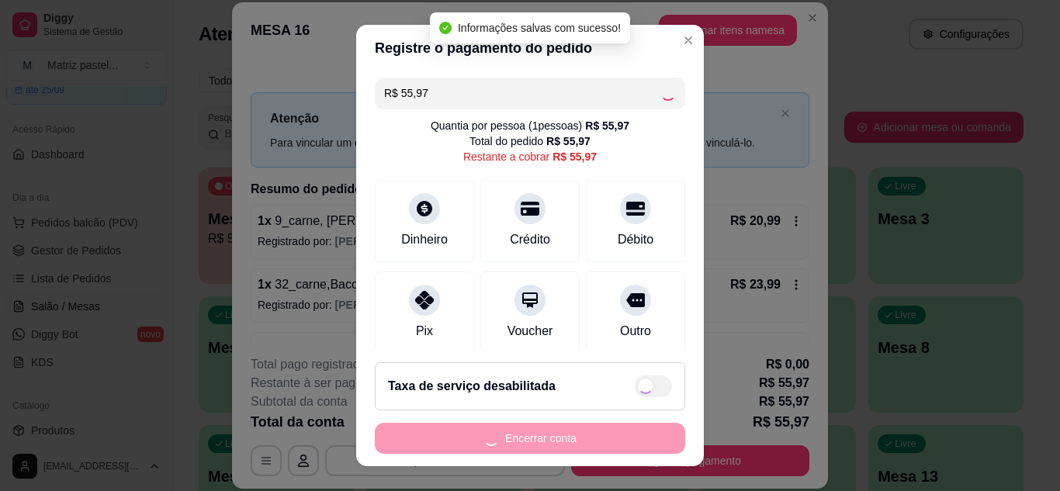
type input "R$ 0,00"
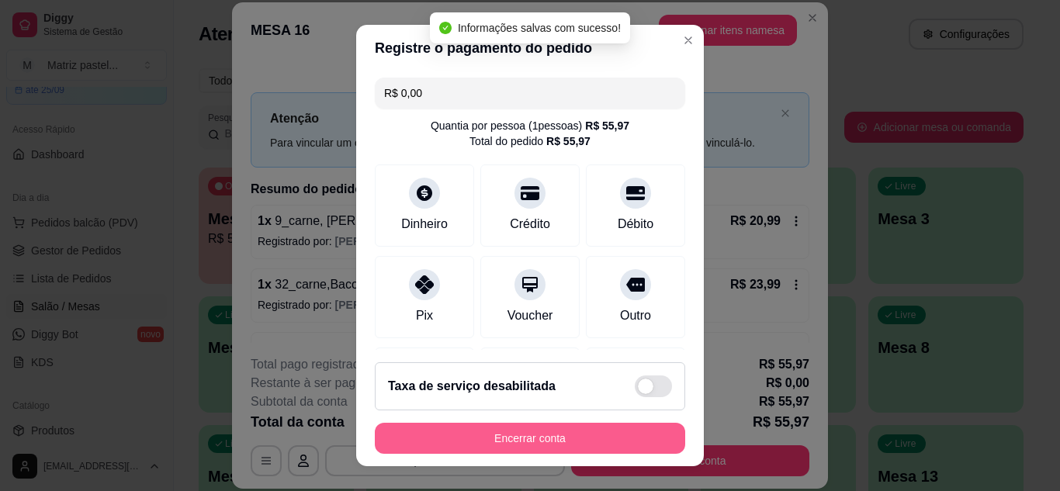
click at [505, 434] on button "Encerrar conta" at bounding box center [530, 438] width 310 height 31
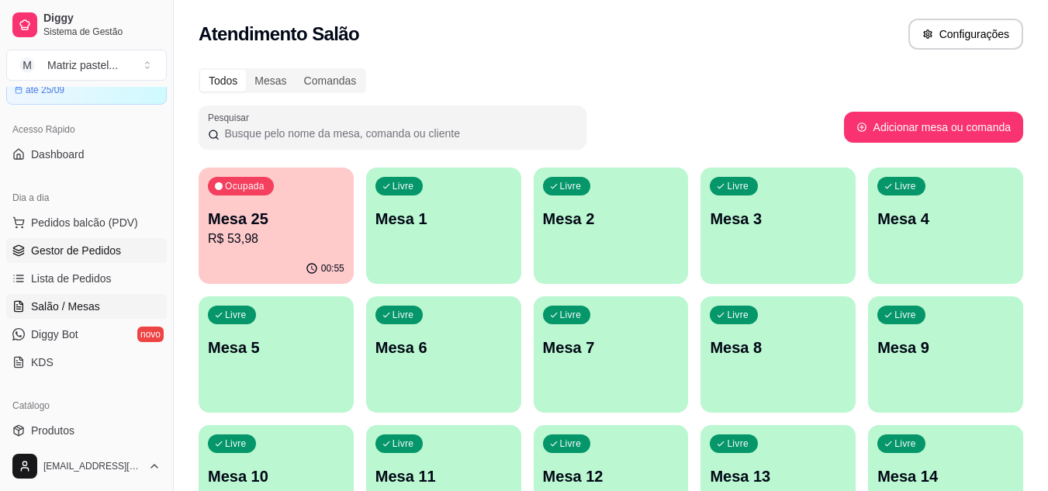
click at [97, 250] on span "Gestor de Pedidos" at bounding box center [76, 251] width 90 height 16
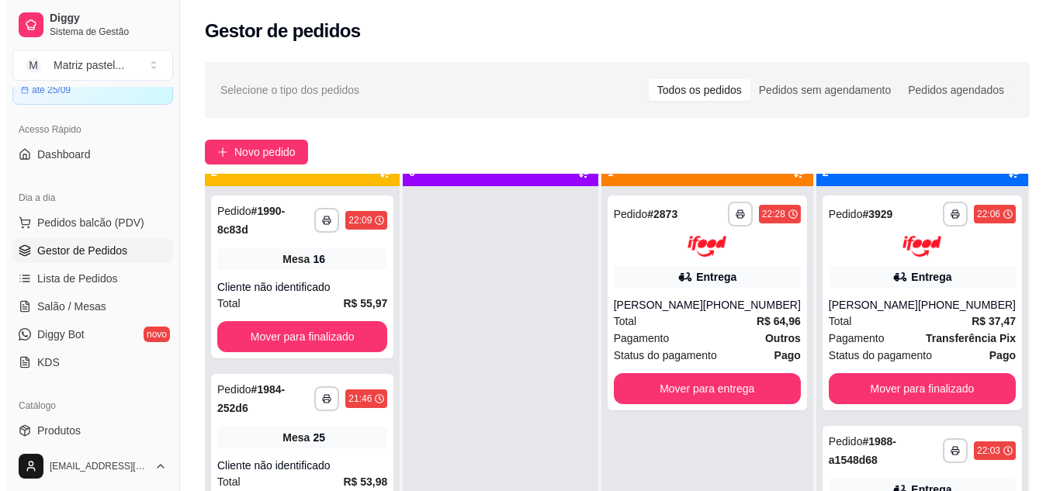
scroll to position [43, 0]
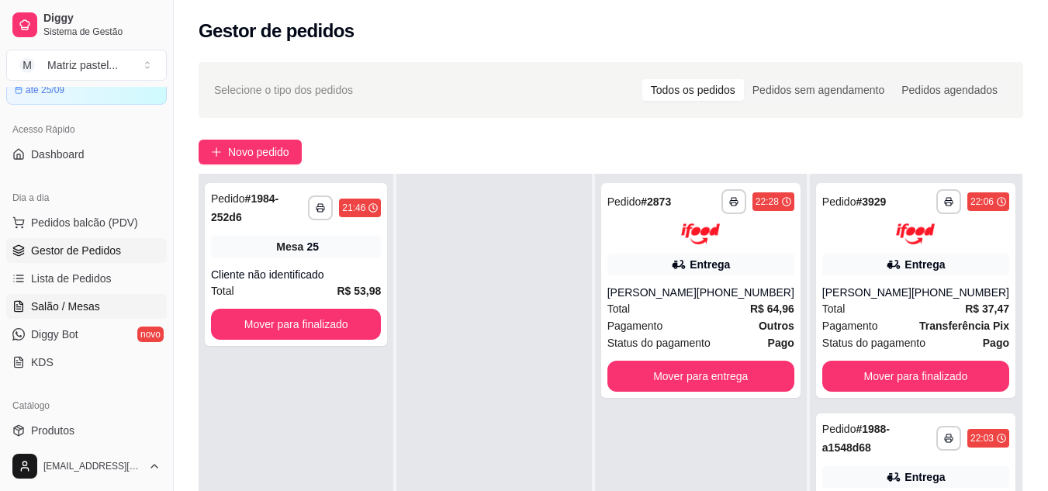
click at [47, 297] on link "Salão / Mesas" at bounding box center [86, 306] width 161 height 25
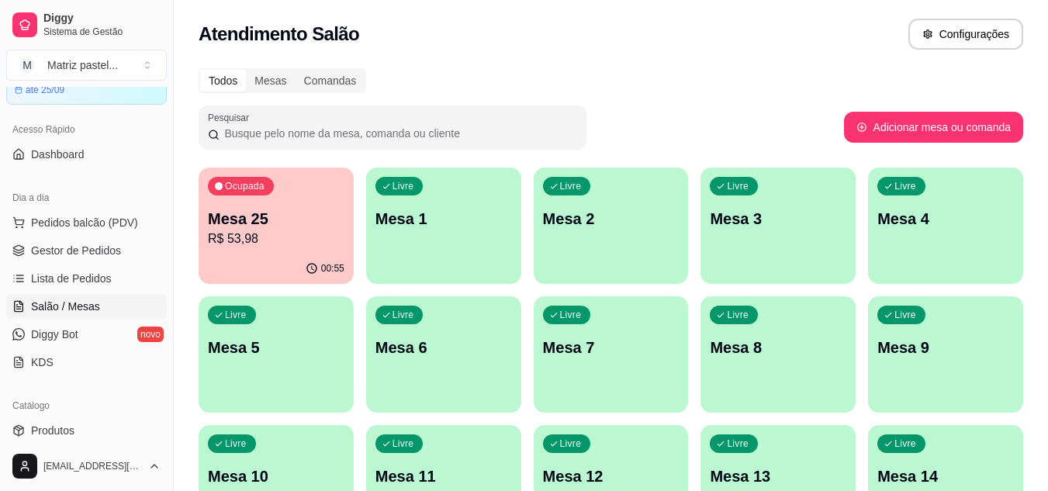
click at [222, 233] on p "R$ 53,98" at bounding box center [276, 239] width 137 height 19
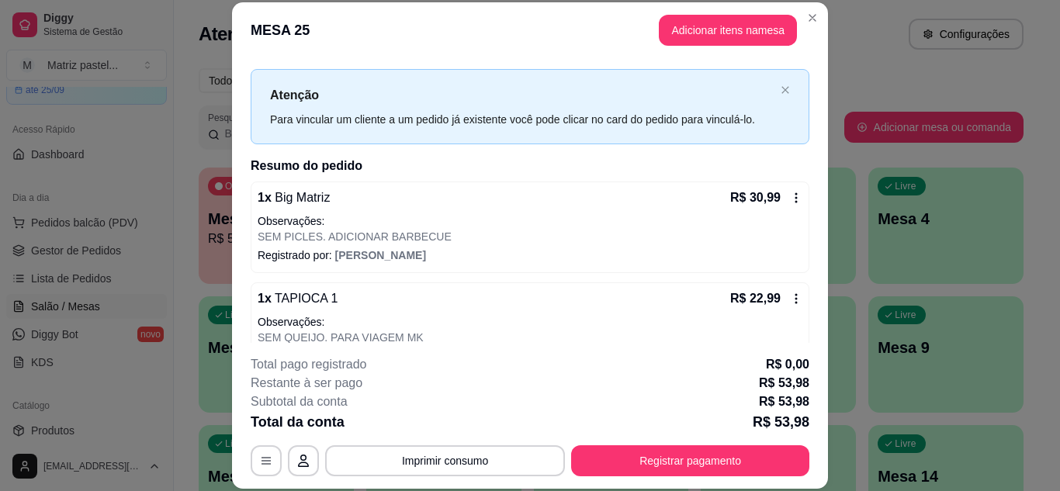
scroll to position [61, 0]
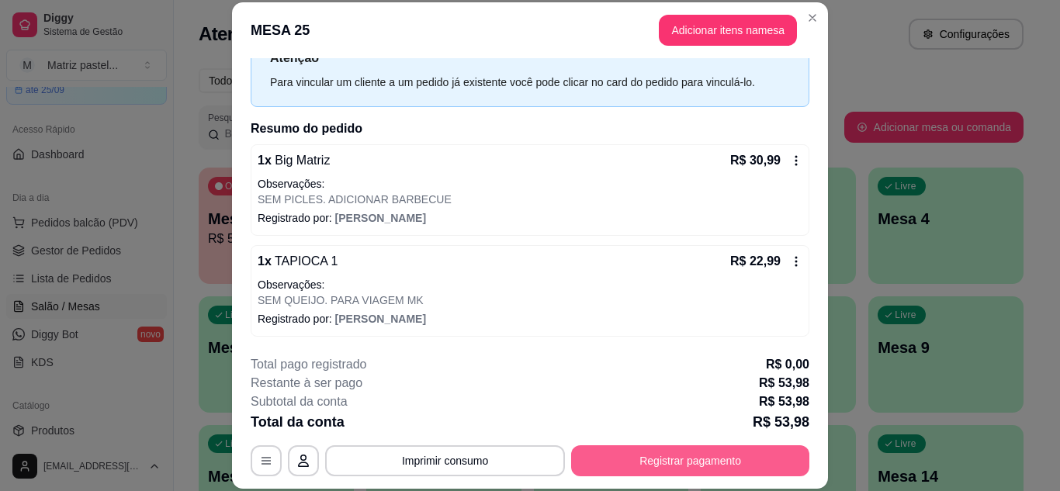
click at [628, 458] on button "Registrar pagamento" at bounding box center [690, 460] width 238 height 31
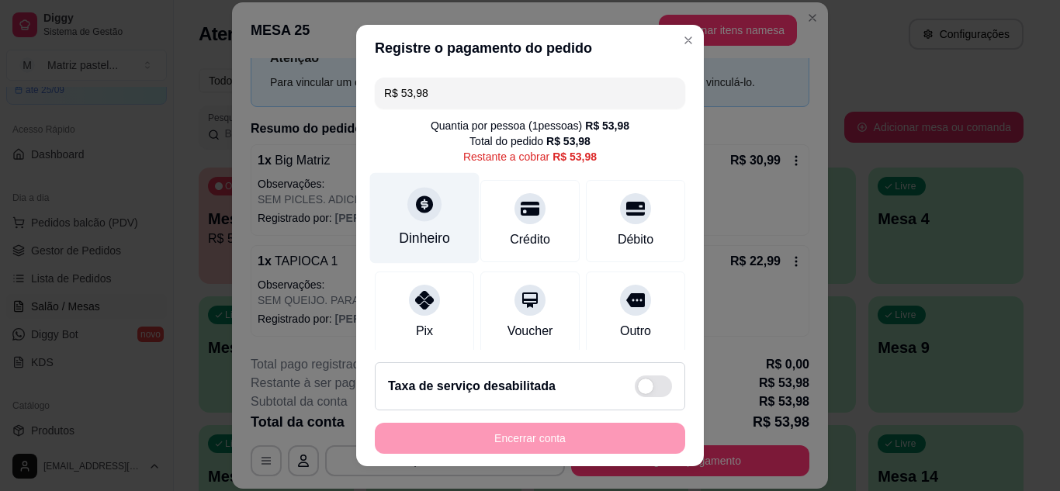
click at [429, 233] on div "Dinheiro" at bounding box center [424, 238] width 51 height 20
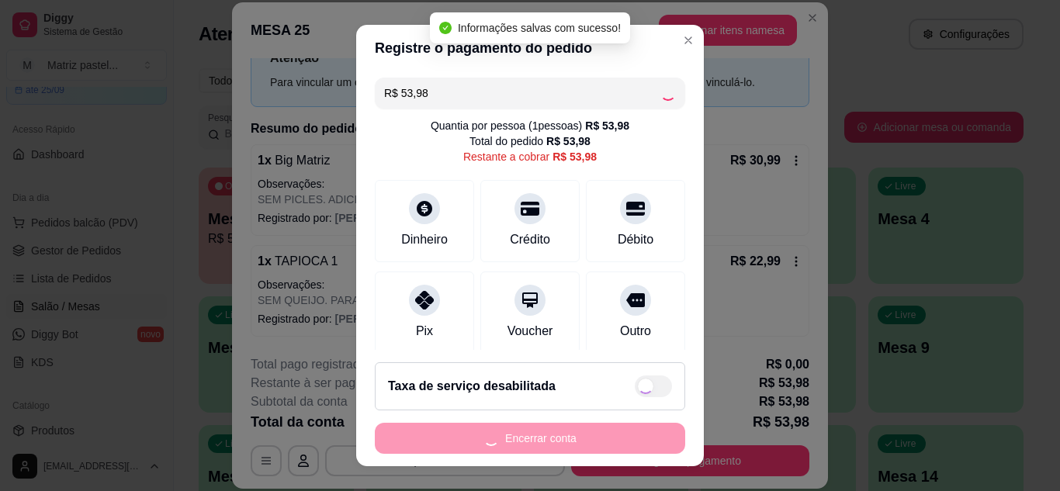
type input "R$ 0,00"
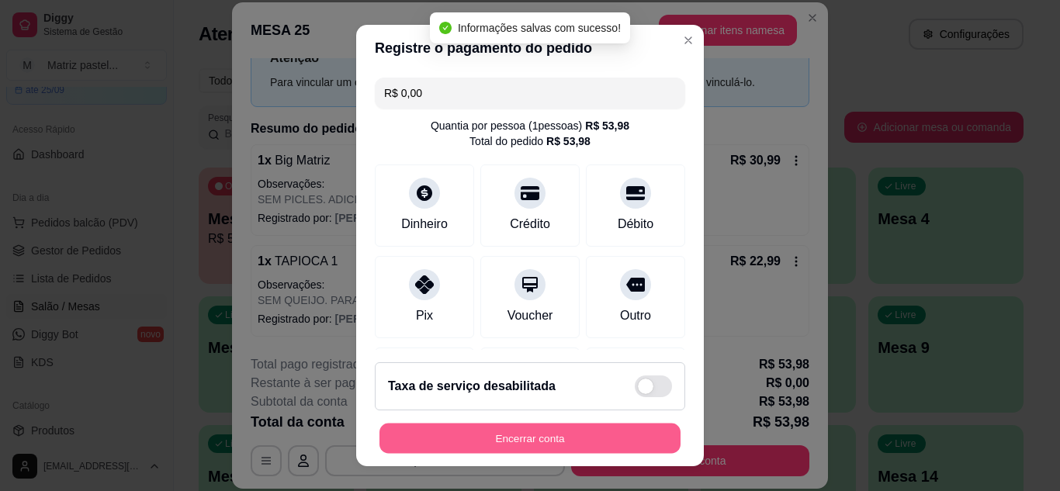
click at [558, 441] on button "Encerrar conta" at bounding box center [529, 439] width 301 height 30
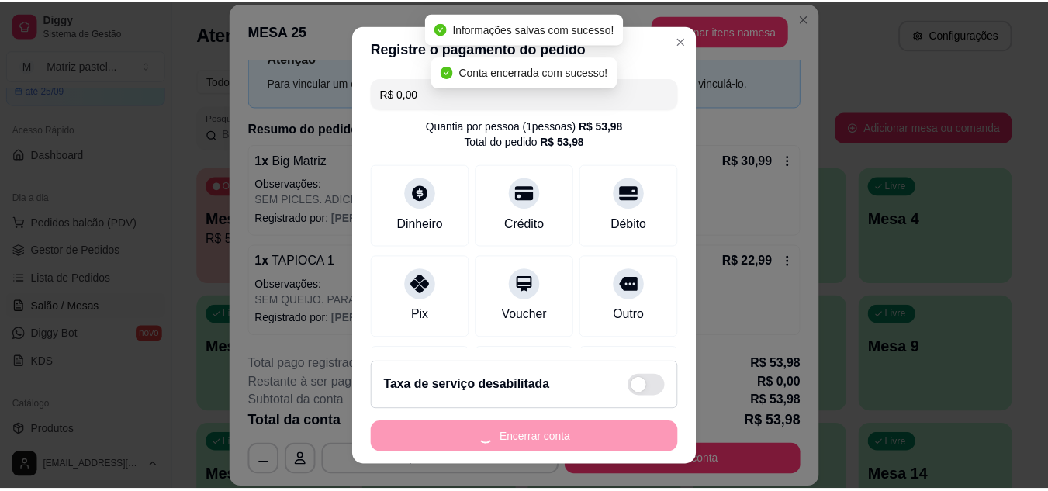
scroll to position [0, 0]
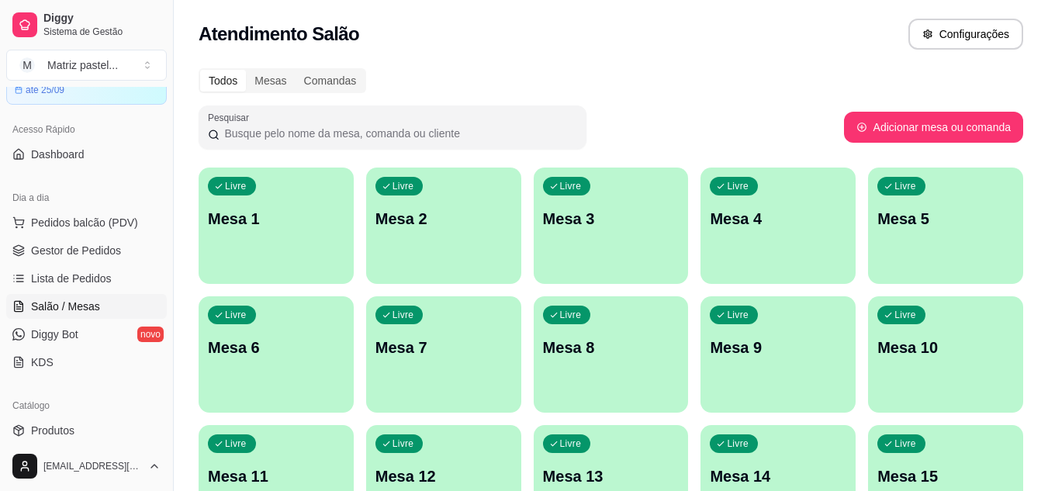
click at [82, 263] on ul "Pedidos balcão (PDV) Gestor de Pedidos Lista de Pedidos Salão / Mesas Diggy Bot…" at bounding box center [86, 292] width 161 height 164
click at [86, 254] on span "Gestor de Pedidos" at bounding box center [76, 251] width 90 height 16
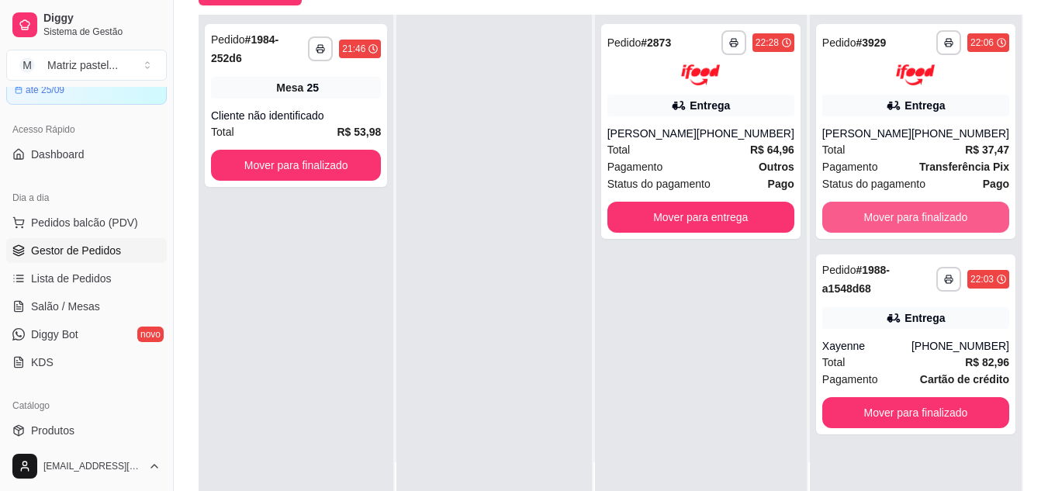
scroll to position [233, 0]
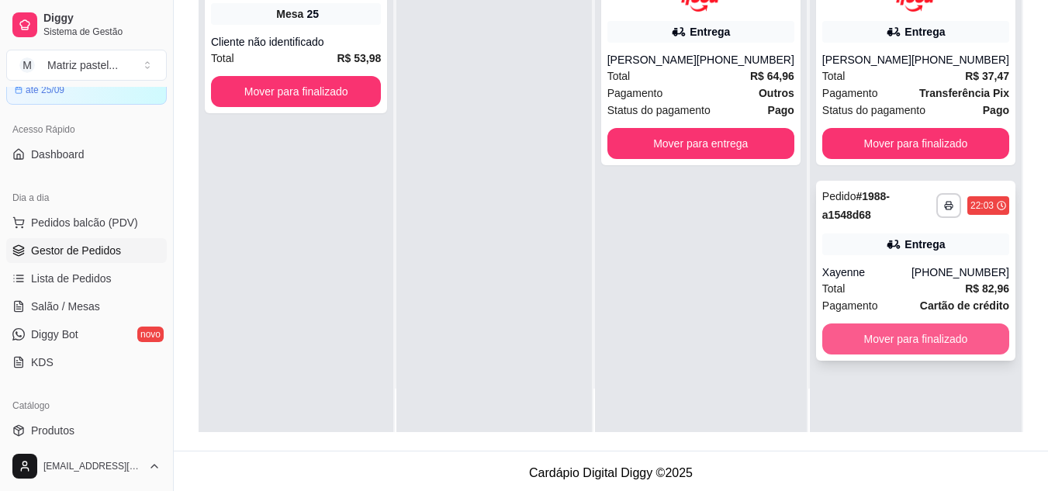
click at [848, 344] on button "Mover para finalizado" at bounding box center [915, 338] width 187 height 31
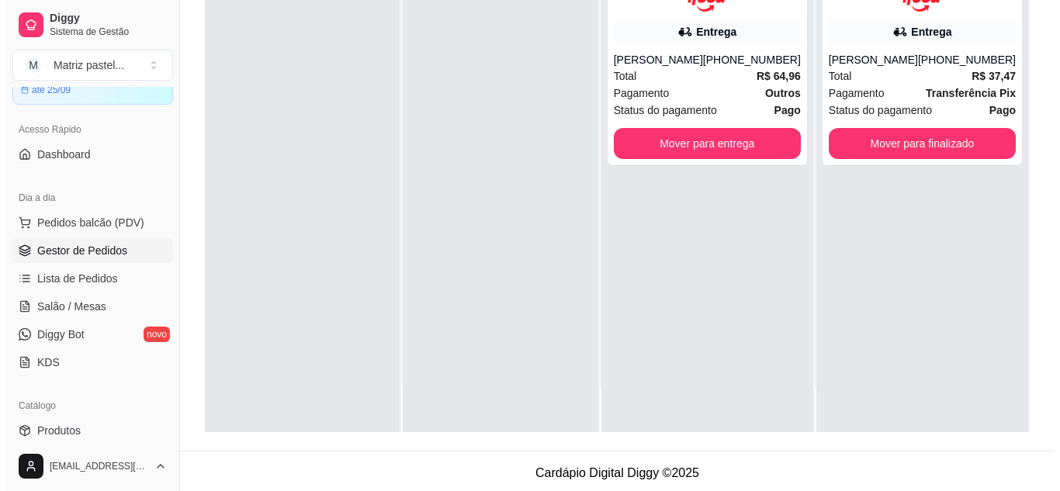
scroll to position [0, 0]
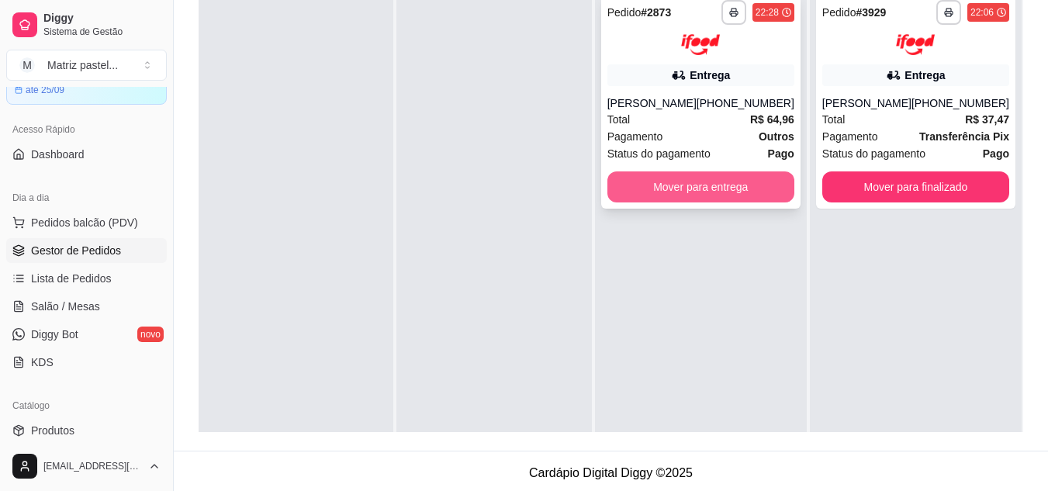
click at [680, 191] on button "Mover para entrega" at bounding box center [700, 186] width 187 height 31
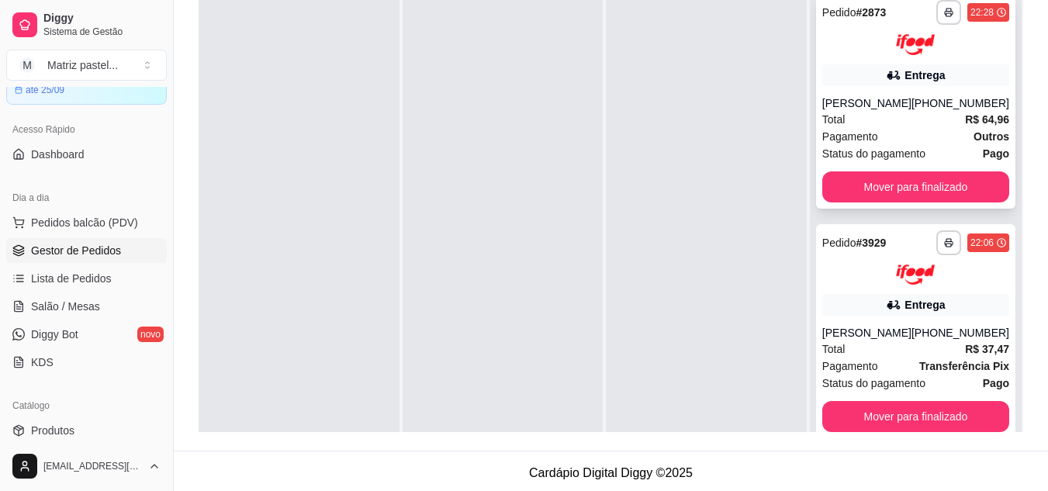
click at [879, 116] on div "Total R$ 64,96" at bounding box center [915, 119] width 187 height 17
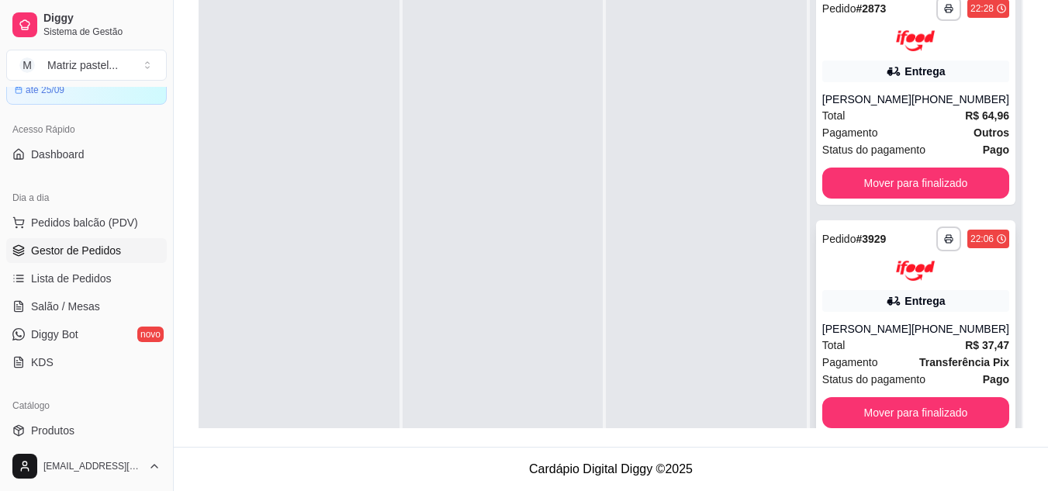
click at [868, 310] on div "Entrega" at bounding box center [915, 301] width 187 height 22
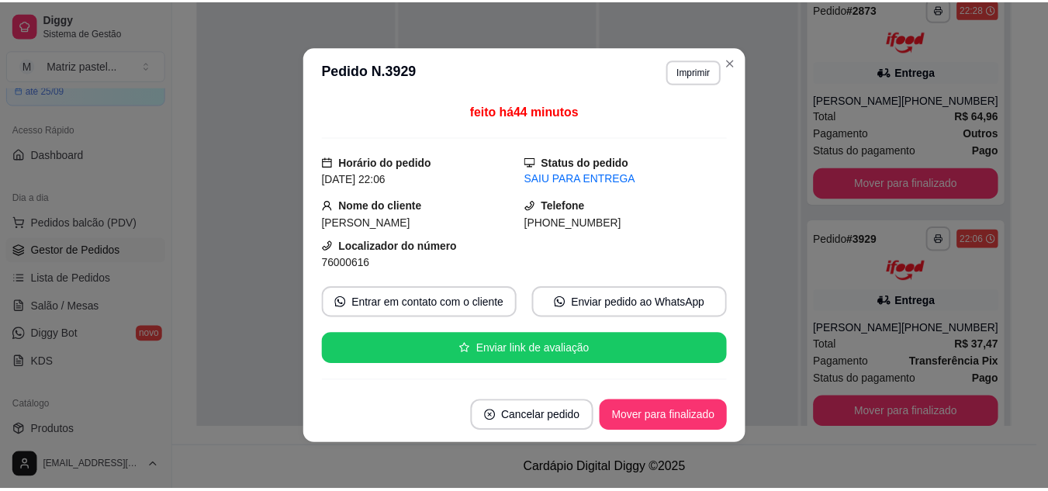
scroll to position [78, 0]
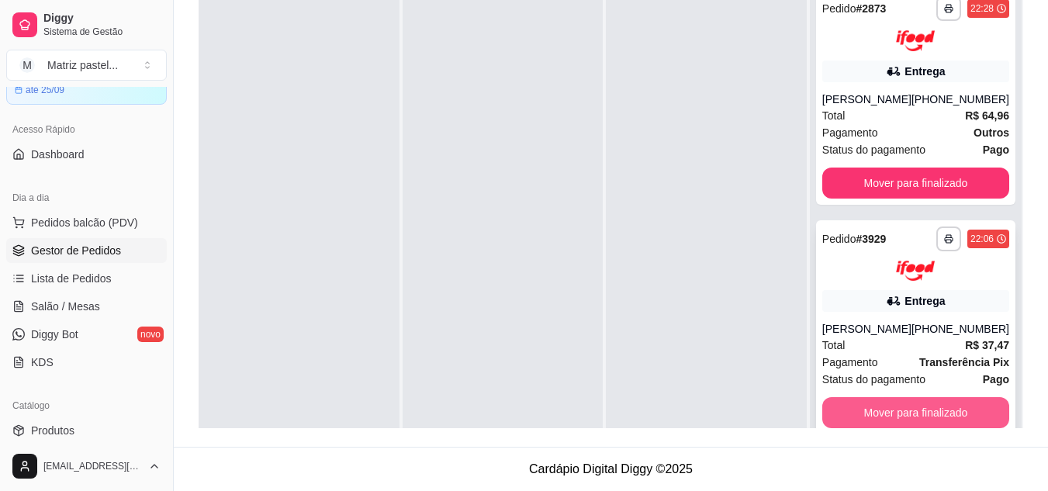
click at [870, 422] on button "Mover para finalizado" at bounding box center [915, 412] width 187 height 31
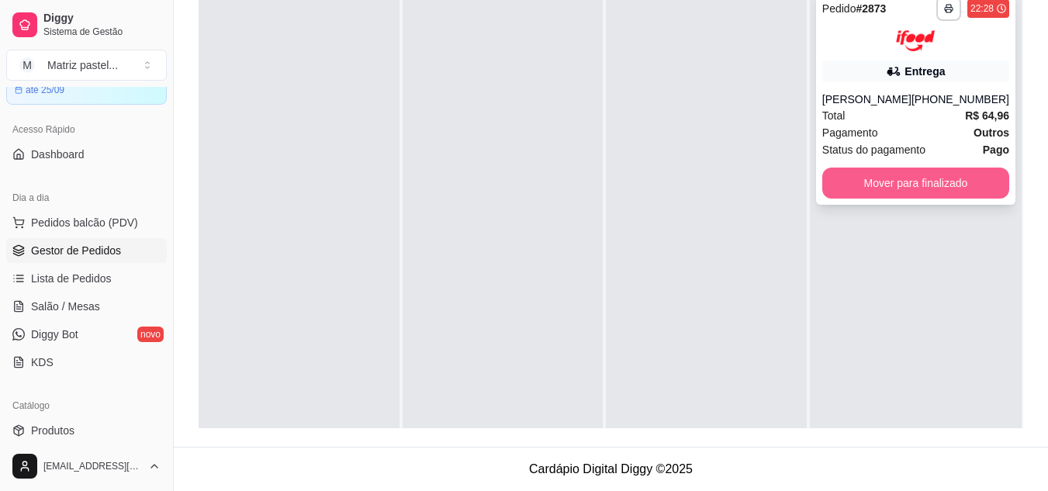
click at [862, 188] on button "Mover para finalizado" at bounding box center [915, 183] width 187 height 31
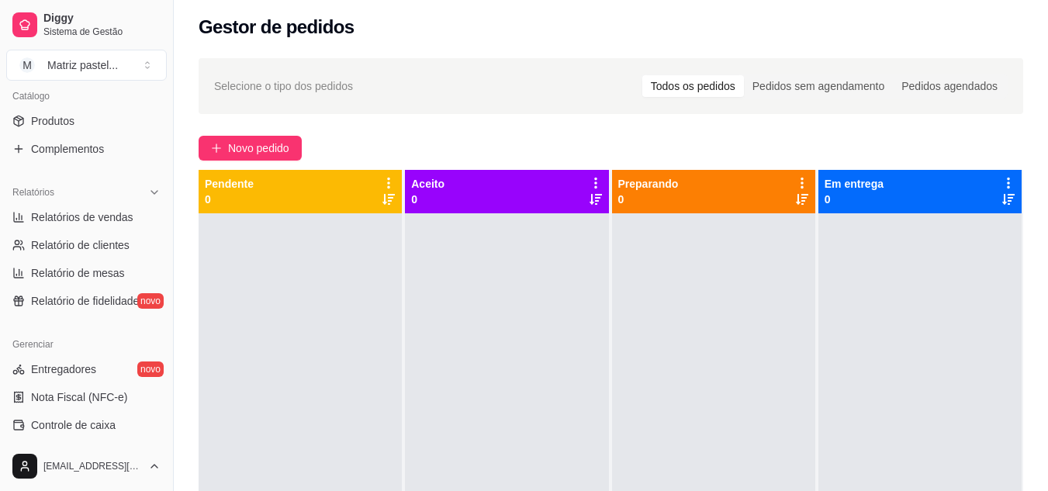
scroll to position [388, 0]
click at [64, 422] on span "Controle de caixa" at bounding box center [73, 425] width 85 height 16
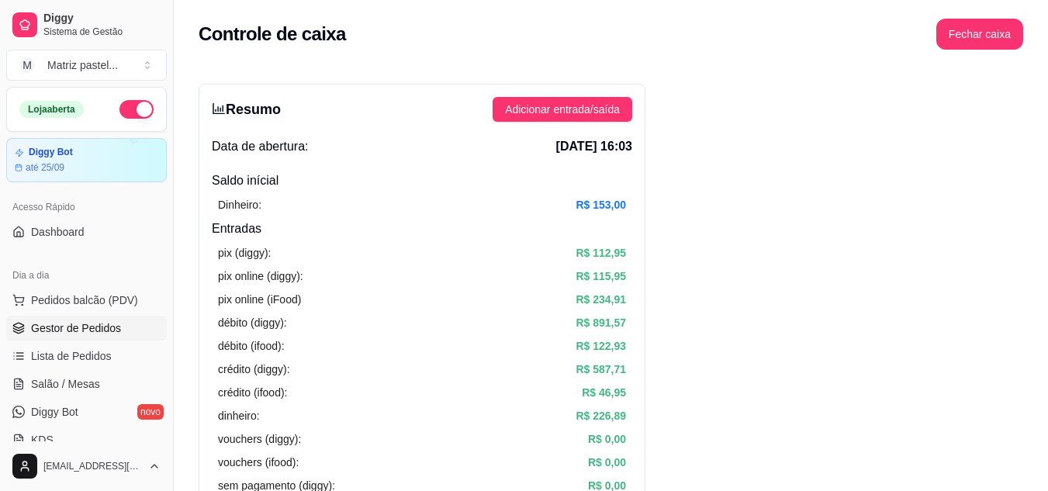
click at [97, 334] on span "Gestor de Pedidos" at bounding box center [76, 328] width 90 height 16
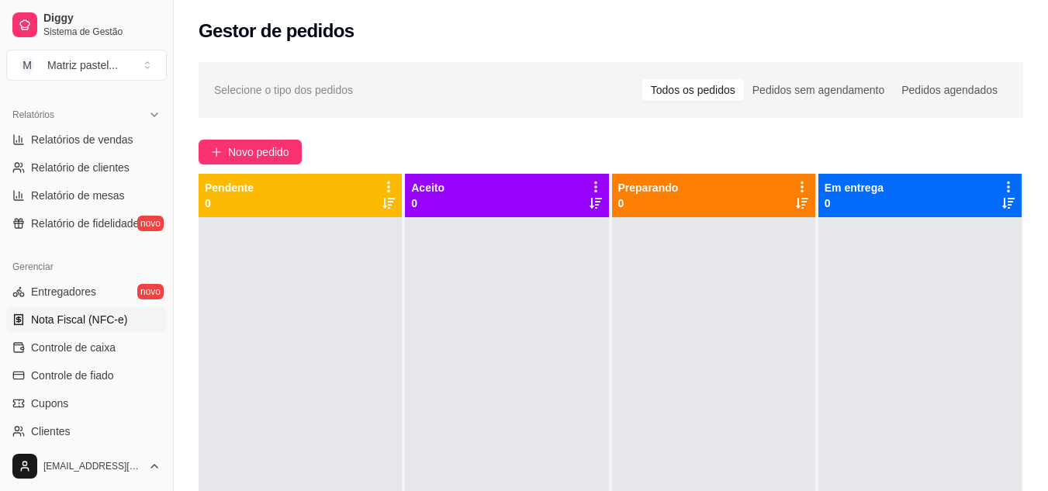
scroll to position [465, 0]
click at [88, 337] on link "Controle de caixa" at bounding box center [86, 346] width 161 height 25
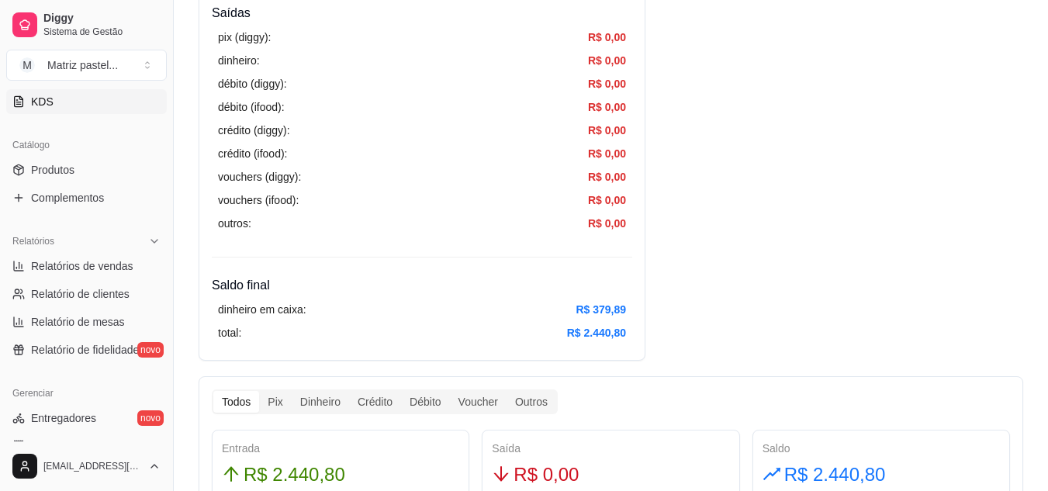
scroll to position [233, 0]
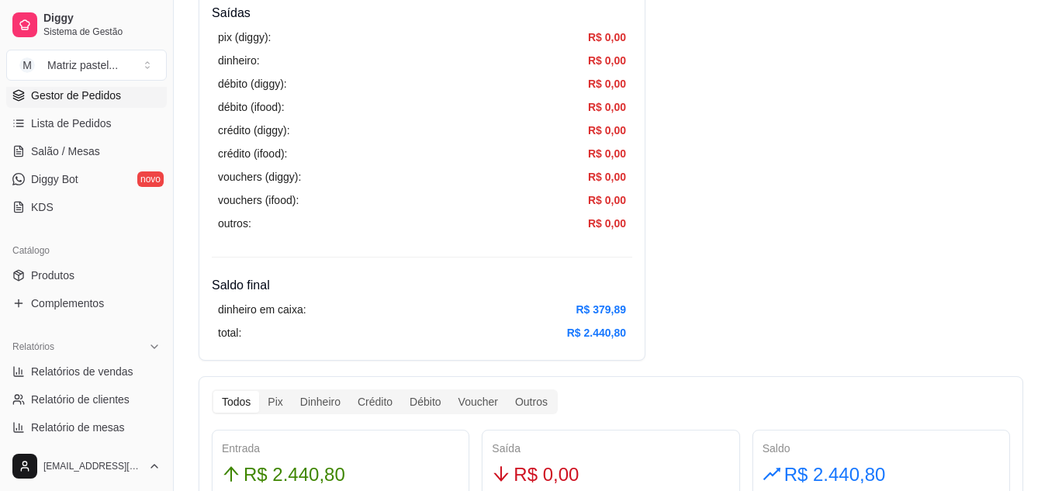
click at [63, 92] on span "Gestor de Pedidos" at bounding box center [76, 96] width 90 height 16
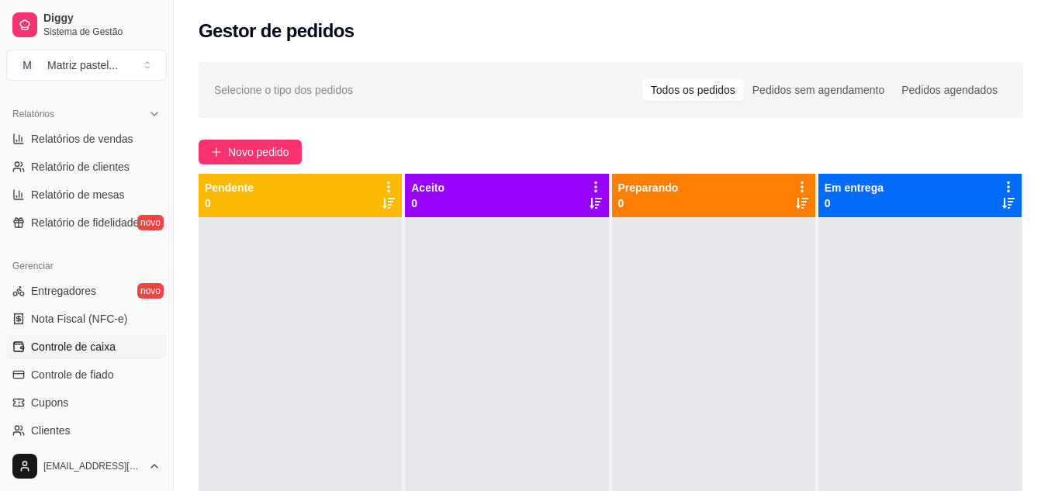
scroll to position [543, 0]
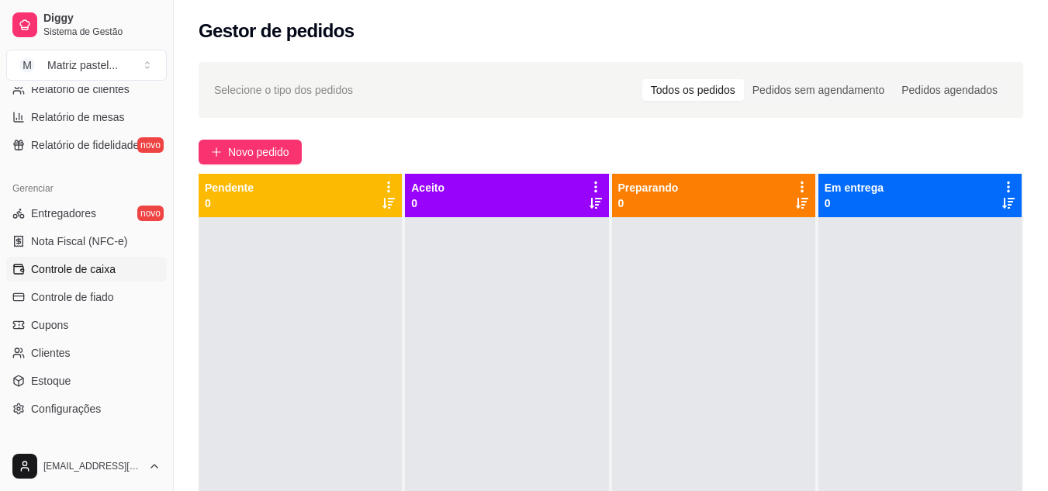
click at [80, 271] on span "Controle de caixa" at bounding box center [73, 269] width 85 height 16
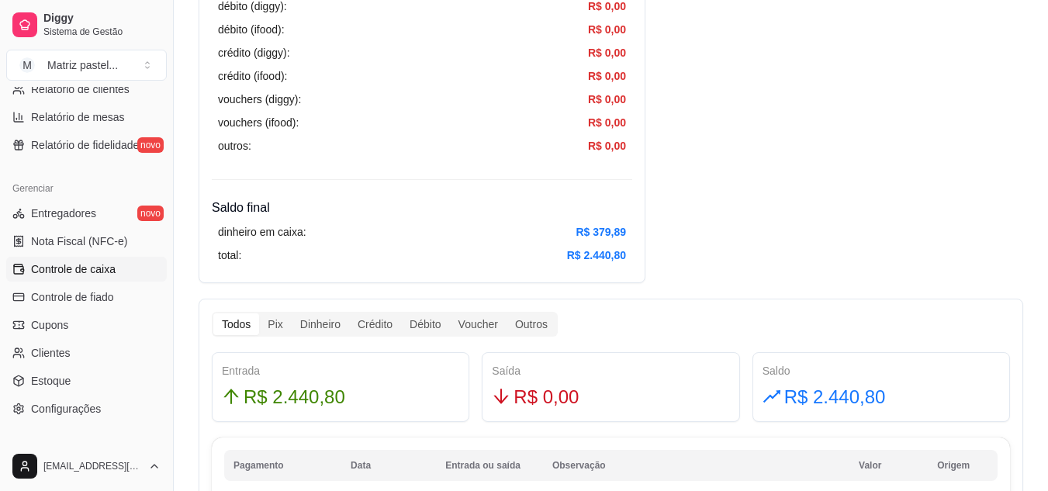
scroll to position [543, 0]
